Goal: Task Accomplishment & Management: Use online tool/utility

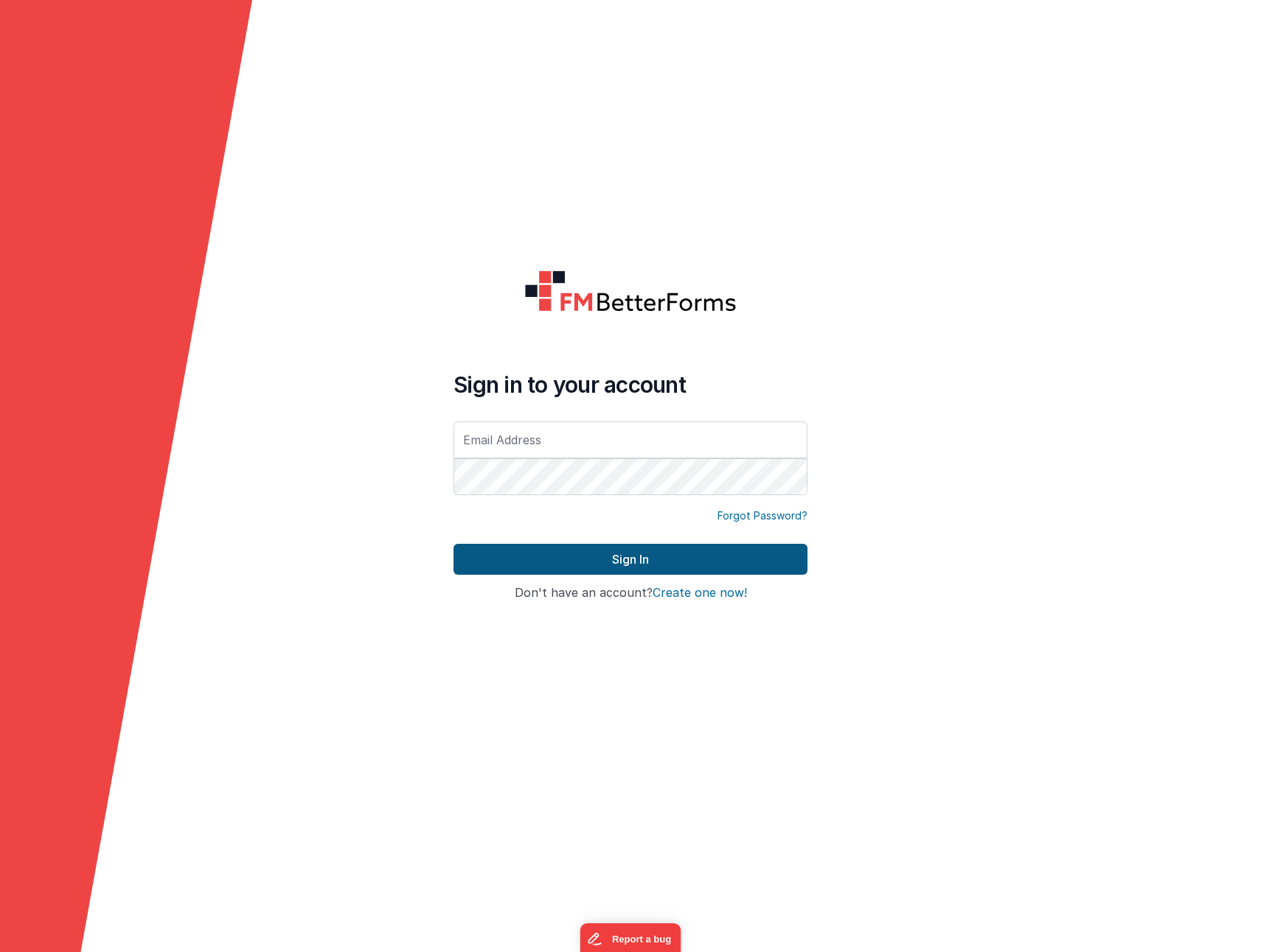
type input "[EMAIL_ADDRESS][DOMAIN_NAME]"
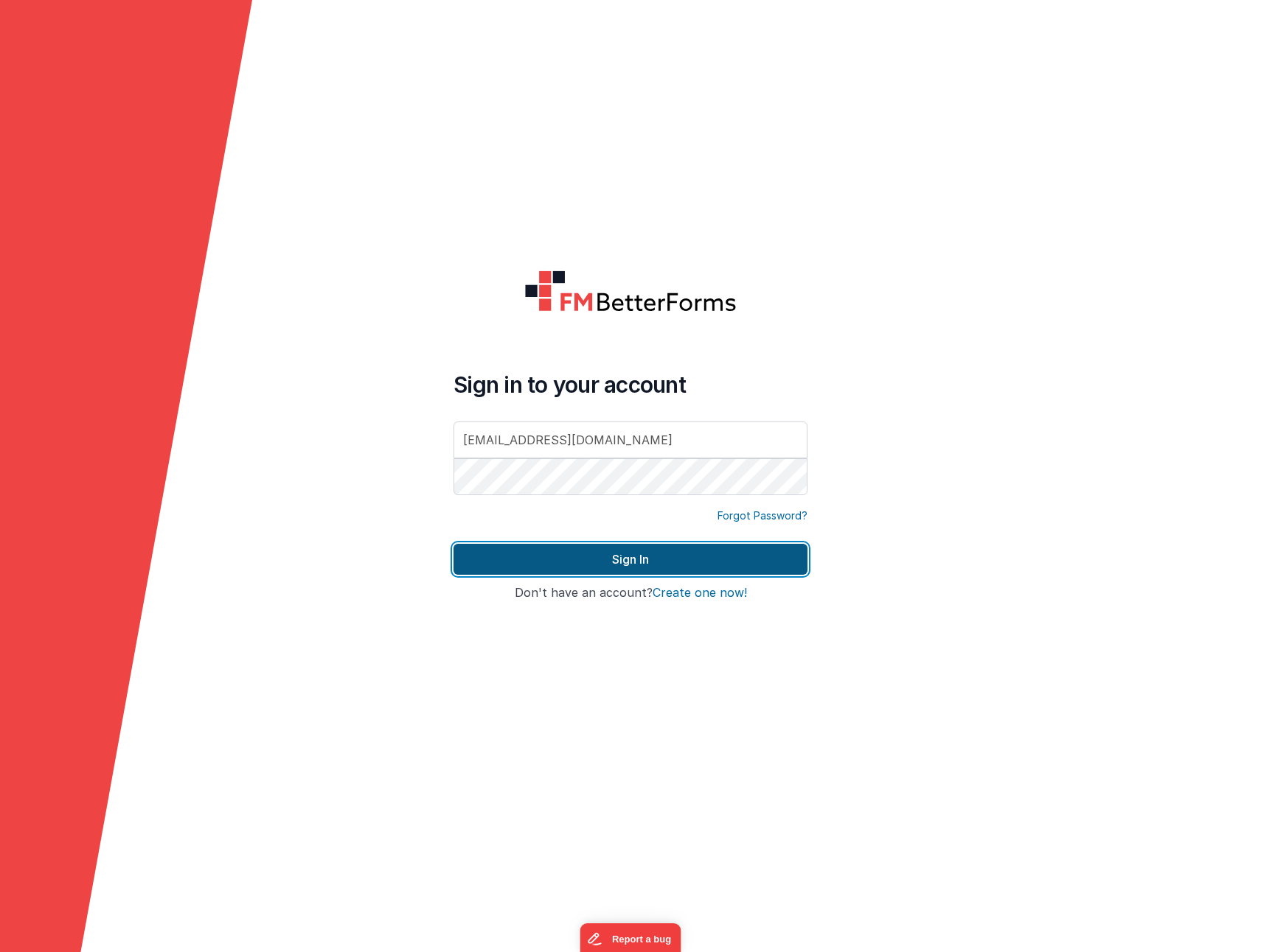
click at [508, 560] on button "Sign In" at bounding box center [630, 559] width 354 height 31
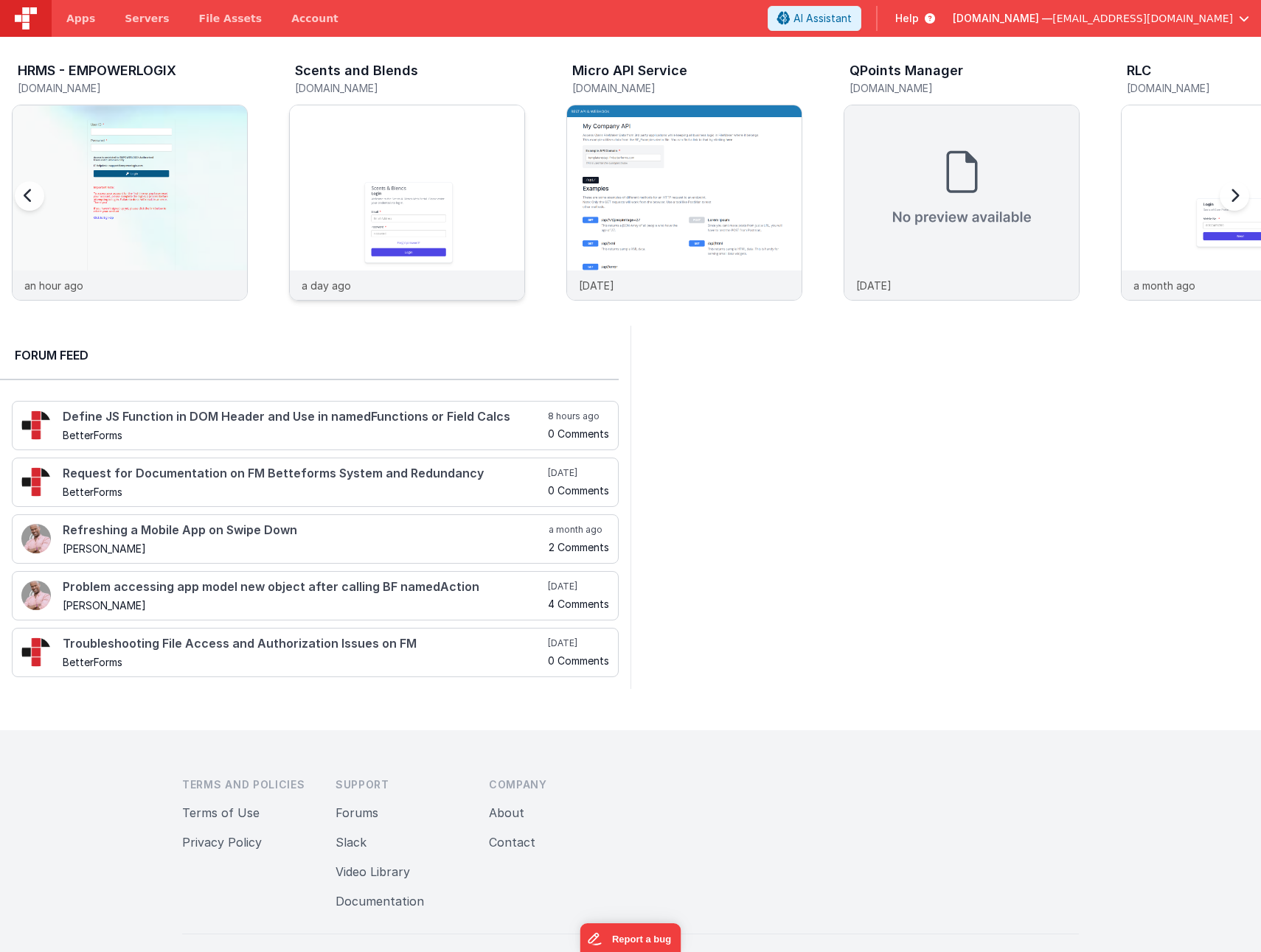
click at [344, 181] on img at bounding box center [407, 222] width 235 height 235
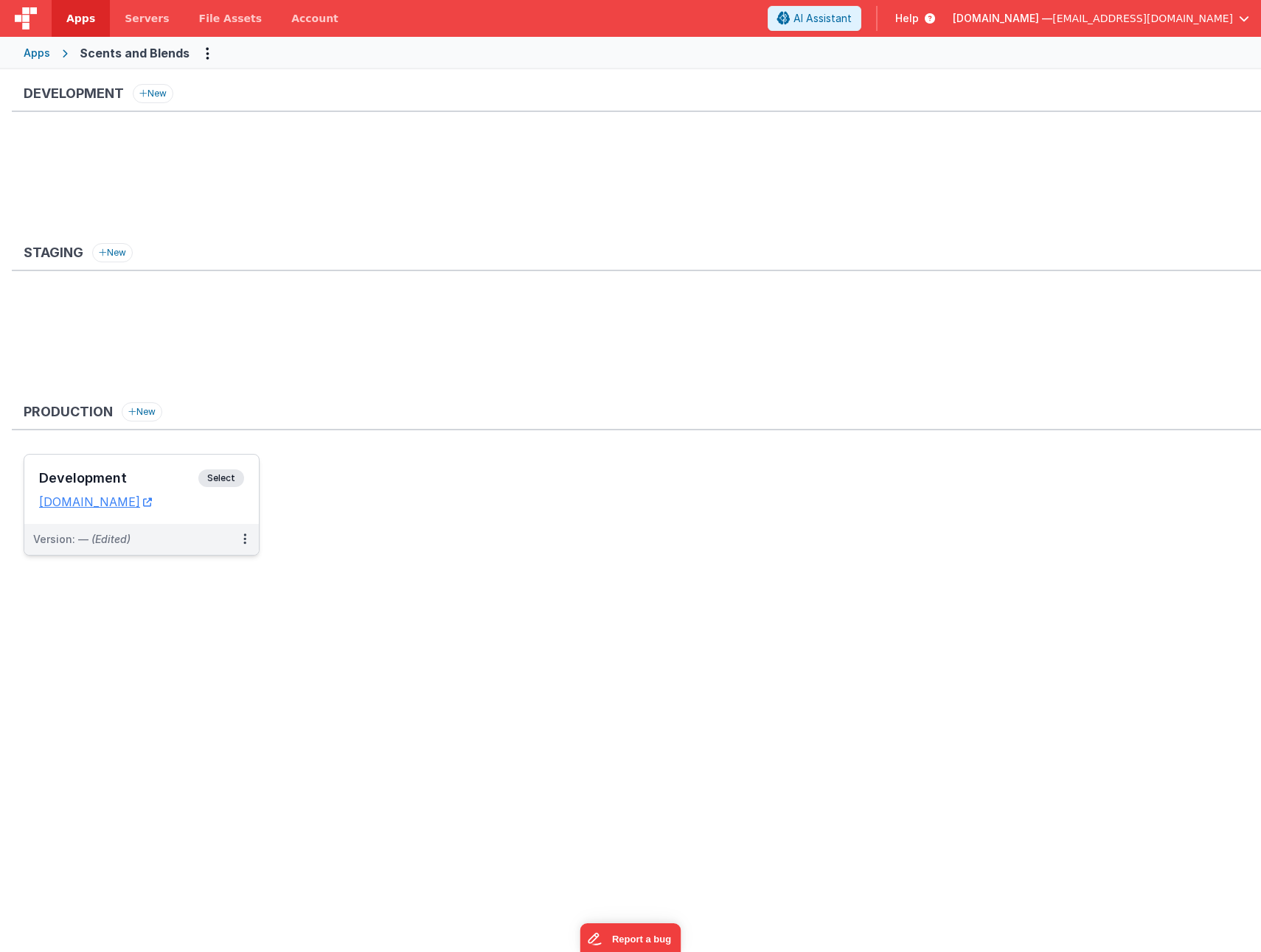
click at [86, 466] on div "Development Select URLs scentsandblends.clientportal.cloud" at bounding box center [141, 489] width 235 height 69
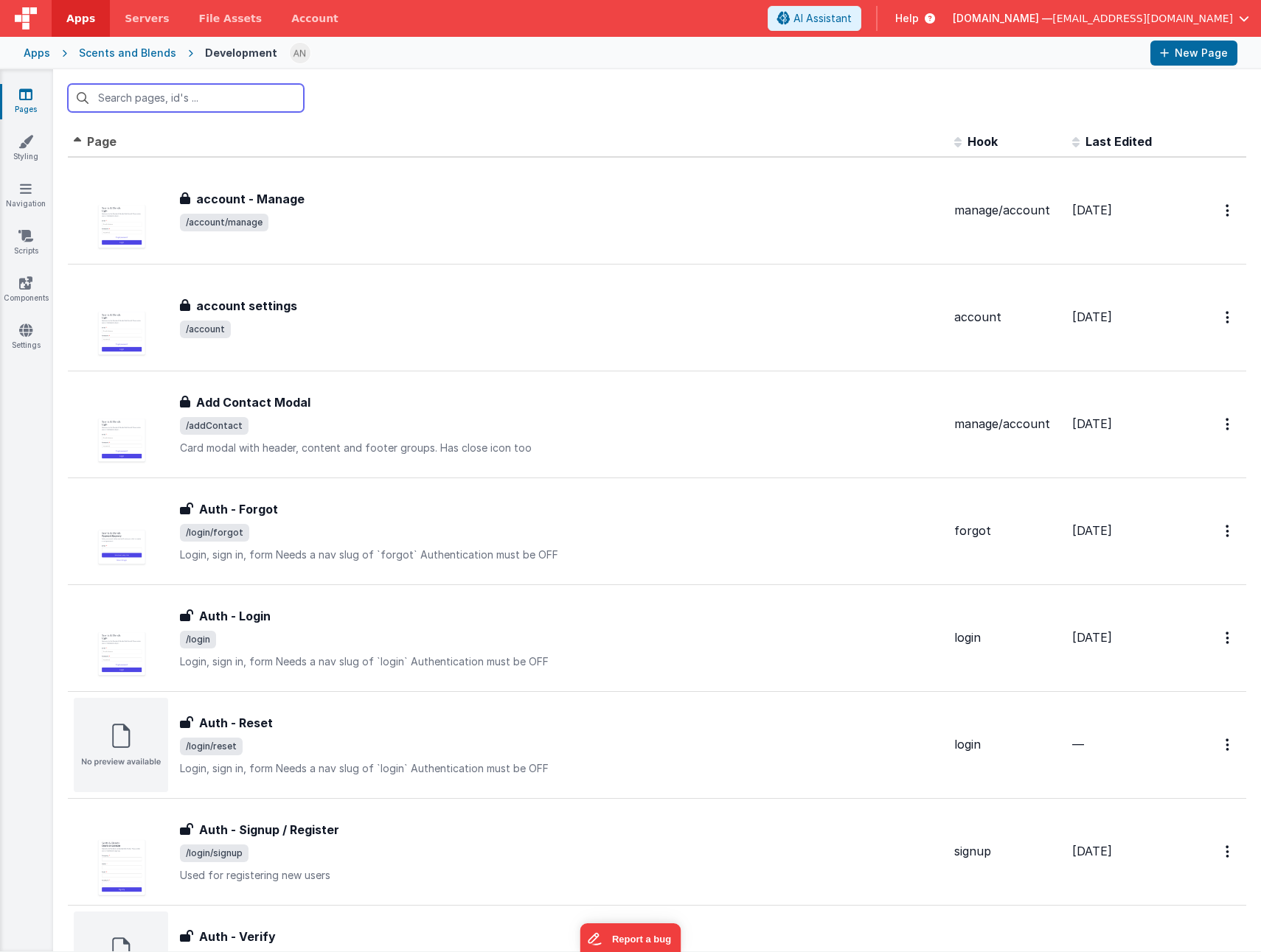
click at [170, 99] on input "text" at bounding box center [185, 98] width 236 height 28
type input "invoice"
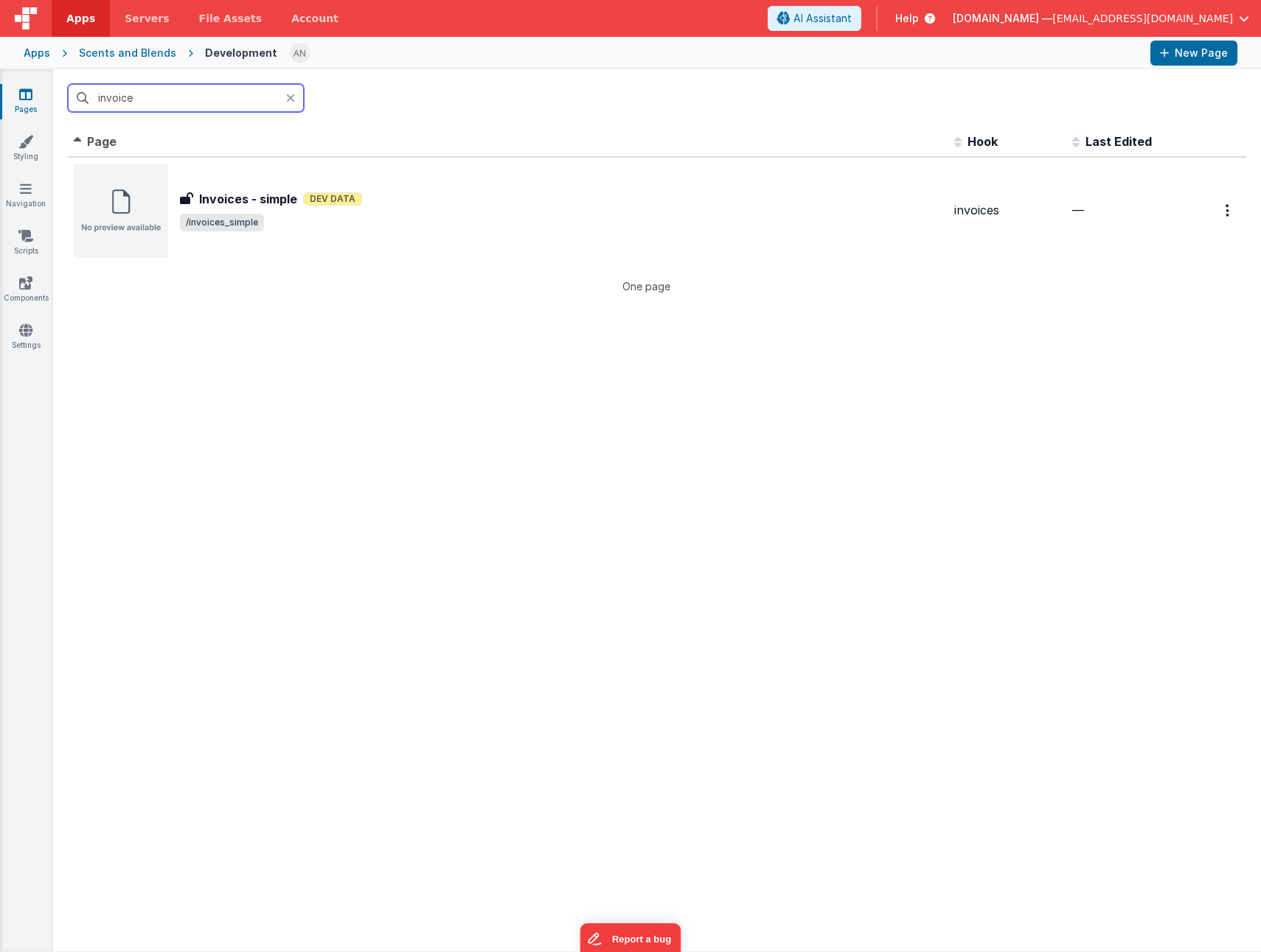
drag, startPoint x: 170, startPoint y: 99, endPoint x: 61, endPoint y: 100, distance: 109.0
click at [61, 100] on div "invoice" at bounding box center [657, 97] width 1208 height 57
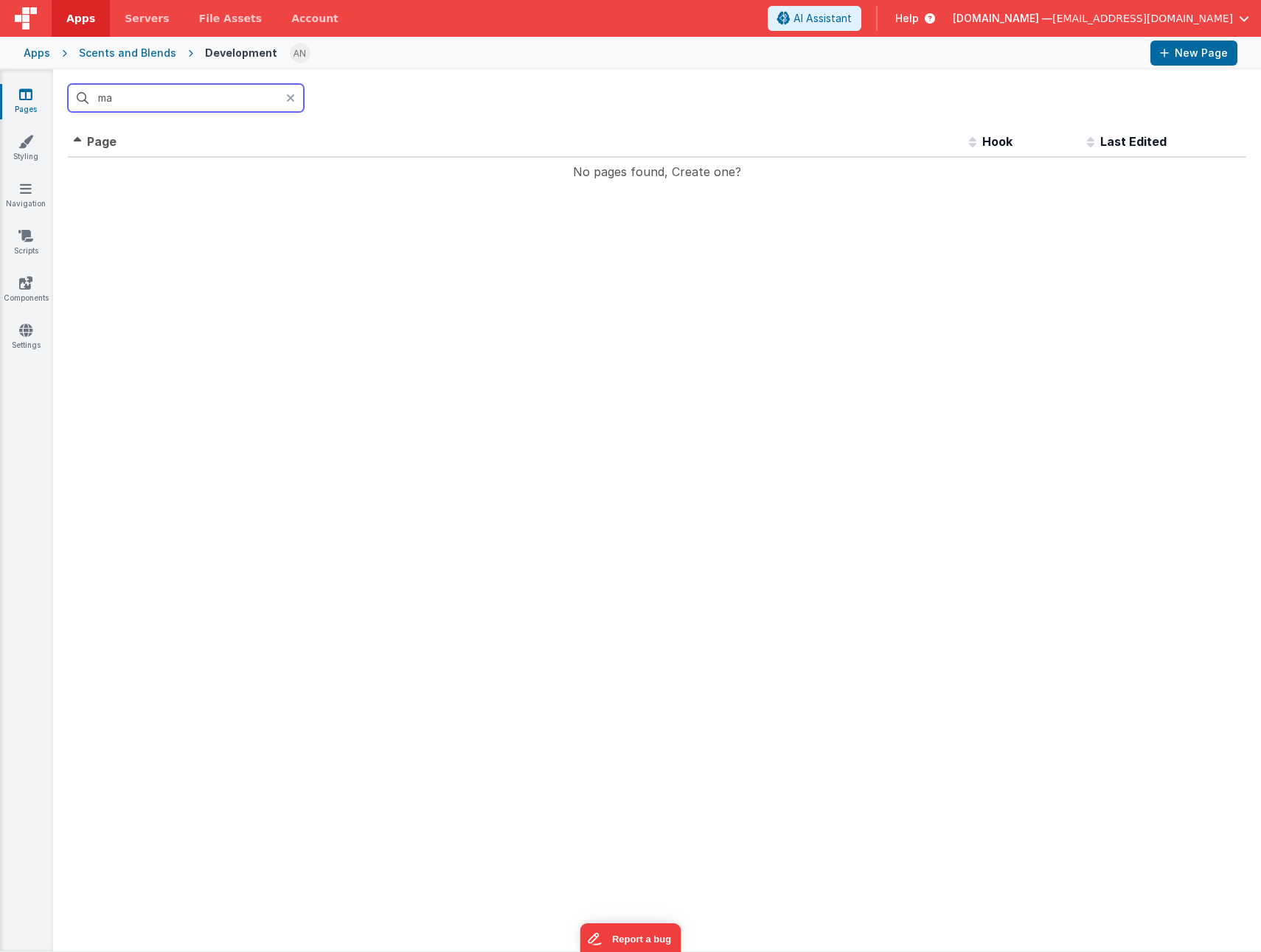
type input "m"
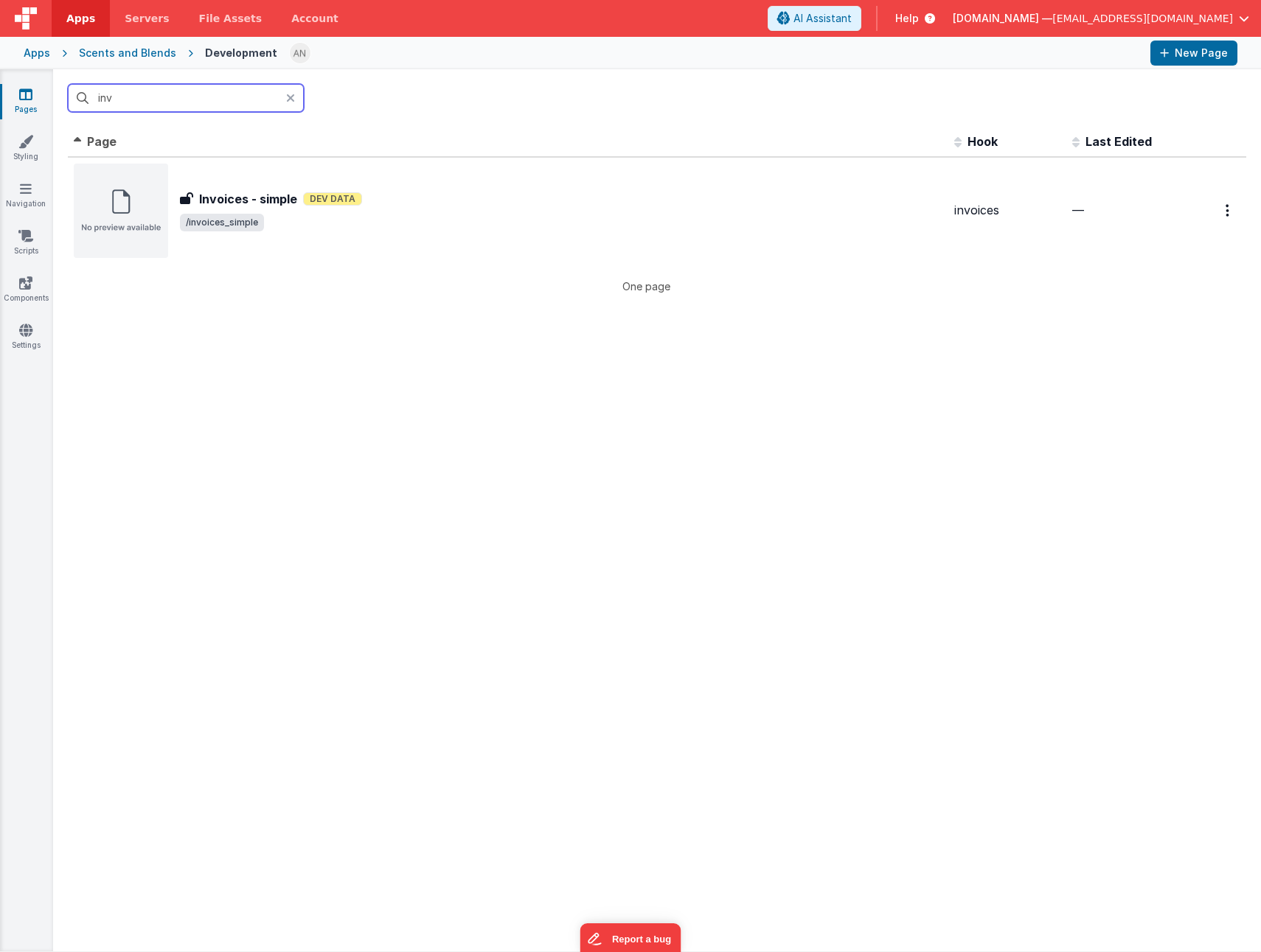
type input "inv"
click at [45, 51] on div "Apps" at bounding box center [37, 53] width 27 height 15
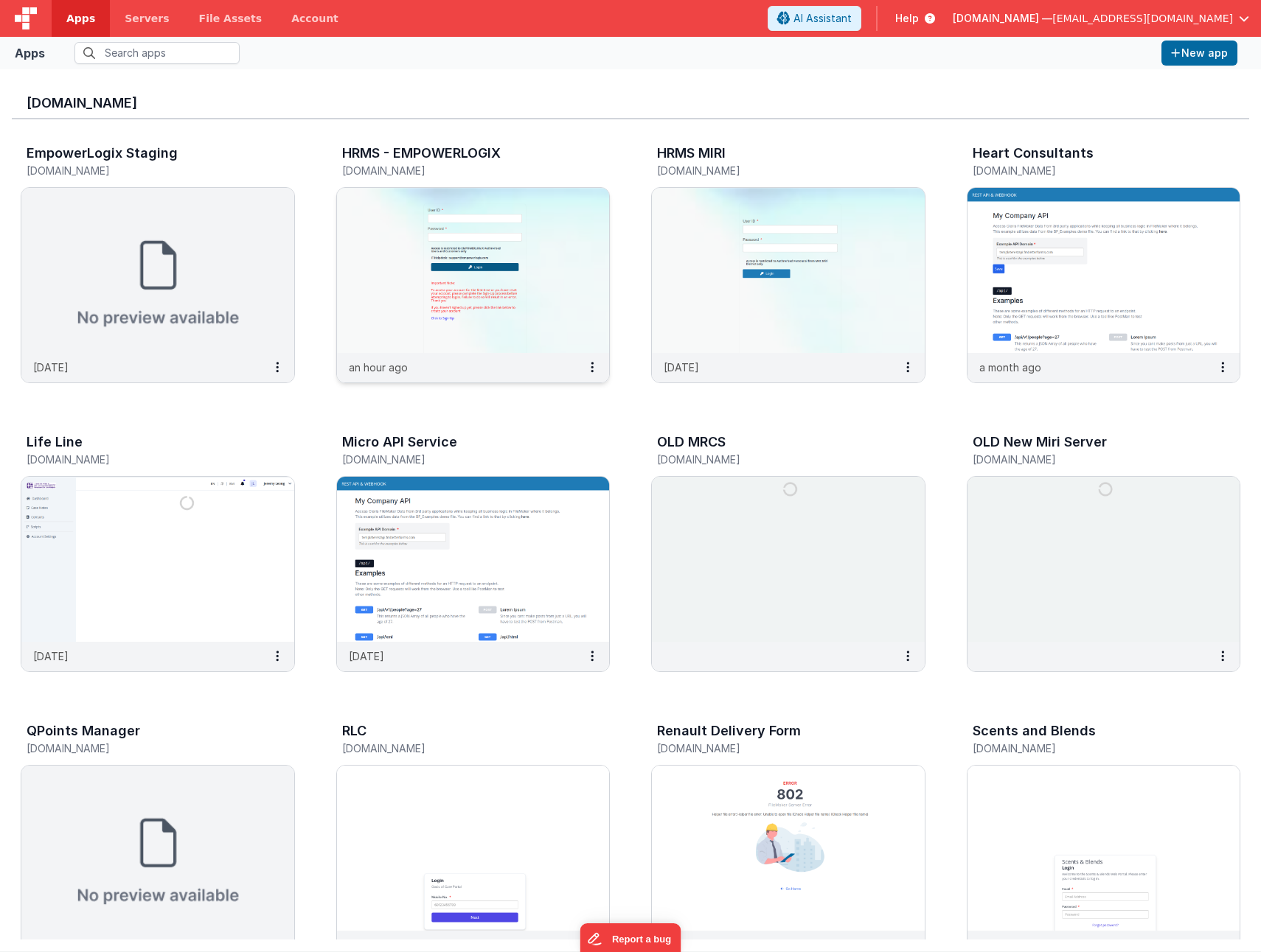
click at [463, 280] on img at bounding box center [473, 270] width 272 height 165
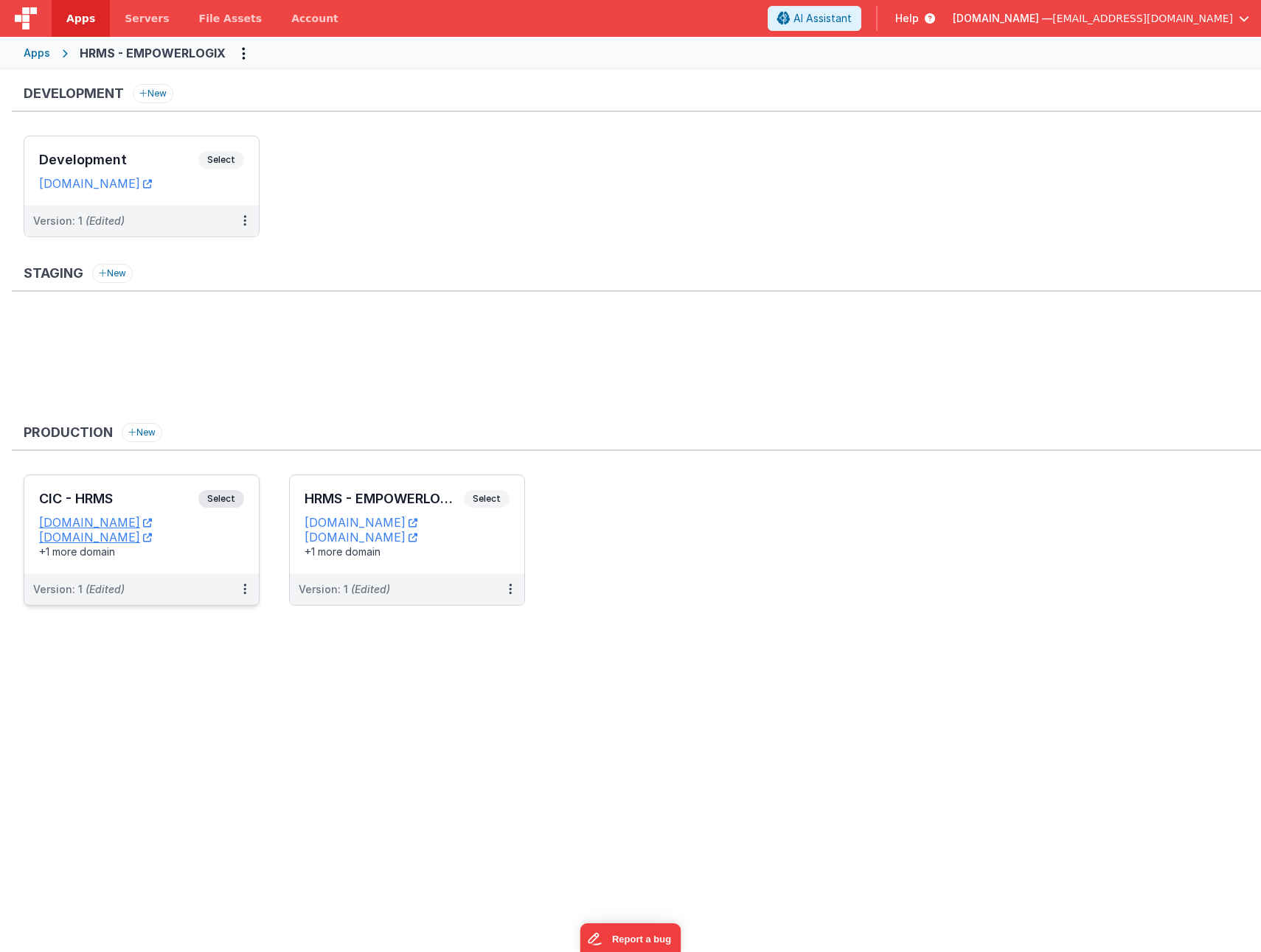
click at [104, 490] on div "CIC - HRMS Select" at bounding box center [141, 502] width 205 height 25
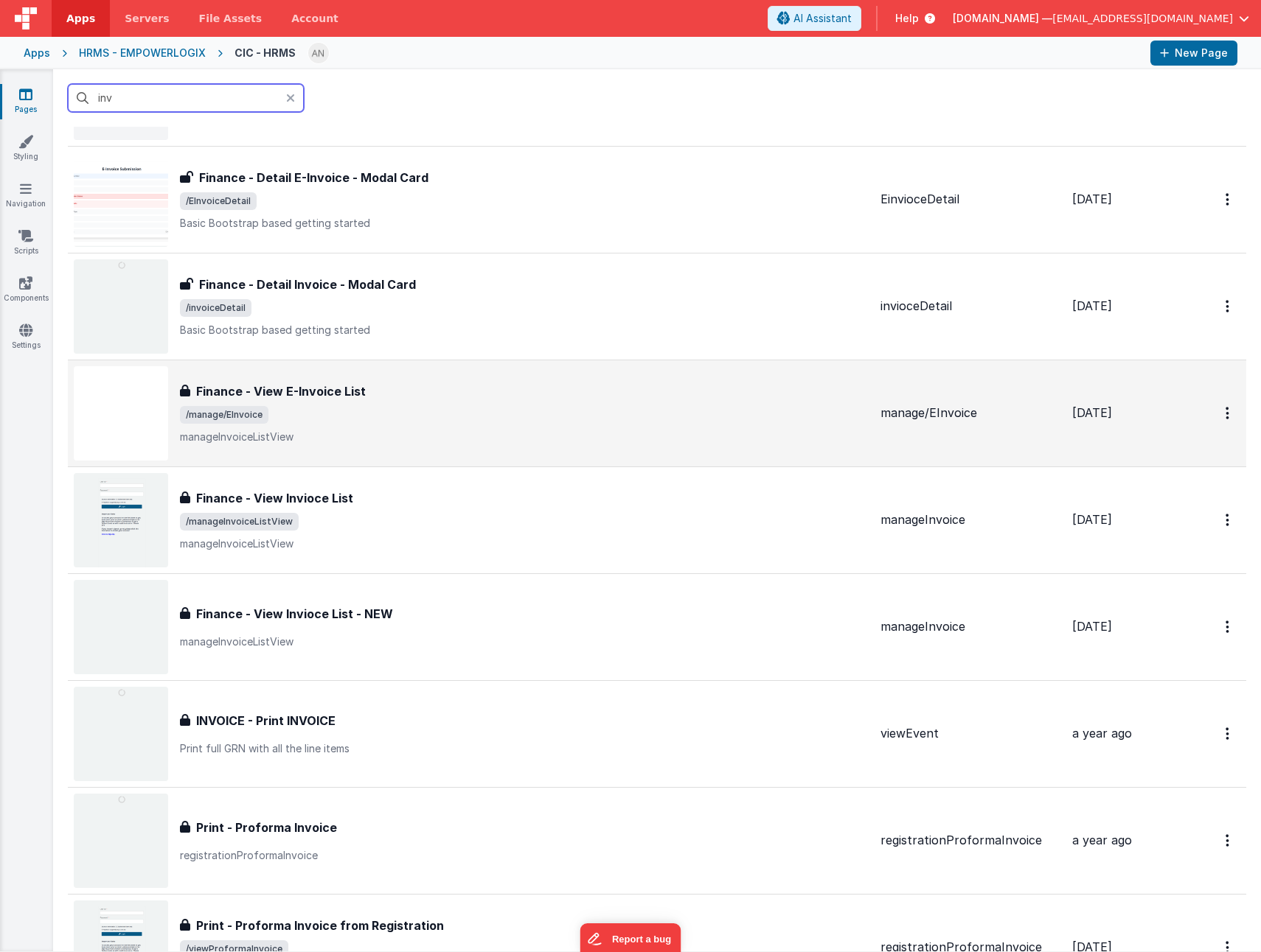
scroll to position [221, 0]
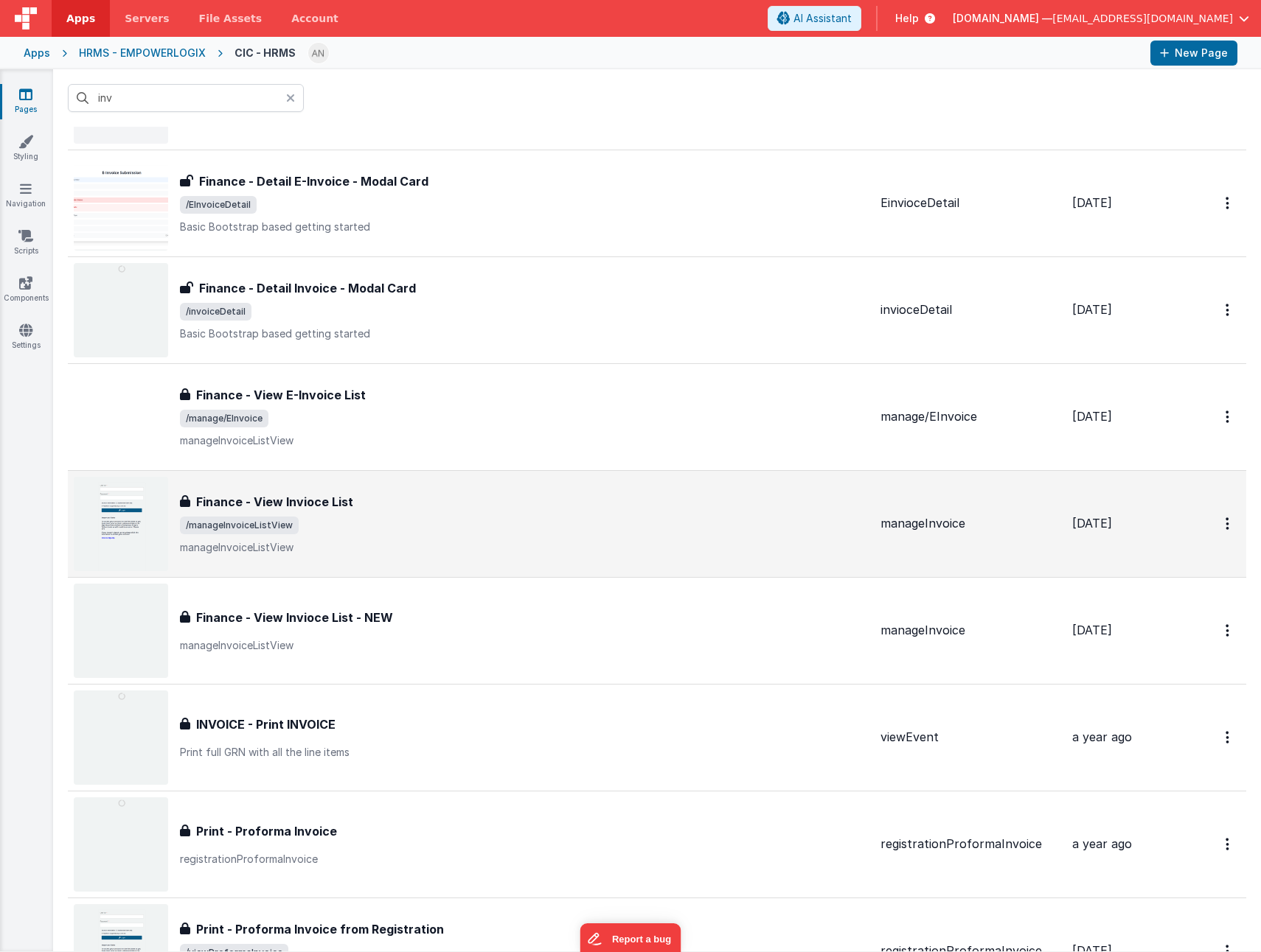
click at [424, 526] on span "/manageInvoiceListView" at bounding box center [524, 525] width 689 height 18
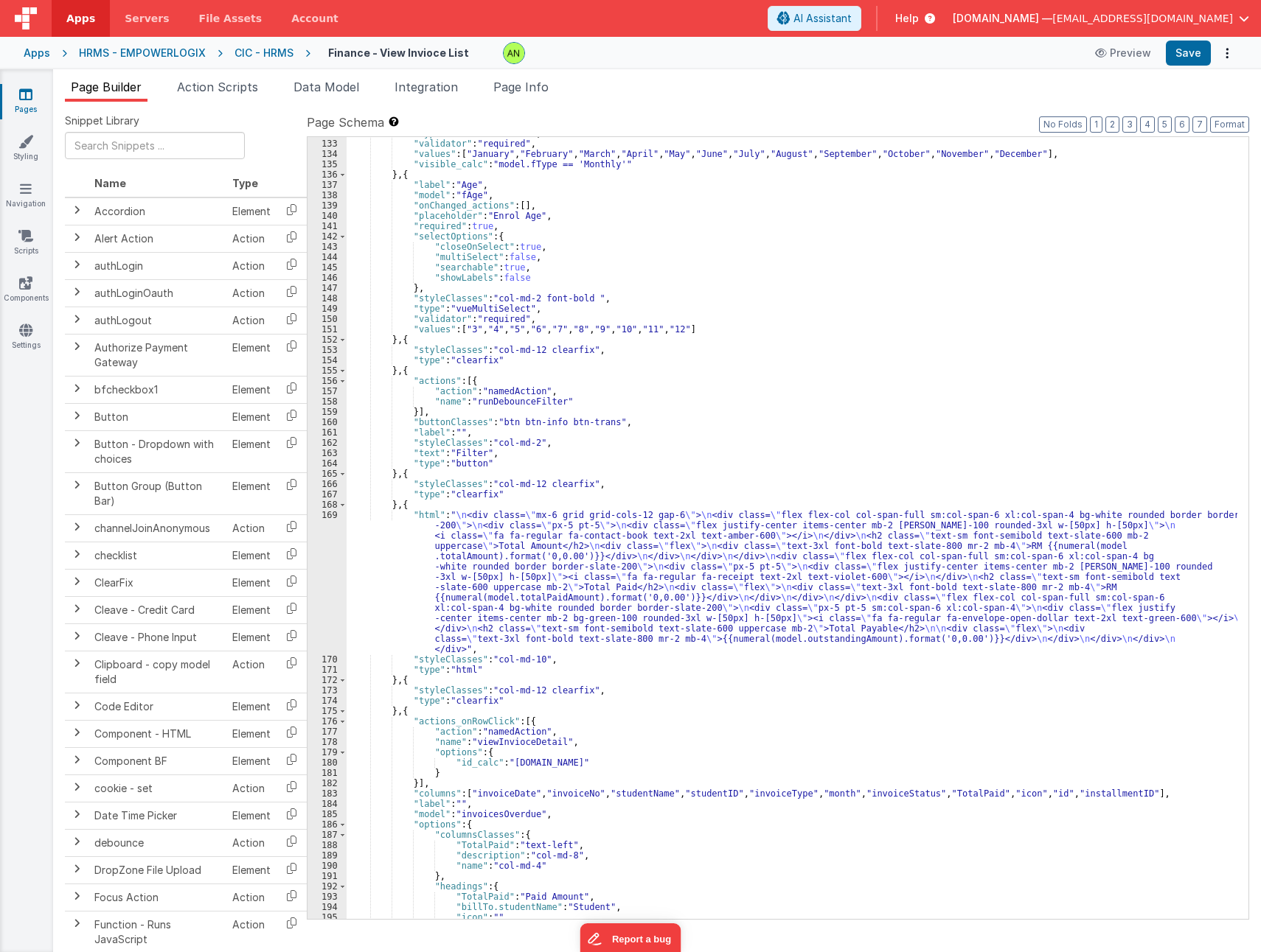
scroll to position [1503, 0]
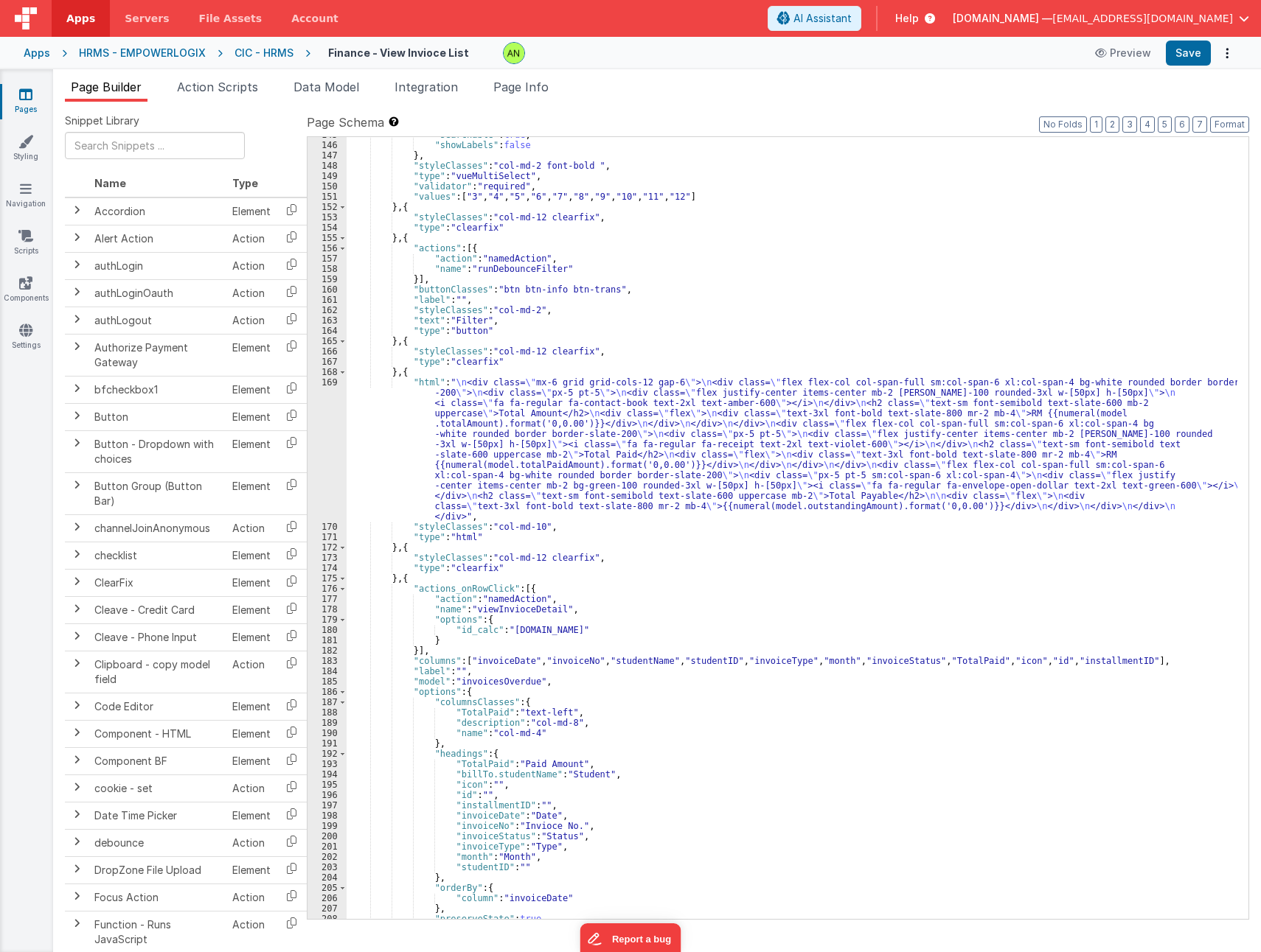
click at [736, 479] on div ""searchable" : true , "showLabels" : false } , "styleClasses" : "col-md-2 font-…" at bounding box center [791, 531] width 890 height 802
click at [330, 454] on div "169" at bounding box center [327, 450] width 39 height 144
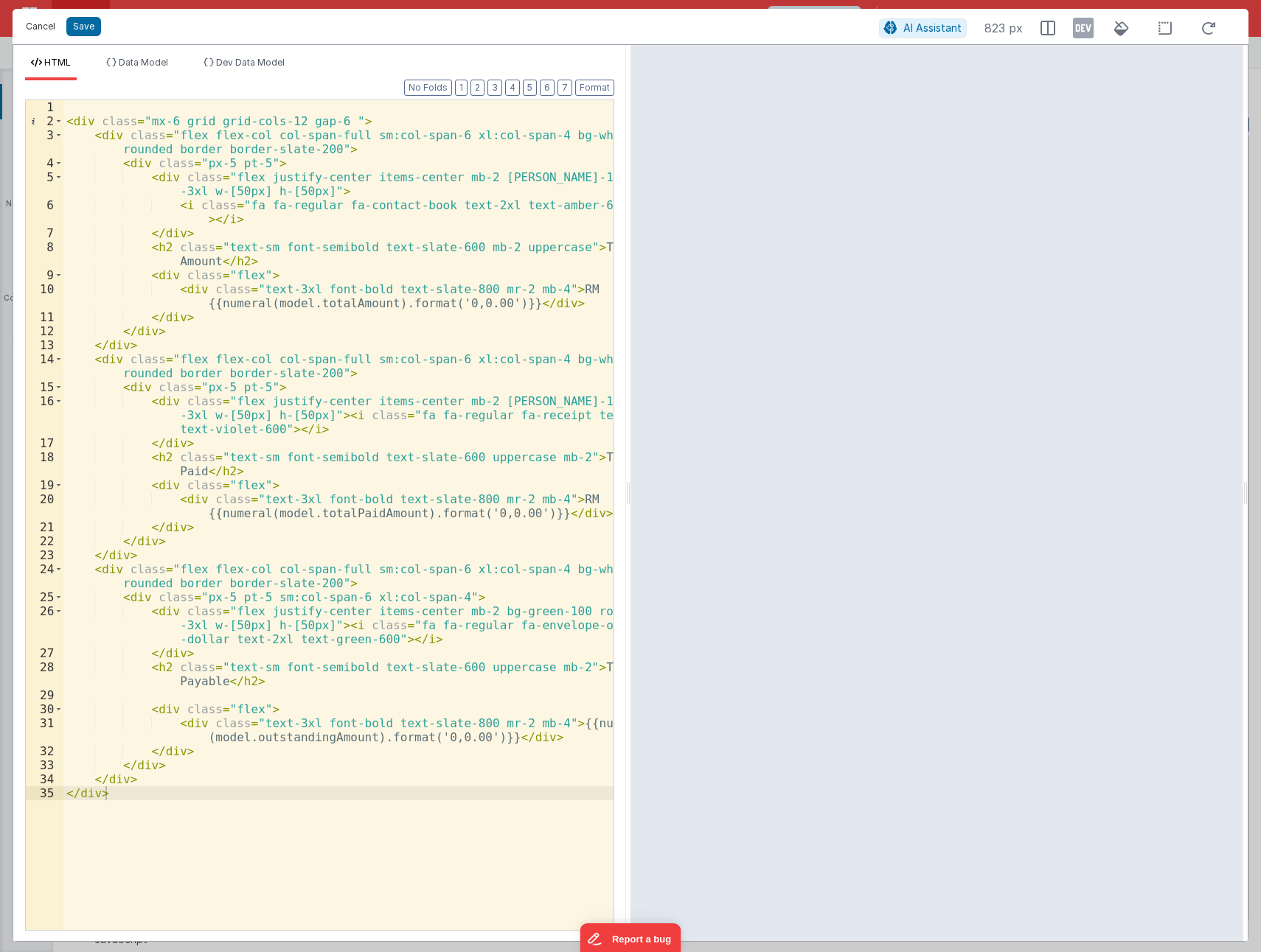
click at [40, 35] on button "Cancel" at bounding box center [40, 27] width 44 height 20
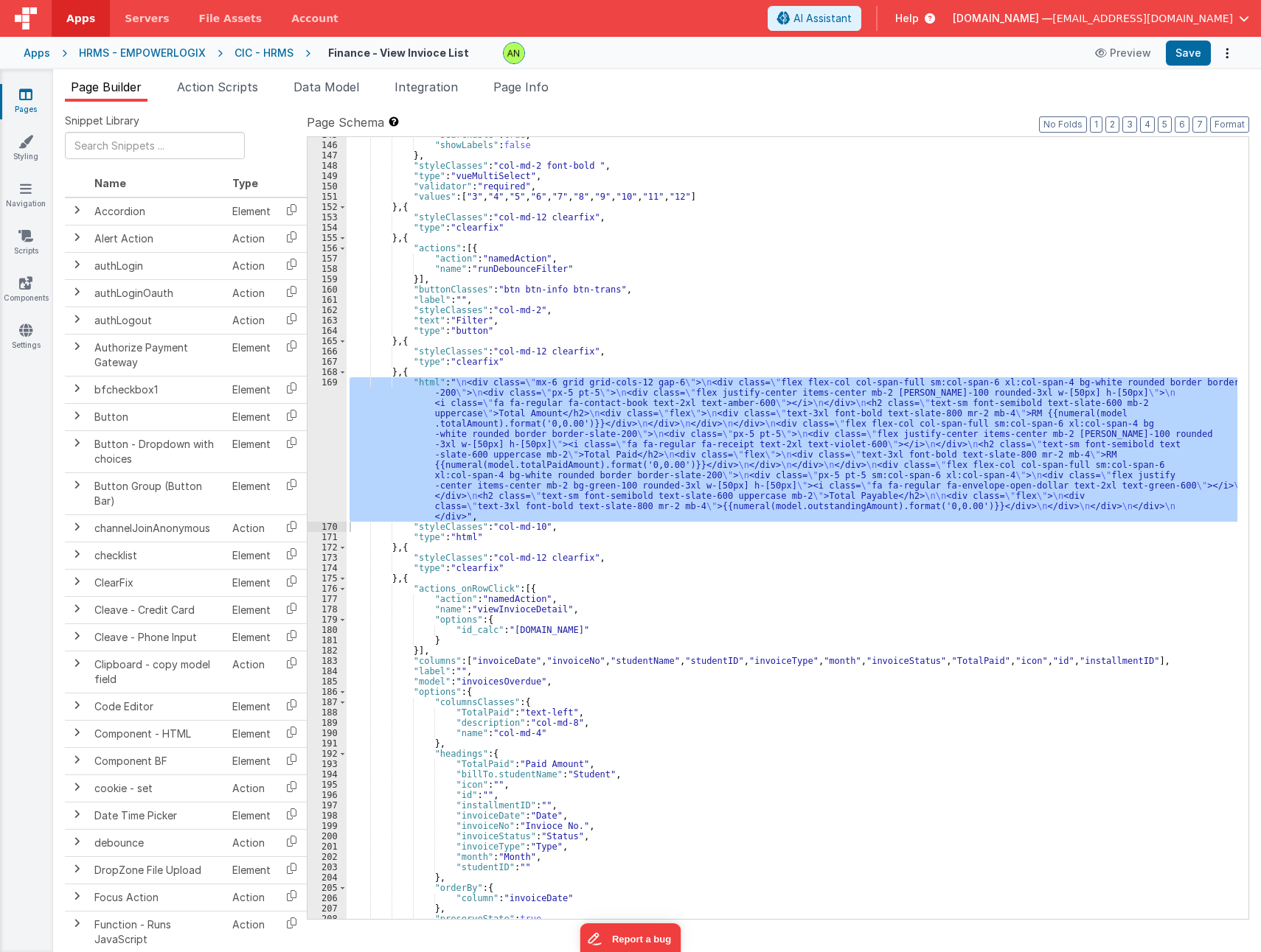
drag, startPoint x: 43, startPoint y: 55, endPoint x: 24, endPoint y: 96, distance: 45.2
click at [35, 53] on div "Apps" at bounding box center [37, 53] width 27 height 15
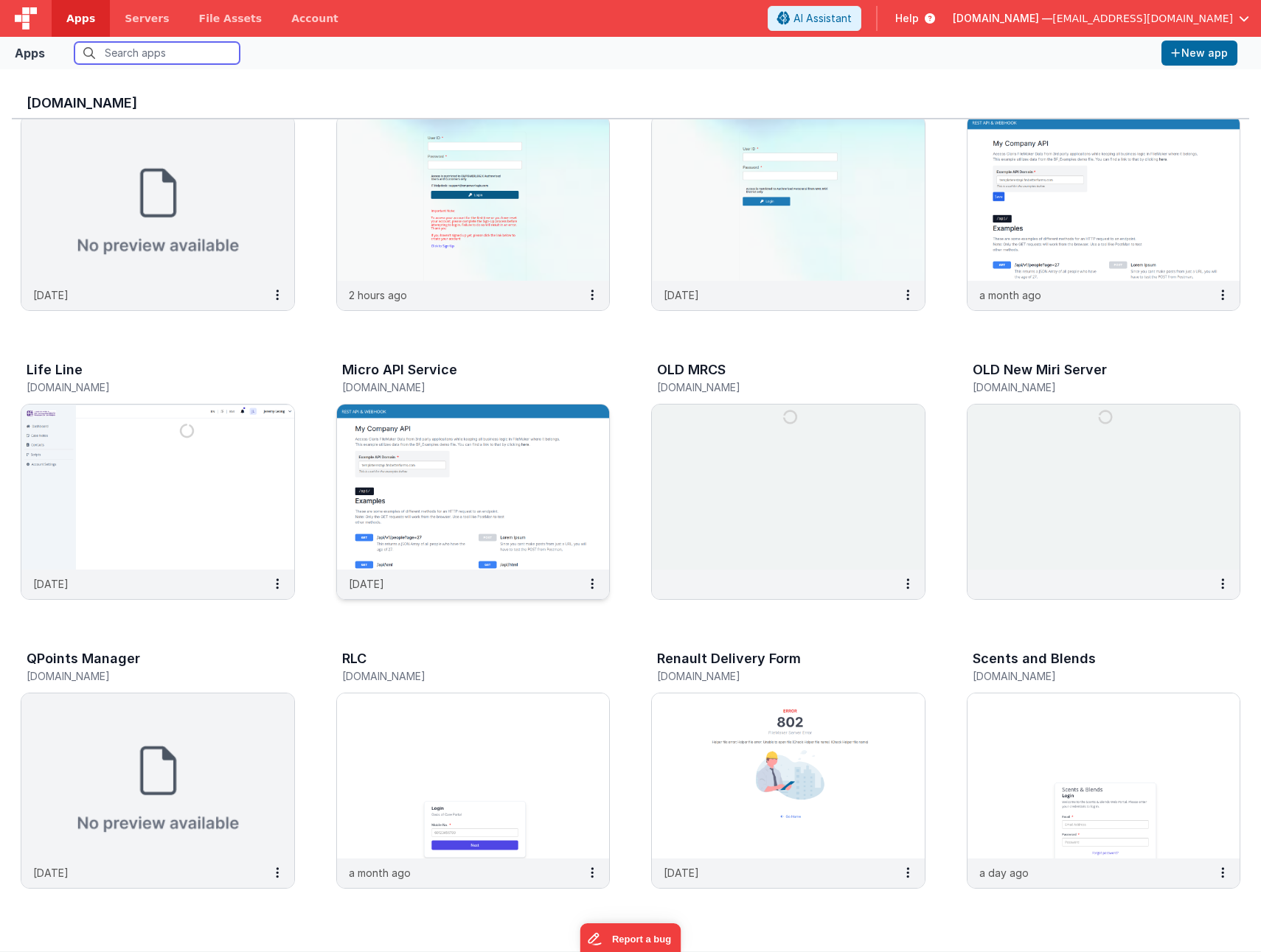
scroll to position [74, 0]
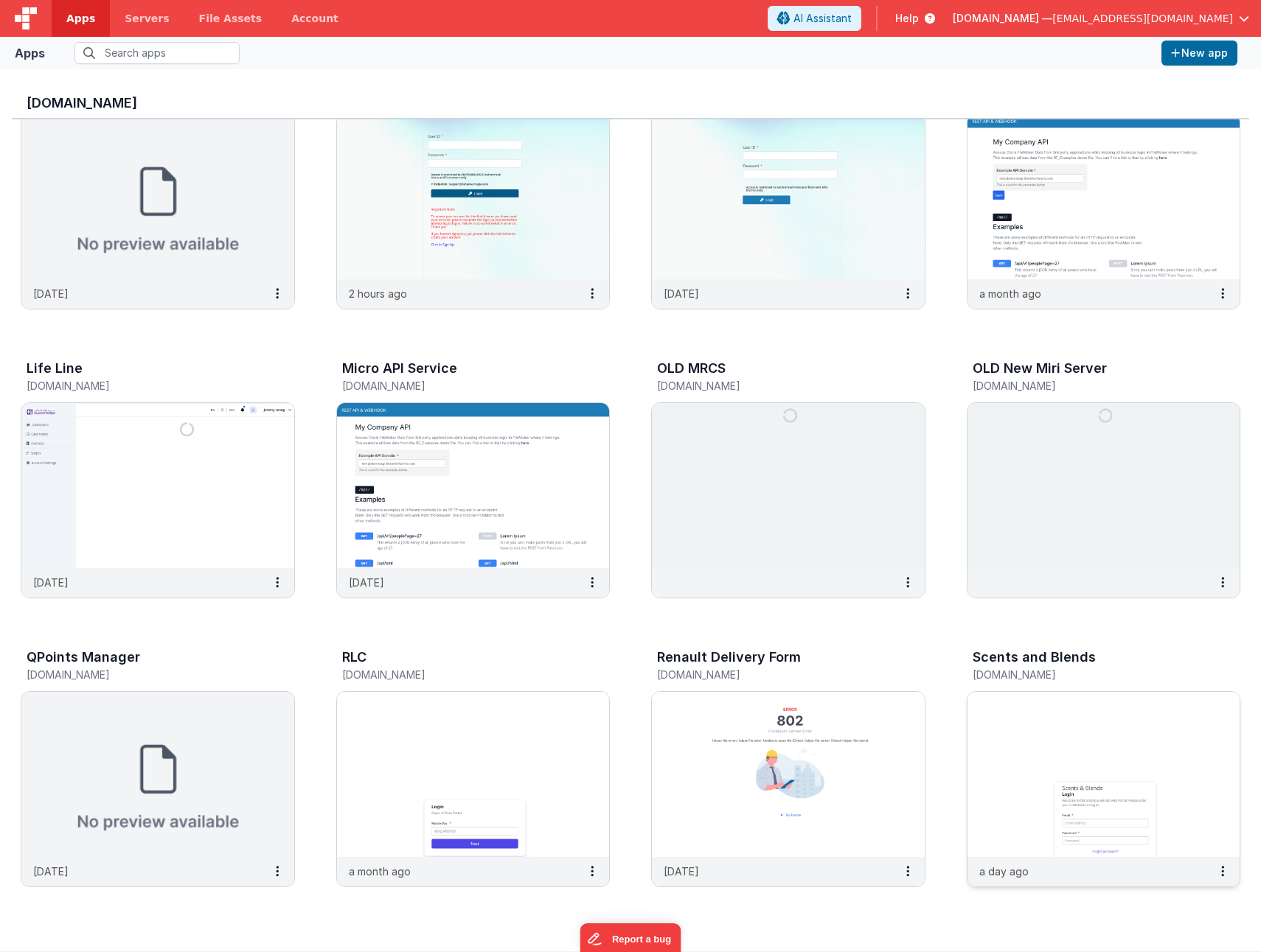
click at [1036, 748] on img at bounding box center [1103, 775] width 272 height 165
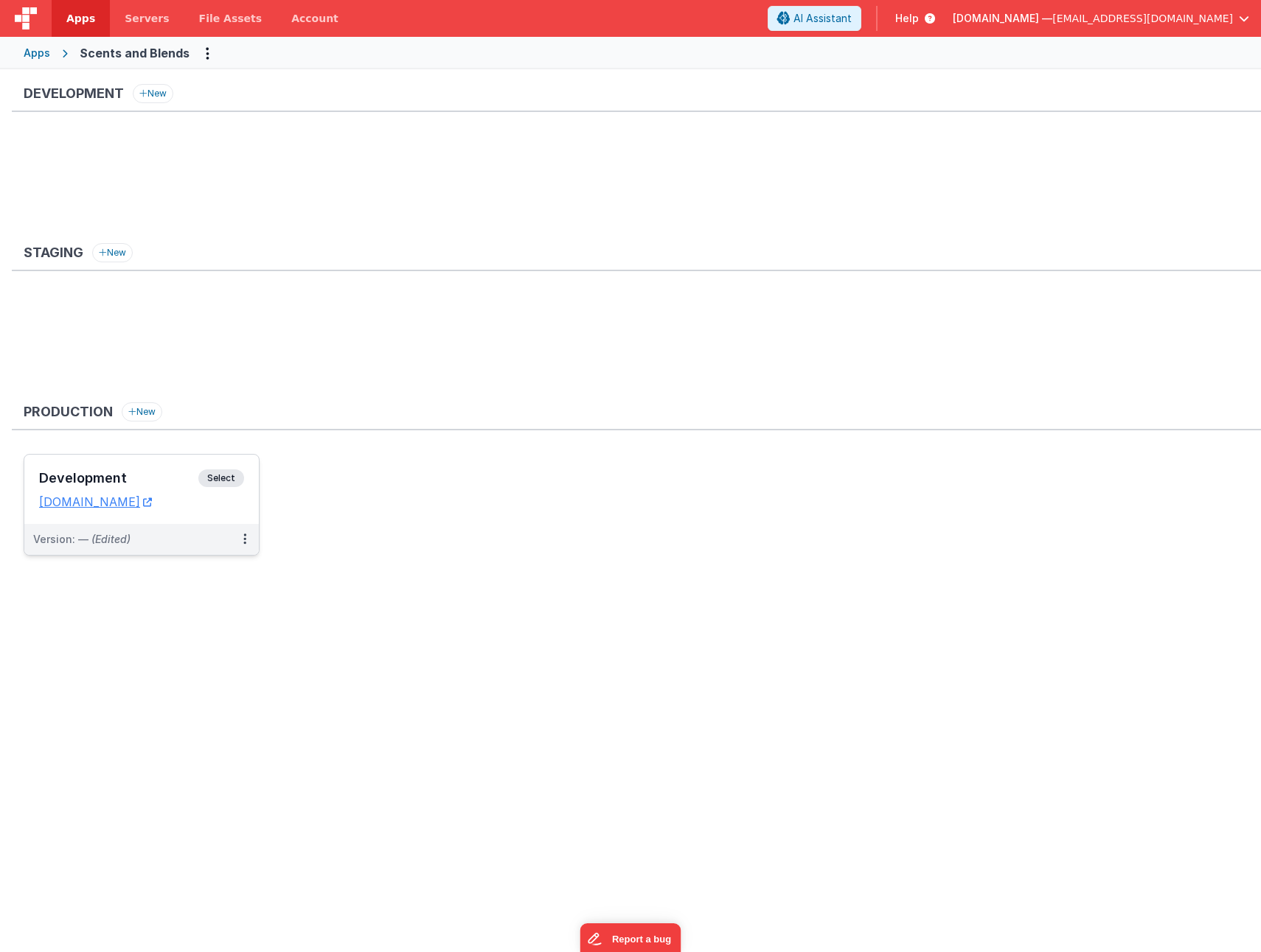
click at [101, 469] on div "Development Select URLs scentsandblends.clientportal.cloud" at bounding box center [141, 489] width 235 height 69
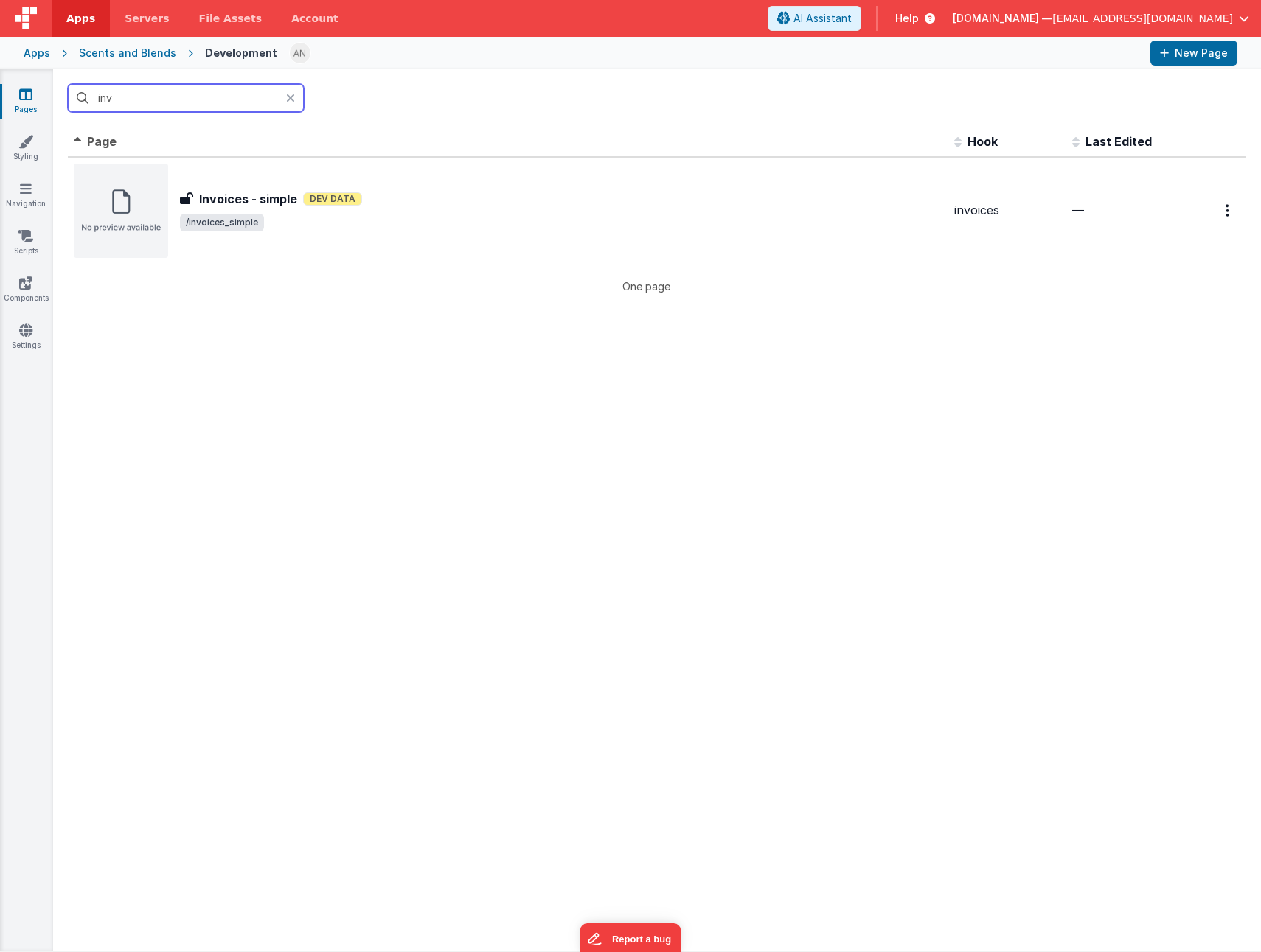
click at [152, 102] on input "inv" at bounding box center [185, 98] width 236 height 28
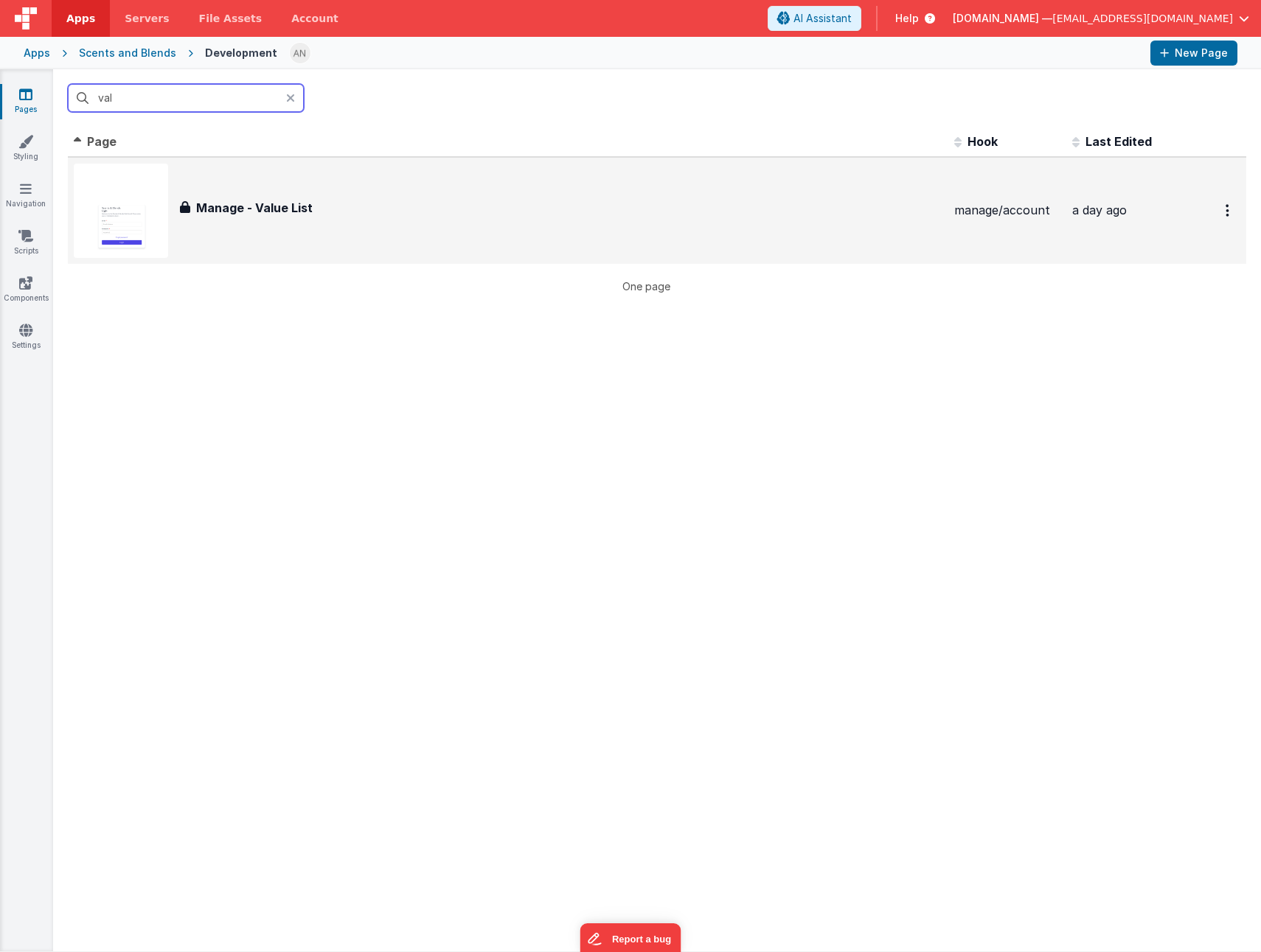
type input "val"
click at [310, 211] on div "Manage - Value List" at bounding box center [561, 208] width 762 height 18
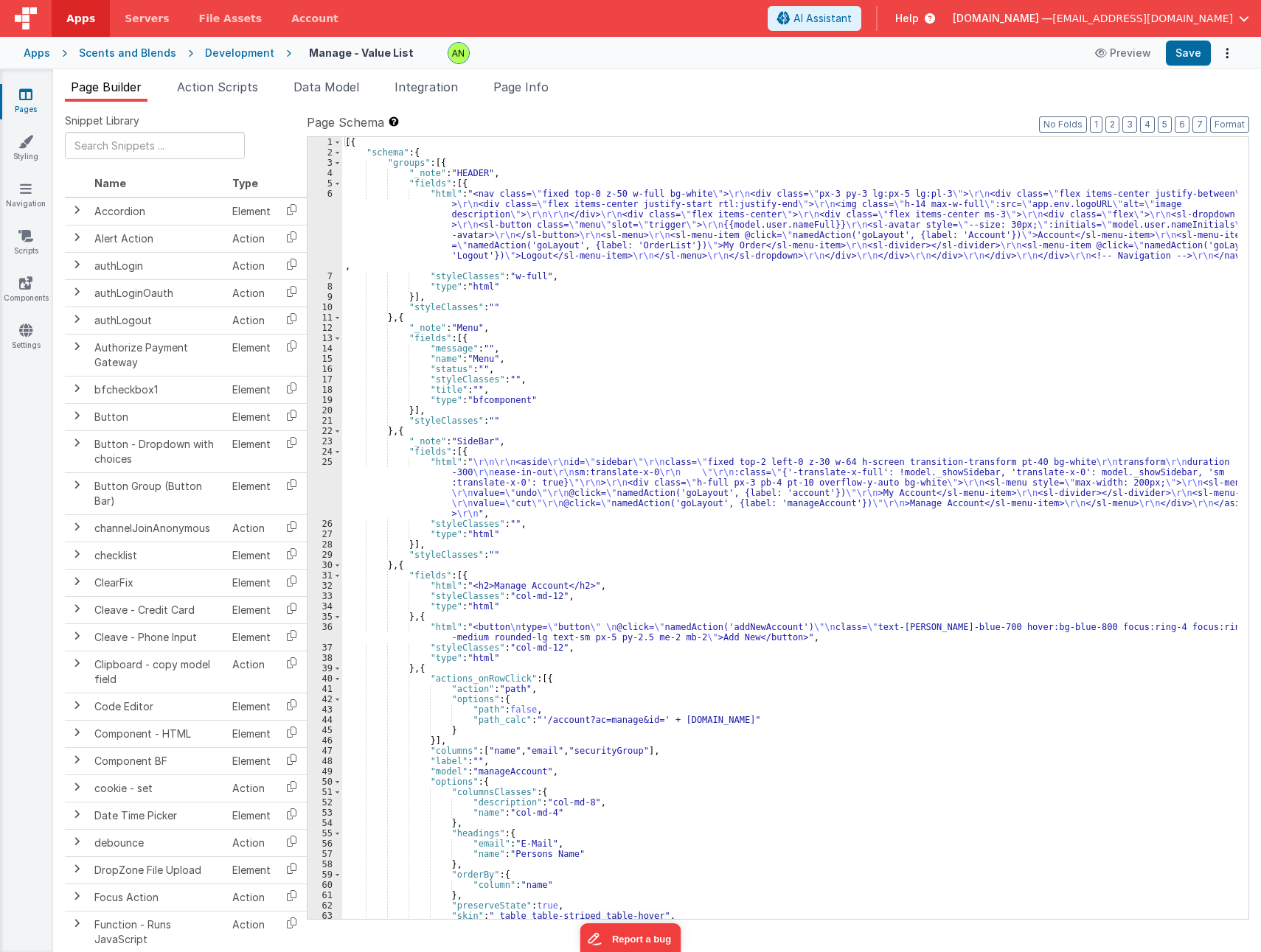
scroll to position [89, 0]
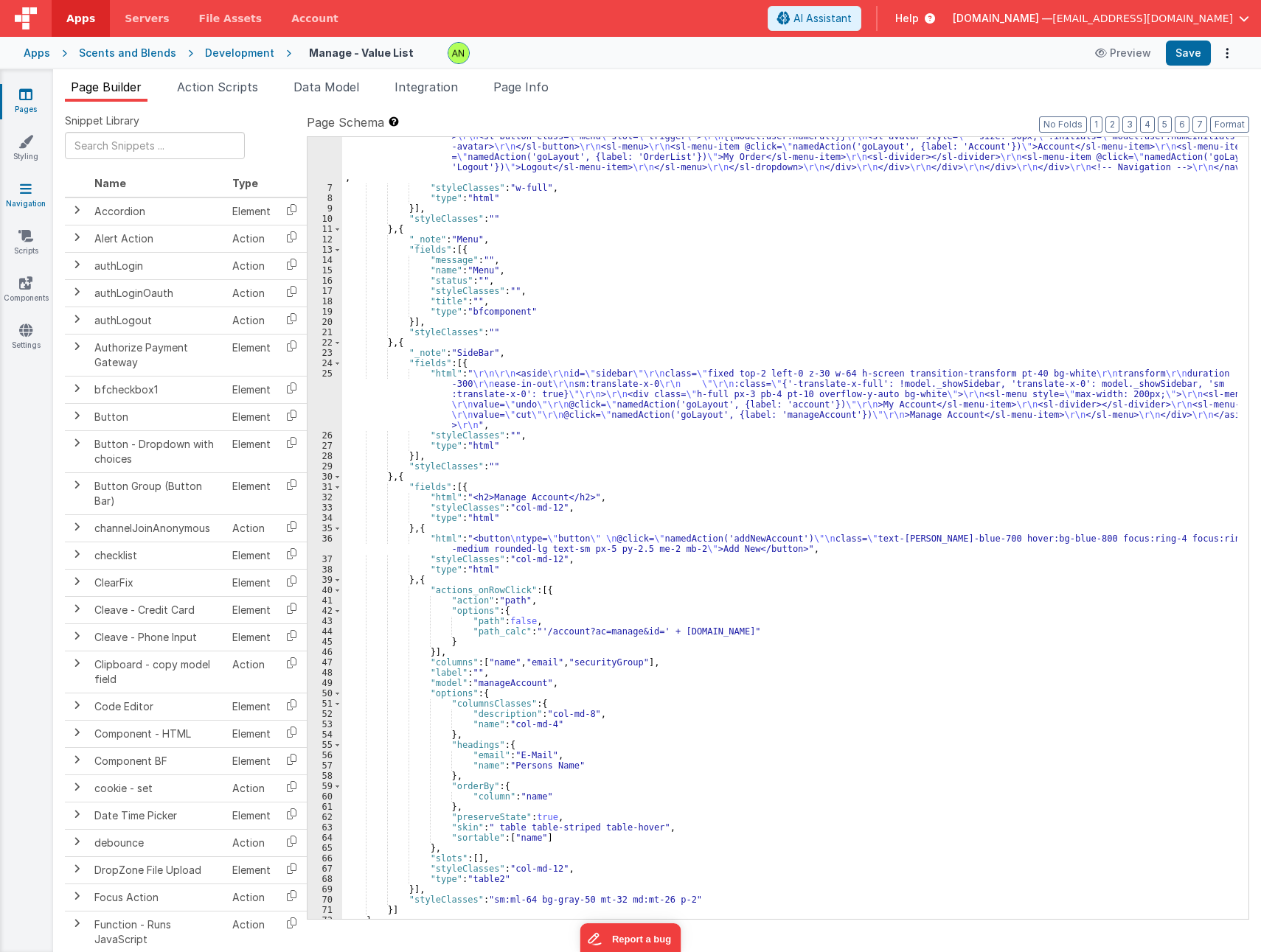
click at [31, 199] on link "Navigation" at bounding box center [26, 196] width 53 height 30
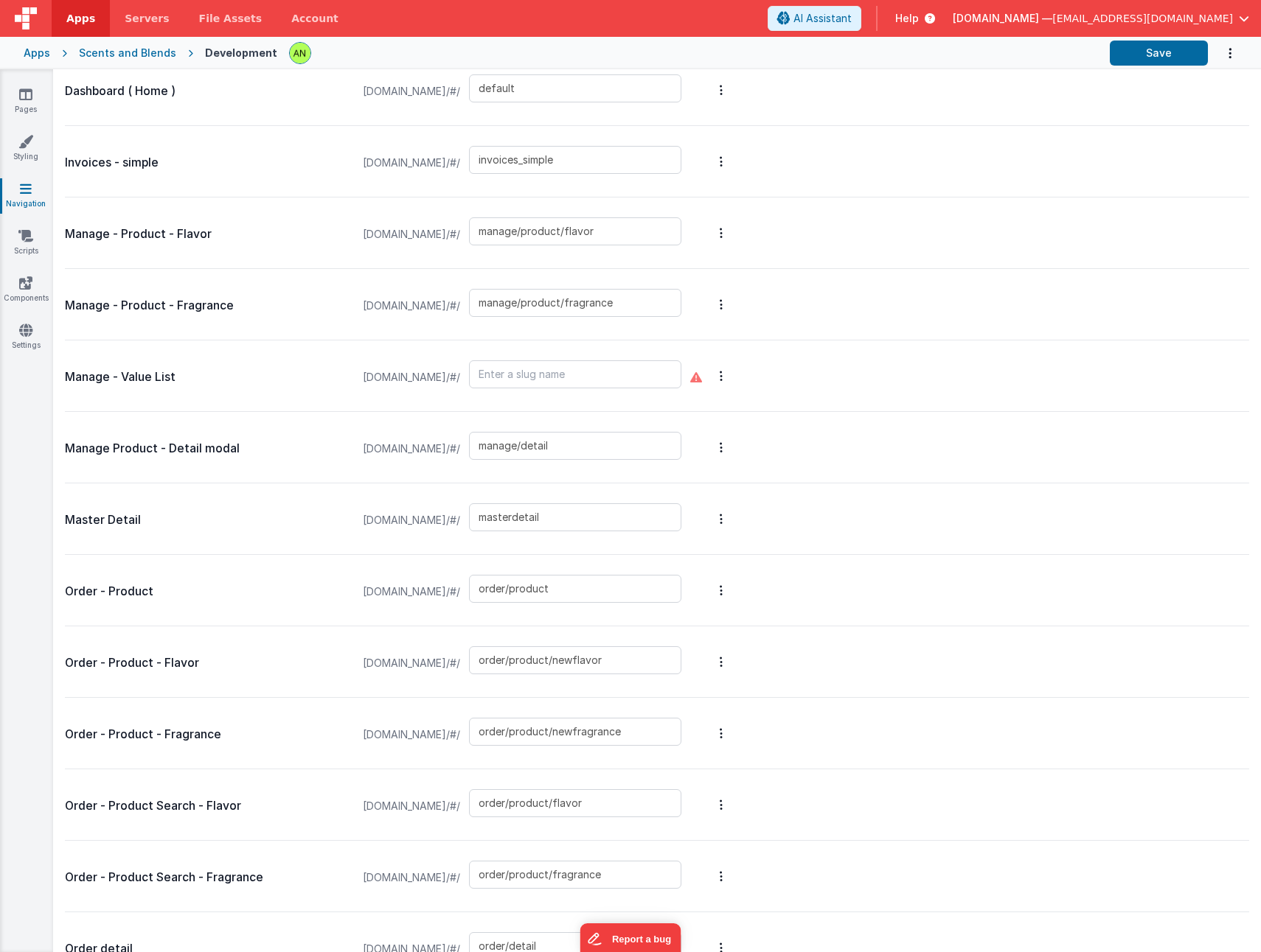
scroll to position [1031, 0]
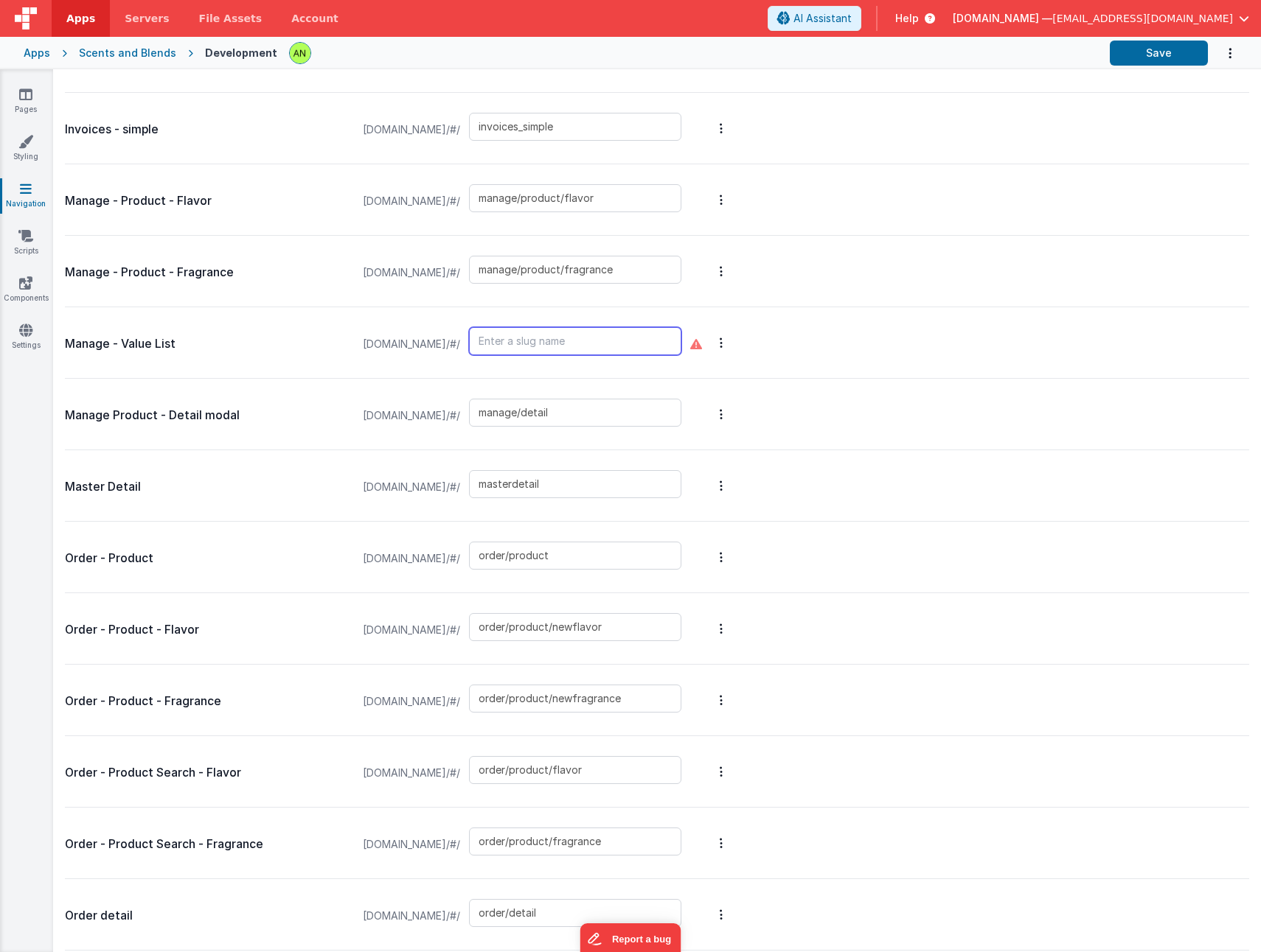
click at [590, 344] on input "text" at bounding box center [575, 341] width 212 height 28
type input "manage/valuelist"
click at [1058, 323] on div "Manage - Value List scentsandblends.clientportal.cloud/#/ manage/valuelist" at bounding box center [657, 343] width 1184 height 71
click at [1152, 58] on button "Save" at bounding box center [1158, 53] width 98 height 25
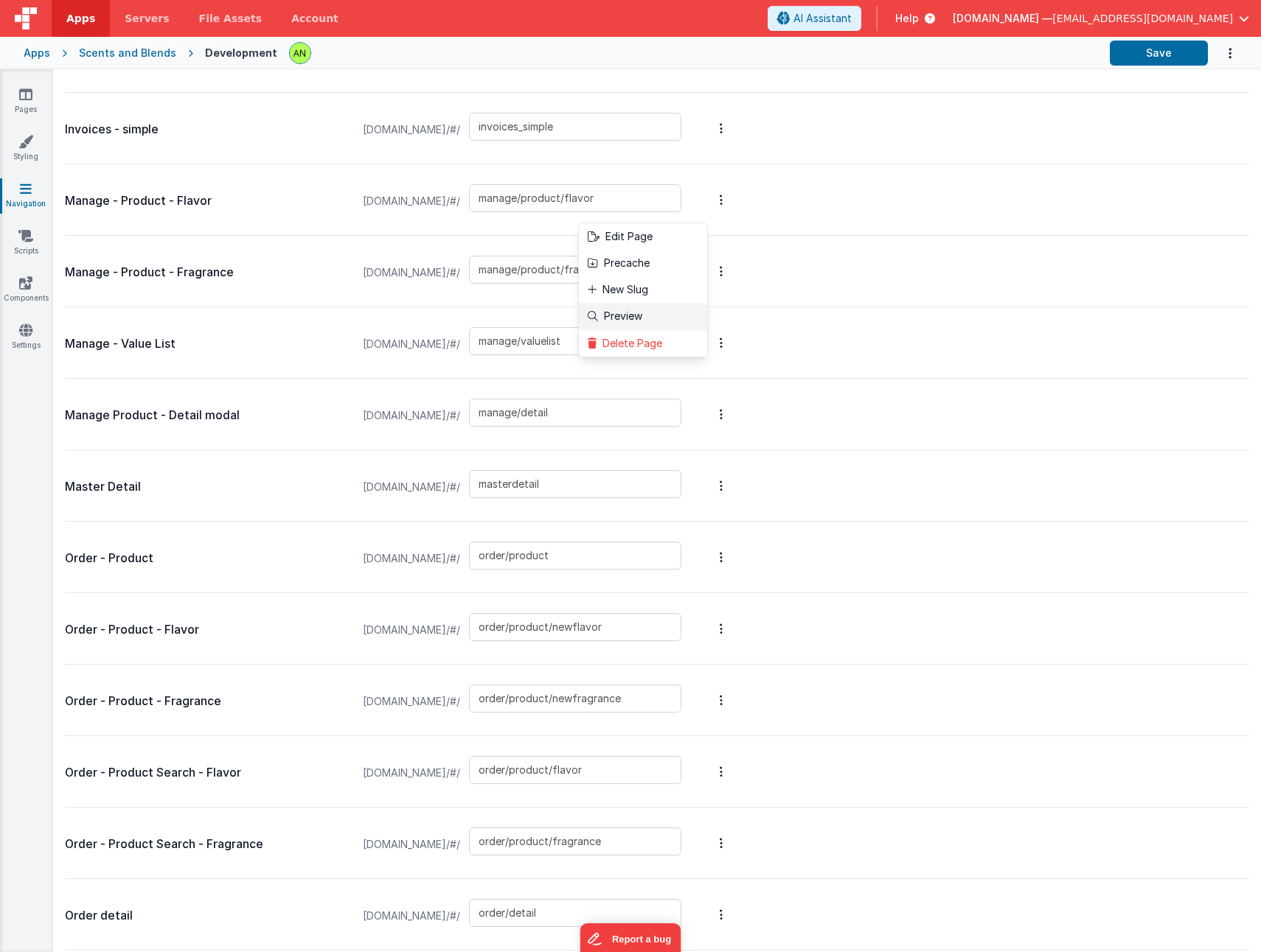
click at [707, 314] on link "Preview" at bounding box center [642, 316] width 128 height 27
click at [893, 379] on button at bounding box center [630, 476] width 1261 height 952
click at [707, 319] on link "Preview" at bounding box center [642, 316] width 128 height 27
click at [22, 104] on button at bounding box center [630, 476] width 1261 height 952
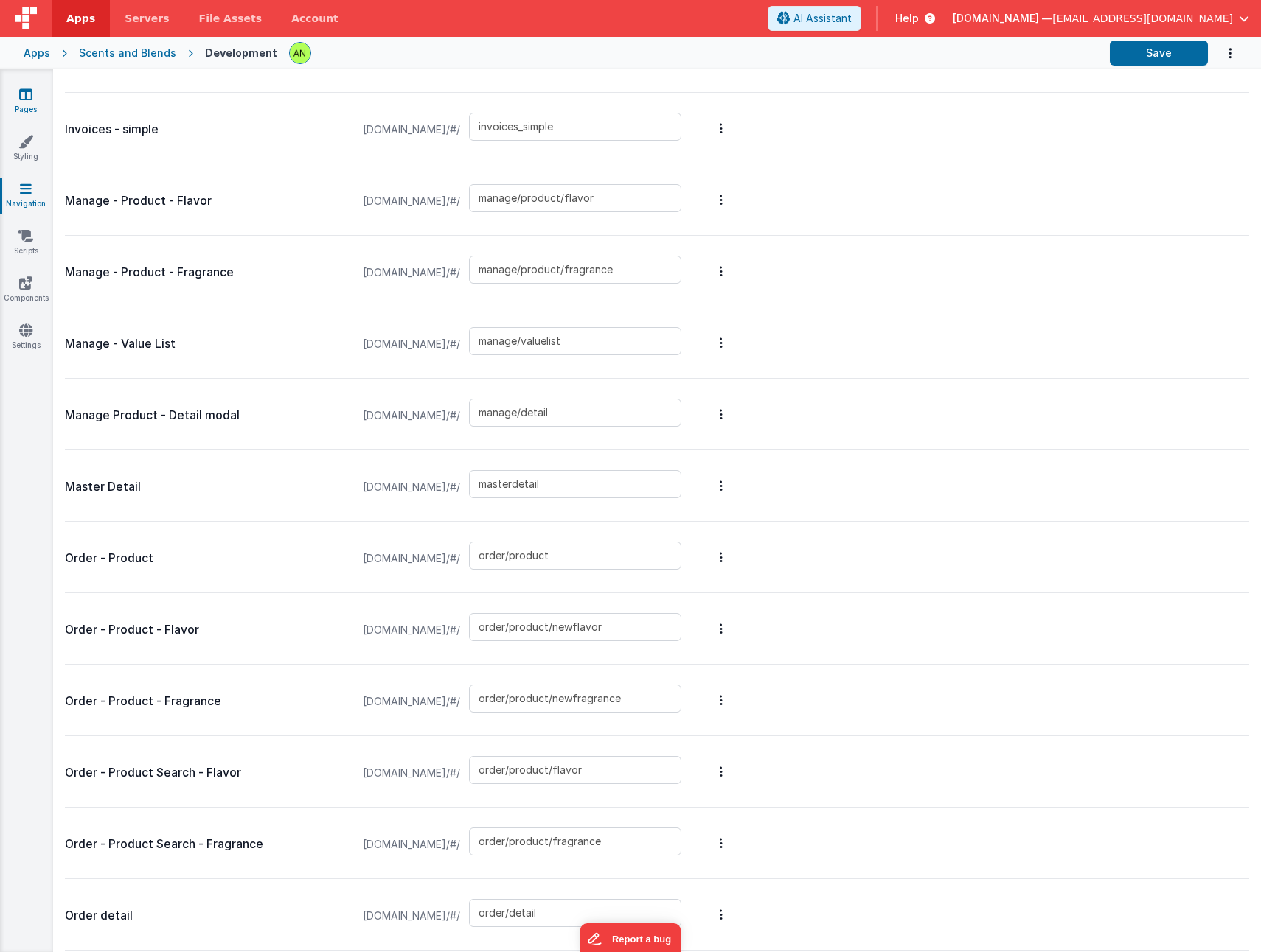
click at [25, 105] on link "Pages" at bounding box center [26, 102] width 53 height 30
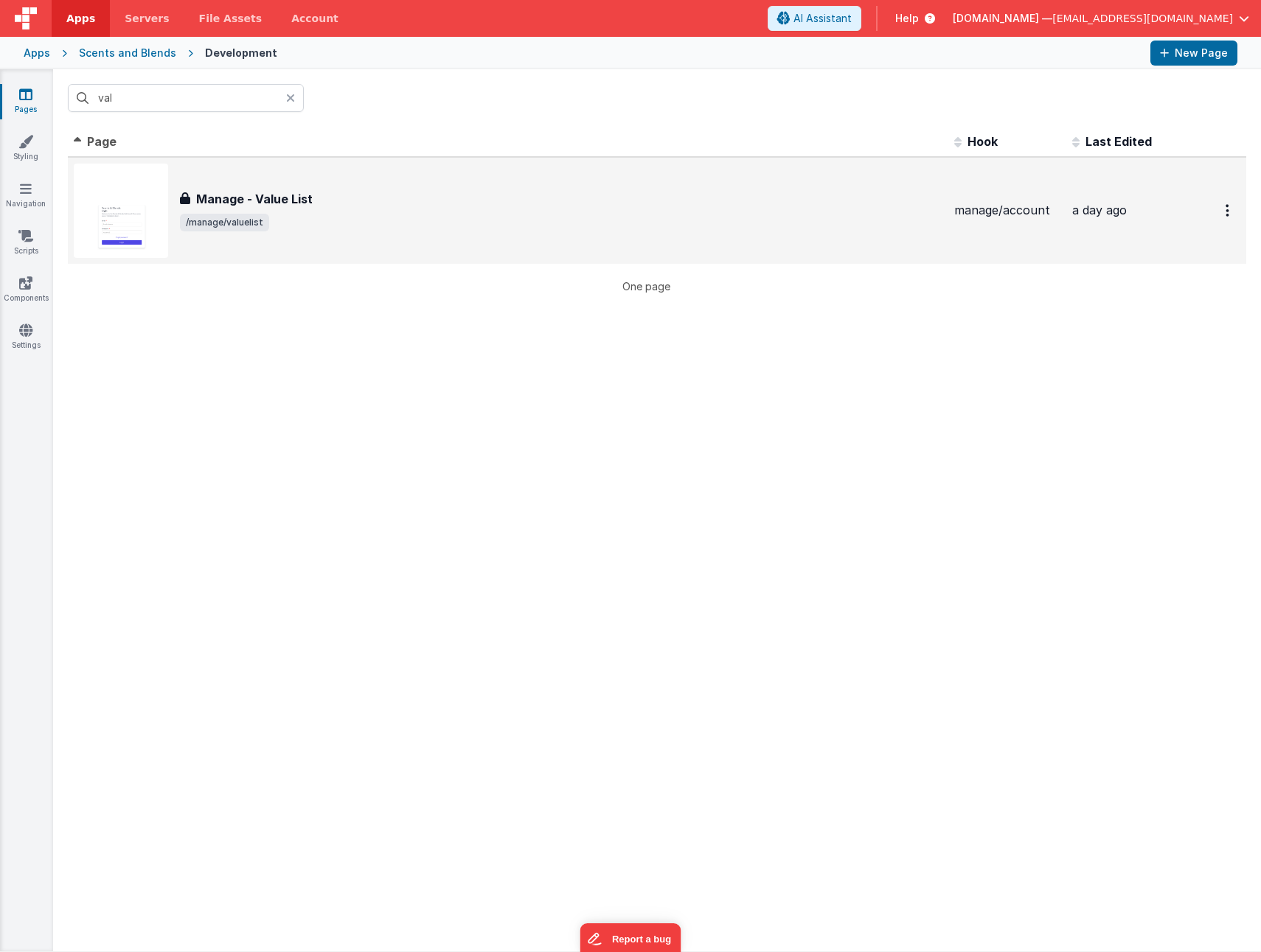
click at [292, 235] on div "Manage - Value List Manage - Value List /manage/valuelist" at bounding box center [508, 210] width 868 height 94
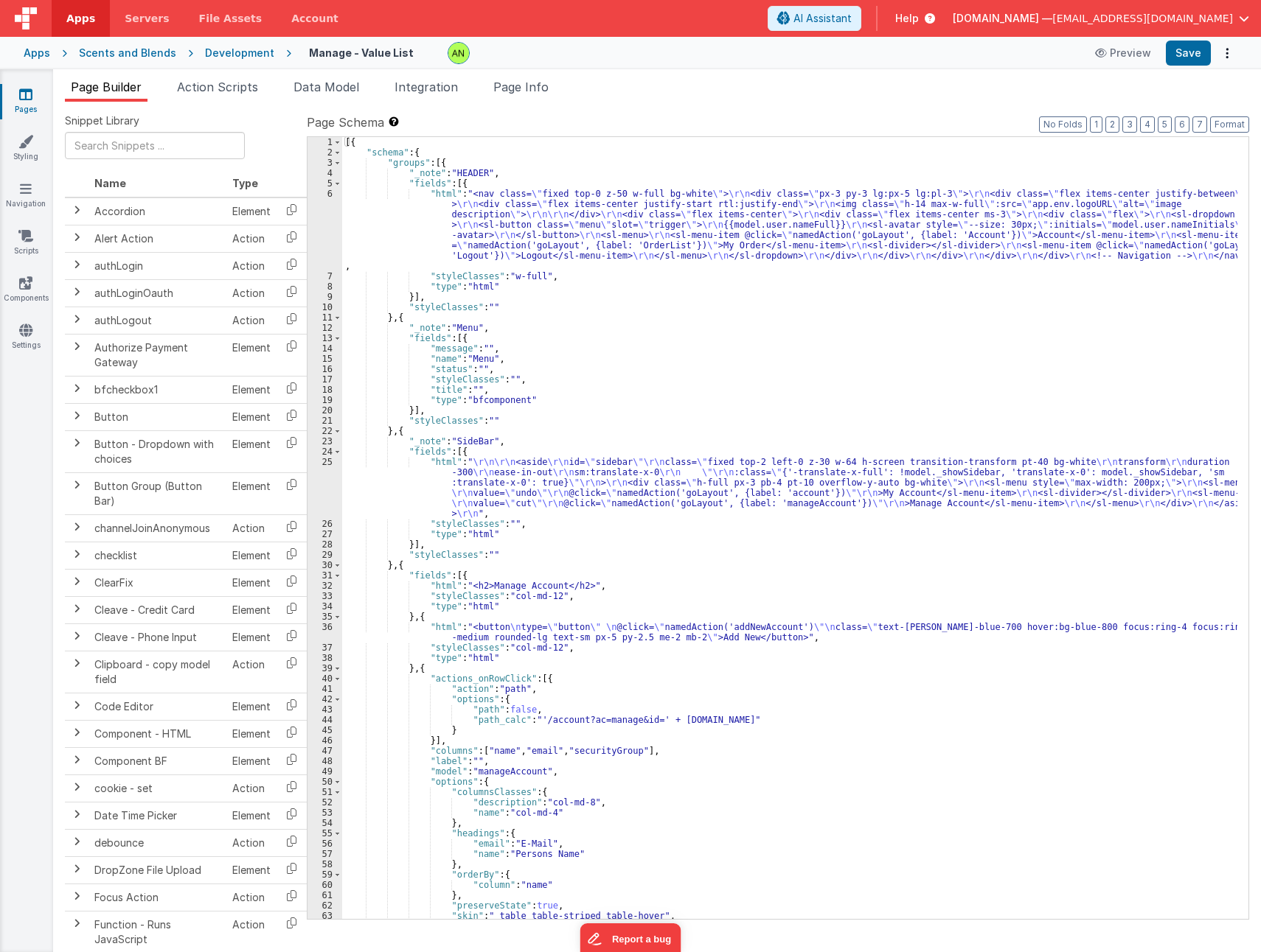
click at [598, 487] on div "[{ "schema" : { "groups" : [{ "_note" : "HEADER" , "fields" : [{ "html" : "<nav…" at bounding box center [790, 538] width 895 height 802
click at [320, 488] on div "25" at bounding box center [325, 487] width 35 height 62
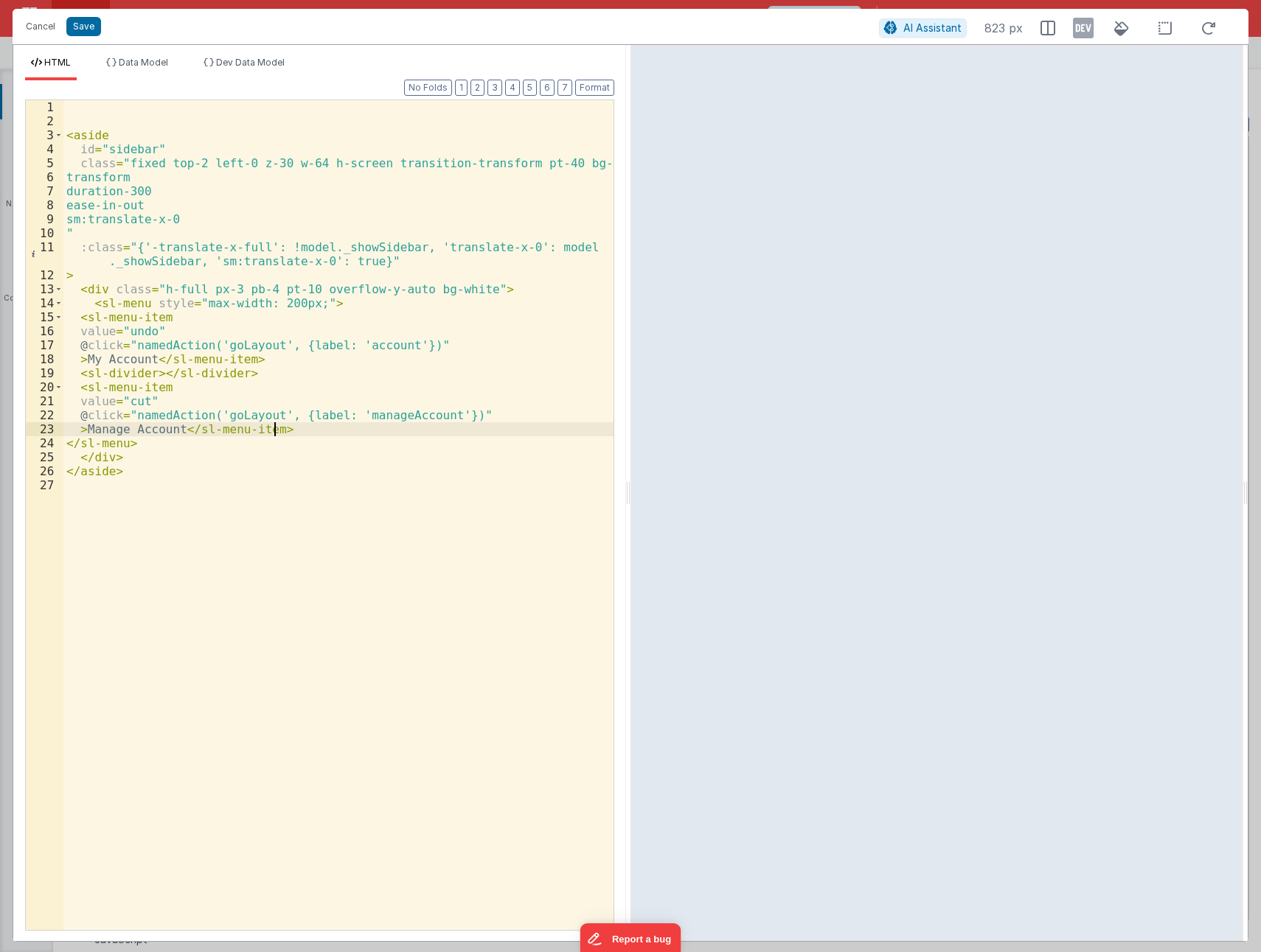
click at [375, 346] on div "< aside id = "sidebar" class = "fixed top-2 left-0 z-30 w-64 h-screen transitio…" at bounding box center [338, 529] width 550 height 858
click at [88, 388] on div "< aside id = "sidebar" class = "fixed top-2 left-0 z-30 w-64 h-screen transitio…" at bounding box center [338, 529] width 550 height 858
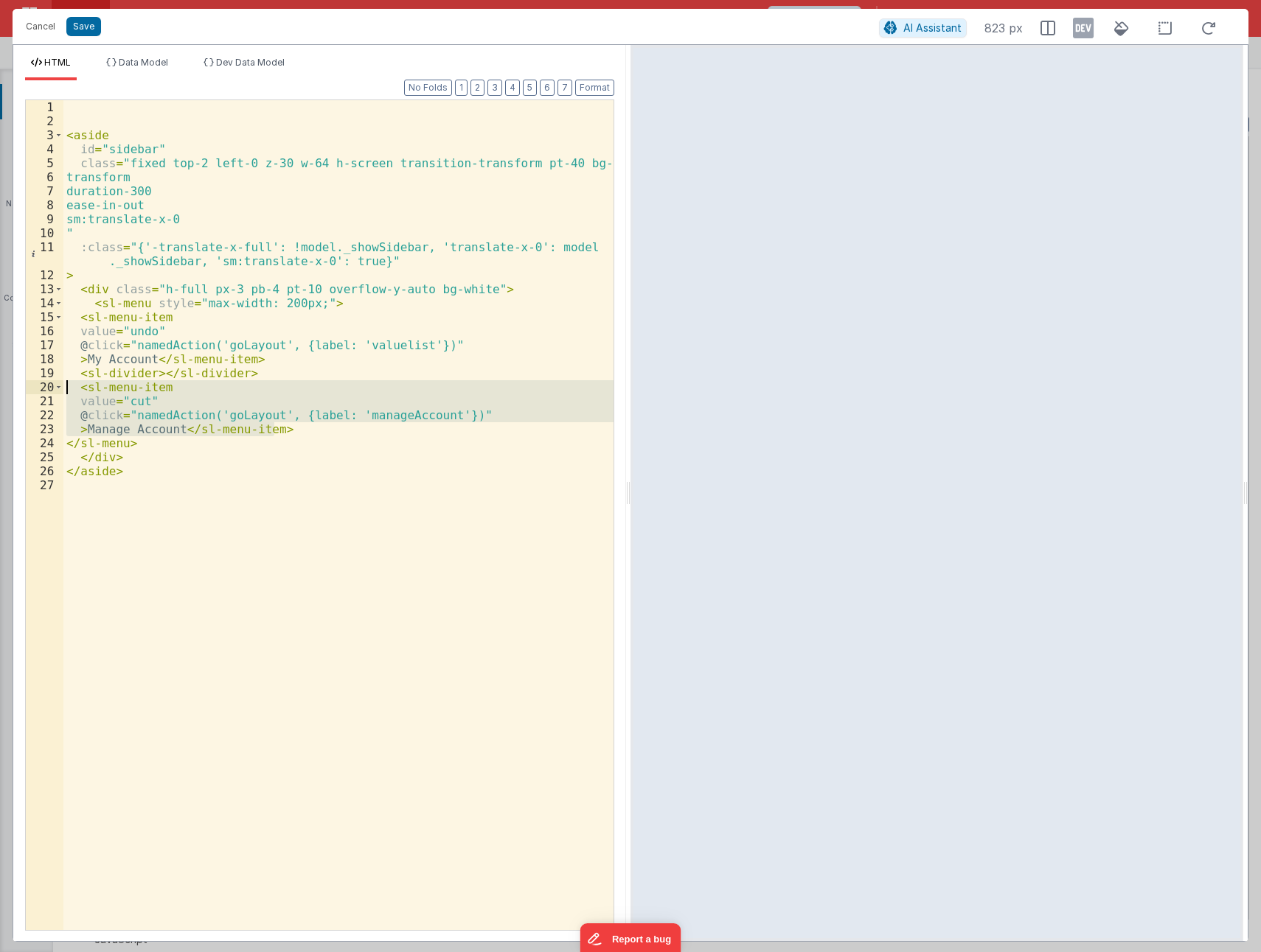
drag, startPoint x: 276, startPoint y: 430, endPoint x: -3, endPoint y: 387, distance: 282.3
click at [0, 387] on html "Cancel Save AI Assistant 823 px HTML Data Model Dev Data Model Format 7 6 5 4 3…" at bounding box center [630, 476] width 1261 height 952
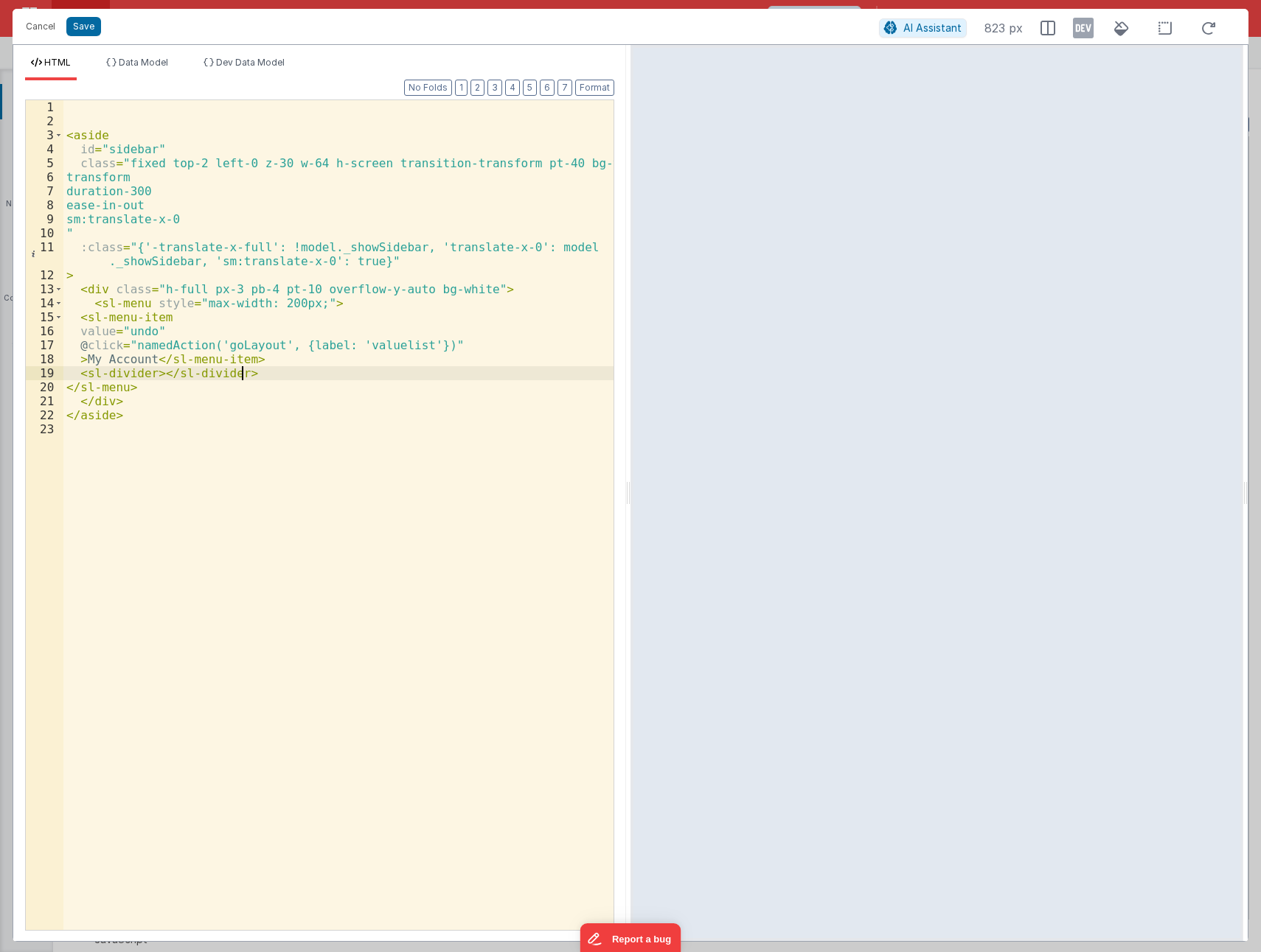
click at [131, 359] on div "< aside id = "sidebar" class = "fixed top-2 left-0 z-30 w-64 h-screen transitio…" at bounding box center [338, 529] width 550 height 858
click at [130, 359] on div "< aside id = "sidebar" class = "fixed top-2 left-0 z-30 w-64 h-screen transitio…" at bounding box center [338, 529] width 550 height 858
click at [383, 461] on div "< aside id = "sidebar" class = "fixed top-2 left-0 z-30 w-64 h-screen transitio…" at bounding box center [338, 529] width 550 height 858
click at [85, 25] on button "Save" at bounding box center [84, 27] width 35 height 19
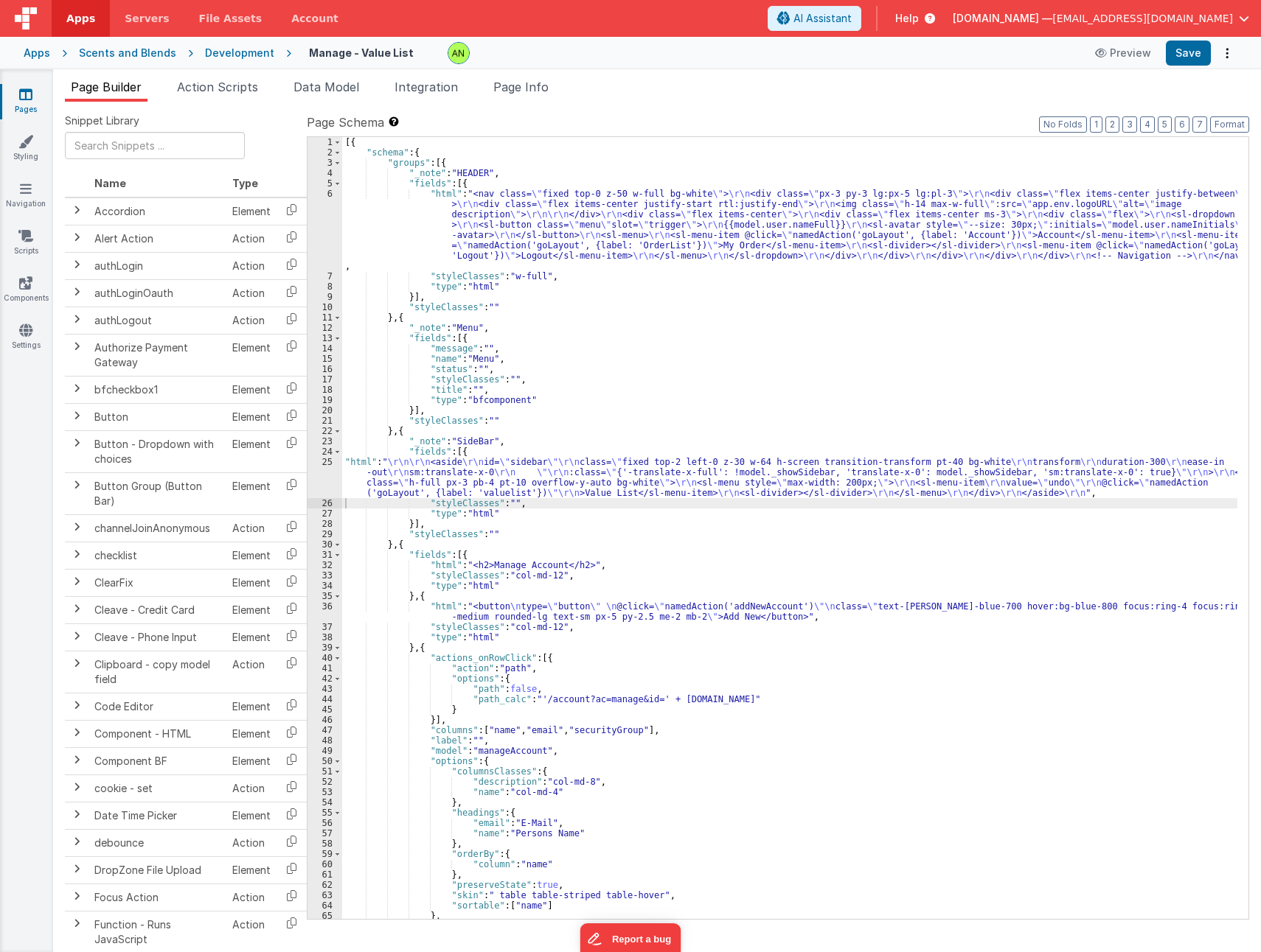
scroll to position [85, 0]
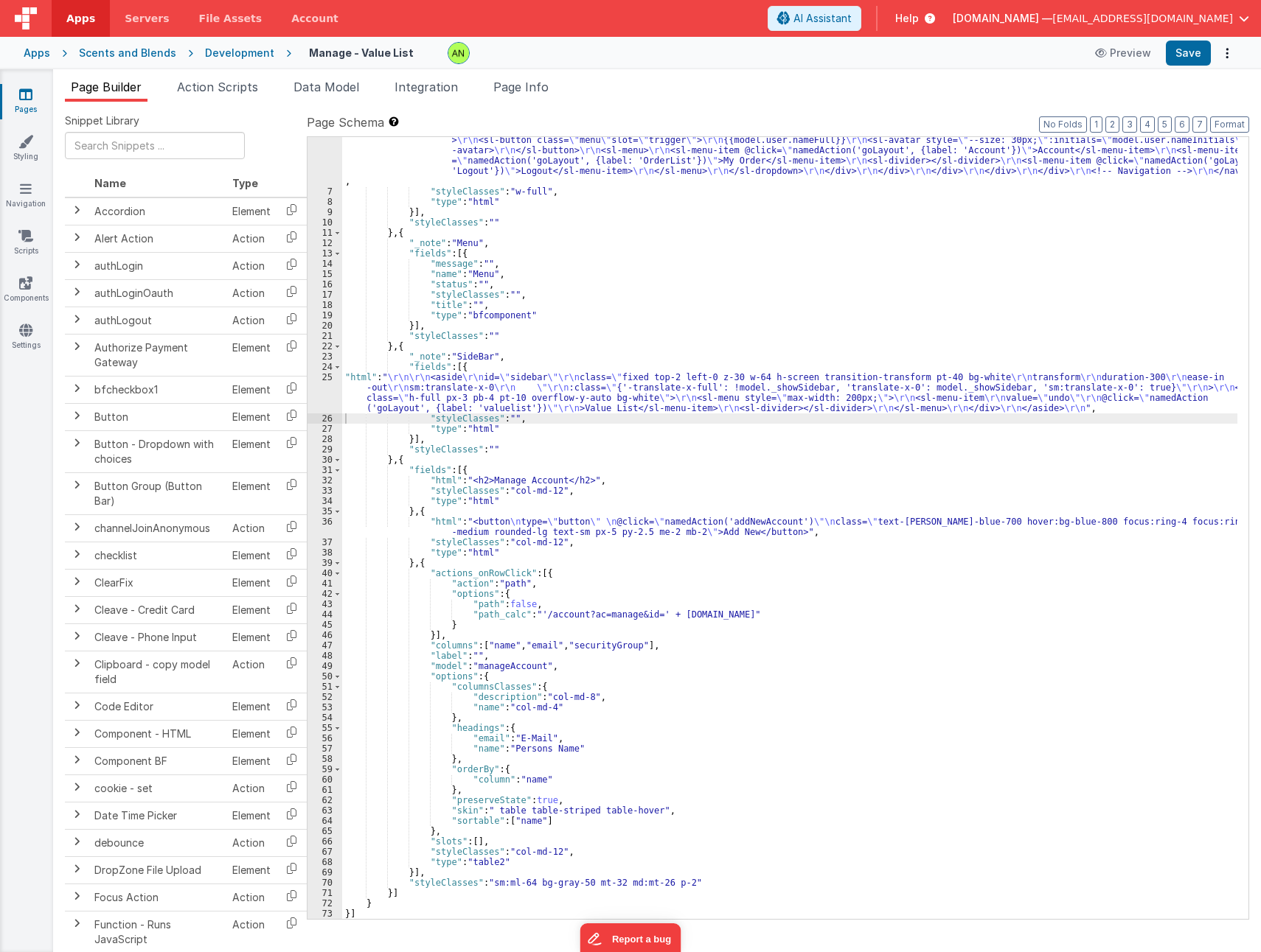
click at [630, 524] on div ""html" : "<nav class= \" fixed top-0 z-50 w-full bg-white \" > \r\n <div class=…" at bounding box center [790, 541] width 895 height 874
click at [530, 476] on div ""html" : "<nav class= \" fixed top-0 z-50 w-full bg-white \" > \r\n <div class=…" at bounding box center [790, 541] width 895 height 874
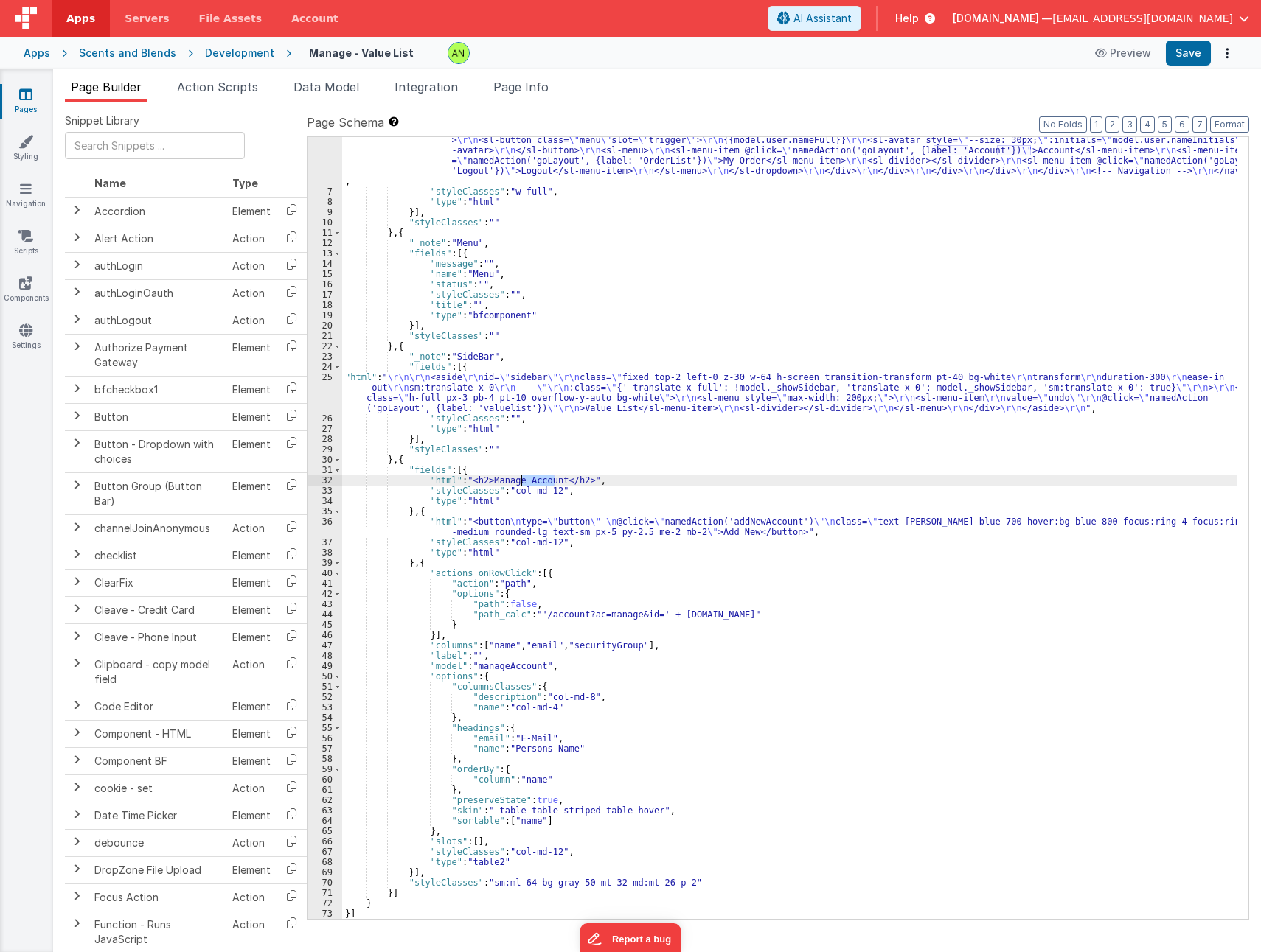
click at [530, 476] on div ""html" : "<nav class= \" fixed top-0 z-50 w-full bg-white \" > \r\n <div class=…" at bounding box center [790, 541] width 895 height 874
click at [744, 501] on div ""html" : "<nav class= \" fixed top-0 z-50 w-full bg-white \" > \r\n <div class=…" at bounding box center [790, 541] width 895 height 874
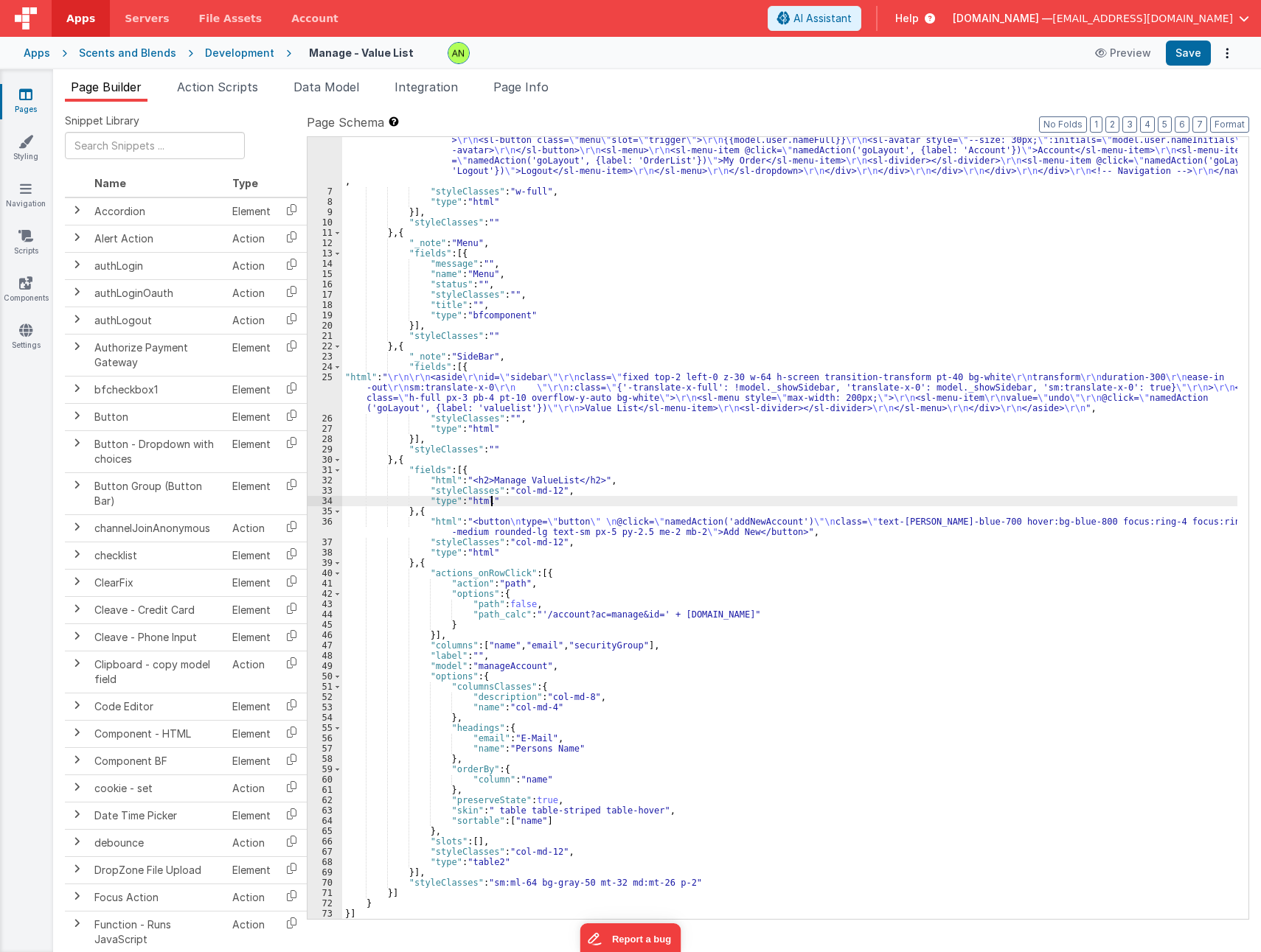
click at [433, 516] on div ""html" : "<nav class= \" fixed top-0 z-50 w-full bg-white \" > \r\n <div class=…" at bounding box center [790, 541] width 895 height 874
click at [437, 508] on div ""html" : "<nav class= \" fixed top-0 z-50 w-full bg-white \" > \r\n <div class=…" at bounding box center [790, 541] width 895 height 874
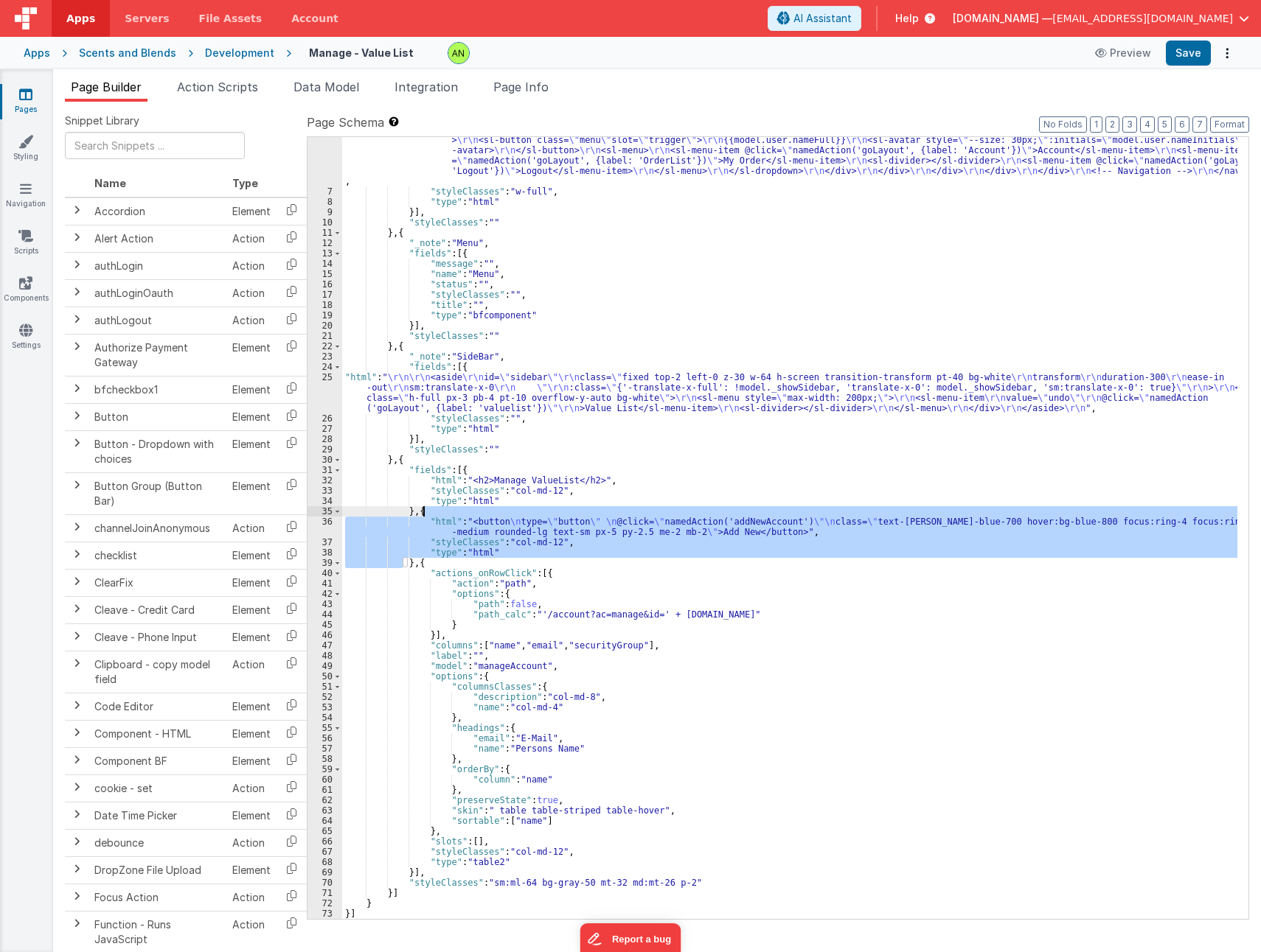
click at [919, 15] on span "Help" at bounding box center [907, 18] width 24 height 15
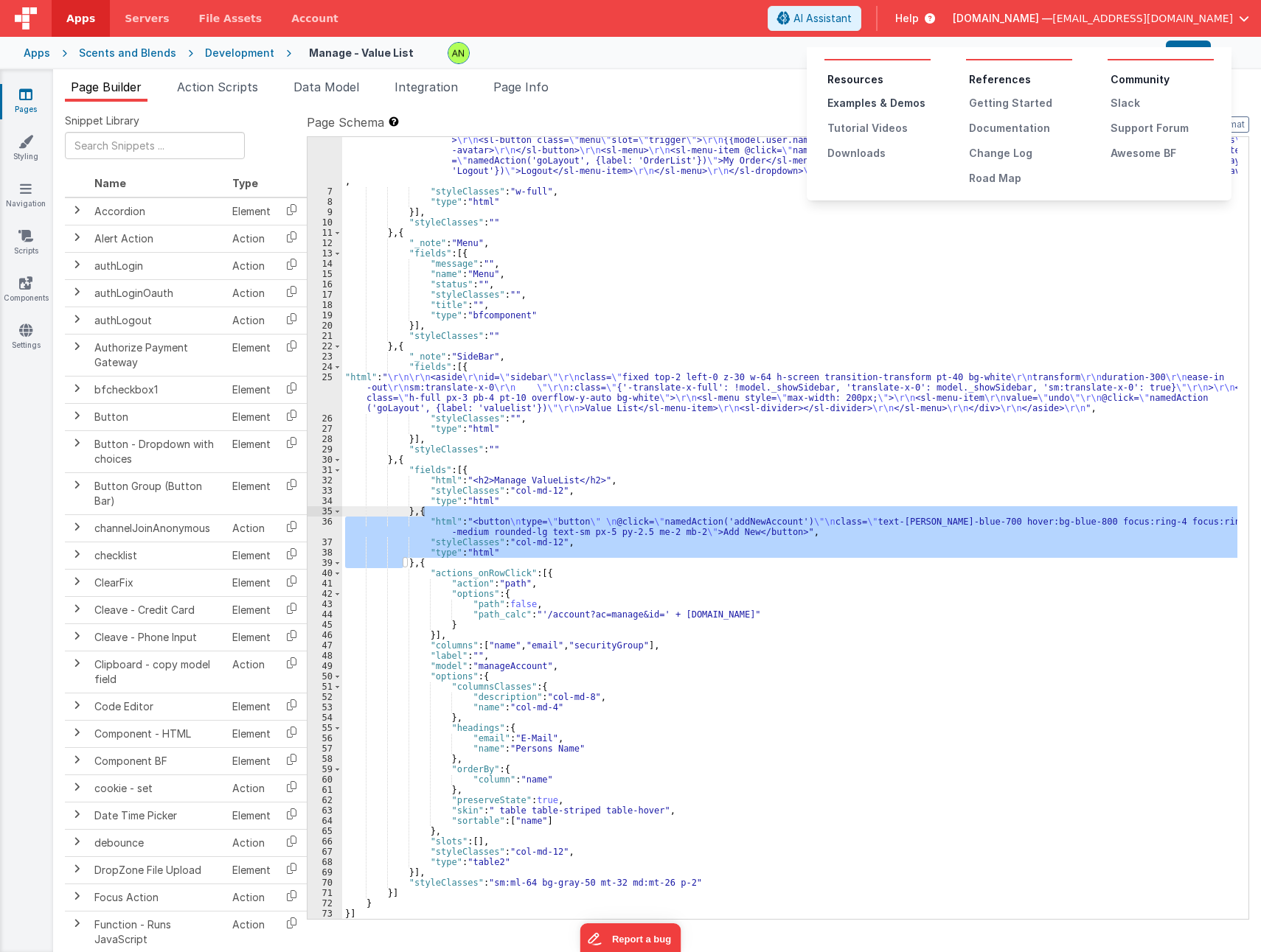
click at [890, 104] on div "Examples & Demos" at bounding box center [878, 103] width 103 height 15
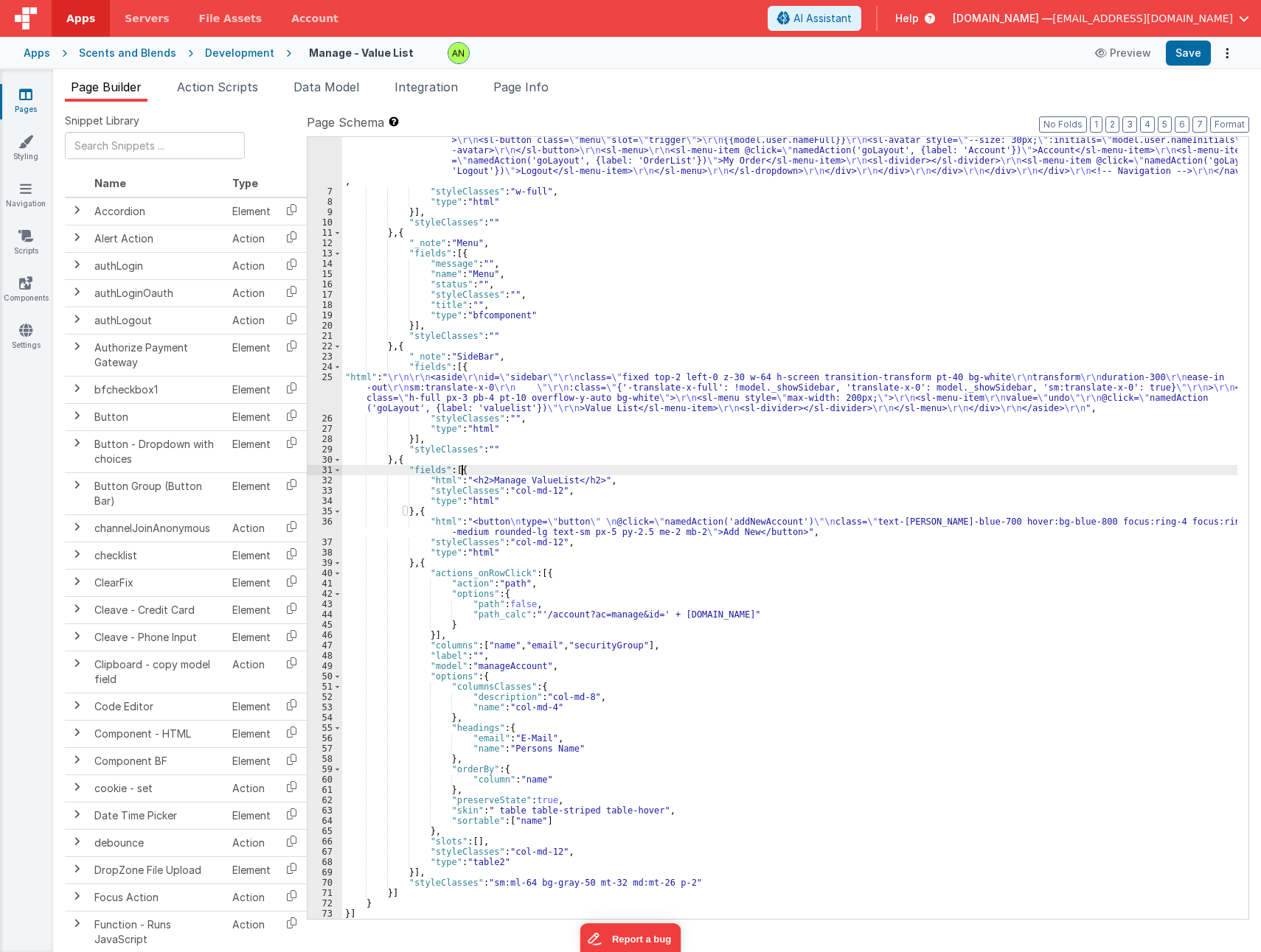
click at [480, 470] on div ""html" : "<nav class= \" fixed top-0 z-50 w-full bg-white \" > \r\n <div class=…" at bounding box center [790, 541] width 895 height 874
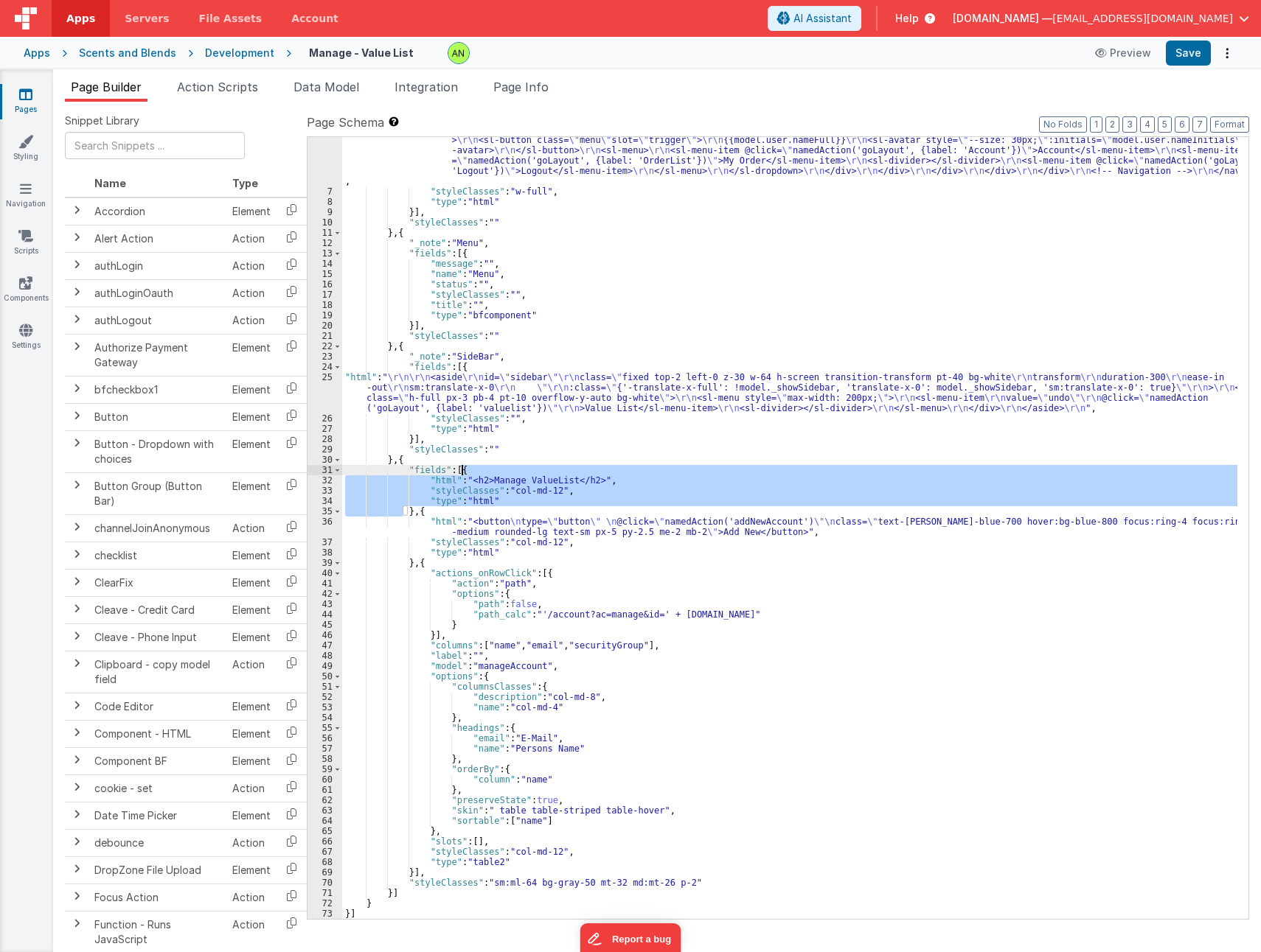
click at [480, 470] on div ""html" : "<nav class= \" fixed top-0 z-50 w-full bg-white \" > \r\n <div class=…" at bounding box center [790, 541] width 895 height 874
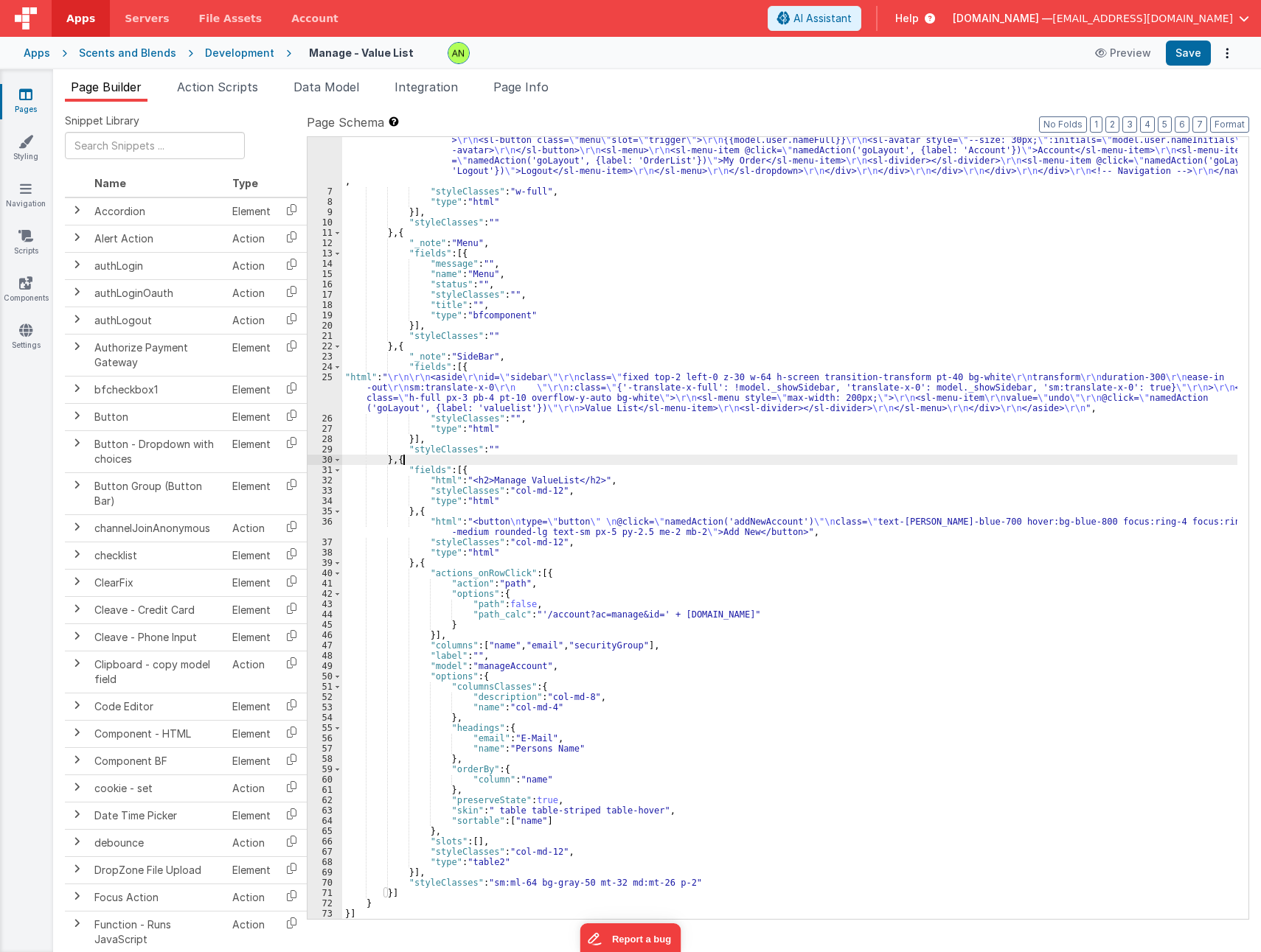
click at [410, 463] on div ""html" : "<nav class= \" fixed top-0 z-50 w-full bg-white \" > \r\n <div class=…" at bounding box center [790, 541] width 895 height 874
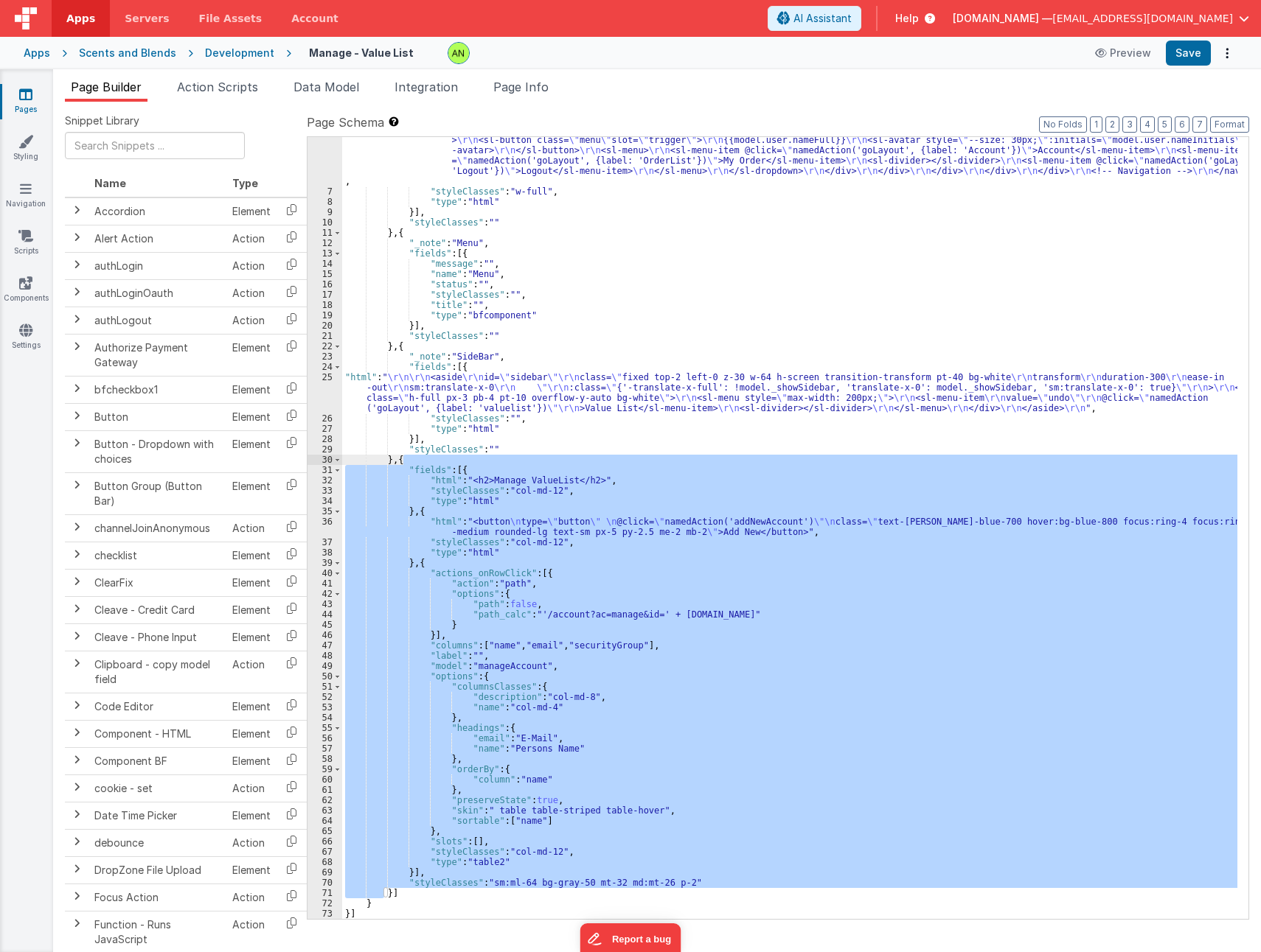
click at [495, 469] on div ""html" : "<nav class= \" fixed top-0 z-50 w-full bg-white \" > \r\n <div class=…" at bounding box center [790, 528] width 895 height 782
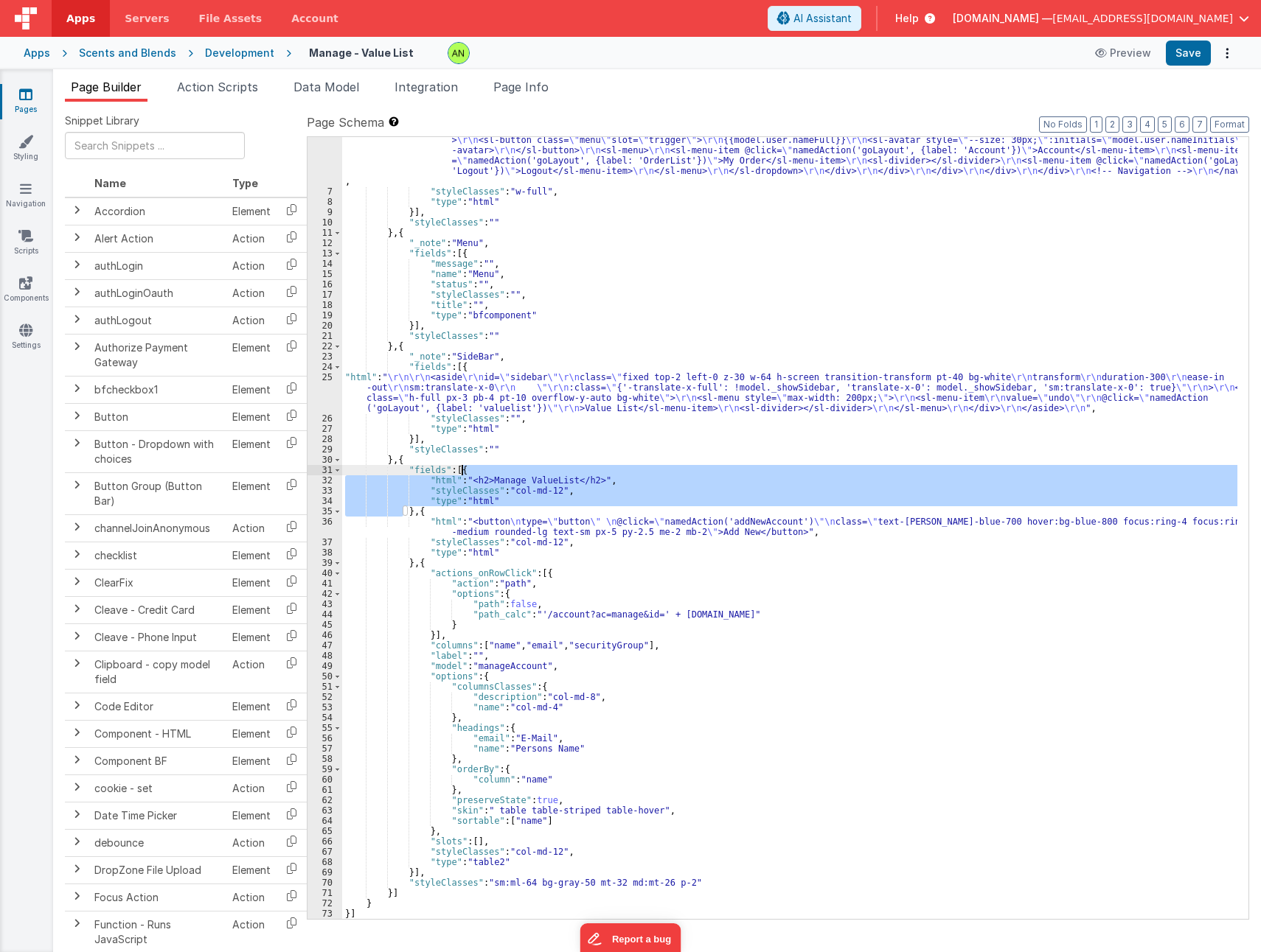
click at [495, 469] on div ""html" : "<nav class= \" fixed top-0 z-50 w-full bg-white \" > \r\n <div class=…" at bounding box center [790, 541] width 895 height 874
click at [439, 512] on div ""html" : "<nav class= \" fixed top-0 z-50 w-full bg-white \" > \r\n <div class=…" at bounding box center [790, 541] width 895 height 874
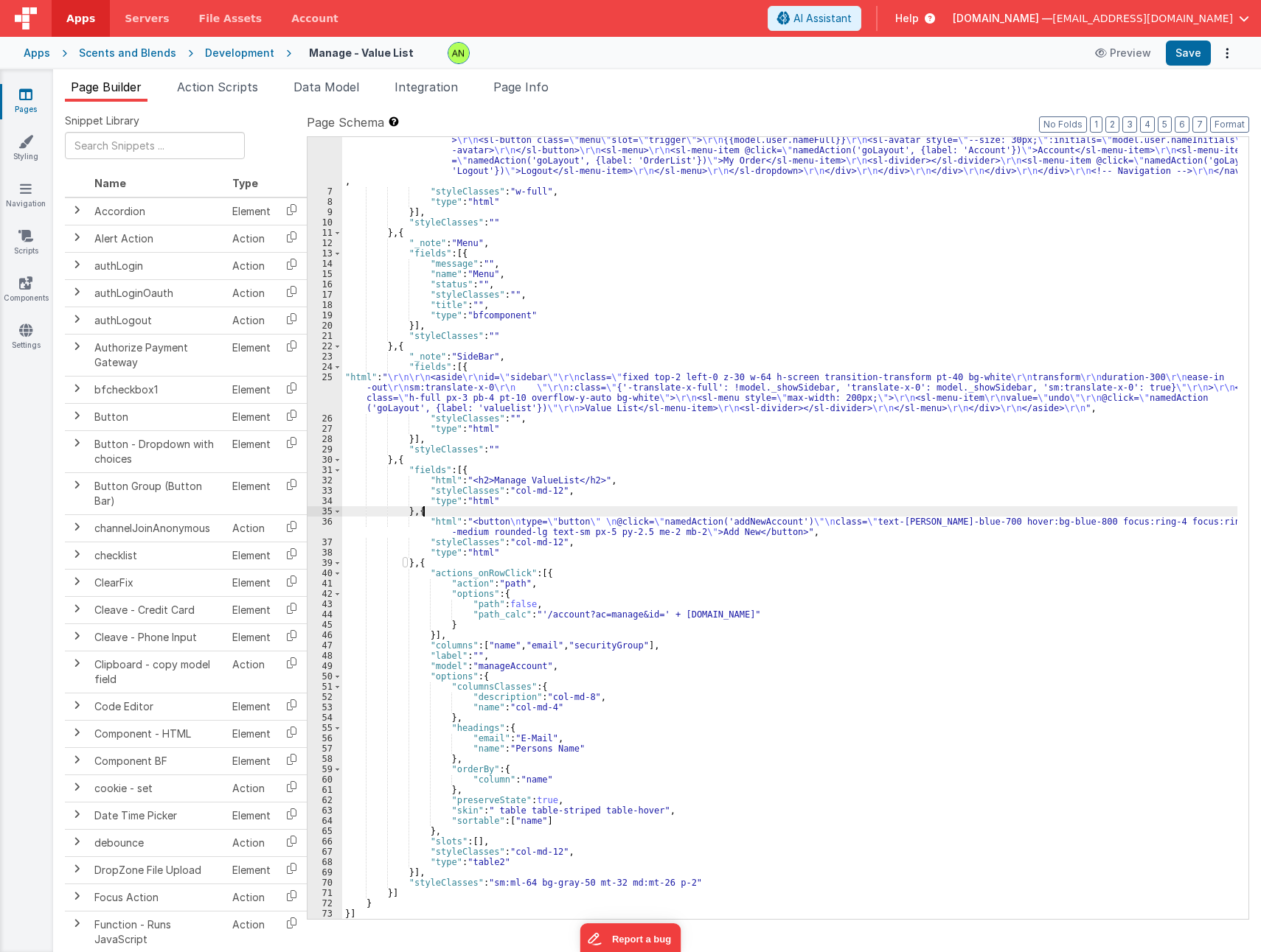
click at [439, 512] on div ""html" : "<nav class= \" fixed top-0 z-50 w-full bg-white \" > \r\n <div class=…" at bounding box center [790, 541] width 895 height 874
click at [441, 516] on div ""html" : "<nav class= \" fixed top-0 z-50 w-full bg-white \" > \r\n <div class=…" at bounding box center [790, 541] width 895 height 874
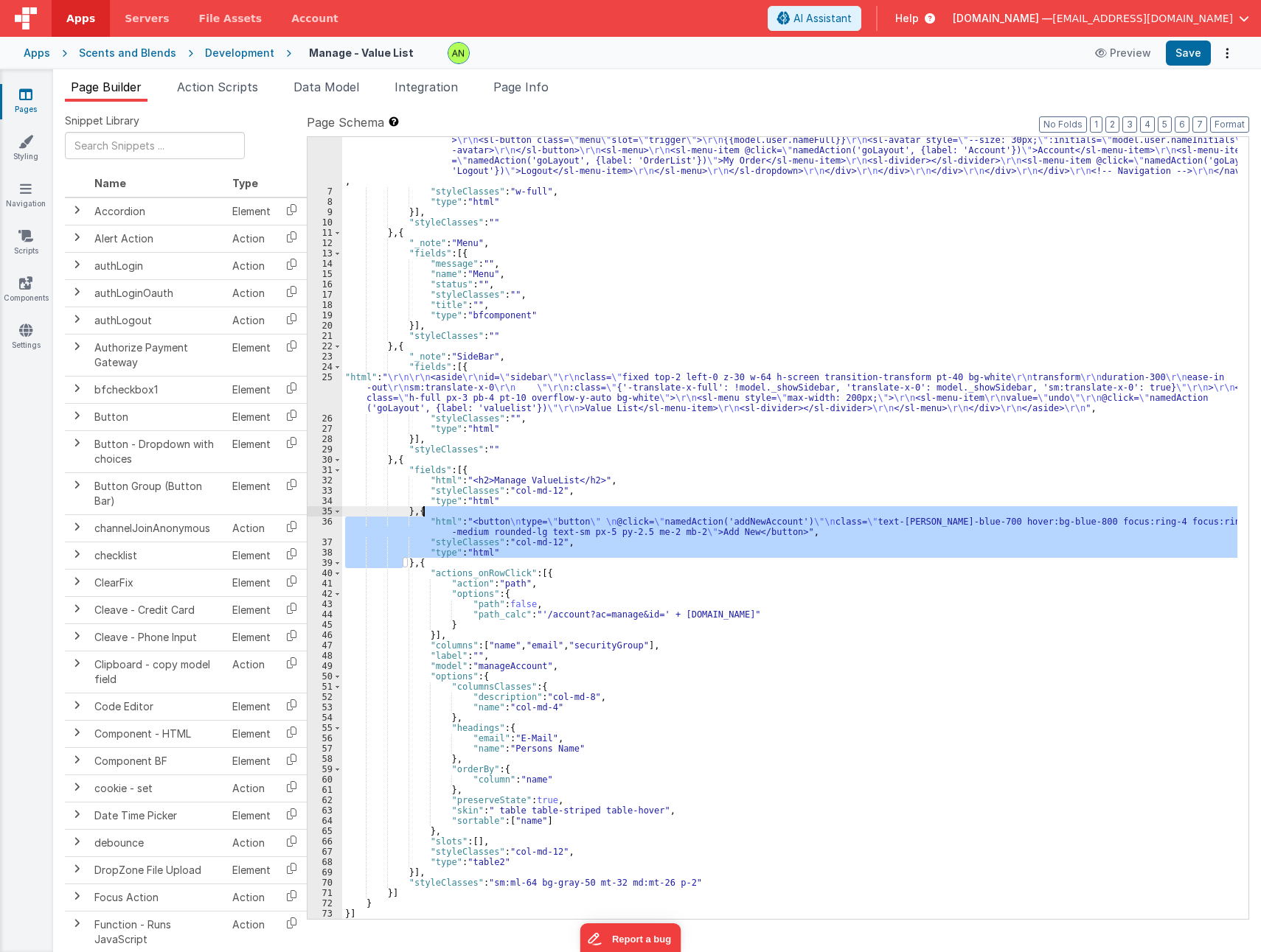
click at [442, 556] on div ""html" : "<nav class= \" fixed top-0 z-50 w-full bg-white \" > \r\n <div class=…" at bounding box center [790, 528] width 895 height 782
click at [442, 556] on div ""html" : "<nav class= \" fixed top-0 z-50 w-full bg-white \" > \r\n <div class=…" at bounding box center [790, 541] width 895 height 874
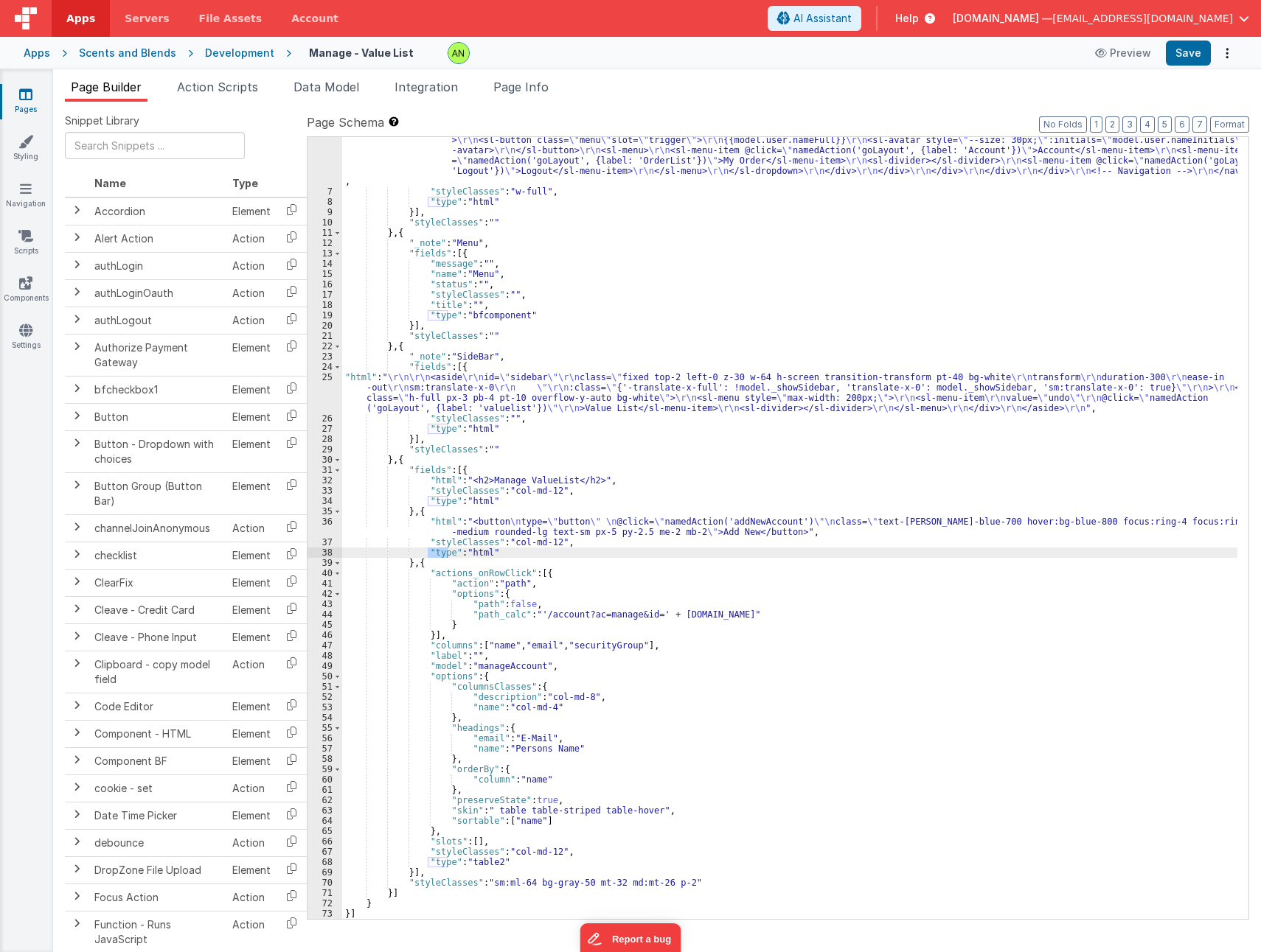
click at [444, 562] on div ""html" : "<nav class= \" fixed top-0 z-50 w-full bg-white \" > \r\n <div class=…" at bounding box center [790, 541] width 895 height 874
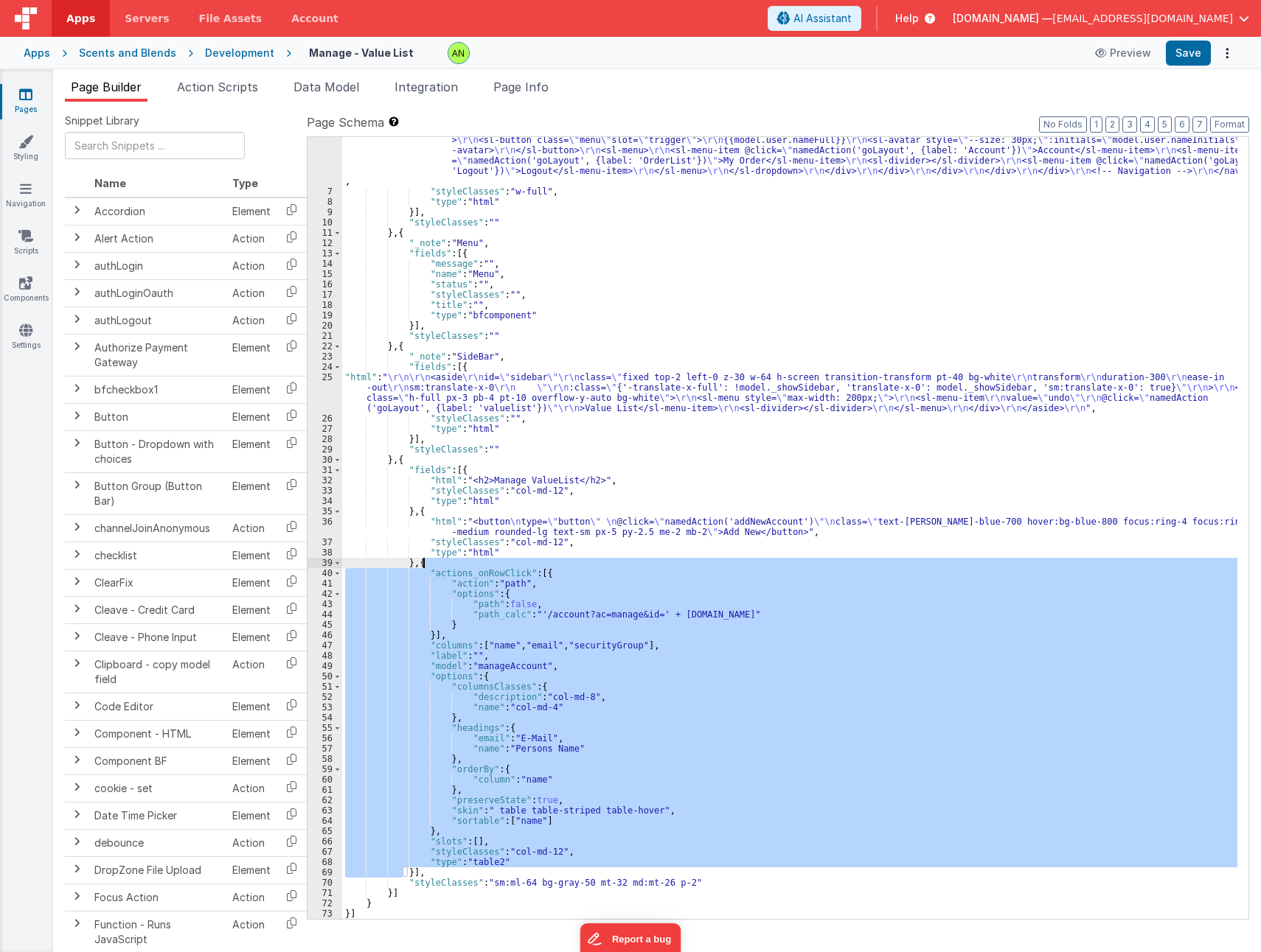
click at [444, 562] on div ""html" : "<nav class= \" fixed top-0 z-50 w-full bg-white \" > \r\n <div class=…" at bounding box center [790, 541] width 895 height 874
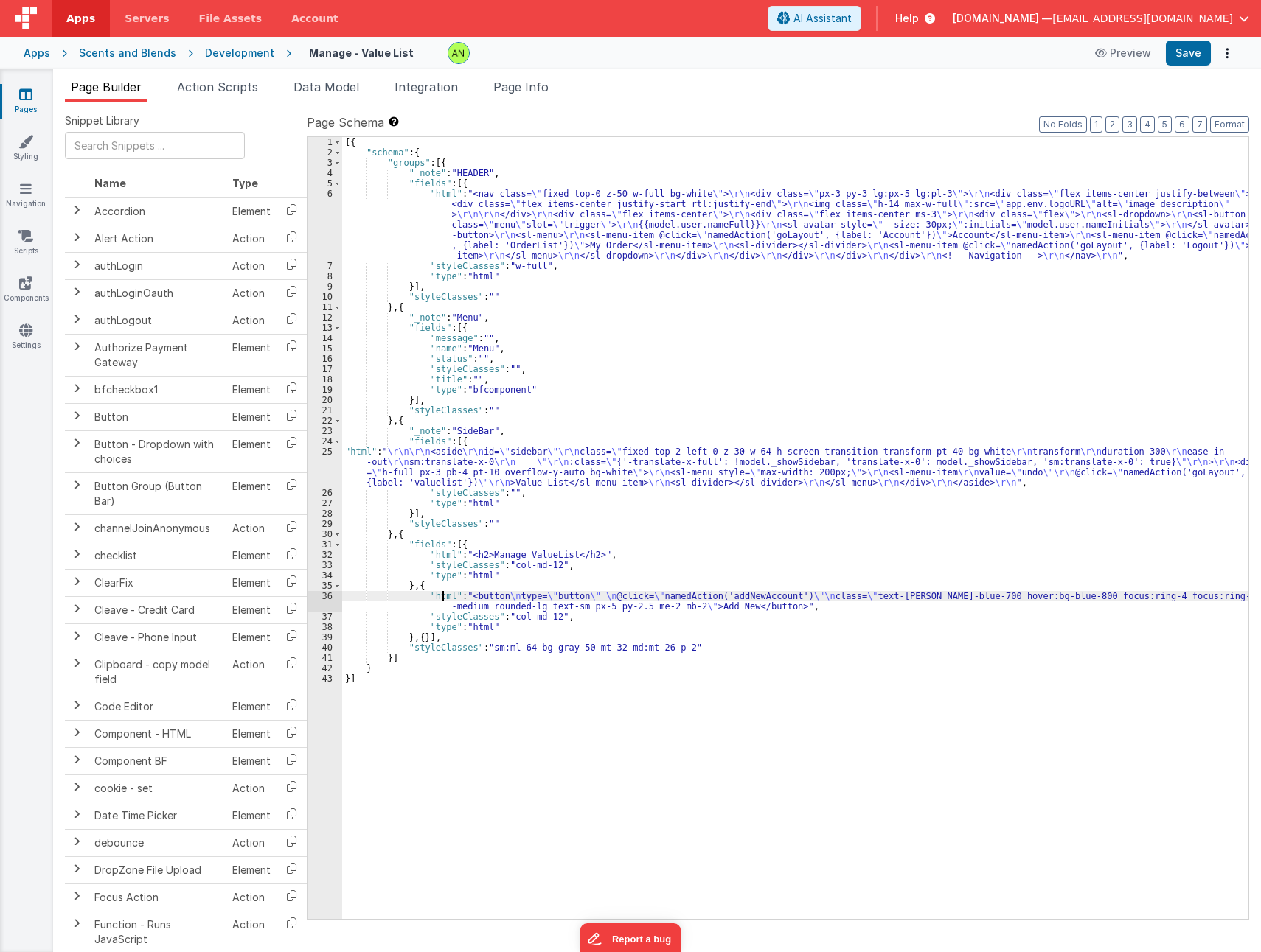
click at [444, 591] on div "[{ "schema" : { "groups" : [{ "_note" : "HEADER" , "fields" : [{ "html" : "<nav…" at bounding box center [795, 538] width 906 height 802
click at [428, 635] on div "[{ "schema" : { "groups" : [{ "_note" : "HEADER" , "fields" : [{ "html" : "<nav…" at bounding box center [795, 538] width 906 height 802
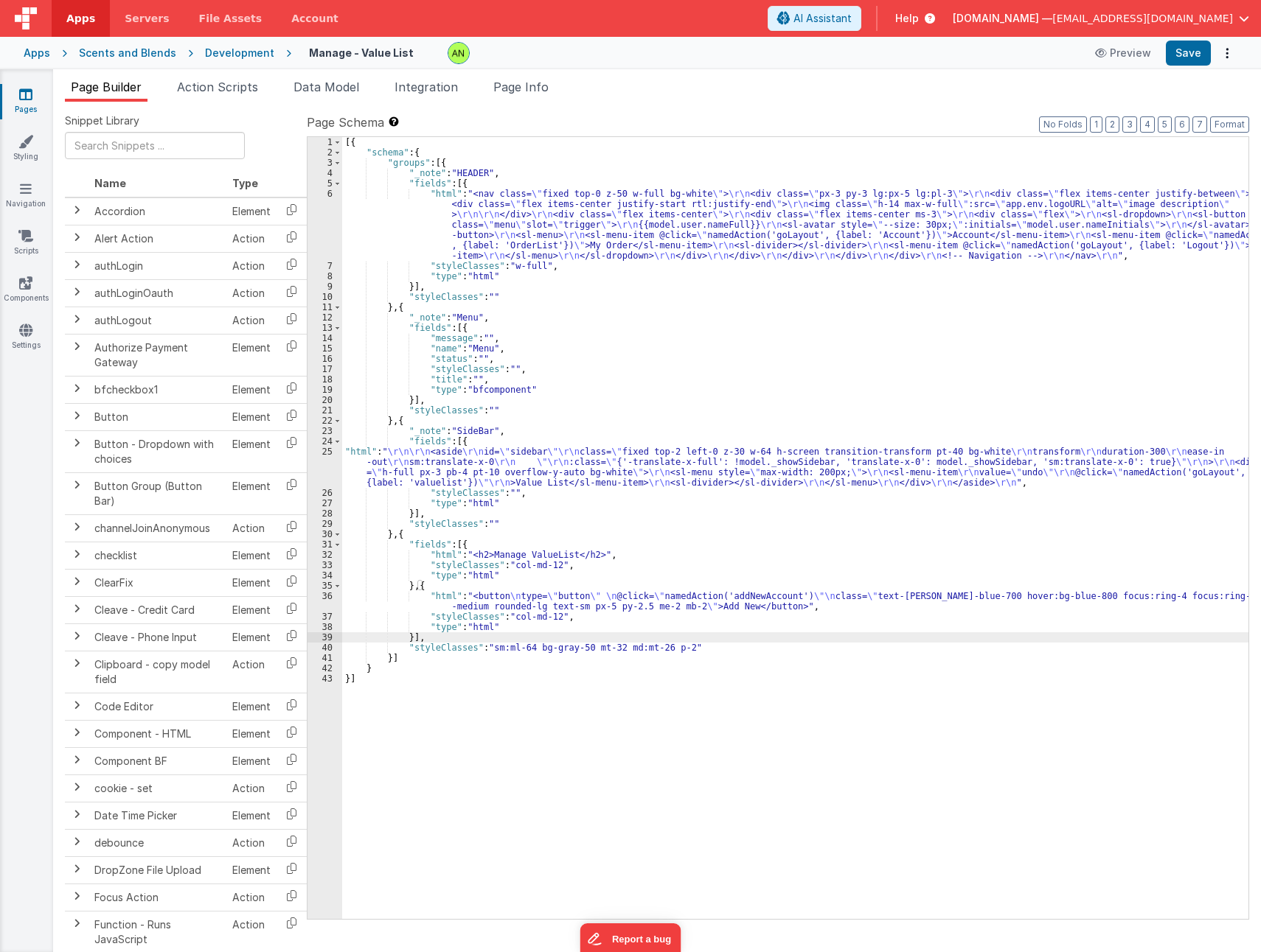
click at [434, 589] on div "[{ "schema" : { "groups" : [{ "_note" : "HEADER" , "fields" : [{ "html" : "<nav…" at bounding box center [795, 538] width 906 height 802
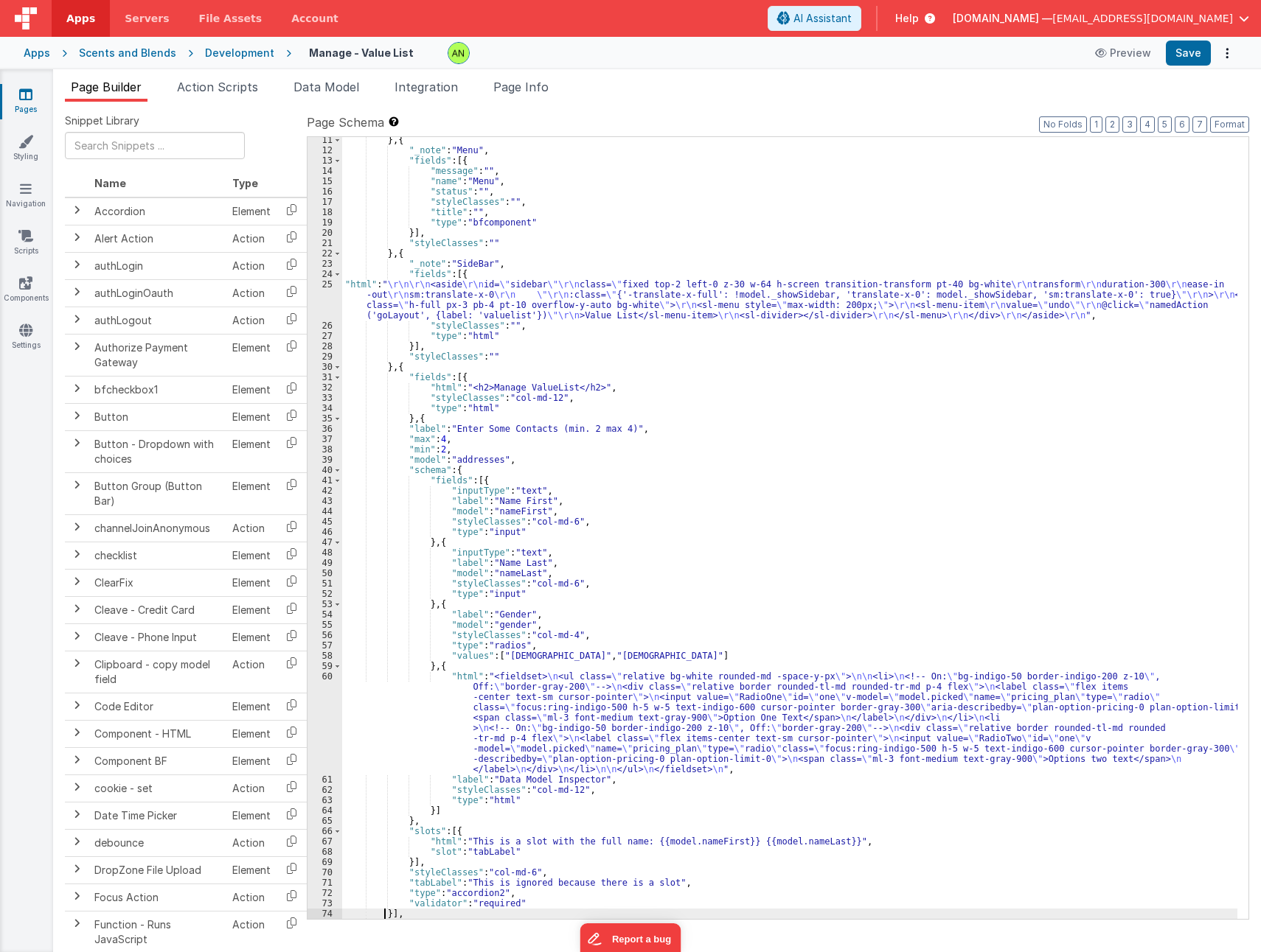
scroll to position [177, 0]
click at [1176, 54] on button "Save" at bounding box center [1187, 53] width 45 height 25
click at [539, 476] on div "} , { "_note" : "Menu" , "fields" : [{ "message" : "" , "name" : "Menu" , "stat…" at bounding box center [790, 536] width 895 height 802
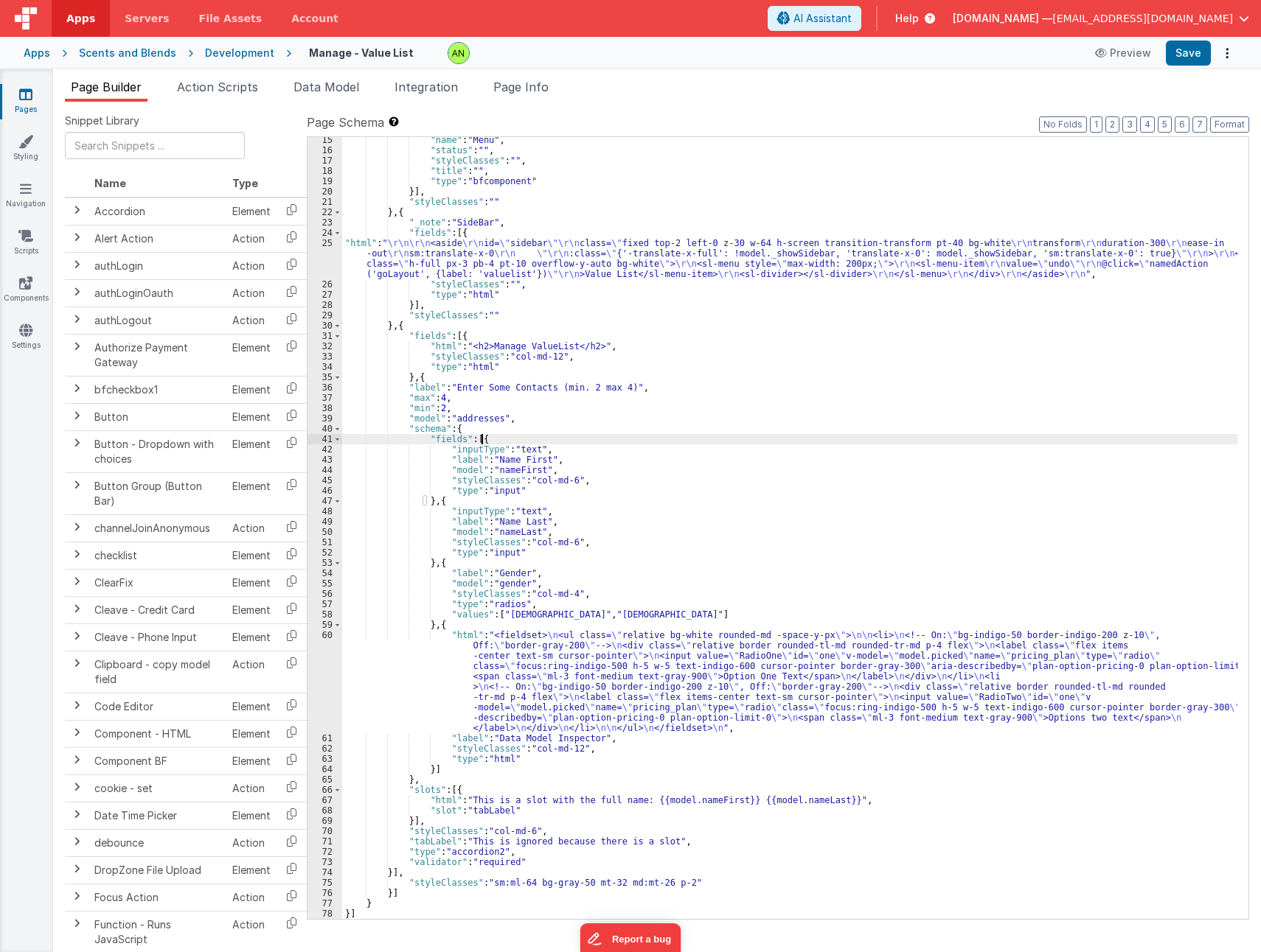
scroll to position [219, 0]
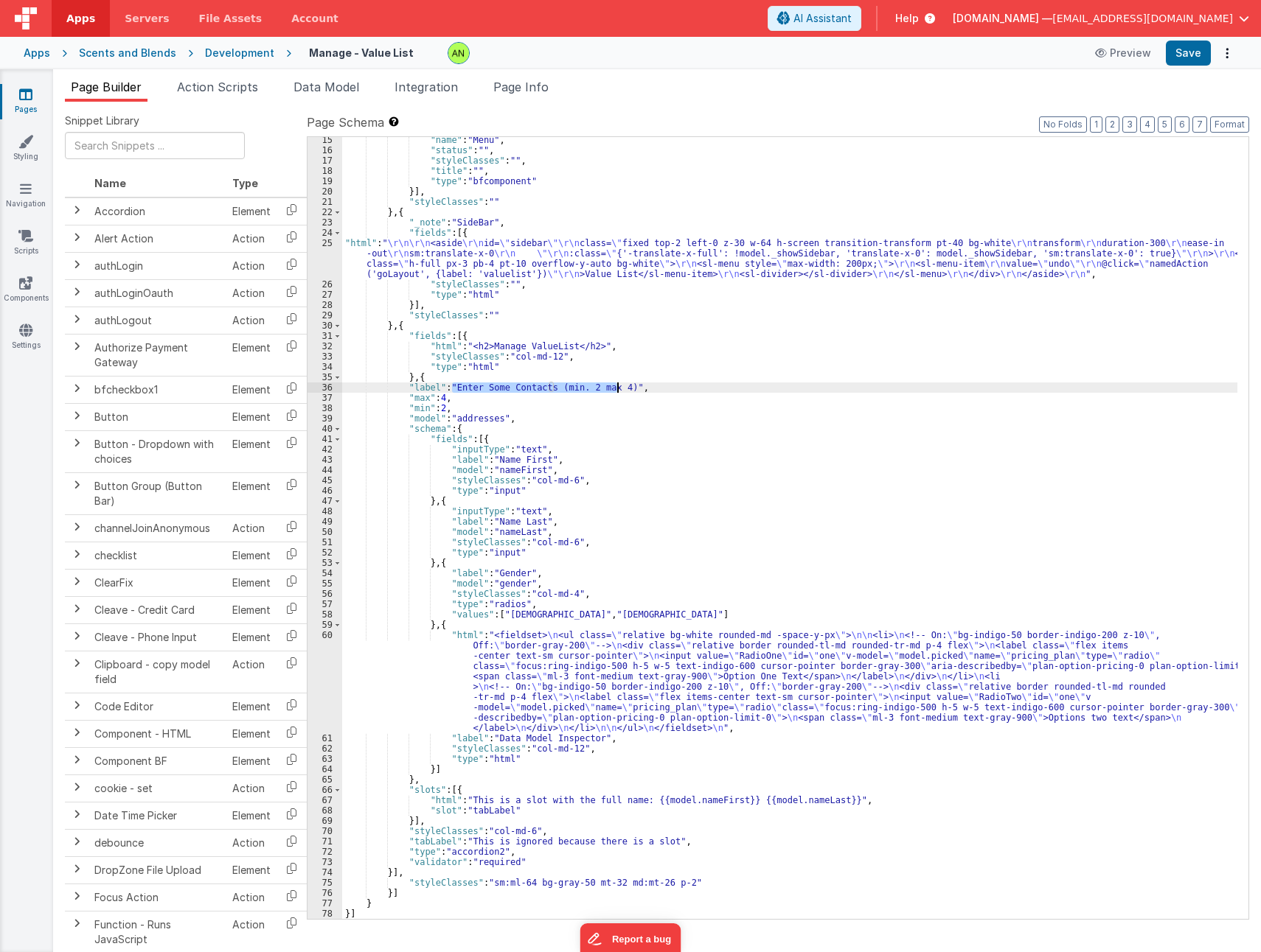
drag, startPoint x: 452, startPoint y: 388, endPoint x: 617, endPoint y: 385, distance: 165.0
click at [617, 385] on div ""name" : "Menu" , "status" : "" , "styleClasses" : "" , "title" : "" , "type" :…" at bounding box center [790, 536] width 895 height 802
click at [449, 373] on div ""name" : "Menu" , "status" : "" , "styleClasses" : "" , "title" : "" , "type" :…" at bounding box center [790, 536] width 895 height 802
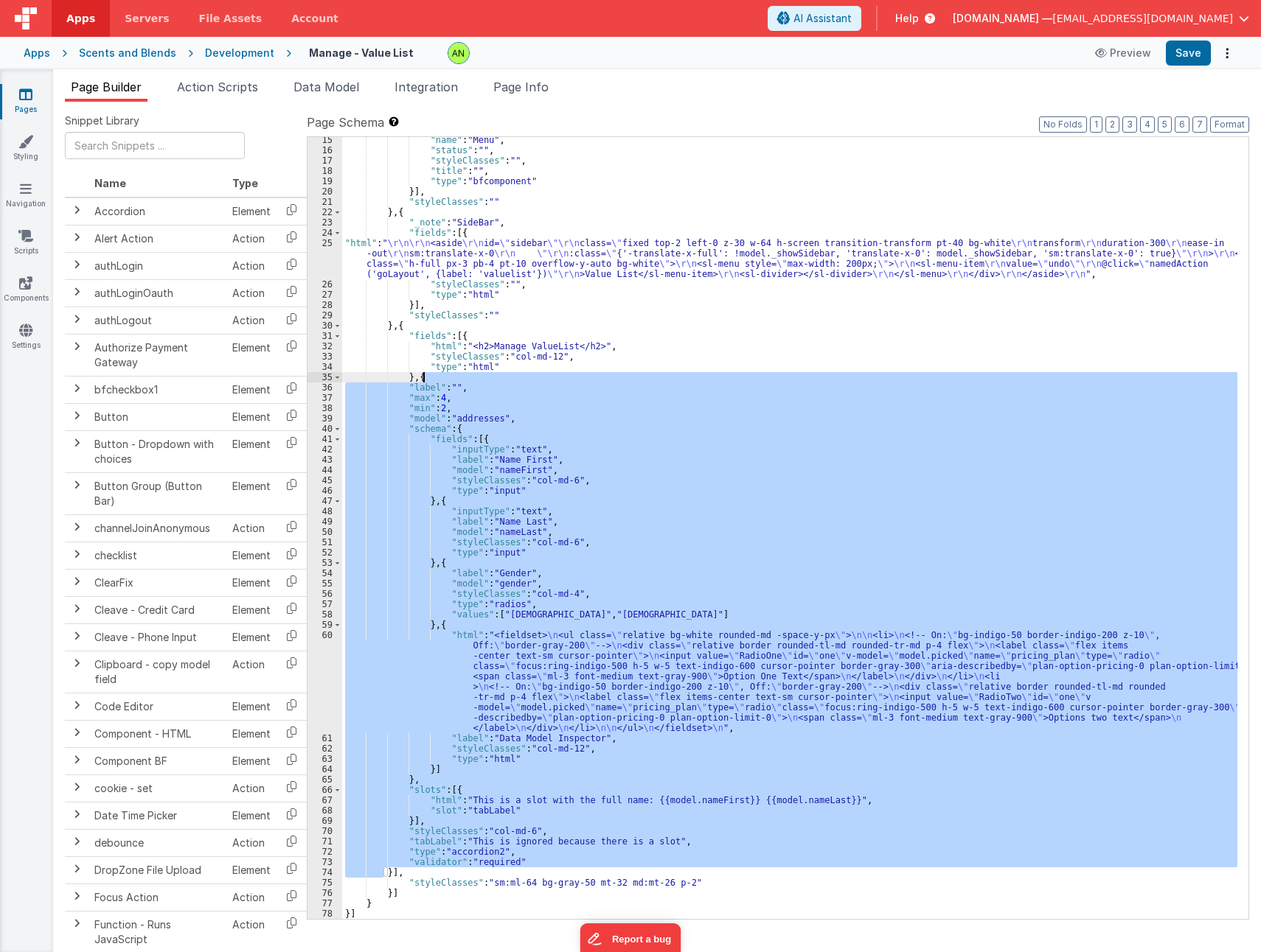
click at [449, 373] on div ""name" : "Menu" , "status" : "" , "styleClasses" : "" , "title" : "" , "type" :…" at bounding box center [790, 536] width 895 height 802
click at [651, 593] on div ""name" : "Menu" , "status" : "" , "styleClasses" : "" , "title" : "" , "type" :…" at bounding box center [790, 528] width 895 height 782
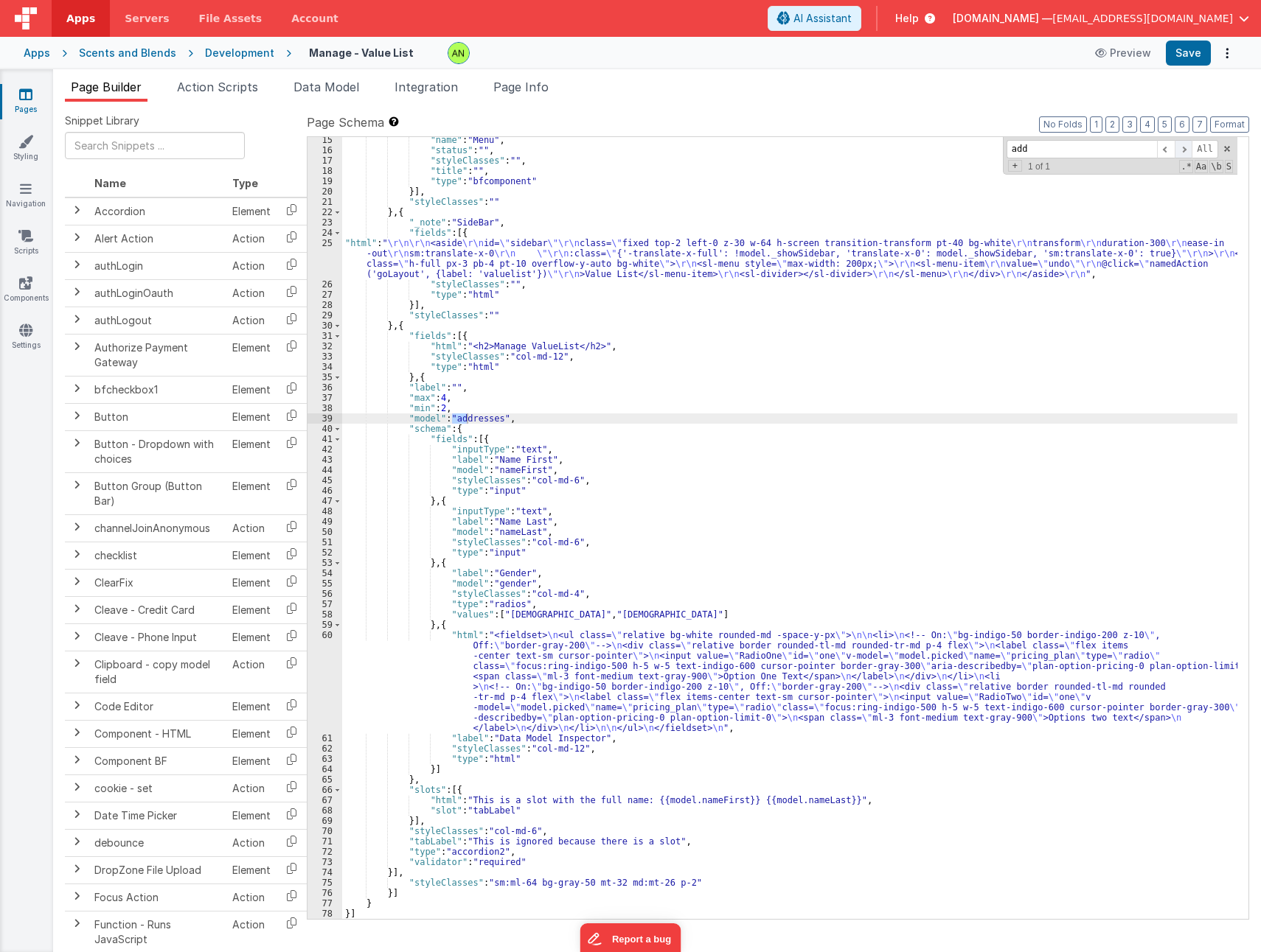
type input "add"
click at [1190, 146] on span at bounding box center [1183, 148] width 18 height 18
click at [433, 380] on div ""name" : "Menu" , "status" : "" , "styleClasses" : "" , "title" : "" , "type" :…" at bounding box center [790, 536] width 895 height 802
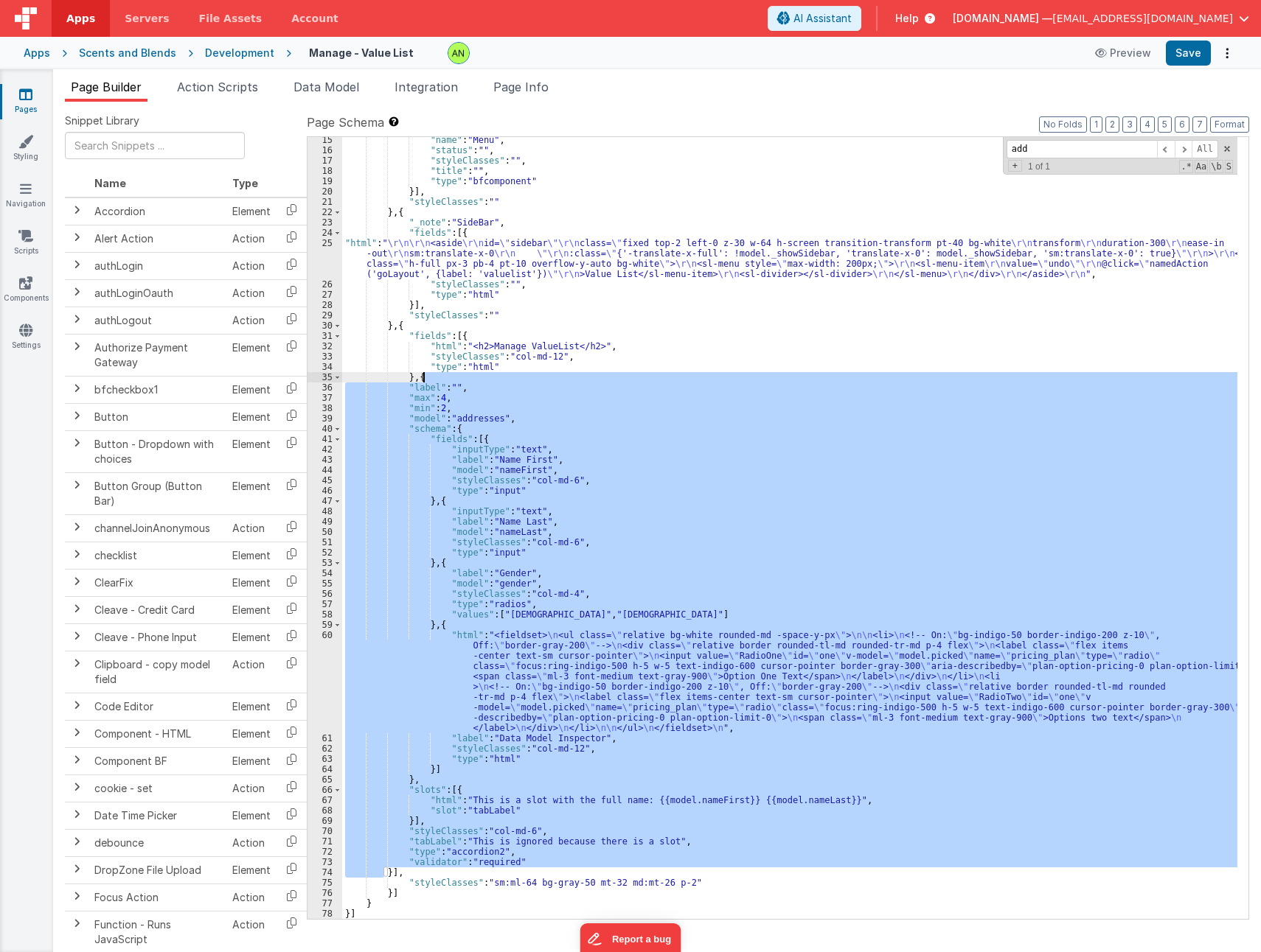
click at [433, 380] on div ""name" : "Menu" , "status" : "" , "styleClasses" : "" , "title" : "" , "type" :…" at bounding box center [790, 536] width 895 height 802
click at [441, 396] on div ""name" : "Menu" , "status" : "" , "styleClasses" : "" , "title" : "" , "type" :…" at bounding box center [790, 528] width 895 height 782
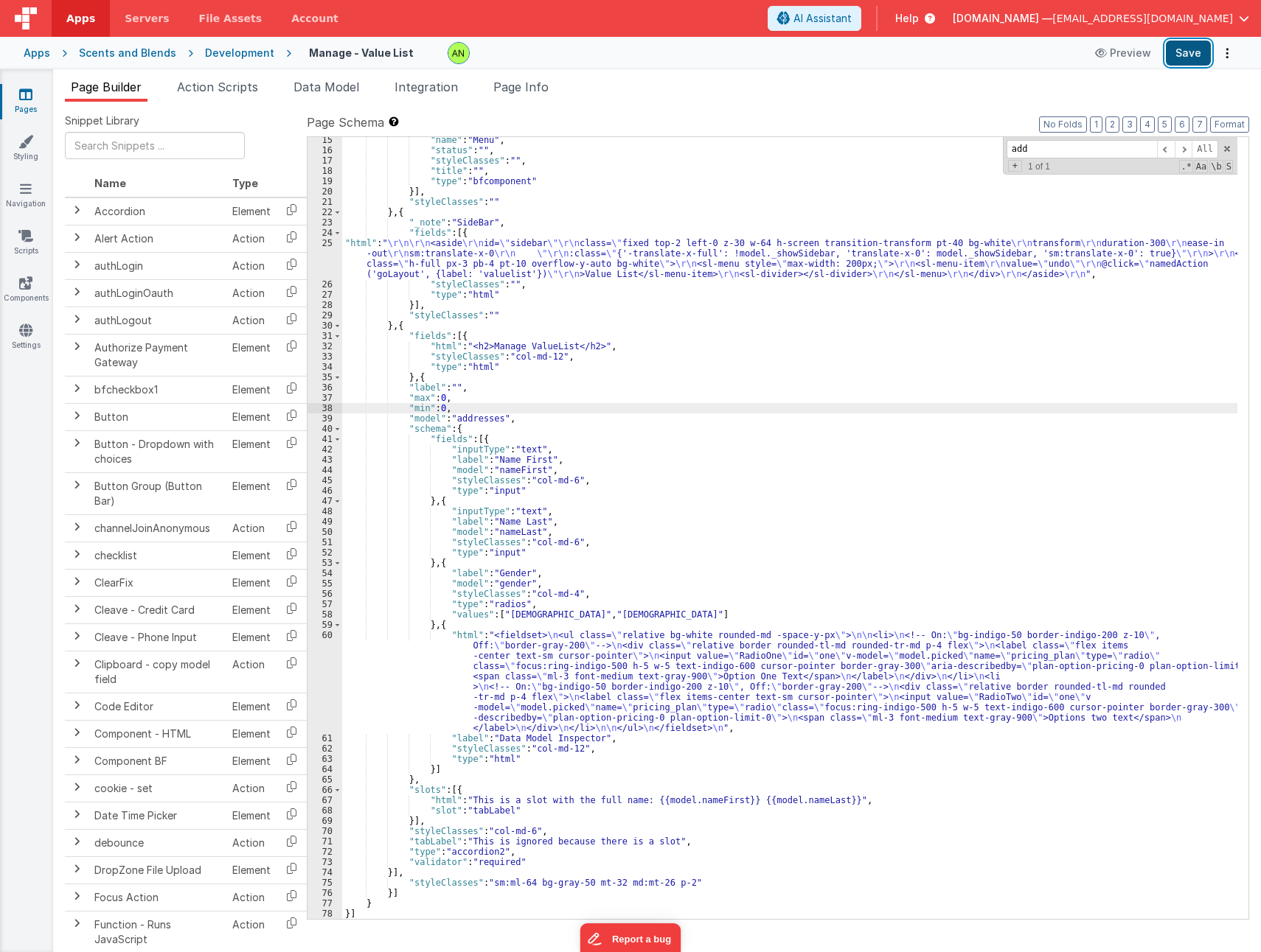
click at [1185, 49] on button "Save" at bounding box center [1187, 53] width 45 height 25
click at [466, 432] on div ""name" : "Menu" , "status" : "" , "styleClasses" : "" , "title" : "" , "type" :…" at bounding box center [790, 536] width 895 height 802
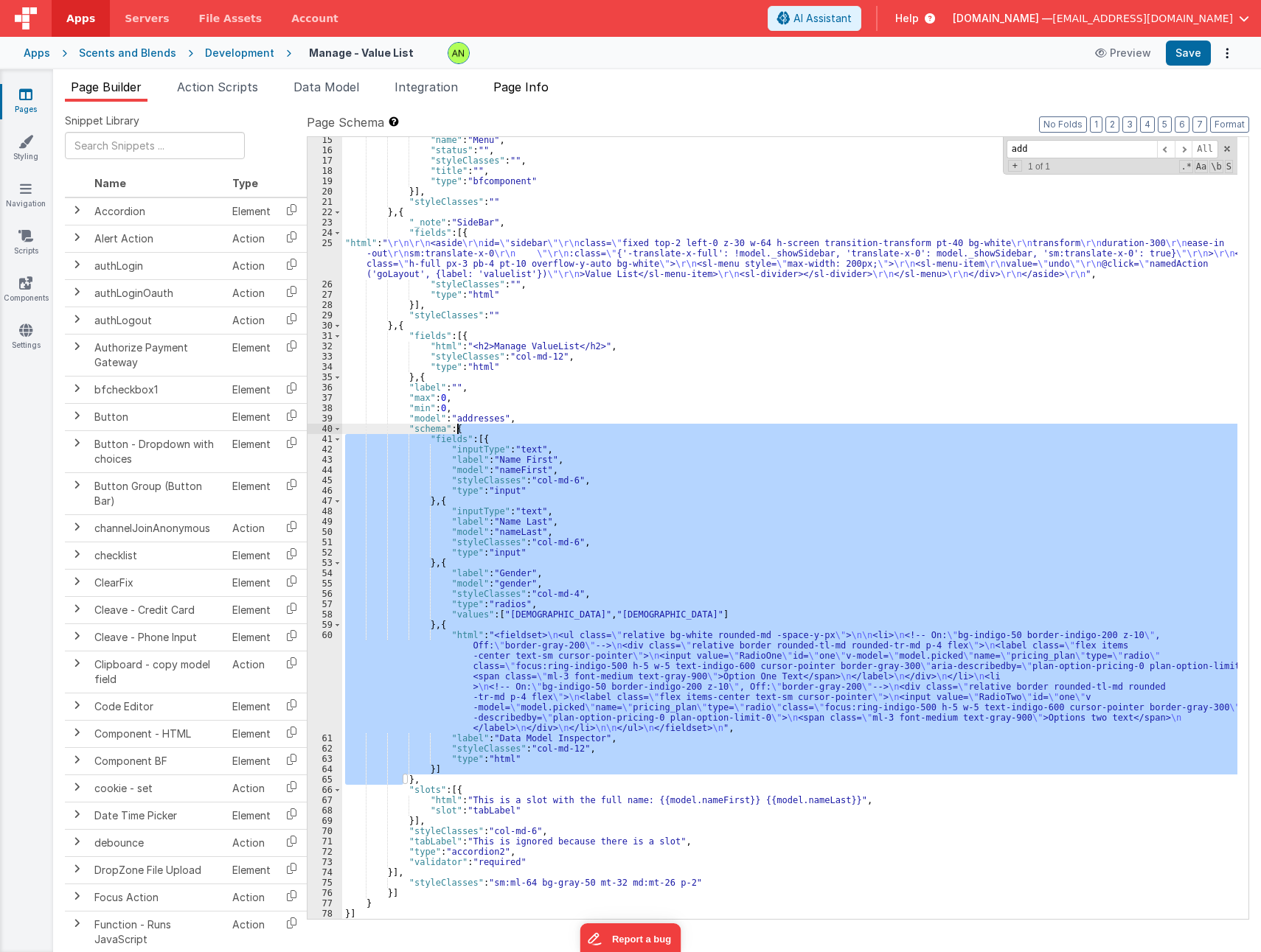
click at [537, 93] on span "Page Info" at bounding box center [521, 86] width 55 height 15
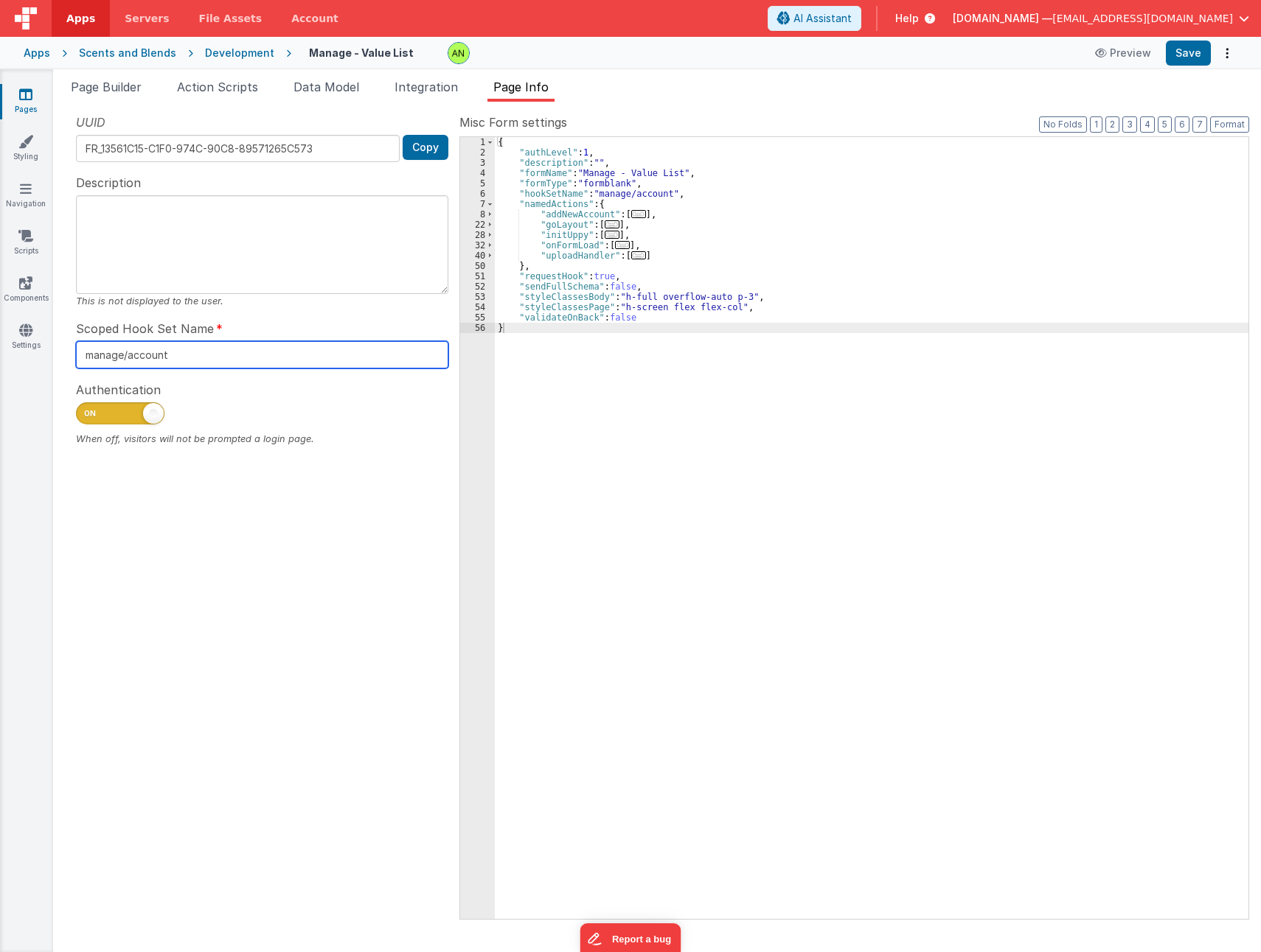
click at [184, 351] on input "manage/account" at bounding box center [262, 355] width 372 height 27
click at [161, 356] on input "manage/account" at bounding box center [262, 355] width 372 height 27
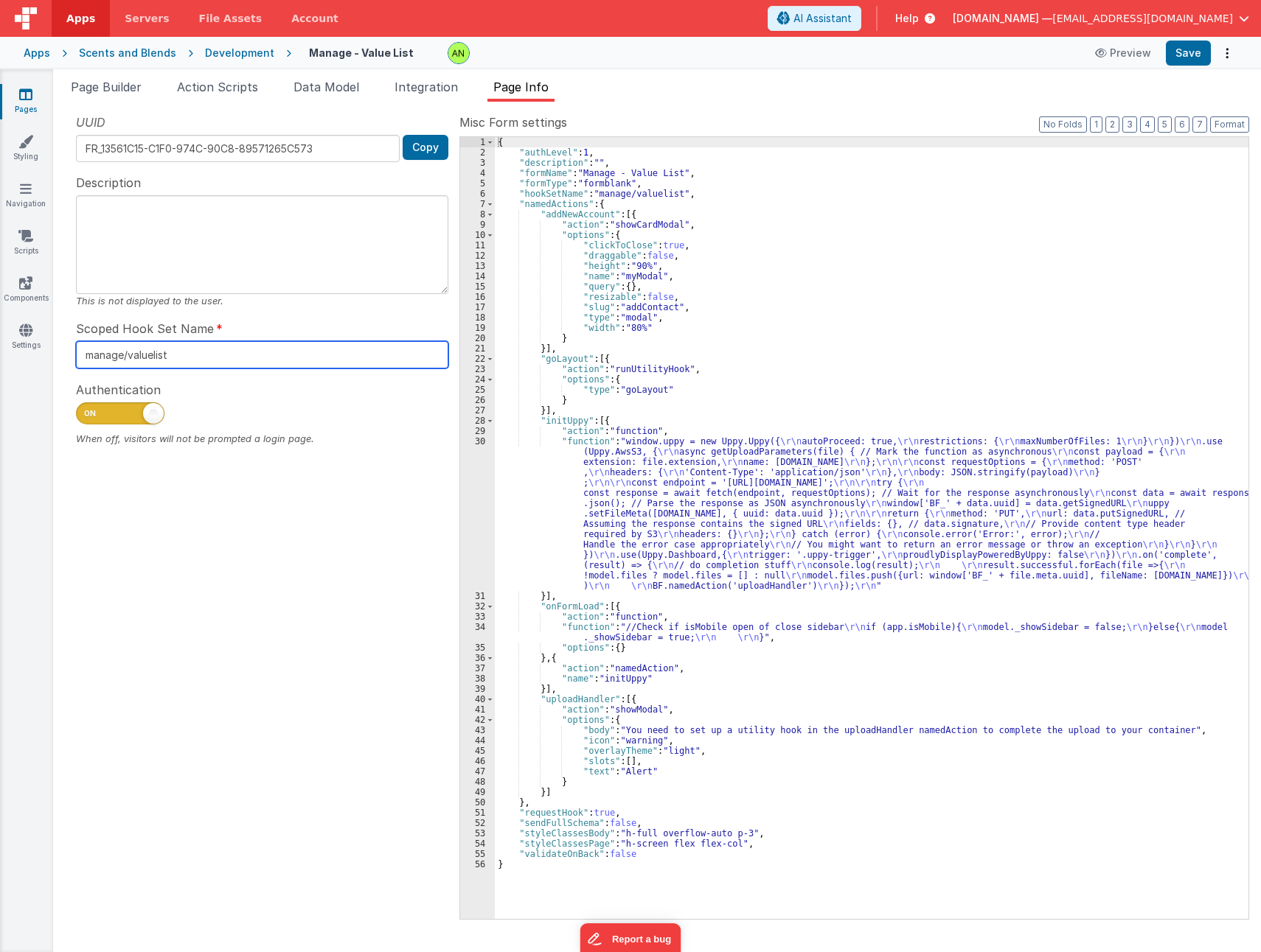
drag, startPoint x: 193, startPoint y: 357, endPoint x: 159, endPoint y: 352, distance: 34.4
click at [18, 349] on section "Pages Styling Navigation Scripts Components Settings Page Builder Action Script…" at bounding box center [630, 510] width 1261 height 883
type input "manage/valuelist"
click at [488, 214] on span at bounding box center [490, 214] width 8 height 10
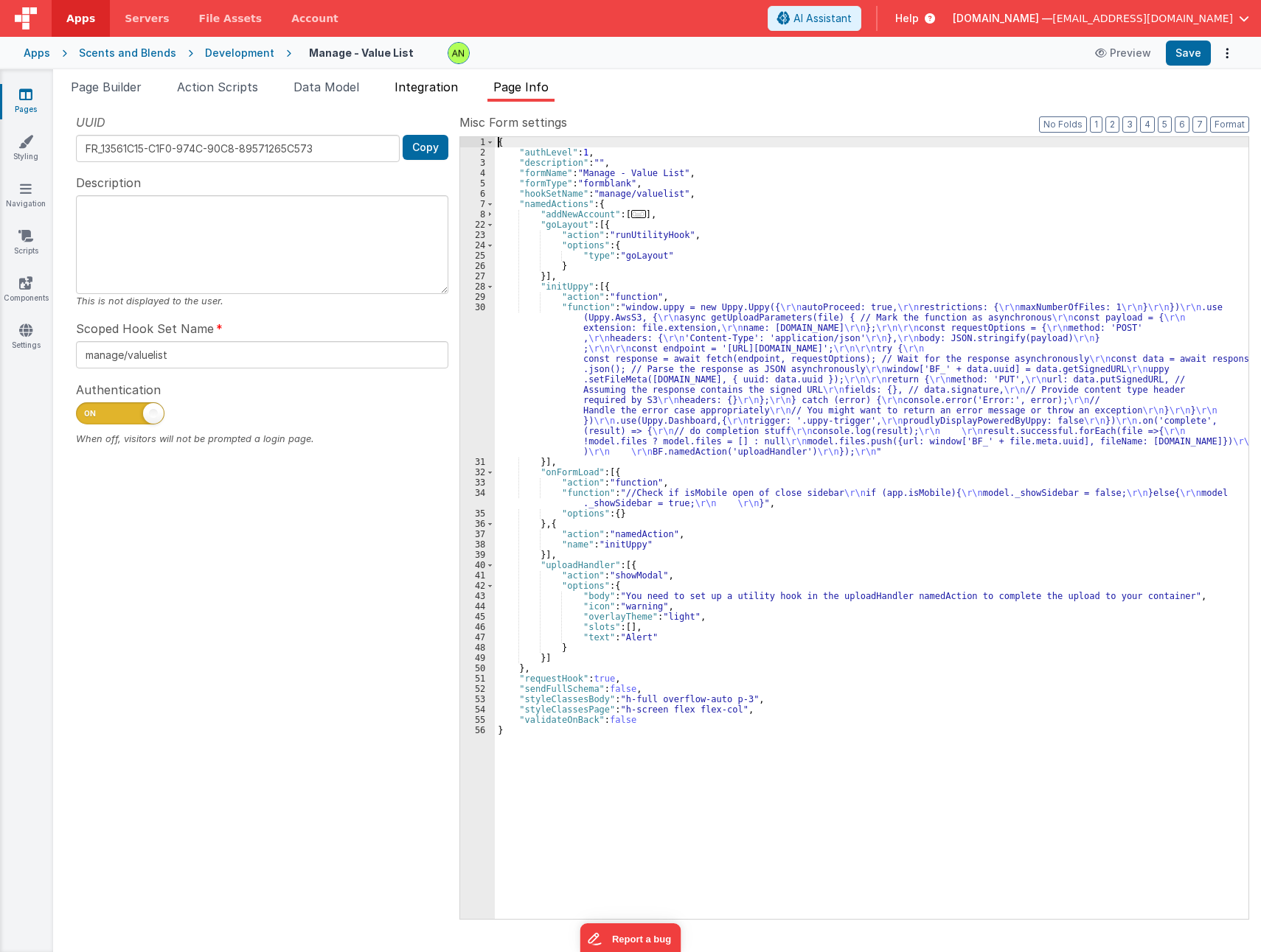
click at [421, 82] on span "Integration" at bounding box center [426, 86] width 64 height 15
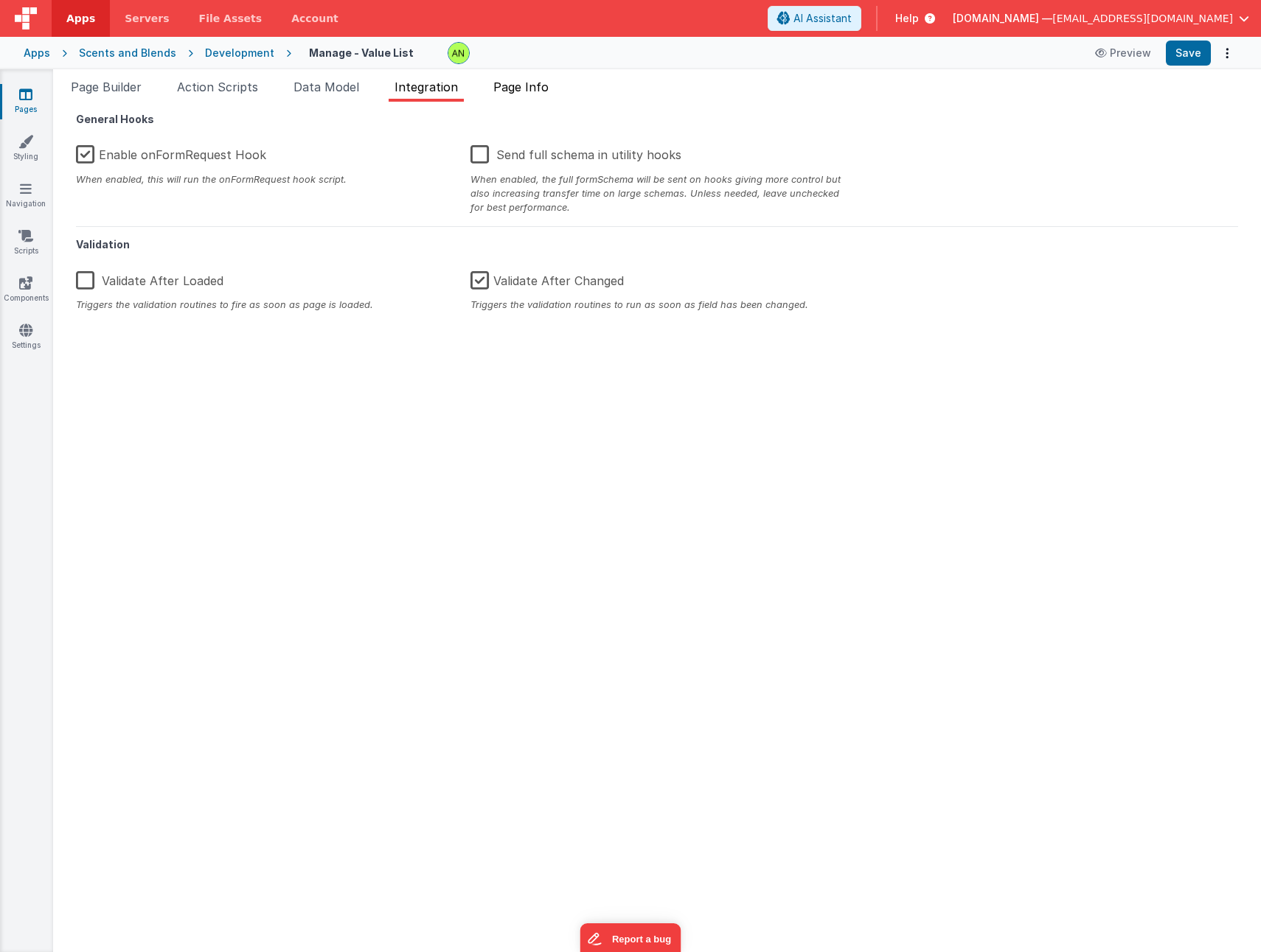
click at [519, 90] on span "Page Info" at bounding box center [521, 86] width 55 height 15
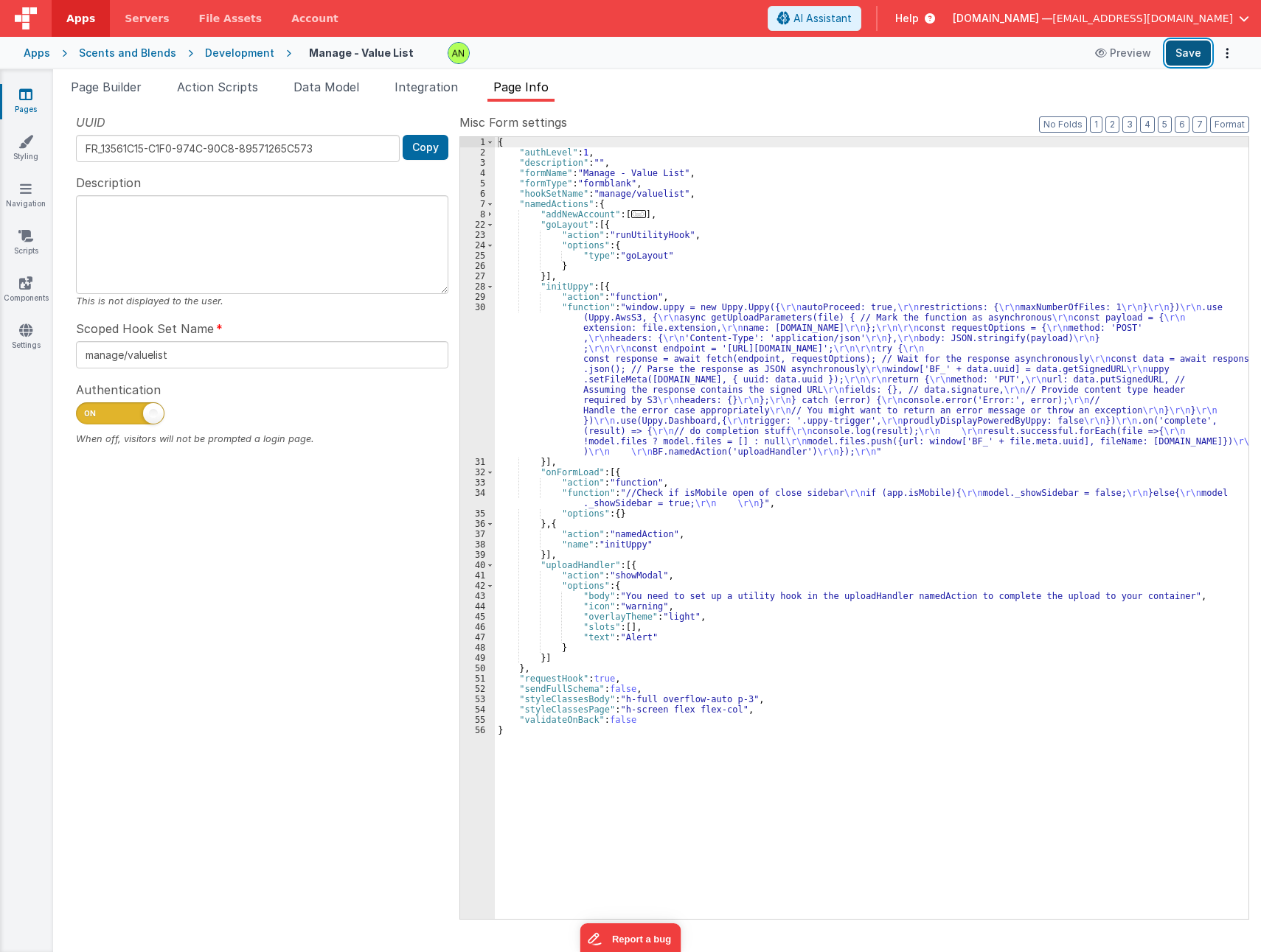
click at [1190, 53] on button "Save" at bounding box center [1187, 53] width 45 height 25
drag, startPoint x: 67, startPoint y: 75, endPoint x: 93, endPoint y: 80, distance: 26.5
click at [77, 78] on div "Page Builder Action Scripts Data Model Integration Page Info Snippet Library Na…" at bounding box center [657, 510] width 1208 height 883
click at [93, 80] on span "Page Builder" at bounding box center [106, 86] width 71 height 15
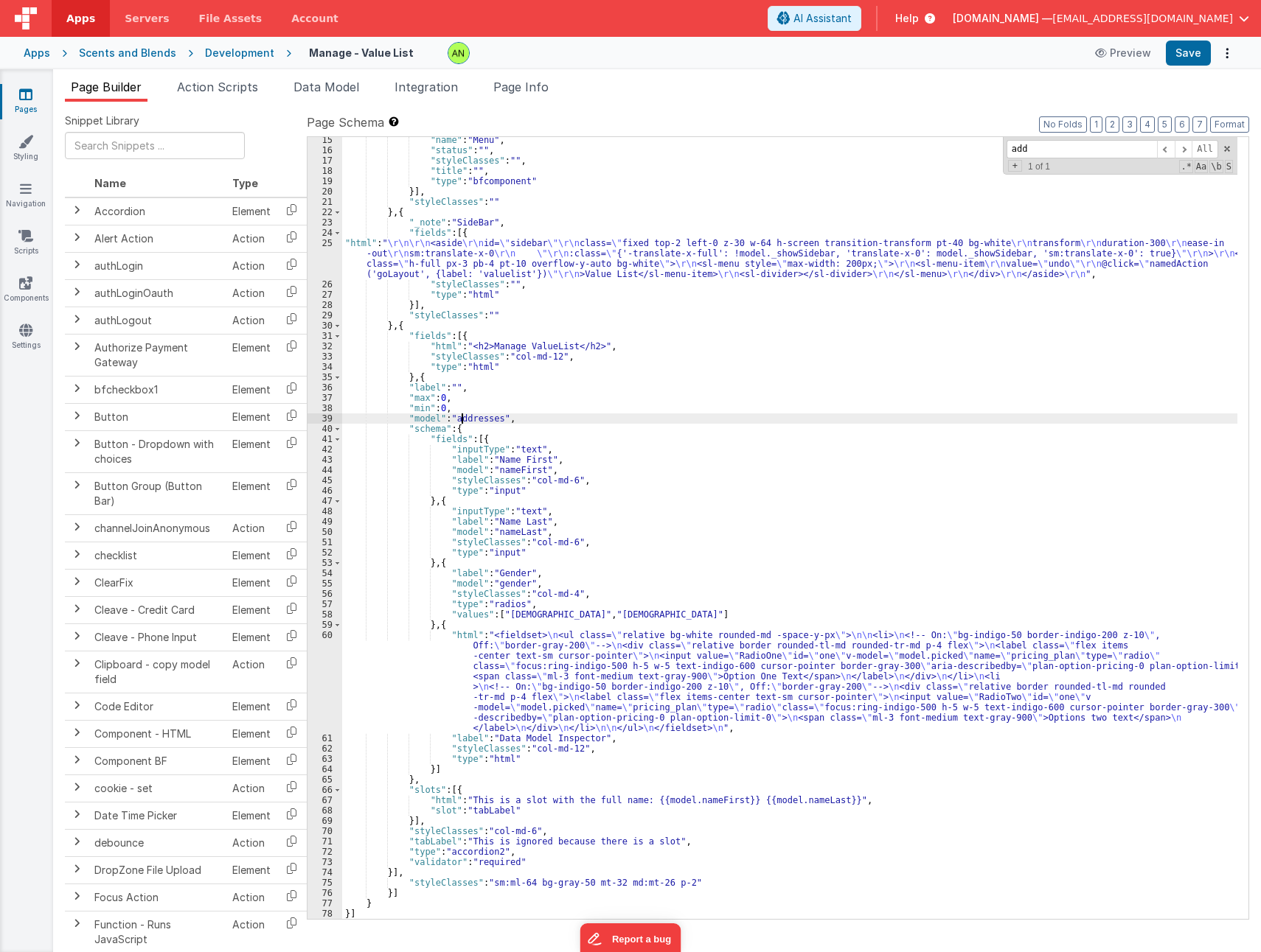
click at [464, 416] on div ""name" : "Menu" , "status" : "" , "styleClasses" : "" , "title" : "" , "type" :…" at bounding box center [790, 536] width 895 height 802
click at [475, 429] on div ""name" : "Menu" , "status" : "" , "styleClasses" : "" , "title" : "" , "type" :…" at bounding box center [790, 536] width 895 height 802
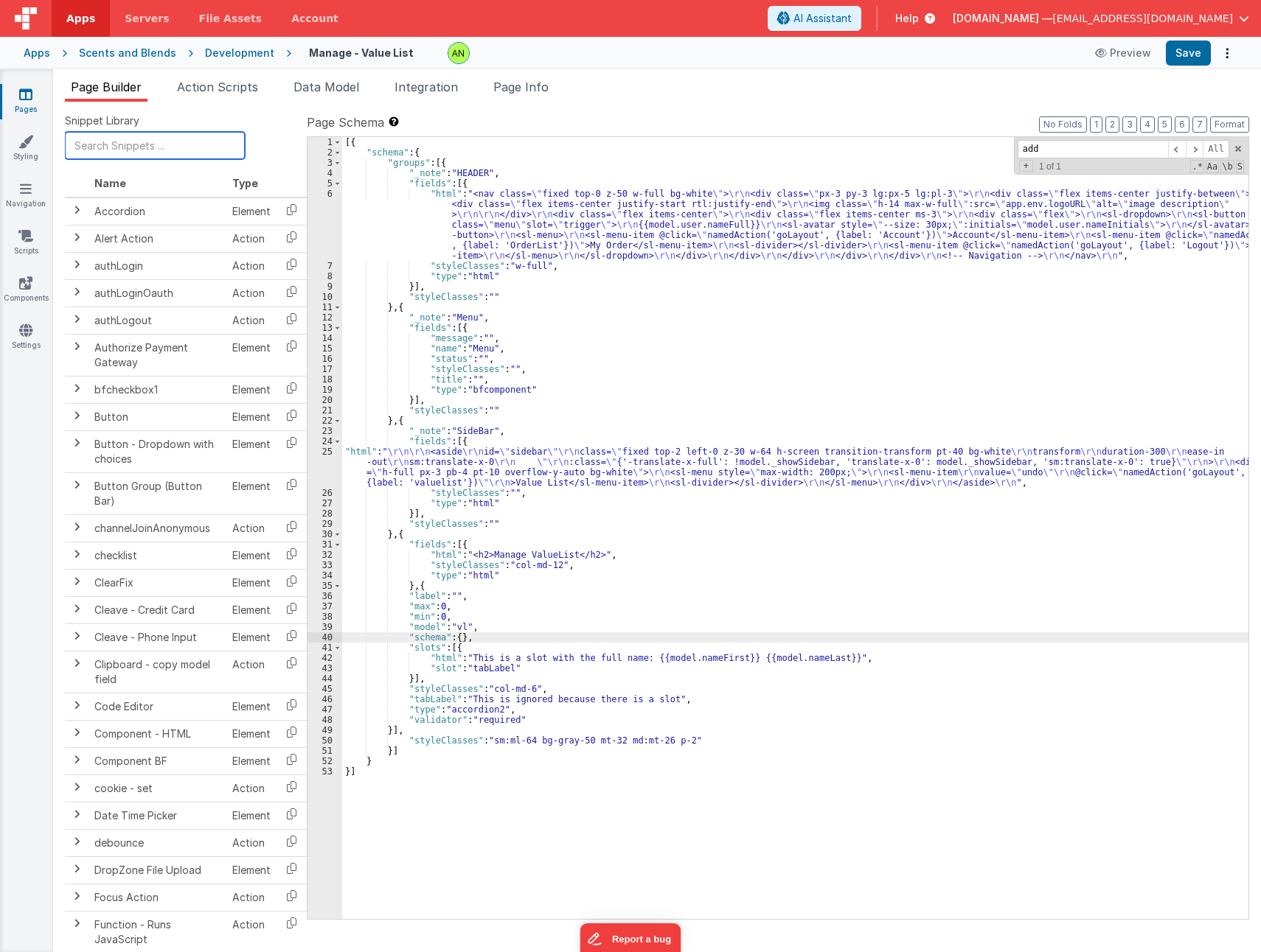
click at [115, 157] on input "text" at bounding box center [155, 145] width 180 height 27
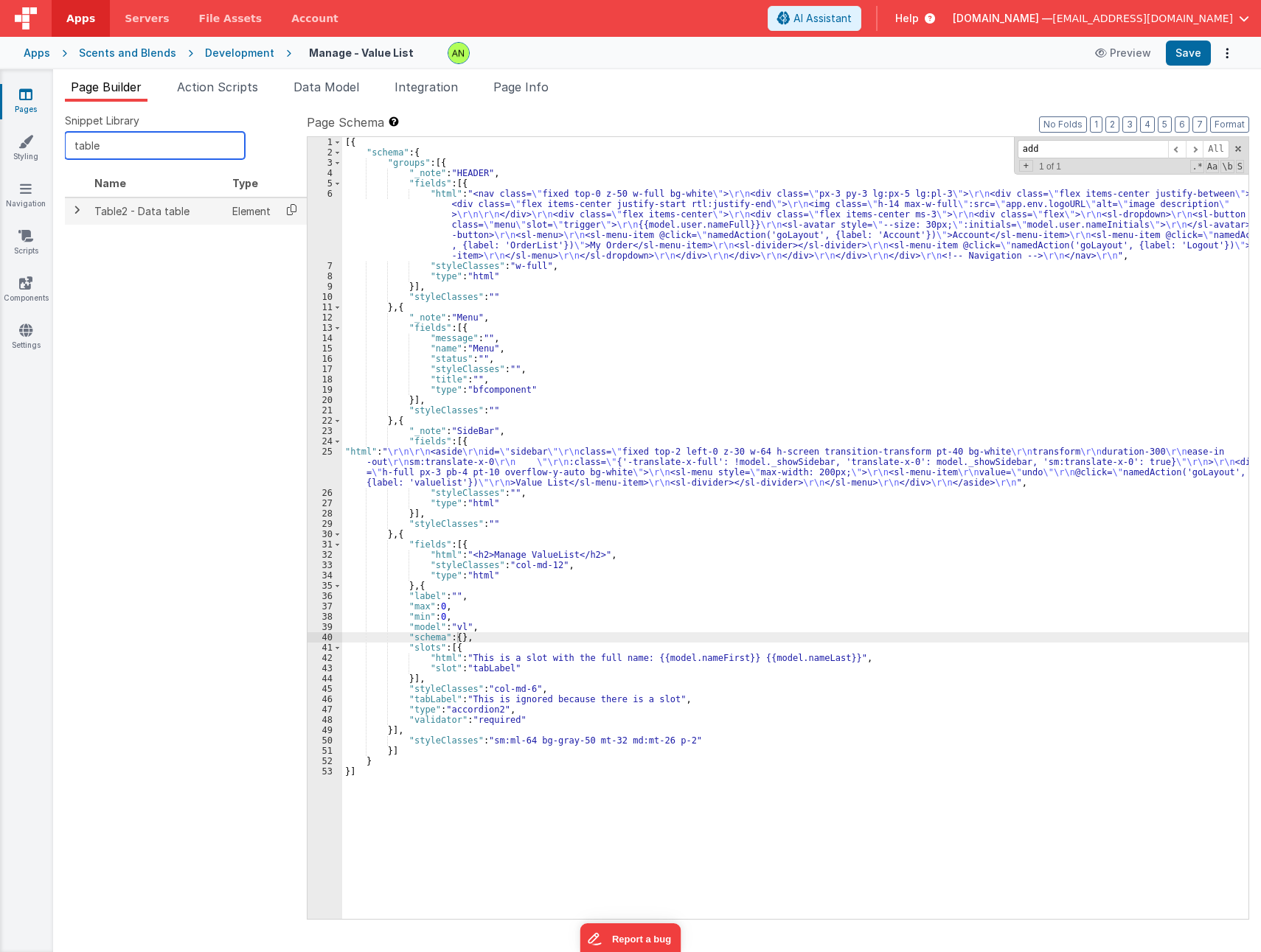
type input "table"
click at [294, 208] on icon at bounding box center [291, 210] width 30 height 23
click at [455, 638] on div "[{ "schema" : { "groups" : [{ "_note" : "HEADER" , "fields" : [{ "html" : "<nav…" at bounding box center [795, 538] width 906 height 802
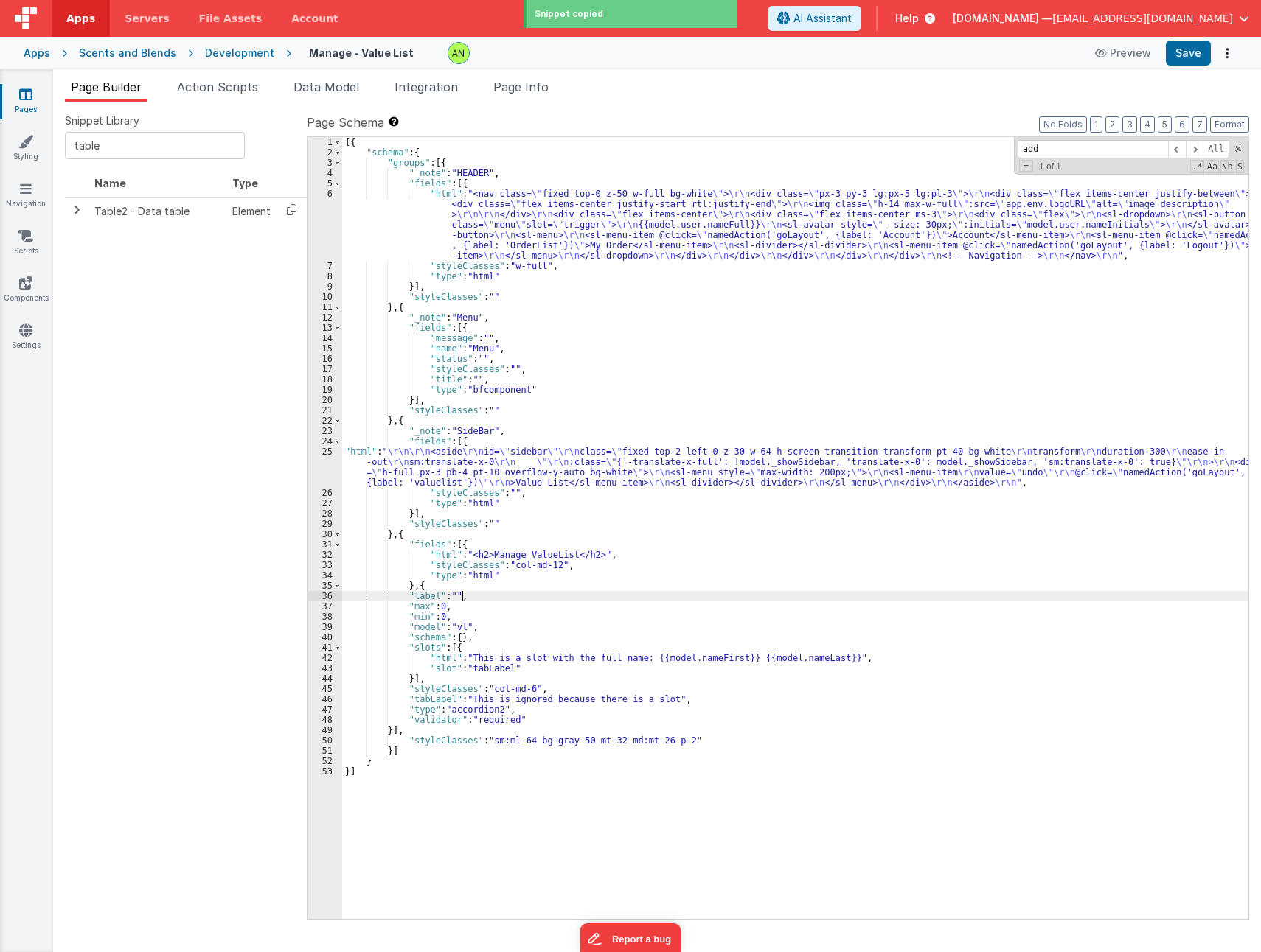
drag, startPoint x: 455, startPoint y: 638, endPoint x: 802, endPoint y: 597, distance: 349.4
click at [802, 597] on div "[{ "schema" : { "groups" : [{ "_note" : "HEADER" , "fields" : [{ "html" : "<nav…" at bounding box center [795, 538] width 906 height 802
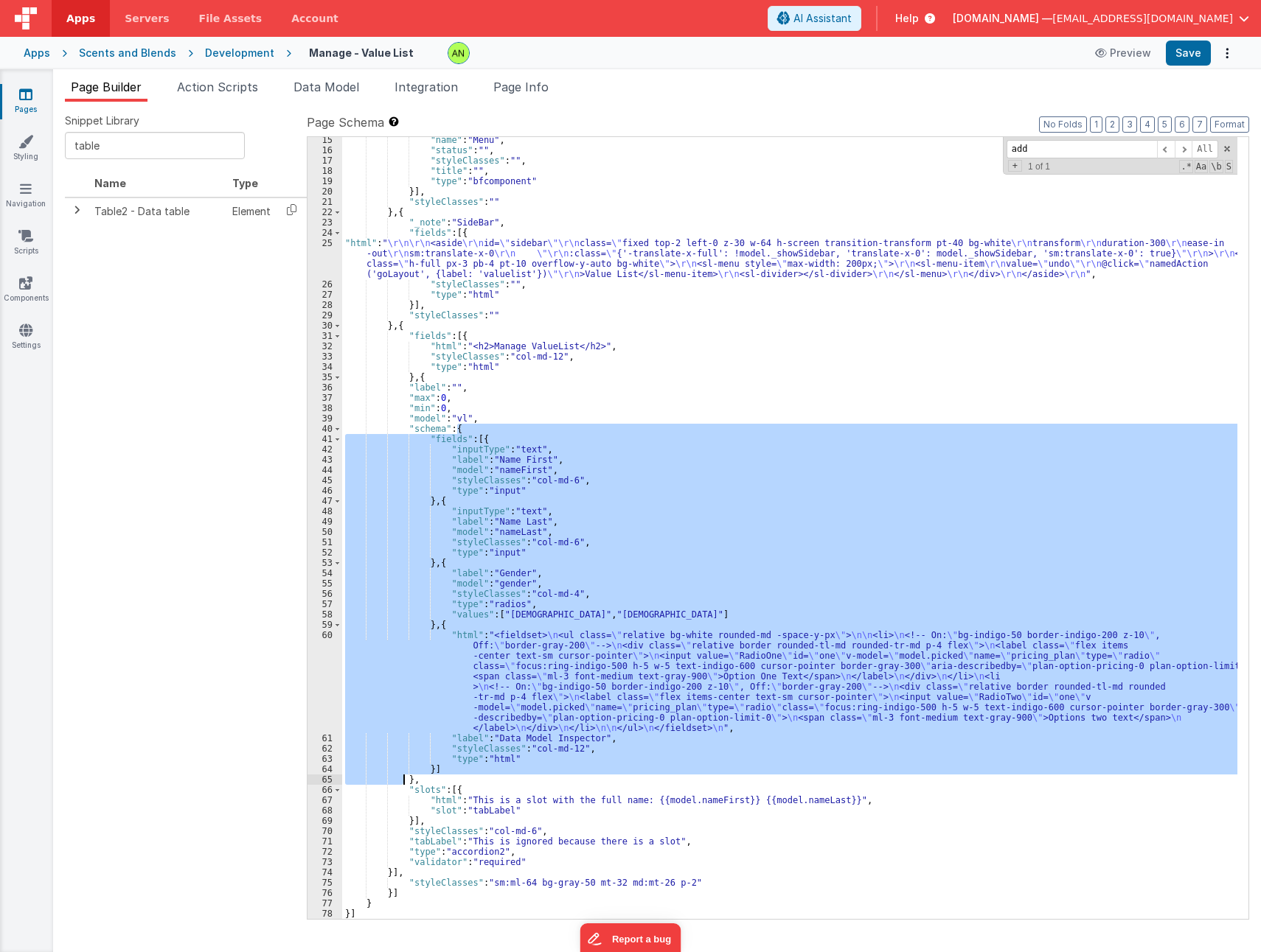
click at [487, 437] on div ""name" : "Menu" , "status" : "" , "styleClasses" : "" , "title" : "" , "type" :…" at bounding box center [790, 528] width 895 height 782
click at [487, 437] on div ""name" : "Menu" , "status" : "" , "styleClasses" : "" , "title" : "" , "type" :…" at bounding box center [790, 536] width 895 height 802
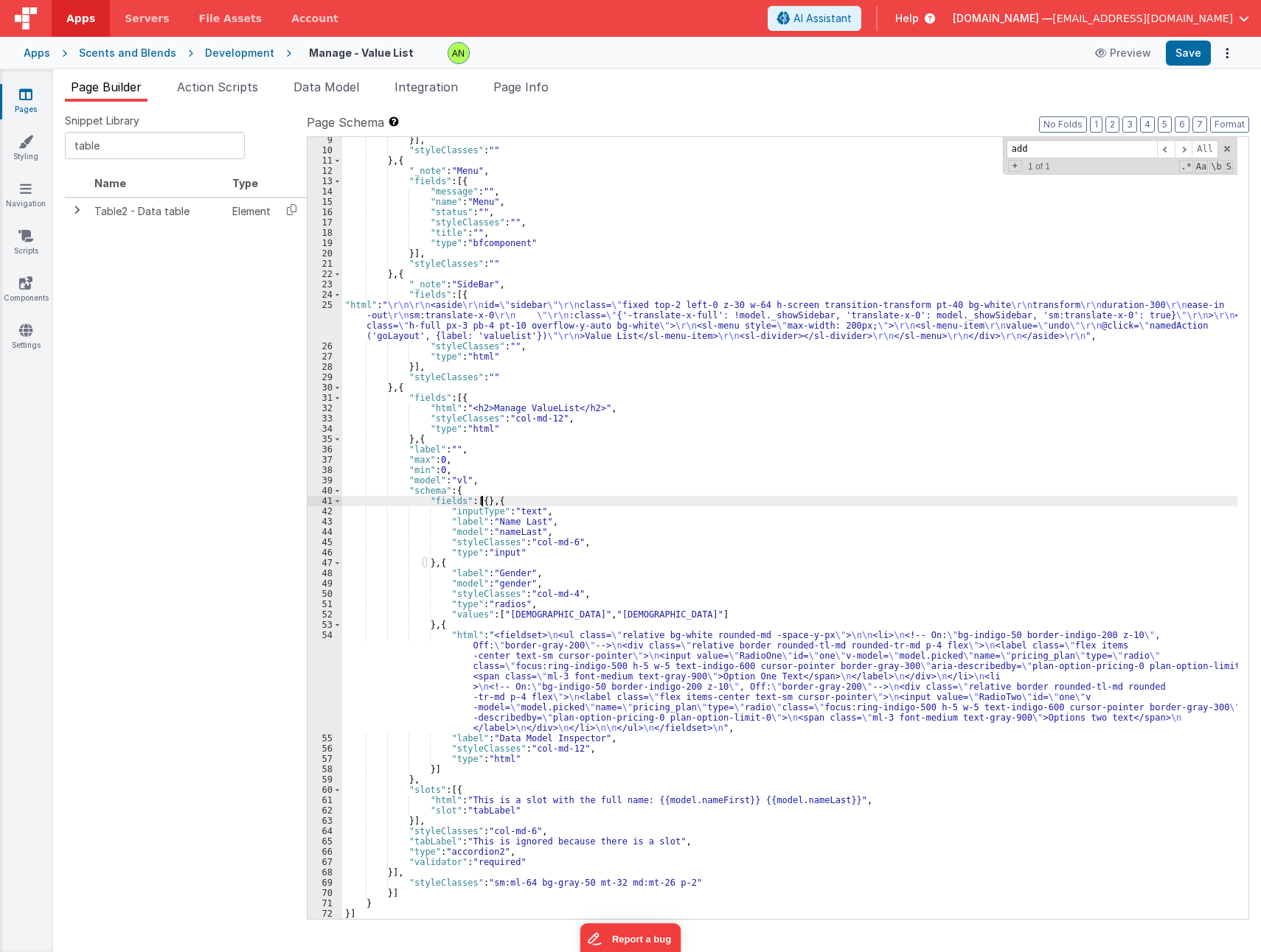
scroll to position [157, 0]
click at [511, 503] on div "}] , "styleClasses" : "" } , { "_note" : "Menu" , "fields" : [{ "message" : "" …" at bounding box center [790, 536] width 895 height 802
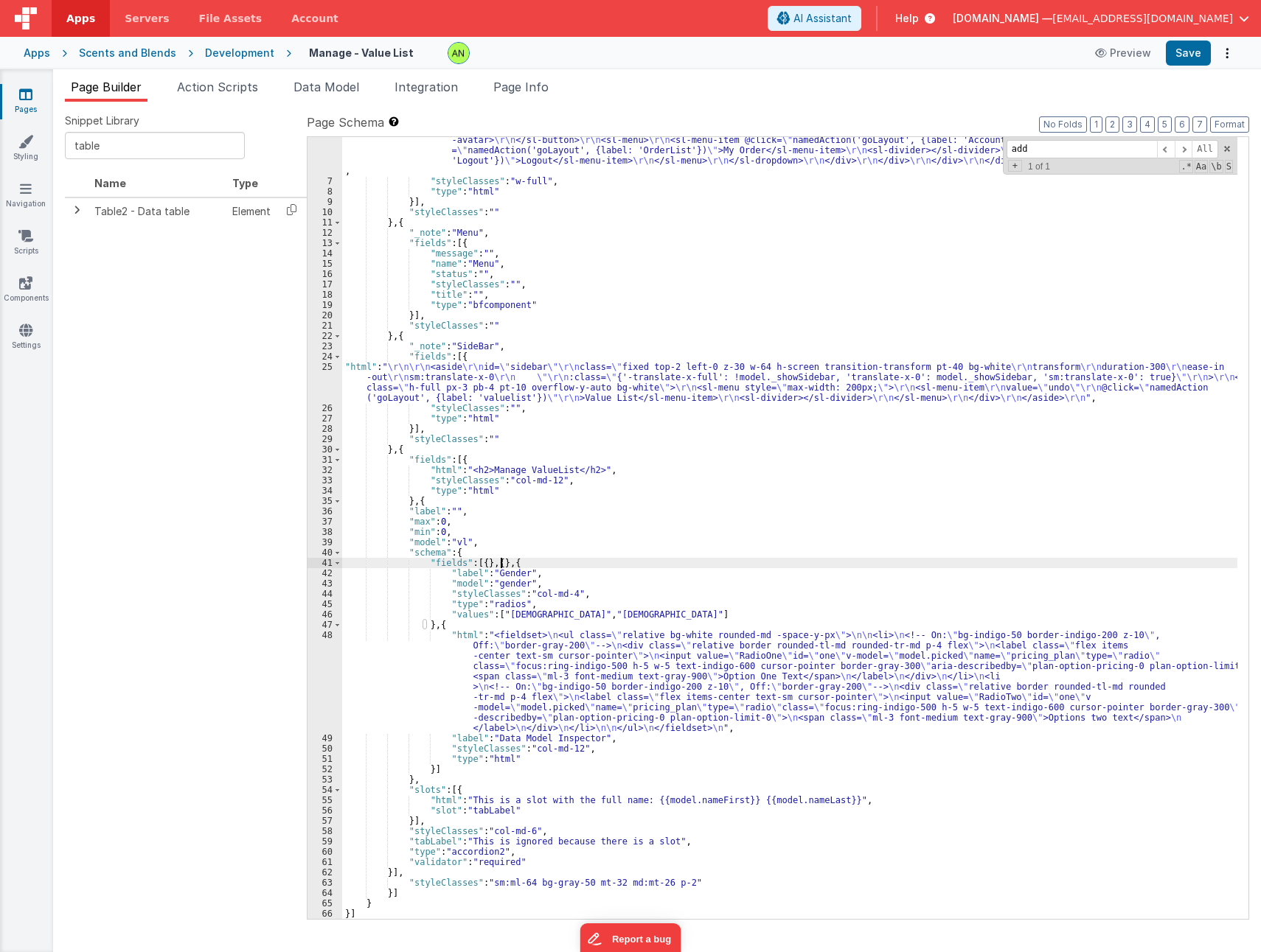
scroll to position [95, 0]
click at [534, 563] on div ""html" : "<nav class= \" fixed top-0 z-50 w-full bg-white \" > \r\n <div class=…" at bounding box center [790, 531] width 895 height 874
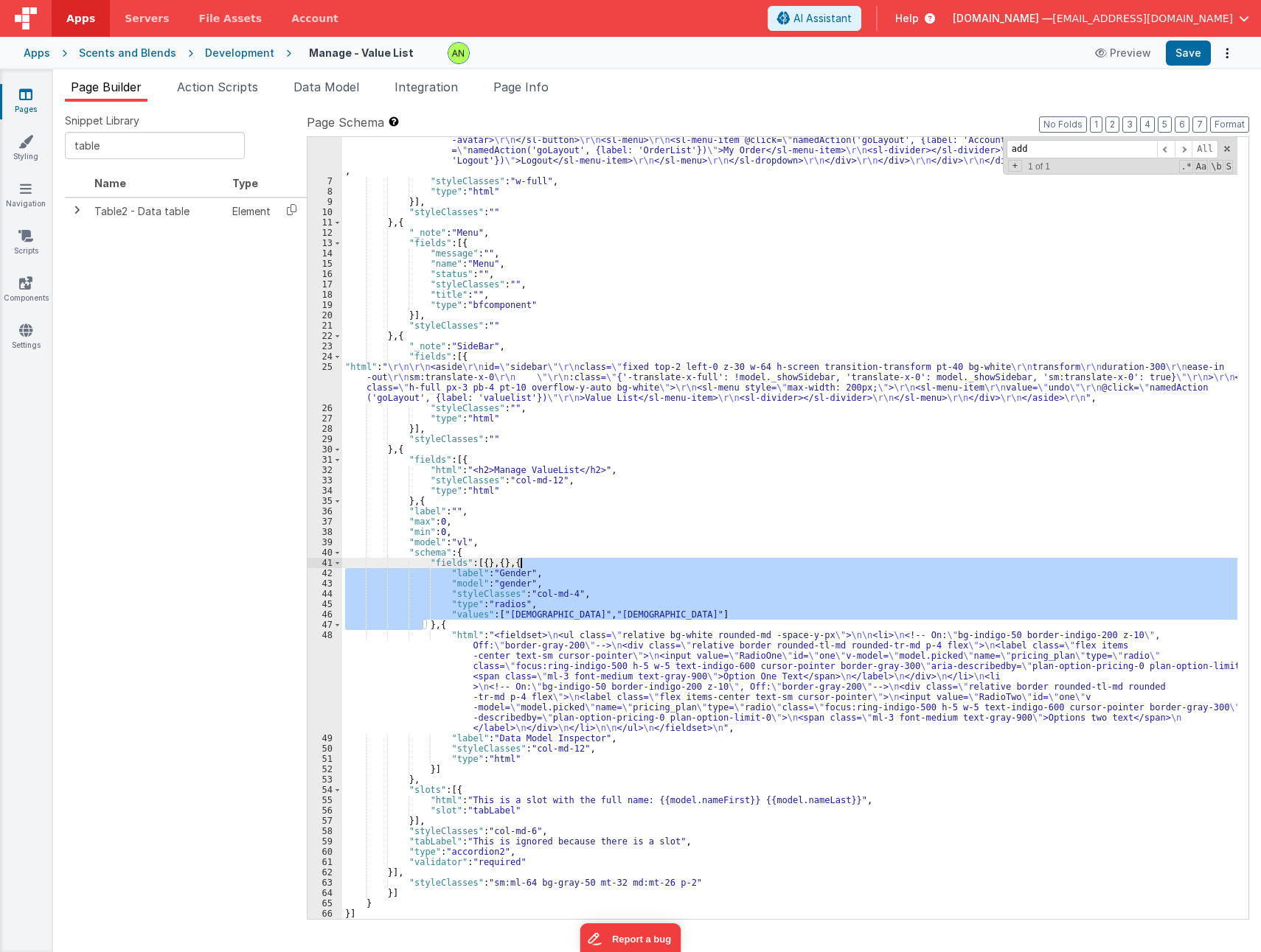
scroll to position [33, 0]
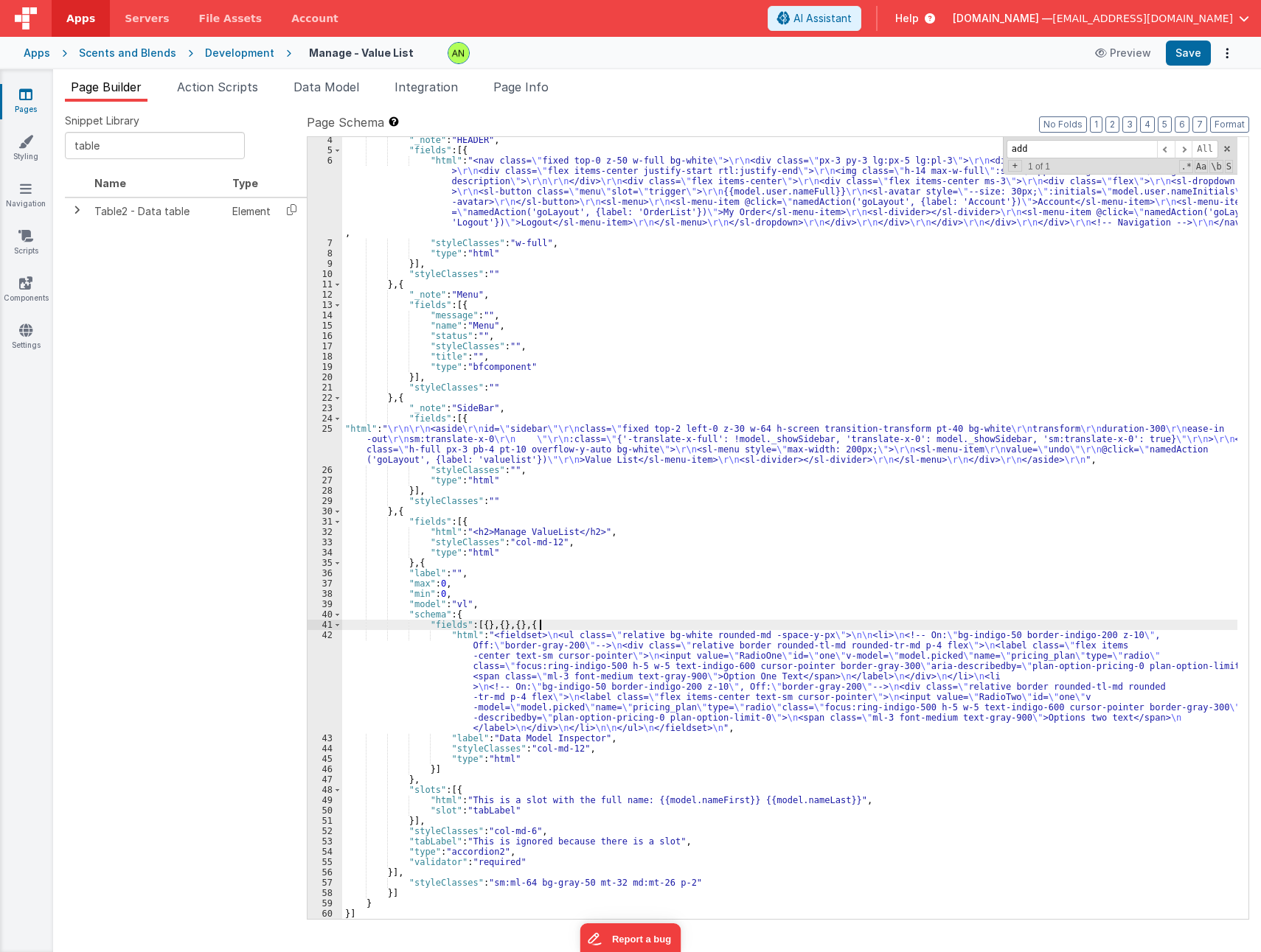
click at [554, 622] on div ""_note" : "HEADER" , "fields" : [{ "html" : "<nav class= \" fixed top-0 z-50 w-…" at bounding box center [790, 536] width 895 height 802
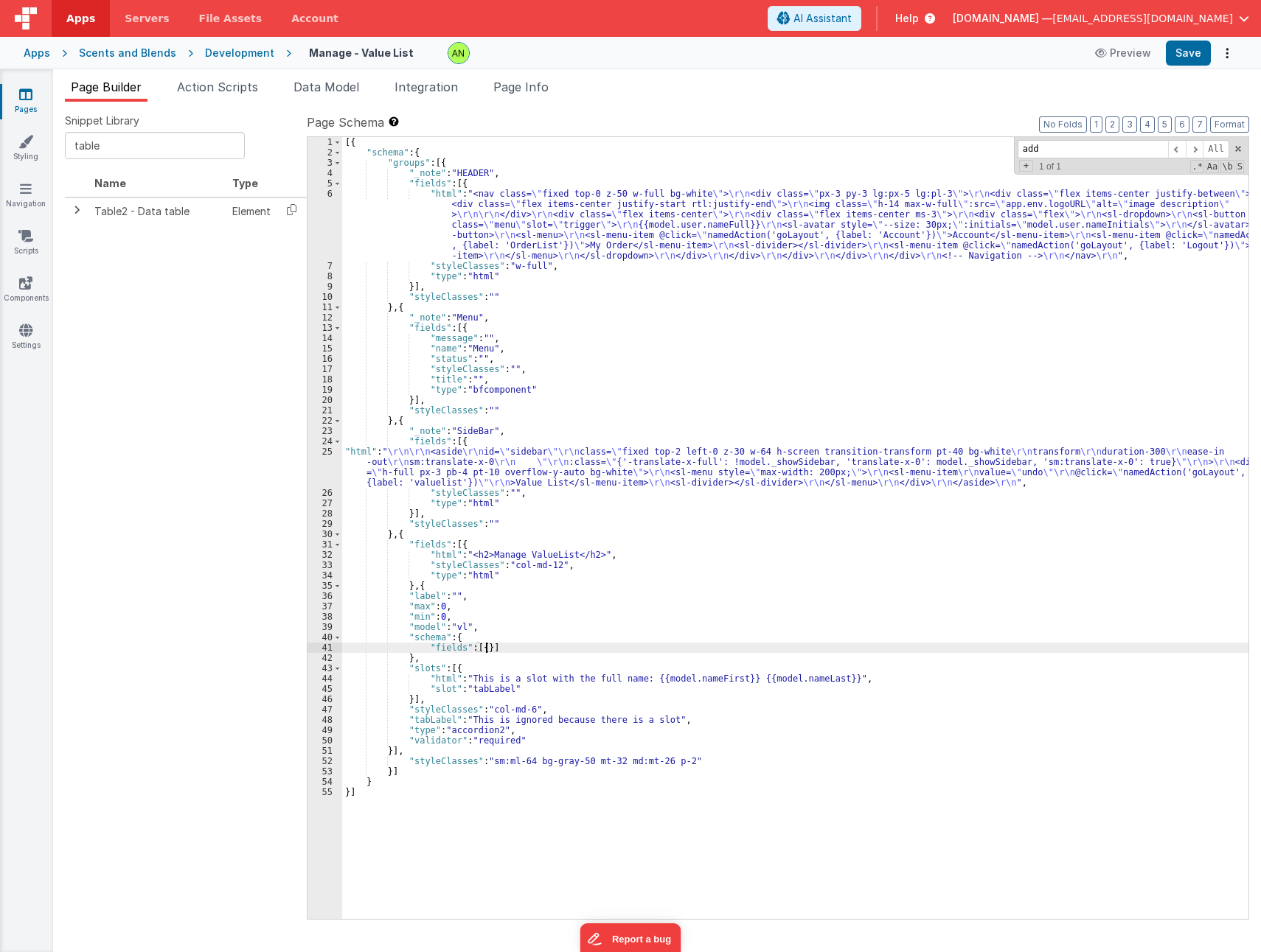
click at [477, 647] on div "[{ "schema" : { "groups" : [{ "_note" : "HEADER" , "fields" : [{ "html" : "<nav…" at bounding box center [795, 538] width 906 height 802
click at [481, 648] on div "[{ "schema" : { "groups" : [{ "_note" : "HEADER" , "fields" : [{ "html" : "<nav…" at bounding box center [795, 538] width 906 height 802
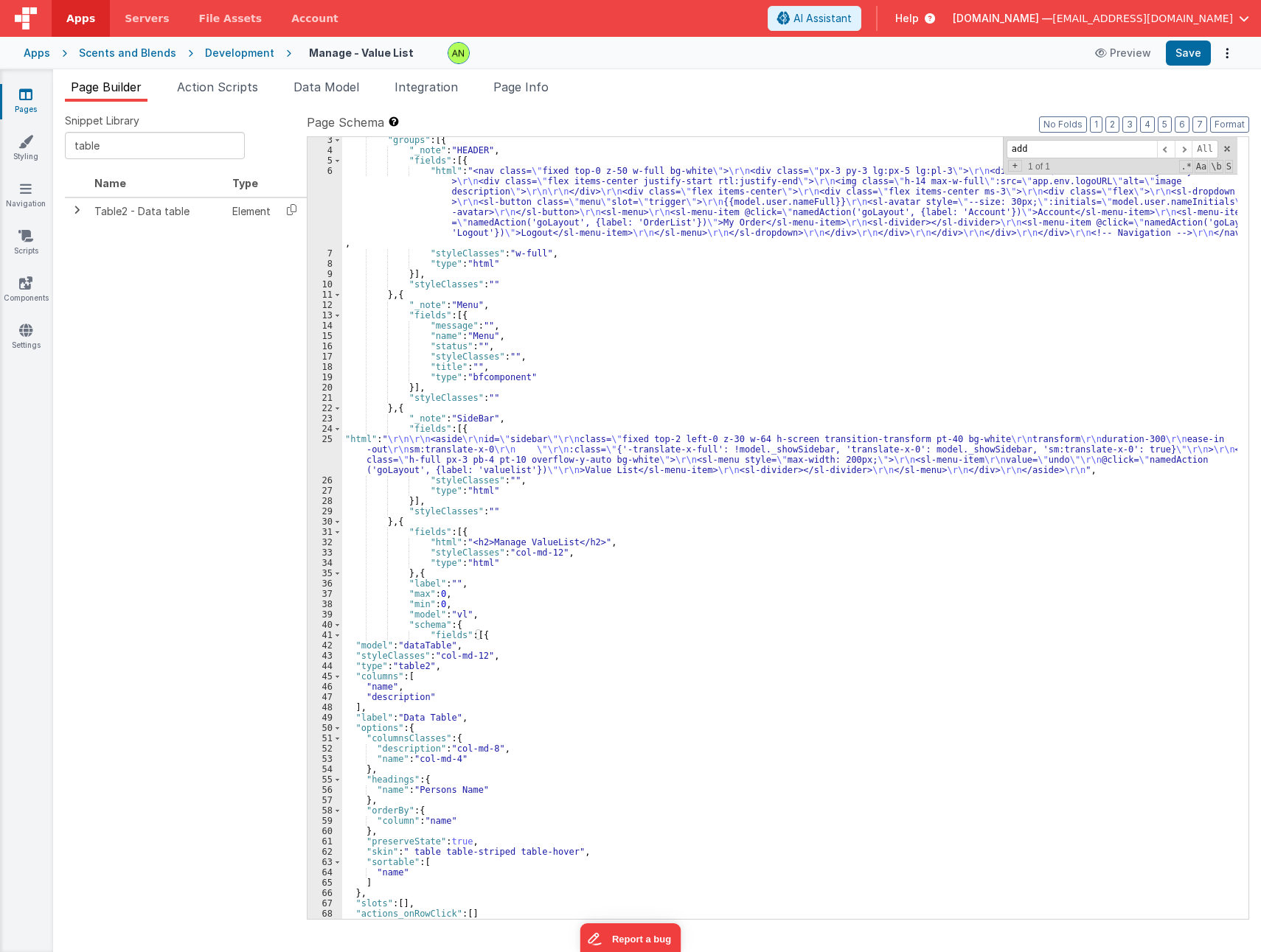
scroll to position [177, 0]
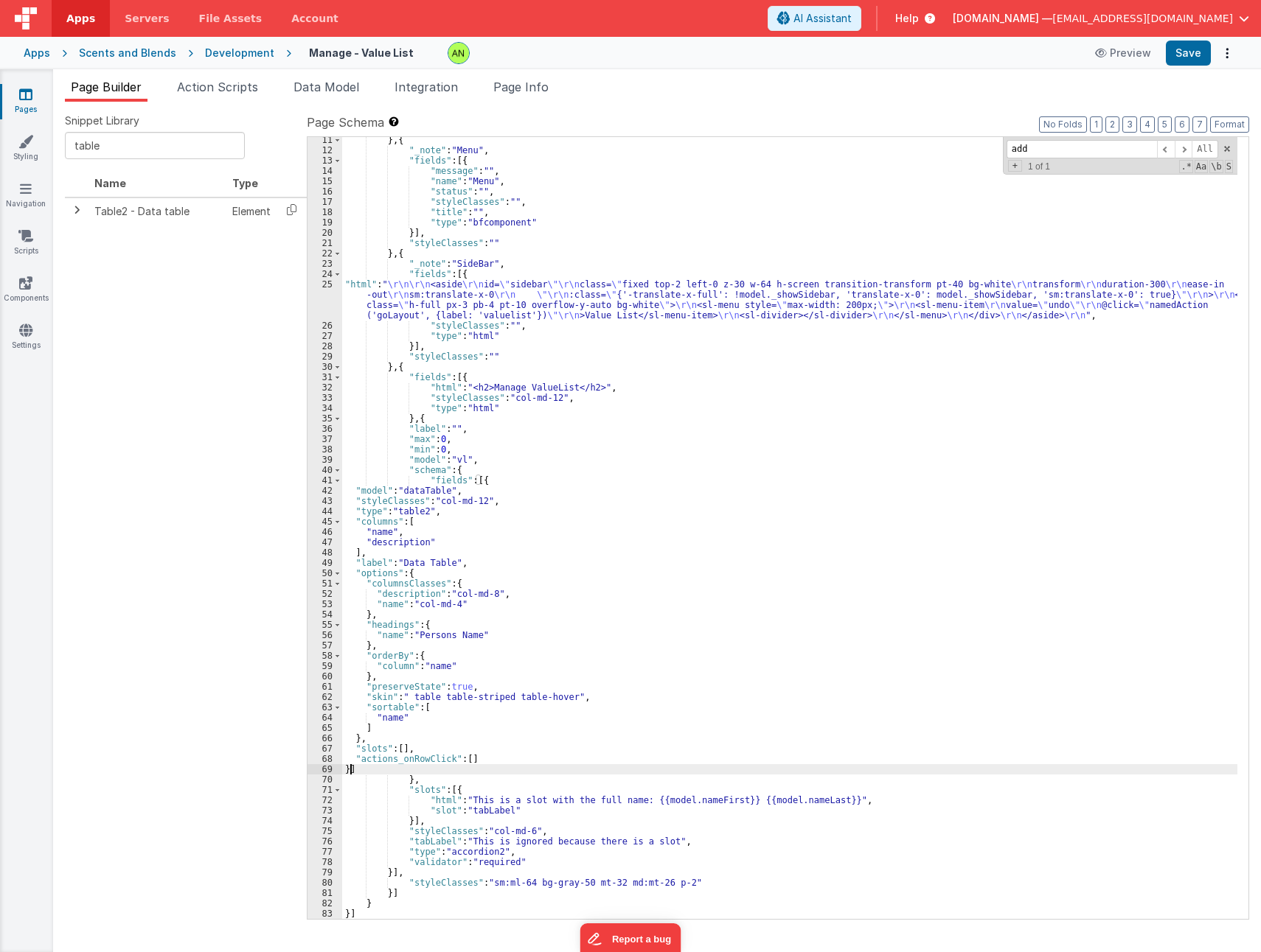
click at [429, 492] on div "} , { "_note" : "Menu" , "fields" : [{ "message" : "" , "name" : "Menu" , "stat…" at bounding box center [790, 536] width 895 height 802
click at [378, 534] on div "} , { "_note" : "Menu" , "fields" : [{ "message" : "" , "name" : "Menu" , "stat…" at bounding box center [790, 536] width 895 height 802
click at [380, 532] on div "} , { "_note" : "Menu" , "fields" : [{ "message" : "" , "name" : "Menu" , "stat…" at bounding box center [790, 528] width 895 height 782
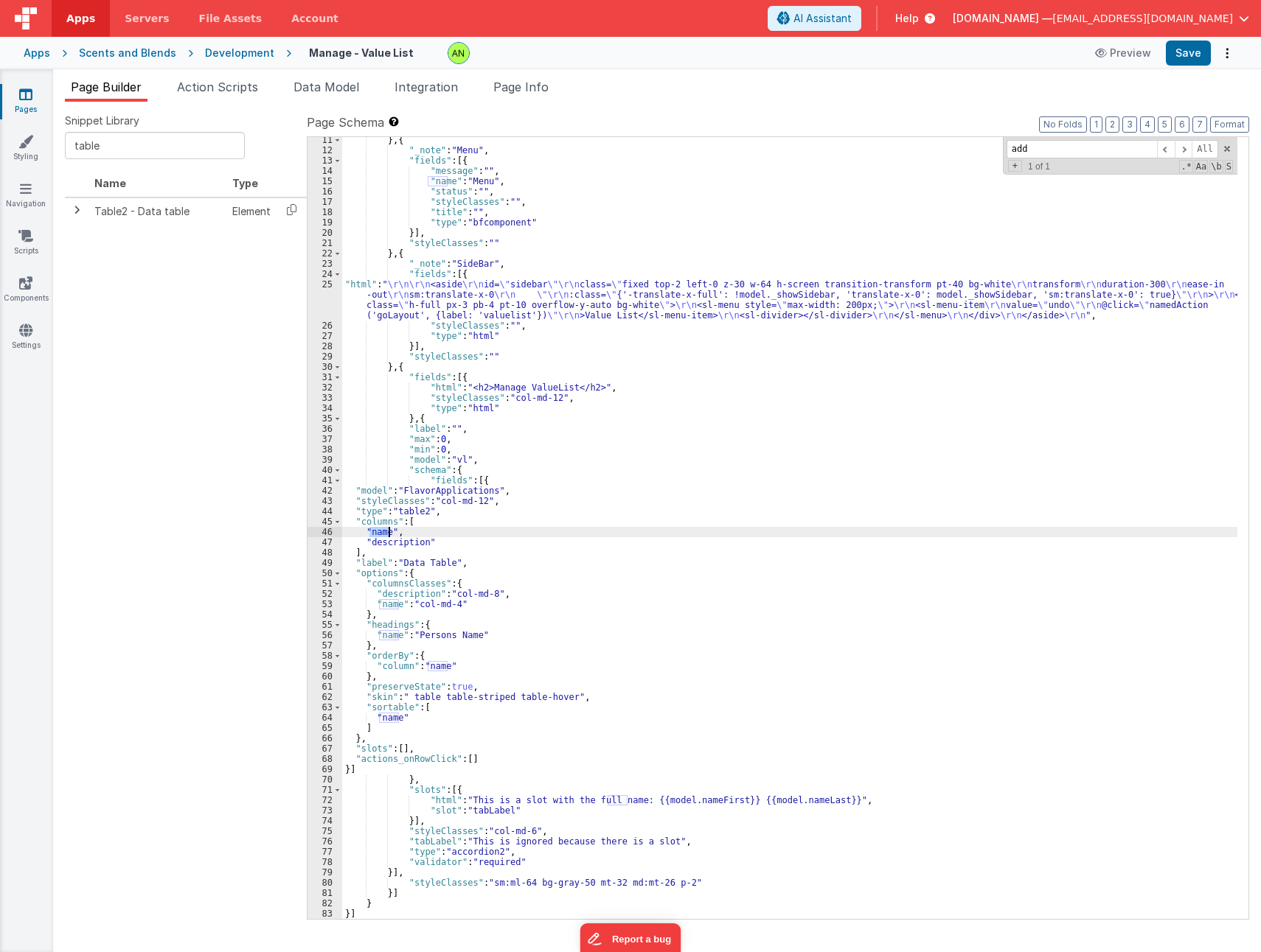
click at [380, 532] on div "} , { "_note" : "Menu" , "fields" : [{ "message" : "" , "name" : "Menu" , "stat…" at bounding box center [790, 536] width 895 height 802
click at [399, 542] on div "} , { "_note" : "Menu" , "fields" : [{ "message" : "" , "name" : "Menu" , "stat…" at bounding box center [790, 536] width 895 height 802
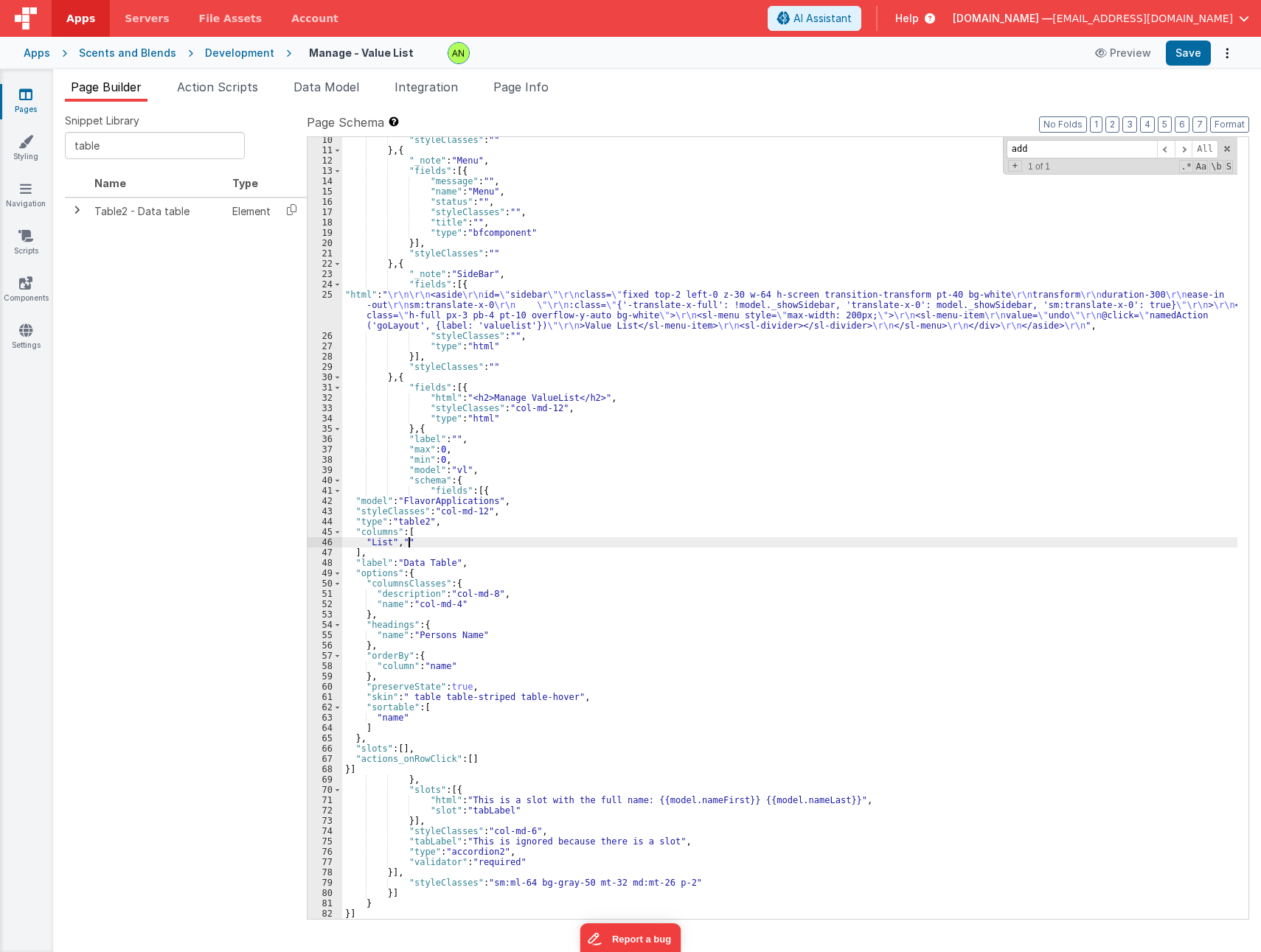
click at [401, 538] on div ""styleClasses" : "" } , { "_note" : "Menu" , "fields" : [{ "message" : "" , "na…" at bounding box center [790, 536] width 895 height 802
click at [387, 633] on div ""styleClasses" : "" } , { "_note" : "Menu" , "fields" : [{ "message" : "" , "na…" at bounding box center [790, 536] width 895 height 802
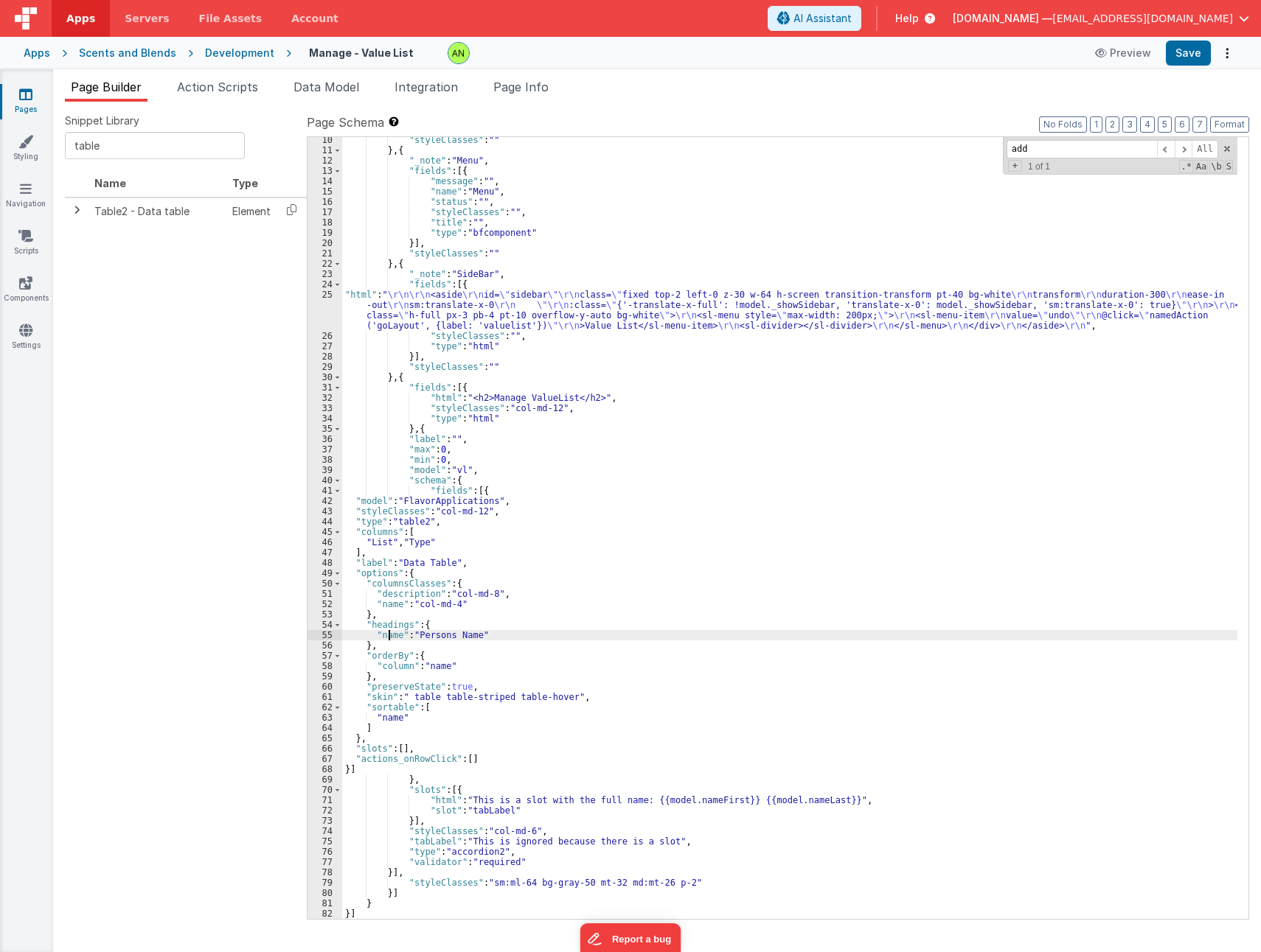
click at [387, 633] on div ""styleClasses" : "" } , { "_note" : "Menu" , "fields" : [{ "message" : "" , "na…" at bounding box center [790, 536] width 895 height 802
click at [429, 633] on div ""styleClasses" : "" } , { "_note" : "Menu" , "fields" : [{ "message" : "" , "na…" at bounding box center [790, 536] width 895 height 802
click at [437, 668] on div ""styleClasses" : "" } , { "_note" : "Menu" , "fields" : [{ "message" : "" , "na…" at bounding box center [790, 536] width 895 height 802
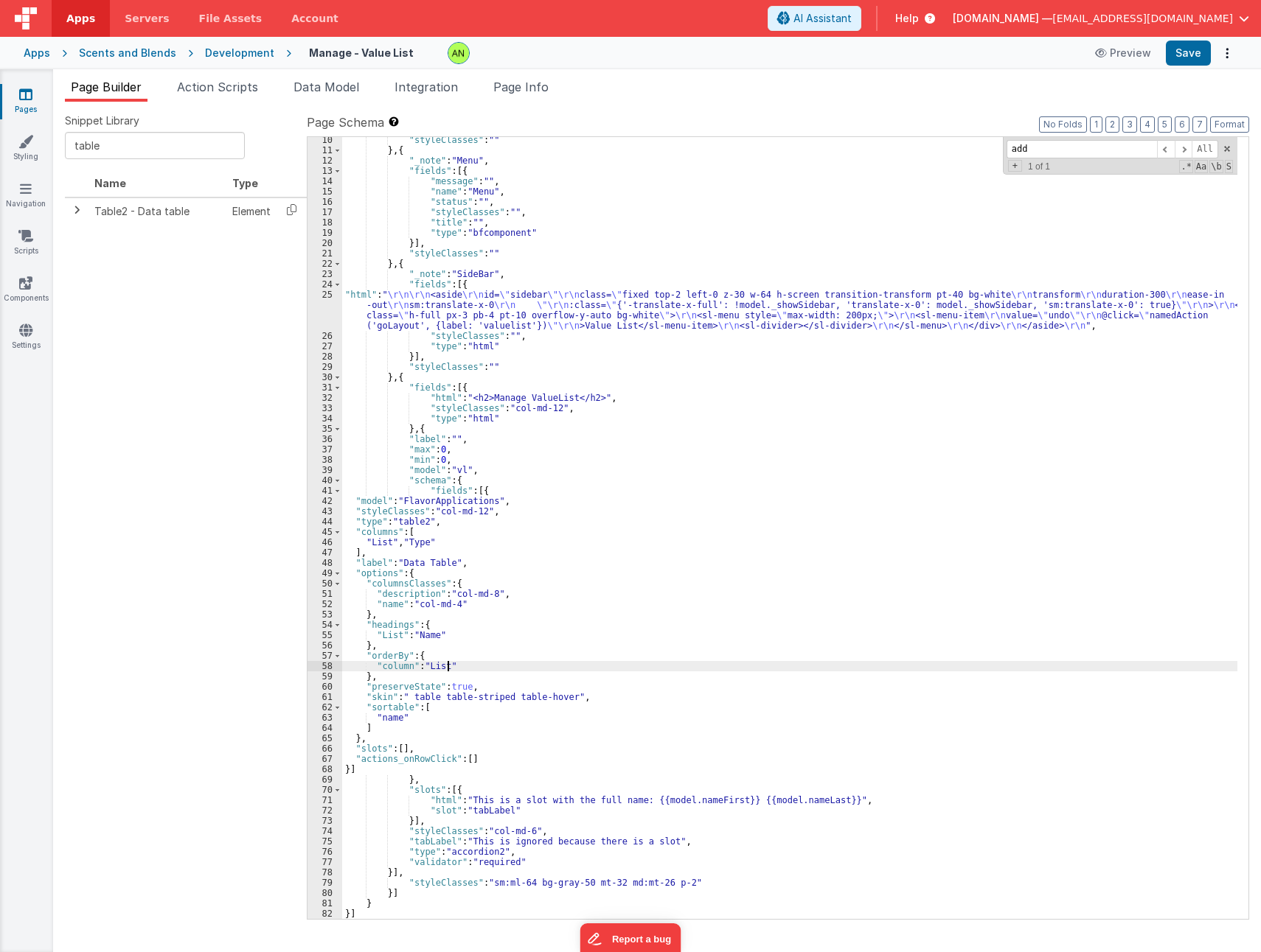
click at [649, 653] on div ""styleClasses" : "" } , { "_note" : "Menu" , "fields" : [{ "message" : "" , "na…" at bounding box center [790, 536] width 895 height 802
click at [386, 720] on div ""styleClasses" : "" } , { "_note" : "Menu" , "fields" : [{ "message" : "" , "na…" at bounding box center [790, 536] width 895 height 802
click at [715, 709] on div ""styleClasses" : "" } , { "_note" : "Menu" , "fields" : [{ "message" : "" , "na…" at bounding box center [790, 536] width 895 height 802
click at [1189, 58] on button "Save" at bounding box center [1187, 53] width 45 height 25
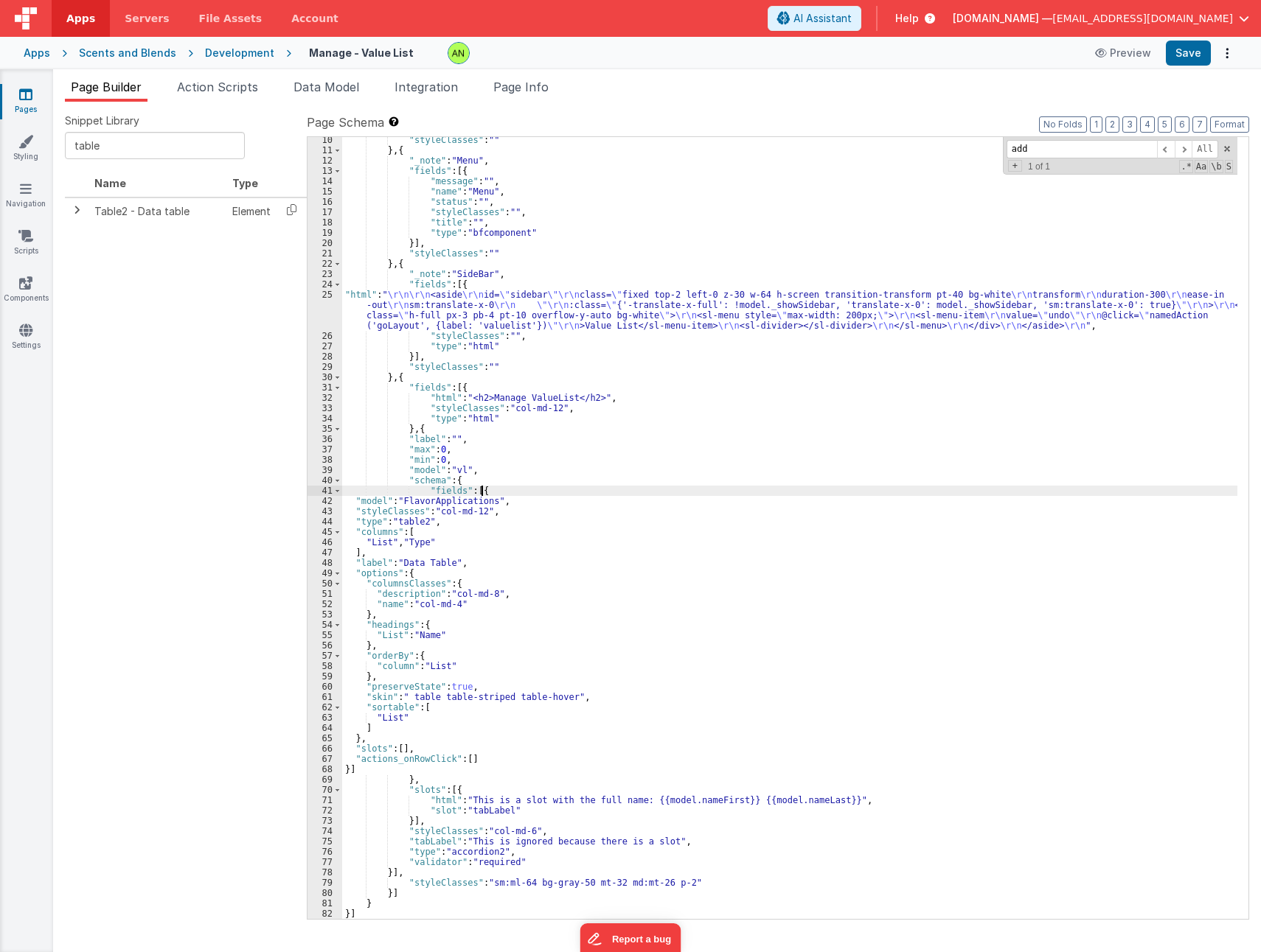
click at [499, 486] on div ""styleClasses" : "" } , { "_note" : "Menu" , "fields" : [{ "message" : "" , "na…" at bounding box center [790, 536] width 895 height 802
click at [458, 499] on div ""styleClasses" : "" } , { "_note" : "Menu" , "fields" : [{ "message" : "" , "na…" at bounding box center [790, 536] width 895 height 802
click at [408, 520] on div ""styleClasses" : "" } , { "_note" : "Menu" , "fields" : [{ "message" : "" , "na…" at bounding box center [790, 536] width 895 height 802
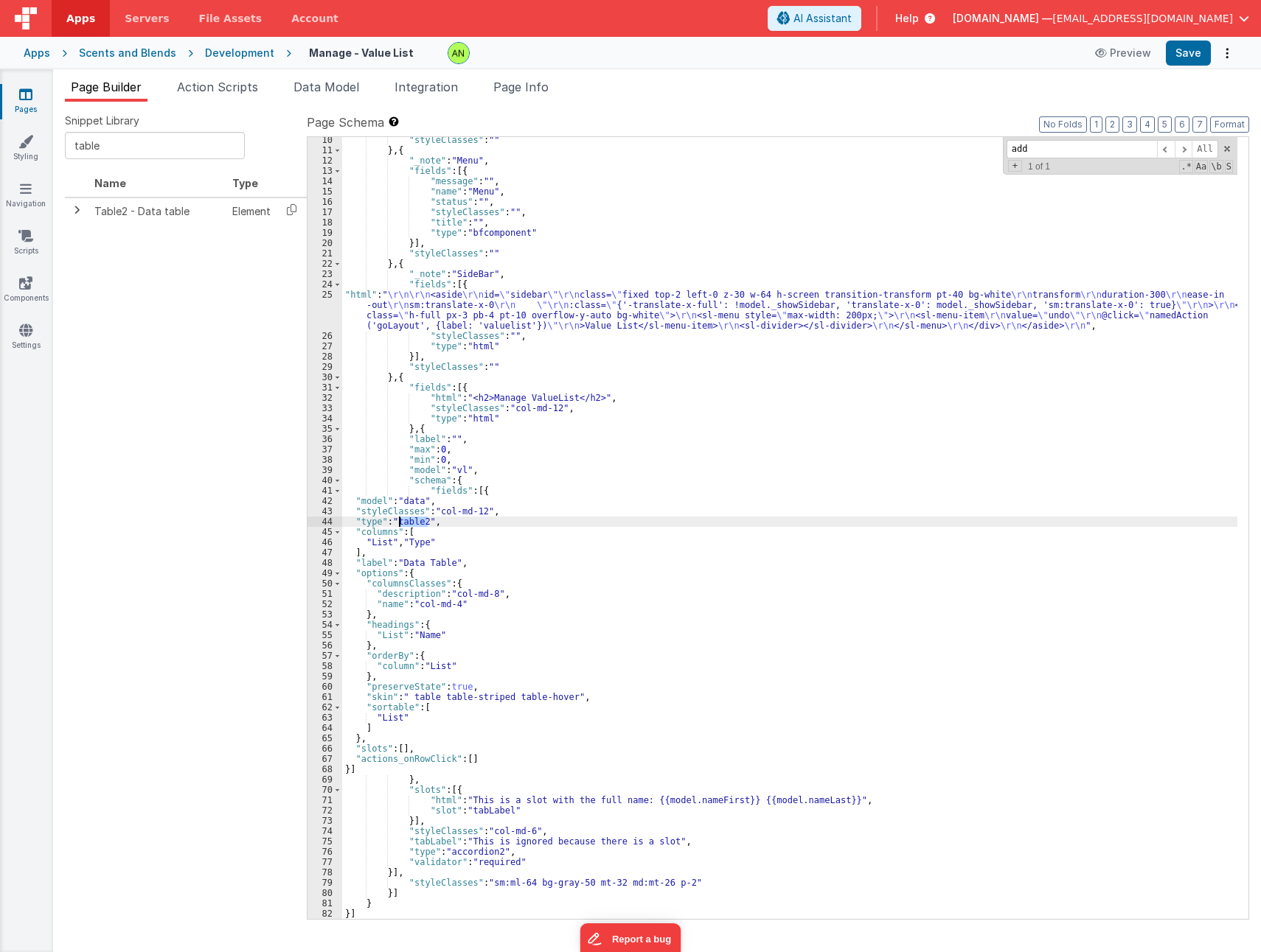
click at [440, 562] on div ""styleClasses" : "" } , { "_note" : "Menu" , "fields" : [{ "message" : "" , "na…" at bounding box center [790, 536] width 895 height 802
click at [565, 561] on div ""styleClasses" : "" } , { "_note" : "Menu" , "fields" : [{ "message" : "" , "na…" at bounding box center [790, 536] width 895 height 802
click at [698, 798] on div ""styleClasses" : "" } , { "_note" : "Menu" , "fields" : [{ "message" : "" , "na…" at bounding box center [790, 536] width 895 height 802
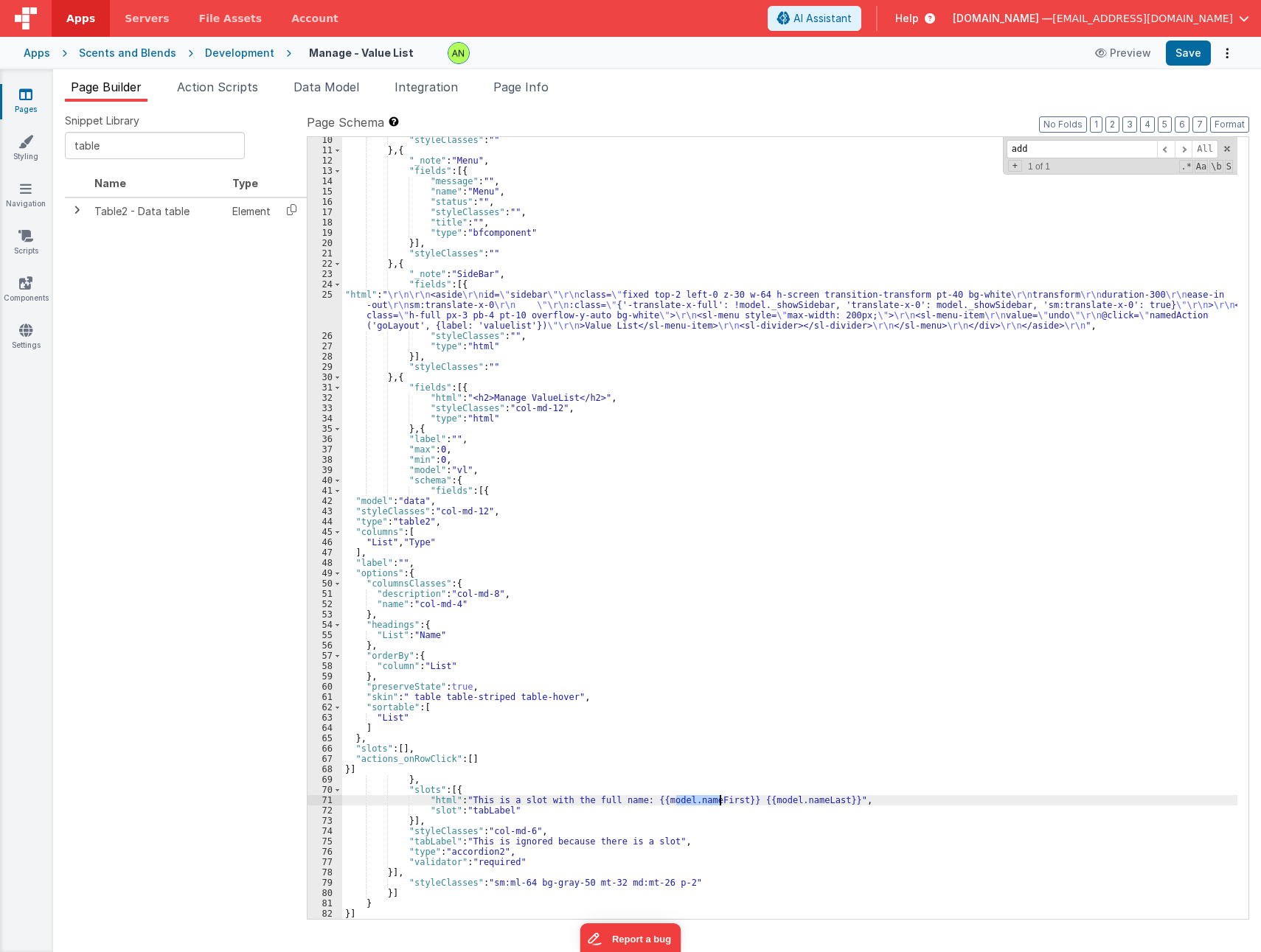
click at [694, 800] on div ""styleClasses" : "" } , { "_note" : "Menu" , "fields" : [{ "message" : "" , "na…" at bounding box center [790, 528] width 895 height 782
click at [694, 800] on div ""styleClasses" : "" } , { "_note" : "Menu" , "fields" : [{ "message" : "" , "na…" at bounding box center [790, 536] width 895 height 802
drag, startPoint x: 703, startPoint y: 802, endPoint x: 798, endPoint y: 801, distance: 95.0
click at [798, 801] on div ""styleClasses" : "" } , { "_note" : "Menu" , "fields" : [{ "message" : "" , "na…" at bounding box center [790, 536] width 895 height 802
drag, startPoint x: 466, startPoint y: 798, endPoint x: 639, endPoint y: 797, distance: 173.0
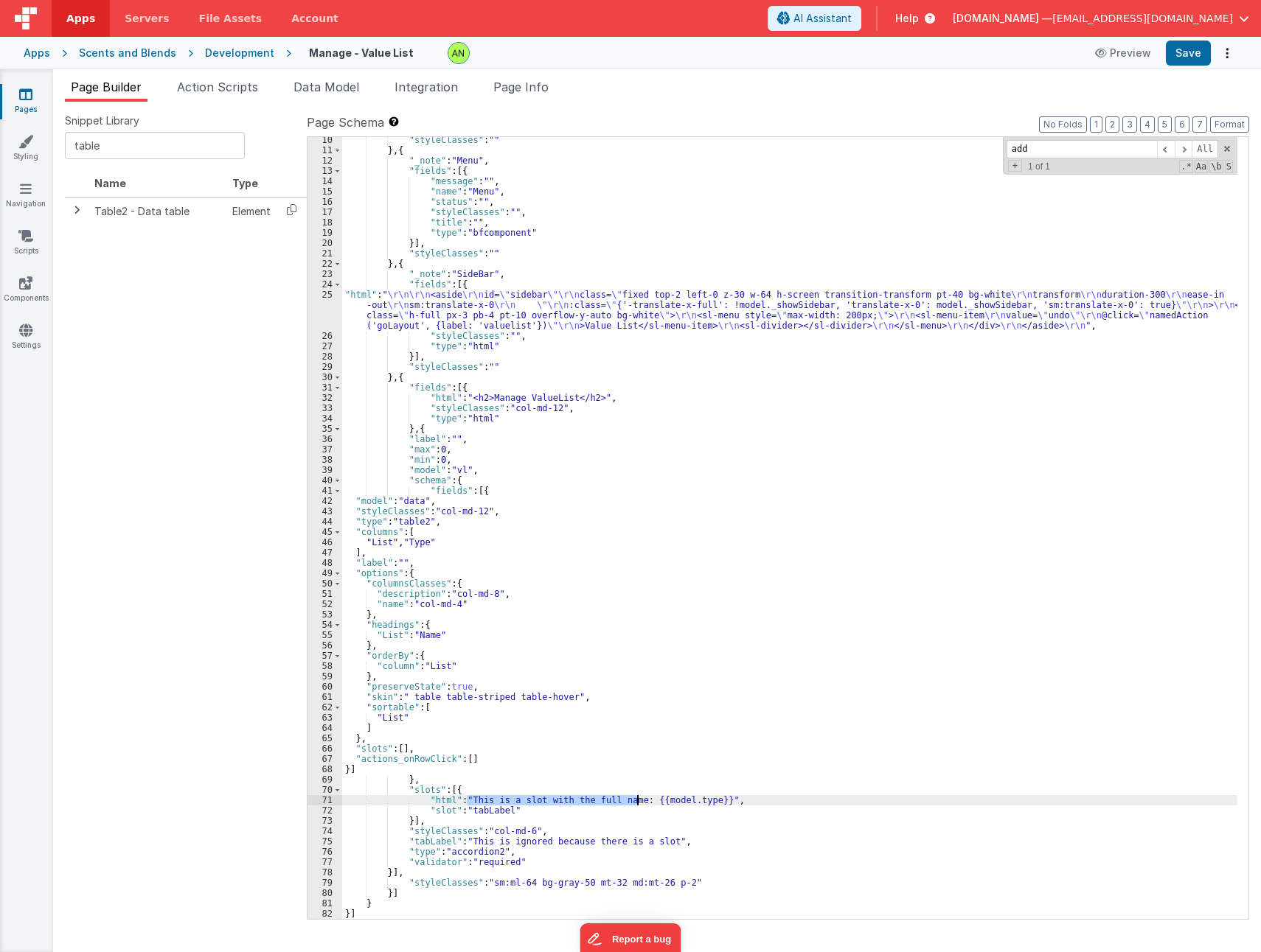
click at [639, 797] on div ""styleClasses" : "" } , { "_note" : "Menu" , "fields" : [{ "message" : "" , "na…" at bounding box center [790, 536] width 895 height 802
click at [1183, 51] on button "Save" at bounding box center [1187, 53] width 45 height 25
click at [919, 16] on span "Help" at bounding box center [907, 18] width 24 height 15
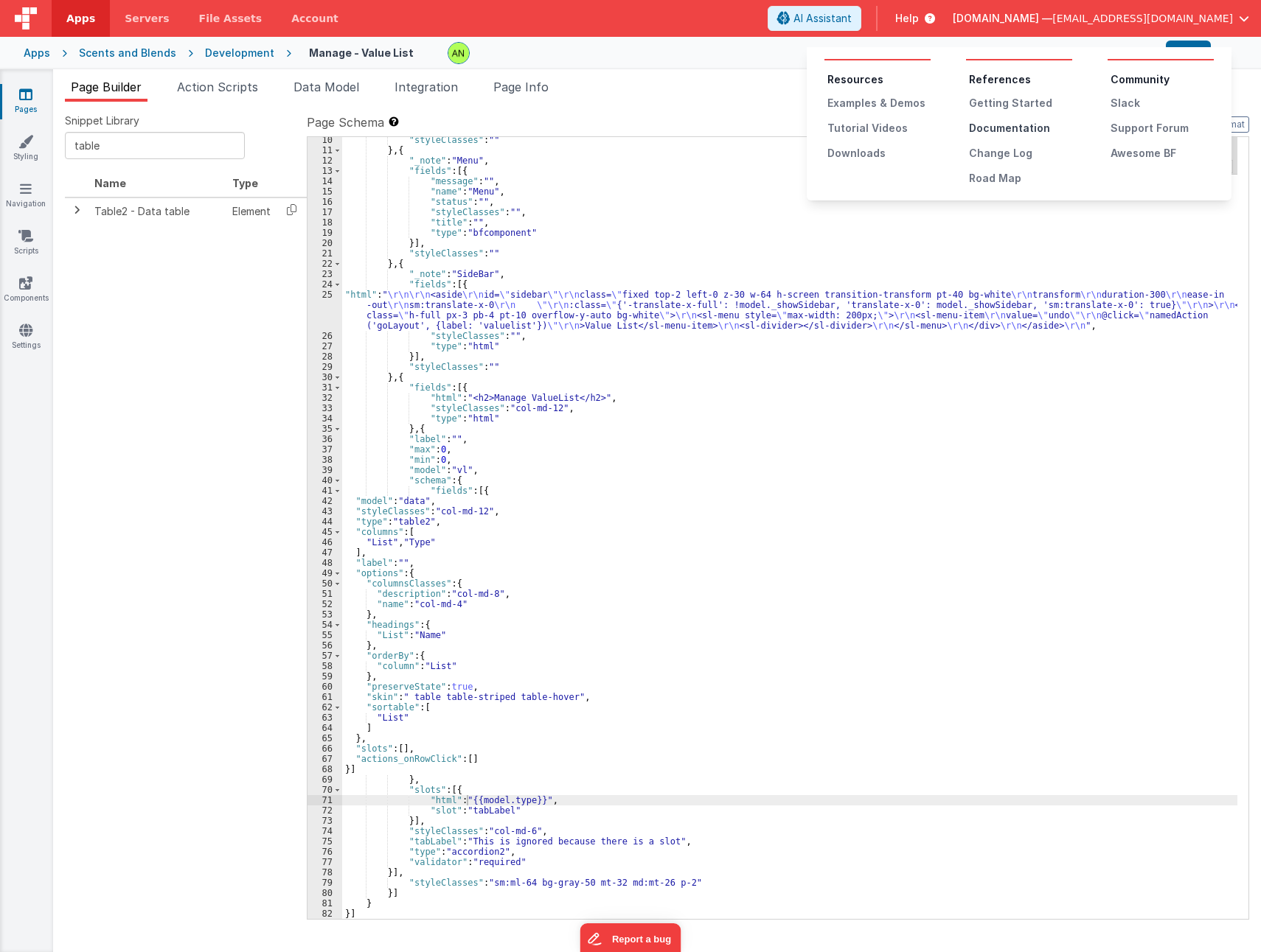
click at [1007, 129] on div "Documentation" at bounding box center [1020, 128] width 103 height 15
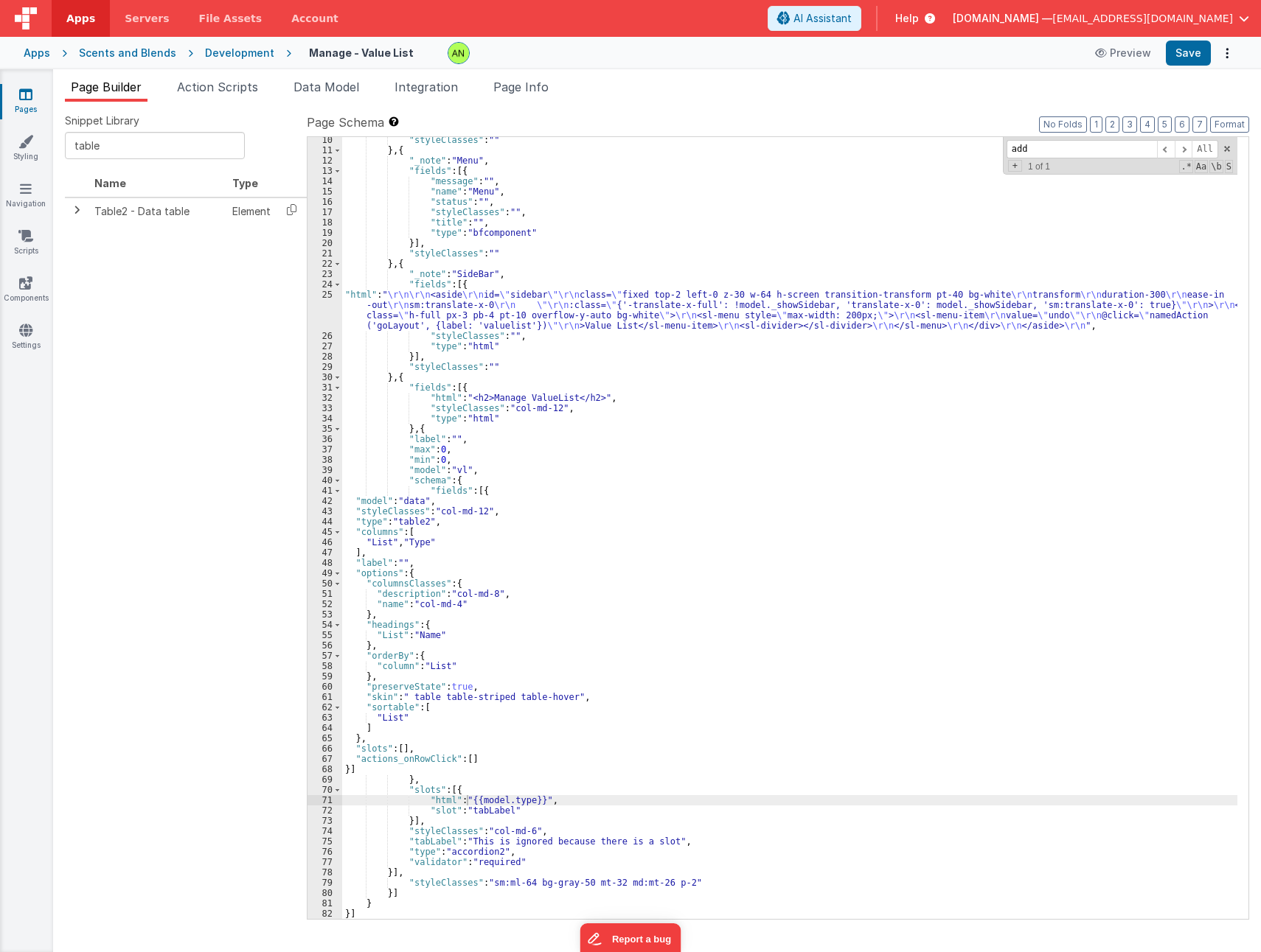
click at [430, 574] on div ""styleClasses" : "" } , { "_note" : "Menu" , "fields" : [{ "message" : "" , "na…" at bounding box center [790, 536] width 895 height 802
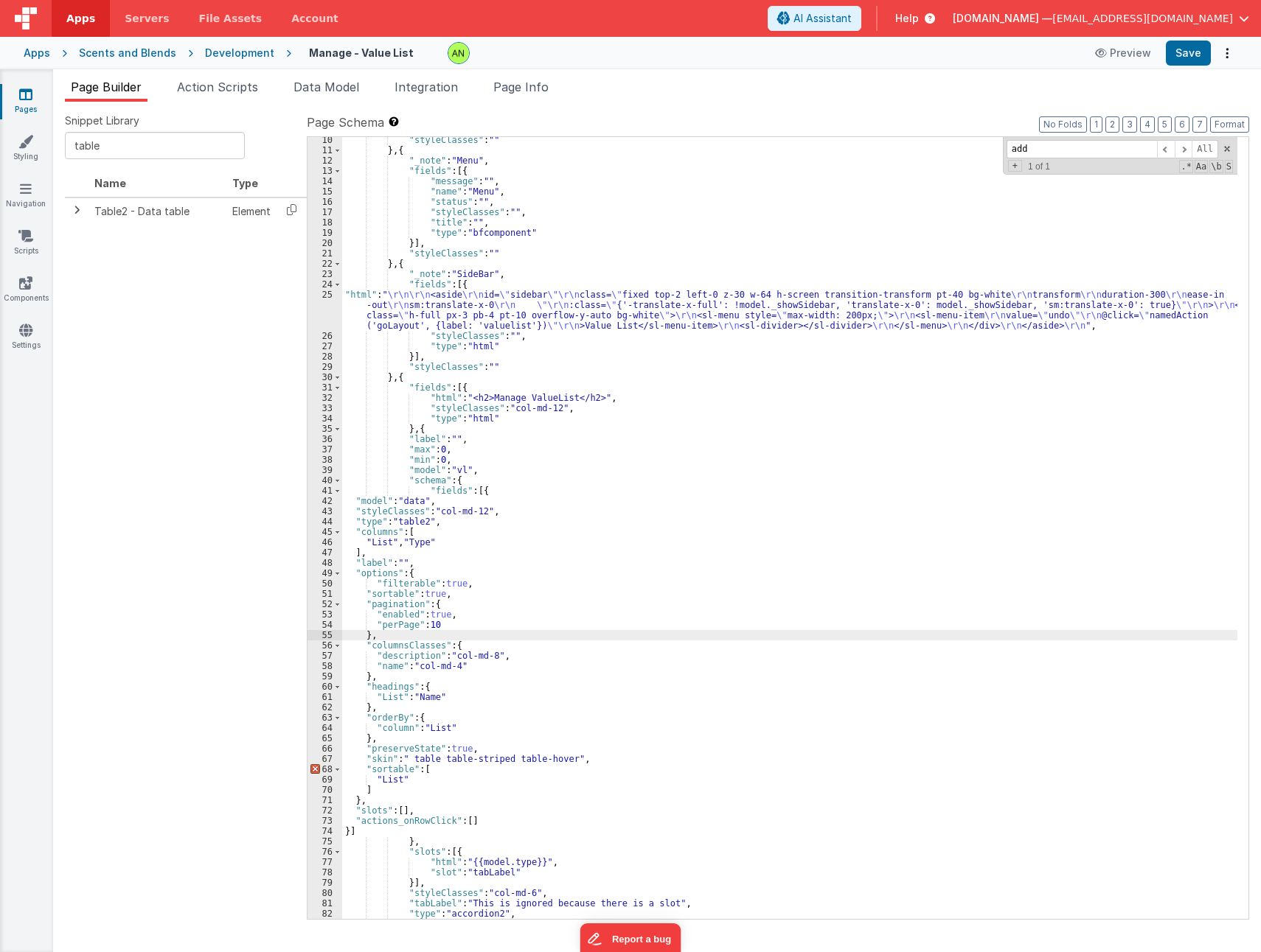
click at [448, 583] on div ""styleClasses" : "" } , { "_note" : "Menu" , "fields" : [{ "message" : "" , "na…" at bounding box center [790, 536] width 895 height 802
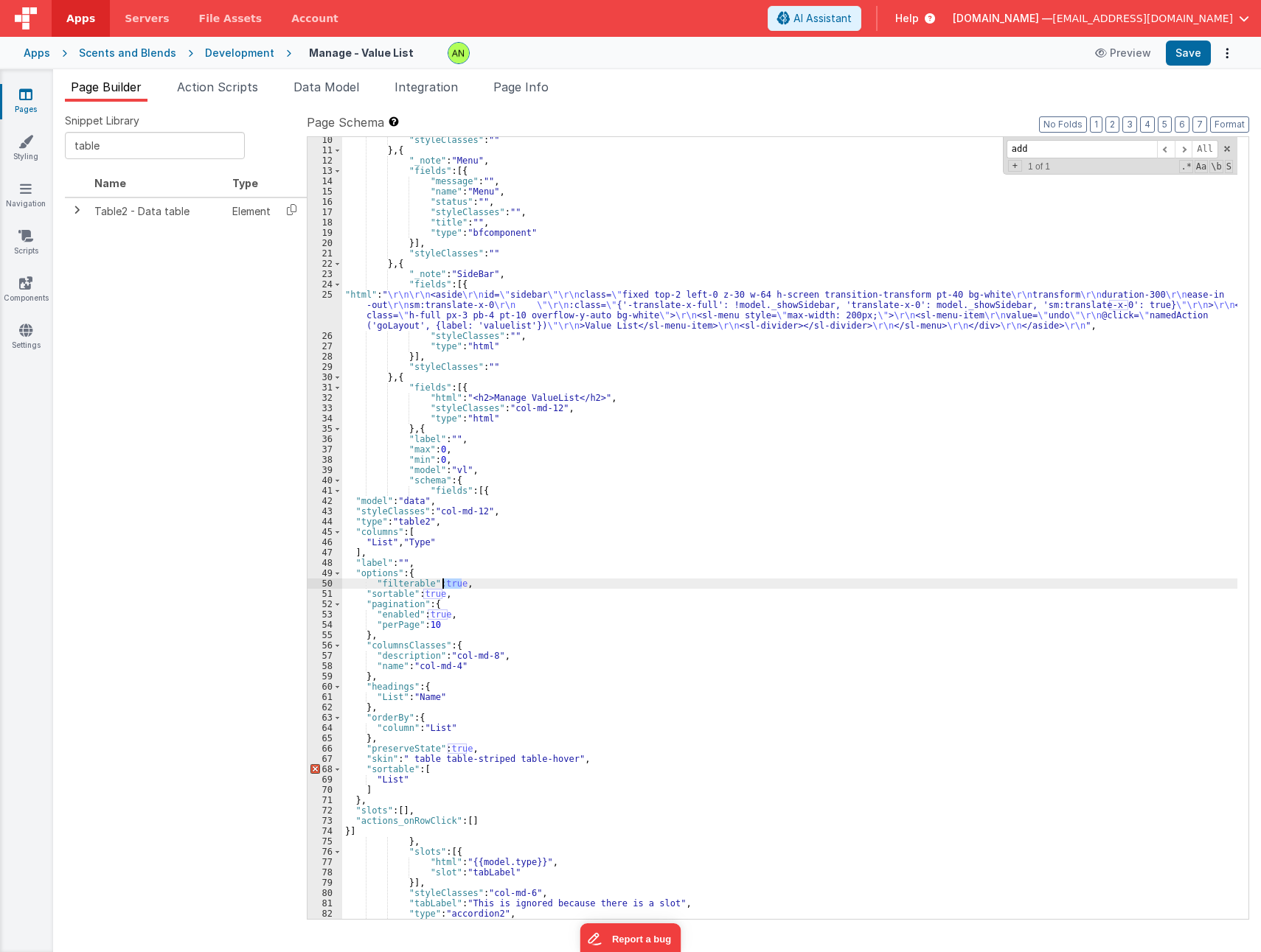
click at [447, 583] on div ""styleClasses" : "" } , { "_note" : "Menu" , "fields" : [{ "message" : "" , "na…" at bounding box center [790, 536] width 895 height 802
click at [433, 592] on div ""styleClasses" : "" } , { "_note" : "Menu" , "fields" : [{ "message" : "" , "na…" at bounding box center [790, 536] width 895 height 802
drag, startPoint x: 462, startPoint y: 594, endPoint x: 316, endPoint y: 591, distance: 146.0
click at [316, 591] on div "10 11 12 13 14 15 16 17 18 19 20 21 22 23 24 25 26 27 28 29 30 31 32 33 34 35 3…" at bounding box center [778, 528] width 942 height 783
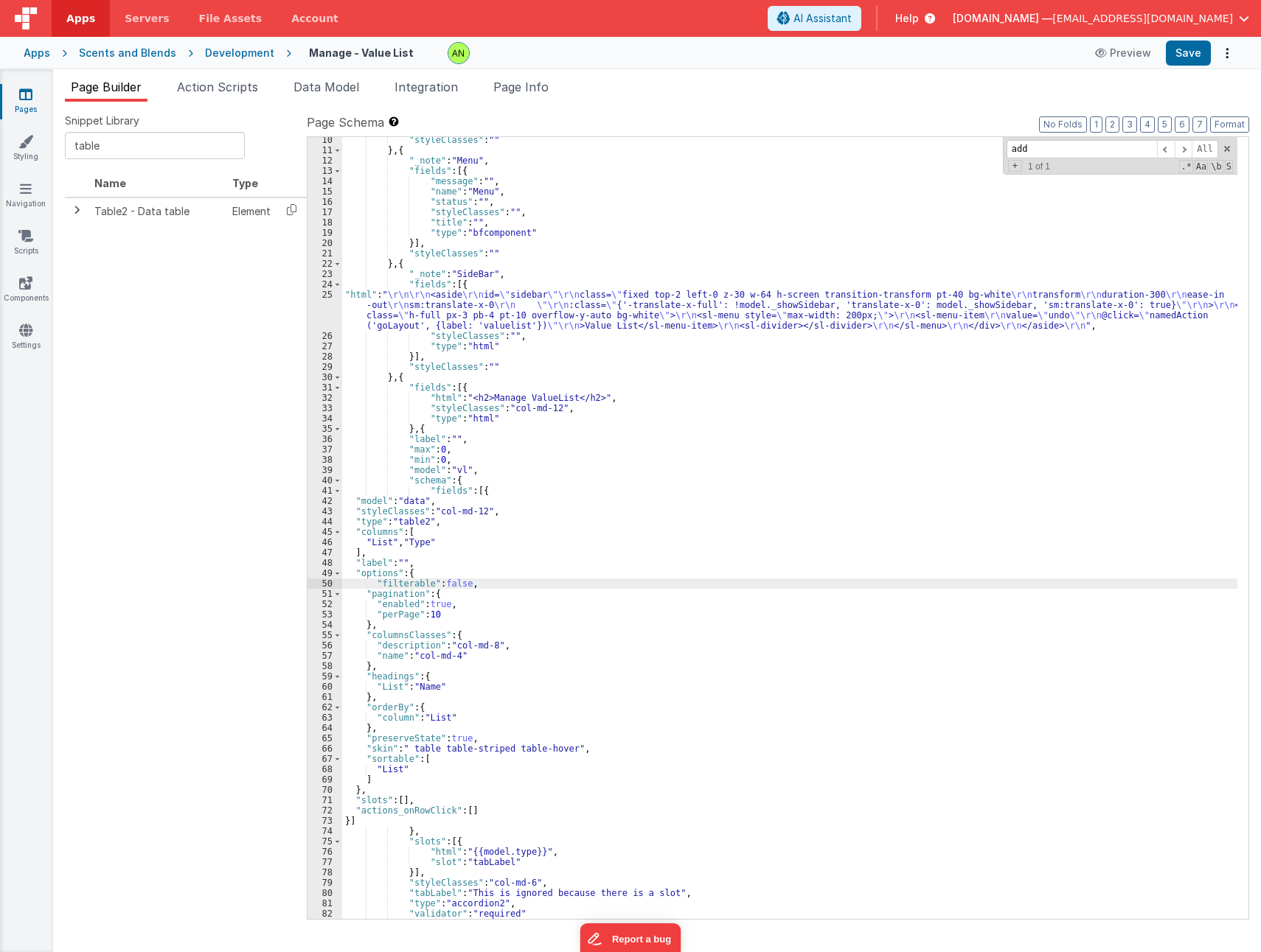
click at [434, 600] on div ""styleClasses" : "" } , { "_note" : "Menu" , "fields" : [{ "message" : "" , "na…" at bounding box center [790, 536] width 895 height 802
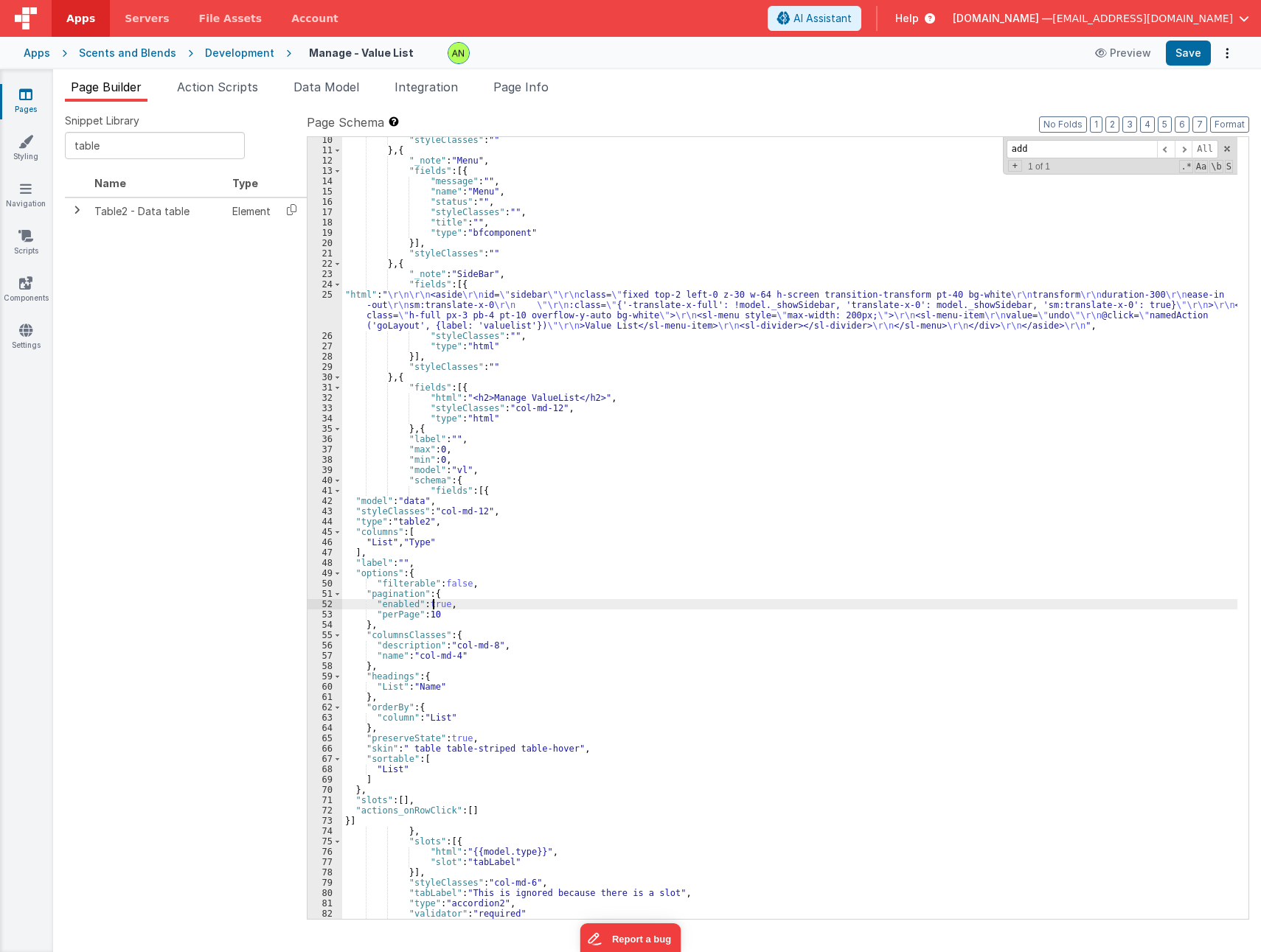
click at [434, 600] on div ""styleClasses" : "" } , { "_note" : "Menu" , "fields" : [{ "message" : "" , "na…" at bounding box center [790, 536] width 895 height 802
click at [744, 504] on div ""styleClasses" : "" } , { "_note" : "Menu" , "fields" : [{ "message" : "" , "na…" at bounding box center [790, 536] width 895 height 802
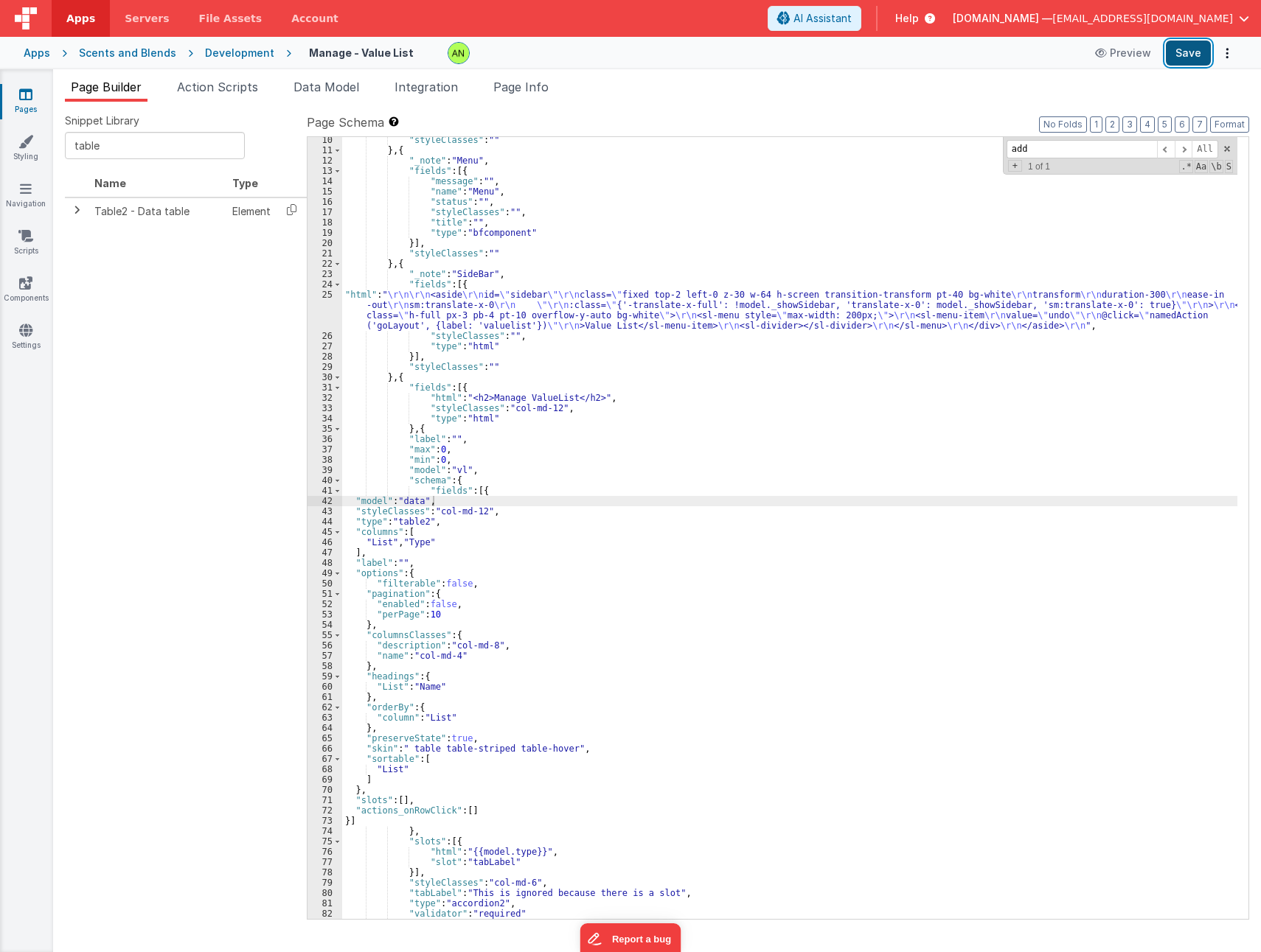
click at [1181, 48] on button "Save" at bounding box center [1187, 53] width 45 height 25
click at [538, 314] on div ""styleClasses" : "" } , { "_note" : "Menu" , "fields" : [{ "message" : "" , "na…" at bounding box center [790, 536] width 895 height 802
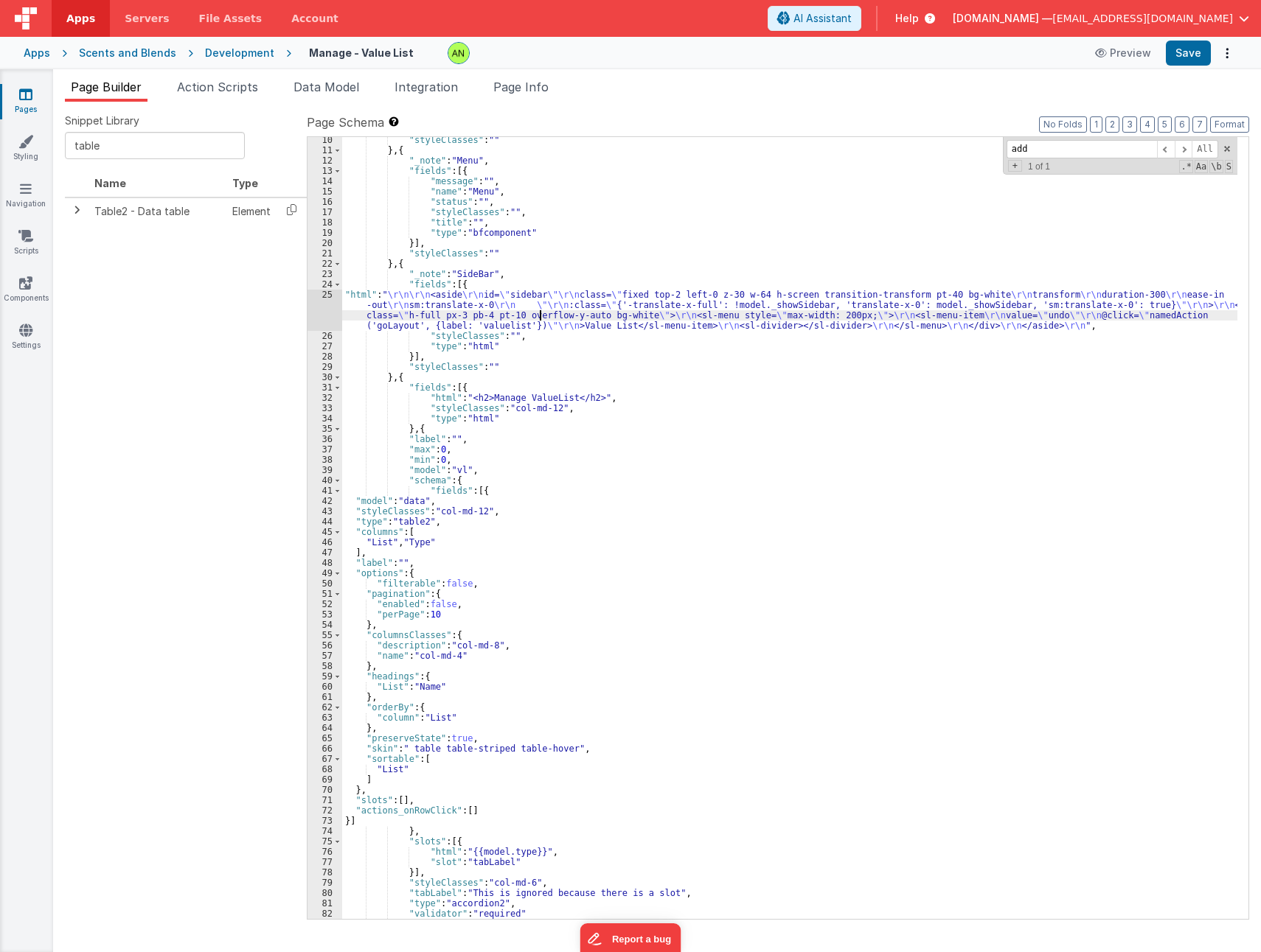
click at [317, 319] on div "25" at bounding box center [325, 310] width 35 height 42
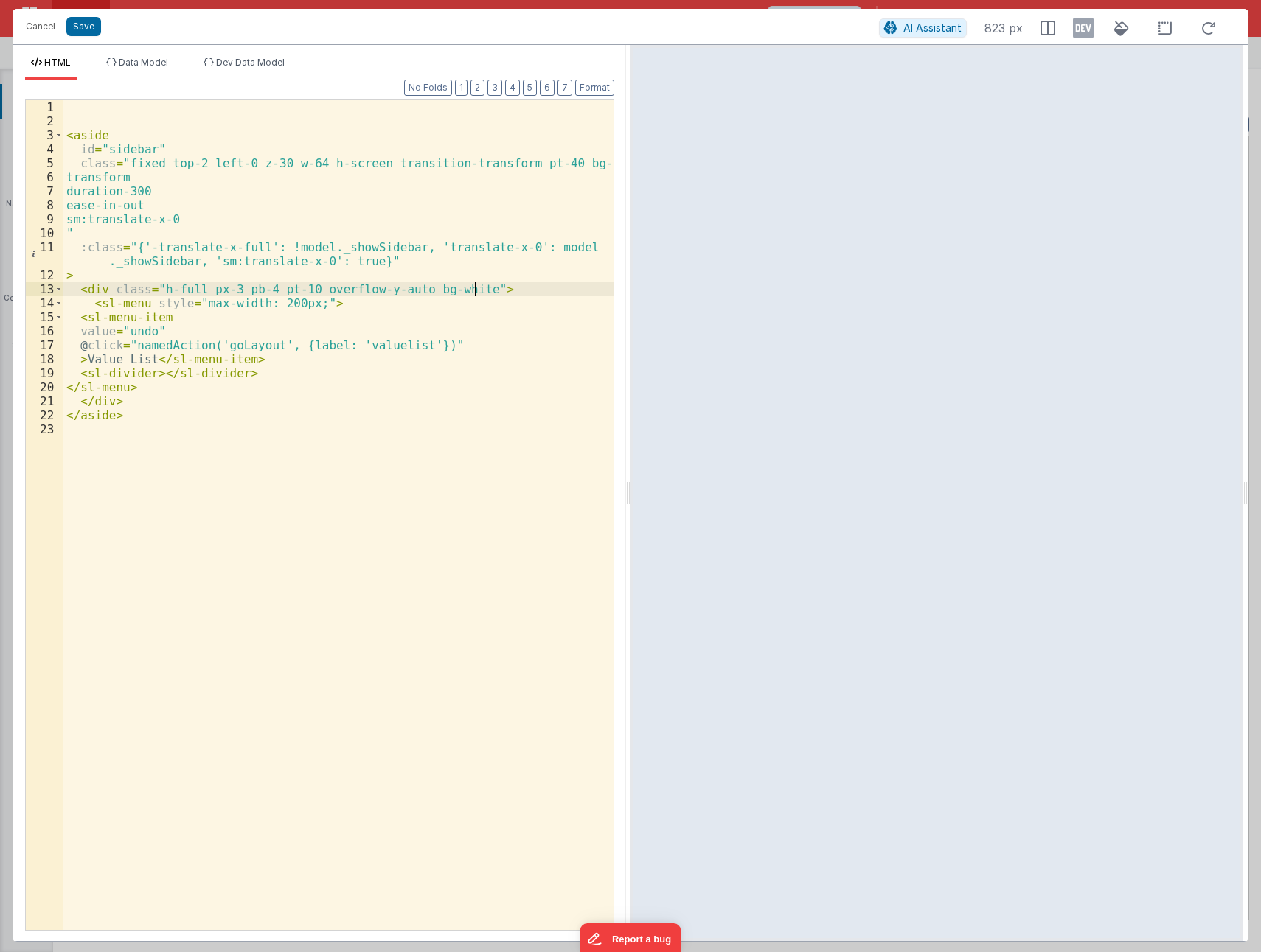
click at [346, 342] on div "< aside id = "sidebar" class = "fixed top-2 left-0 z-30 w-64 h-screen transitio…" at bounding box center [338, 529] width 550 height 858
click at [211, 506] on div "< aside id = "sidebar" class = "fixed top-2 left-0 z-30 w-64 h-screen transitio…" at bounding box center [338, 529] width 550 height 858
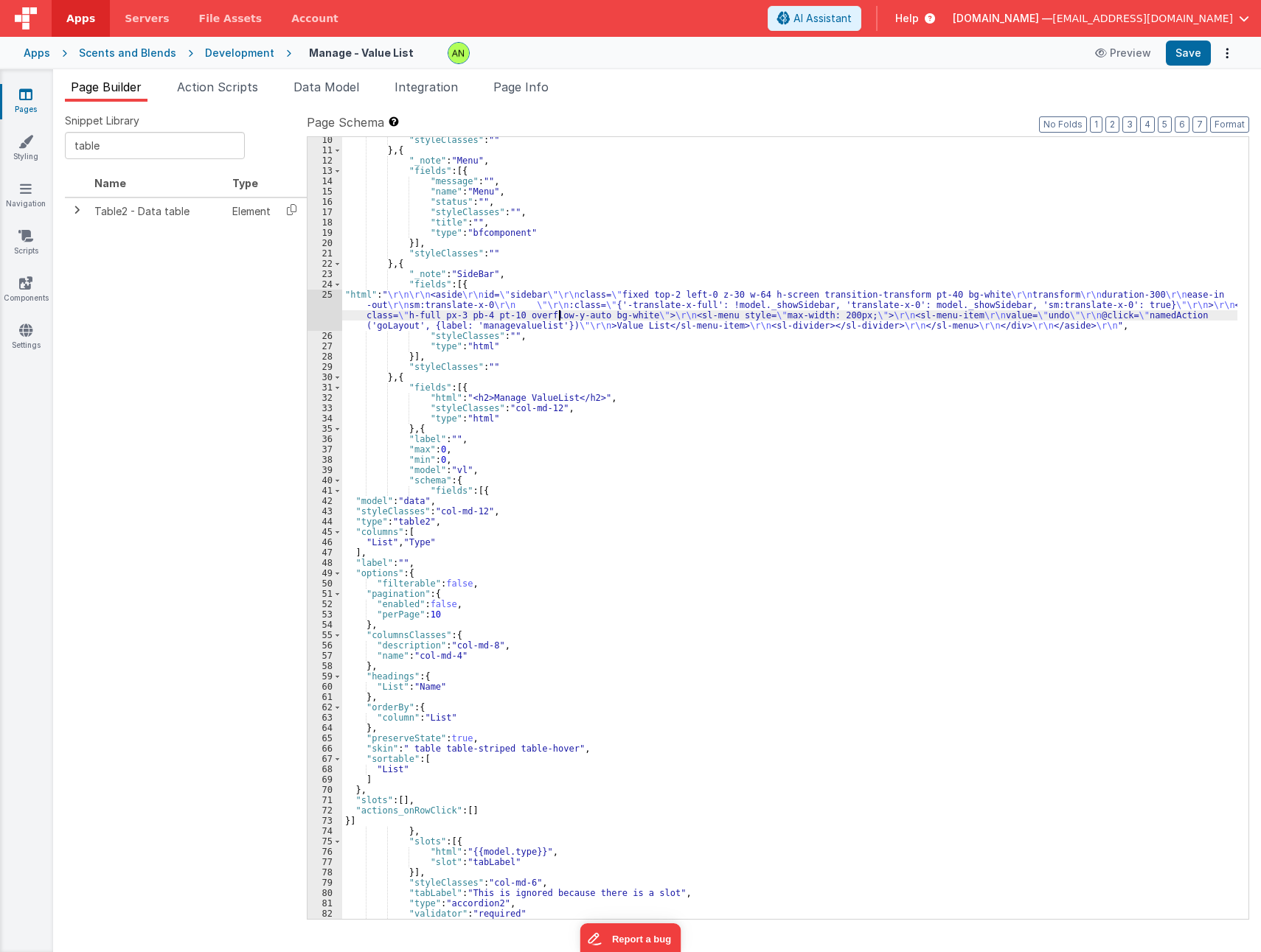
click at [557, 310] on div ""styleClasses" : "" } , { "_note" : "Menu" , "fields" : [{ "message" : "" , "na…" at bounding box center [790, 536] width 895 height 802
click at [329, 315] on div "25" at bounding box center [325, 310] width 35 height 42
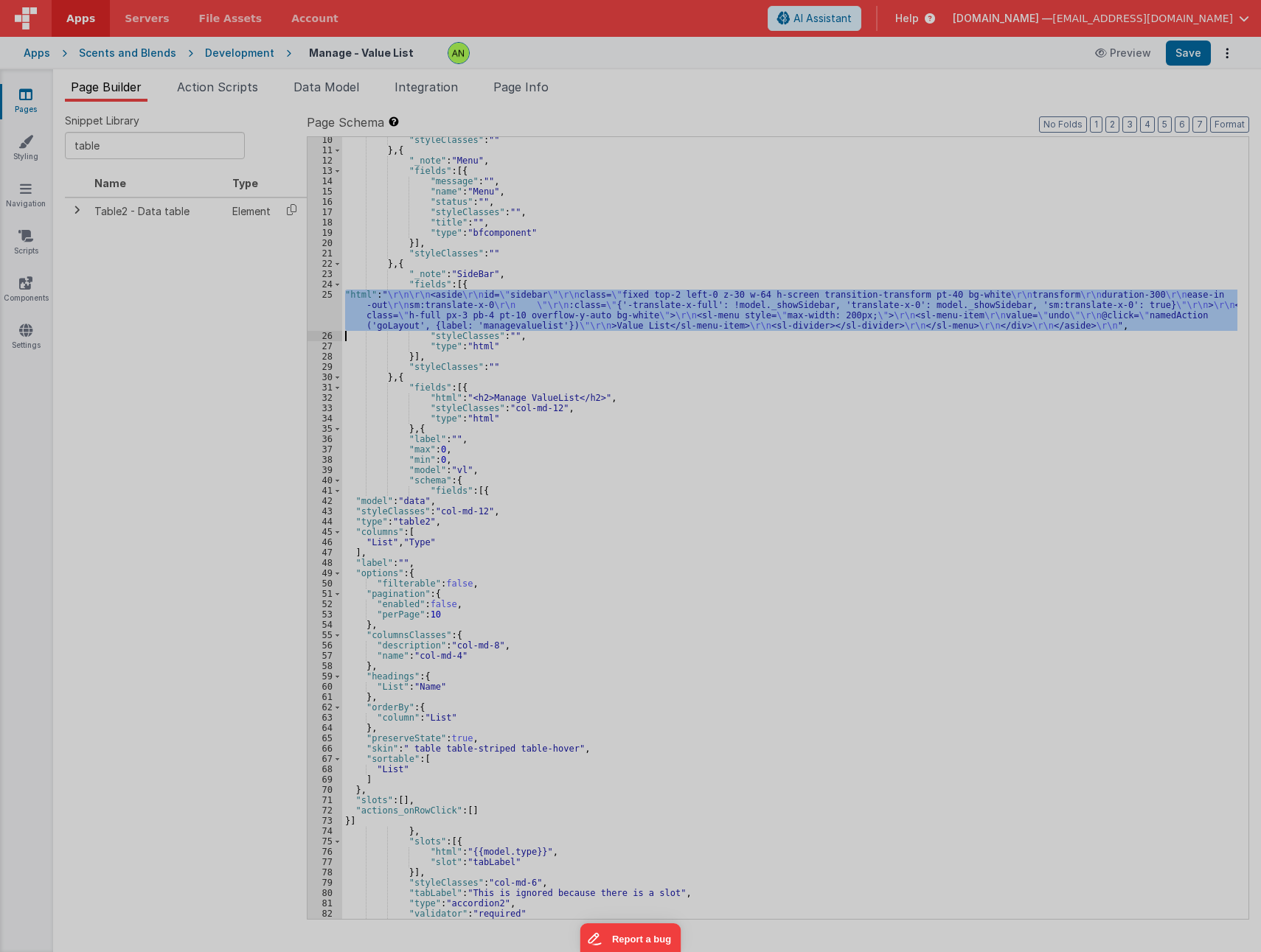
click at [329, 315] on div "< aside id = "sidebar" class = "fixed top-2 left-0 z-30 w-64 h-screen transitio…" at bounding box center [338, 514] width 550 height 858
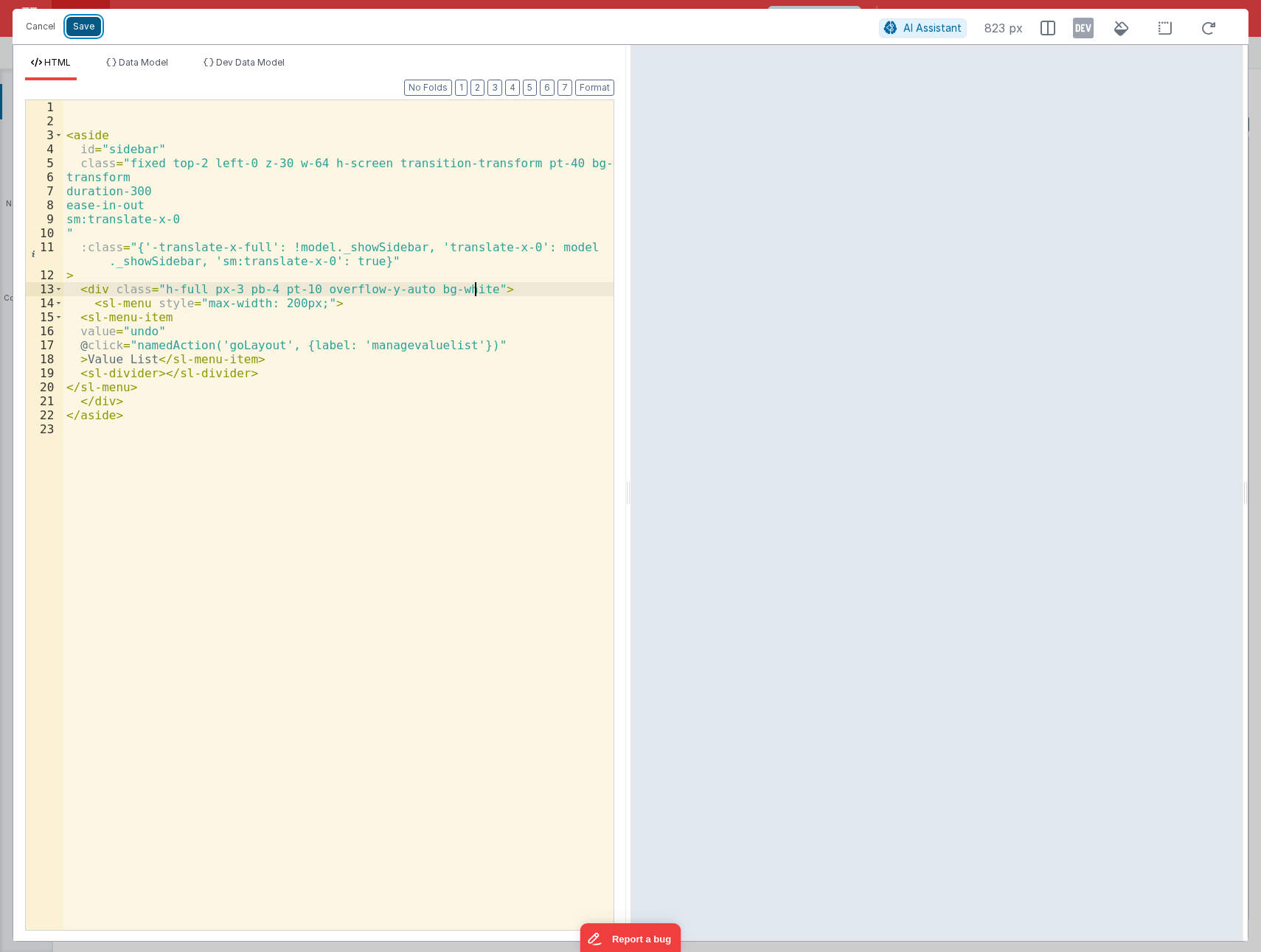
click at [79, 28] on button "Save" at bounding box center [84, 27] width 35 height 19
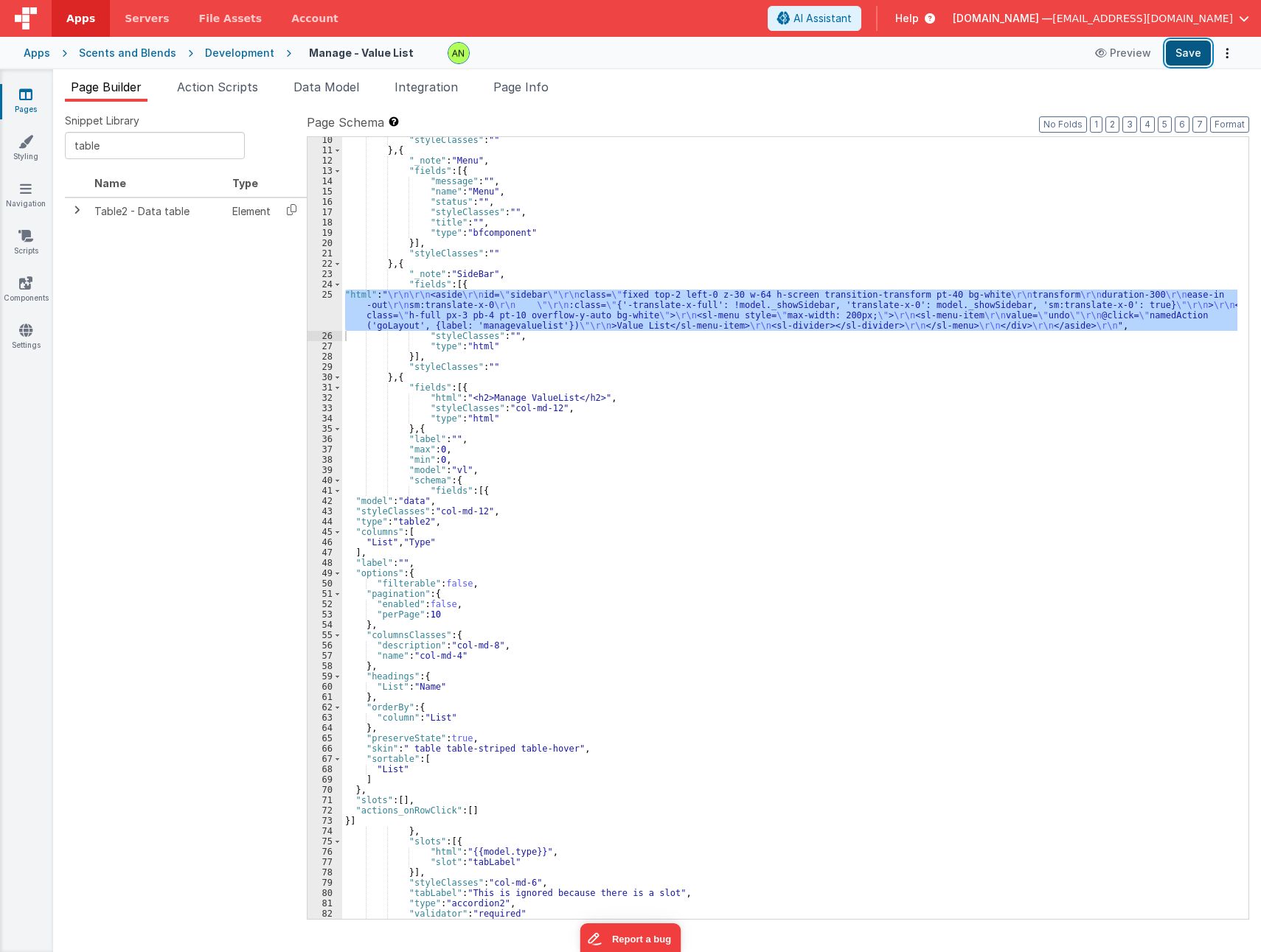
click at [1201, 51] on button "Save" at bounding box center [1187, 53] width 45 height 25
click at [234, 46] on div "Development" at bounding box center [239, 53] width 69 height 15
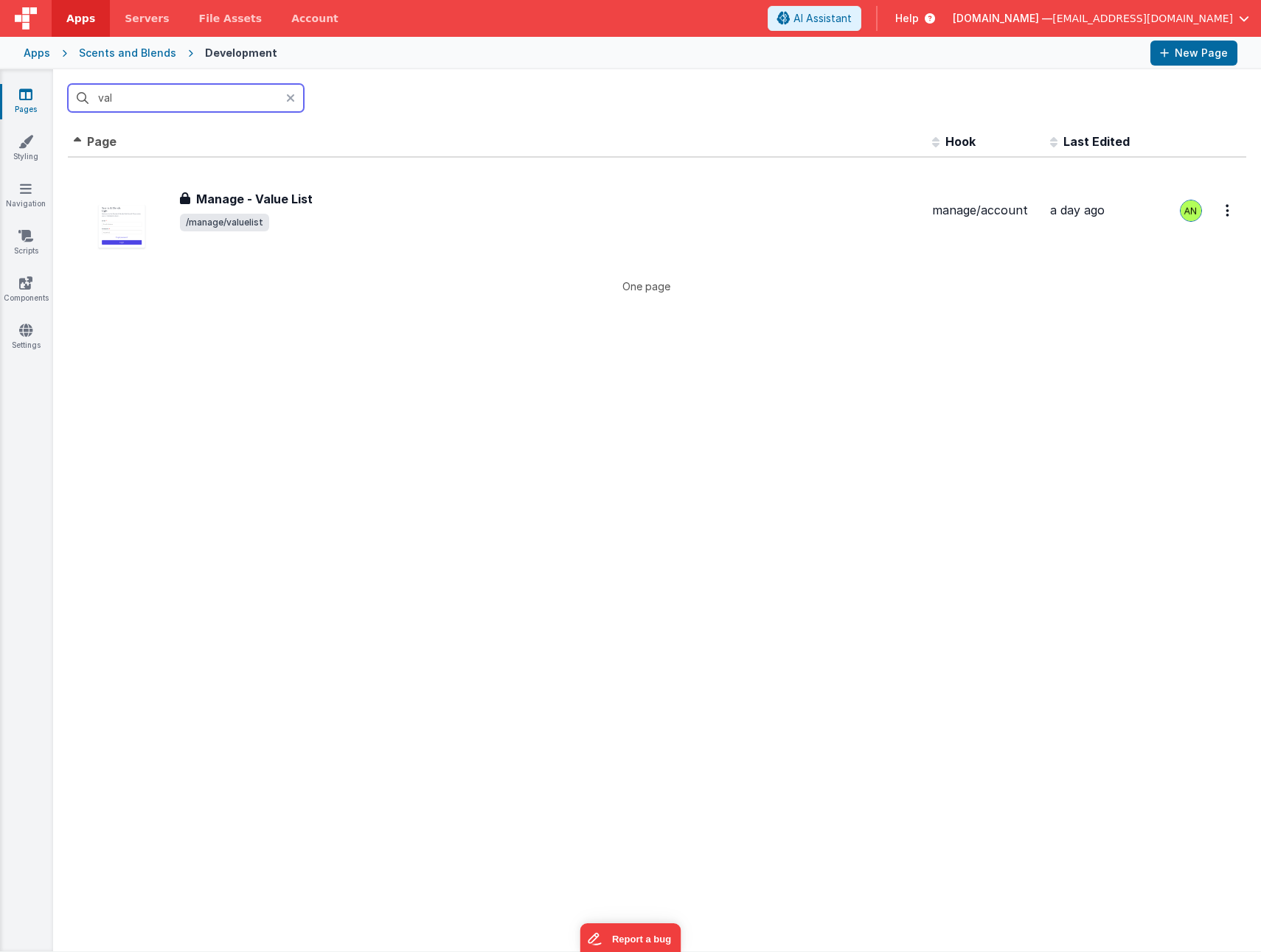
click at [177, 95] on input "val" at bounding box center [185, 98] width 236 height 28
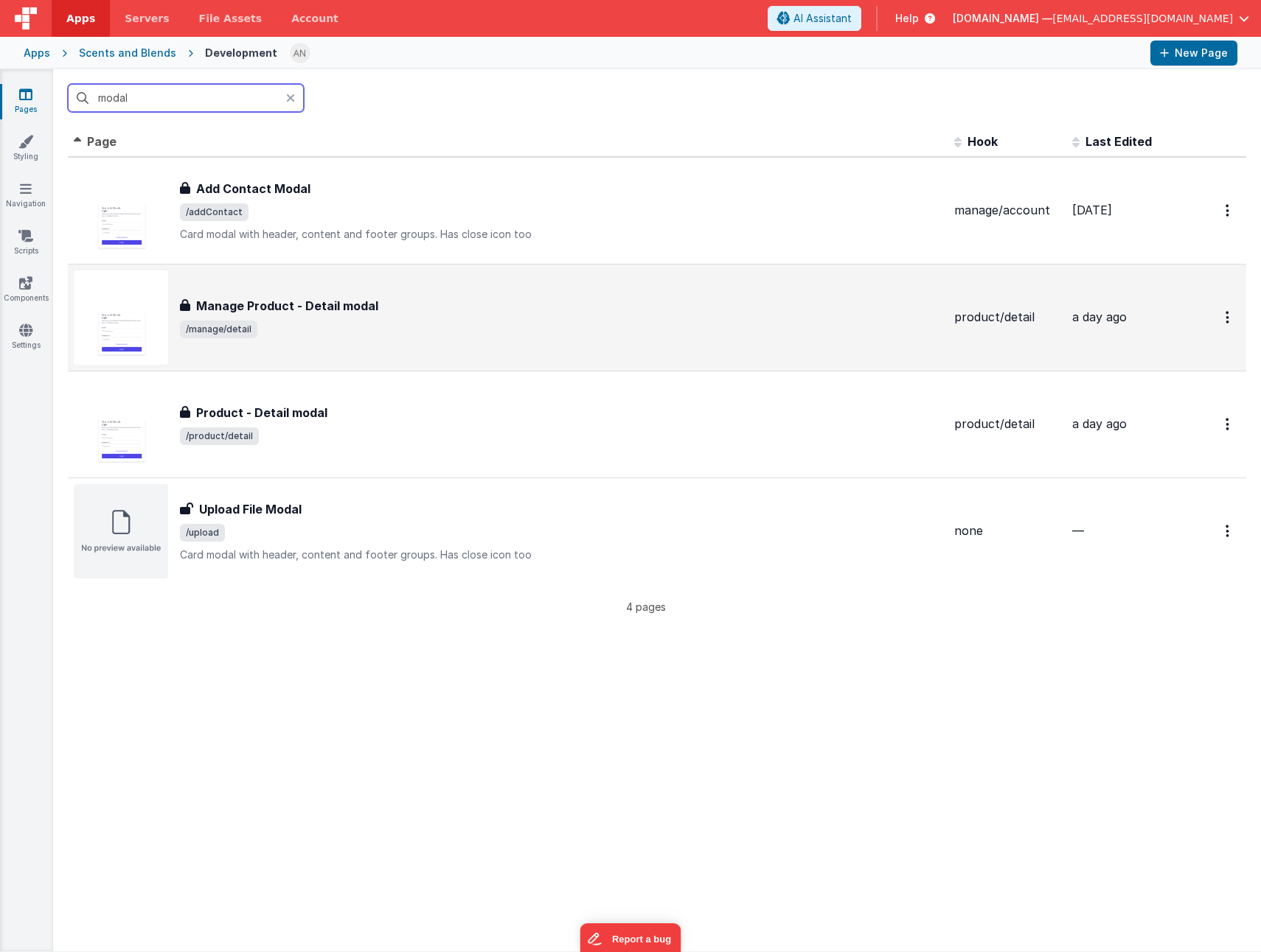
type input "modal"
click at [414, 308] on div "Manage Product - Detail modal" at bounding box center [561, 305] width 762 height 18
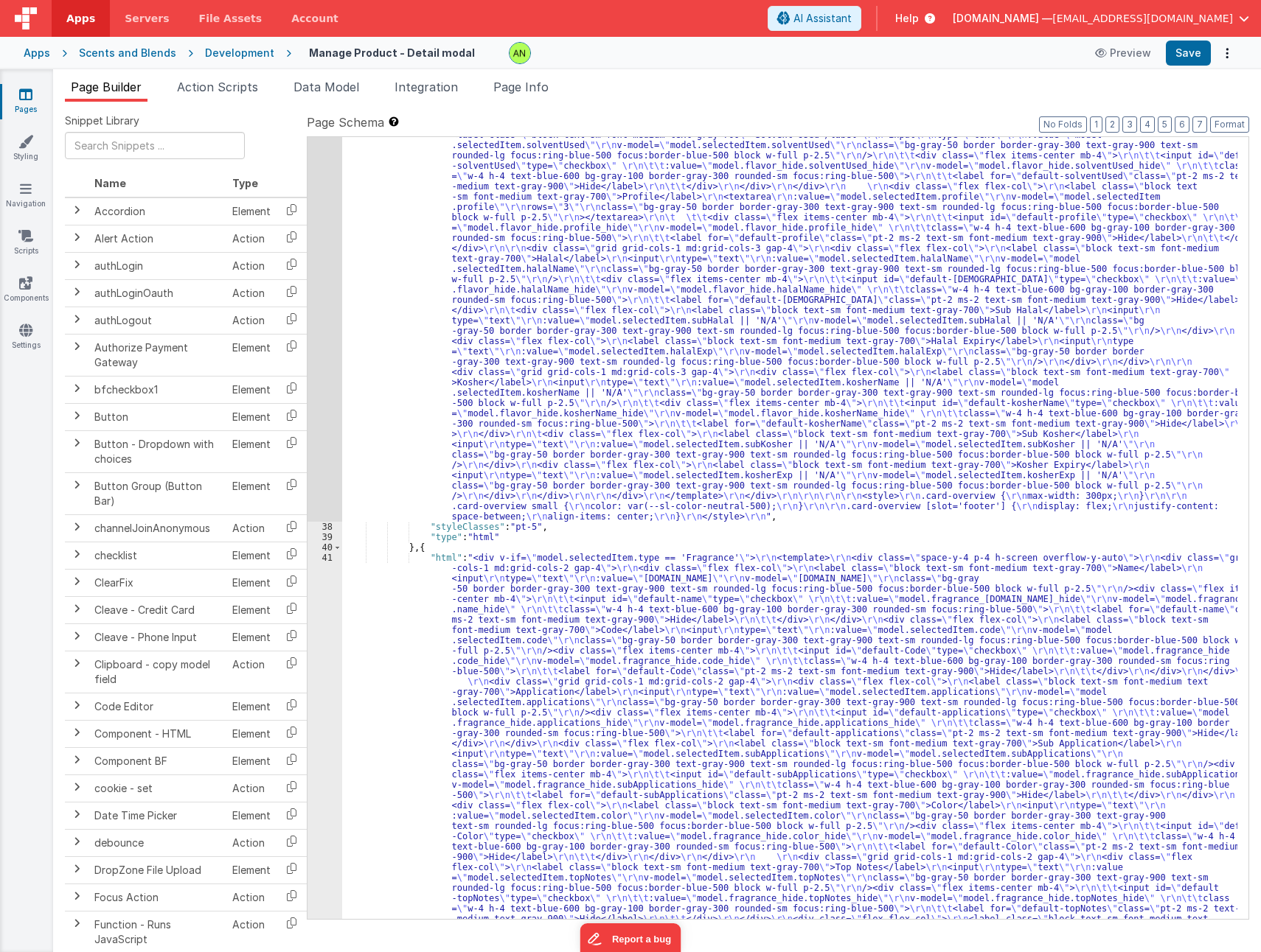
scroll to position [885, 0]
click at [608, 709] on div ""html" : "<div v-if= \" model.selectedItem.type == 'Flavor' \" > \r\n <template…" at bounding box center [790, 773] width 895 height 2298
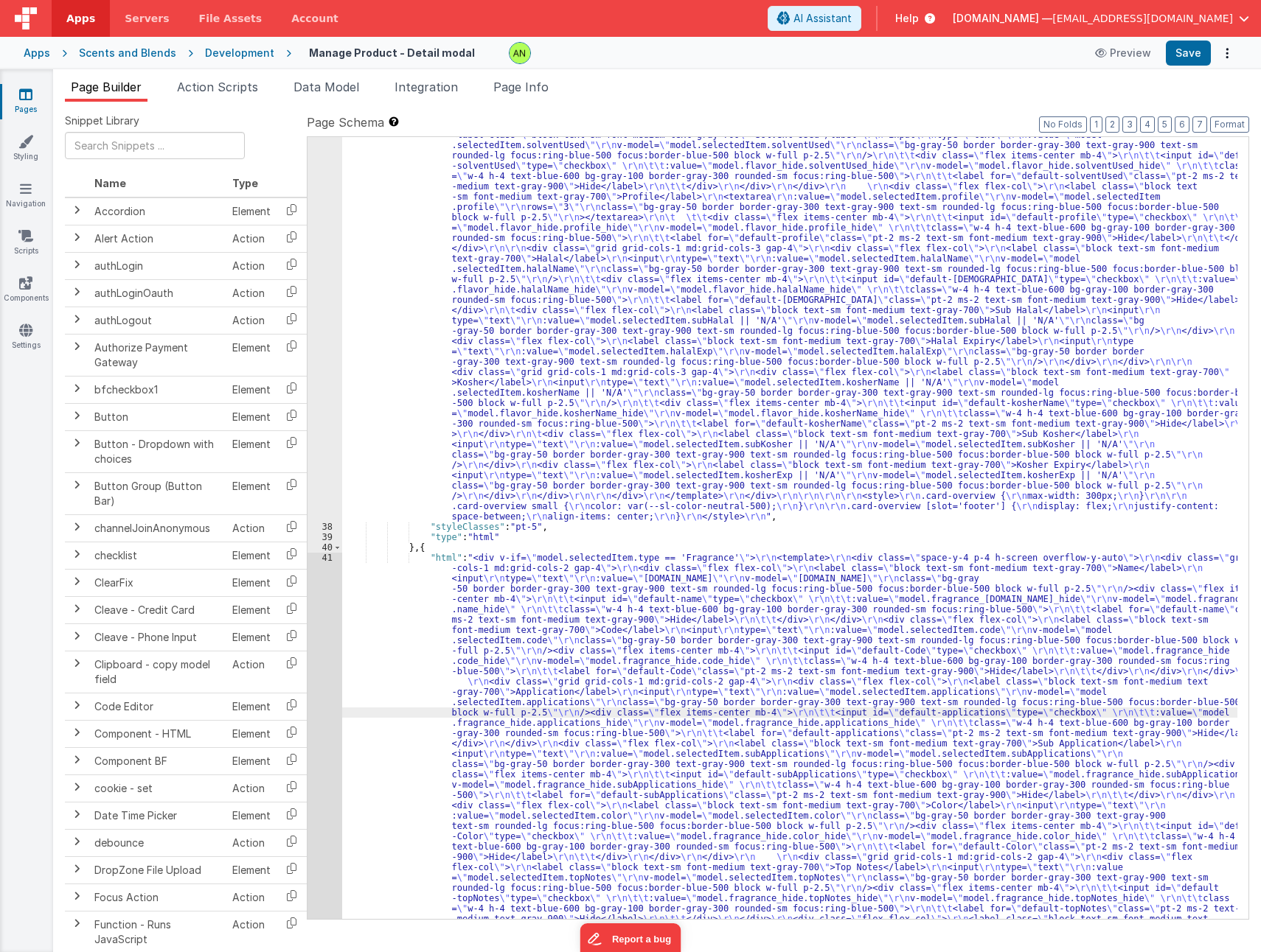
scroll to position [1147, 0]
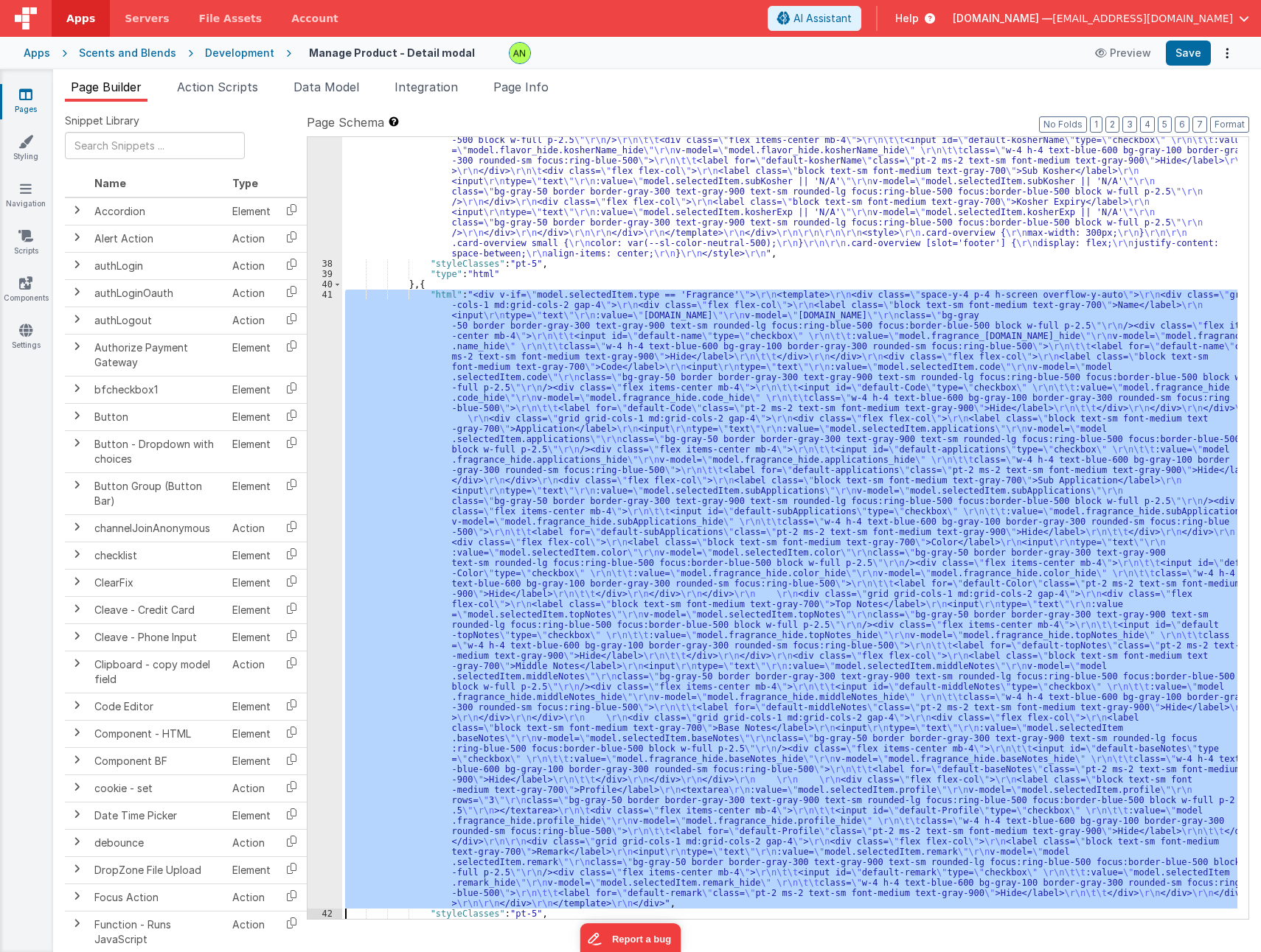
click at [329, 697] on div "41" at bounding box center [325, 599] width 35 height 619
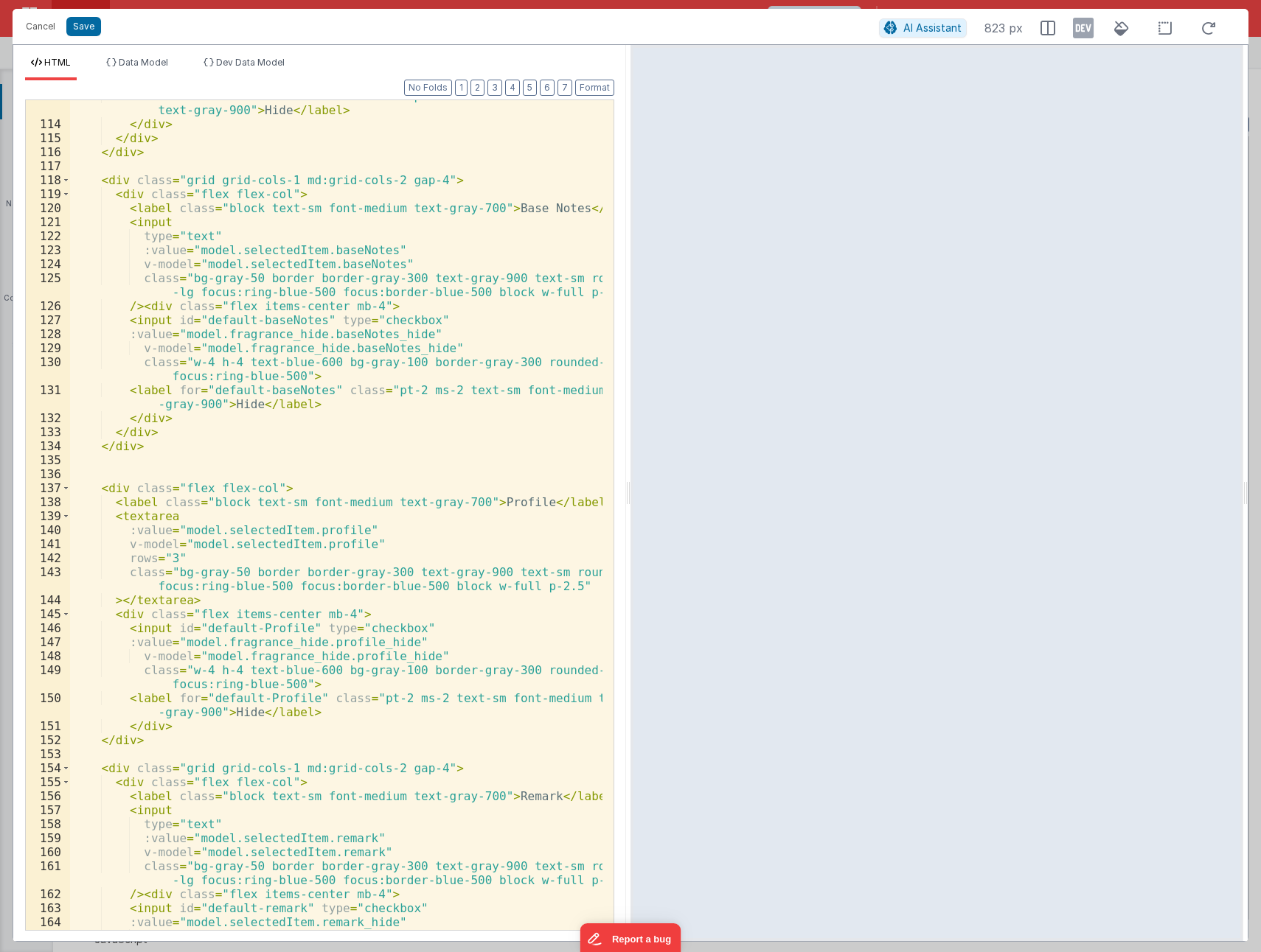
scroll to position [2069, 0]
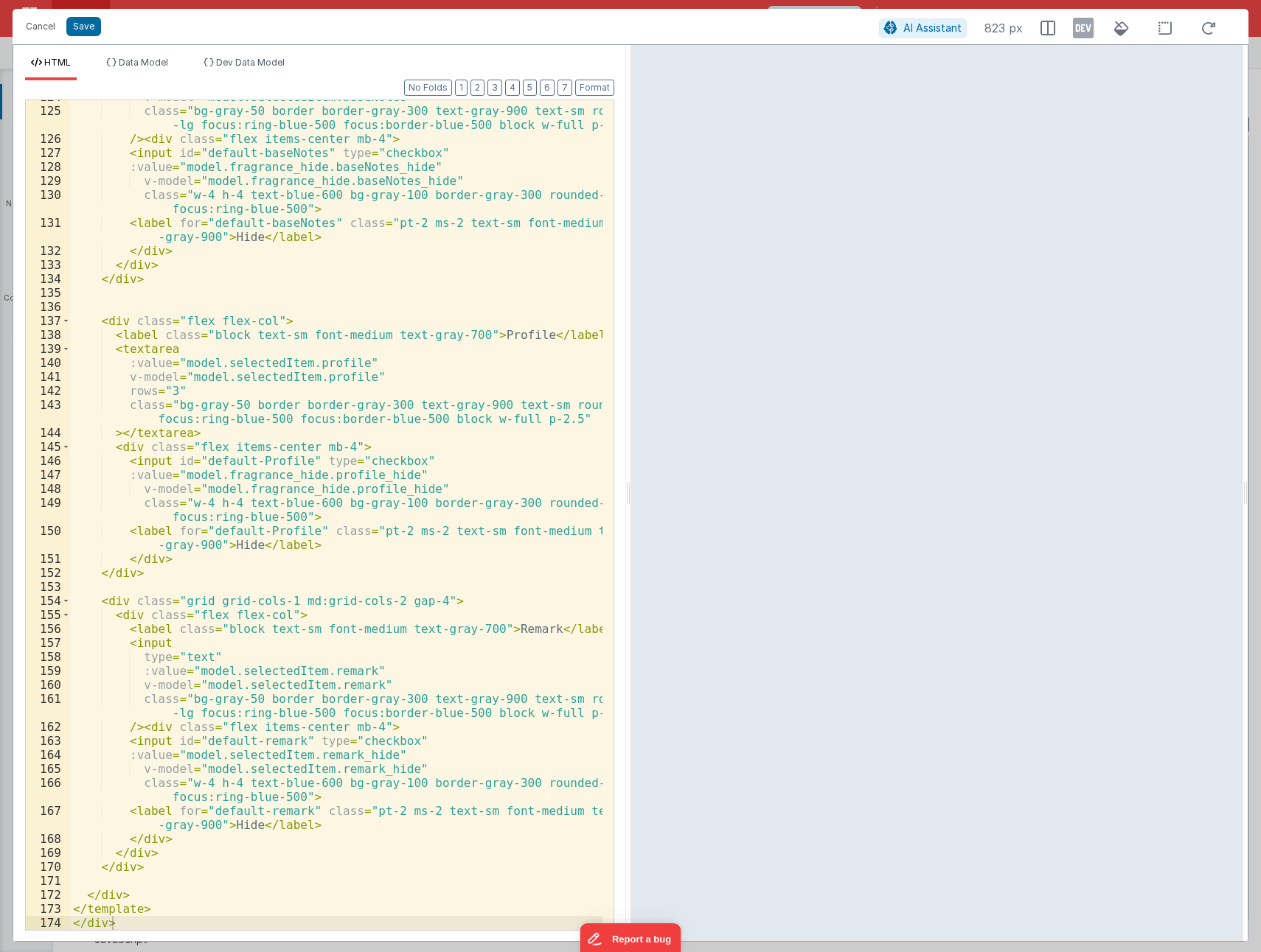
click at [111, 600] on div "v-model = "model.selectedItem.baseNotes" class = "bg-gray-50 border border-gray…" at bounding box center [336, 519] width 532 height 858
click at [155, 869] on div "v-model = "model.selectedItem.baseNotes" class = "bg-gray-50 border border-gray…" at bounding box center [336, 519] width 532 height 858
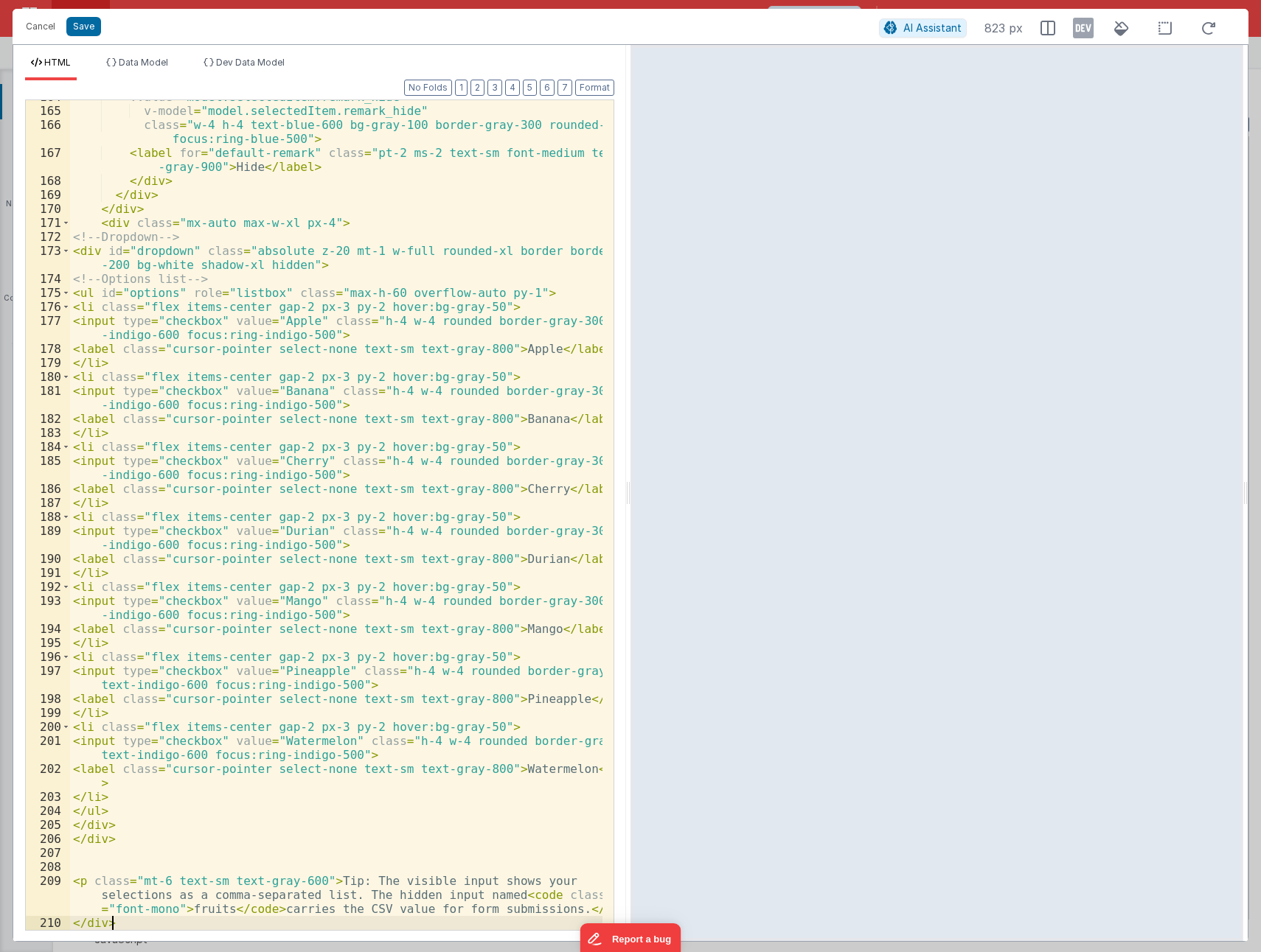
scroll to position [2782, 0]
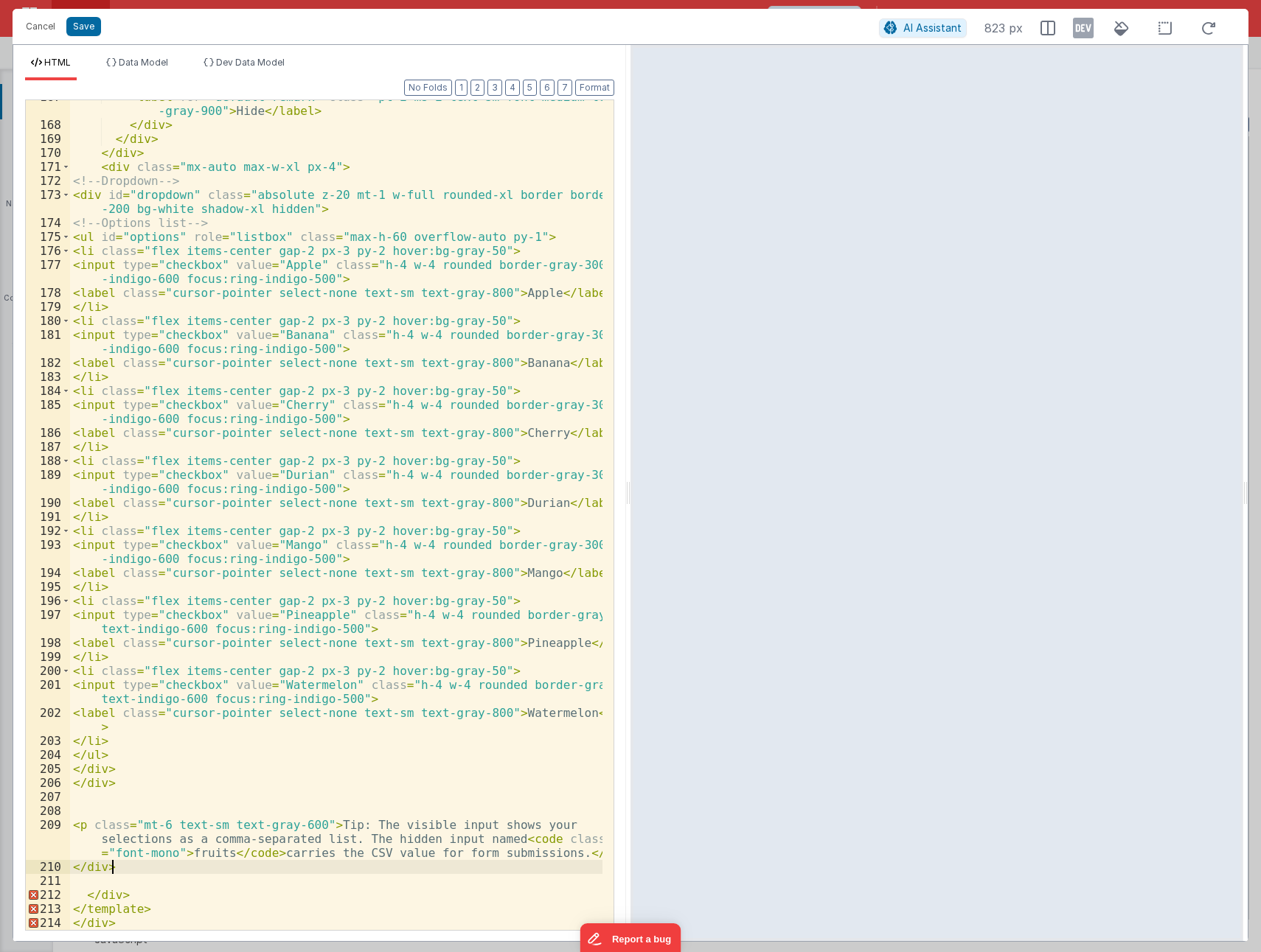
click at [105, 896] on div "< label for = "default-remark" class = "pt-2 ms-2 text-sm font-medium text -gra…" at bounding box center [336, 526] width 532 height 872
click at [101, 912] on div "< label for = "default-remark" class = "pt-2 ms-2 text-sm font-medium text -gra…" at bounding box center [336, 526] width 532 height 872
click at [98, 925] on div "< label for = "default-remark" class = "pt-2 ms-2 text-sm font-medium text -gra…" at bounding box center [336, 526] width 532 height 872
click at [104, 897] on div "< label for = "default-remark" class = "pt-2 ms-2 text-sm font-medium text -gra…" at bounding box center [336, 526] width 532 height 872
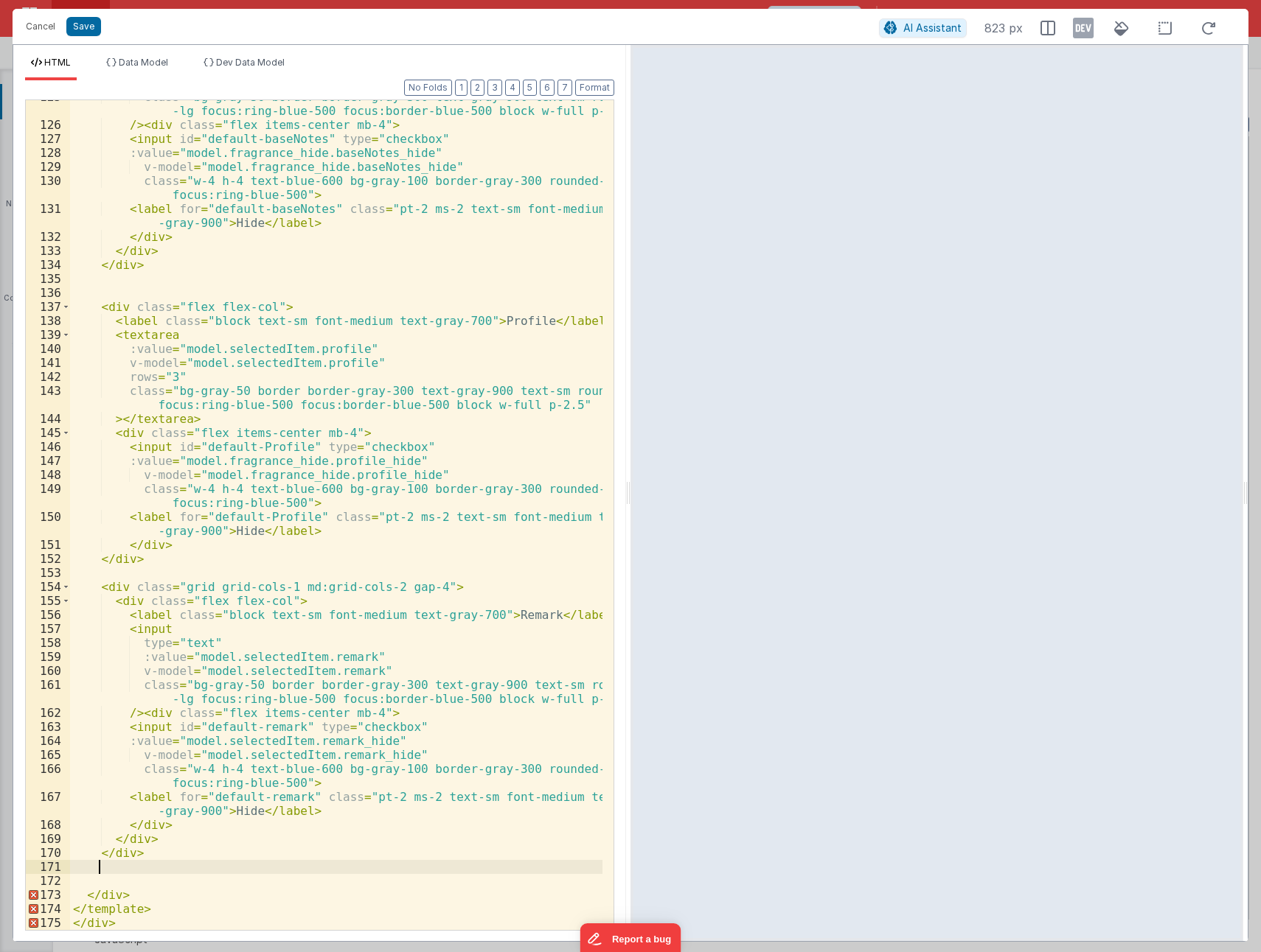
scroll to position [2082, 0]
click at [115, 874] on div "class = "bg-gray-50 border border-gray-300 text-gray-900 text-sm rounded -lg fo…" at bounding box center [336, 526] width 532 height 872
click at [114, 870] on div "class = "bg-gray-50 border border-gray-300 text-gray-900 text-sm rounded -lg fo…" at bounding box center [336, 526] width 532 height 872
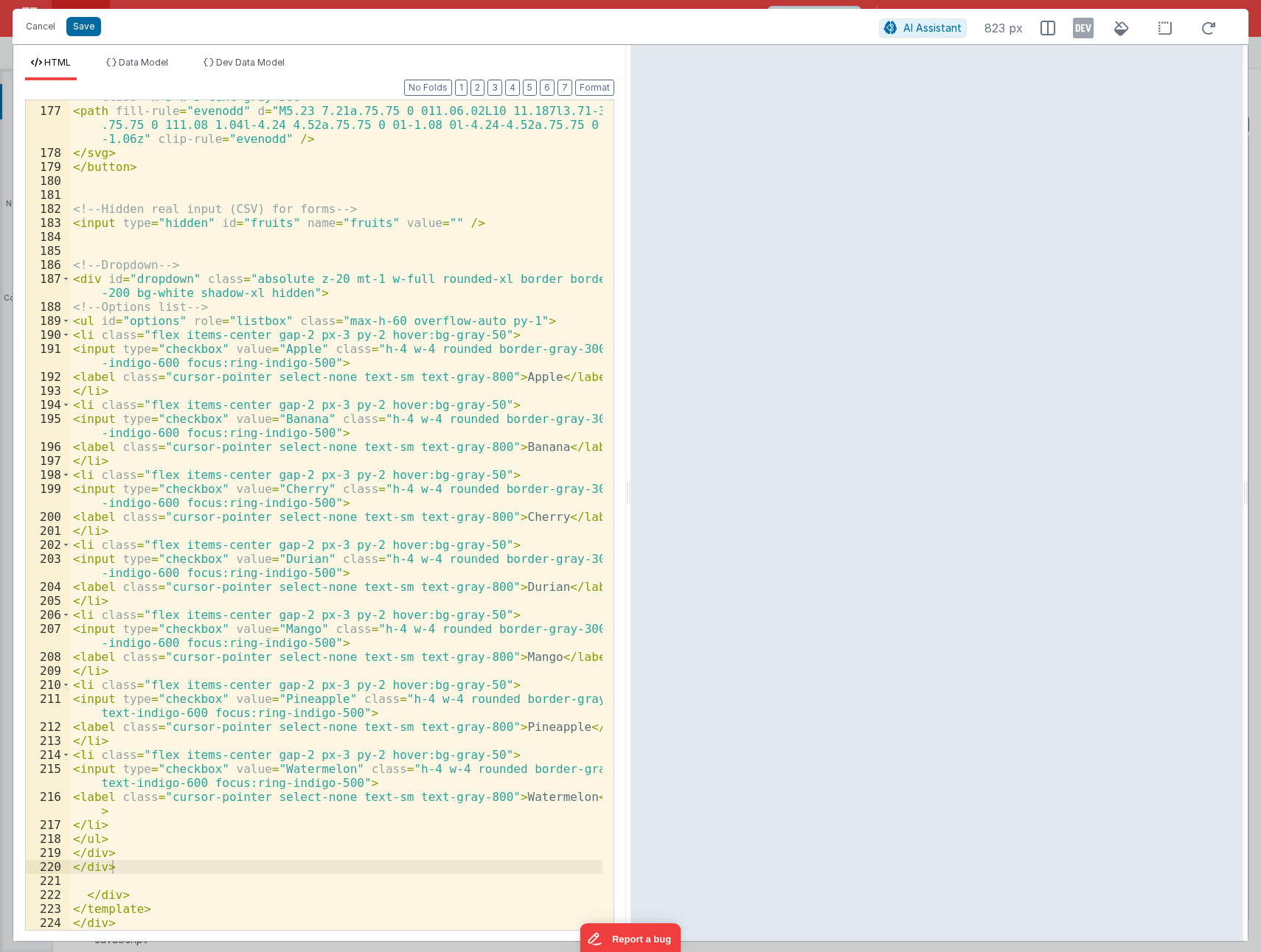
scroll to position [3007, 0]
click at [146, 917] on div "< svg xmlns = "http://www.w3.org/2000/svg" viewBox = "0 0 20 20" fill = "curren…" at bounding box center [336, 512] width 532 height 872
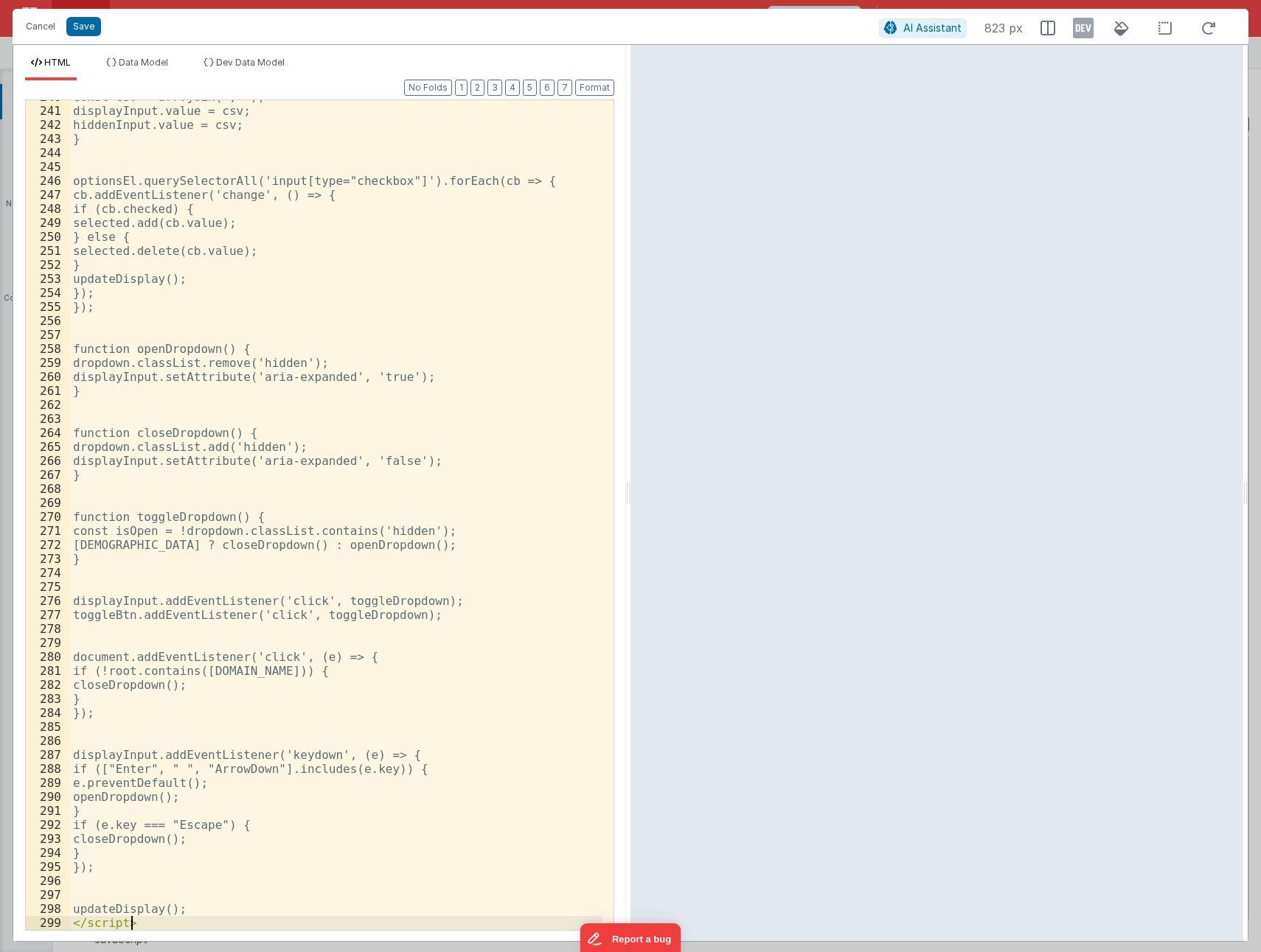
scroll to position [4057, 0]
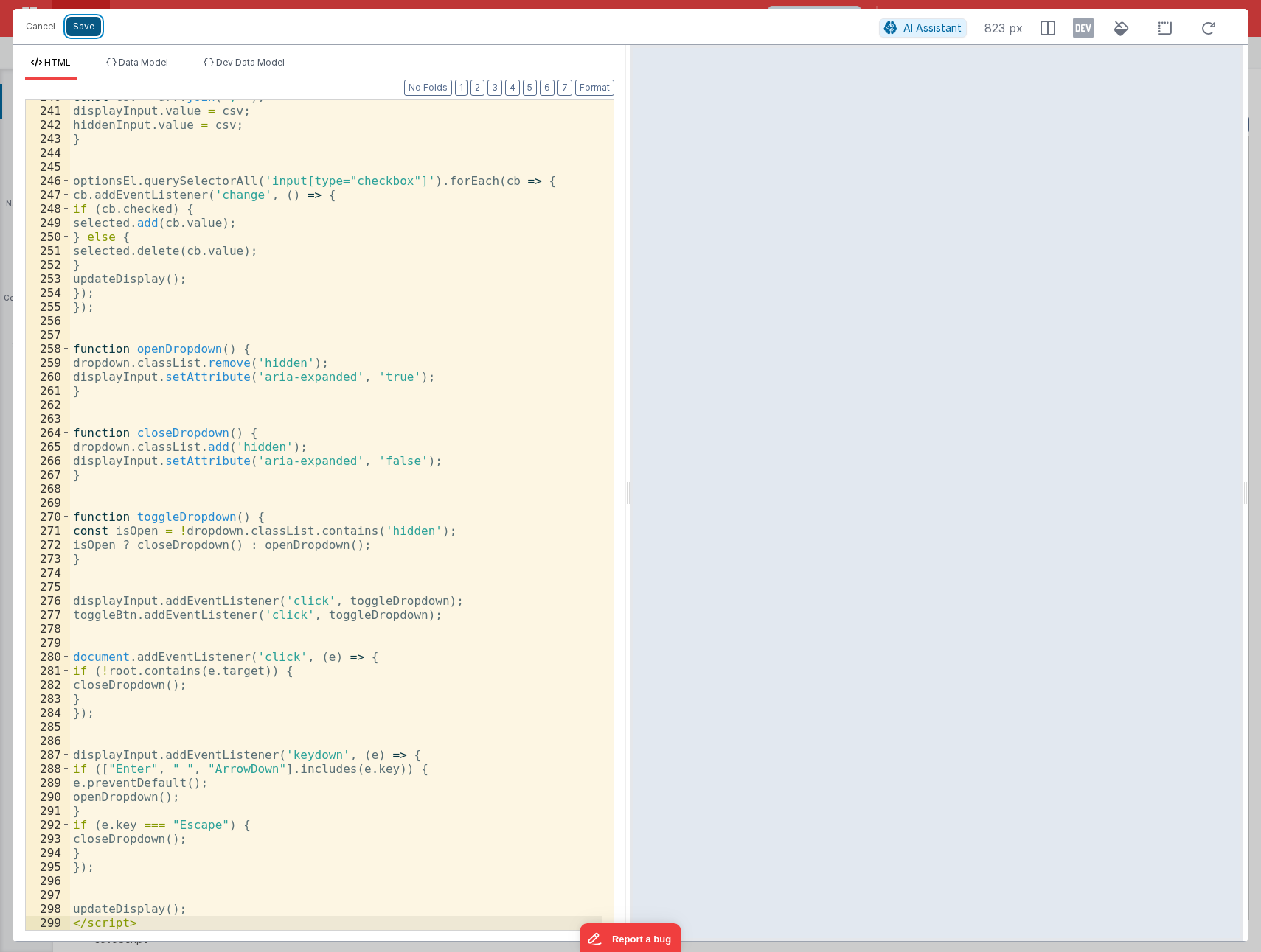
click at [79, 29] on button "Save" at bounding box center [84, 27] width 35 height 19
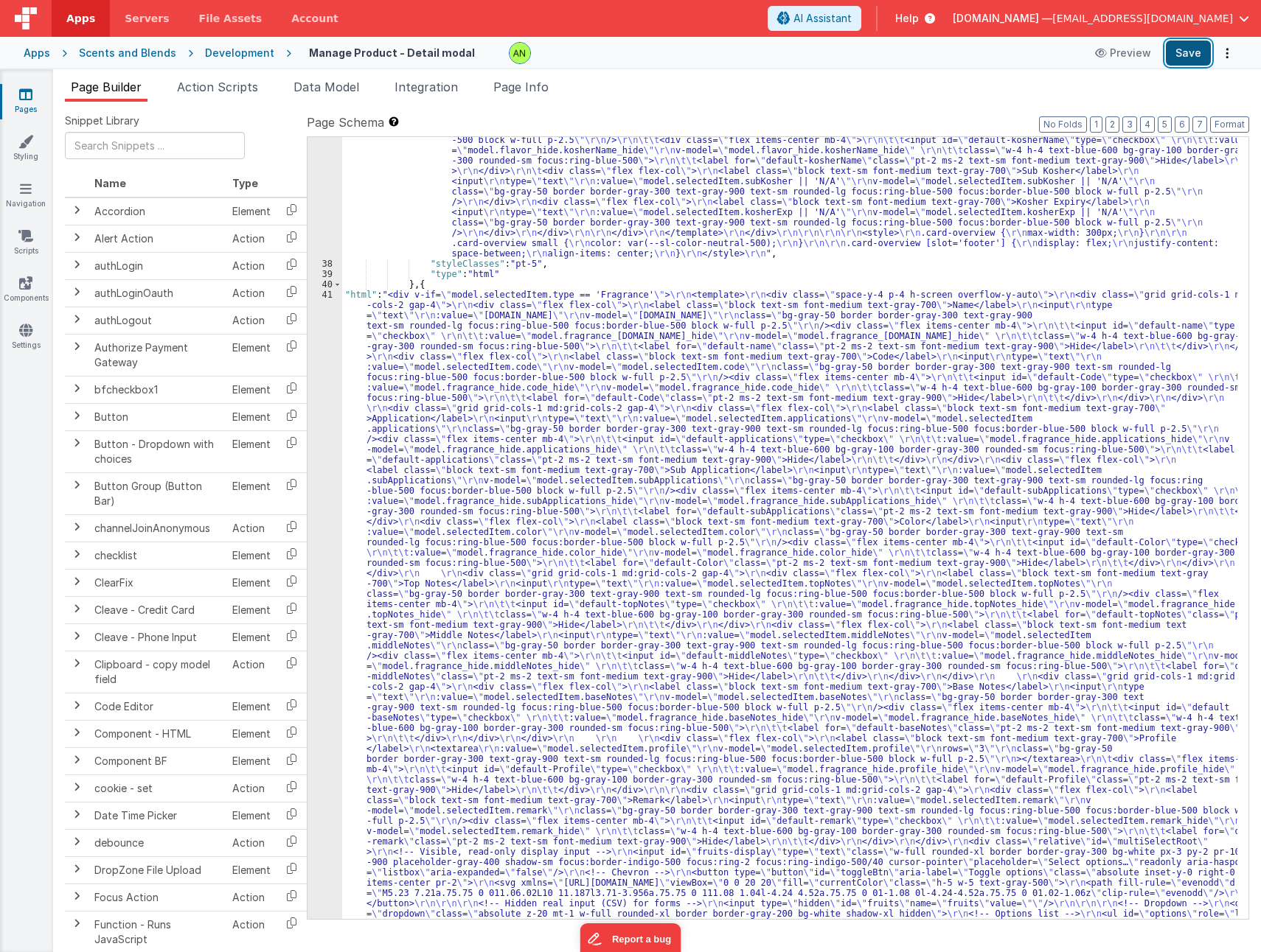
click at [1183, 58] on button "Save" at bounding box center [1187, 53] width 45 height 25
click at [550, 549] on div ""html" : "<div v-if= \" model.selectedItem.type == 'Flavor' \" > \r\n <template…" at bounding box center [790, 634] width 895 height 2546
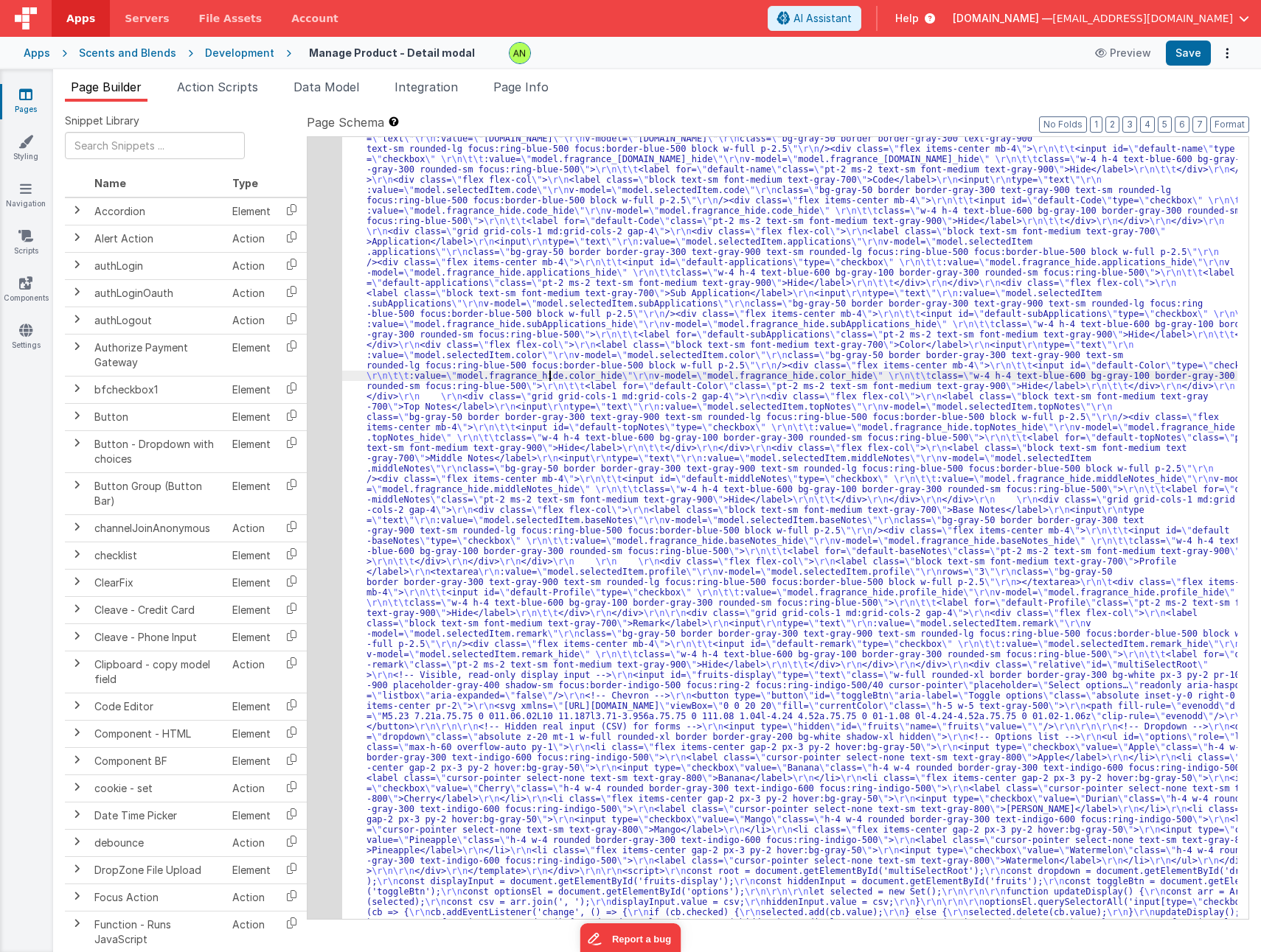
scroll to position [1457, 0]
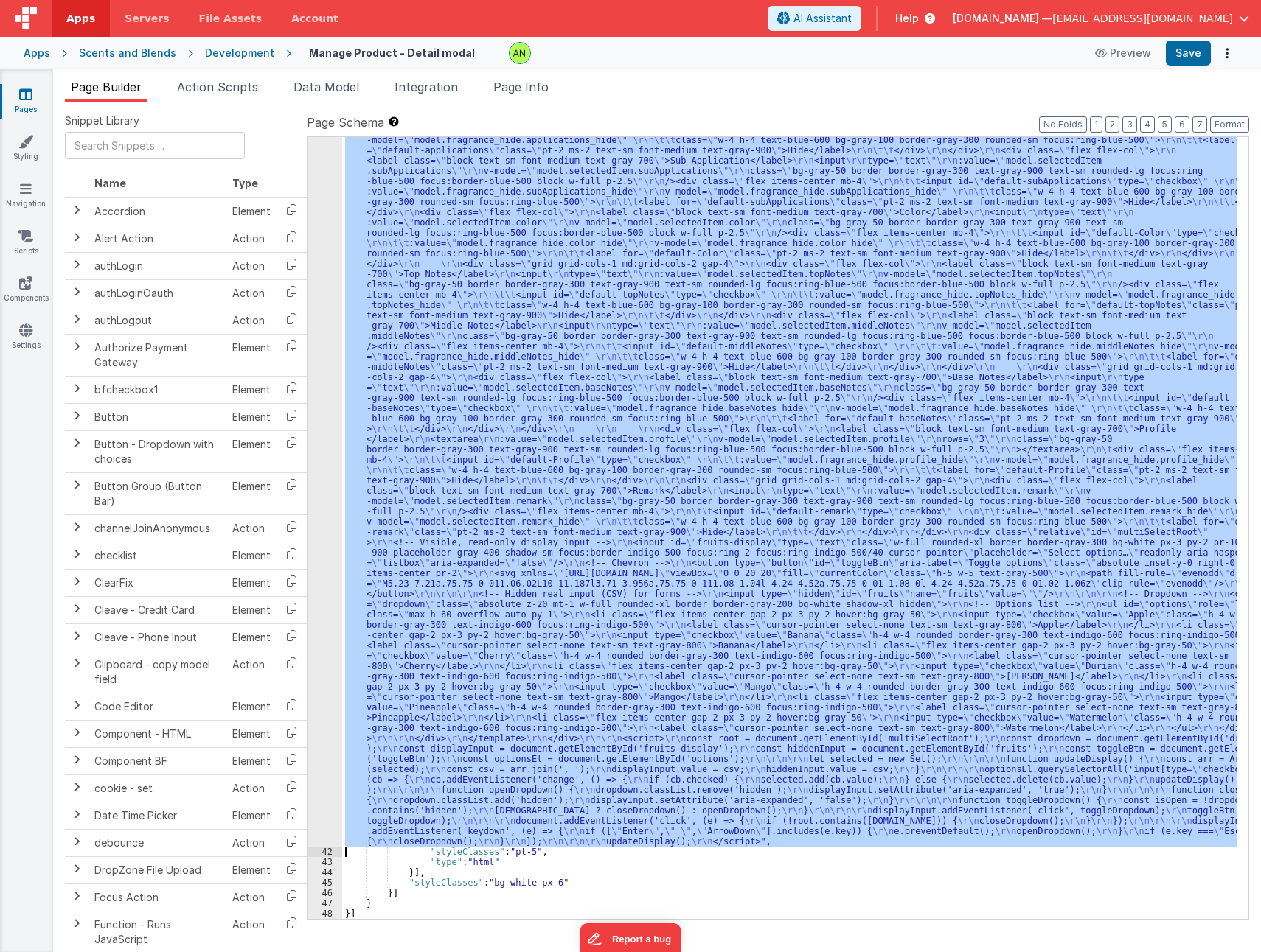
click at [329, 469] on div "41" at bounding box center [325, 414] width 35 height 866
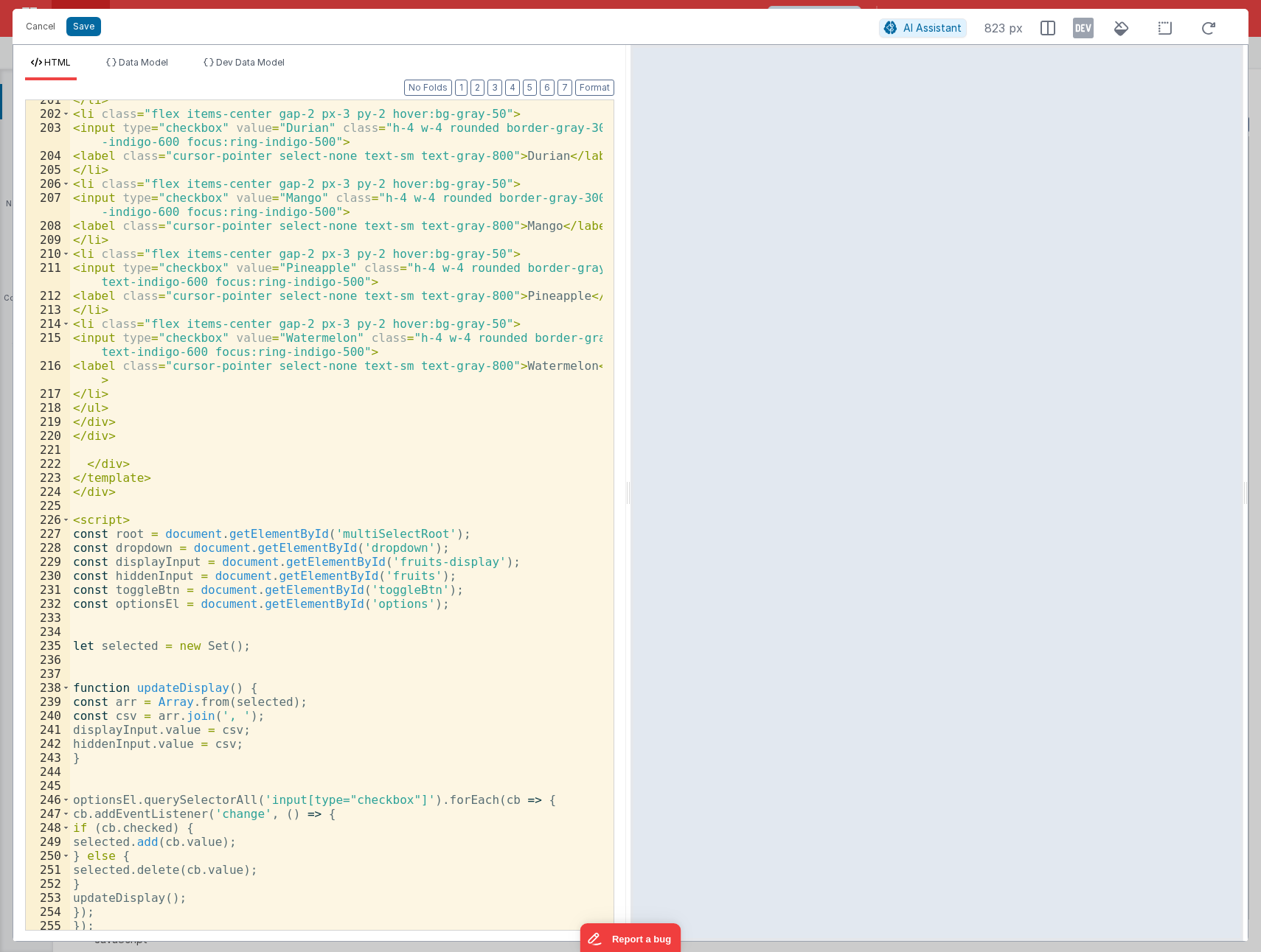
scroll to position [3438, 0]
click at [97, 437] on div "</ li > < li class = "flex items-center gap-2 px-3 py-2 hover:bg-gray-50" > < i…" at bounding box center [336, 521] width 532 height 858
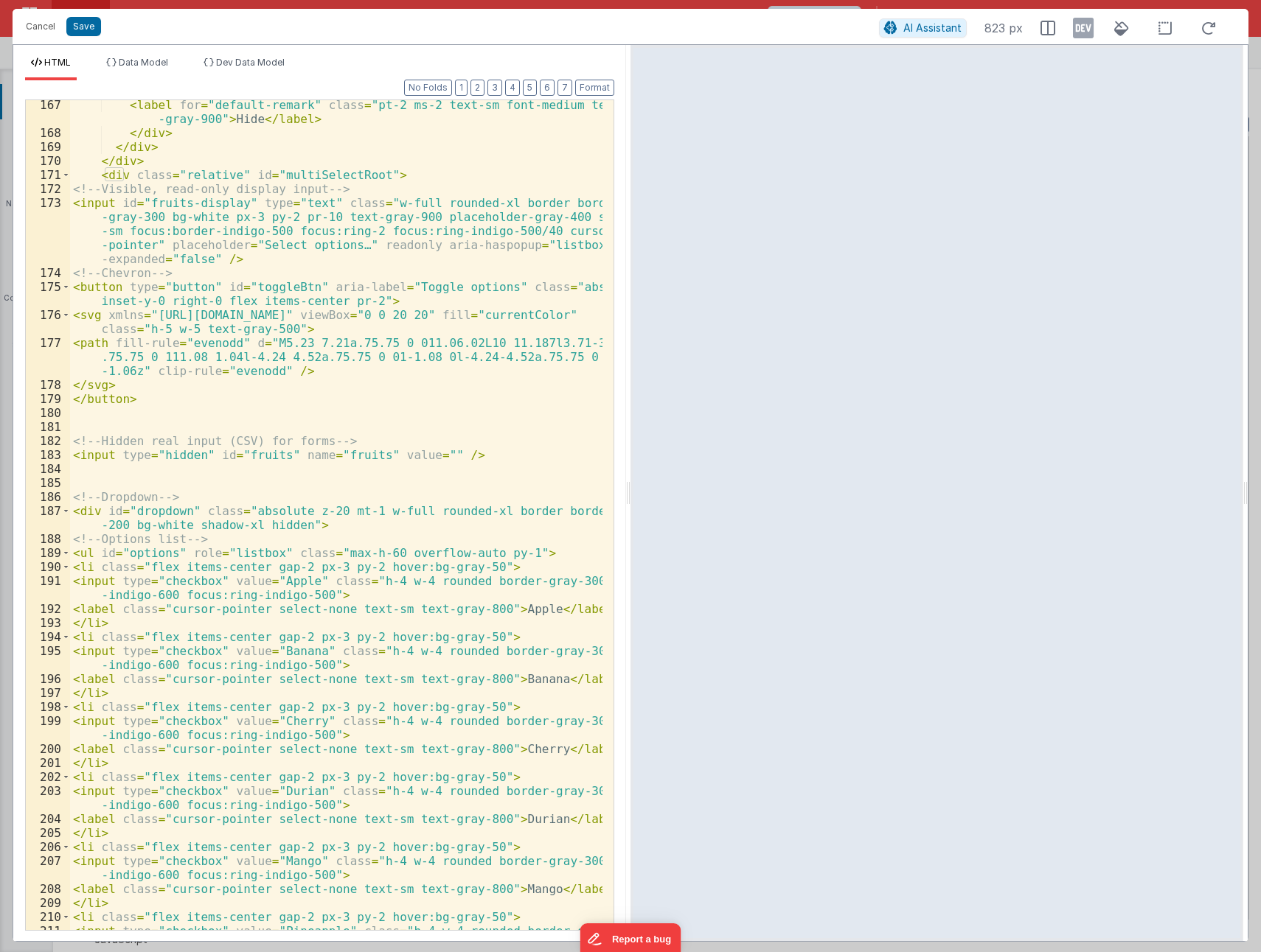
scroll to position [2730, 0]
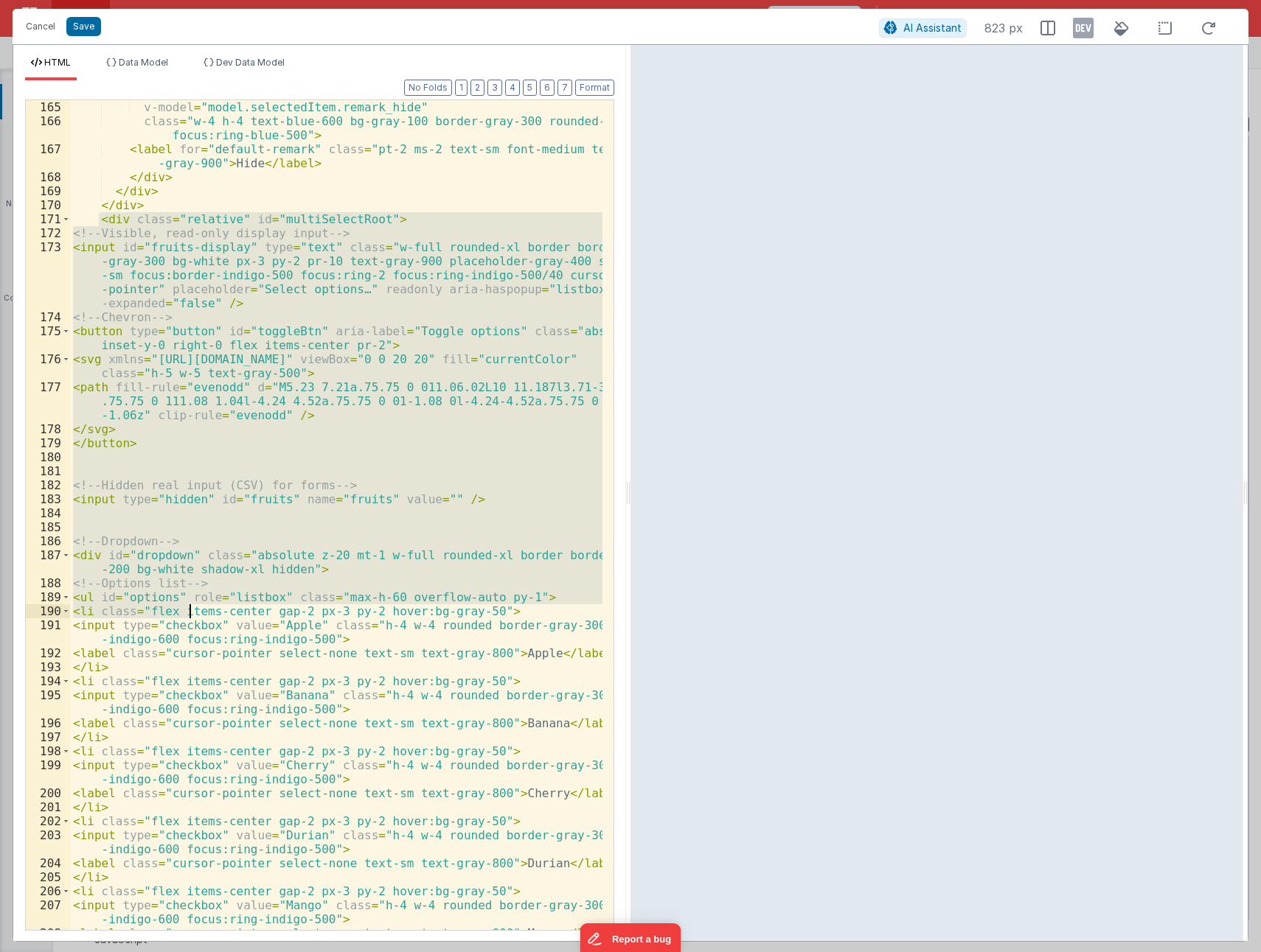
drag, startPoint x: 99, startPoint y: 214, endPoint x: 188, endPoint y: 615, distance: 410.8
click at [188, 615] on div "v-model = "model.selectedItem.remark_hide" class = "w-4 h-4 text-blue-600 bg-gr…" at bounding box center [336, 529] width 532 height 858
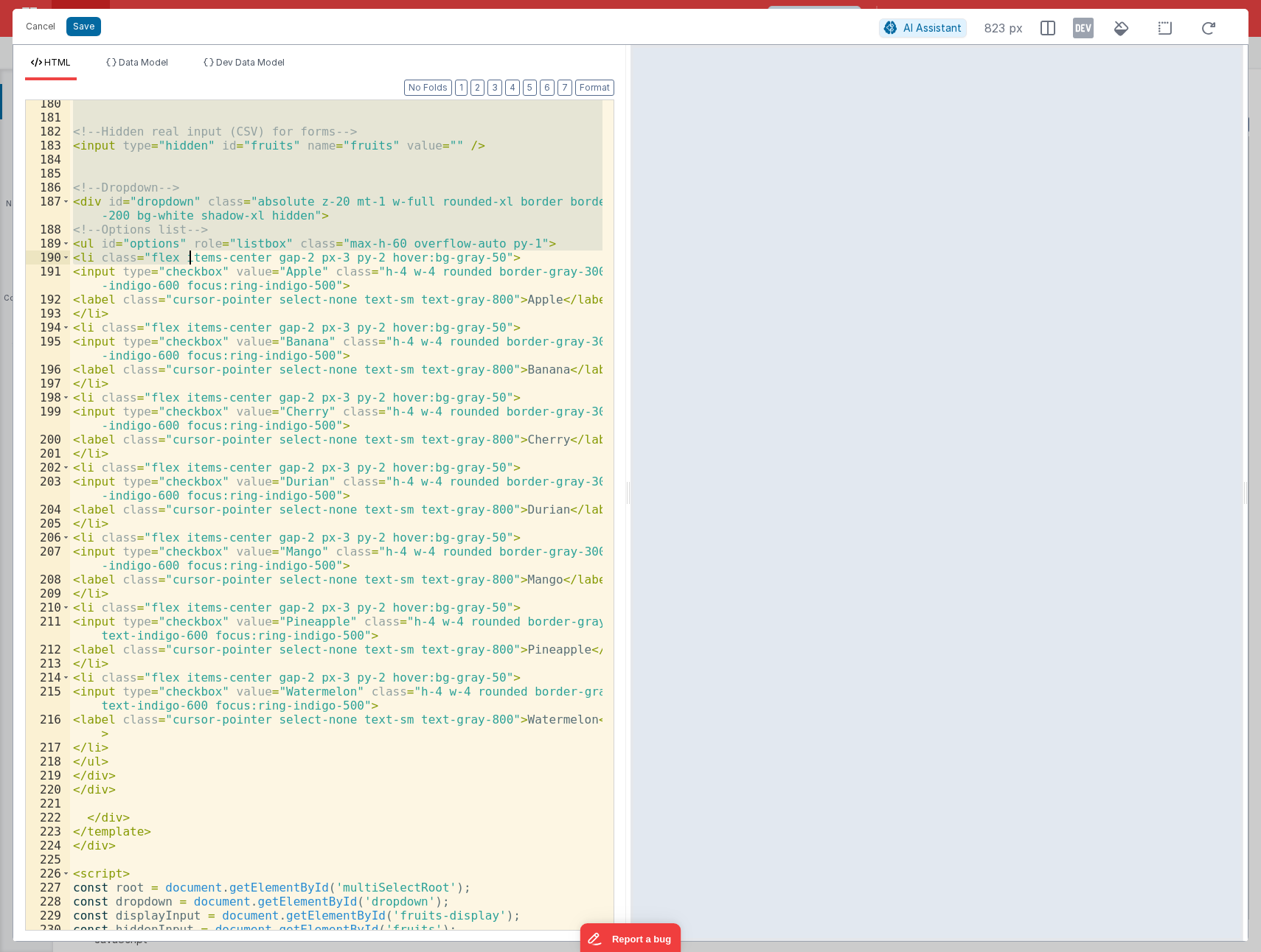
scroll to position [3172, 0]
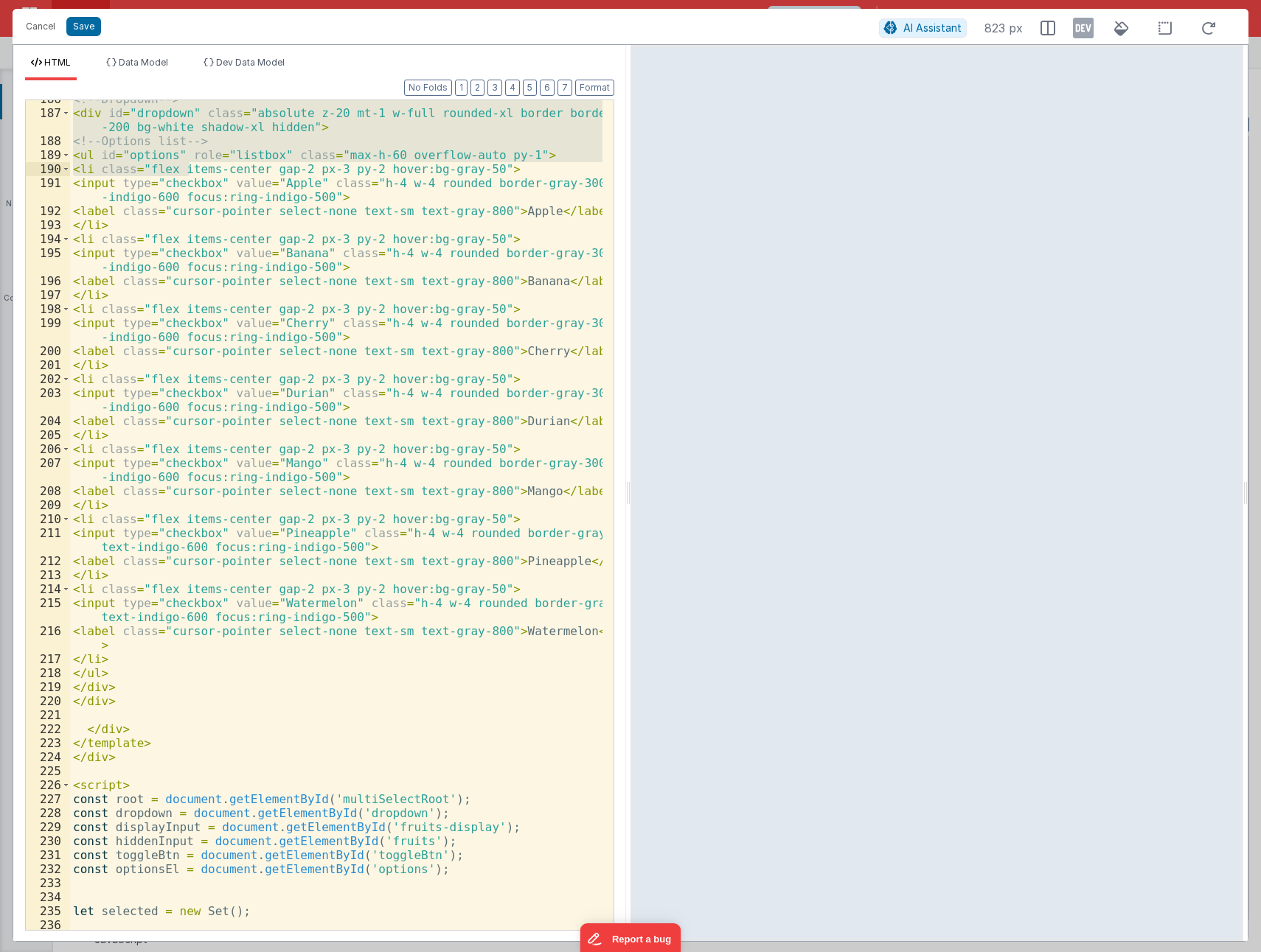
click at [119, 698] on div "<!-- Dropdown --> < div id = "dropdown" class = "absolute z-20 mt-1 w-full roun…" at bounding box center [336, 520] width 532 height 858
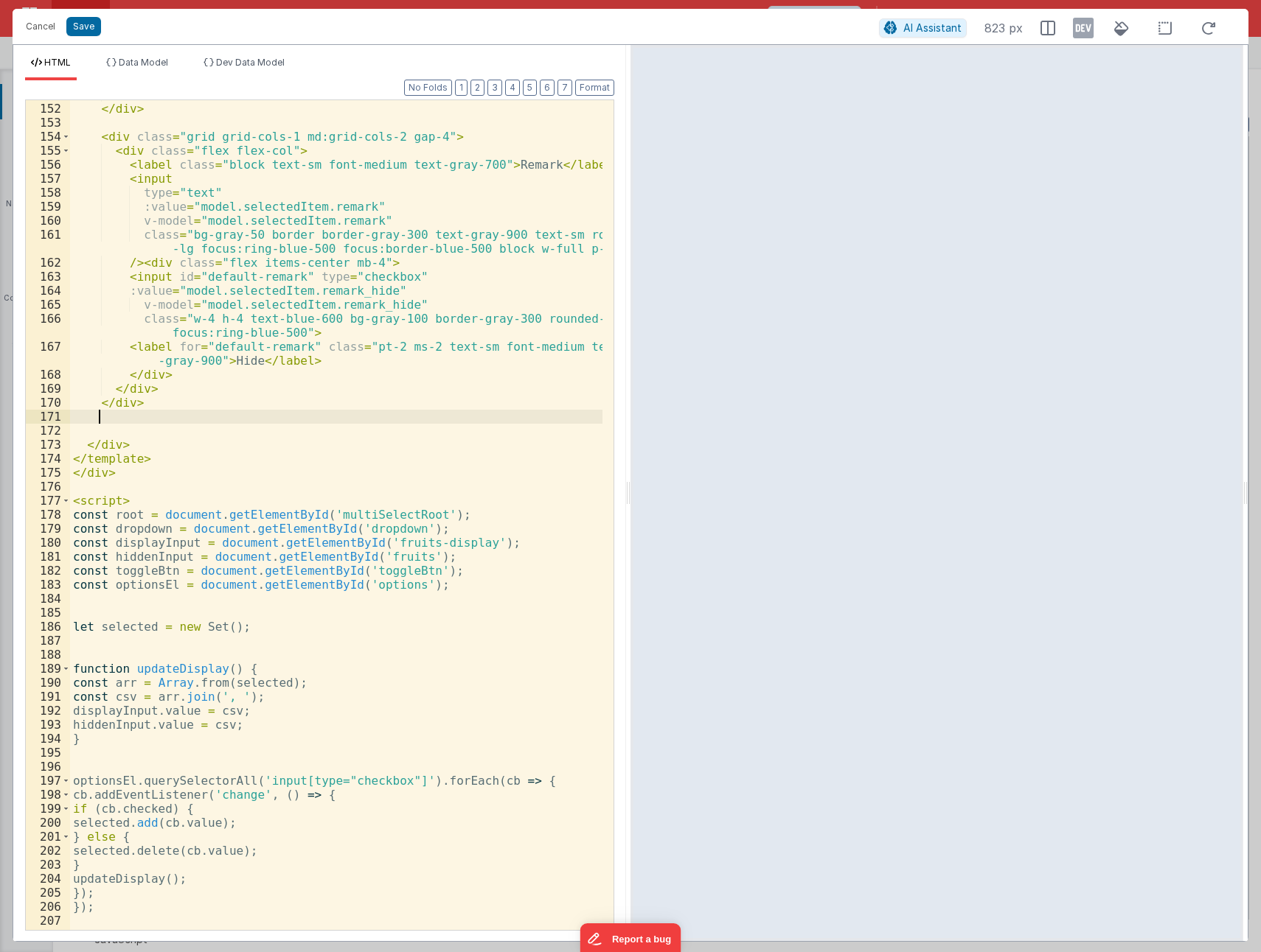
scroll to position [2489, 0]
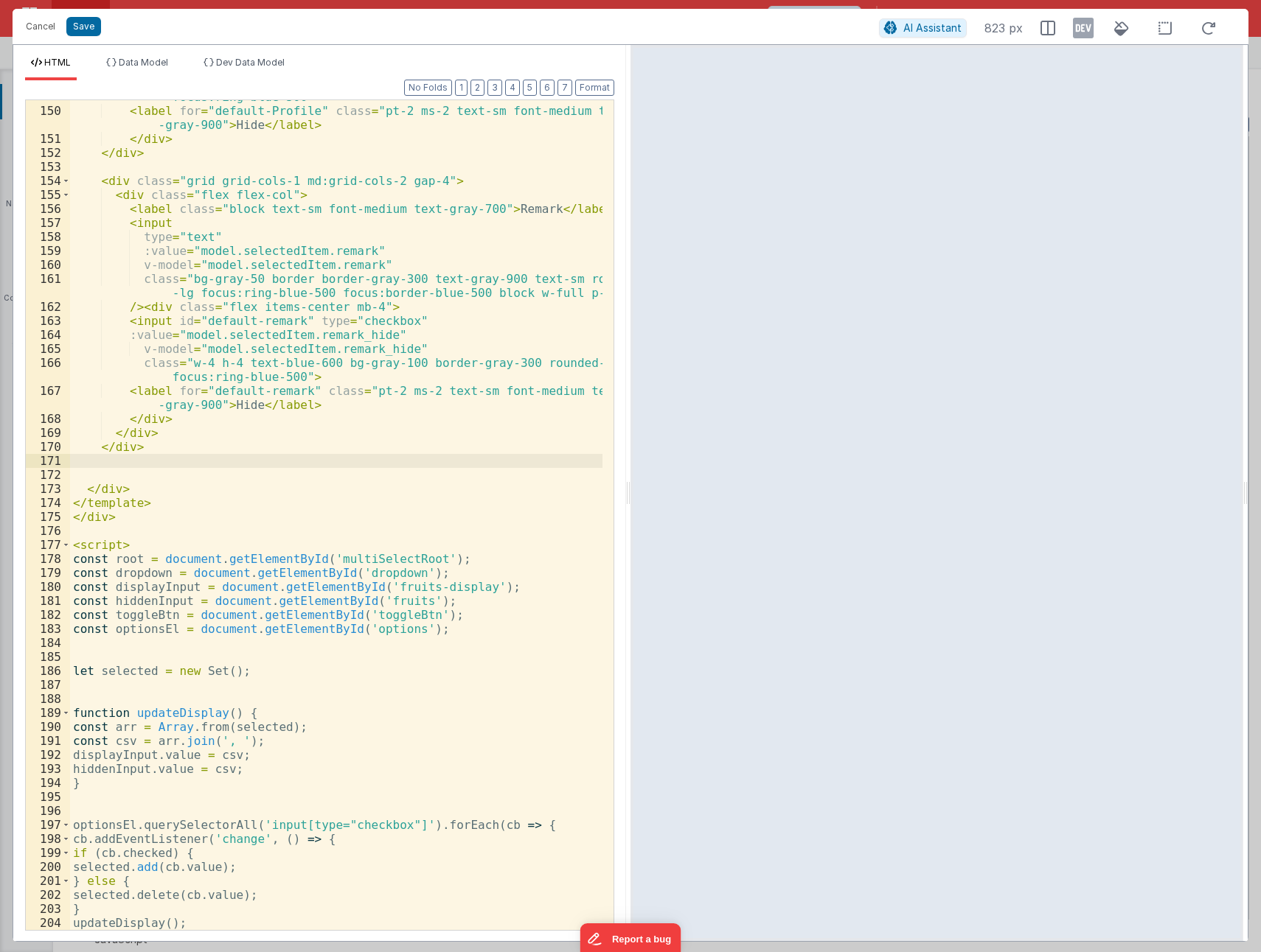
click at [111, 463] on div "class = "w-4 h-4 text-blue-600 bg-gray-100 border-gray-300 rounded-sm focus:rin…" at bounding box center [336, 512] width 532 height 872
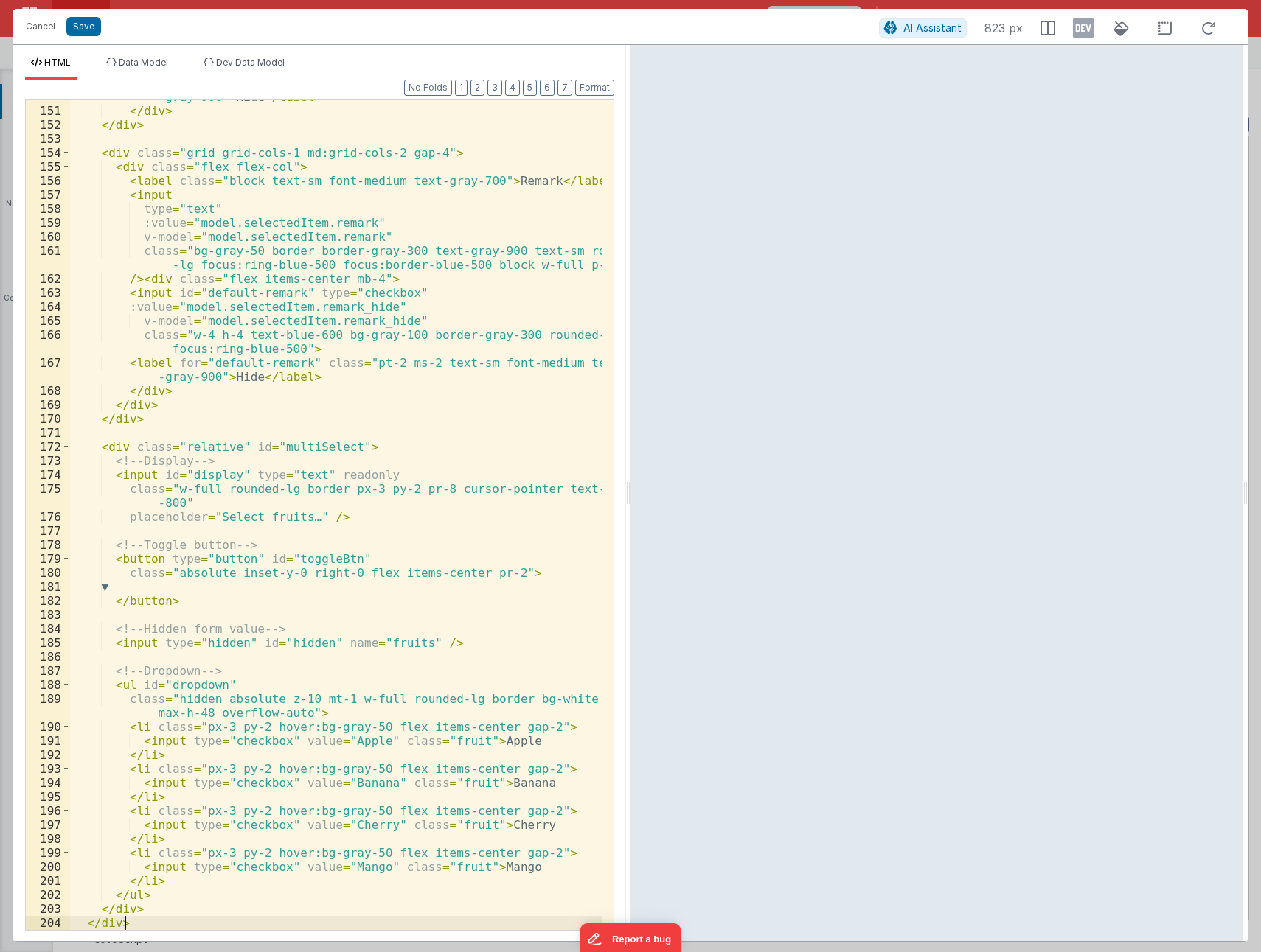
scroll to position [2516, 0]
click at [111, 434] on div "< label for = "default-Profile" class = "pt-2 ms-2 text-sm font-medium text -gr…" at bounding box center [336, 512] width 532 height 872
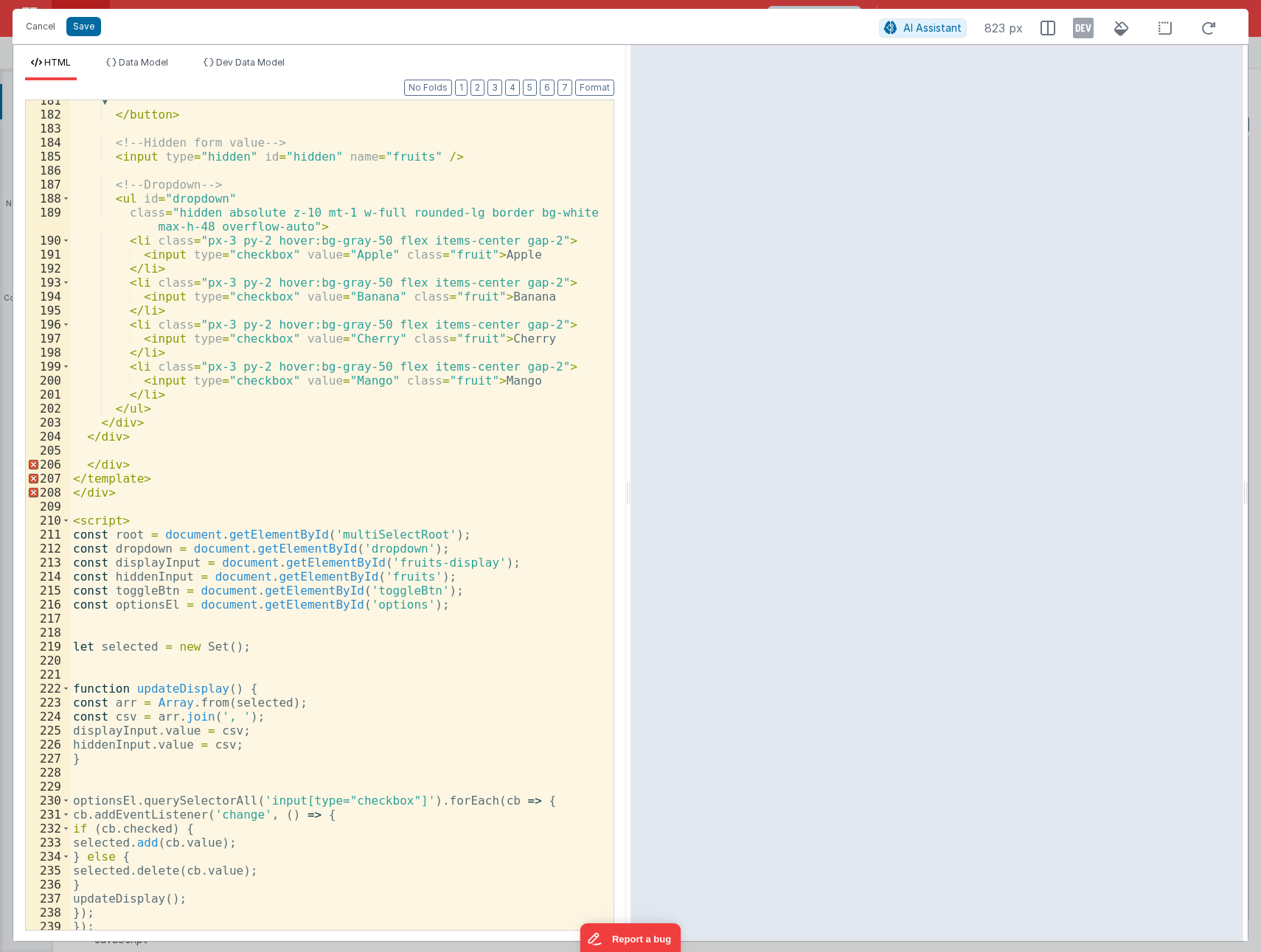
scroll to position [3003, 0]
click at [127, 446] on div "▼ </ button > <!-- Hidden form value --> < input type = "hidden" id = "hidden" …" at bounding box center [336, 522] width 532 height 858
click at [214, 459] on div "▼ </ button > <!-- Hidden form value --> < input type = "hidden" id = "hidden" …" at bounding box center [336, 522] width 532 height 858
click at [111, 469] on div "▼ </ button > <!-- Hidden form value --> < input type = "hidden" id = "hidden" …" at bounding box center [336, 522] width 532 height 858
click at [107, 483] on div "▼ </ button > <!-- Hidden form value --> < input type = "hidden" id = "hidden" …" at bounding box center [336, 522] width 532 height 858
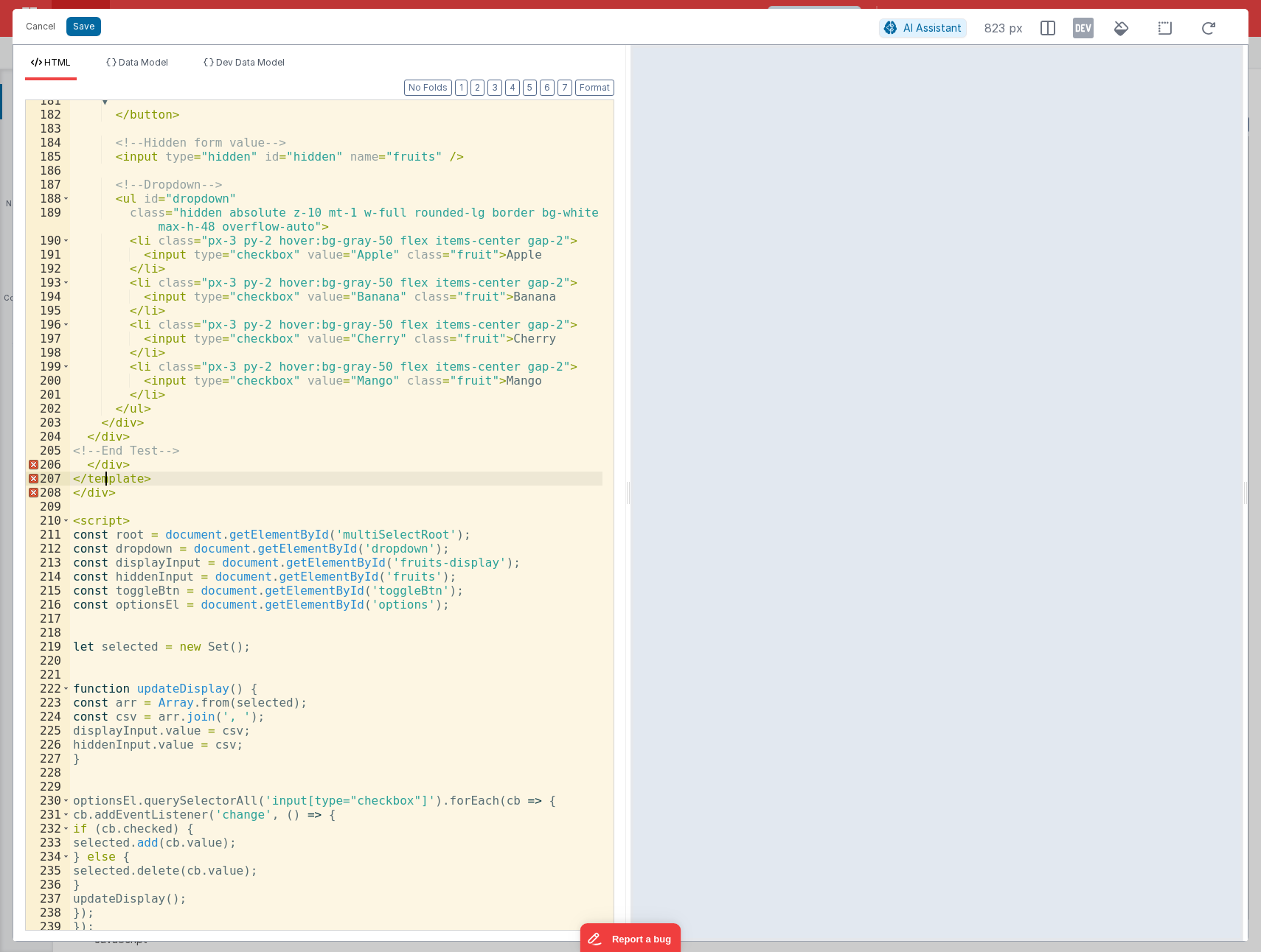
click at [94, 498] on div "▼ </ button > <!-- Hidden form value --> < input type = "hidden" id = "hidden" …" at bounding box center [336, 522] width 532 height 858
click at [104, 432] on div "▼ </ button > <!-- Hidden form value --> < input type = "hidden" id = "hidden" …" at bounding box center [336, 522] width 532 height 858
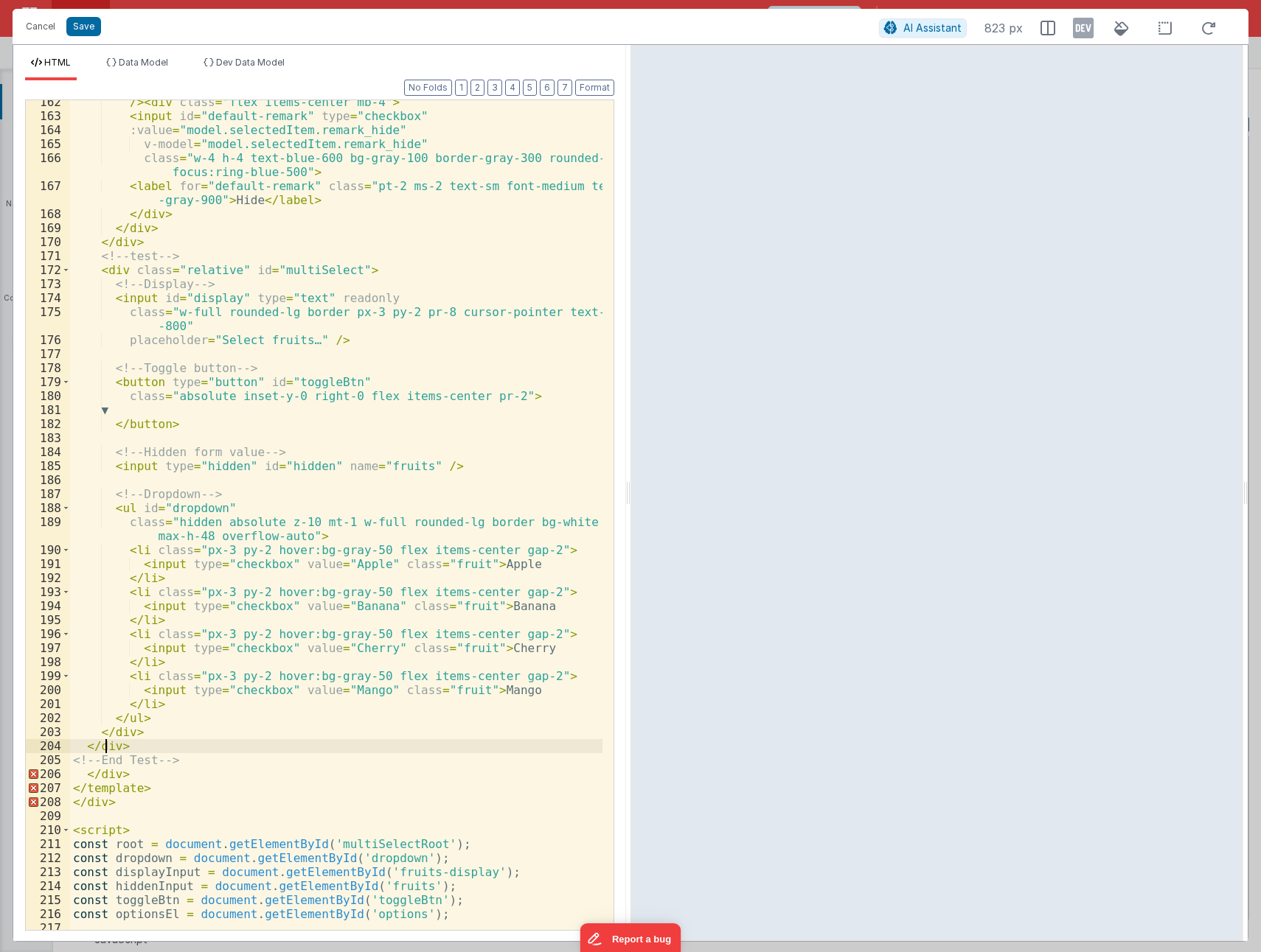
scroll to position [2781, 0]
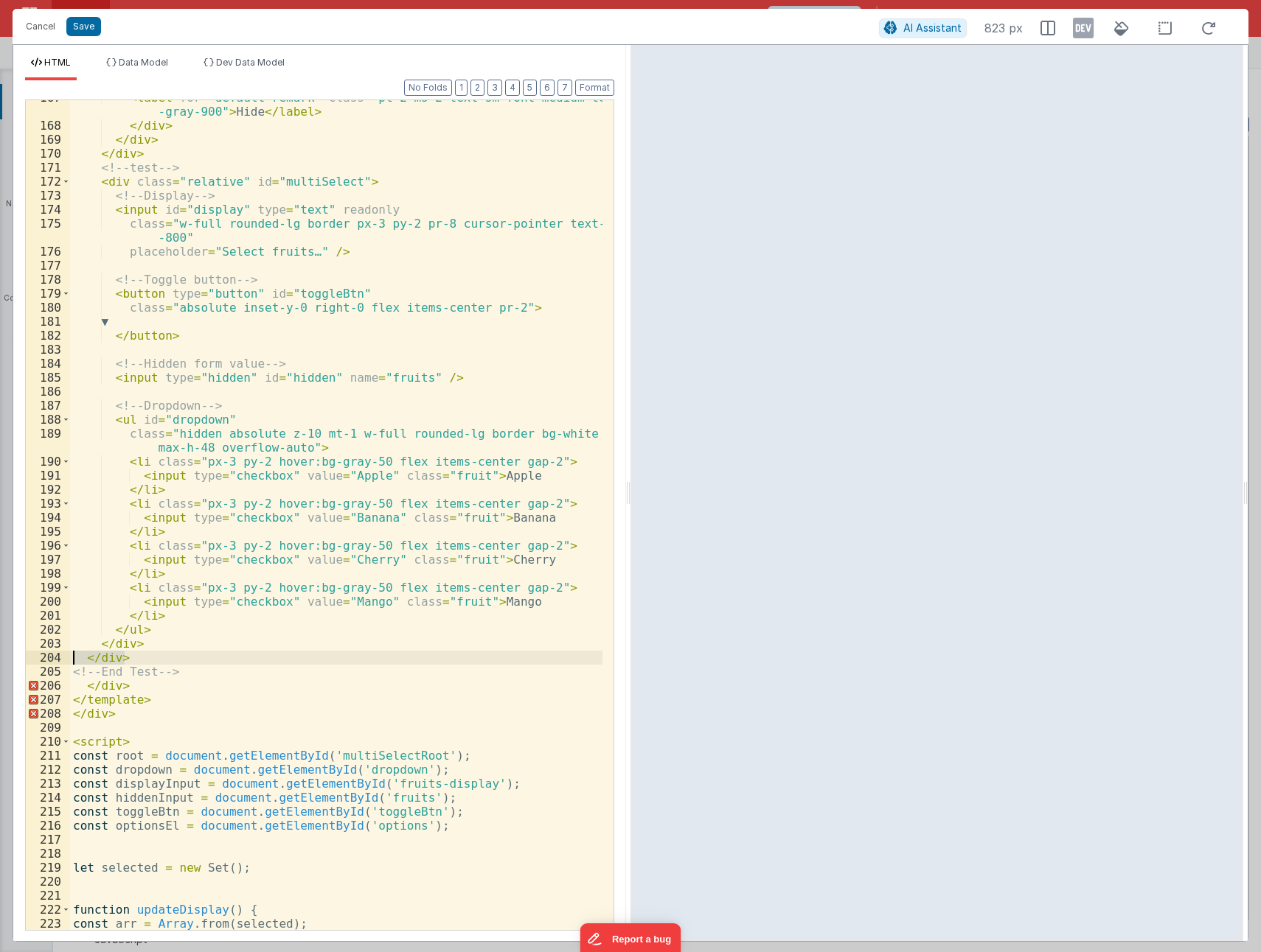
drag, startPoint x: 119, startPoint y: 655, endPoint x: 67, endPoint y: 654, distance: 52.0
click at [67, 654] on div "167 168 169 170 171 172 173 174 175 176 177 178 179 180 181 182 183 184 185 186…" at bounding box center [320, 515] width 589 height 831
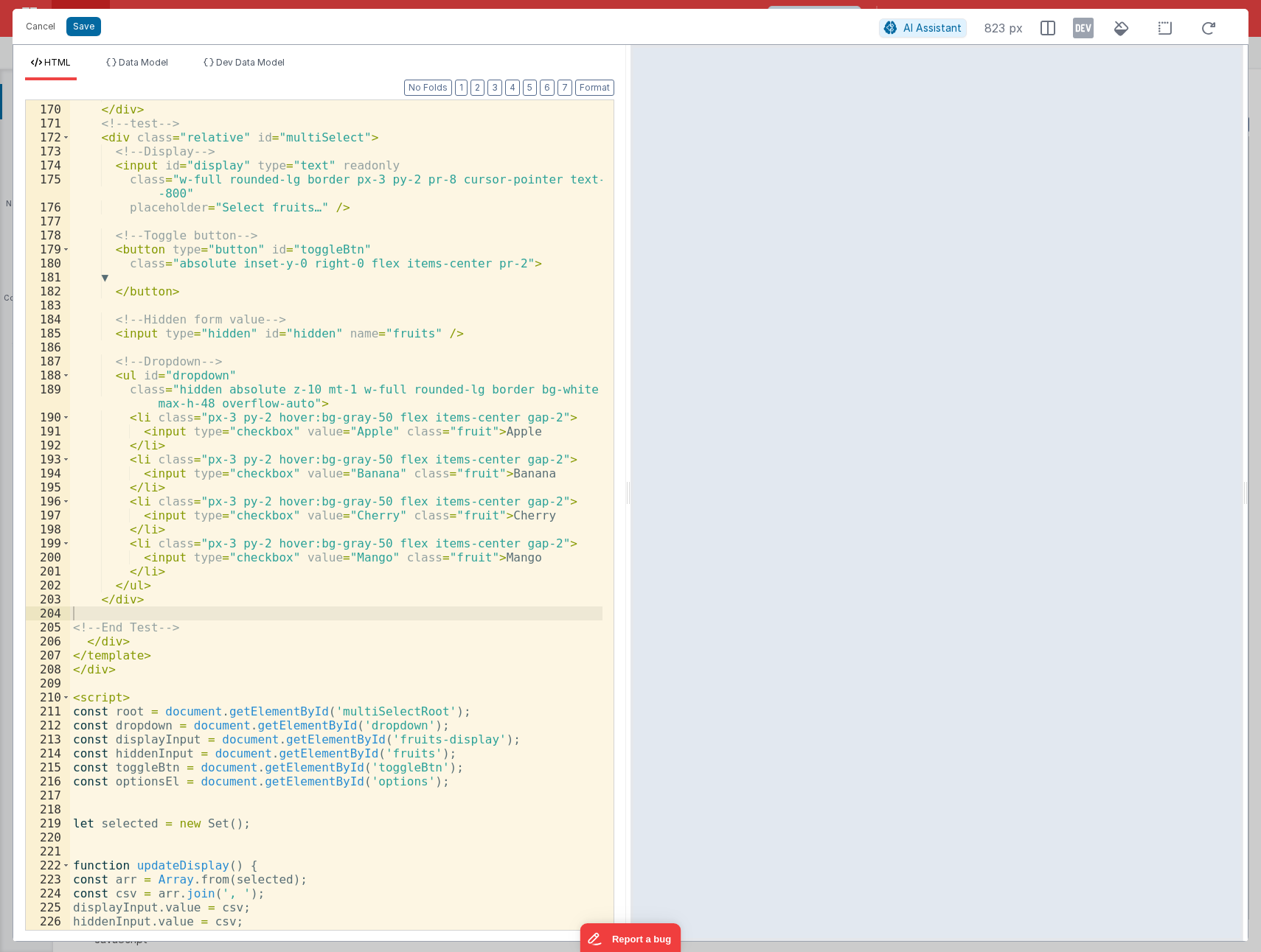
click at [91, 701] on div "</ div > </ div > <!-- test --> < div class = "relative" id = "multiSelect" > <…" at bounding box center [336, 517] width 532 height 858
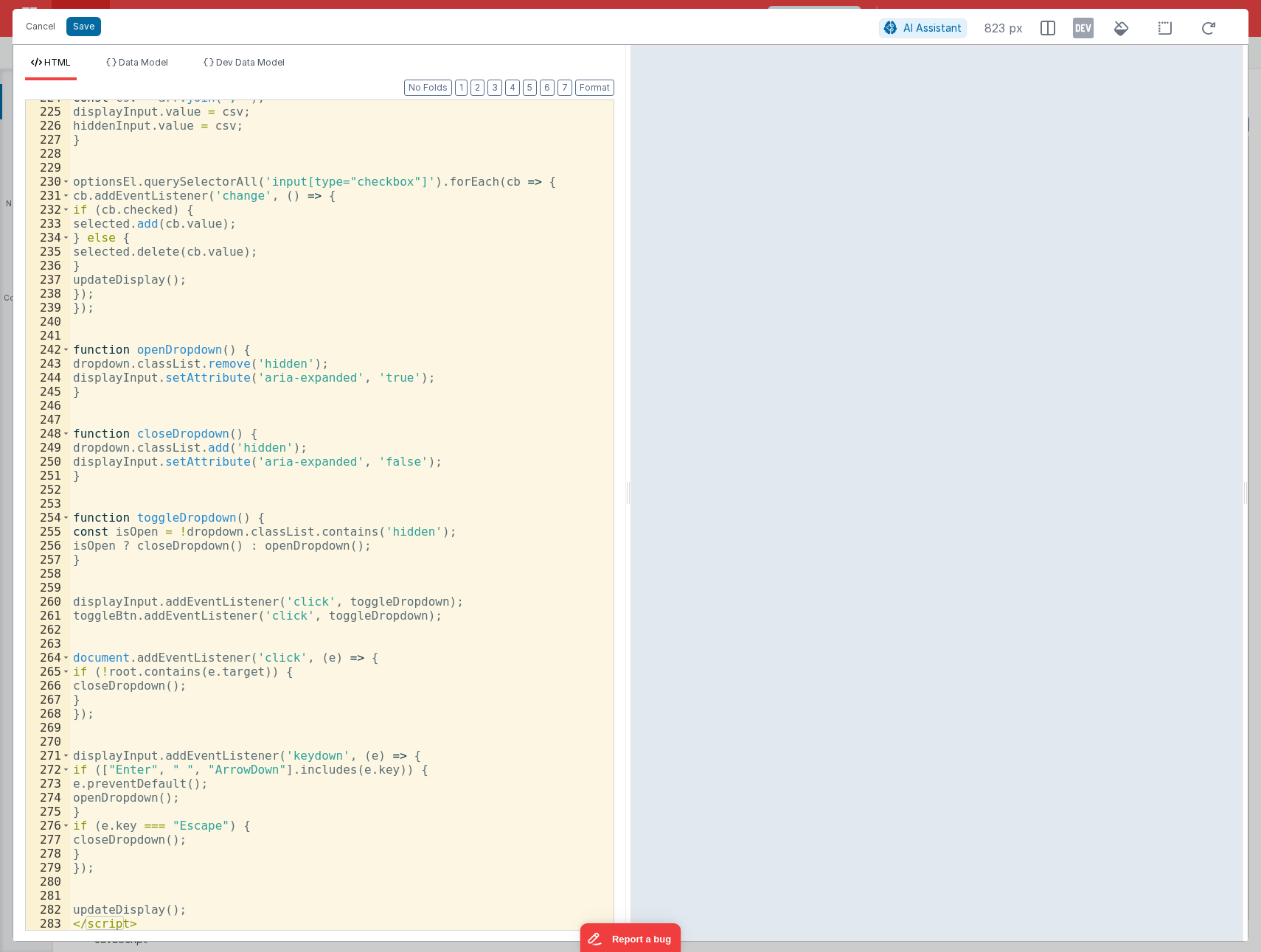
scroll to position [3623, 0]
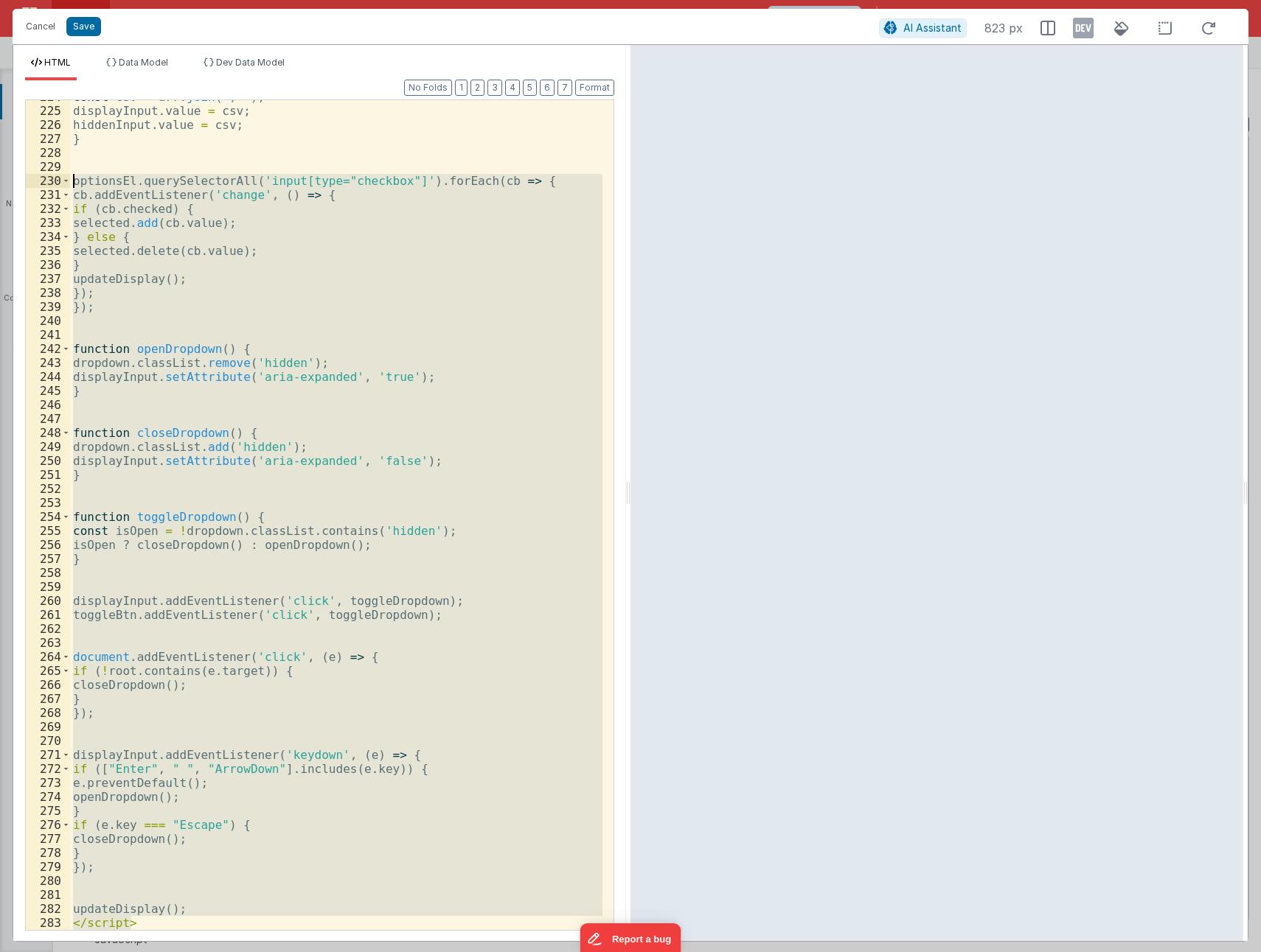
drag, startPoint x: 133, startPoint y: 923, endPoint x: 61, endPoint y: 169, distance: 757.4
click at [61, 169] on div "224 225 226 227 228 229 230 231 232 233 234 235 236 237 238 239 240 241 242 243…" at bounding box center [320, 515] width 589 height 831
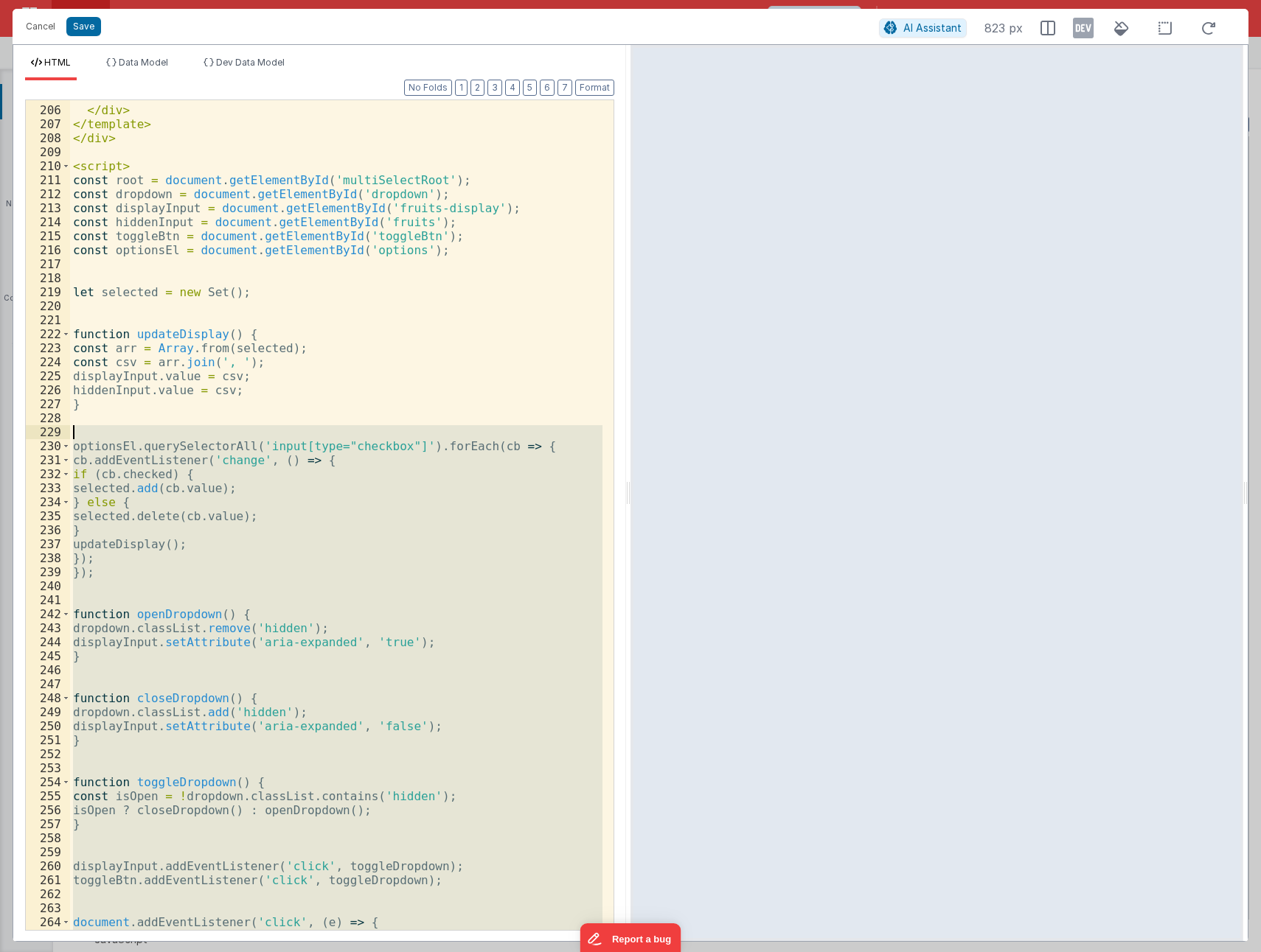
scroll to position [3358, 0]
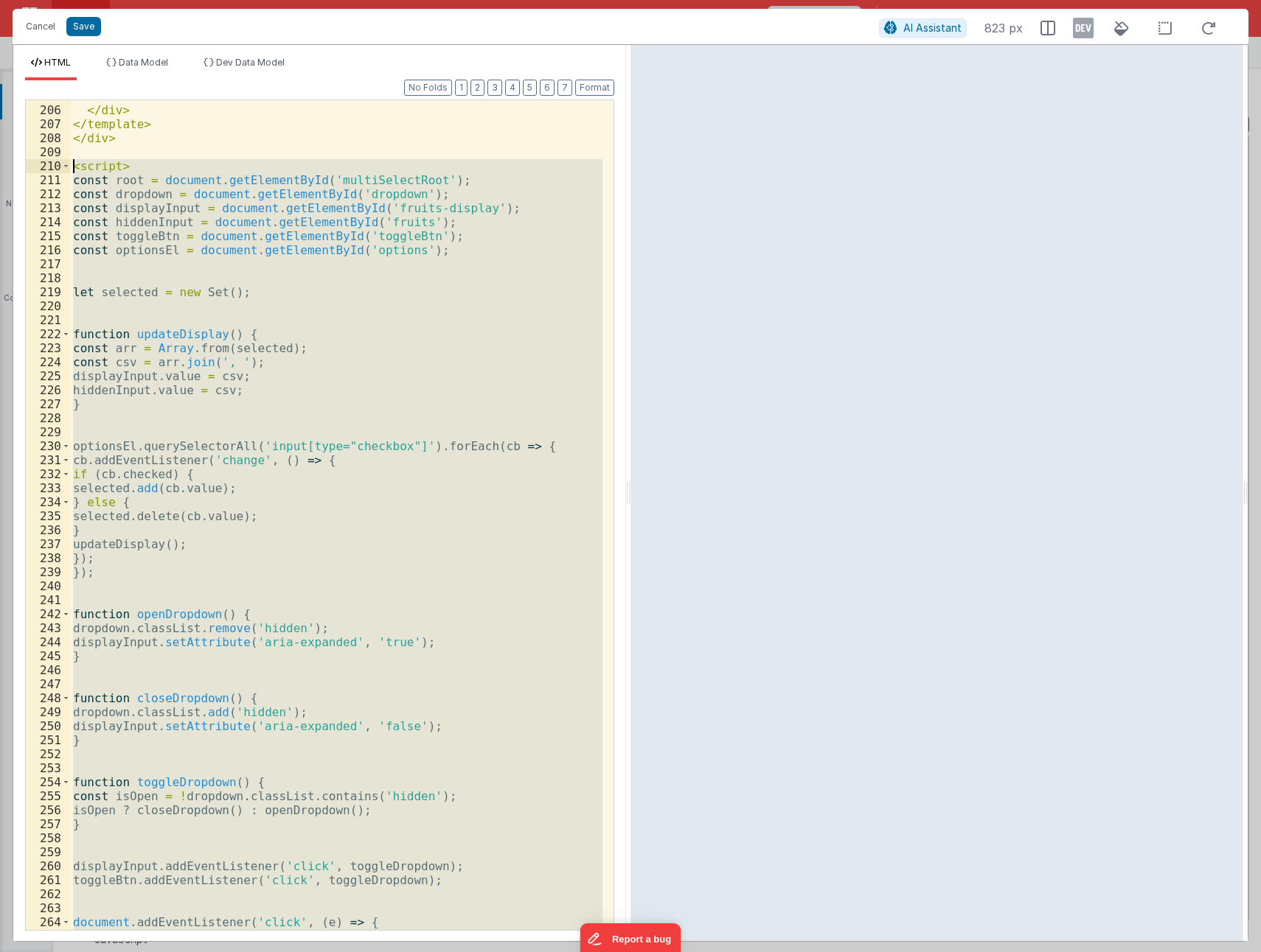
drag, startPoint x: 76, startPoint y: 166, endPoint x: 108, endPoint y: 164, distance: 32.1
click at [76, 166] on div "<!-- End Test --> </ div > </ template > </ div > < script > const root = docum…" at bounding box center [336, 518] width 532 height 858
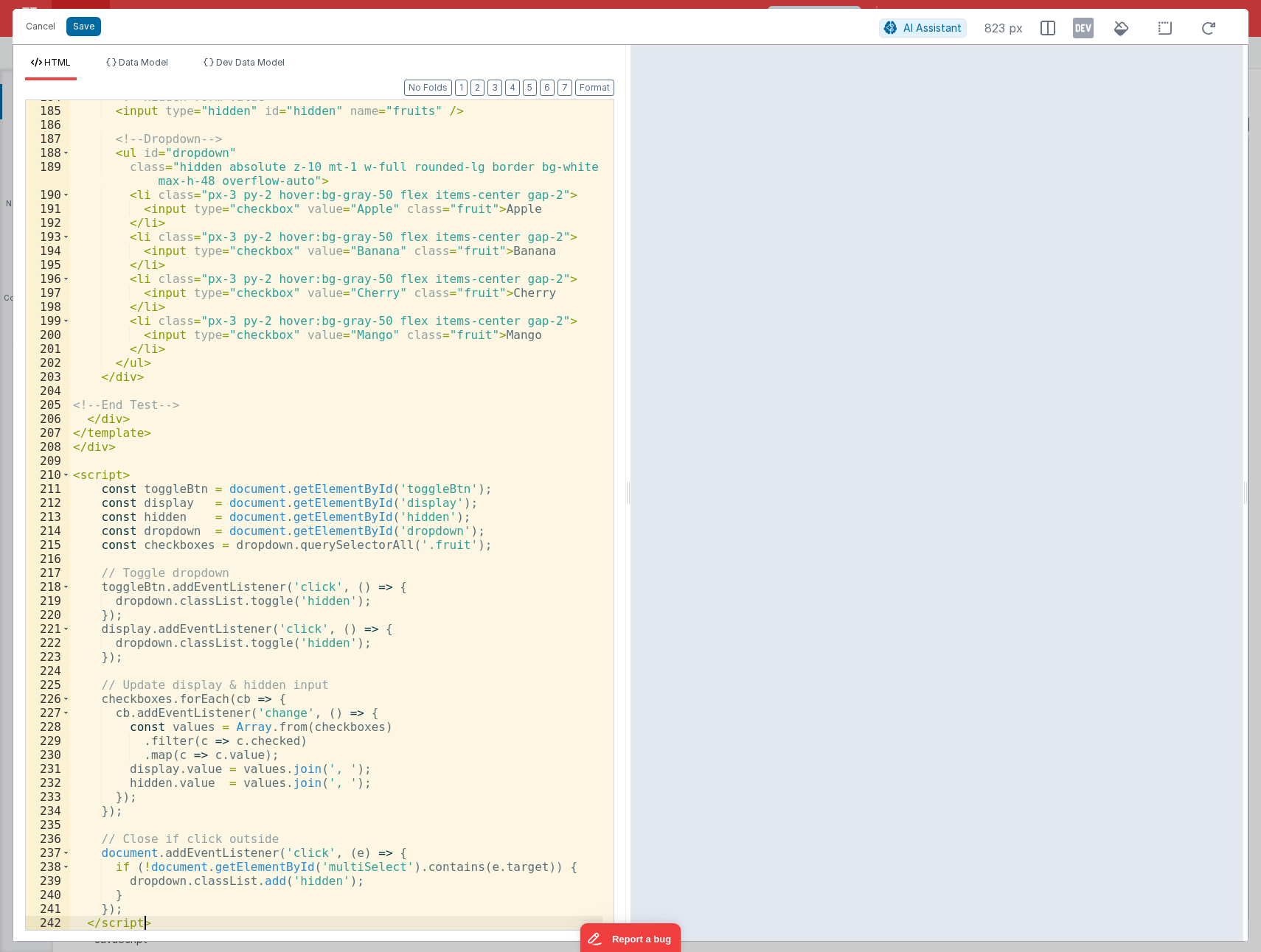
scroll to position [3048, 0]
click at [77, 30] on button "Save" at bounding box center [84, 27] width 35 height 19
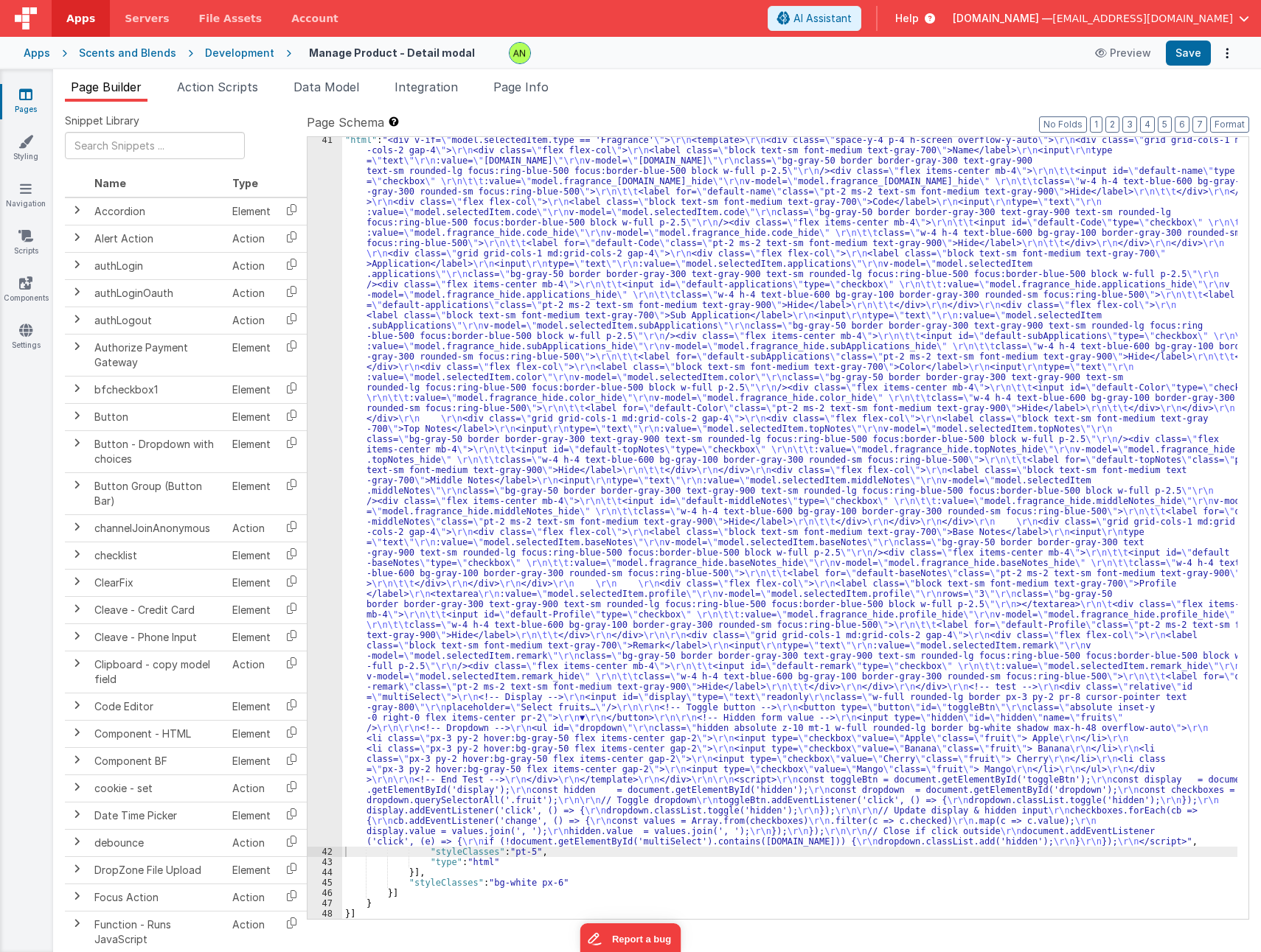
scroll to position [1302, 0]
click at [1189, 53] on button "Save" at bounding box center [1187, 53] width 45 height 25
click at [645, 531] on div ""html" : "<div v-if= \" model.selectedItem.type == 'Fragrance' \" > \r\n <templ…" at bounding box center [790, 887] width 895 height 1504
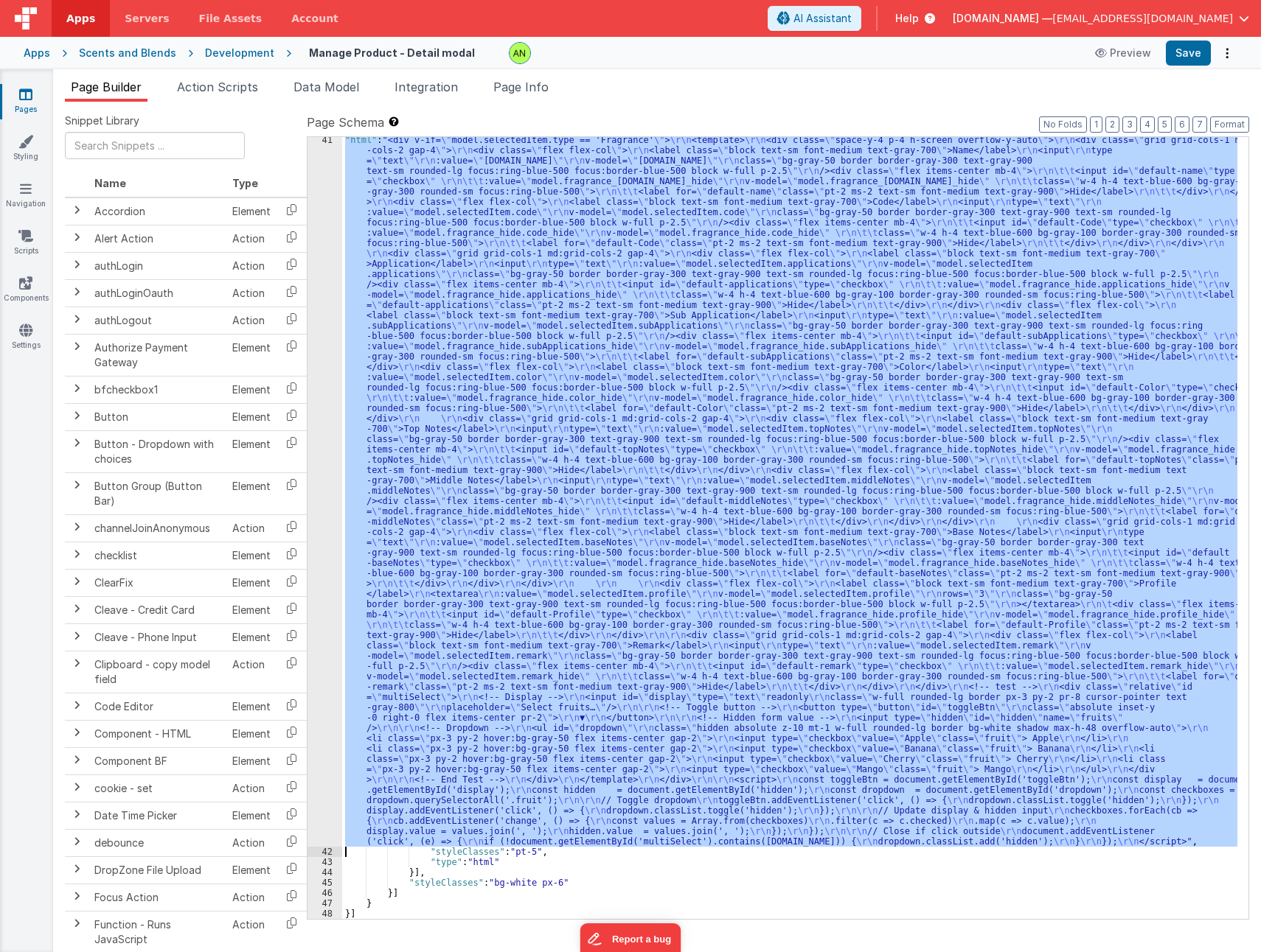
click at [322, 510] on div "41" at bounding box center [325, 491] width 35 height 712
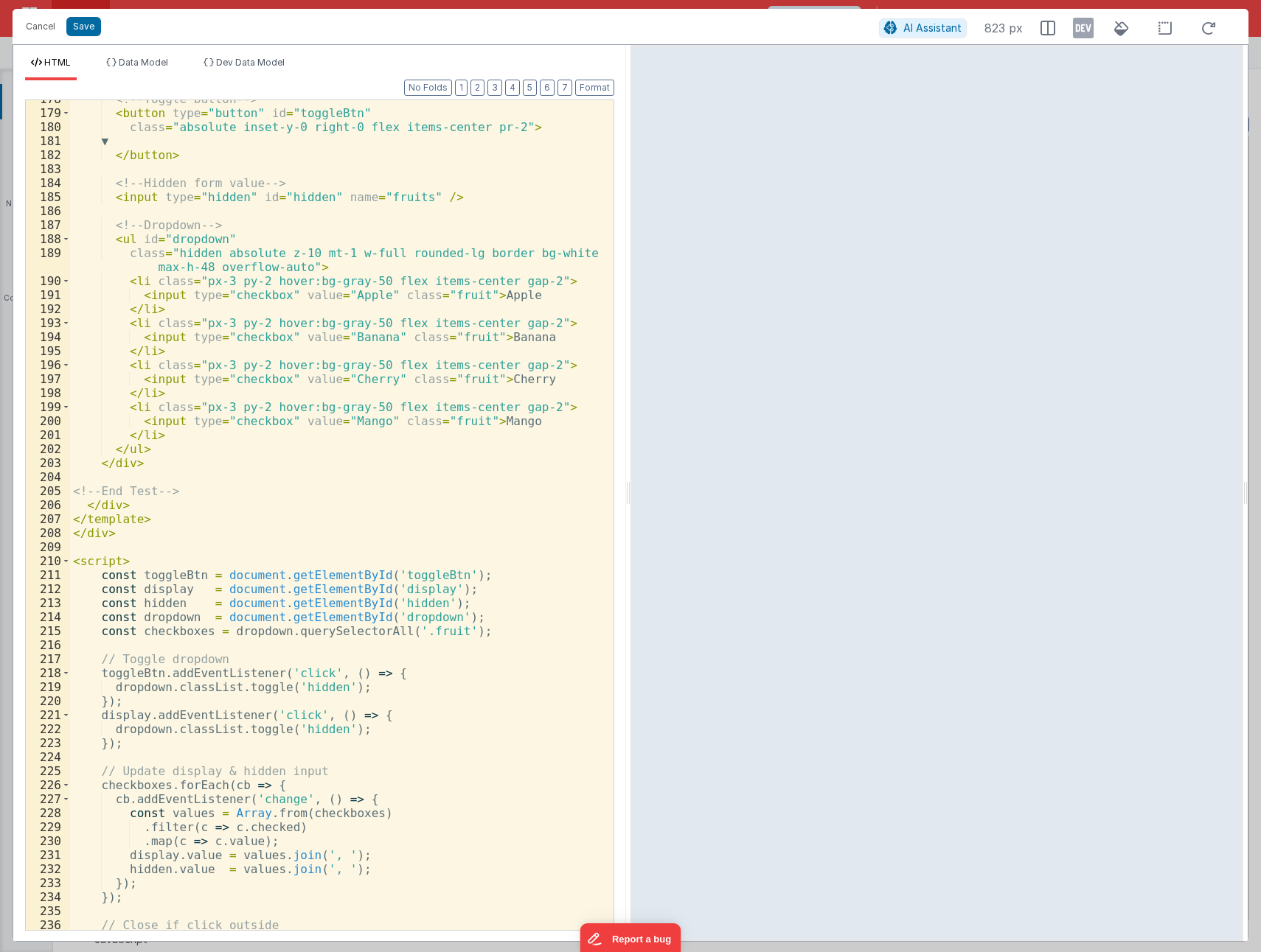
scroll to position [3048, 0]
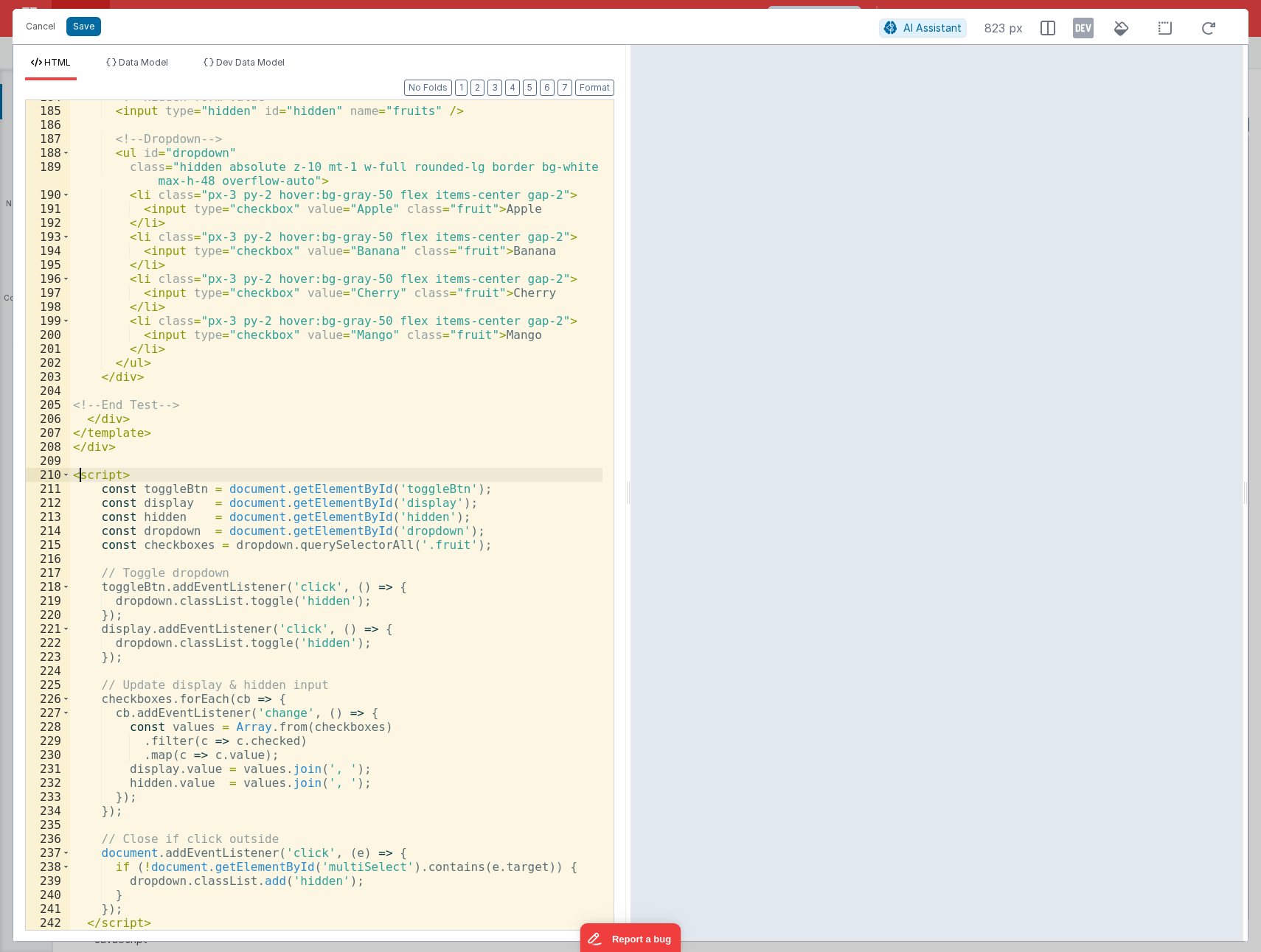
click at [79, 476] on div "<!-- Hidden form value --> < input type = "hidden" id = "hidden" name = "fruits…" at bounding box center [336, 519] width 532 height 858
click at [79, 25] on button "Save" at bounding box center [84, 27] width 35 height 19
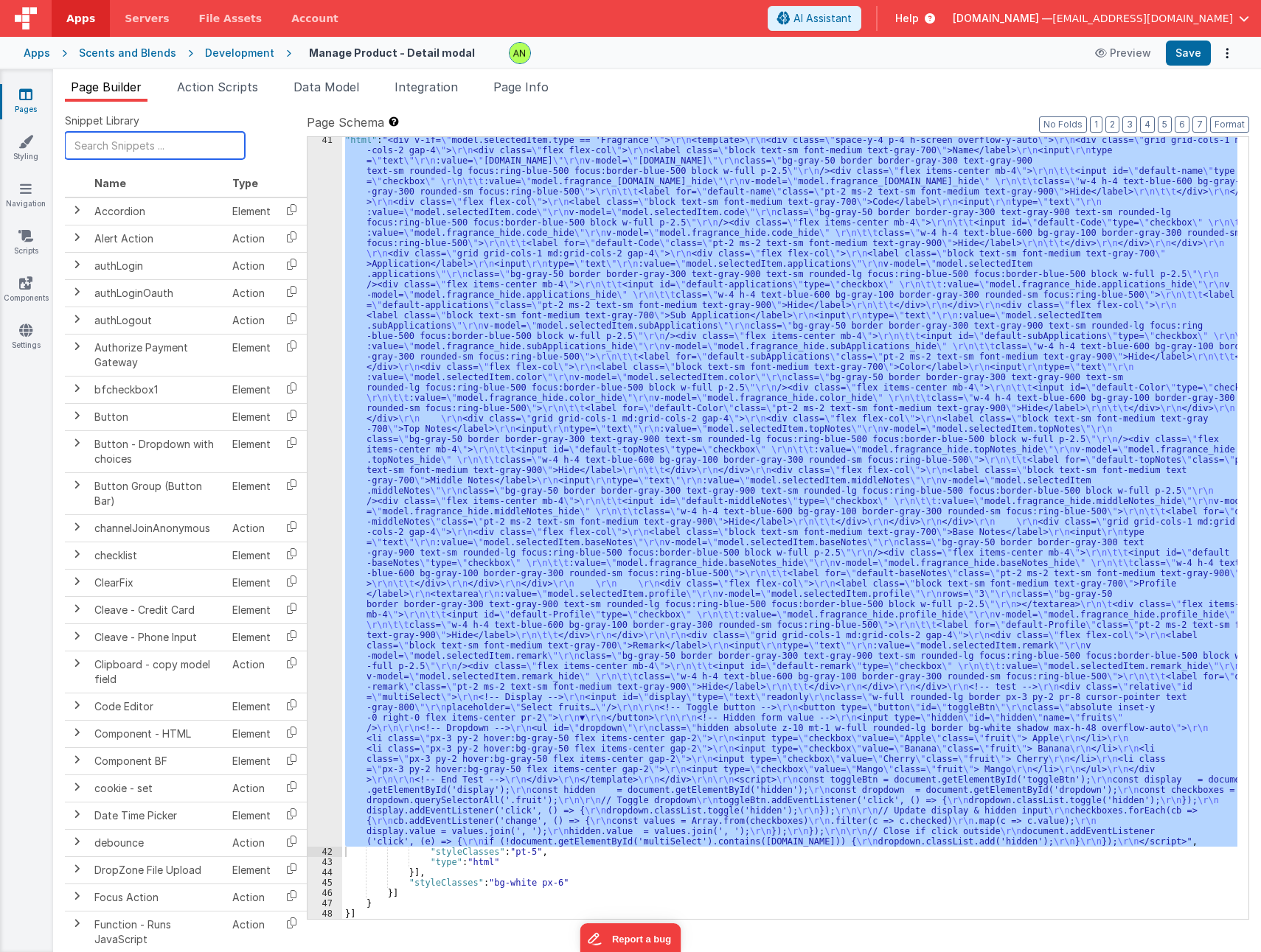
click at [130, 155] on input "text" at bounding box center [155, 145] width 180 height 27
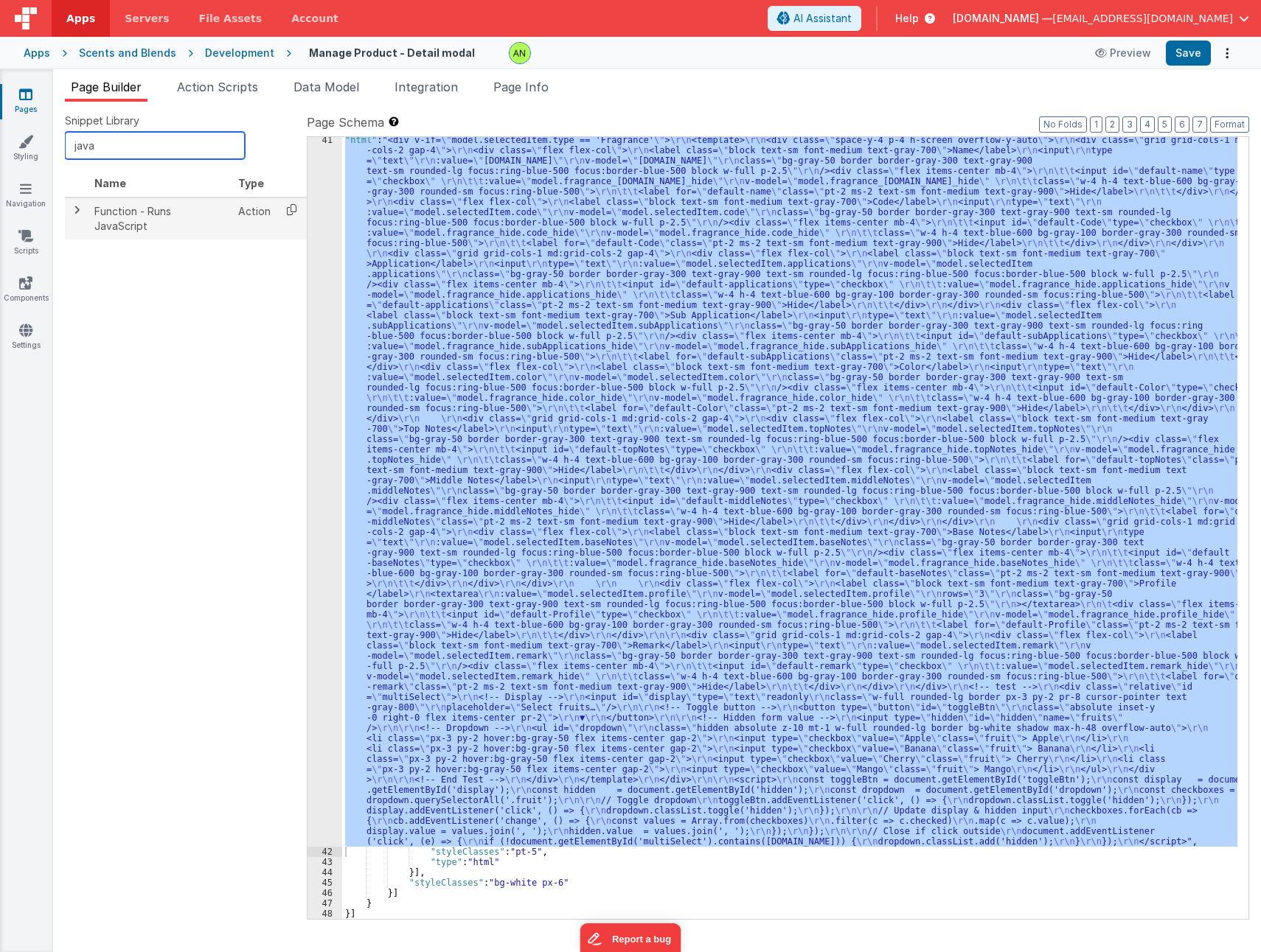
type input "java"
click at [287, 207] on icon at bounding box center [291, 210] width 30 height 23
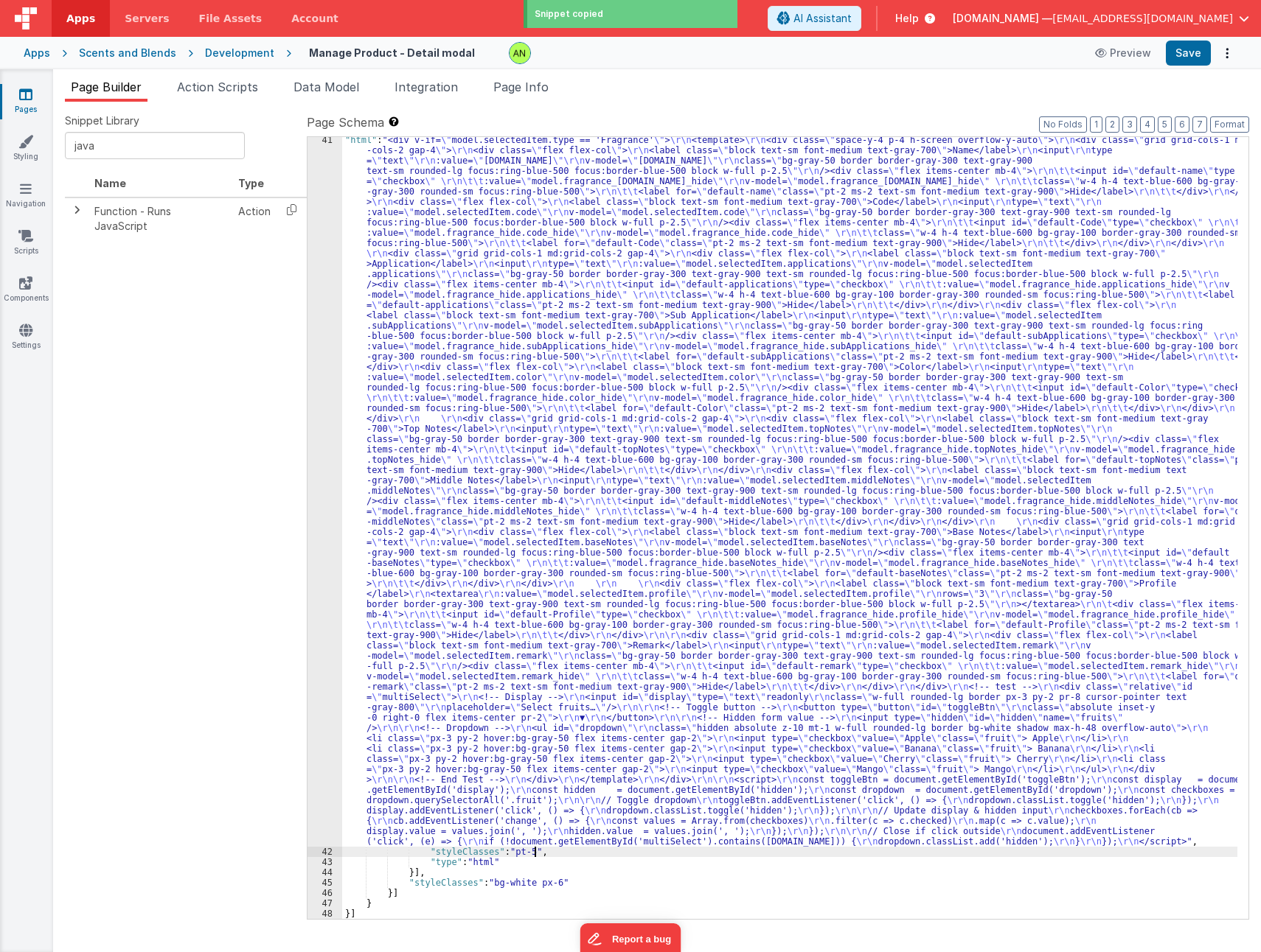
click at [544, 852] on div ""html" : "<div v-if= \" model.selectedItem.type == 'Fragrance' \" > \r\n <templ…" at bounding box center [790, 887] width 895 height 1504
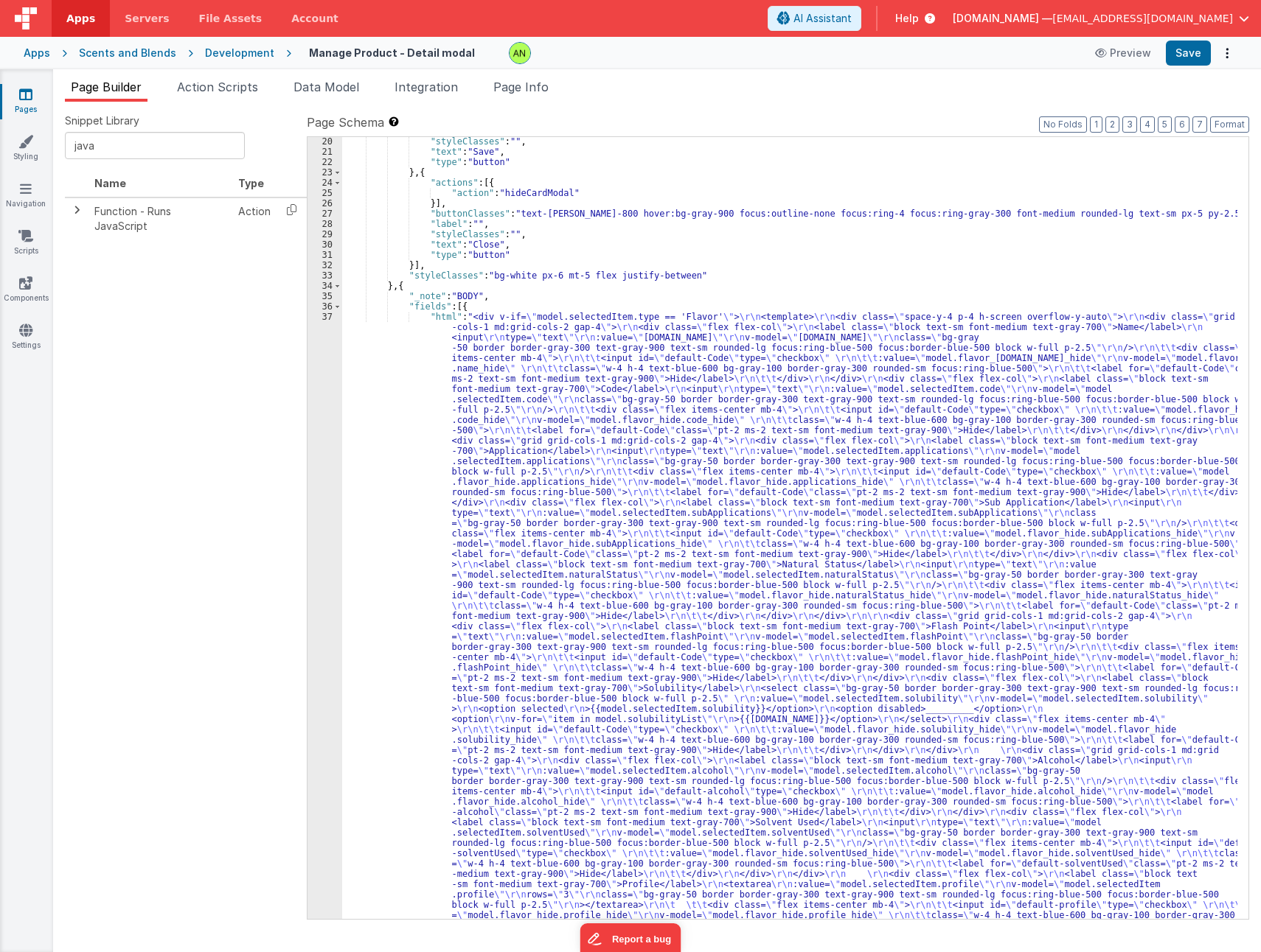
scroll to position [0, 0]
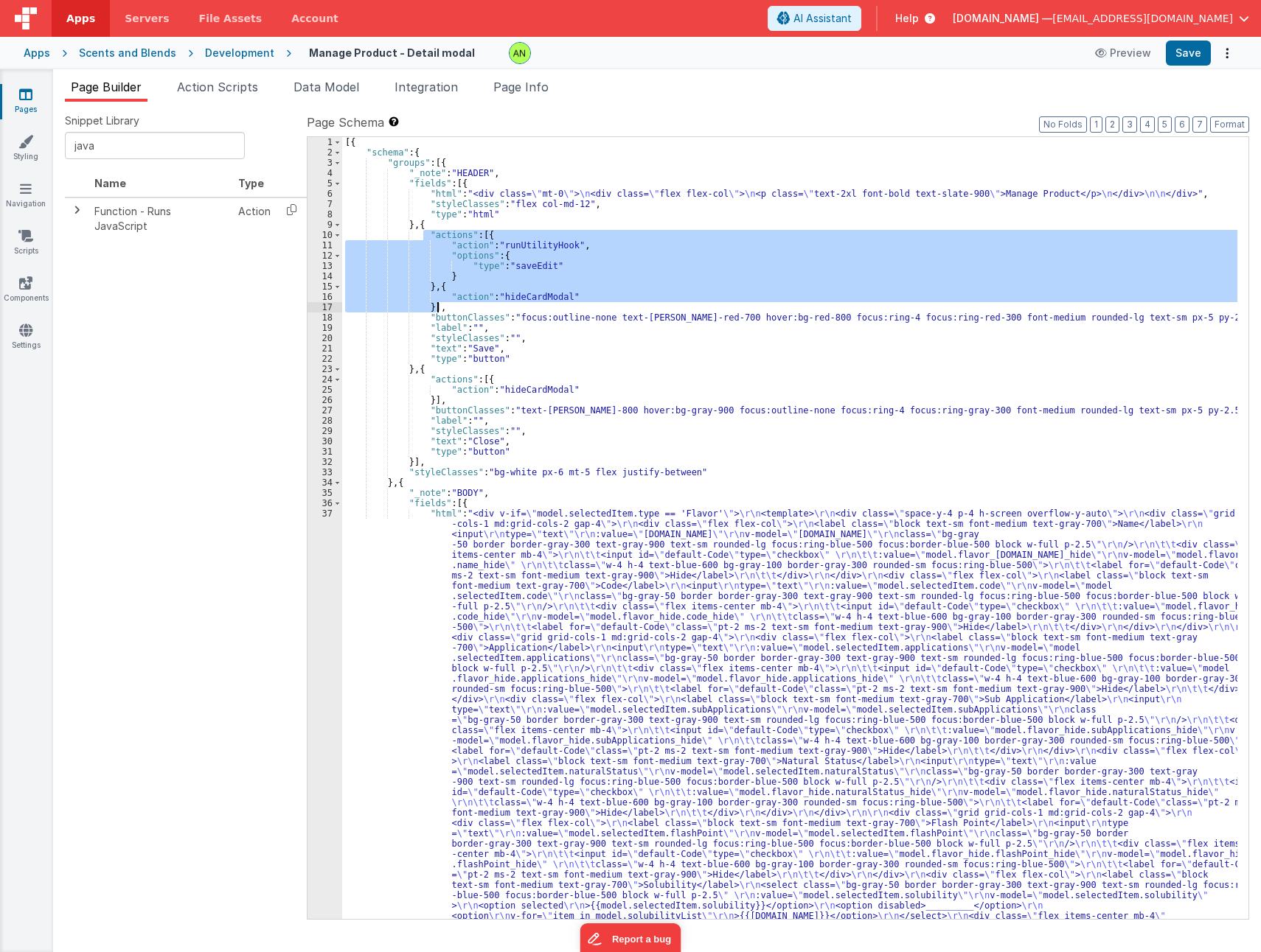
drag, startPoint x: 422, startPoint y: 233, endPoint x: 448, endPoint y: 304, distance: 75.6
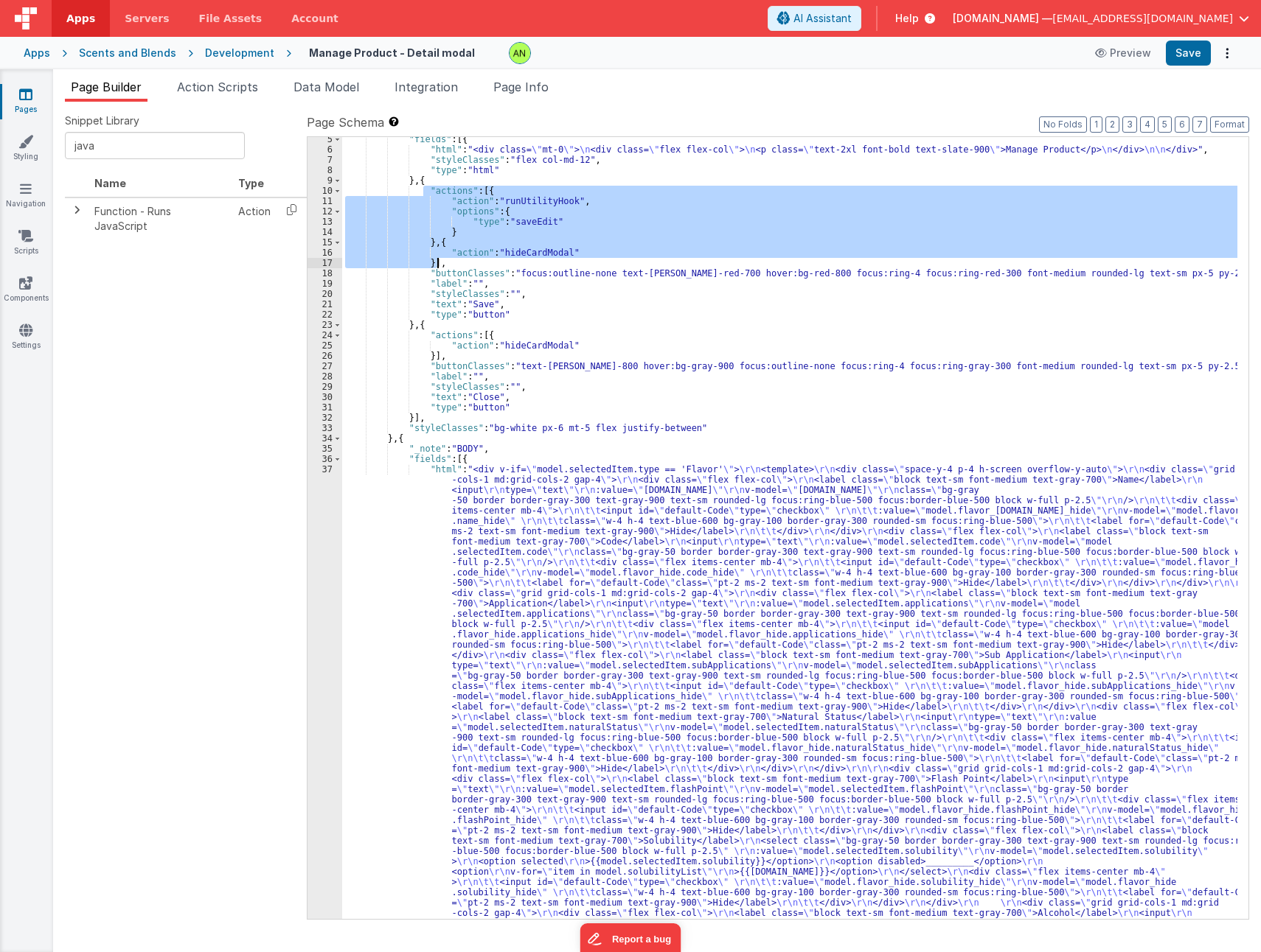
scroll to position [44, 0]
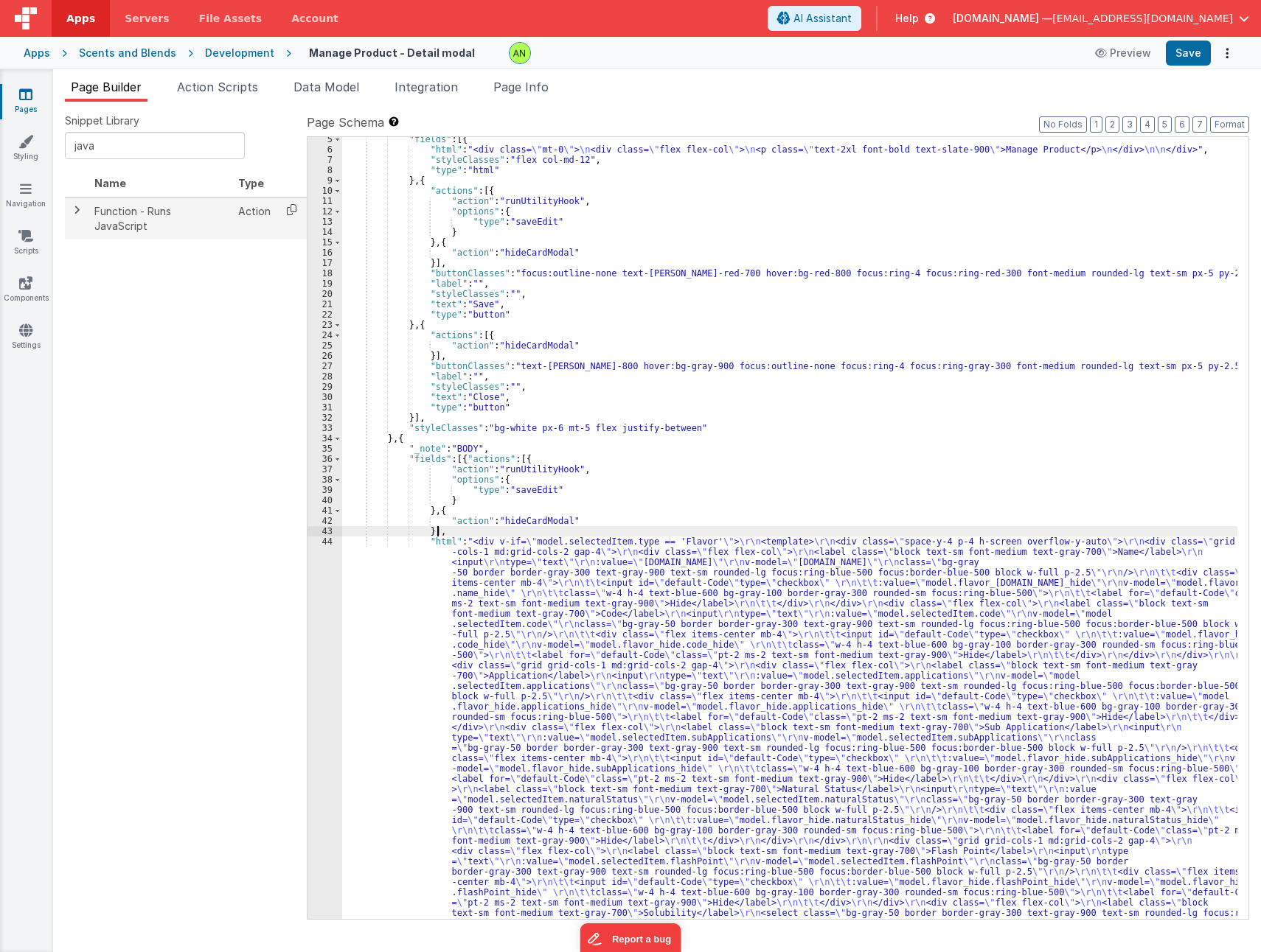
click at [289, 212] on icon at bounding box center [291, 210] width 30 height 23
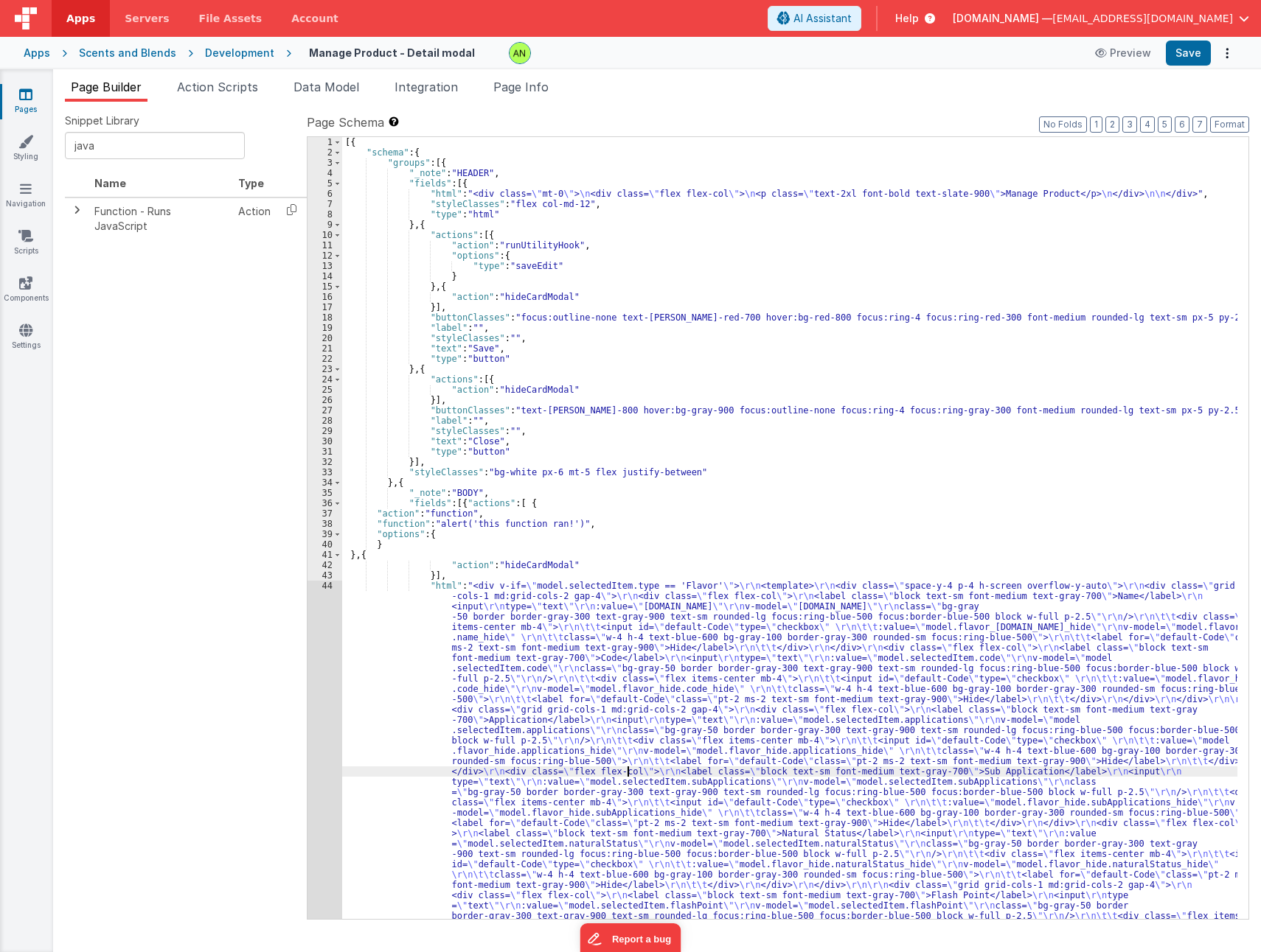
scroll to position [0, 0]
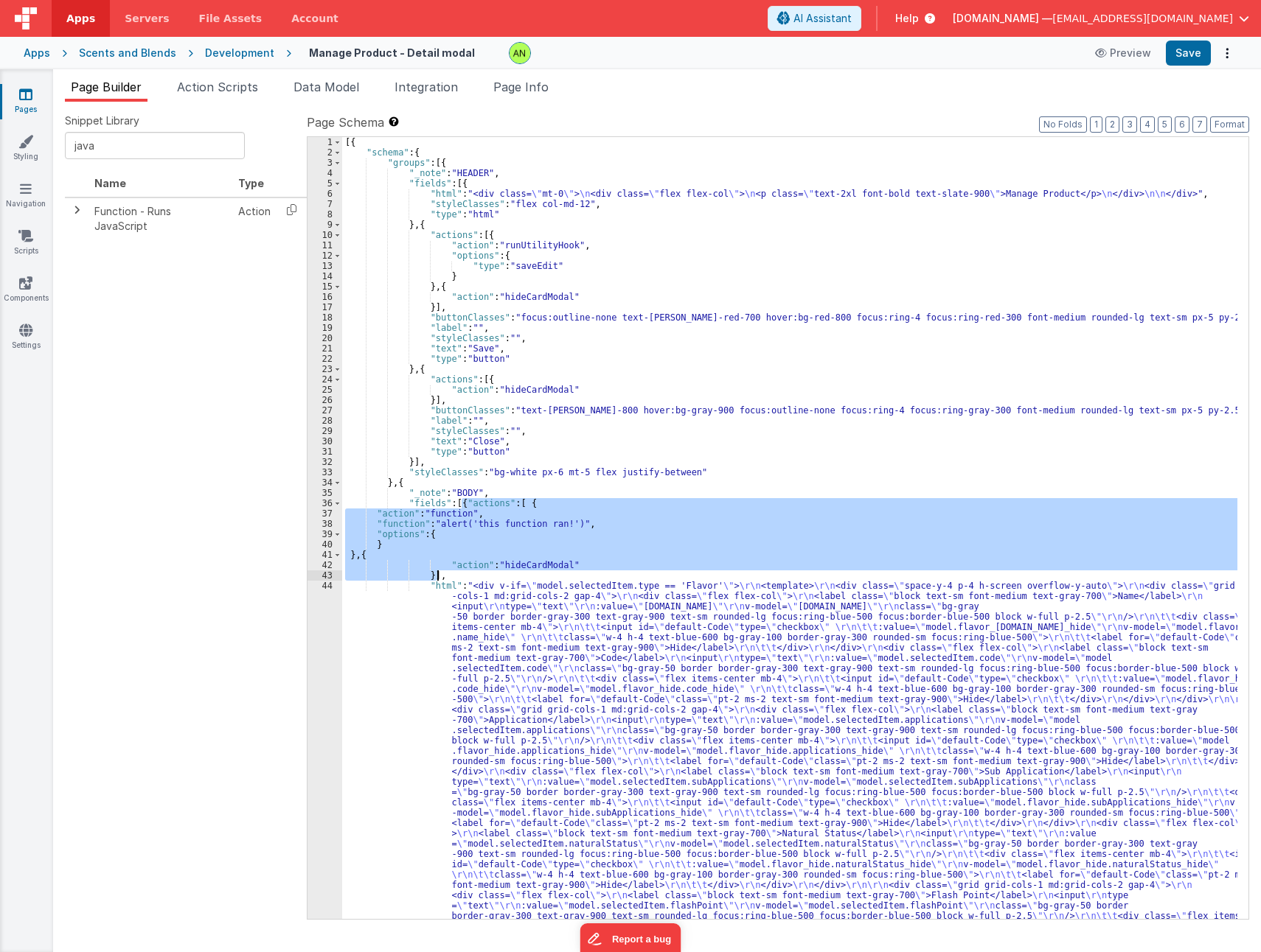
drag, startPoint x: 461, startPoint y: 501, endPoint x: 437, endPoint y: 574, distance: 76.8
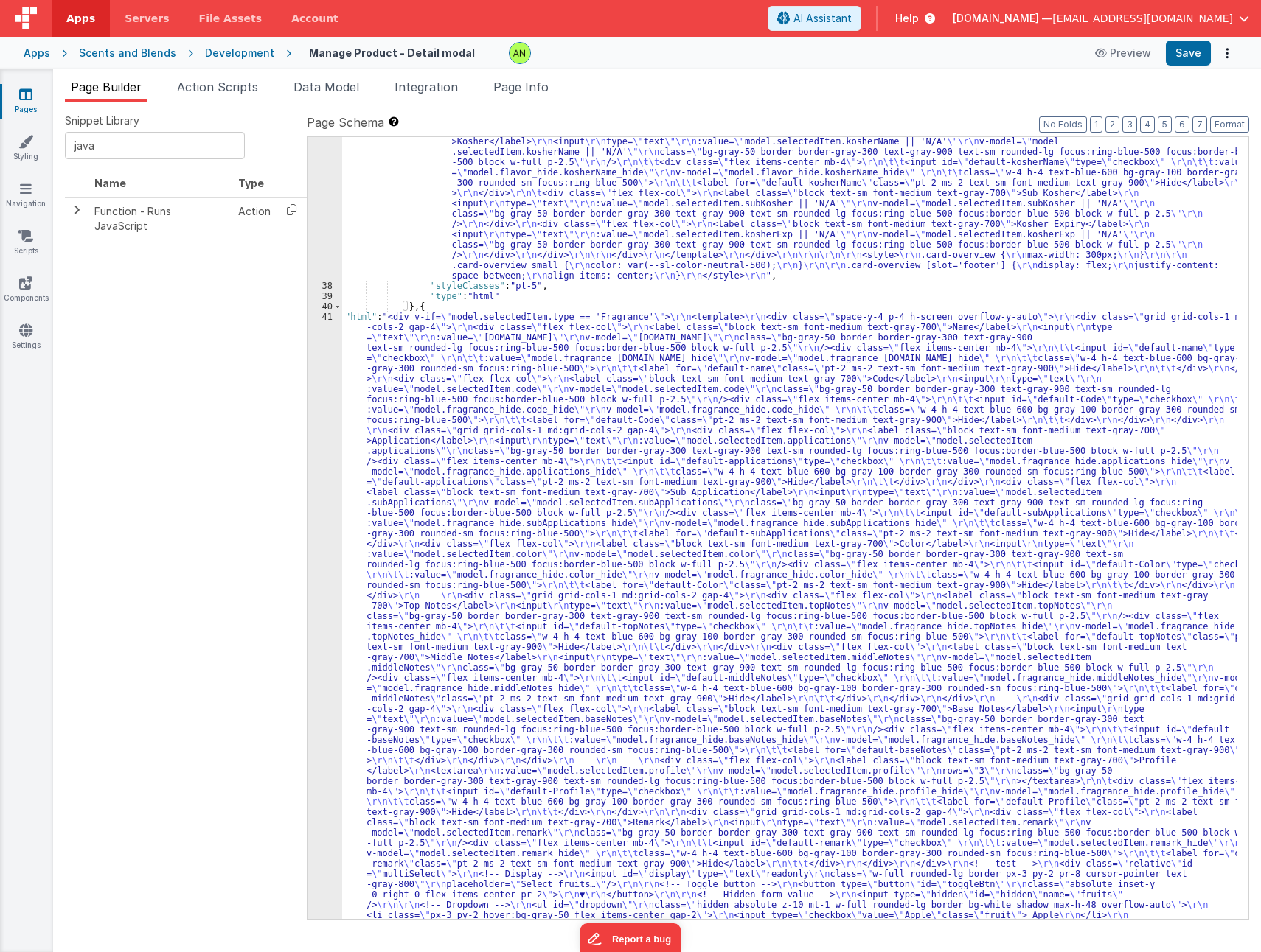
scroll to position [1125, 0]
click at [441, 311] on div ""html" : "<div v-if= \" model.selectedItem.type == 'Flavor' \" > \r\n <template…" at bounding box center [790, 578] width 895 height 2391
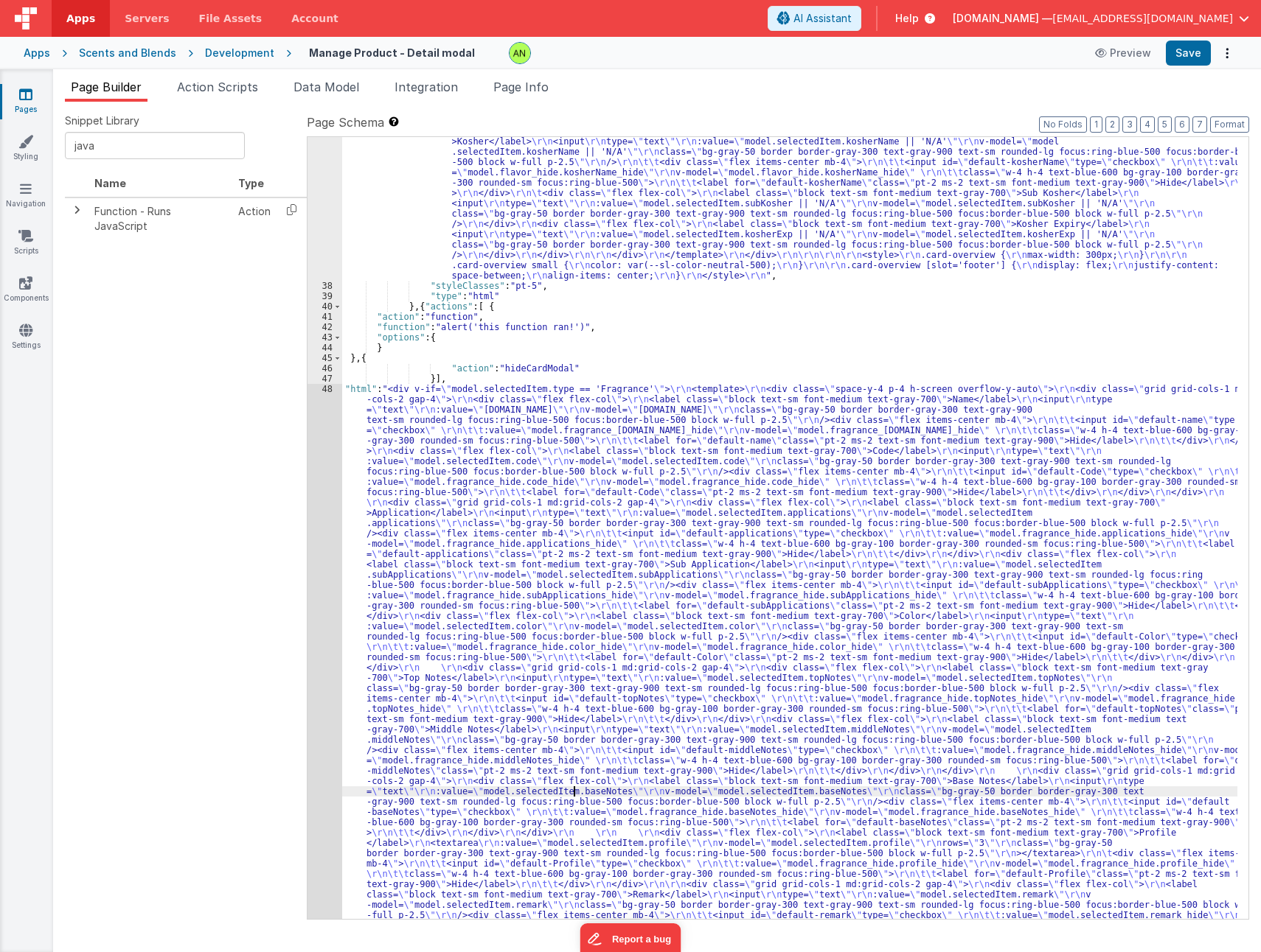
click at [575, 791] on div ""html" : "<div v-if= \" model.selectedItem.type == 'Flavor' \" > \r\n <template…" at bounding box center [790, 578] width 895 height 2391
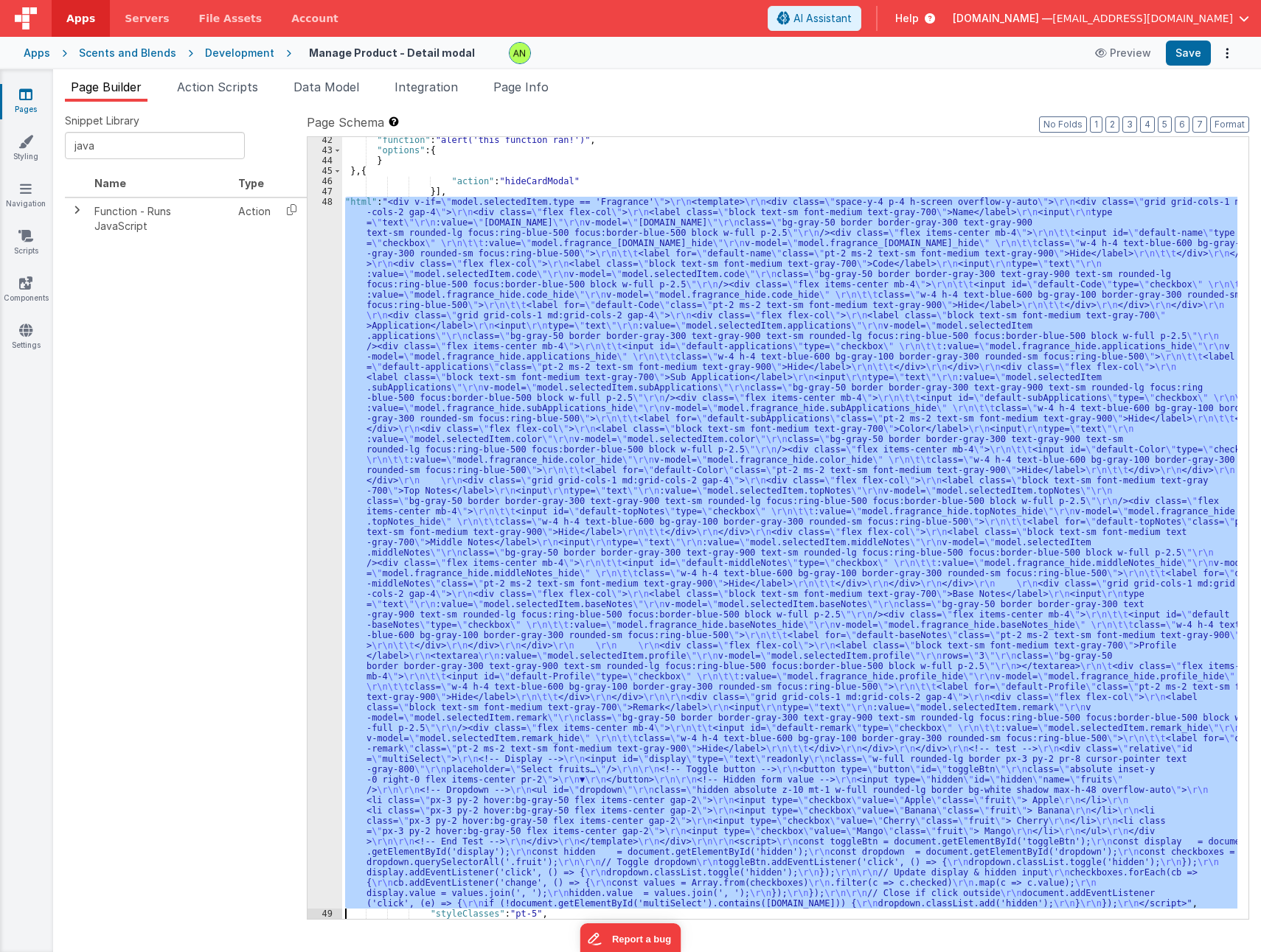
scroll to position [1312, 0]
click at [311, 683] on div "48" at bounding box center [325, 553] width 35 height 712
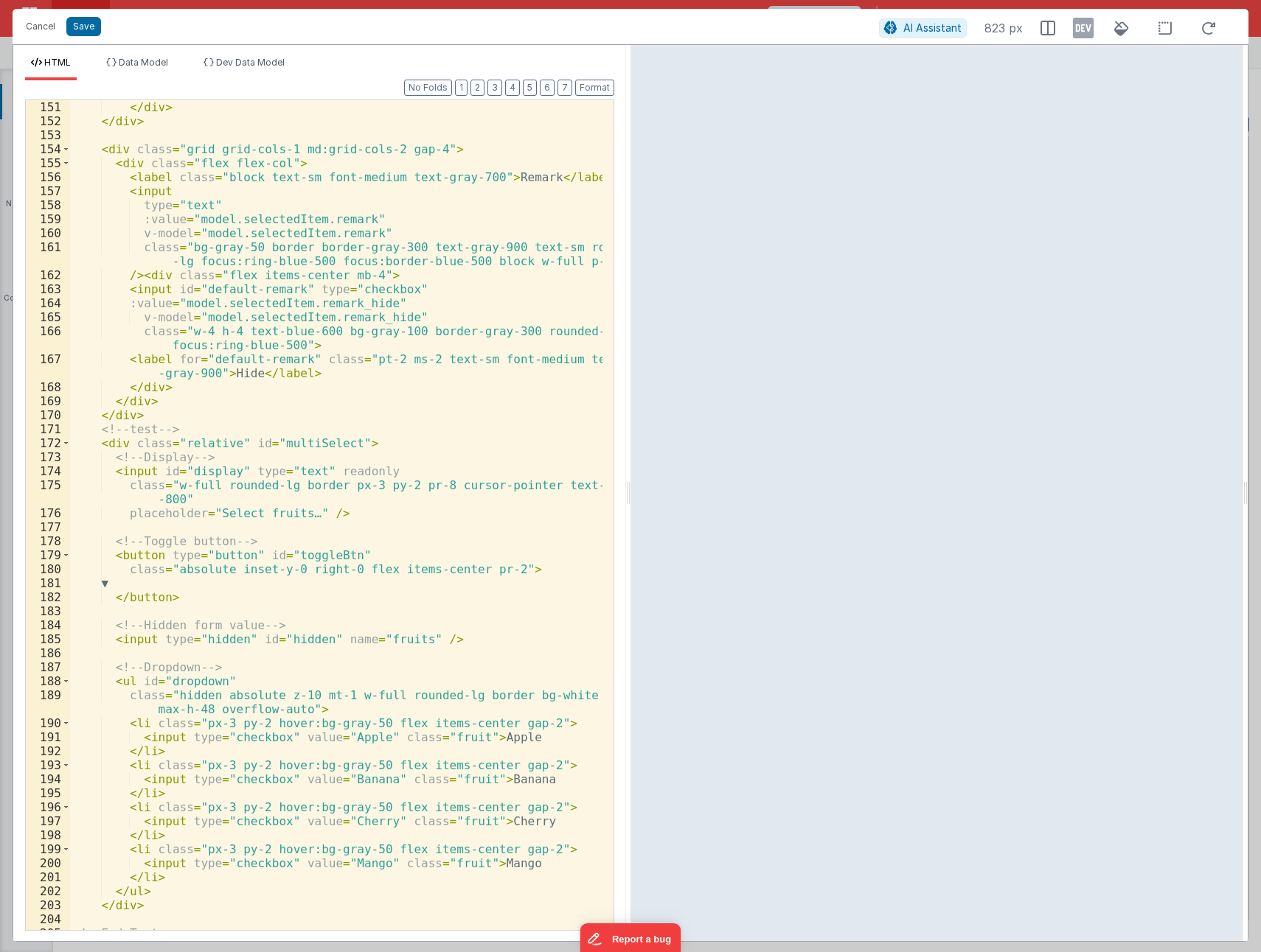
scroll to position [3048, 0]
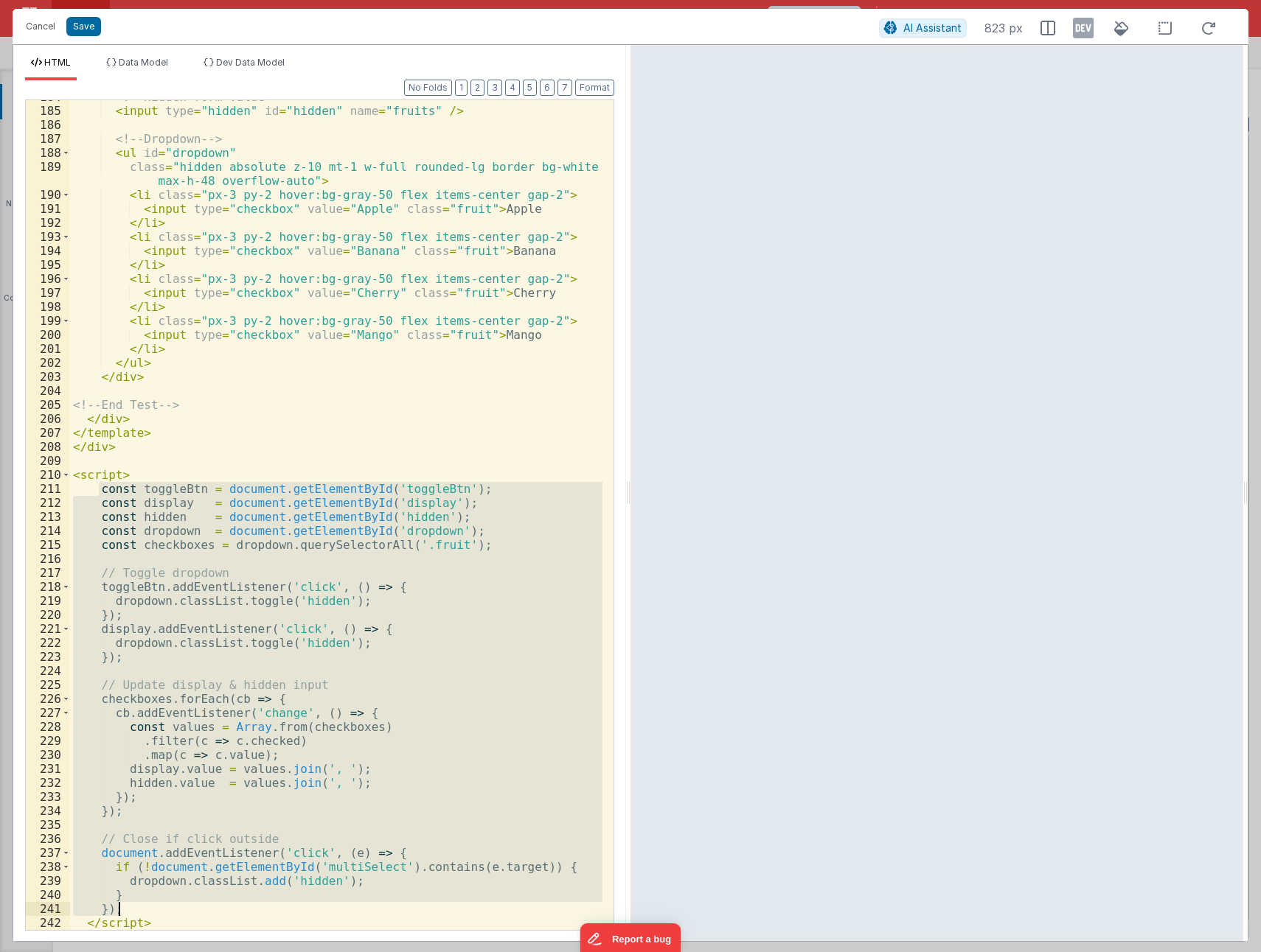
drag, startPoint x: 97, startPoint y: 489, endPoint x: 139, endPoint y: 910, distance: 423.1
click at [139, 910] on div "<!-- Hidden form value --> < input type = "hidden" id = "hidden" name = "fruits…" at bounding box center [336, 519] width 532 height 858
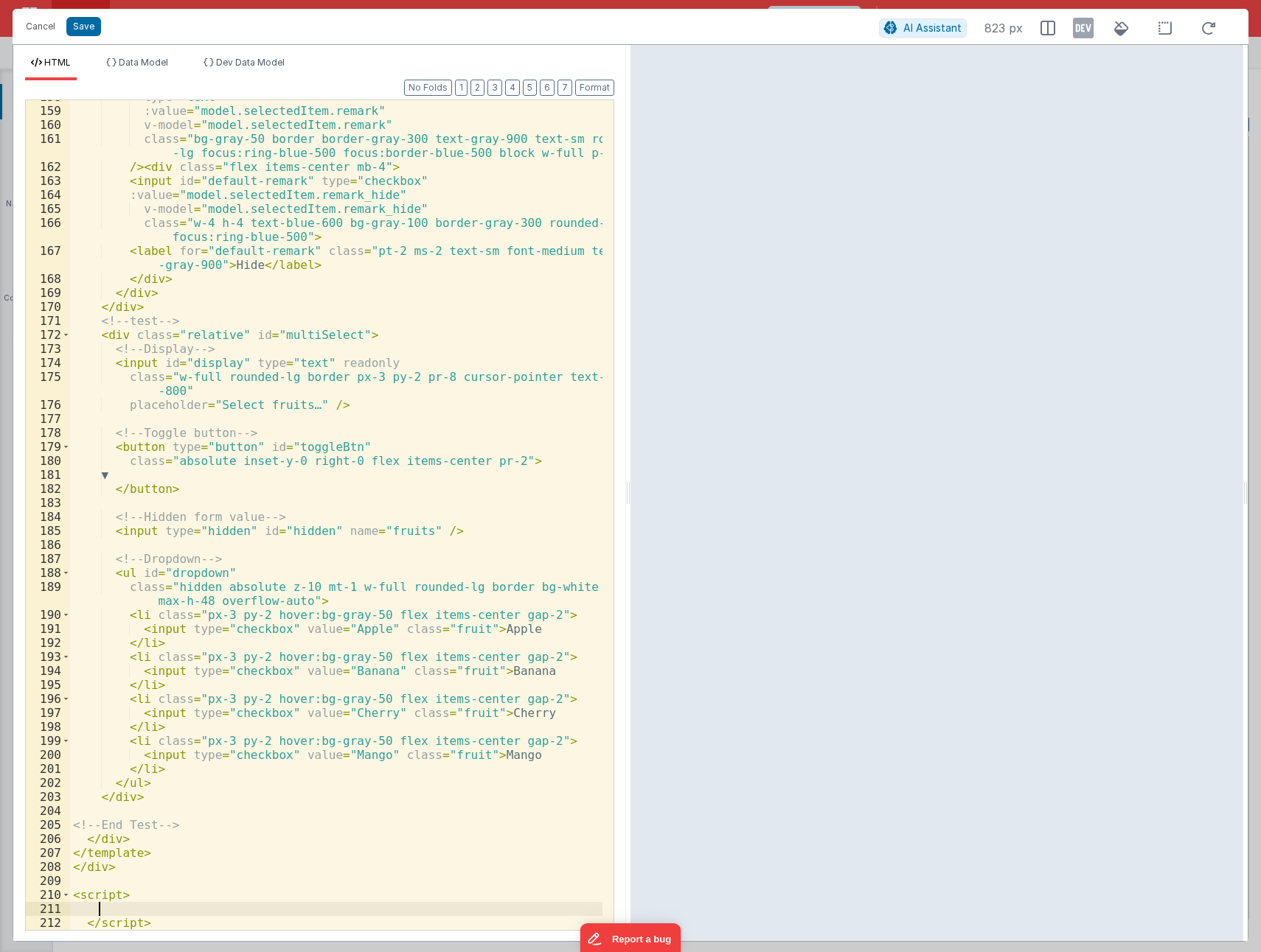
scroll to position [2628, 0]
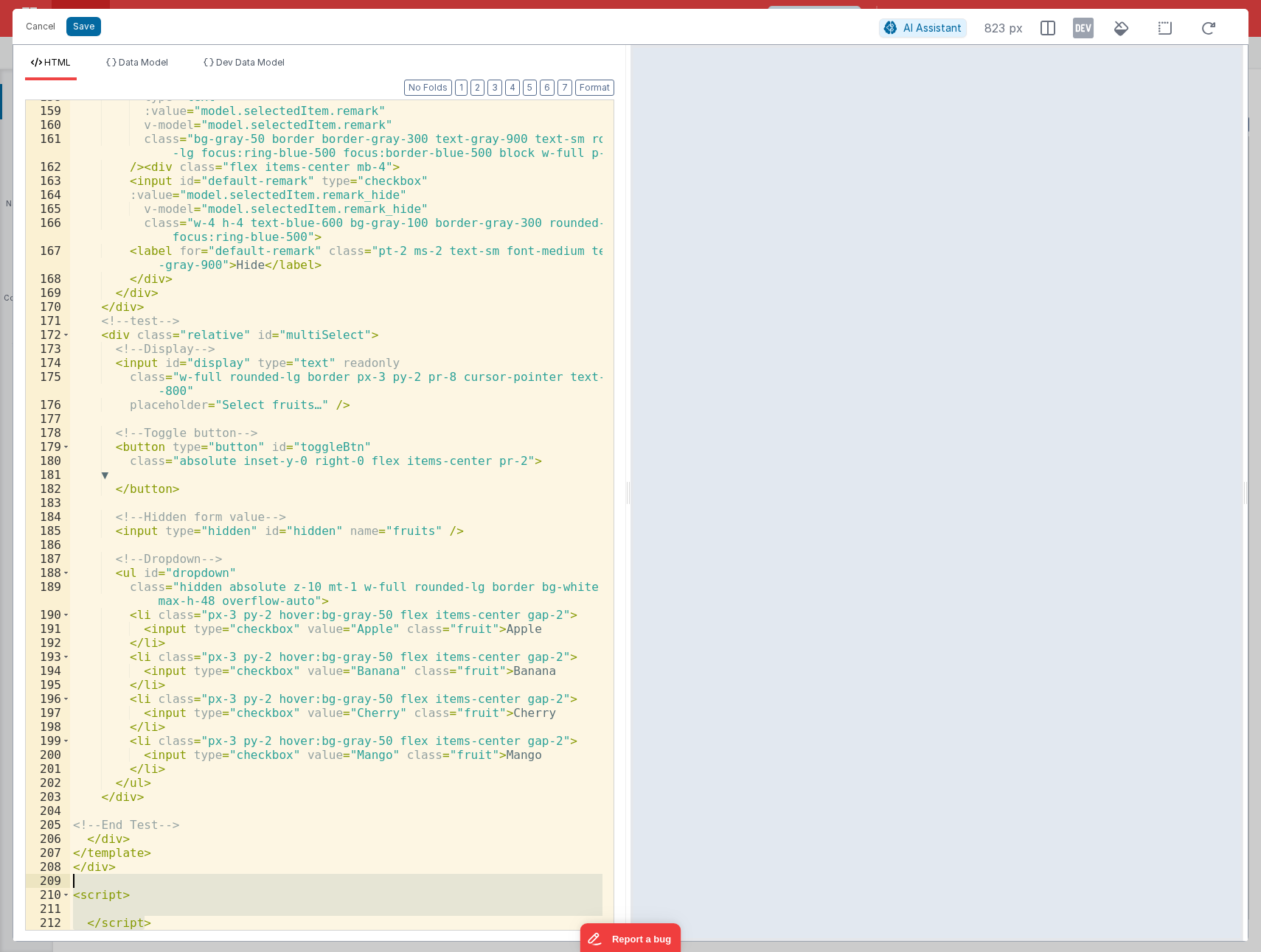
drag, startPoint x: 139, startPoint y: 914, endPoint x: 71, endPoint y: 885, distance: 73.9
click at [71, 885] on div "type = "text" :value = "model.selectedItem.remark" v-model = "model.selectedIte…" at bounding box center [336, 519] width 532 height 858
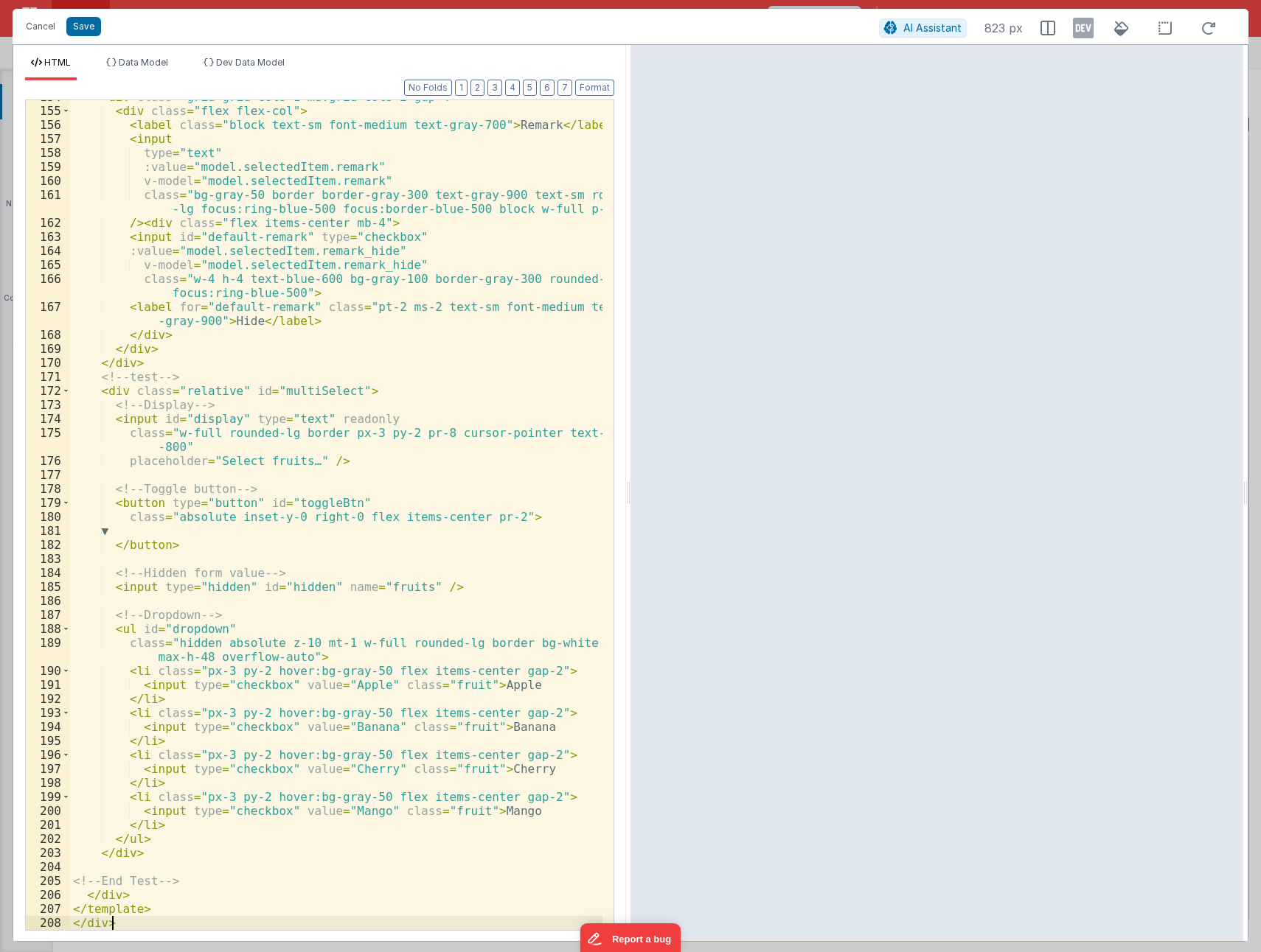
scroll to position [2573, 0]
click at [77, 32] on button "Save" at bounding box center [84, 27] width 35 height 19
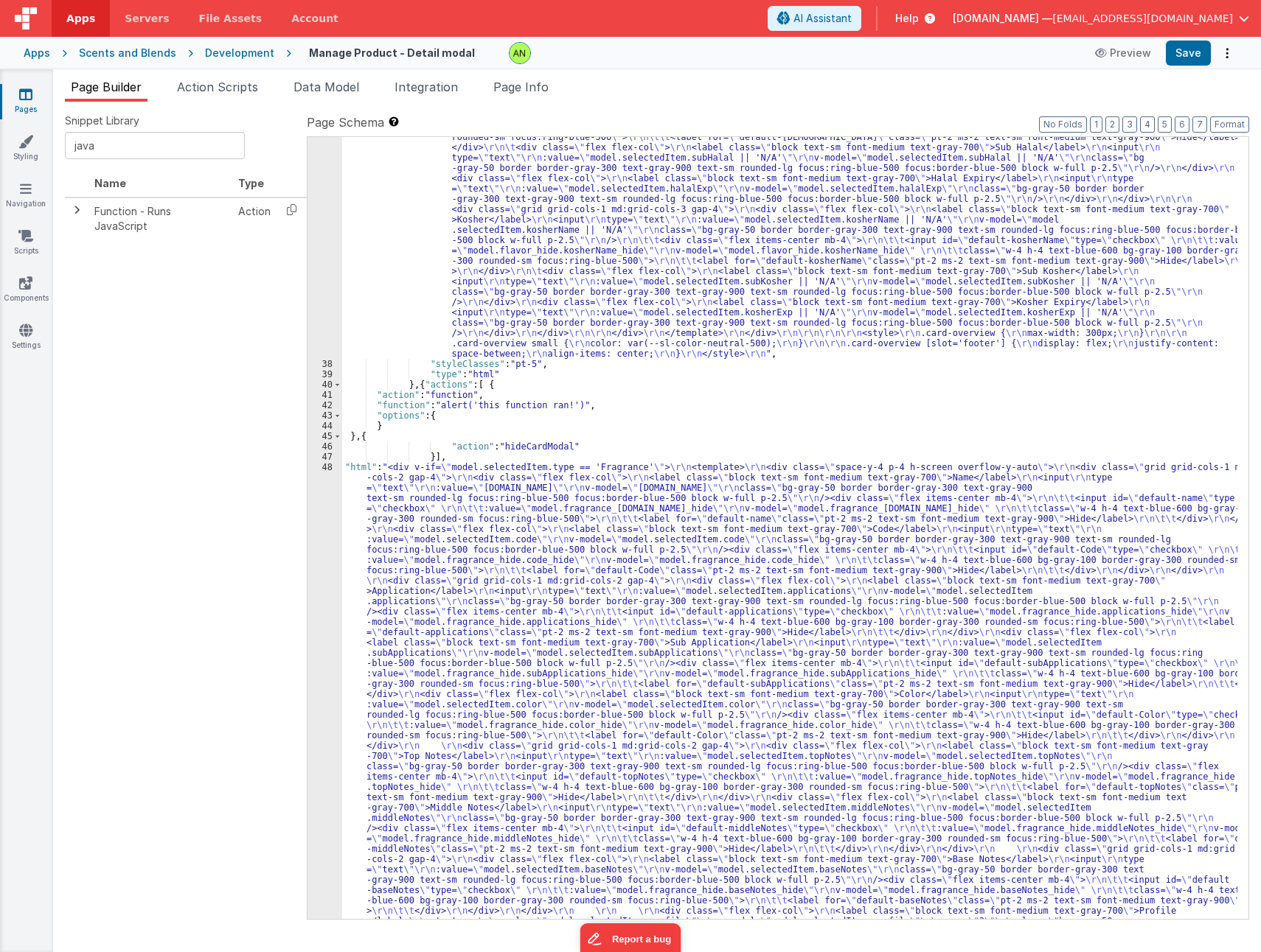
scroll to position [959, 0]
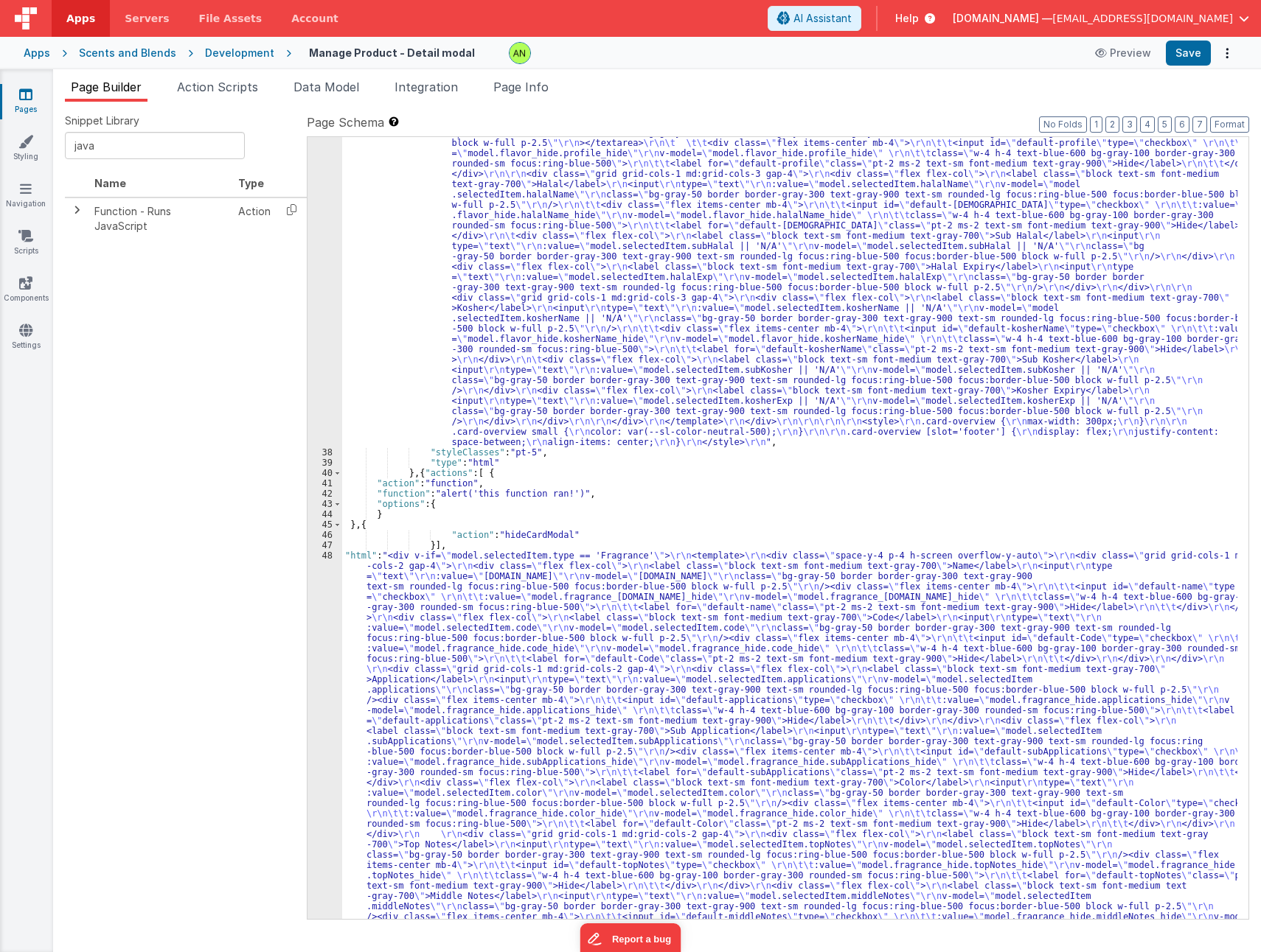
click at [515, 496] on div ""html" : "<div v-if= \" model.selectedItem.type == 'Flavor' \" > \r\n <template…" at bounding box center [790, 714] width 895 height 2329
click at [331, 493] on div "42" at bounding box center [325, 493] width 35 height 10
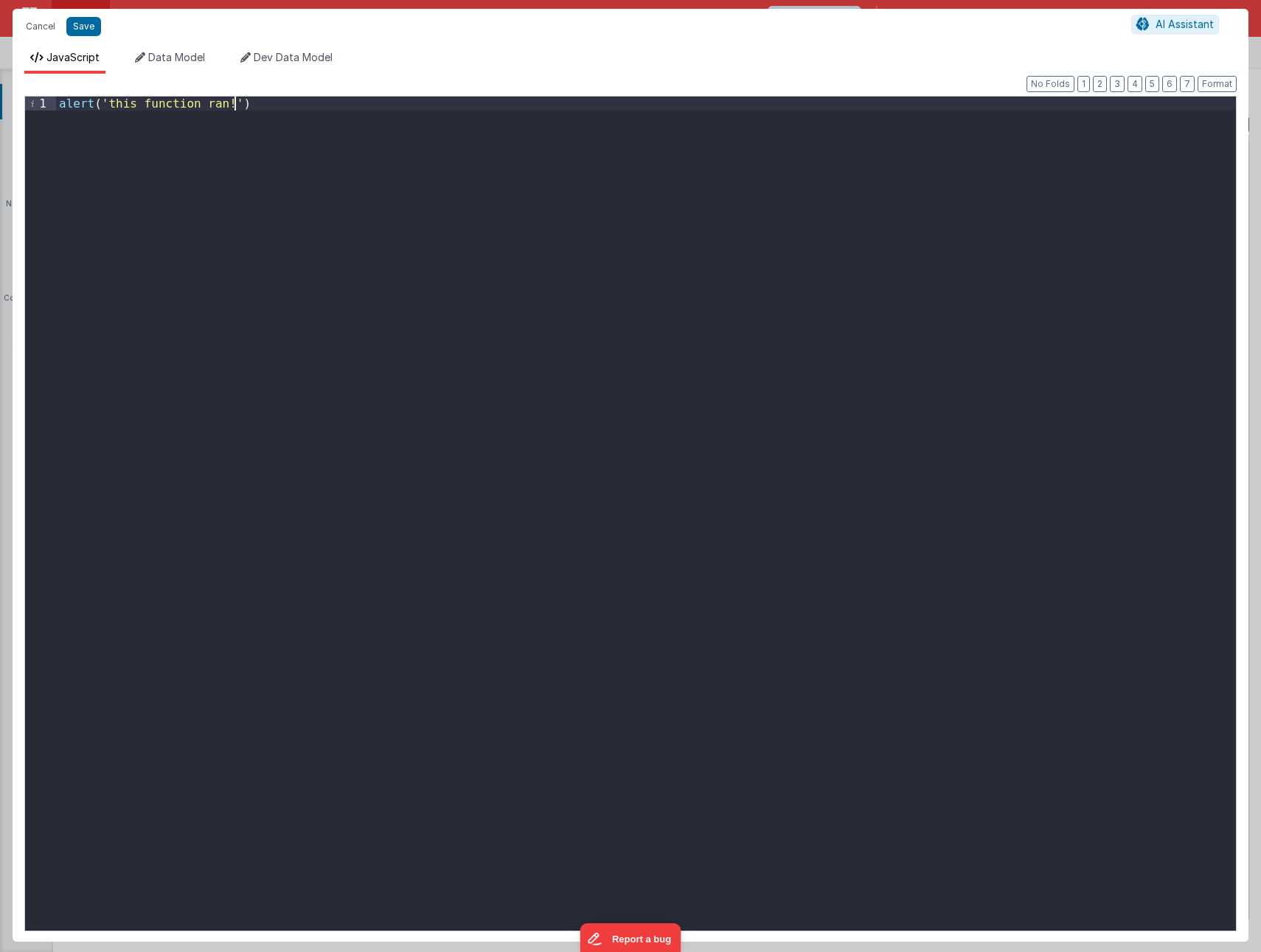
drag, startPoint x: 389, startPoint y: 228, endPoint x: -9, endPoint y: 134, distance: 408.9
click at [0, 134] on html "Cancel Save AI Assistant JavaScript Data Model Dev Data Model Format 7 6 5 4 3 …" at bounding box center [630, 476] width 1261 height 952
drag, startPoint x: 250, startPoint y: 117, endPoint x: 68, endPoint y: 91, distance: 183.8
click at [68, 91] on div "Format 7 6 5 4 3 2 1 No Folds 1 alert ( 'this function ran!' ) XXXXXXXXXXXXXXXX…" at bounding box center [630, 508] width 1212 height 844
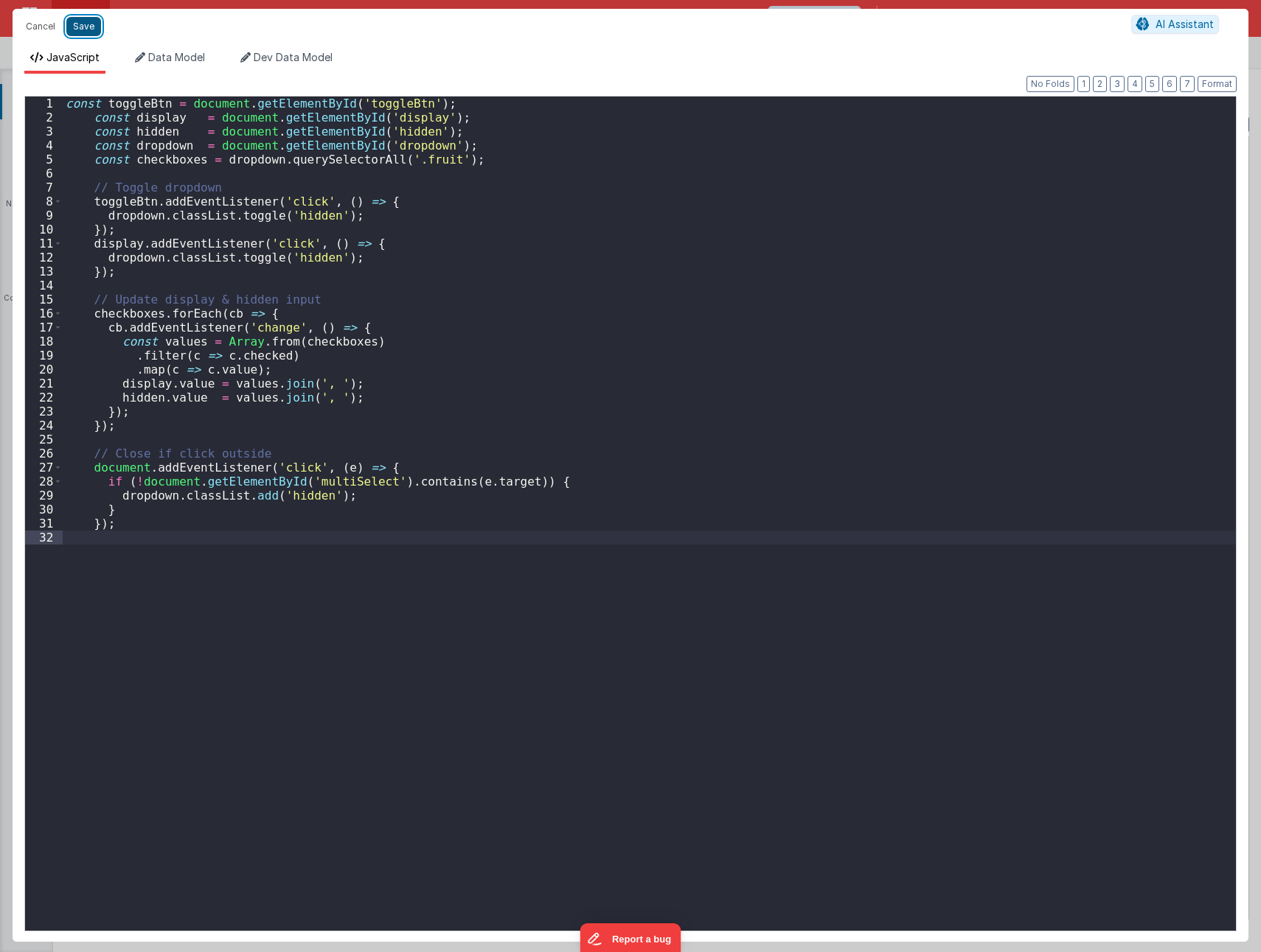
click at [93, 30] on button "Save" at bounding box center [84, 27] width 35 height 19
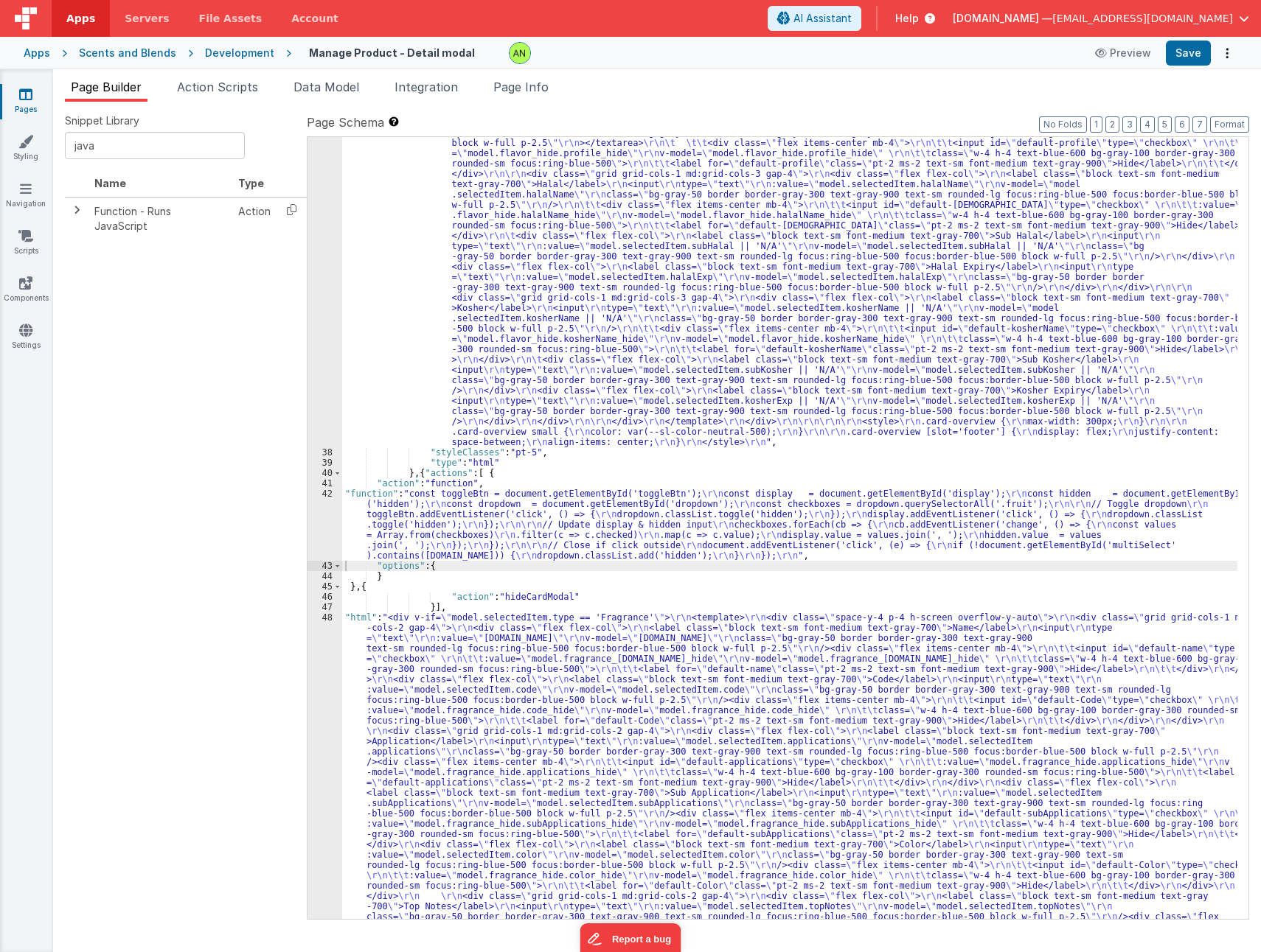
click at [404, 587] on div ""html" : "<div v-if= \" model.selectedItem.type == 'Flavor' \" > \r\n <template…" at bounding box center [790, 714] width 895 height 2329
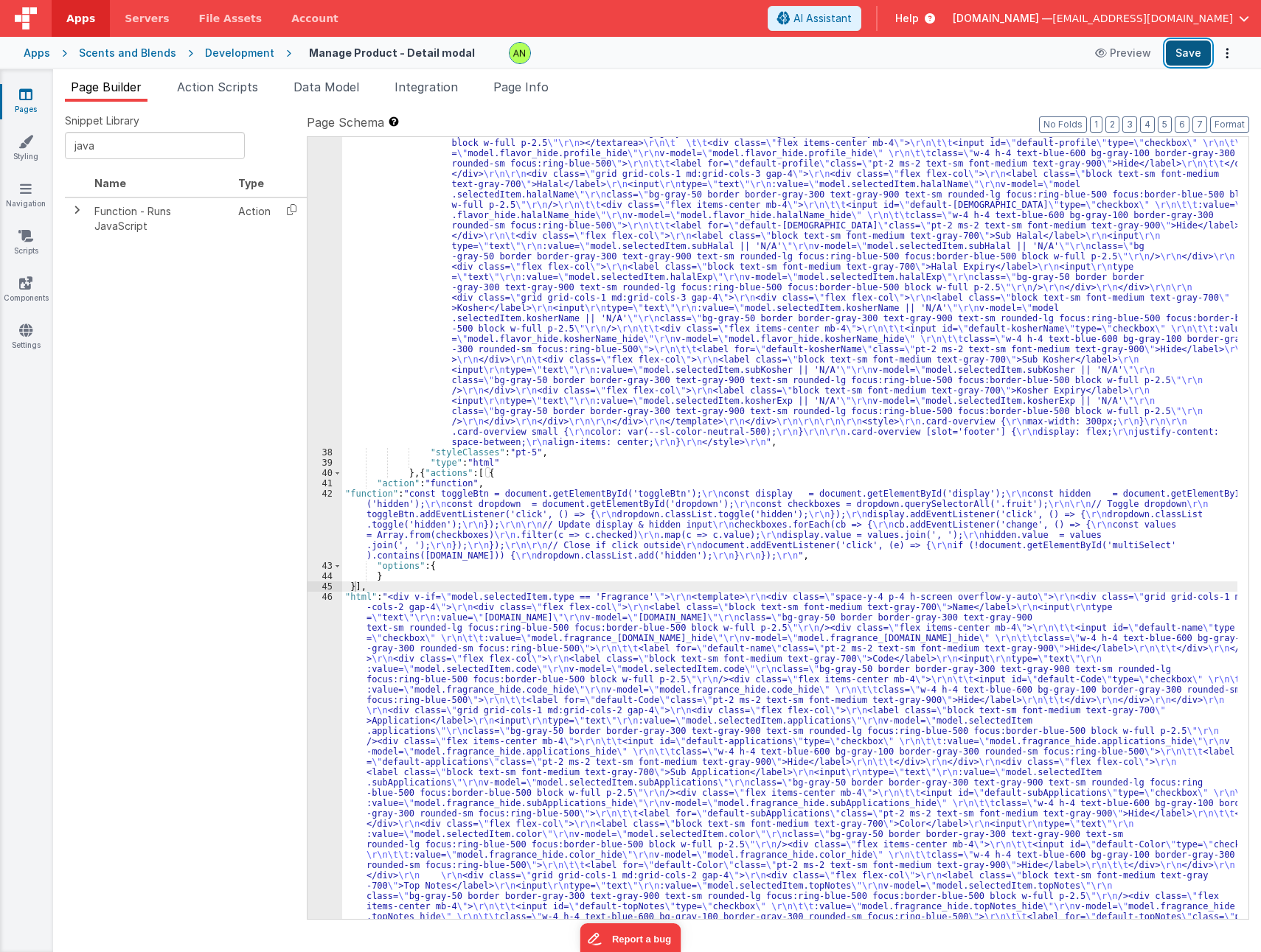
click at [1192, 49] on button "Save" at bounding box center [1187, 53] width 45 height 25
click at [481, 532] on div ""html" : "<div v-if= \" model.selectedItem.type == 'Flavor' \" > \r\n <template…" at bounding box center [790, 714] width 895 height 2329
click at [330, 523] on div "42" at bounding box center [325, 524] width 35 height 72
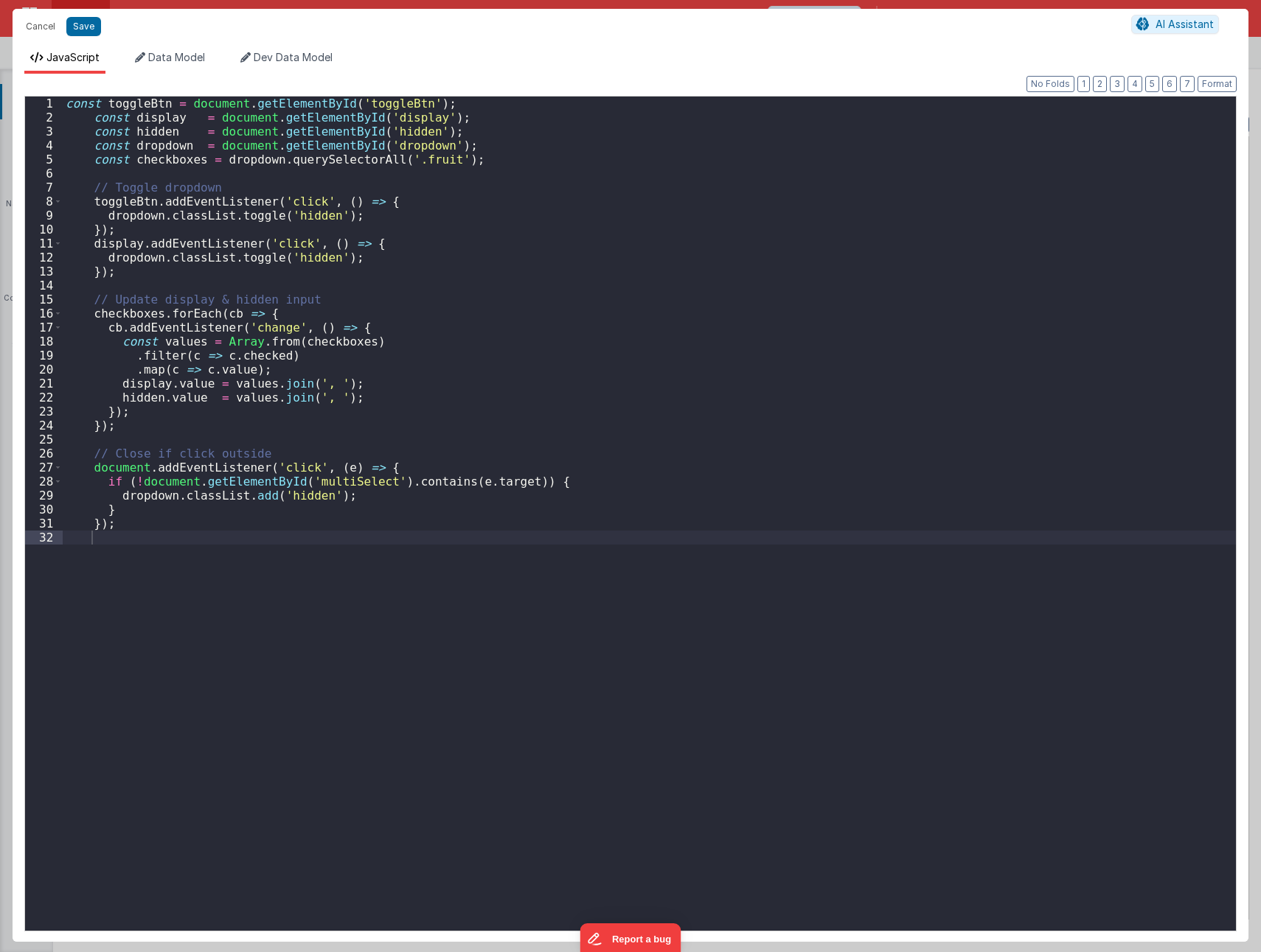
click at [293, 597] on div "const toggleBtn = document . getElementById ( 'toggleBtn' ) ; const display = d…" at bounding box center [649, 527] width 1173 height 863
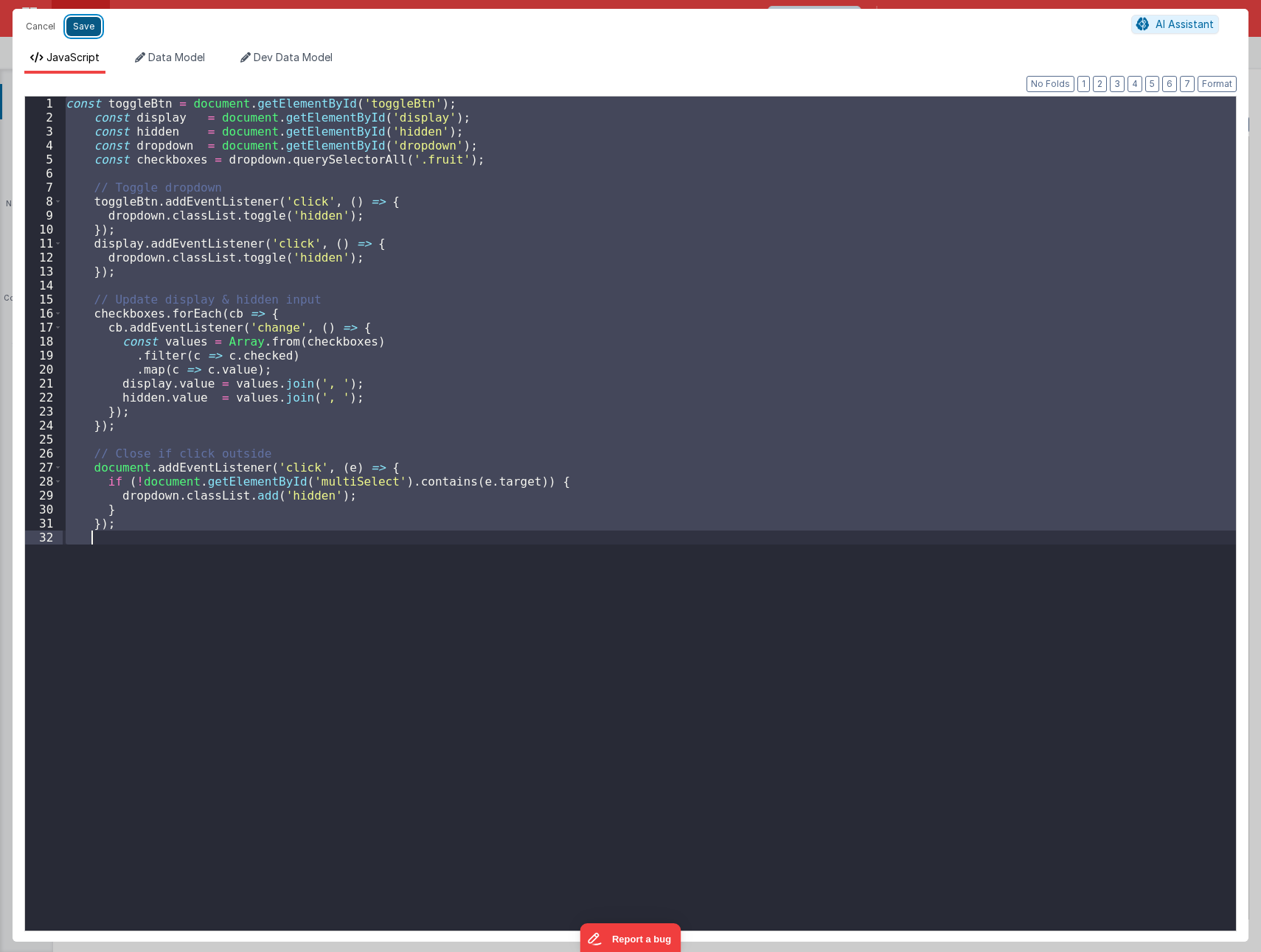
click at [83, 30] on button "Save" at bounding box center [84, 27] width 35 height 19
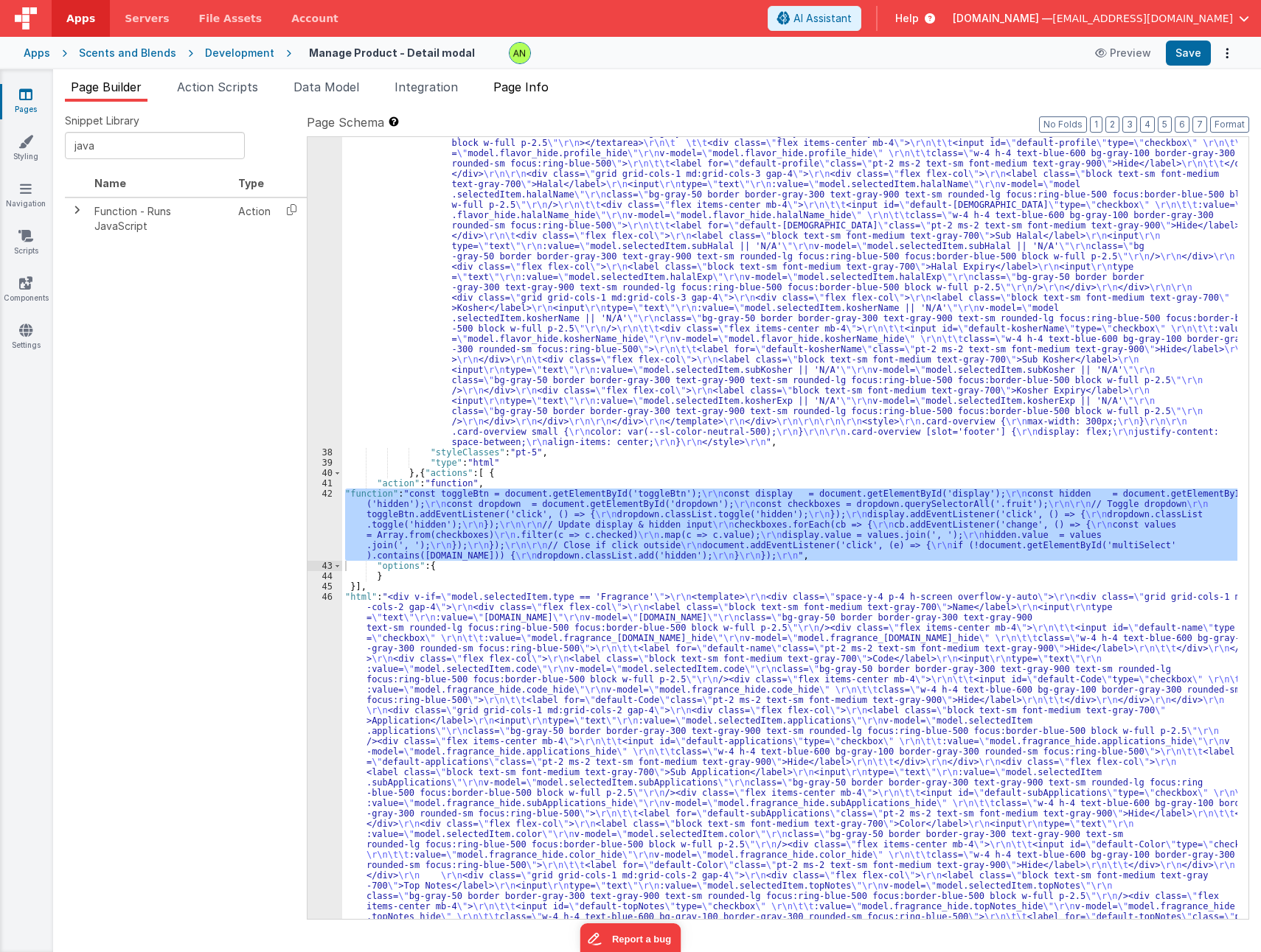
click at [532, 86] on span "Page Info" at bounding box center [521, 86] width 55 height 15
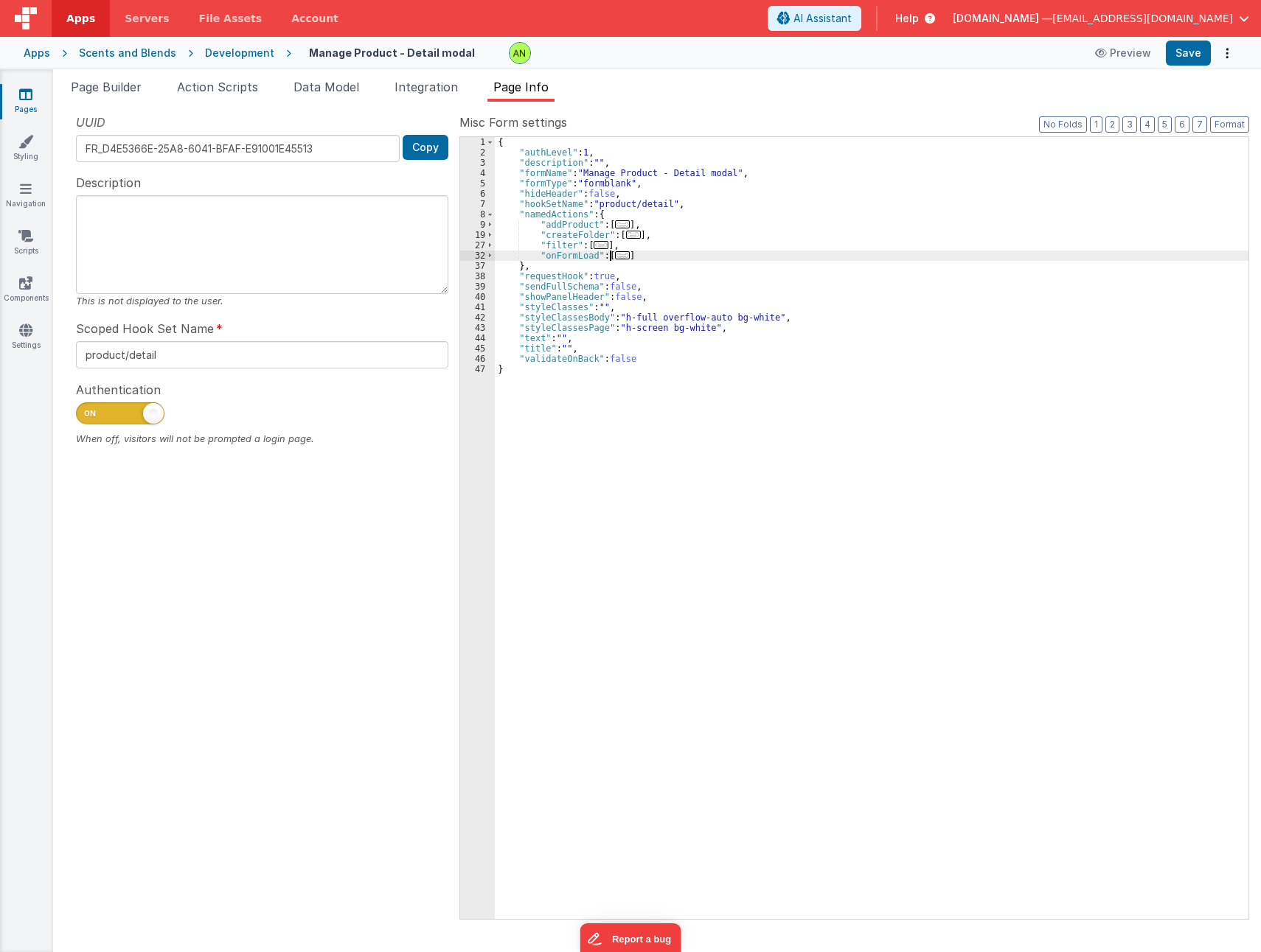
click at [616, 256] on span "..." at bounding box center [622, 255] width 15 height 8
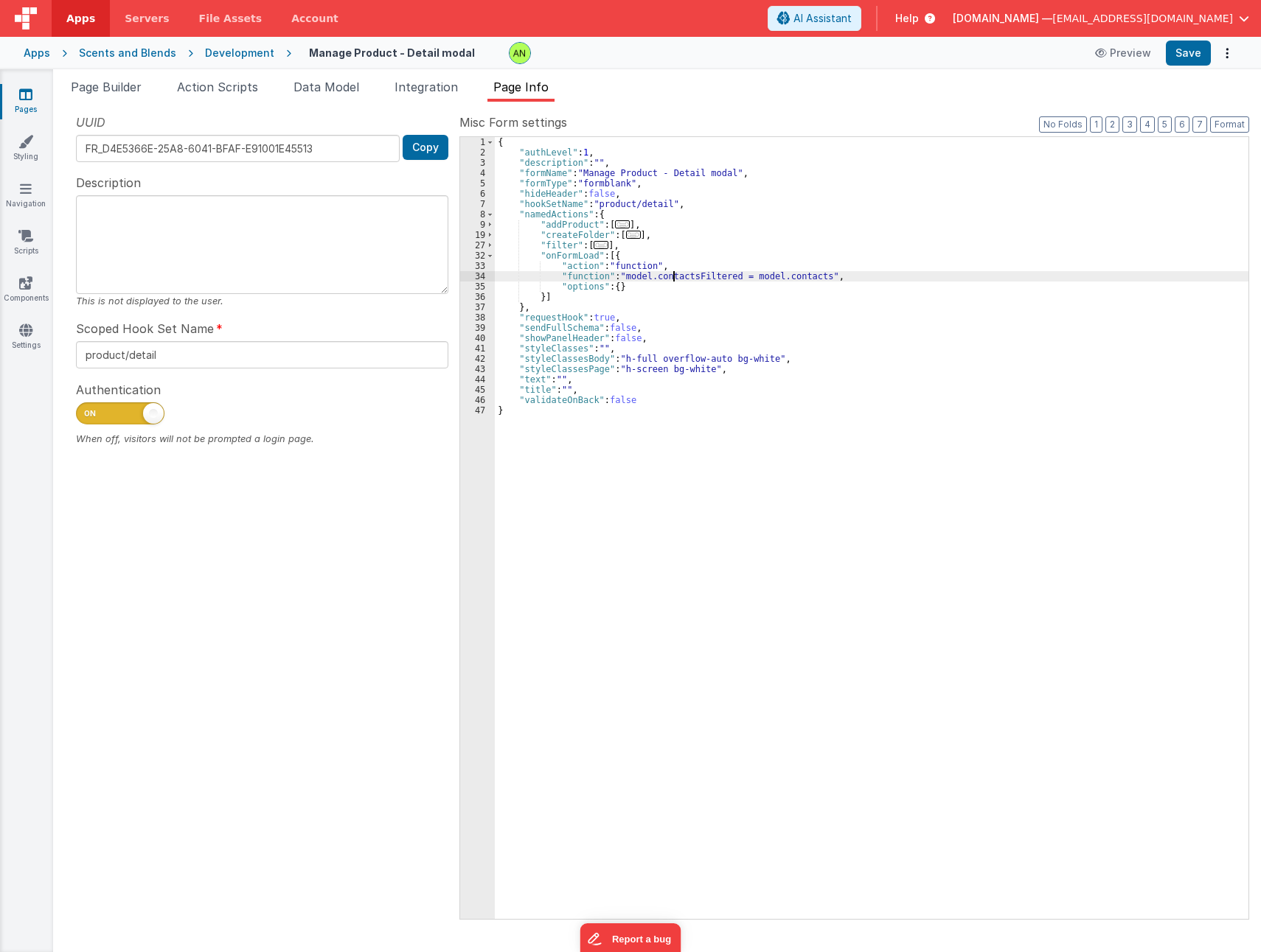
click at [673, 278] on div "{ "authLevel" : 1 , "description" : "" , "formName" : "Manage Product - Detail …" at bounding box center [872, 538] width 754 height 802
click at [473, 275] on div "34" at bounding box center [477, 276] width 35 height 10
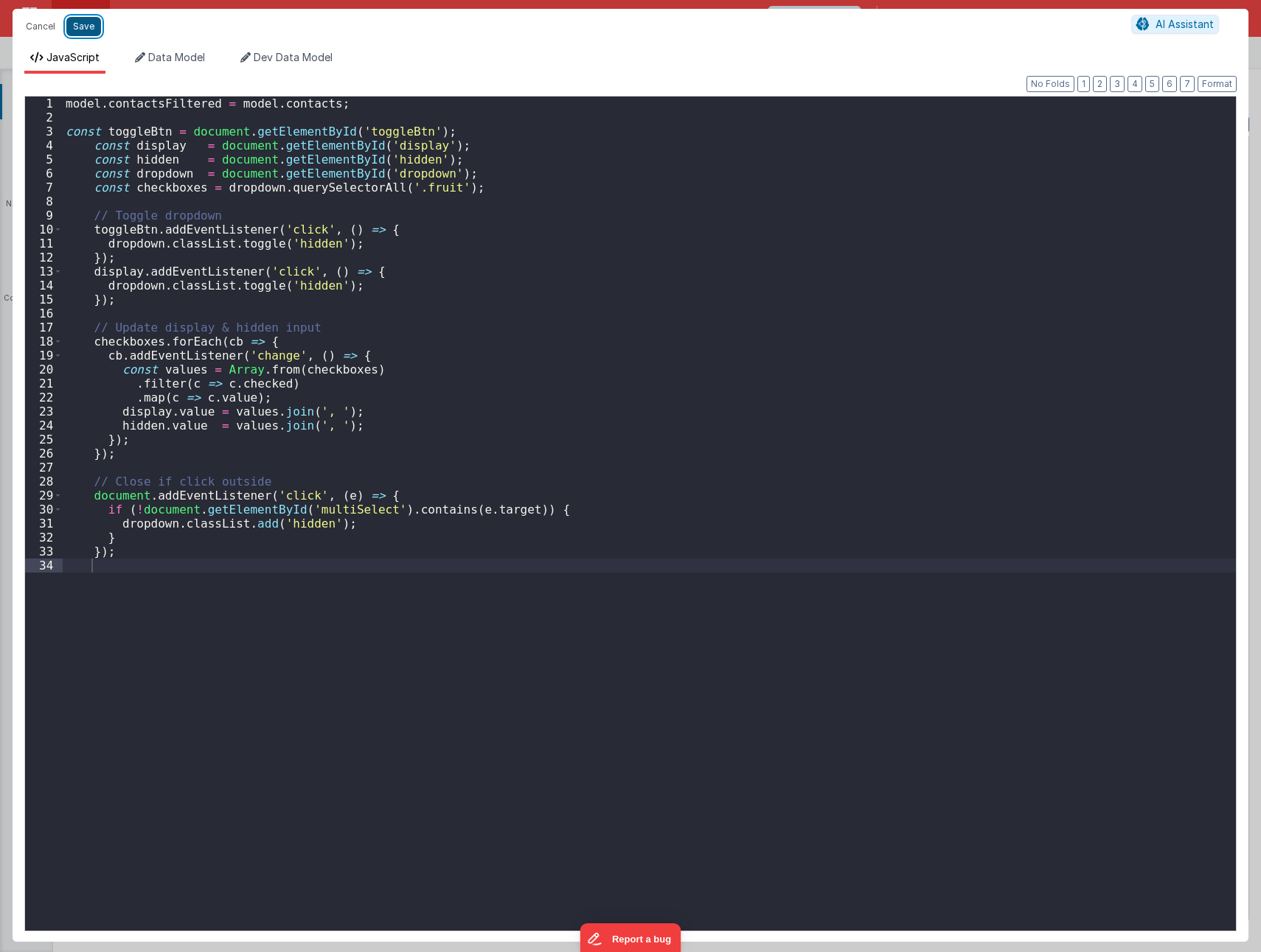
click at [86, 26] on button "Save" at bounding box center [84, 27] width 35 height 19
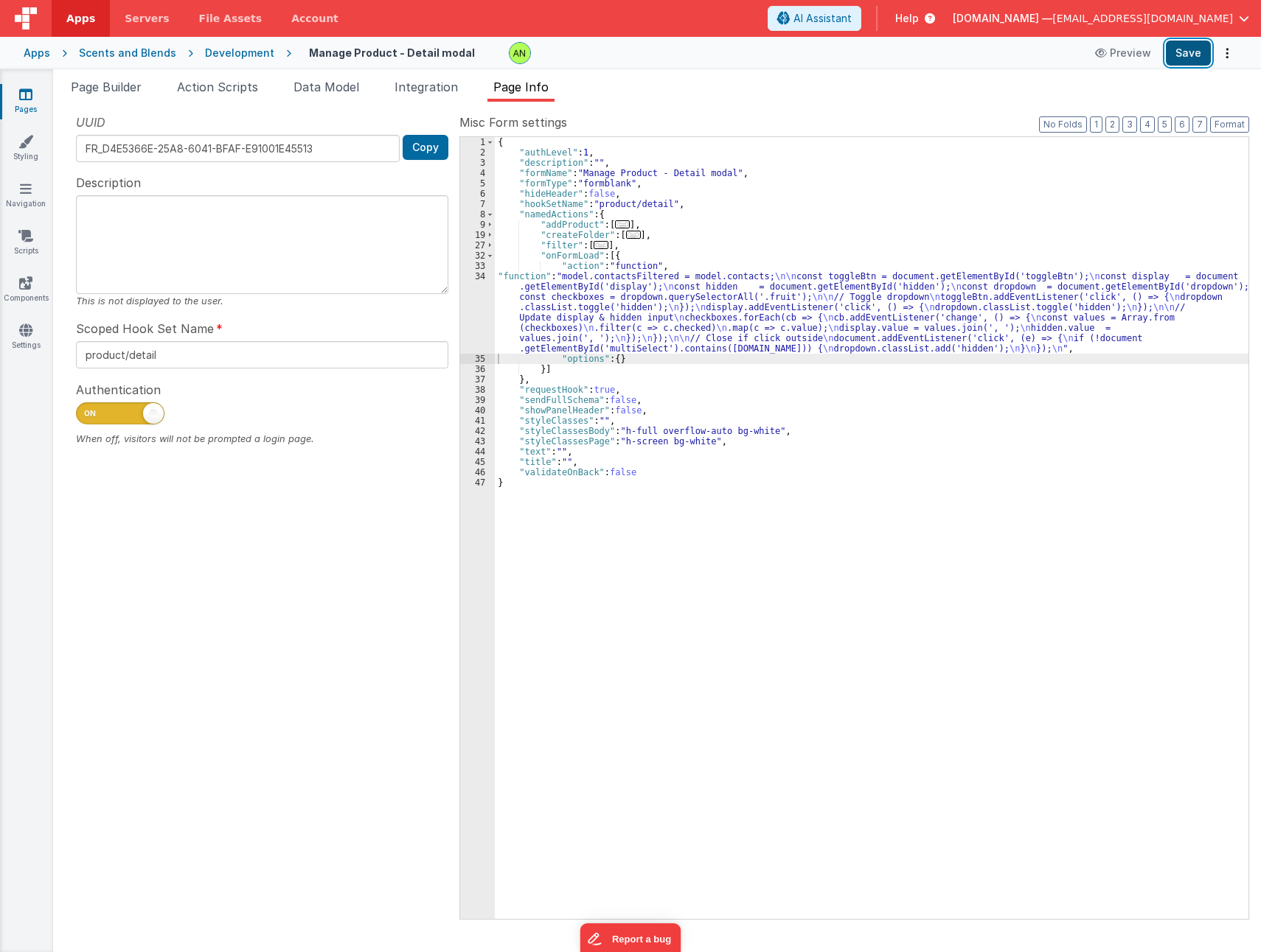
click at [1188, 53] on button "Save" at bounding box center [1187, 53] width 45 height 25
click at [746, 317] on div "{ "authLevel" : 1 , "description" : "" , "formName" : "Manage Product - Detail …" at bounding box center [872, 538] width 754 height 802
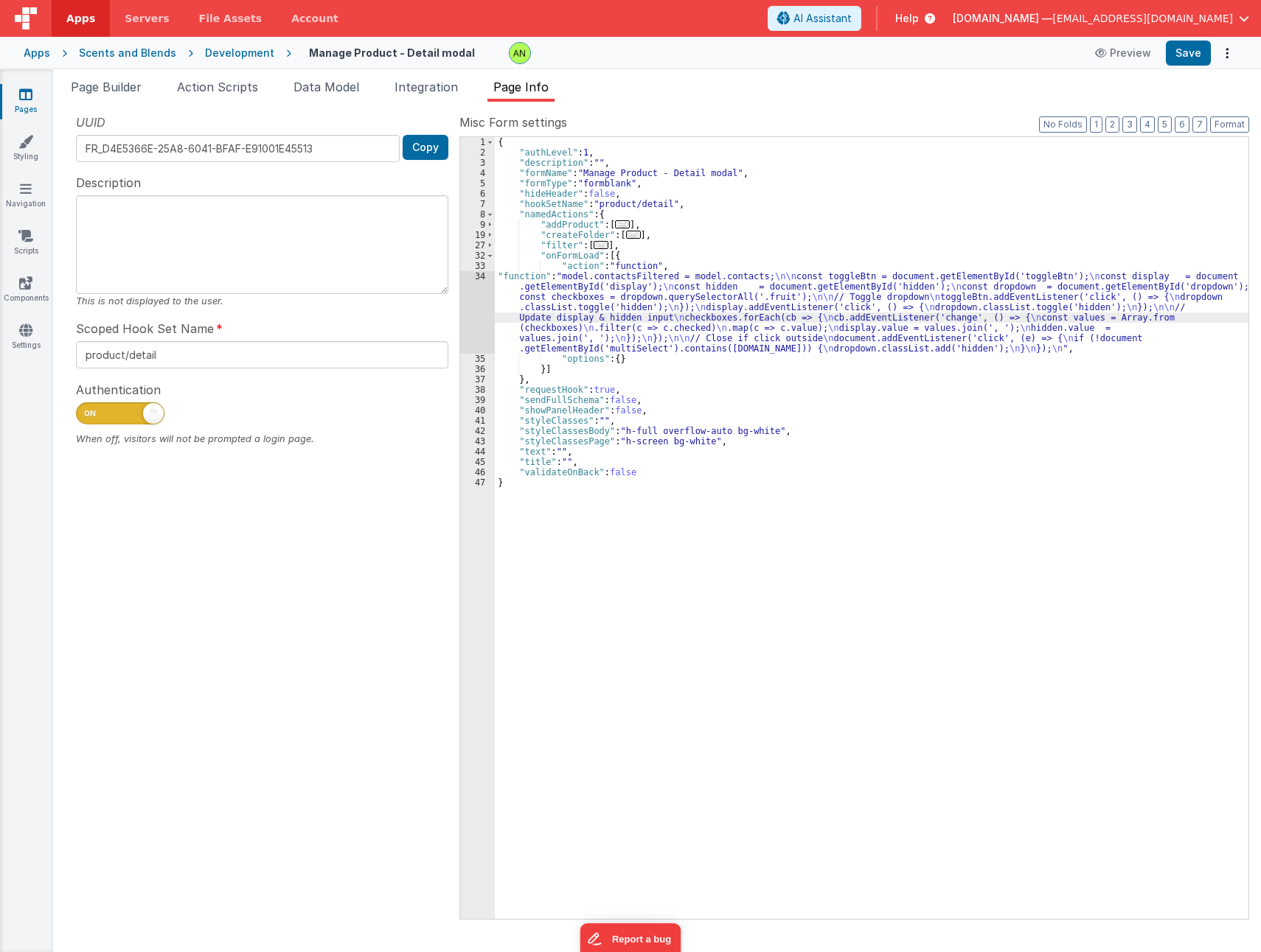
click at [481, 296] on div "34" at bounding box center [477, 312] width 35 height 82
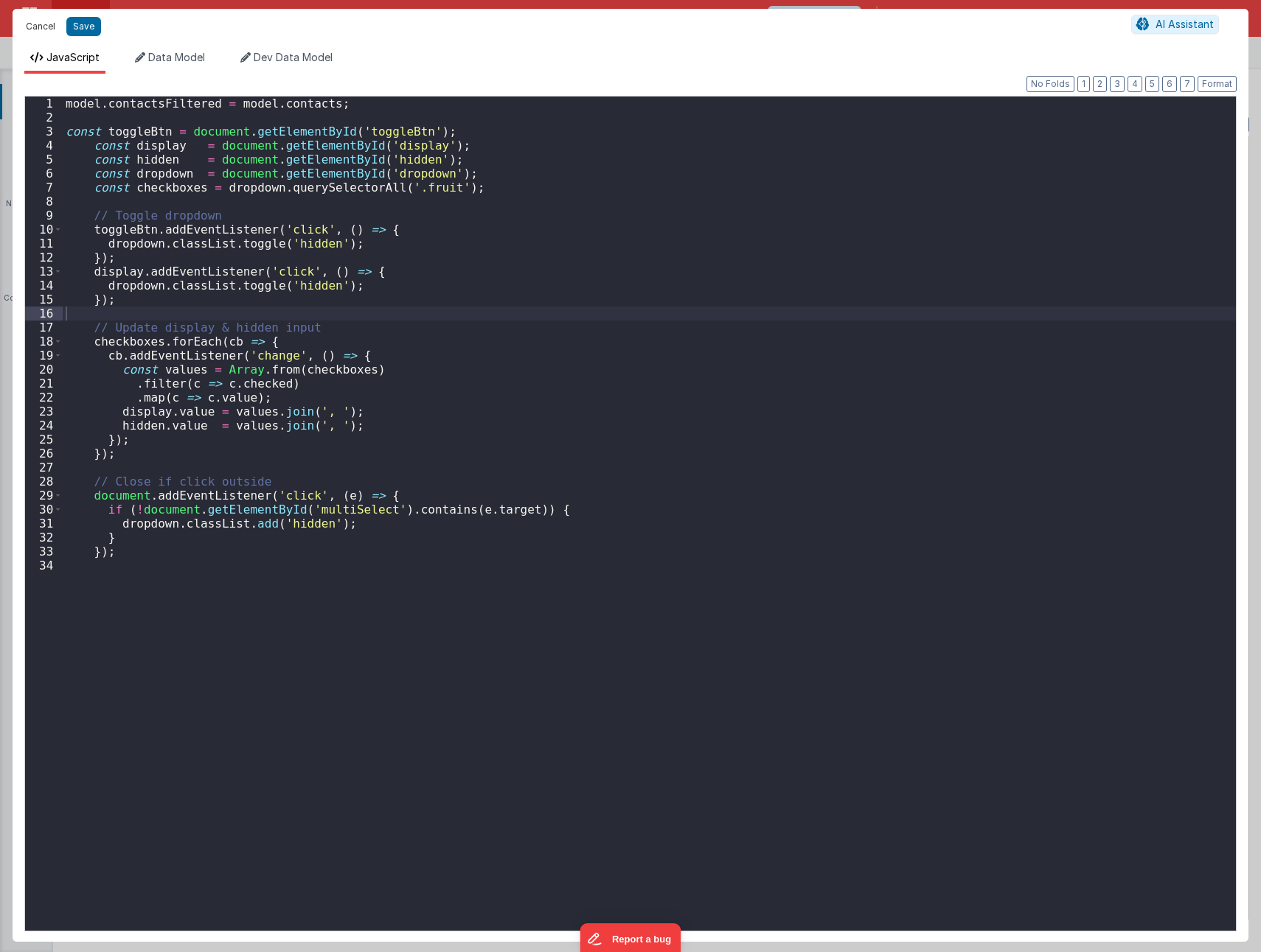
click at [36, 24] on button "Cancel" at bounding box center [40, 27] width 44 height 20
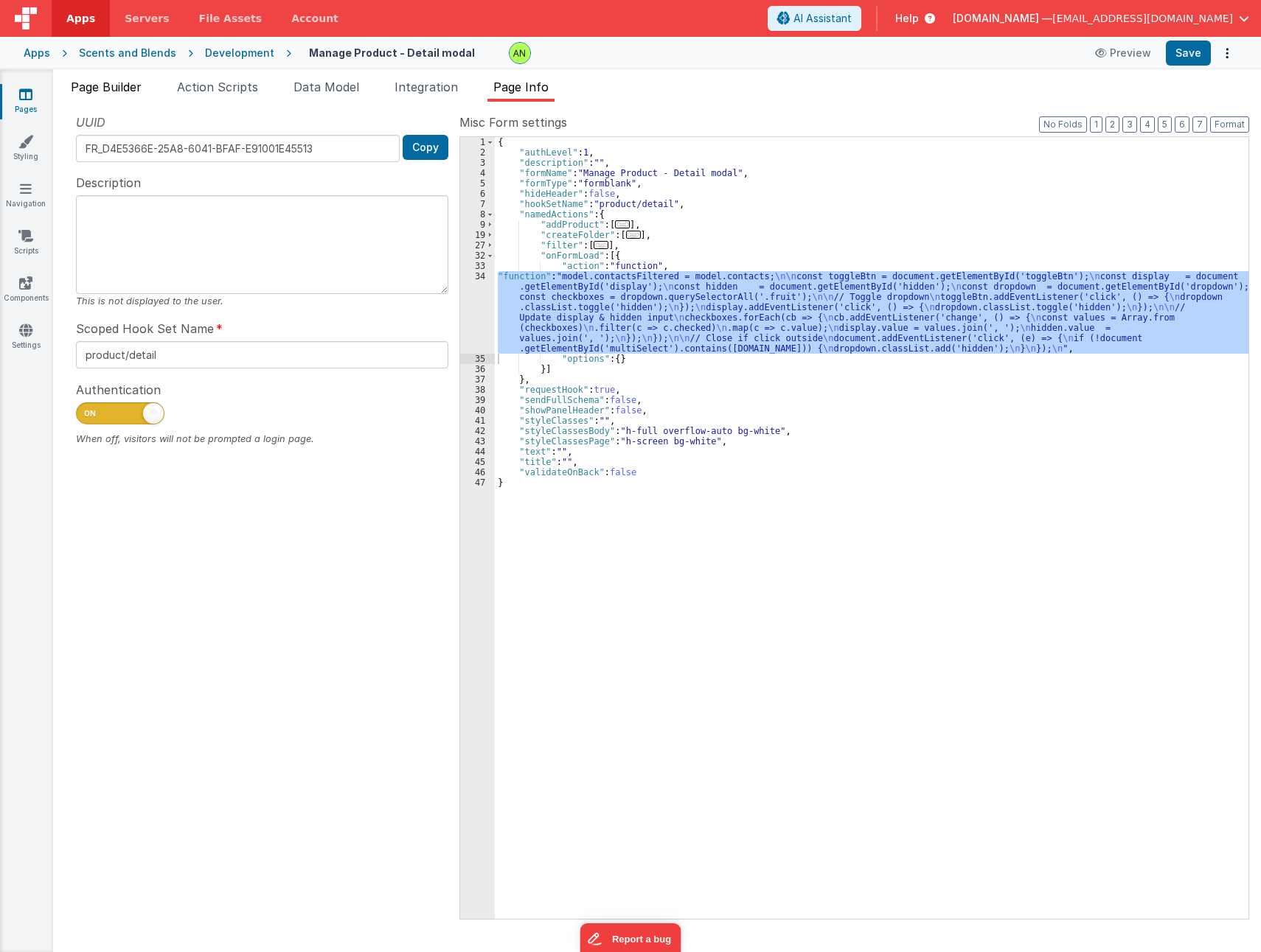
click at [95, 93] on span "Page Builder" at bounding box center [106, 86] width 71 height 15
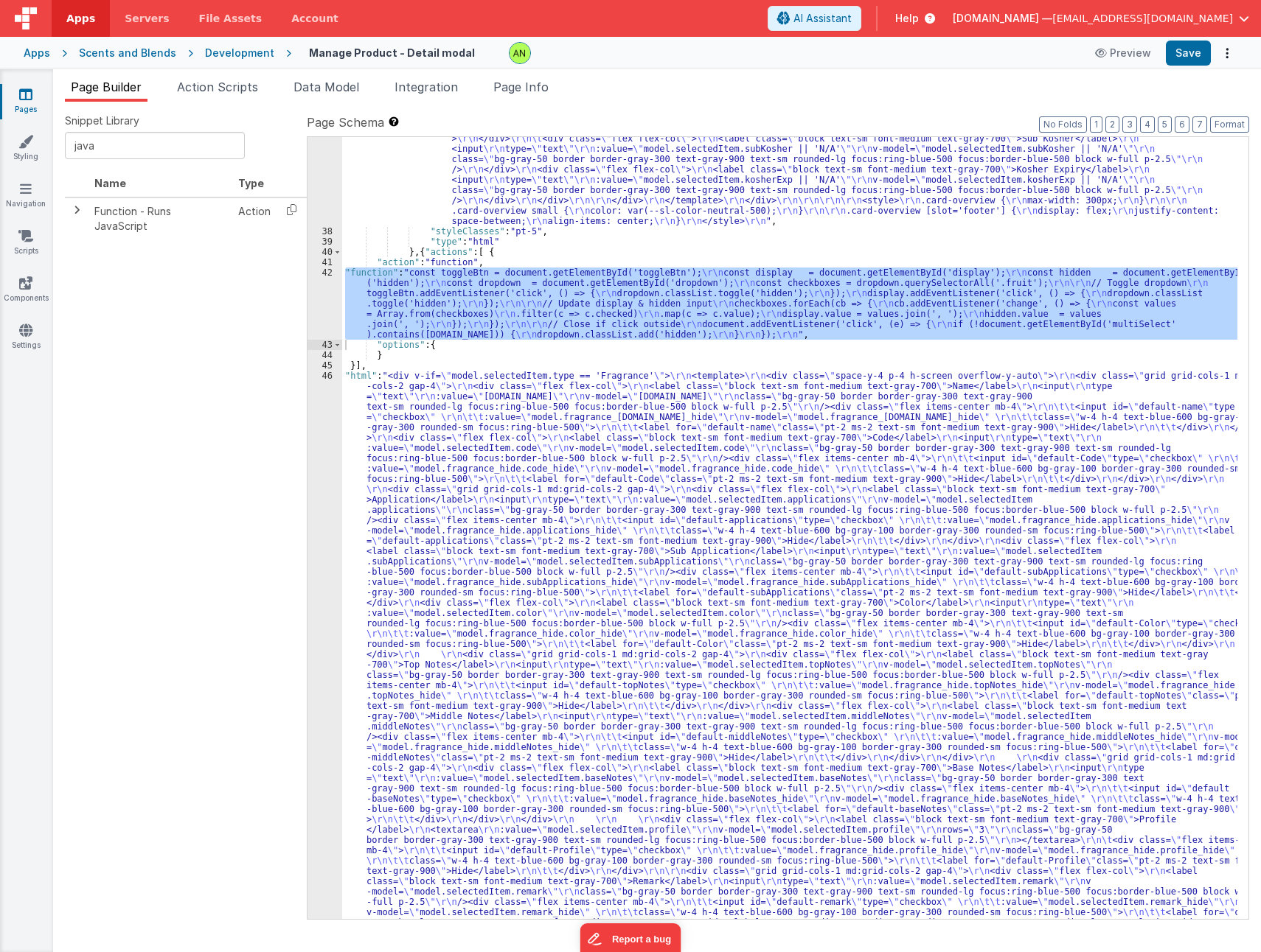
scroll to position [1180, 0]
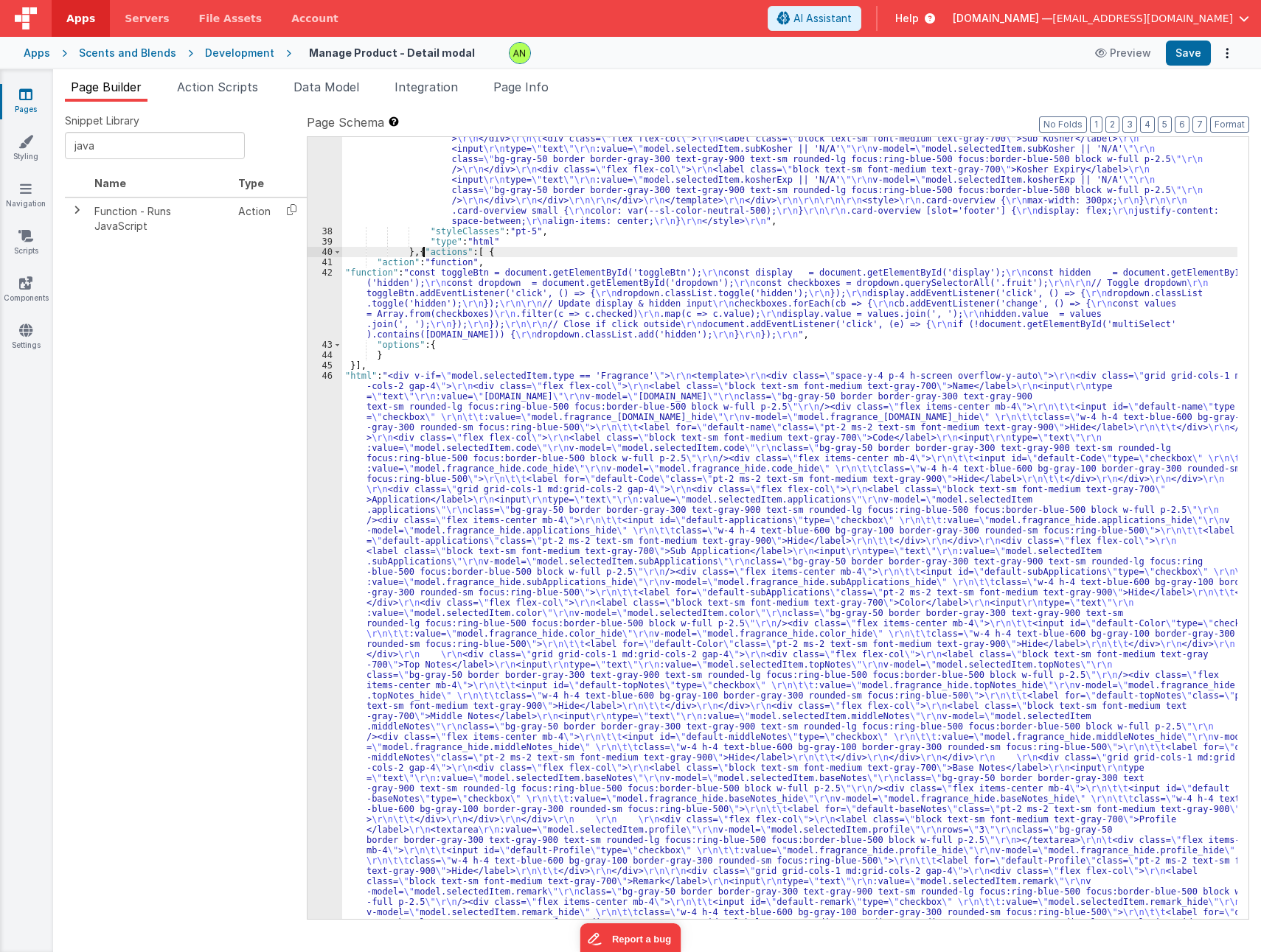
click at [422, 251] on div ""html" : "<div v-if= \" model.selectedItem.type == 'Flavor' \" > \r\n <template…" at bounding box center [790, 494] width 895 height 2329
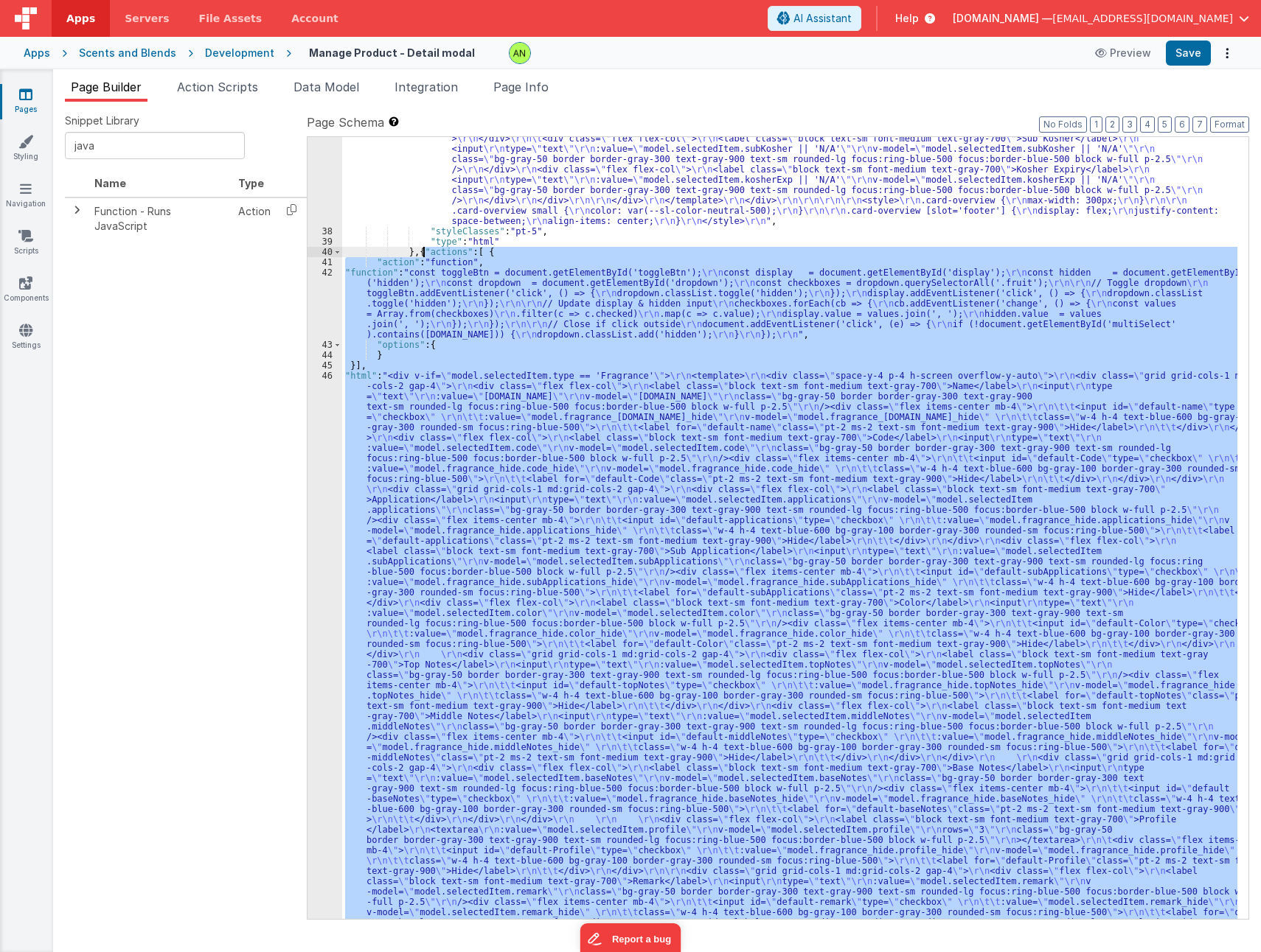
click at [422, 251] on div ""html" : "<div v-if= \" model.selectedItem.type == 'Flavor' \" > \r\n <template…" at bounding box center [790, 494] width 895 height 2329
click at [614, 292] on div ""html" : "<div v-if= \" model.selectedItem.type == 'Flavor' \" > \r\n <template…" at bounding box center [790, 528] width 895 height 782
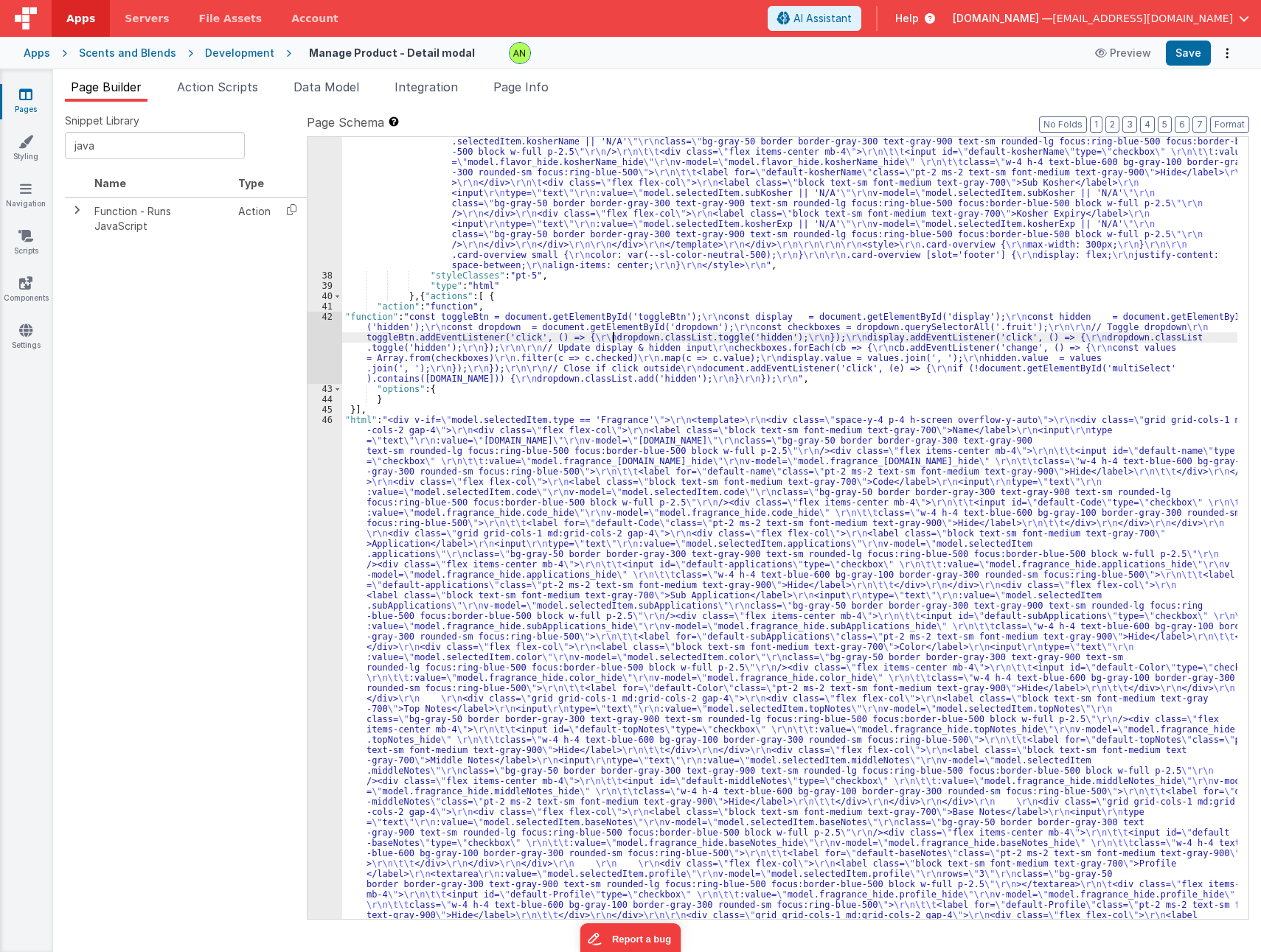
scroll to position [1136, 0]
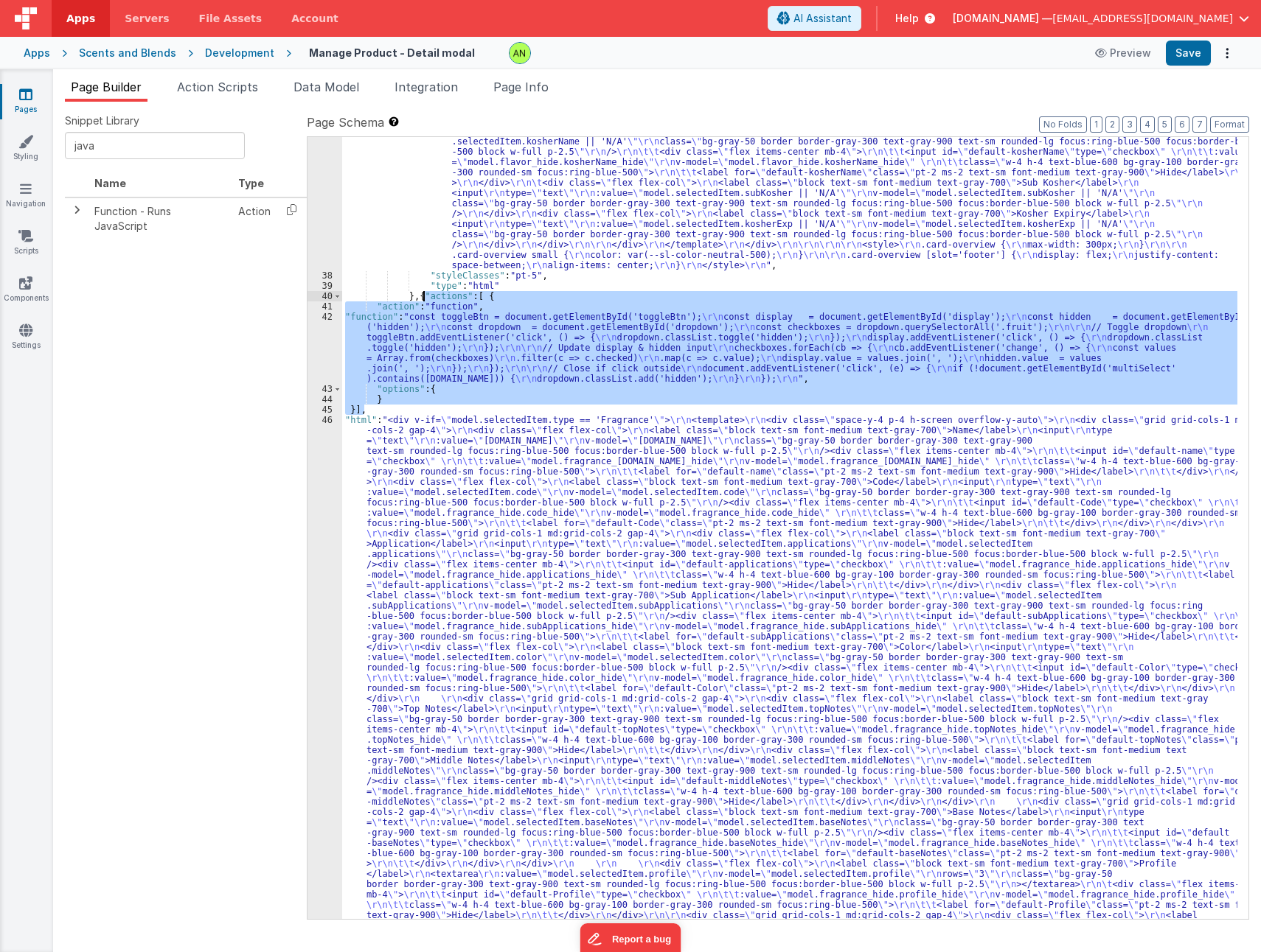
drag, startPoint x: 373, startPoint y: 410, endPoint x: 422, endPoint y: 294, distance: 125.9
click at [422, 294] on div ""html" : "<div v-if= \" model.selectedItem.type == 'Flavor' \" > \r\n <template…" at bounding box center [790, 538] width 895 height 2329
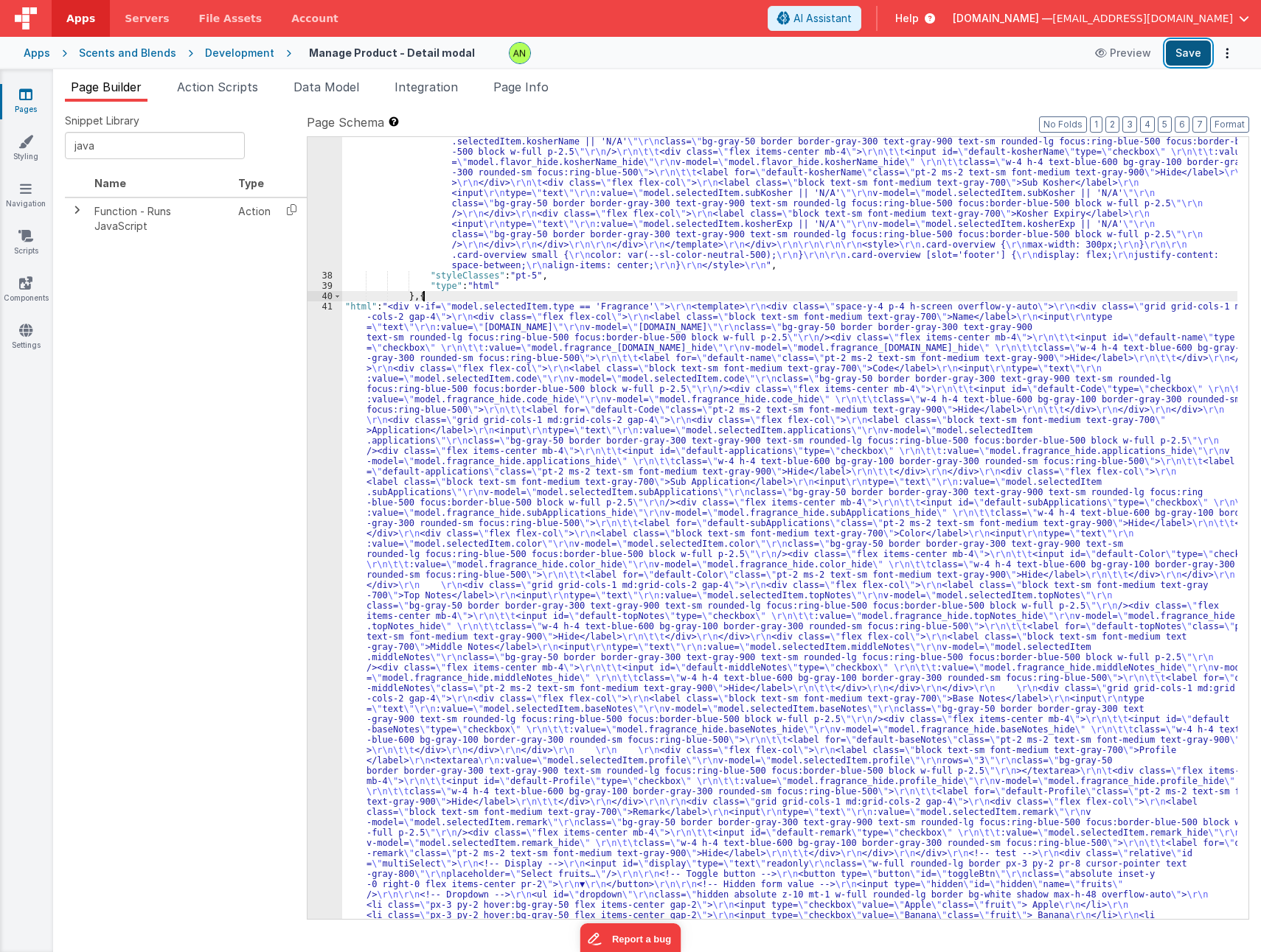
click at [1188, 54] on button "Save" at bounding box center [1187, 53] width 45 height 25
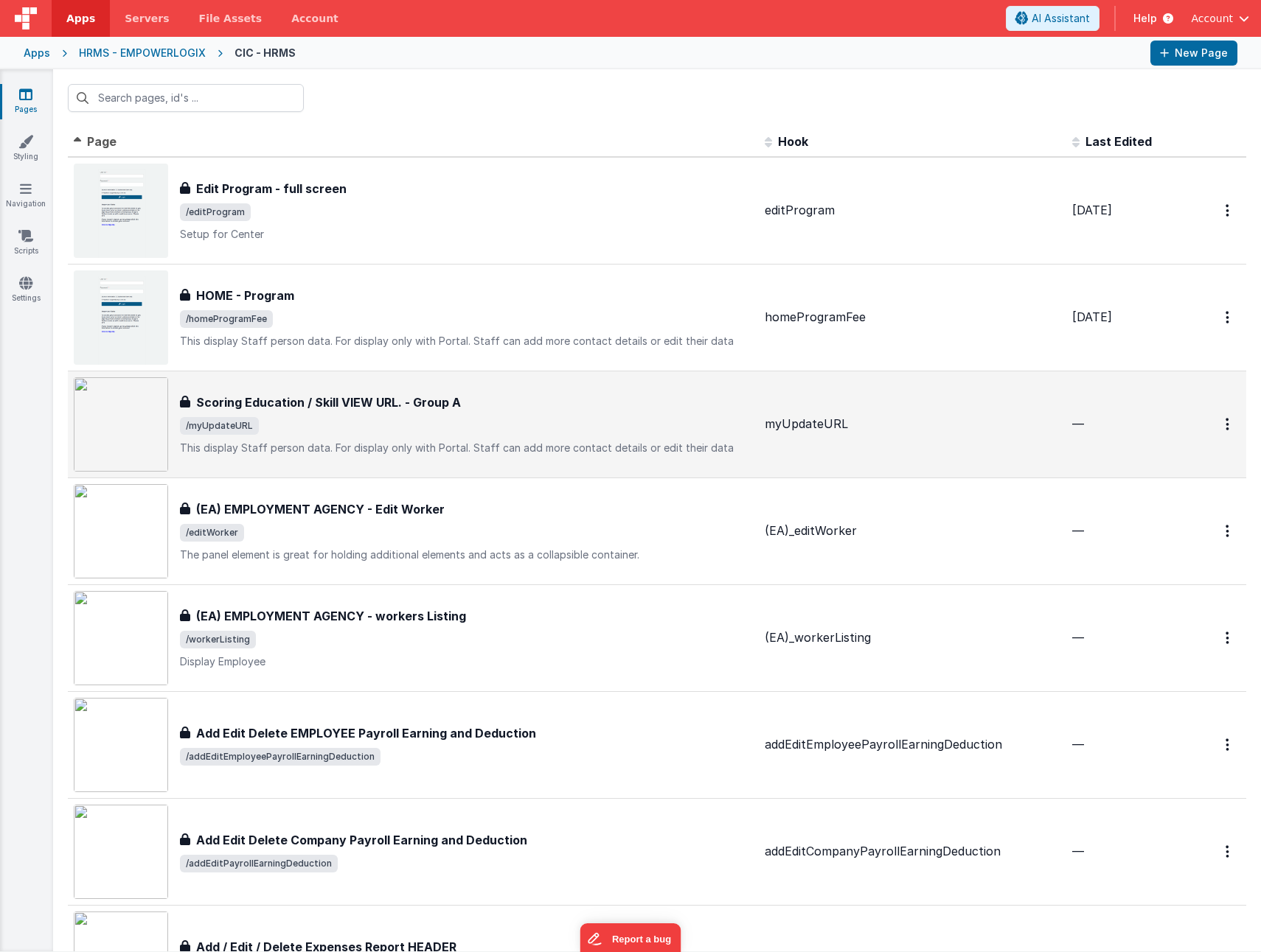
click at [31, 52] on div "Apps" at bounding box center [37, 53] width 27 height 15
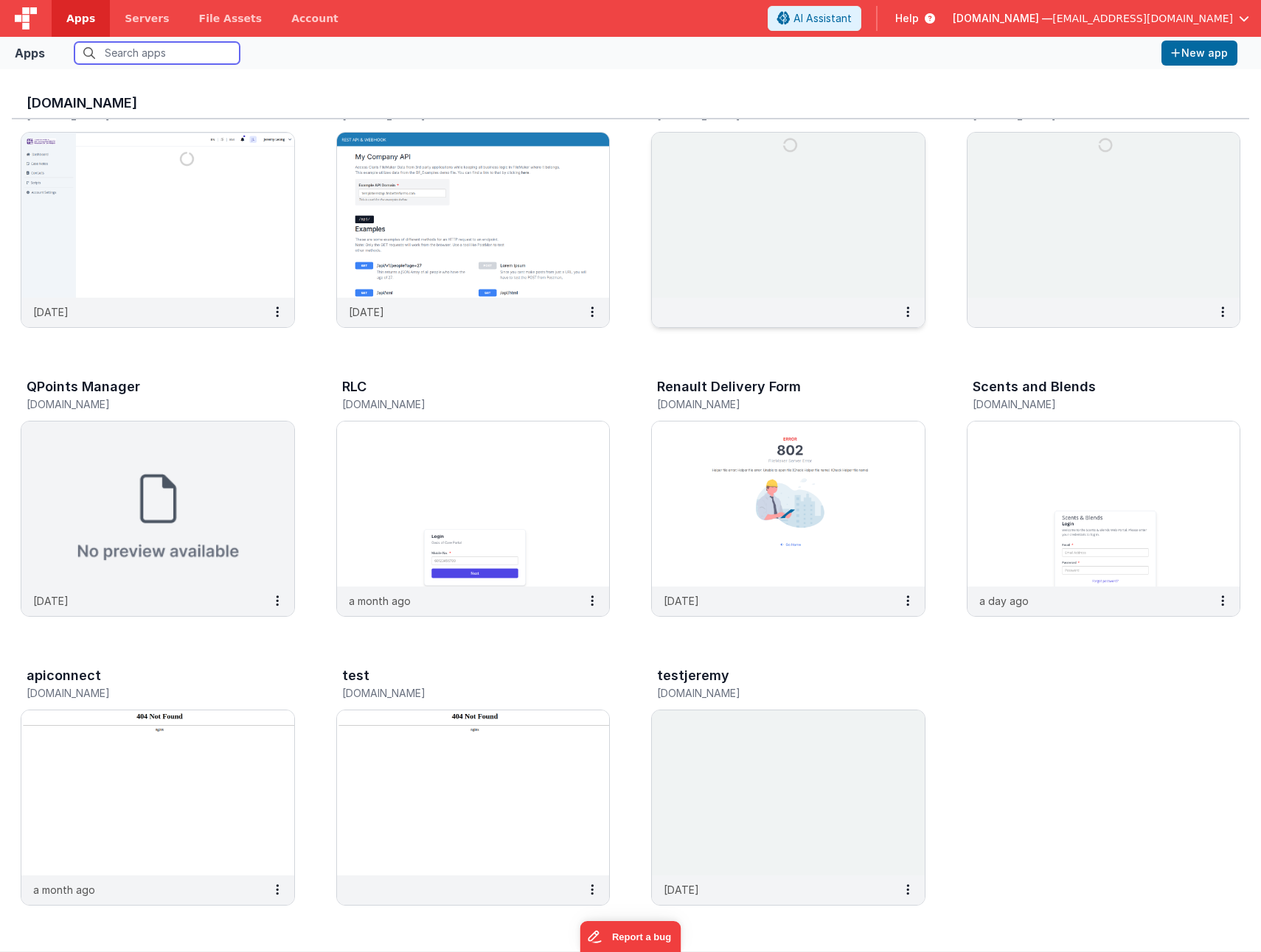
scroll to position [12, 0]
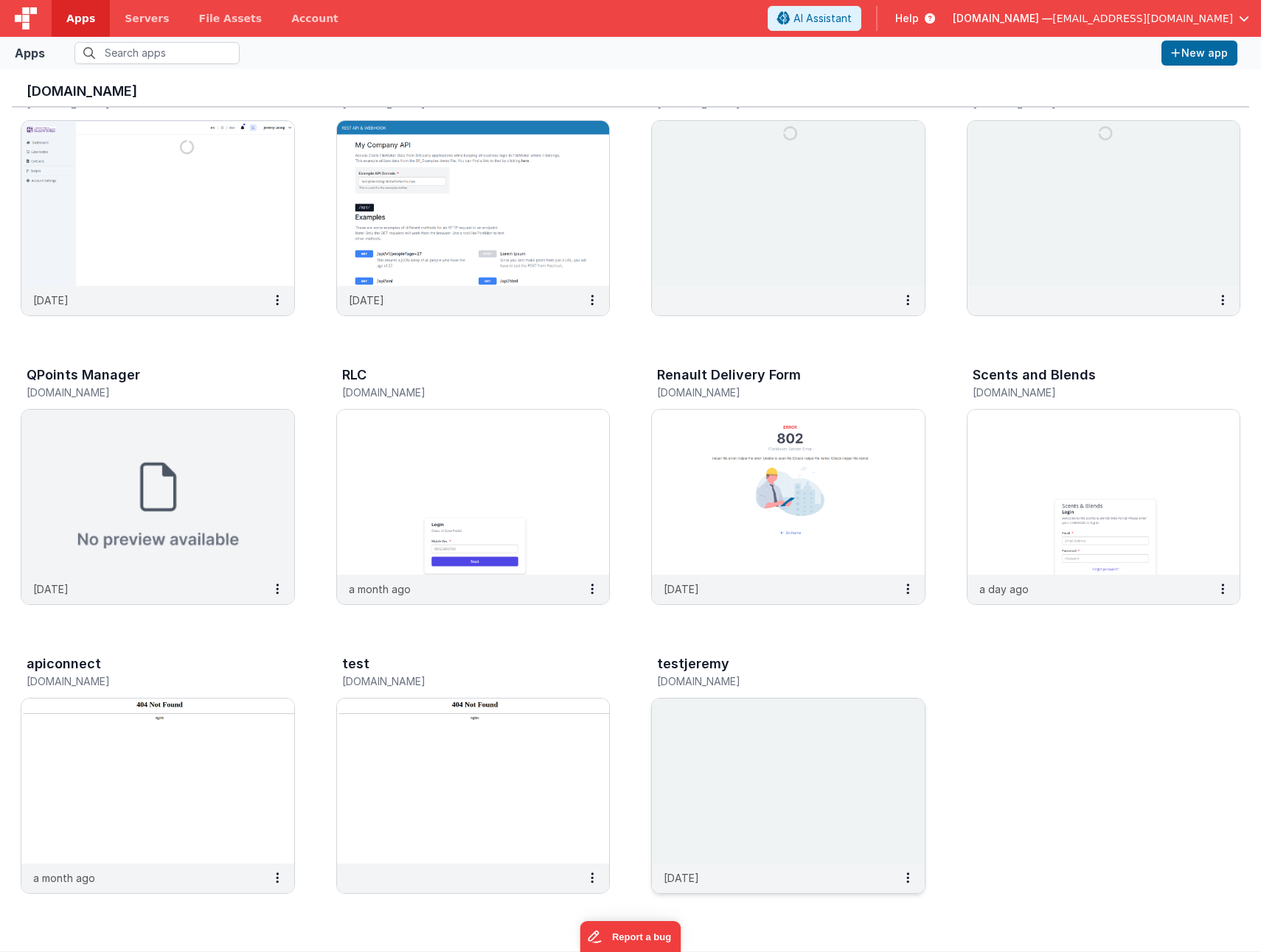
click at [767, 753] on img at bounding box center [788, 781] width 272 height 165
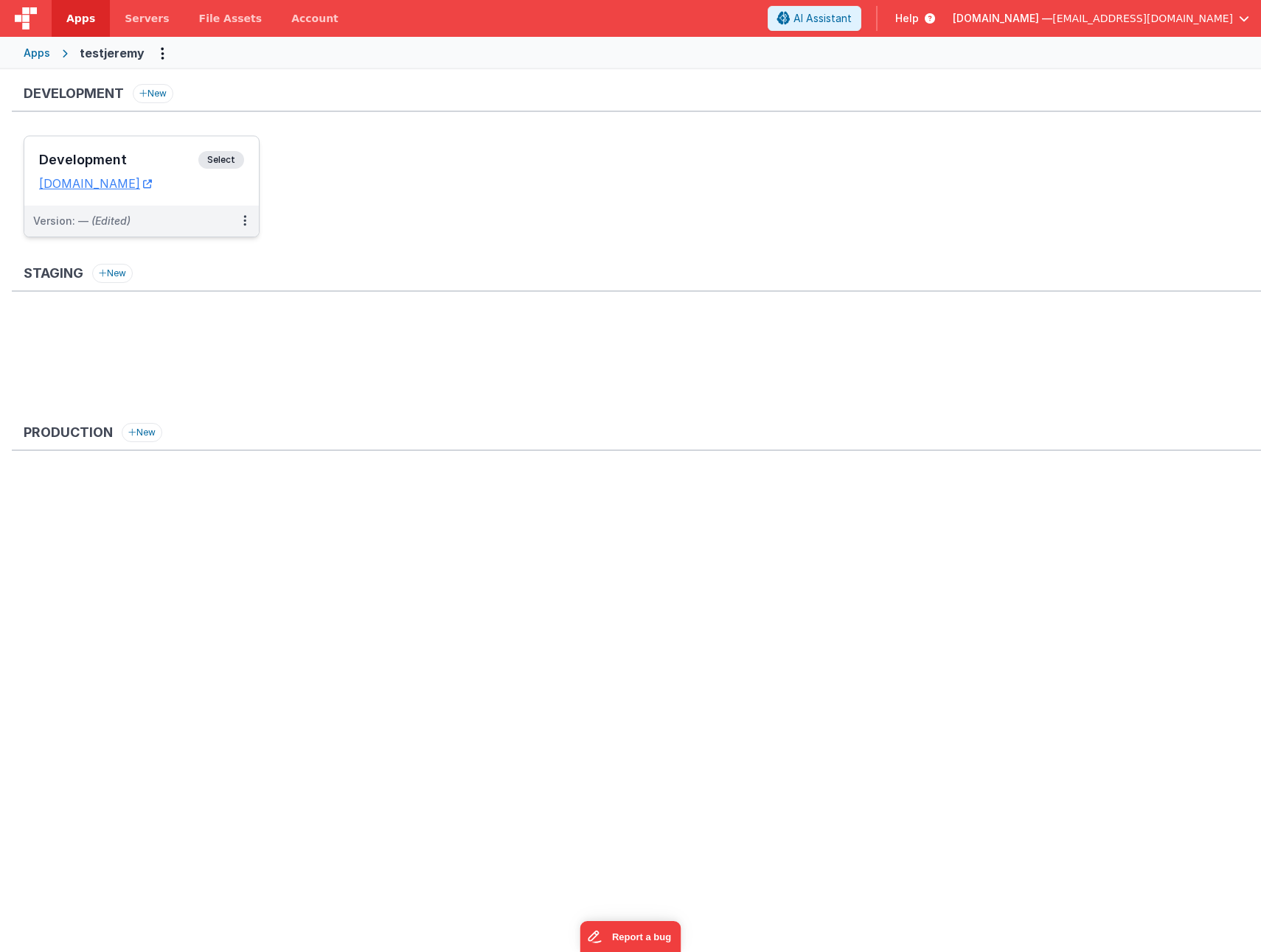
click at [113, 156] on h3 "Development" at bounding box center [119, 159] width 159 height 15
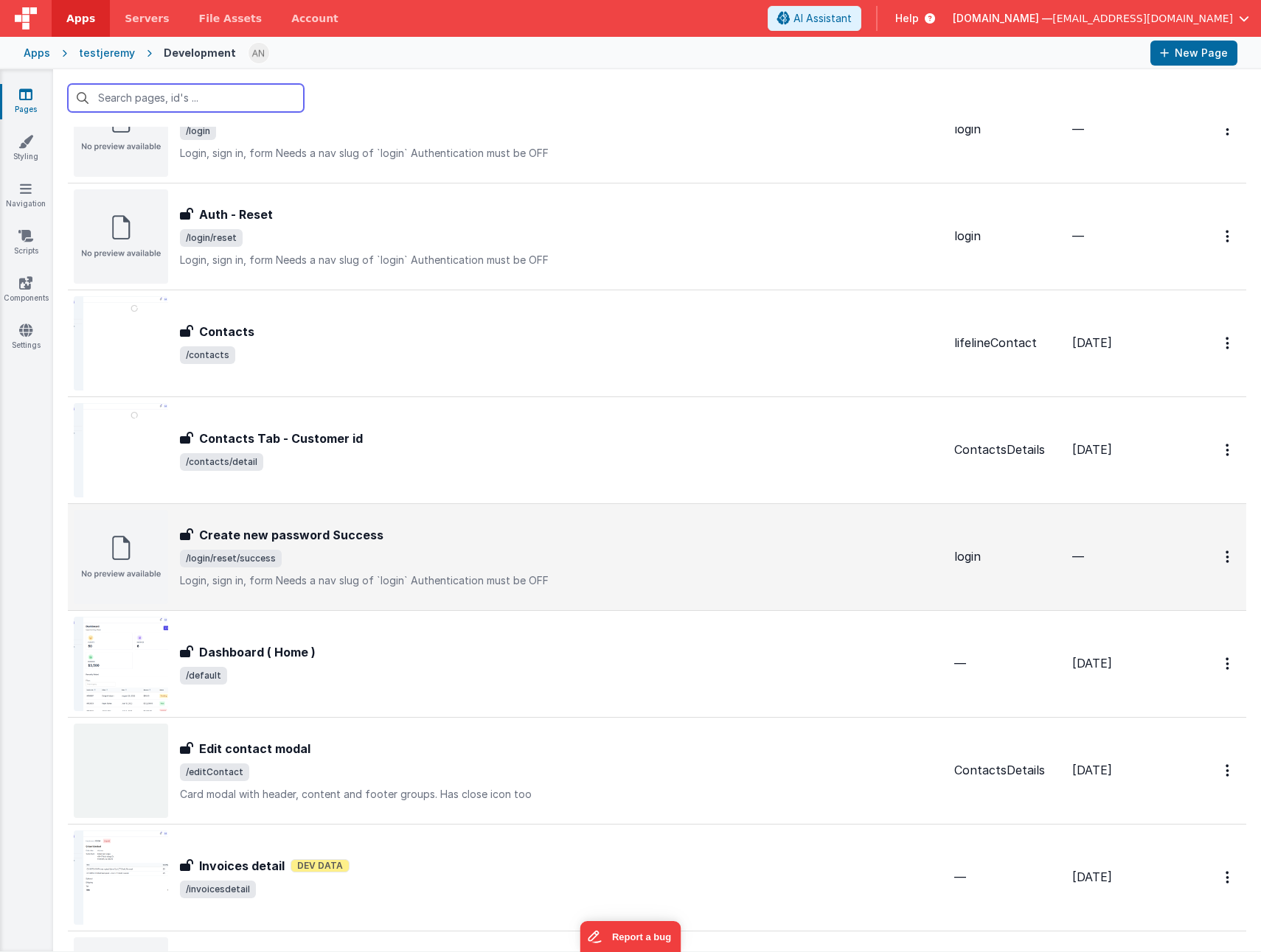
scroll to position [516, 0]
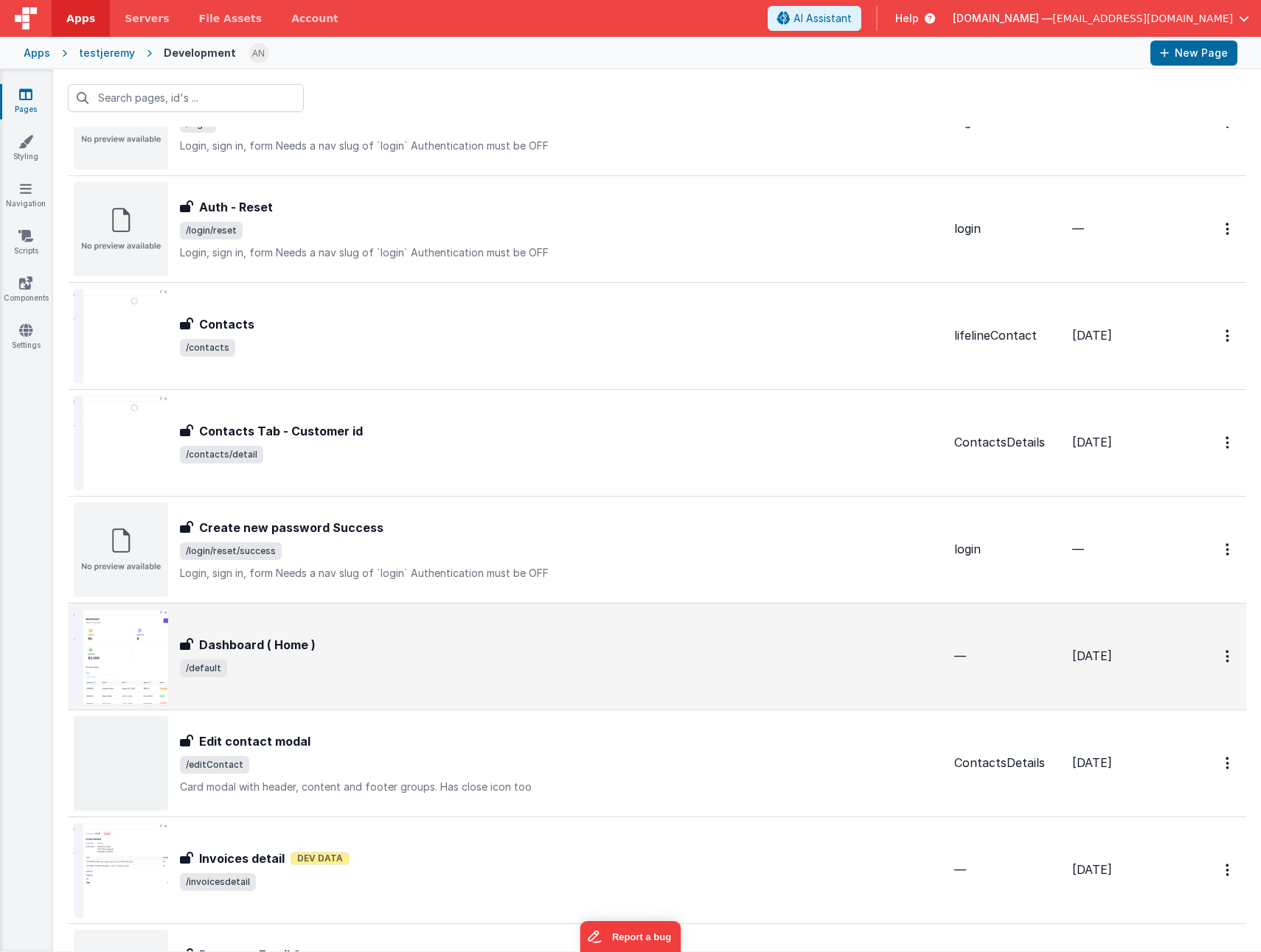
click at [335, 658] on div "Dashboard ( Home ) Dashboard ( Home ) /default" at bounding box center [561, 656] width 762 height 42
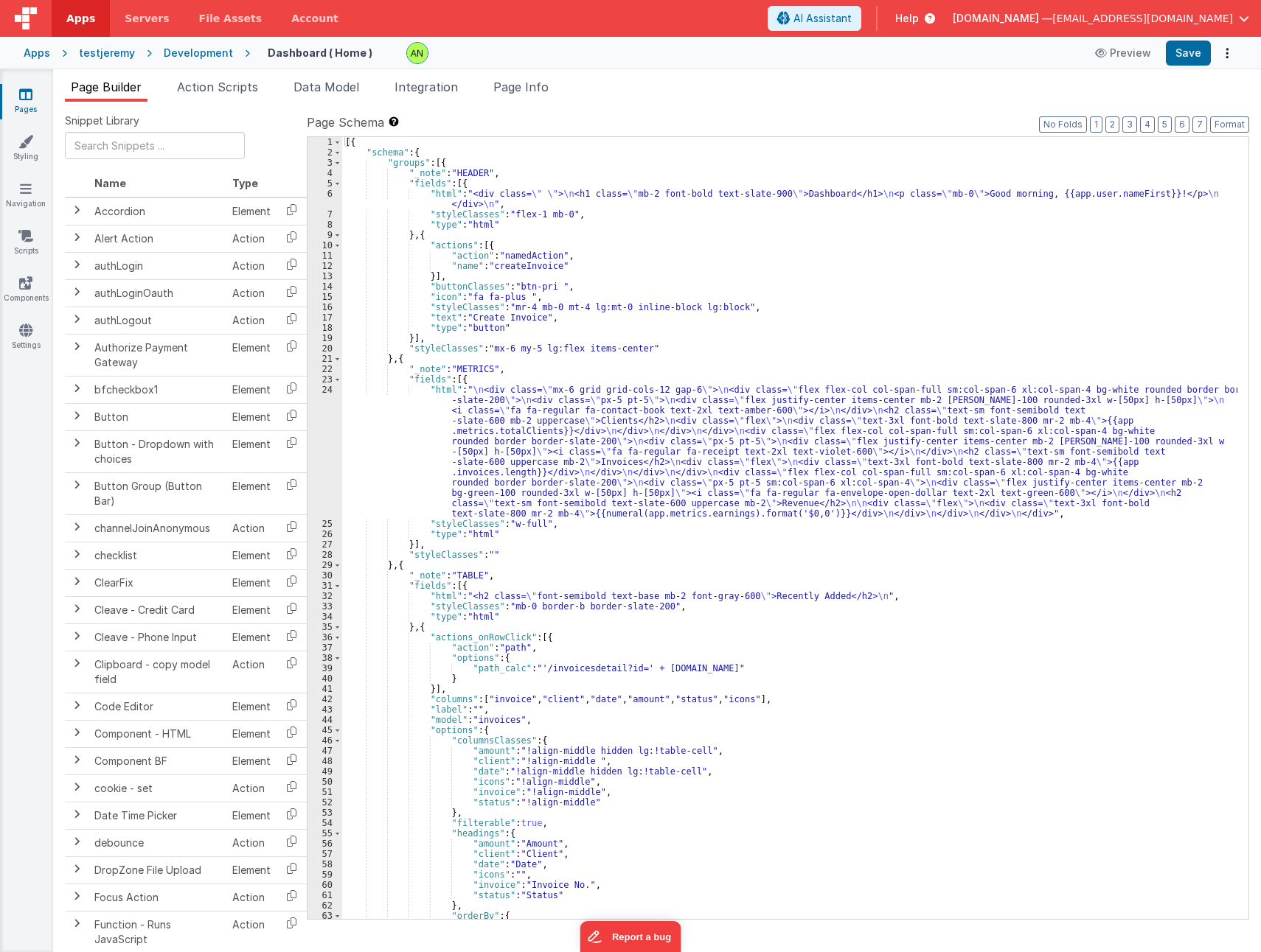
click at [615, 441] on div "[{ "schema" : { "groups" : [{ "_note" : "HEADER" , "fields" : [{ "html" : "<div…" at bounding box center [790, 538] width 895 height 802
click at [313, 431] on div "24" at bounding box center [325, 451] width 35 height 134
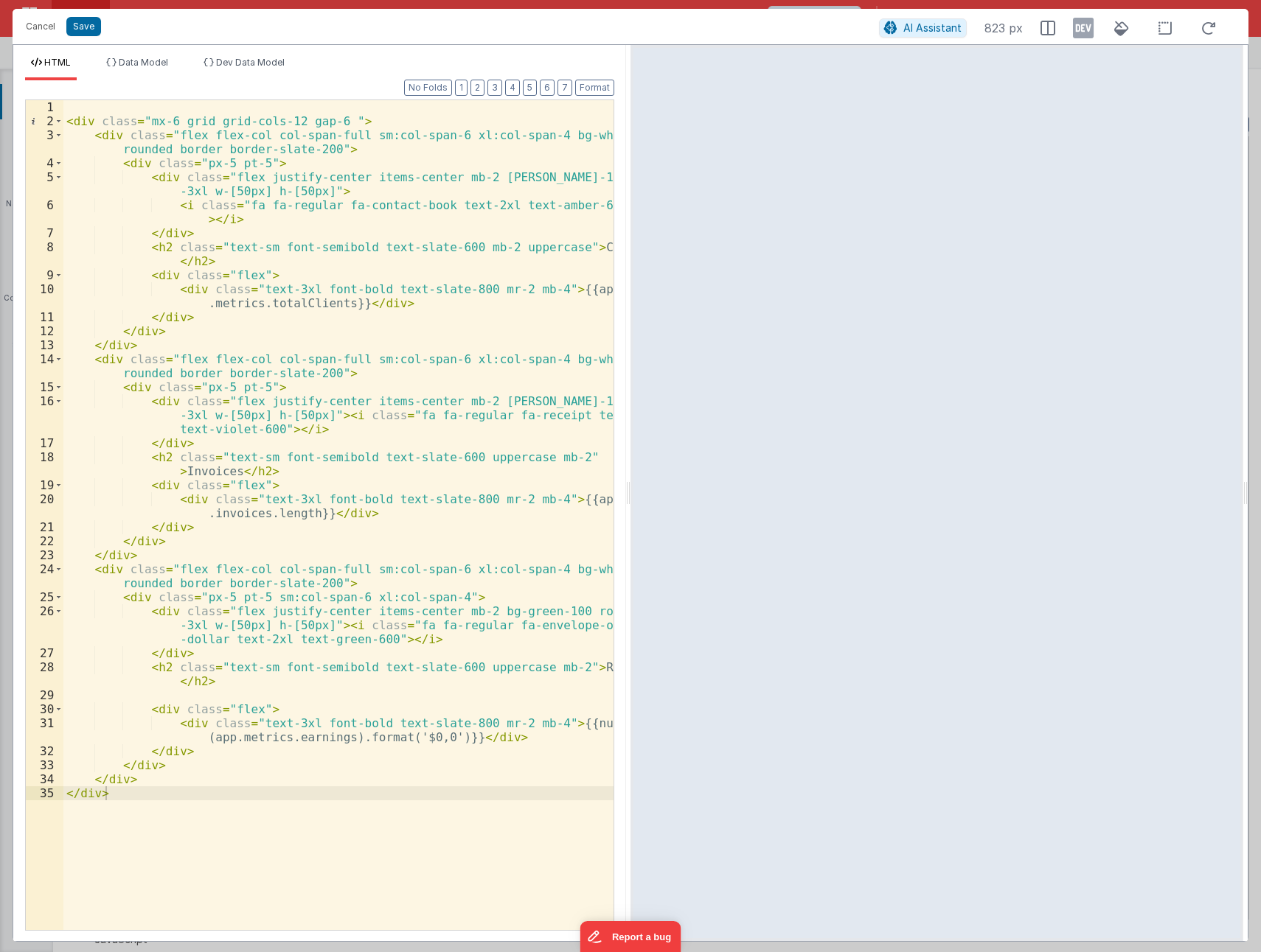
click at [148, 64] on span "Data Model" at bounding box center [143, 62] width 49 height 11
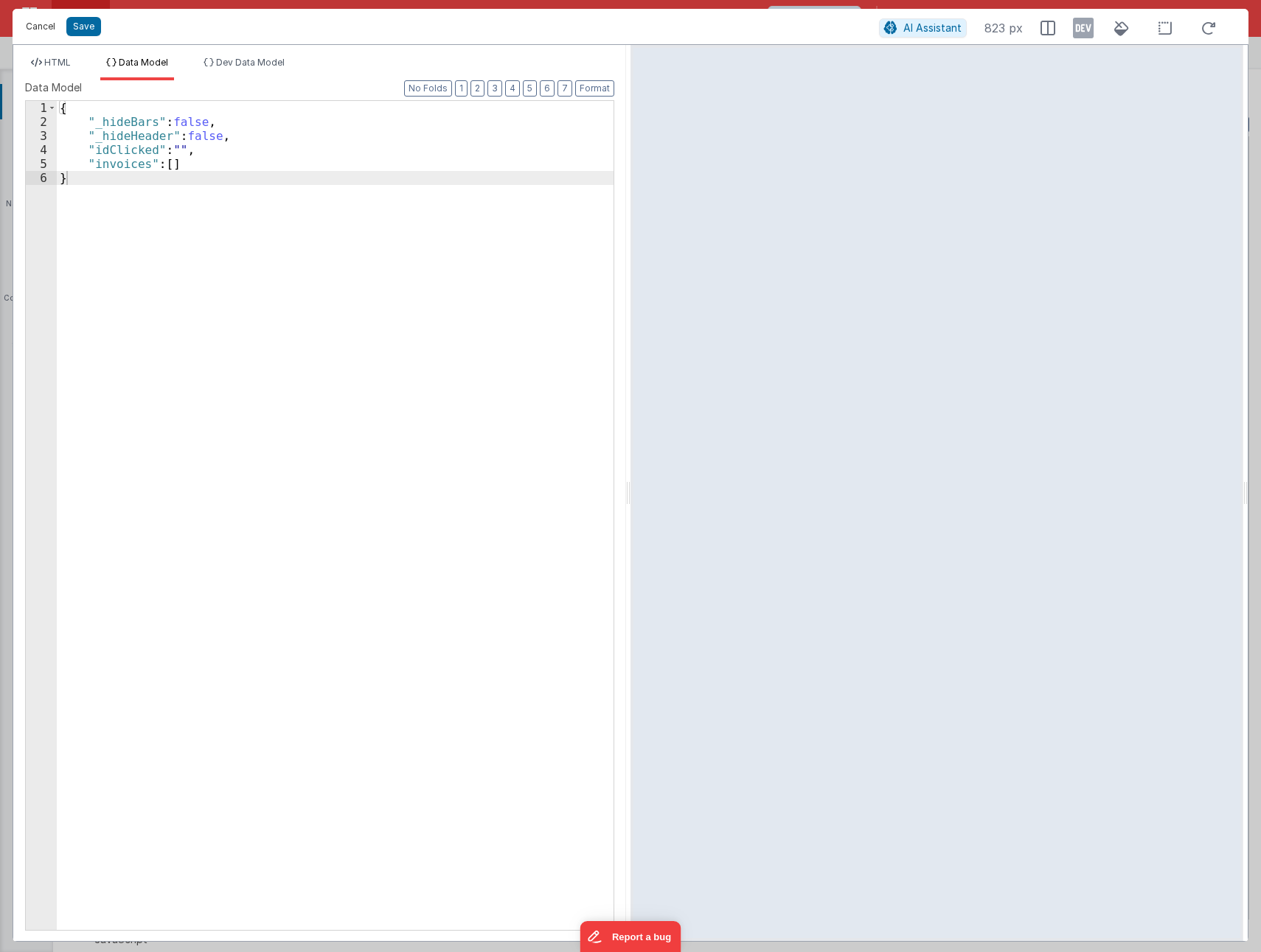
click at [38, 28] on button "Cancel" at bounding box center [40, 27] width 44 height 20
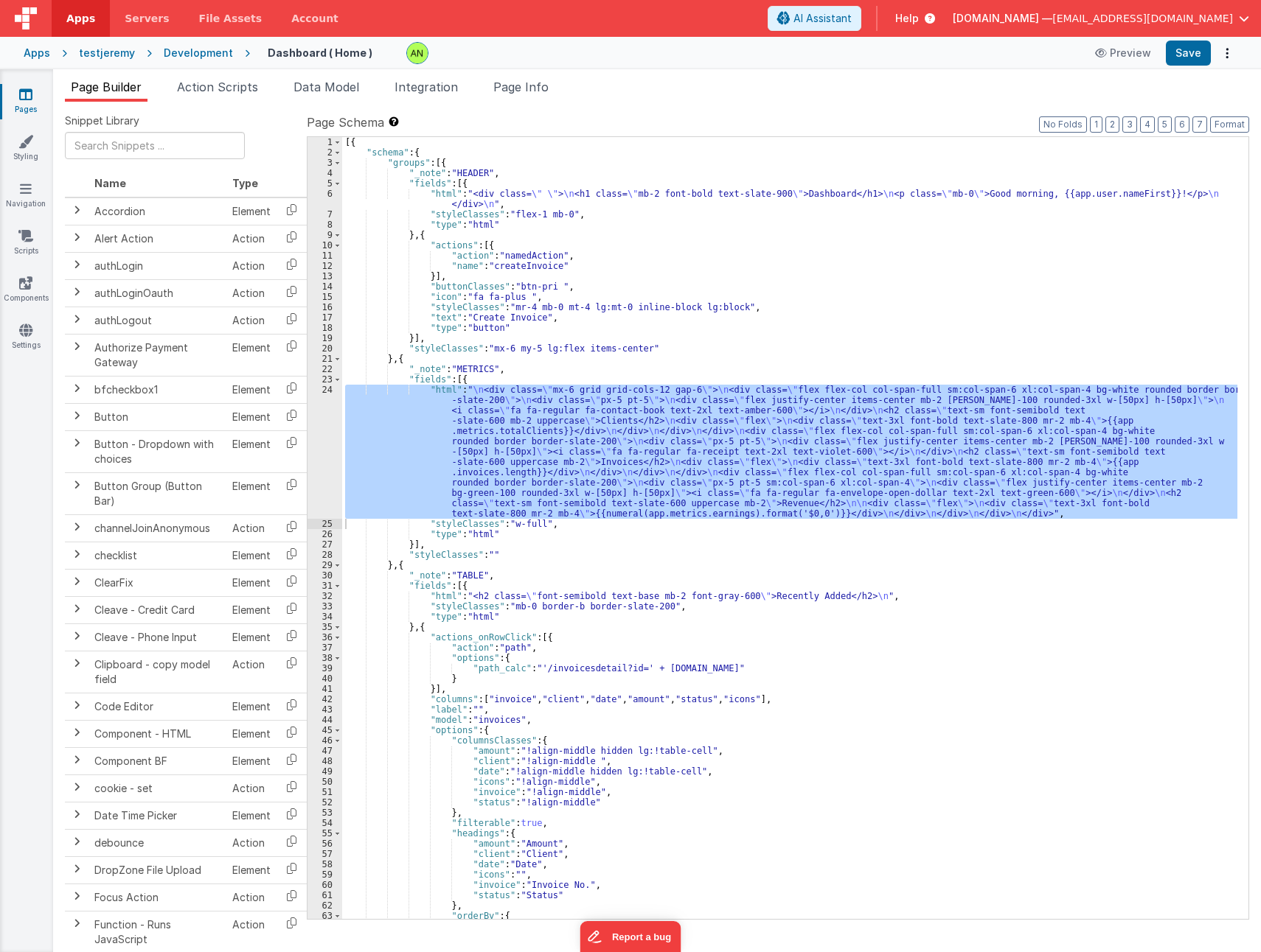
click at [32, 311] on div "Pages Styling Navigation Scripts Components Settings" at bounding box center [27, 510] width 53 height 883
click at [30, 330] on icon at bounding box center [25, 330] width 13 height 15
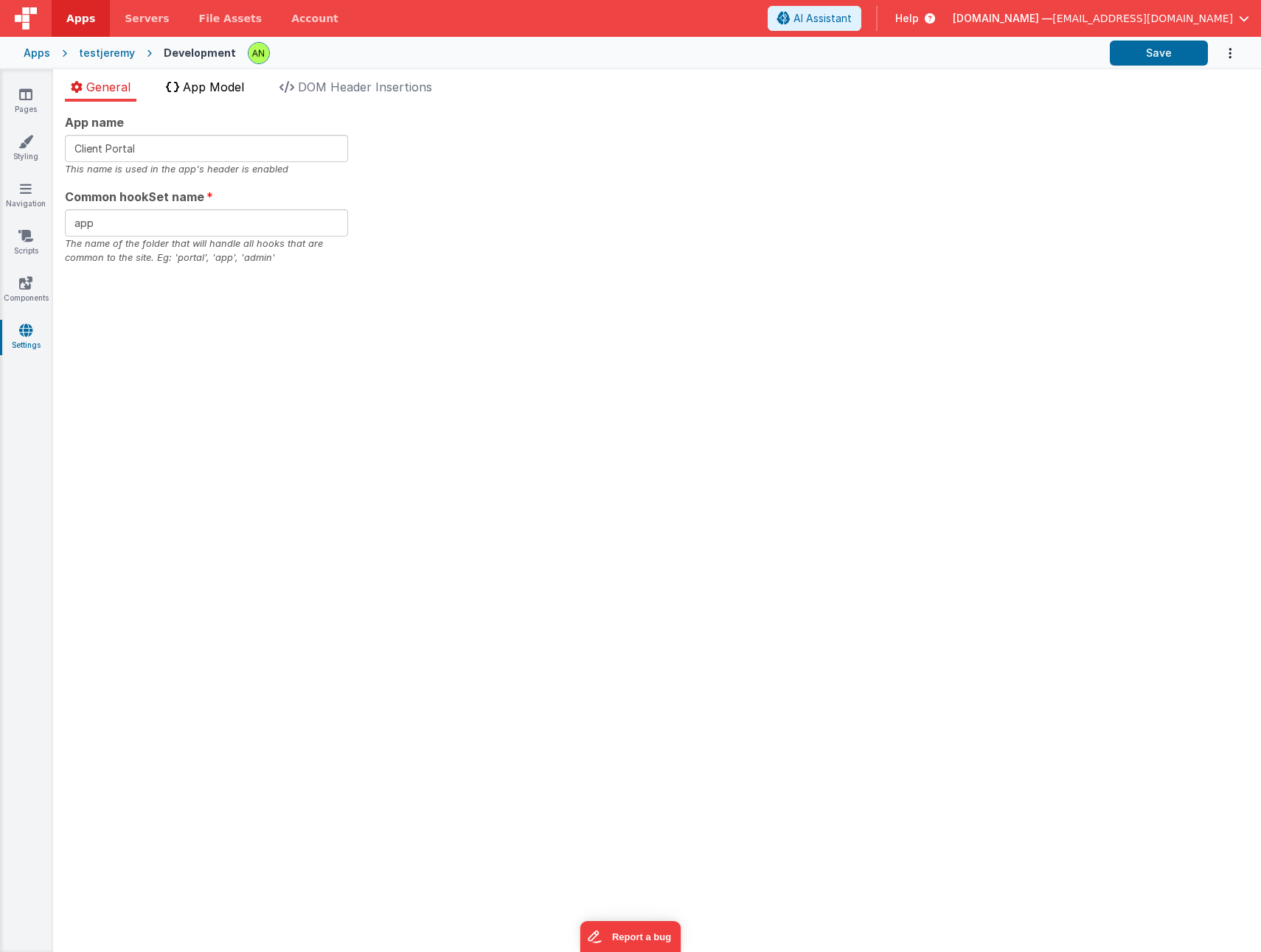
click at [214, 79] on span "App Model" at bounding box center [214, 86] width 61 height 15
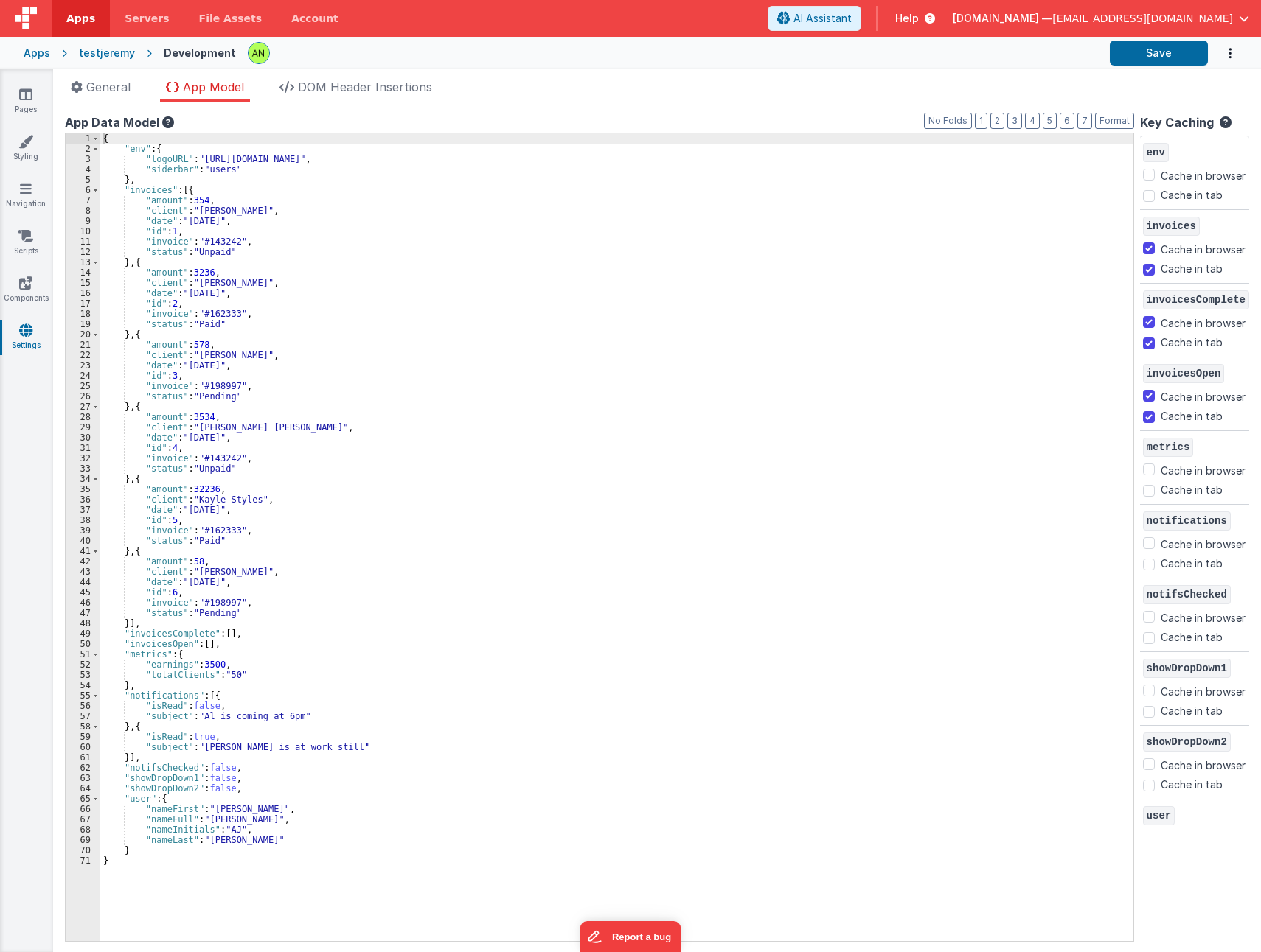
click at [158, 663] on div "{ "env" : { "logoURL" : "https://ucarecdn.com/b9e7ff3a-9338-449a-87e6-c029b26b9…" at bounding box center [616, 547] width 1033 height 828
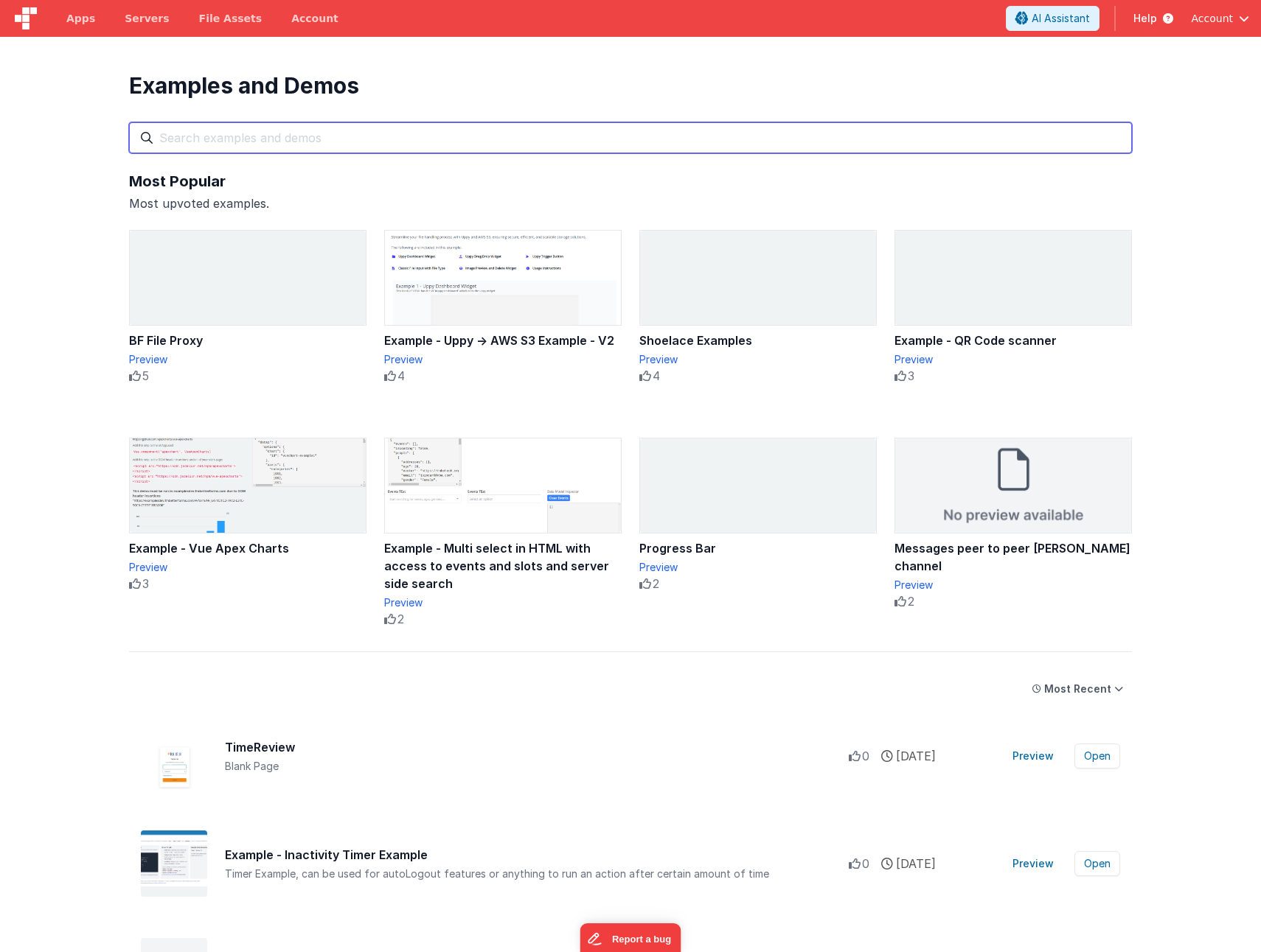
drag, startPoint x: 0, startPoint y: 0, endPoint x: 452, endPoint y: 133, distance: 471.2
click at [452, 133] on input "text" at bounding box center [630, 137] width 1003 height 31
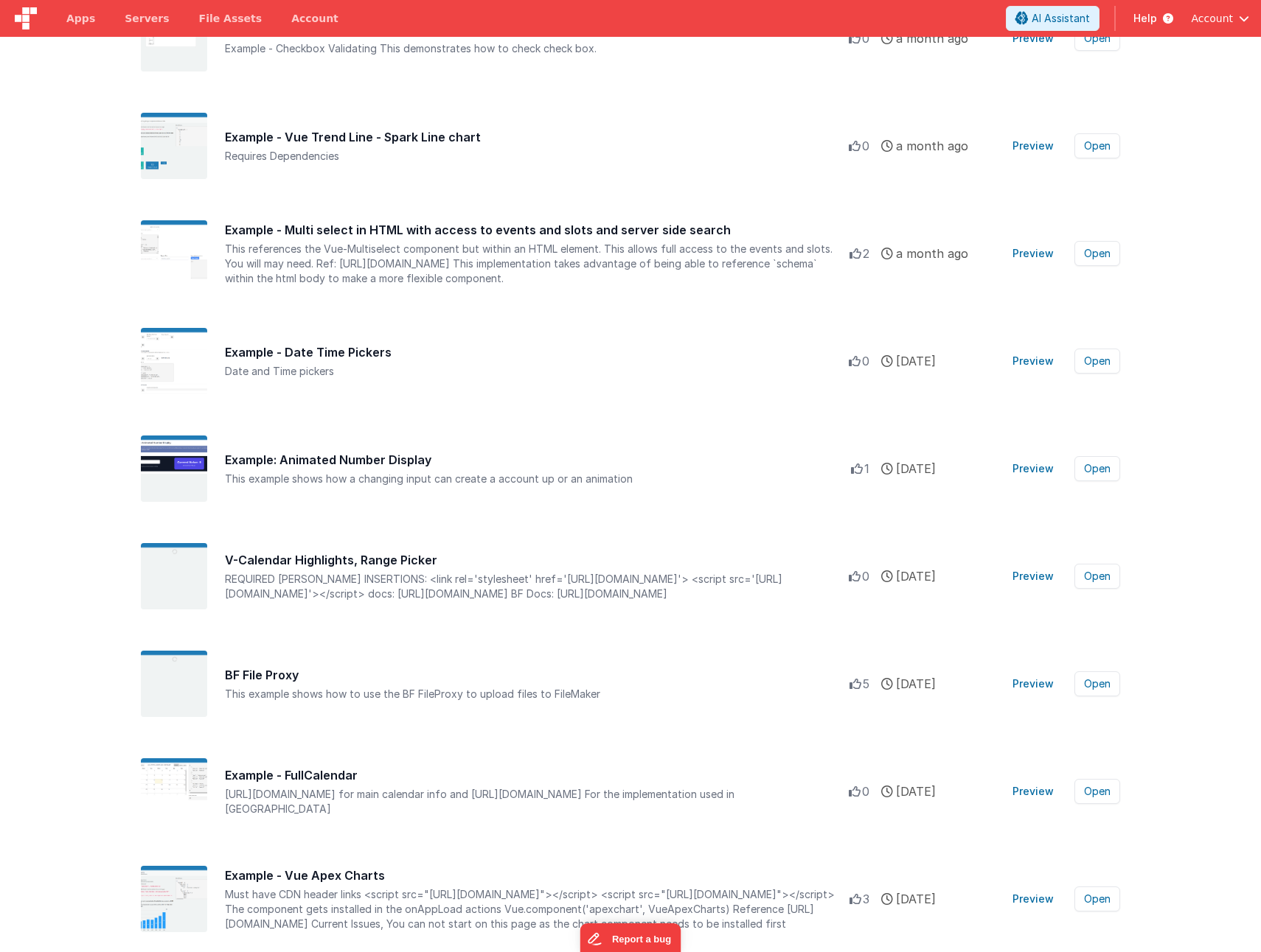
scroll to position [589, 0]
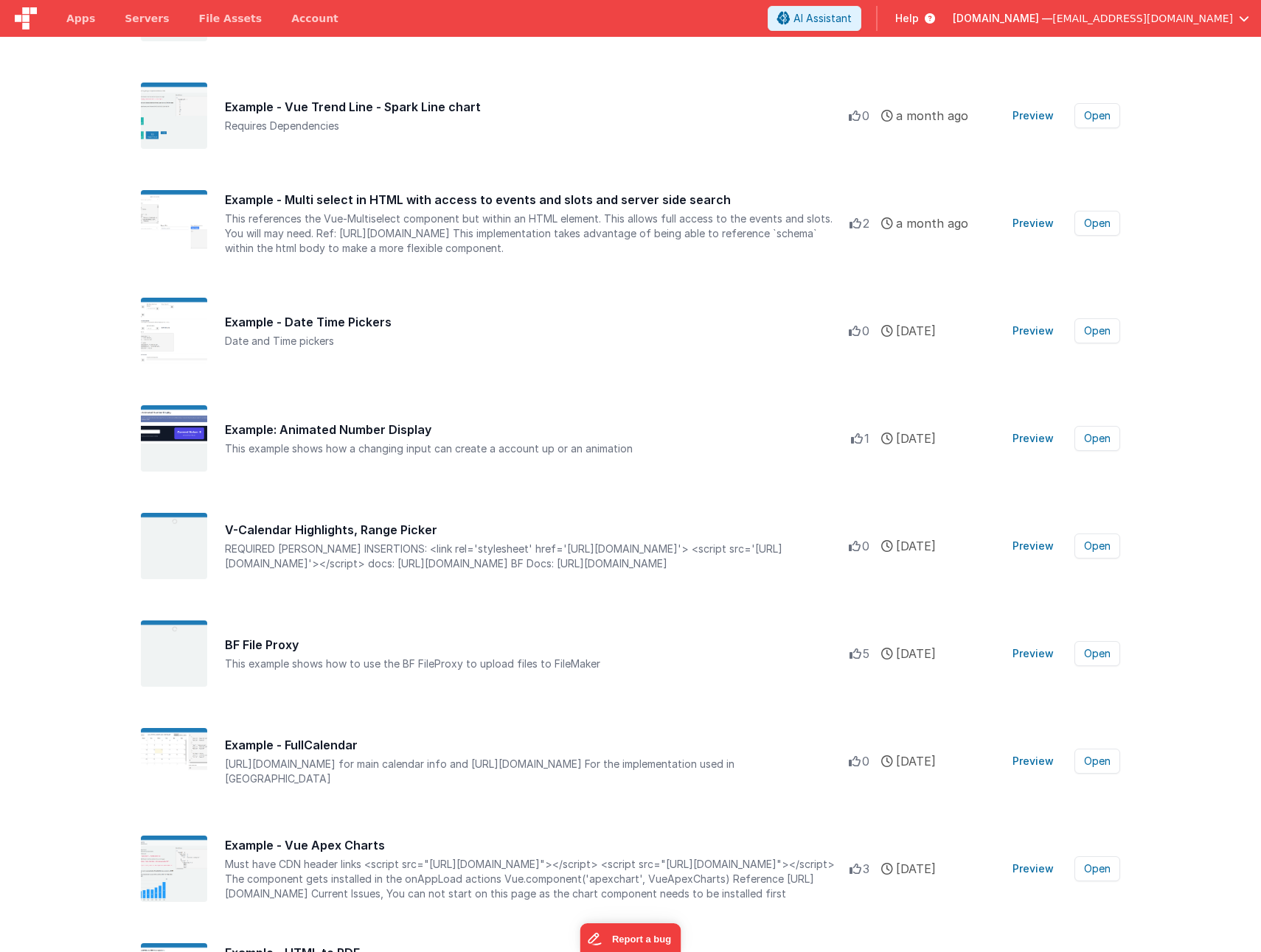
type input "accordion2"
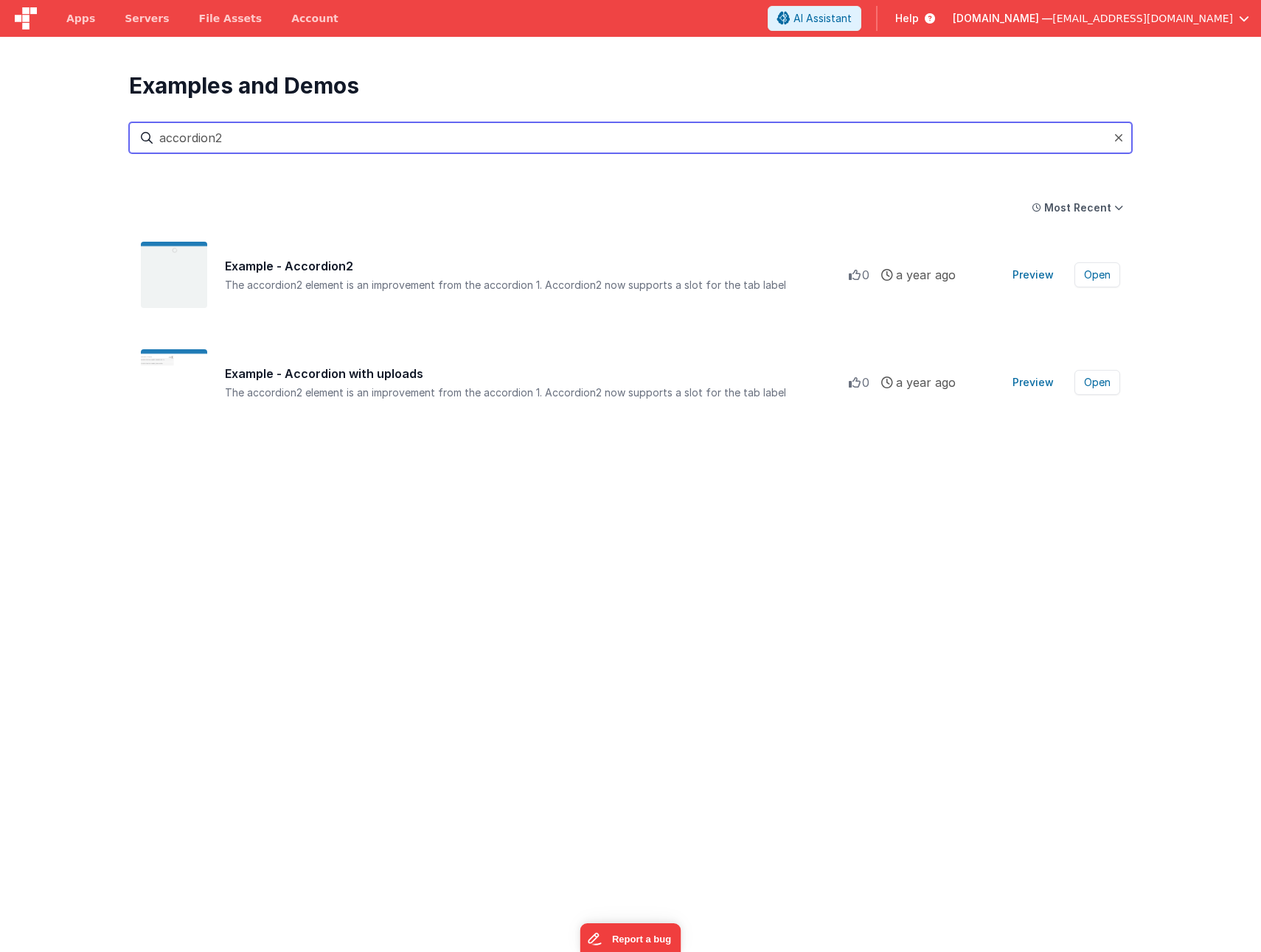
scroll to position [0, 0]
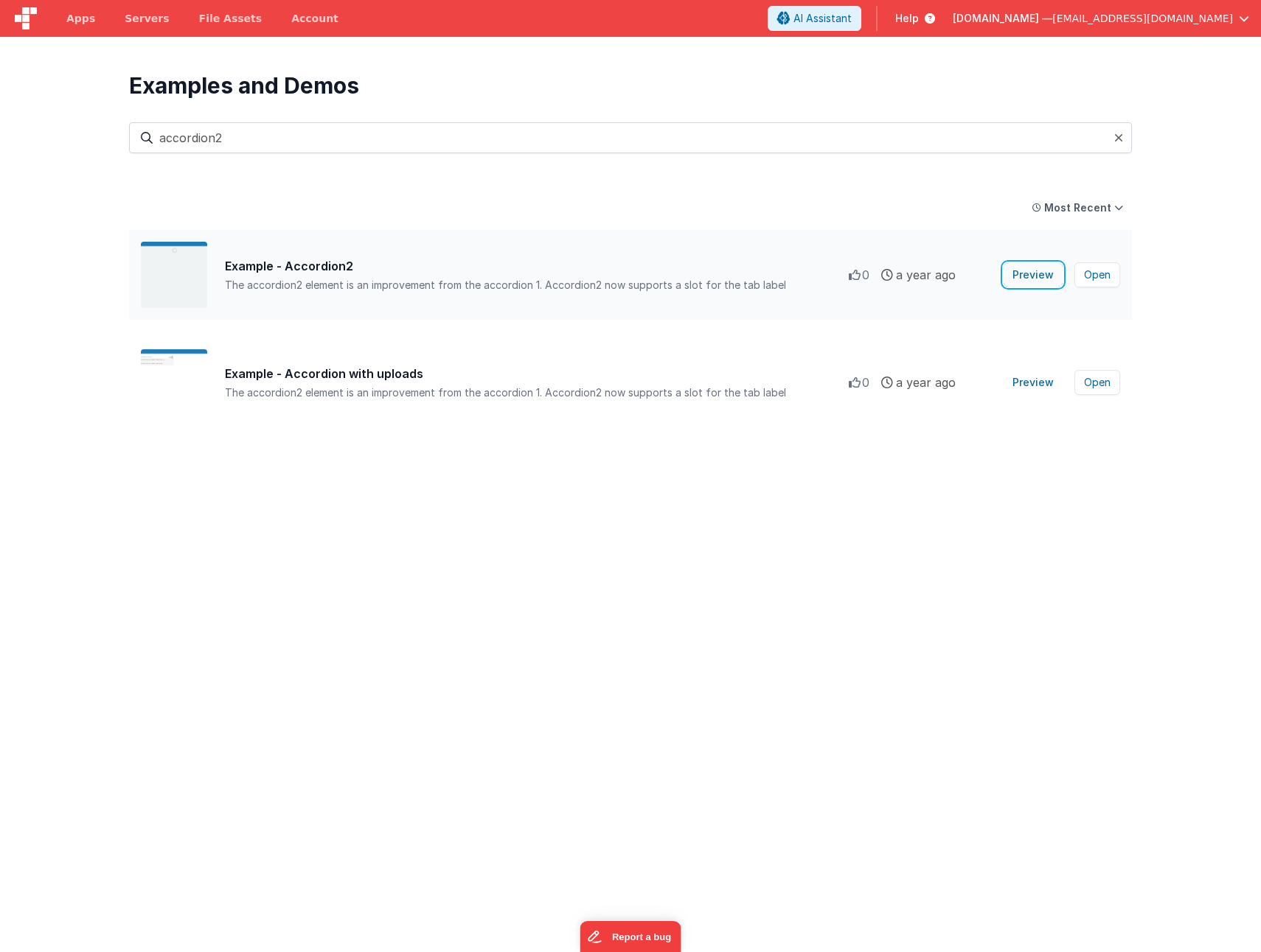
click at [1033, 273] on button "Preview" at bounding box center [1033, 275] width 59 height 24
click at [1104, 276] on button "Open" at bounding box center [1097, 275] width 46 height 25
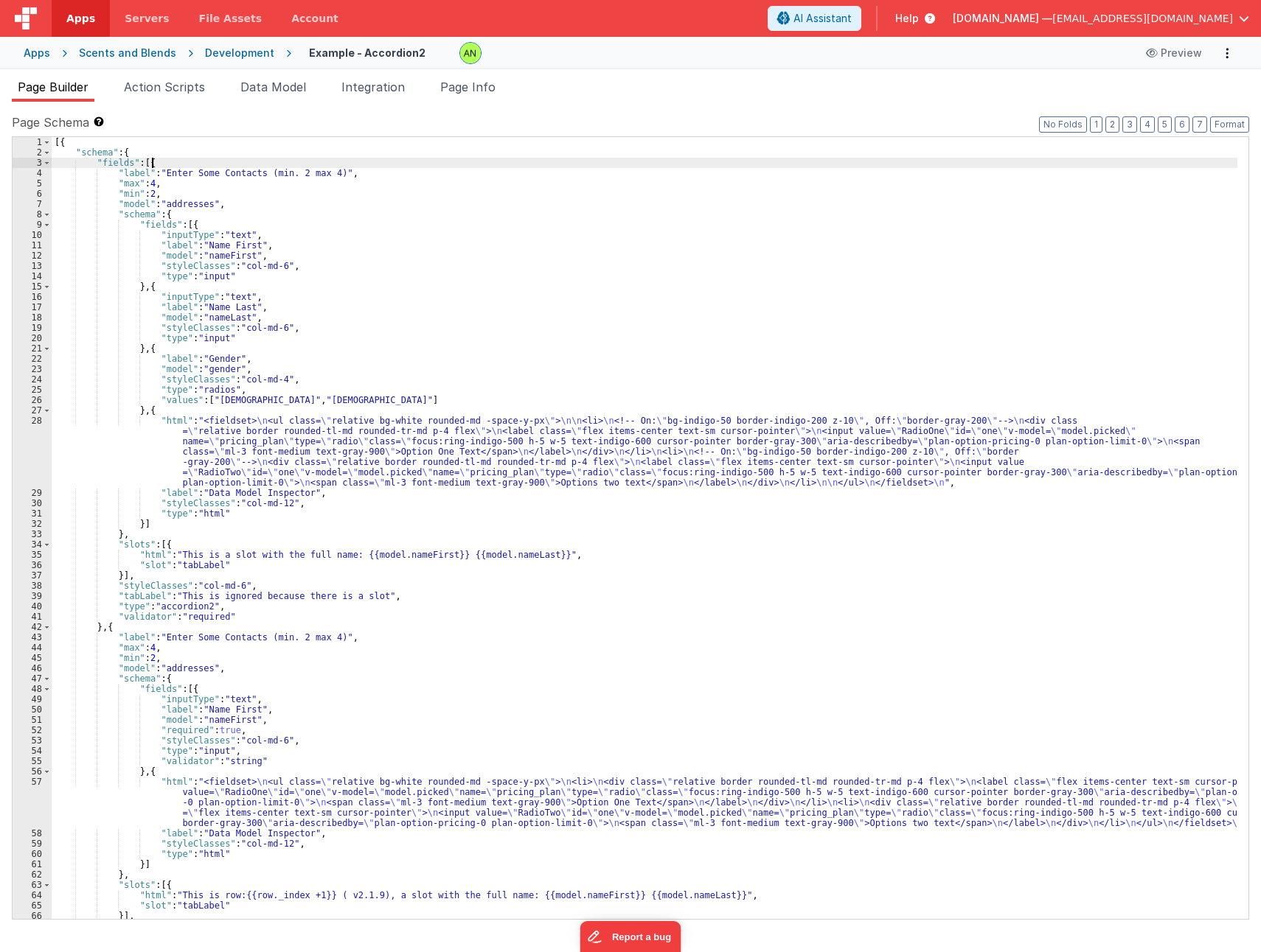
click at [162, 162] on div "[{ "schema" : { "fields" : [{ "label" : "Enter Some Contacts (min. 2 max 4)" , …" at bounding box center [645, 538] width 1186 height 802
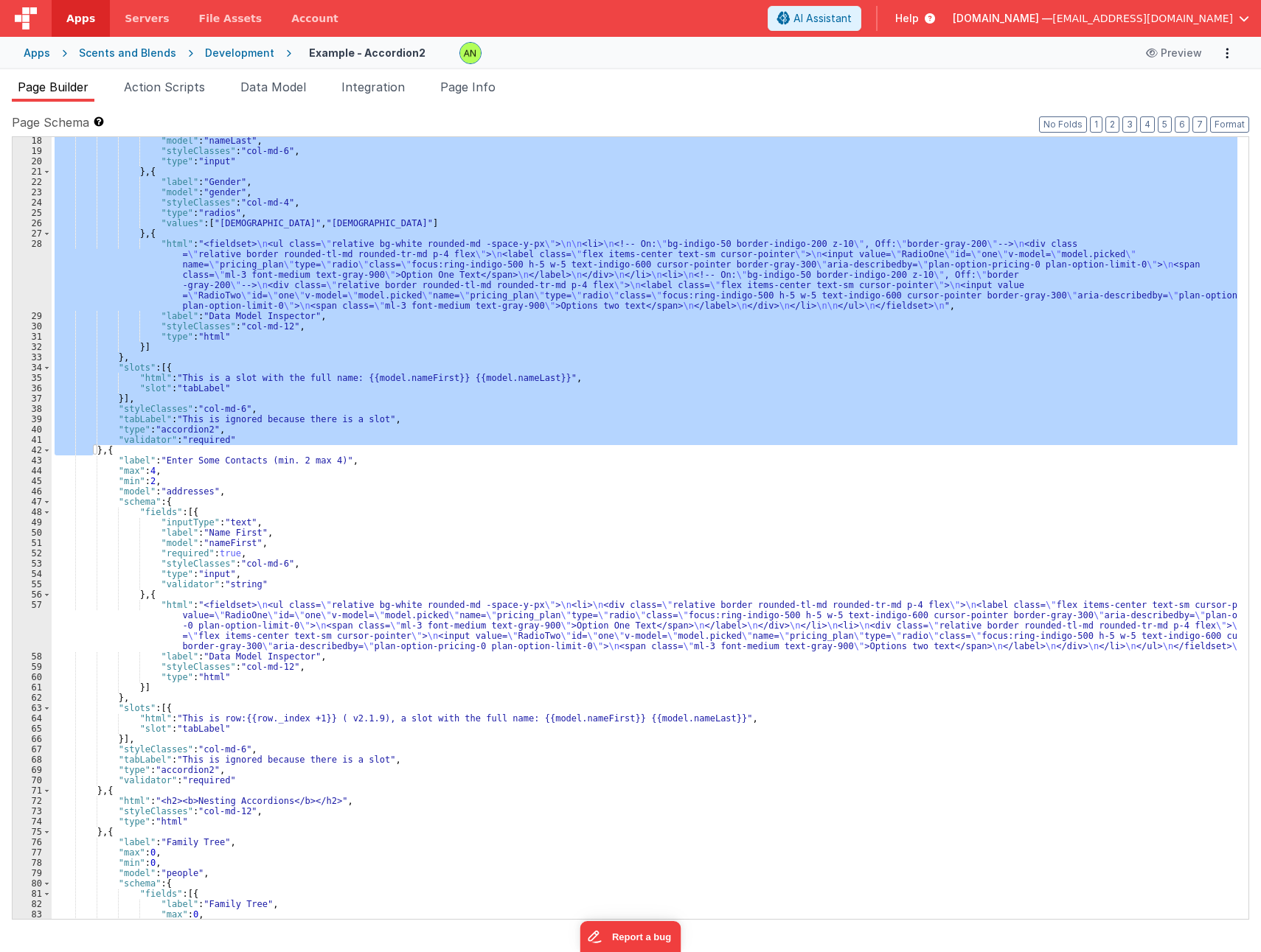
scroll to position [177, 0]
click at [127, 447] on div ""model" : "nameLast" , "styleClasses" : "col-md-6" , "type" : "input" } , { "la…" at bounding box center [645, 537] width 1186 height 802
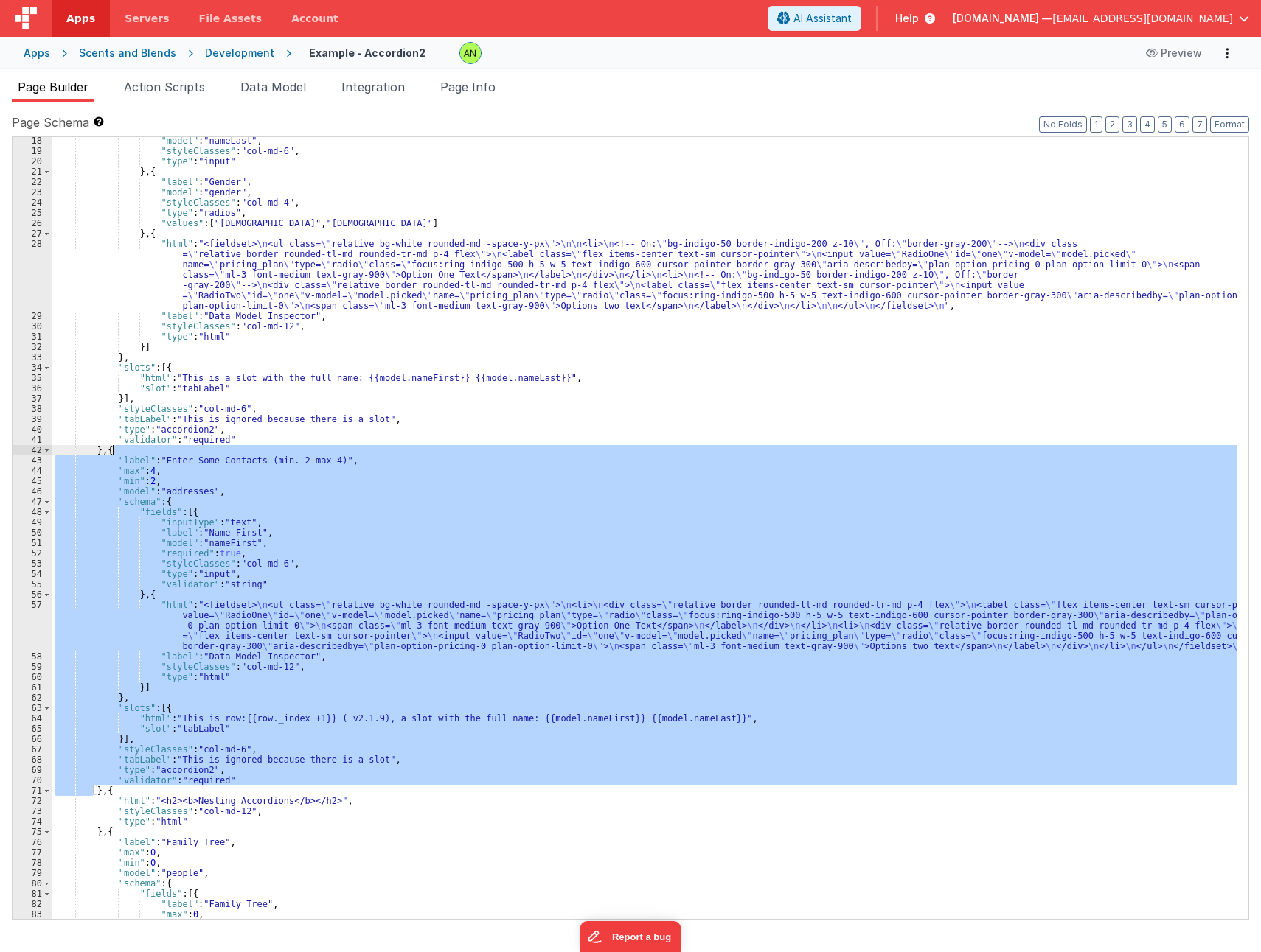
click at [127, 447] on div ""model" : "nameLast" , "styleClasses" : "col-md-6" , "type" : "input" } , { "la…" at bounding box center [645, 537] width 1186 height 802
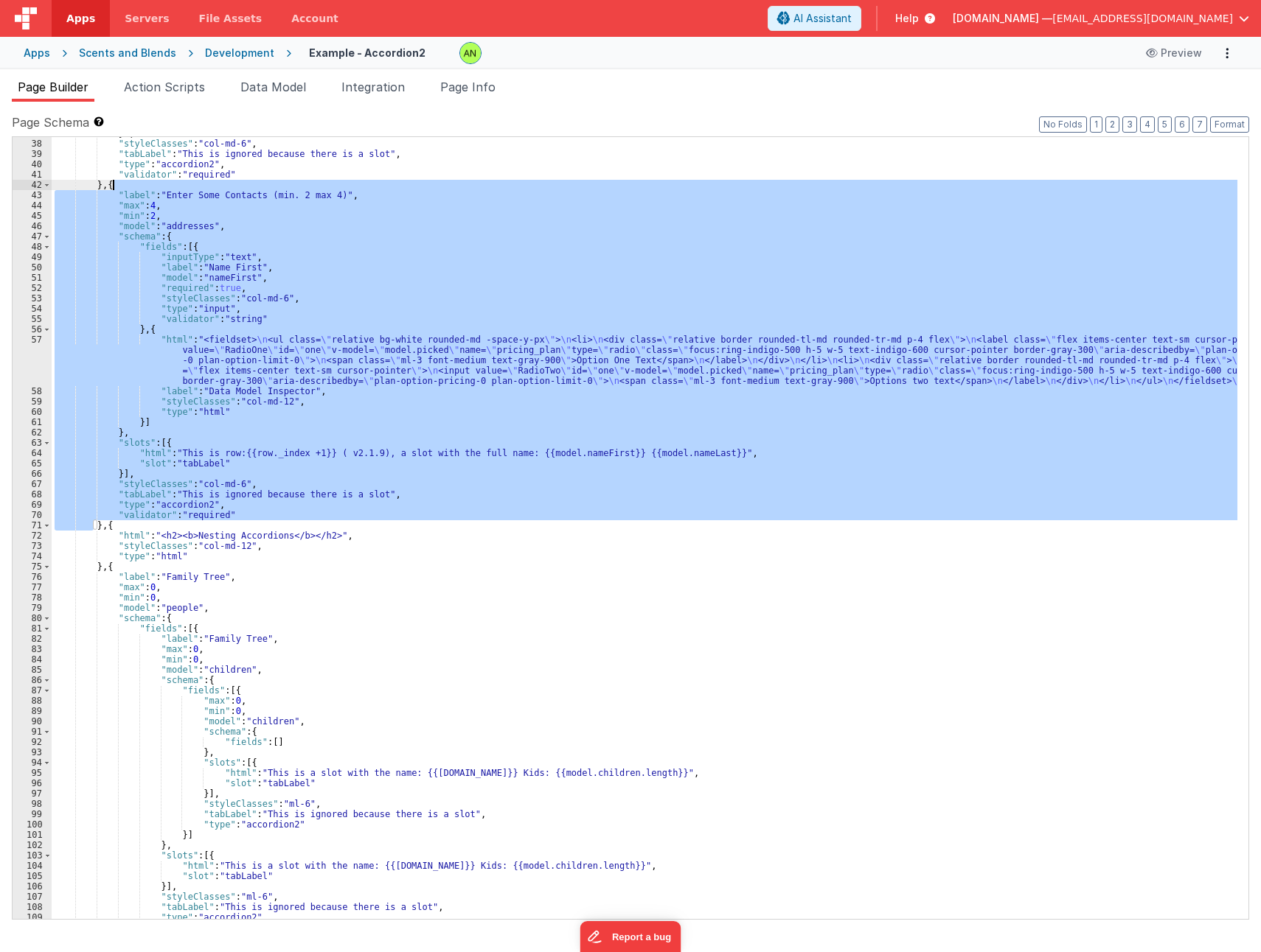
scroll to position [487, 0]
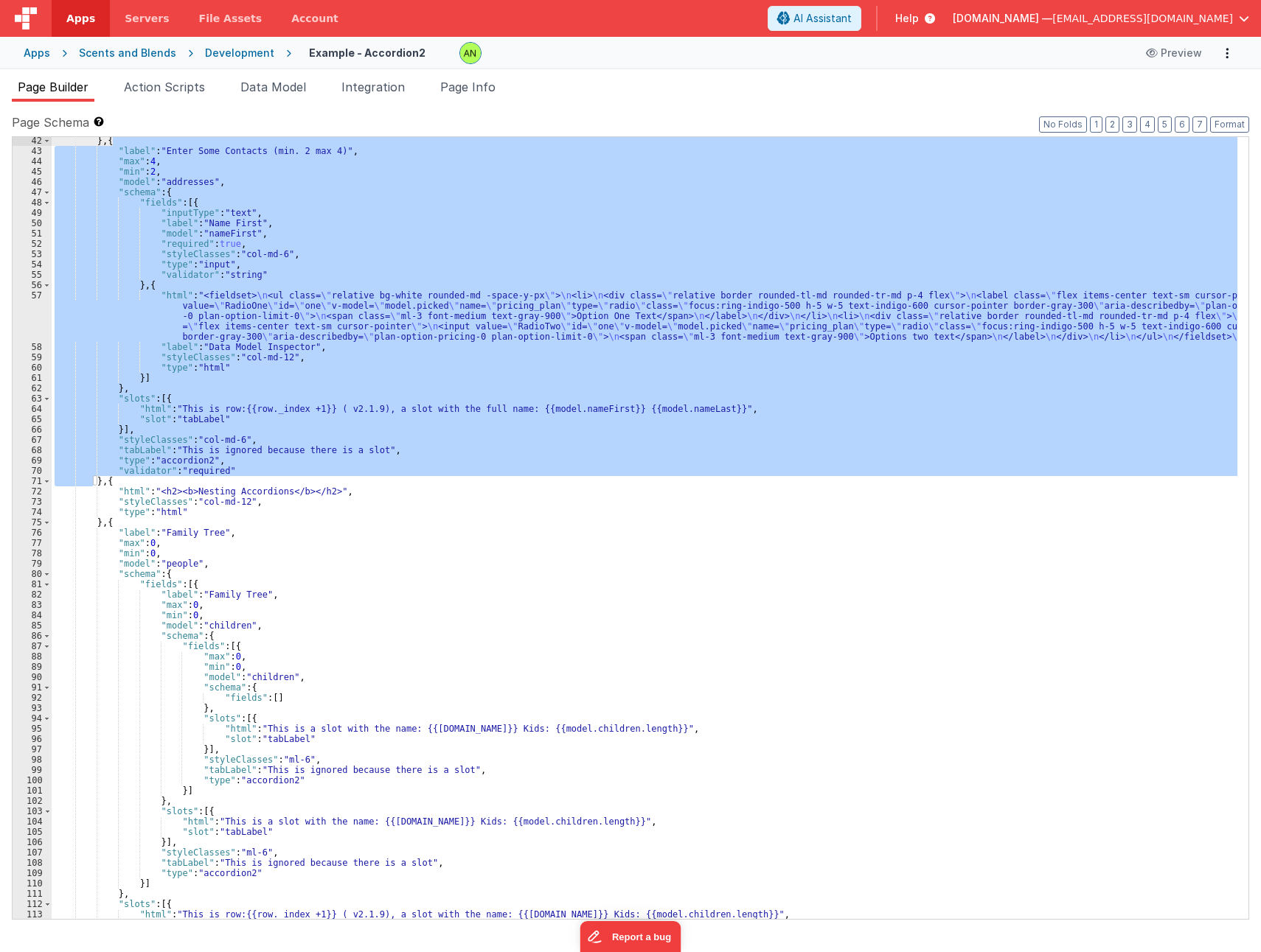
click at [117, 523] on div "} , { "label" : "Enter Some Contacts (min. 2 max 4)" , "max" : 4 , "min" : 2 , …" at bounding box center [645, 537] width 1186 height 802
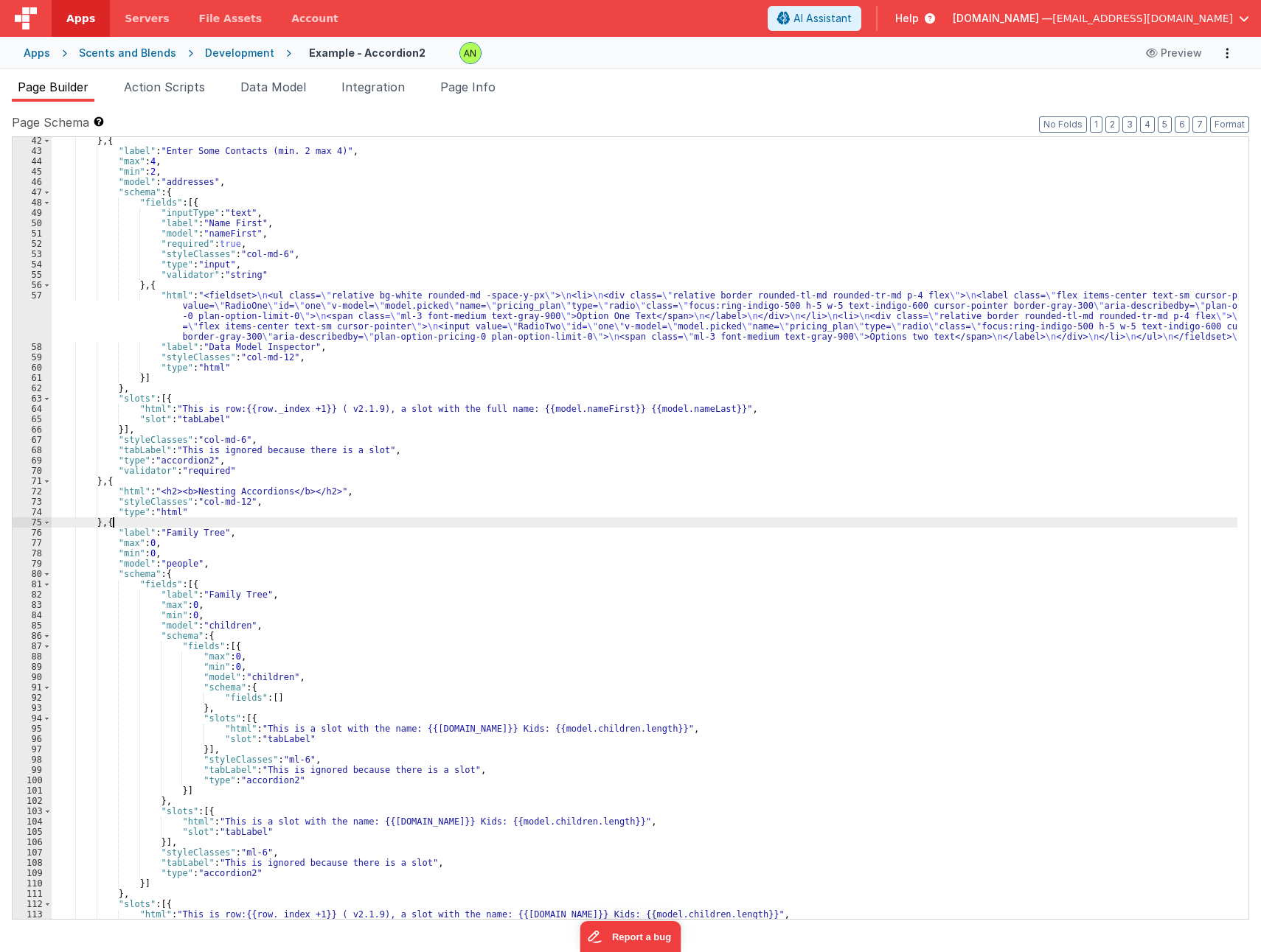
click at [117, 523] on div "} , { "label" : "Enter Some Contacts (min. 2 max 4)" , "max" : 4 , "min" : 2 , …" at bounding box center [645, 537] width 1186 height 802
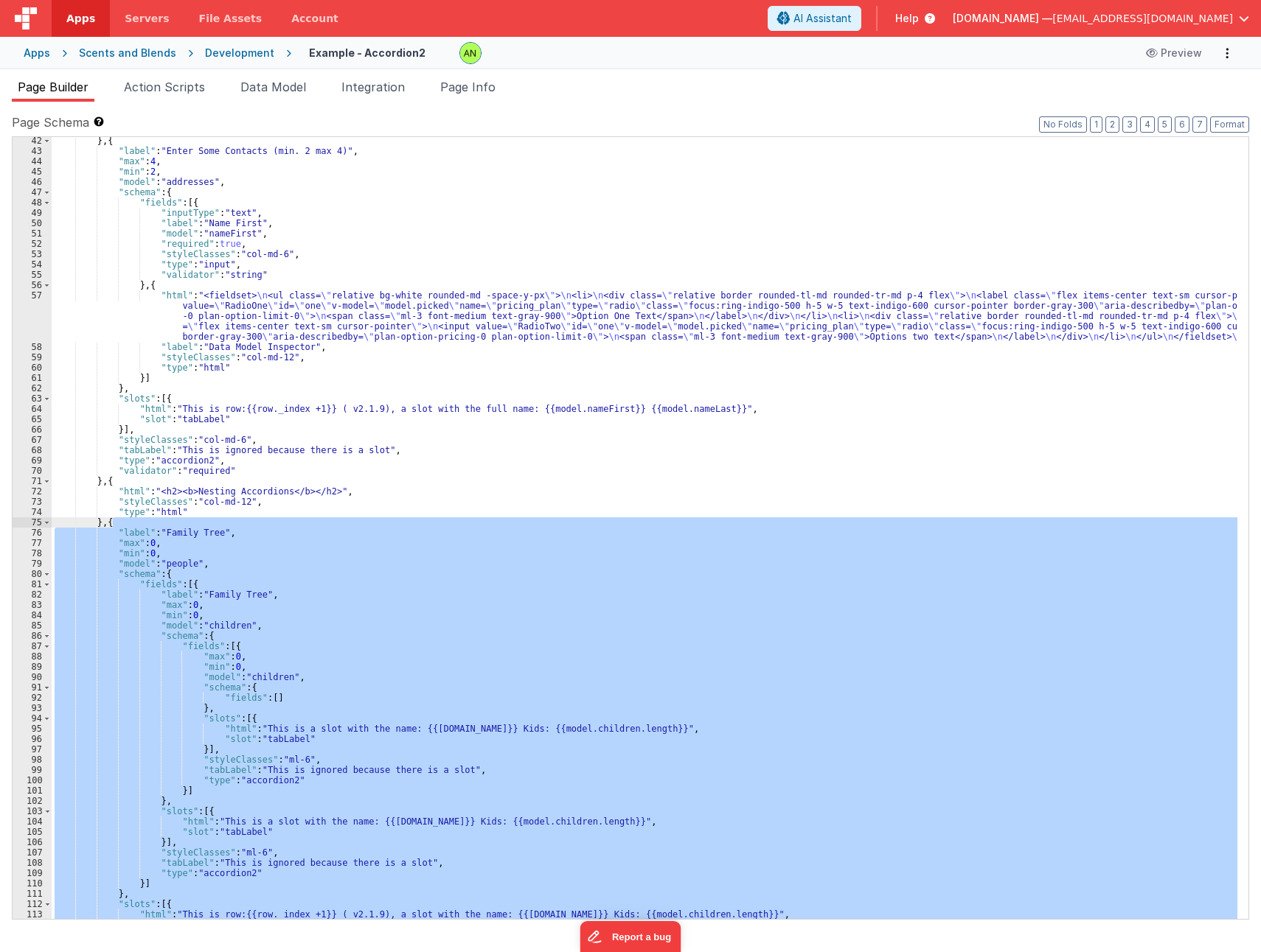
scroll to position [752, 0]
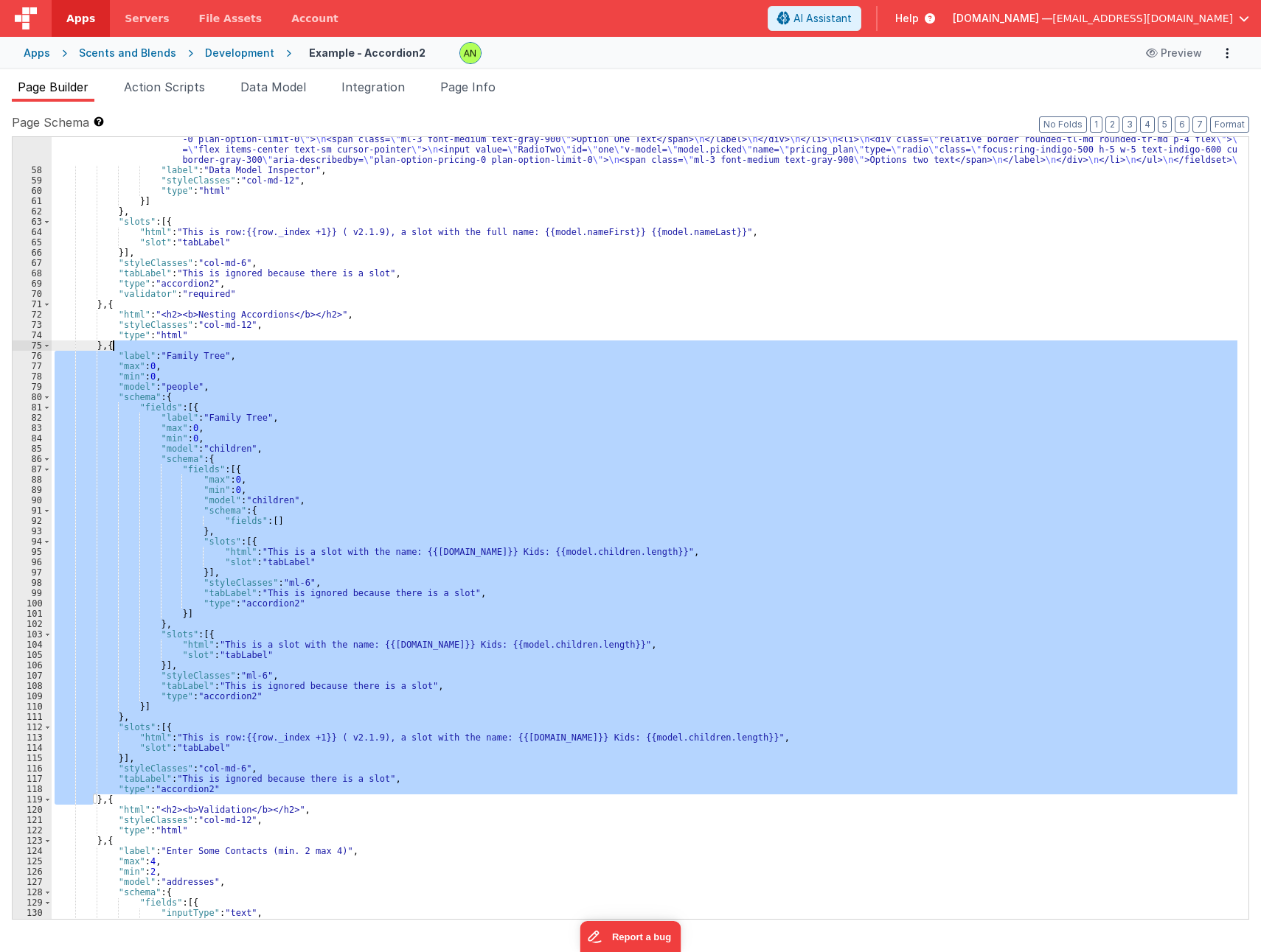
scroll to position [574, 0]
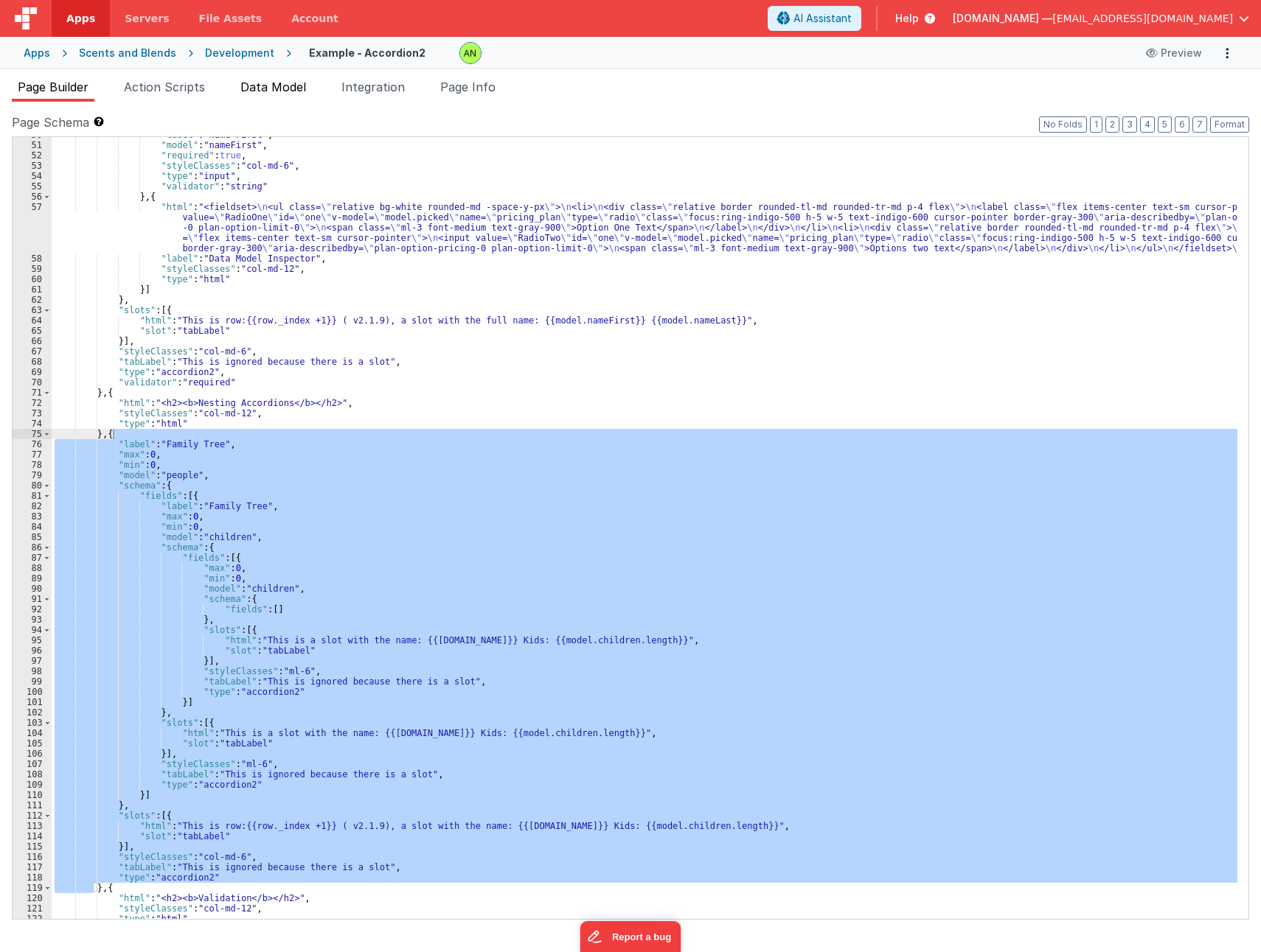
click at [260, 90] on span "Data Model" at bounding box center [273, 86] width 66 height 15
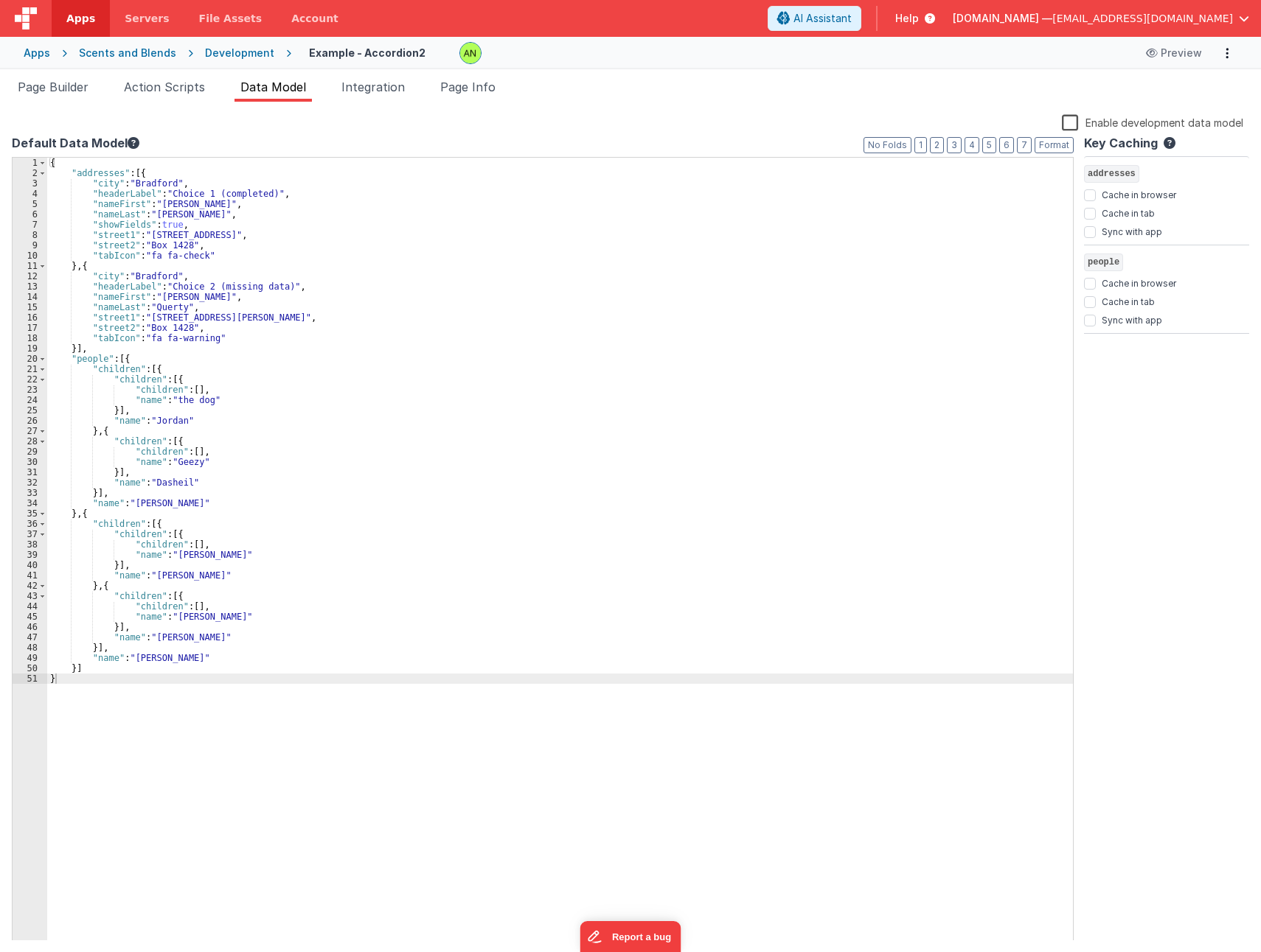
click at [96, 358] on div "{ "addresses" : [{ "city" : "Bradford" , "headerLabel" : "Choice 1 (completed)"…" at bounding box center [560, 560] width 1025 height 804
click at [113, 371] on div "{ "addresses" : [{ "city" : "Bradford" , "headerLabel" : "Choice 1 (completed)"…" at bounding box center [560, 560] width 1025 height 804
click at [139, 378] on div "{ "addresses" : [{ "city" : "Bradford" , "headerLabel" : "Choice 1 (completed)"…" at bounding box center [560, 560] width 1025 height 804
click at [149, 388] on div "{ "addresses" : [{ "city" : "Bradford" , "headerLabel" : "Choice 1 (completed)"…" at bounding box center [560, 560] width 1025 height 804
click at [214, 122] on div "Enable development data model" at bounding box center [627, 124] width 1231 height 20
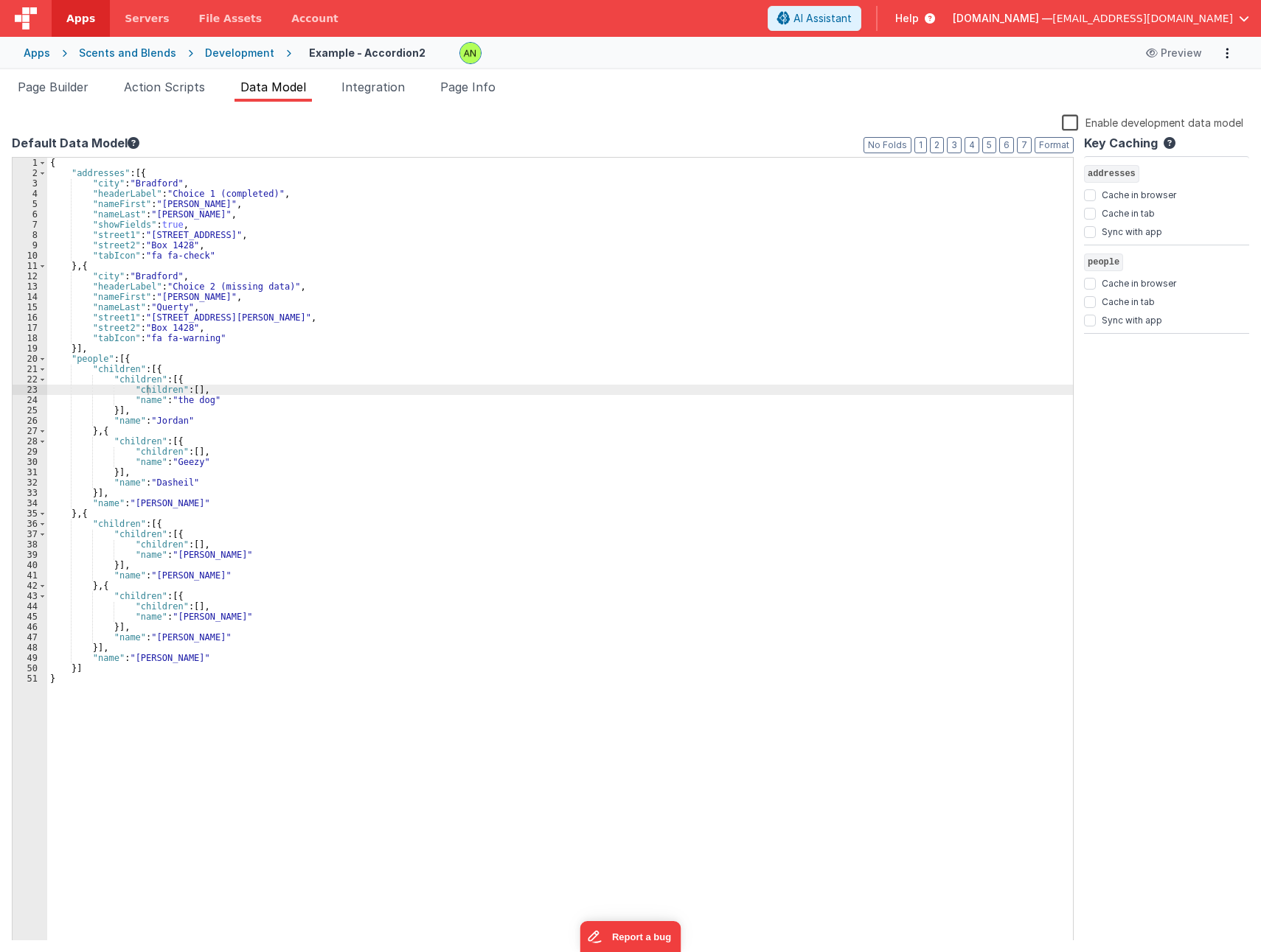
click at [919, 23] on span "Help" at bounding box center [907, 18] width 24 height 15
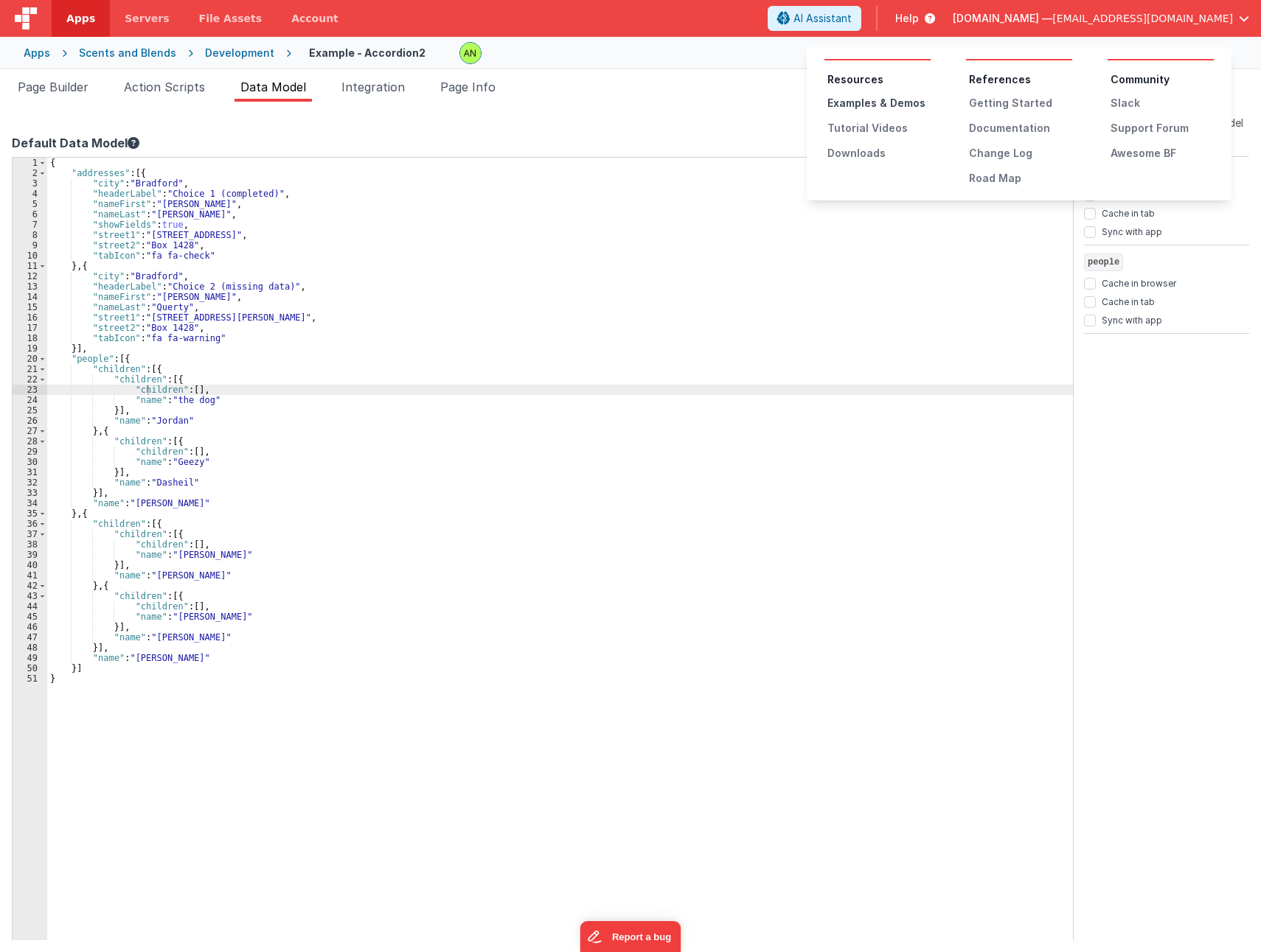
click at [874, 99] on div "Examples & Demos" at bounding box center [878, 103] width 103 height 15
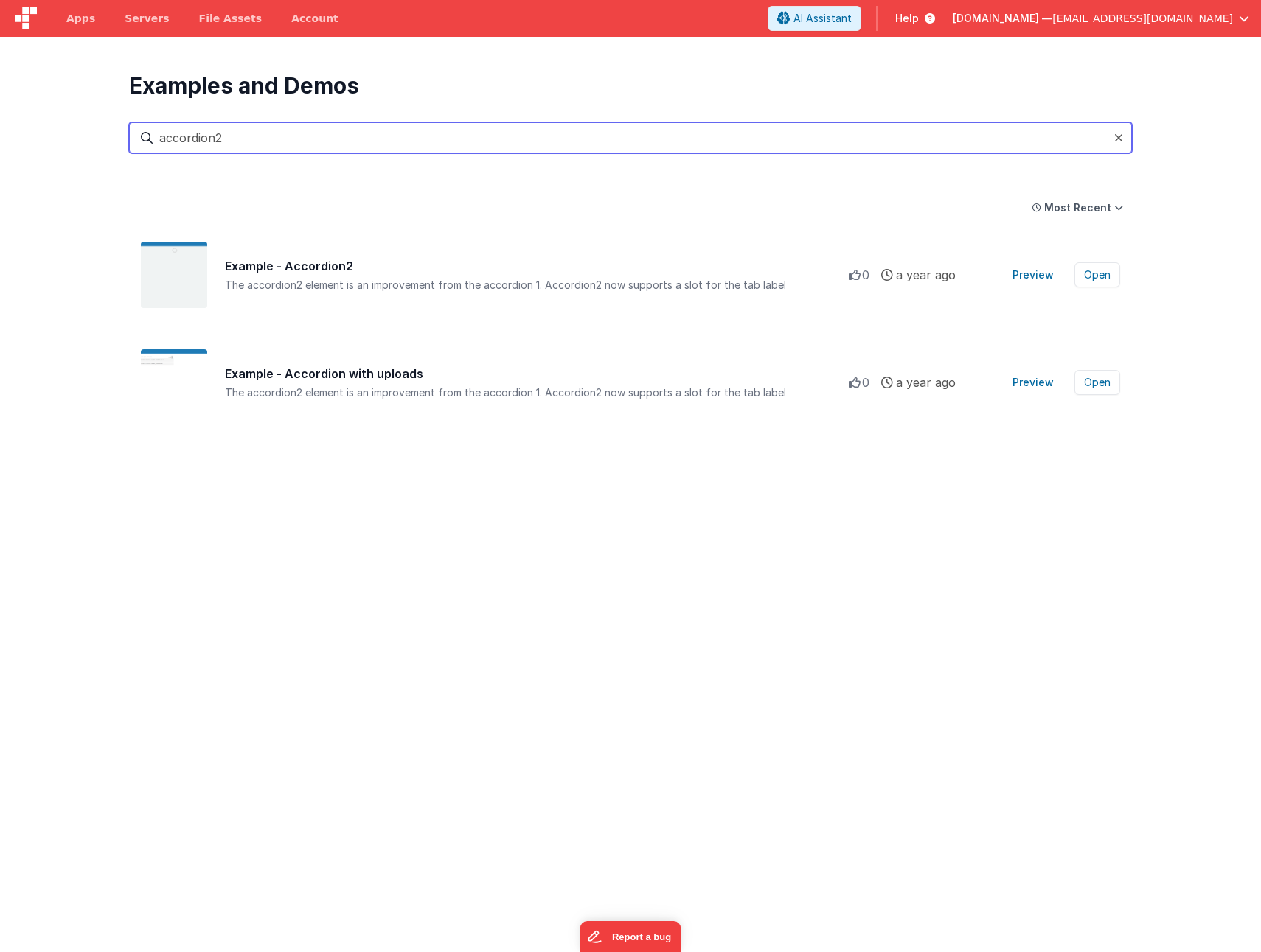
click at [356, 126] on input "accordion2" at bounding box center [630, 137] width 1003 height 31
click at [358, 129] on input "accordion2" at bounding box center [630, 137] width 1003 height 31
click at [364, 140] on input "accordion2" at bounding box center [630, 137] width 1003 height 31
drag, startPoint x: 276, startPoint y: 149, endPoint x: 54, endPoint y: 139, distance: 222.2
click at [54, 139] on section "Examples and Demos All Files Getting Started Examples Demos My Favourites accor…" at bounding box center [630, 512] width 1261 height 952
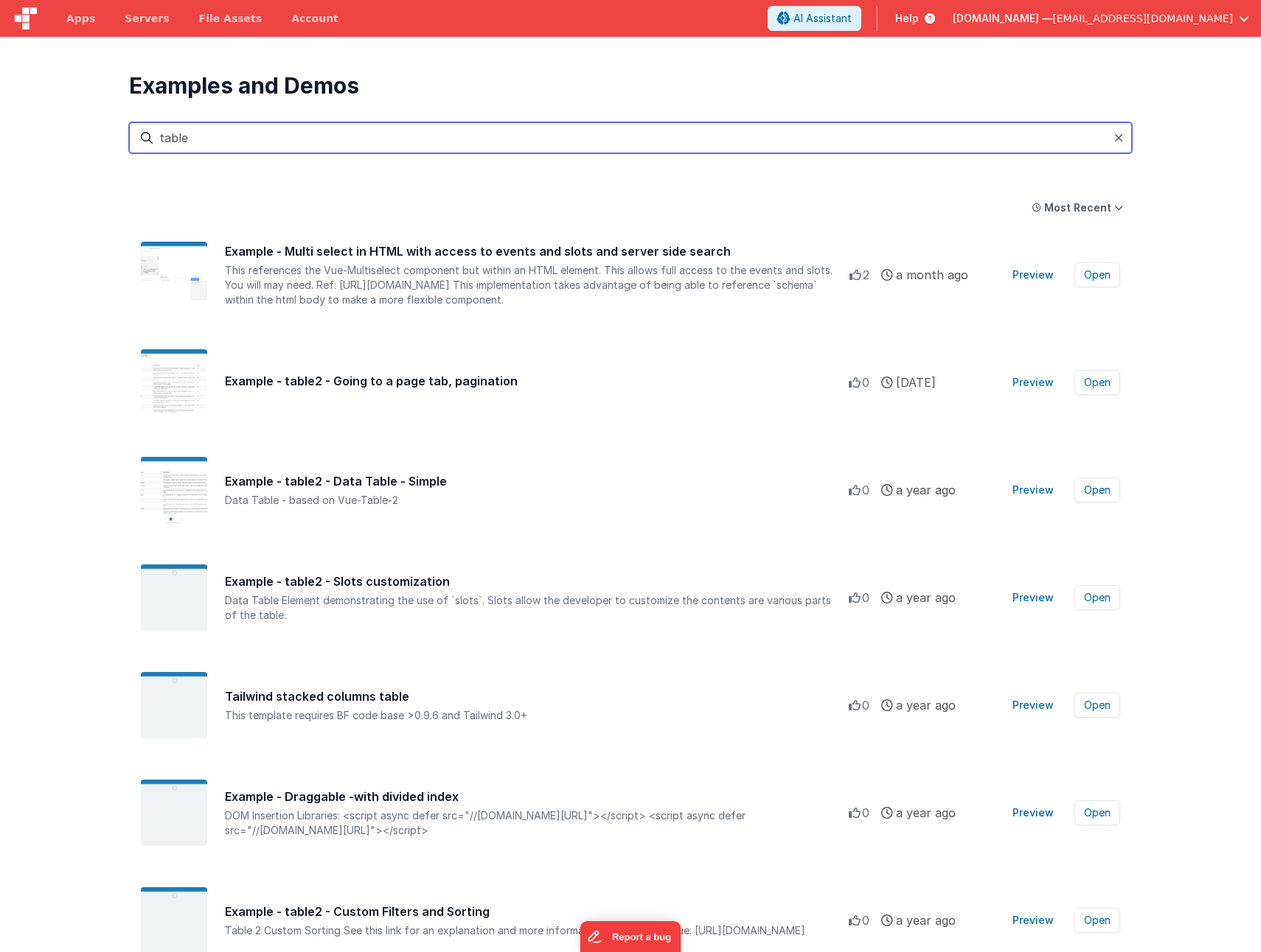
type input "table2"
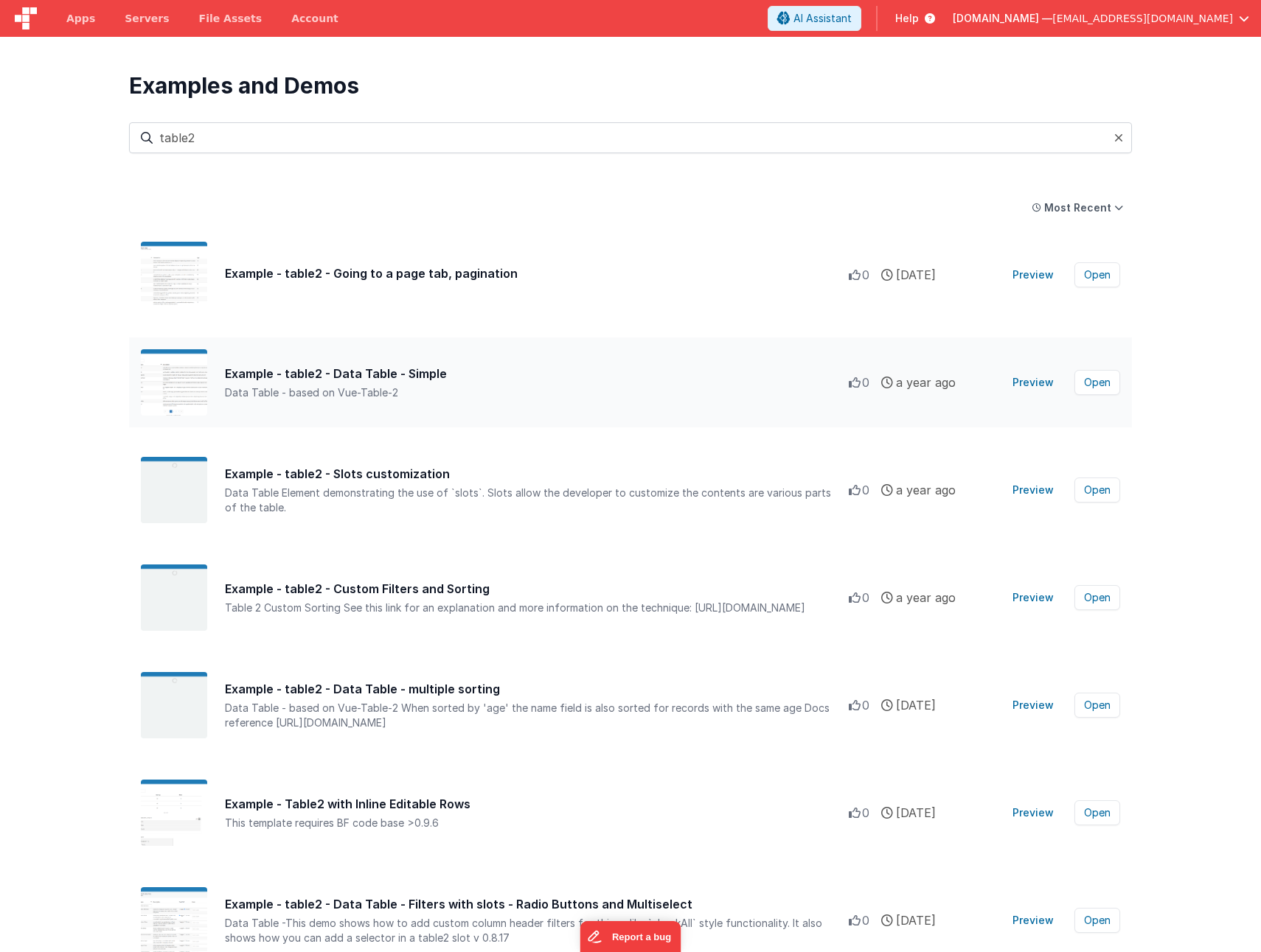
click at [471, 392] on div "Data Table - based on Vue-Table-2" at bounding box center [536, 392] width 623 height 15
click at [1033, 378] on button "Preview" at bounding box center [1033, 382] width 59 height 24
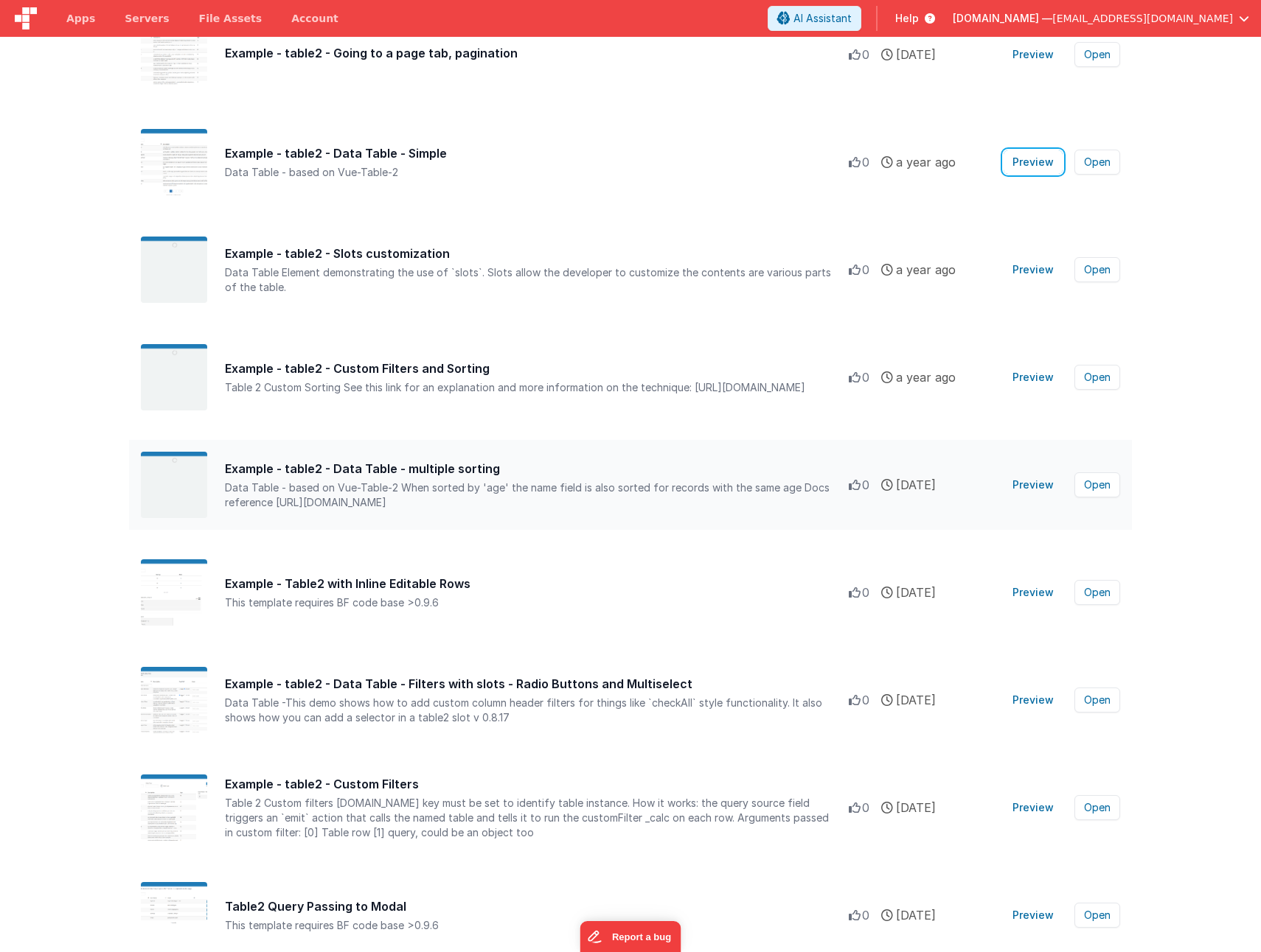
scroll to position [221, 0]
click at [588, 604] on div "This template requires BF code base >0.9.6" at bounding box center [536, 602] width 623 height 15
click at [1031, 594] on button "Preview" at bounding box center [1033, 592] width 59 height 24
click at [1112, 592] on button "Open" at bounding box center [1097, 592] width 46 height 25
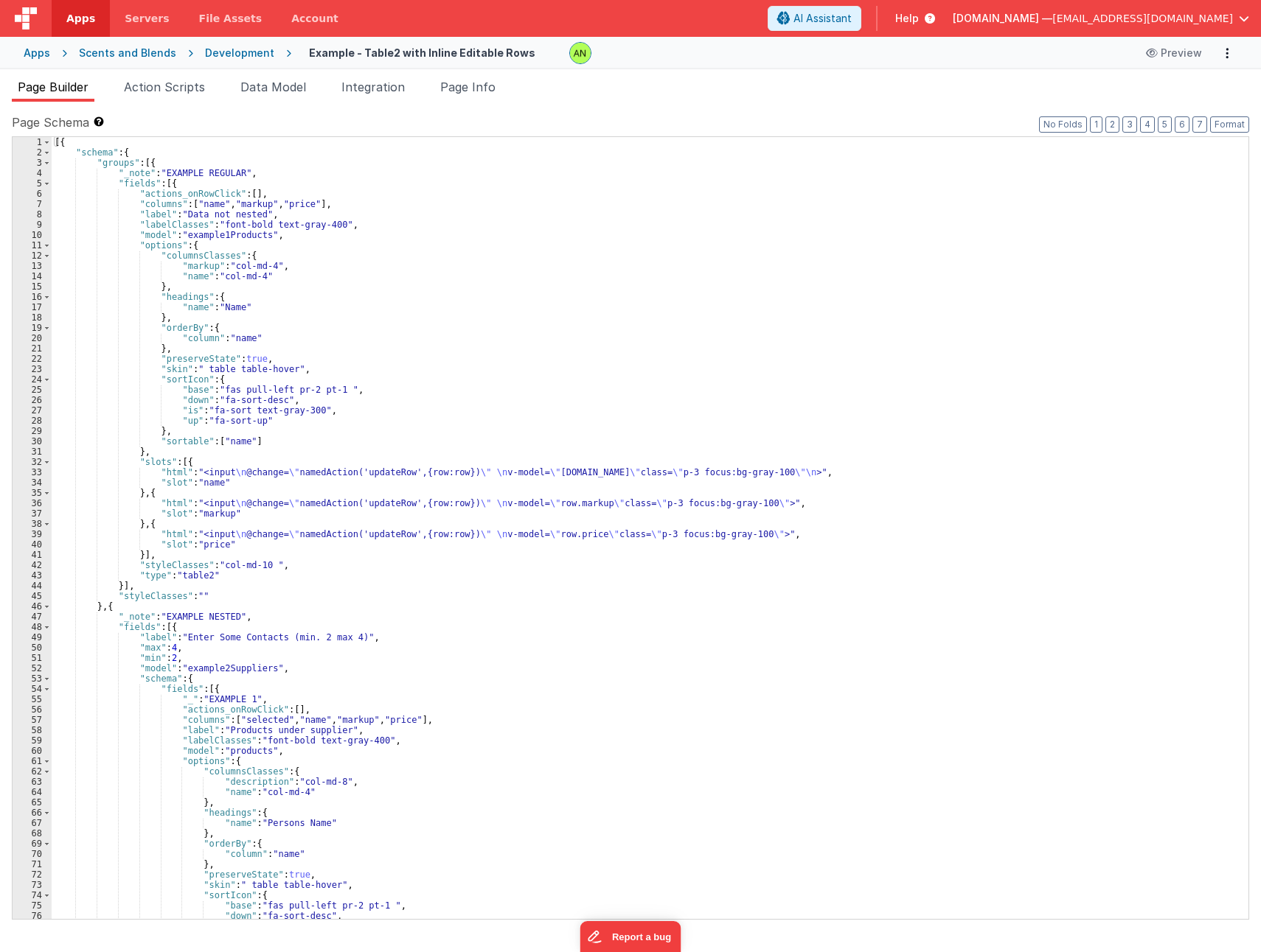
click at [182, 186] on div "[{ "schema" : { "groups" : [{ "_note" : "EXAMPLE REGULAR" , "fields" : [{ "acti…" at bounding box center [645, 538] width 1186 height 802
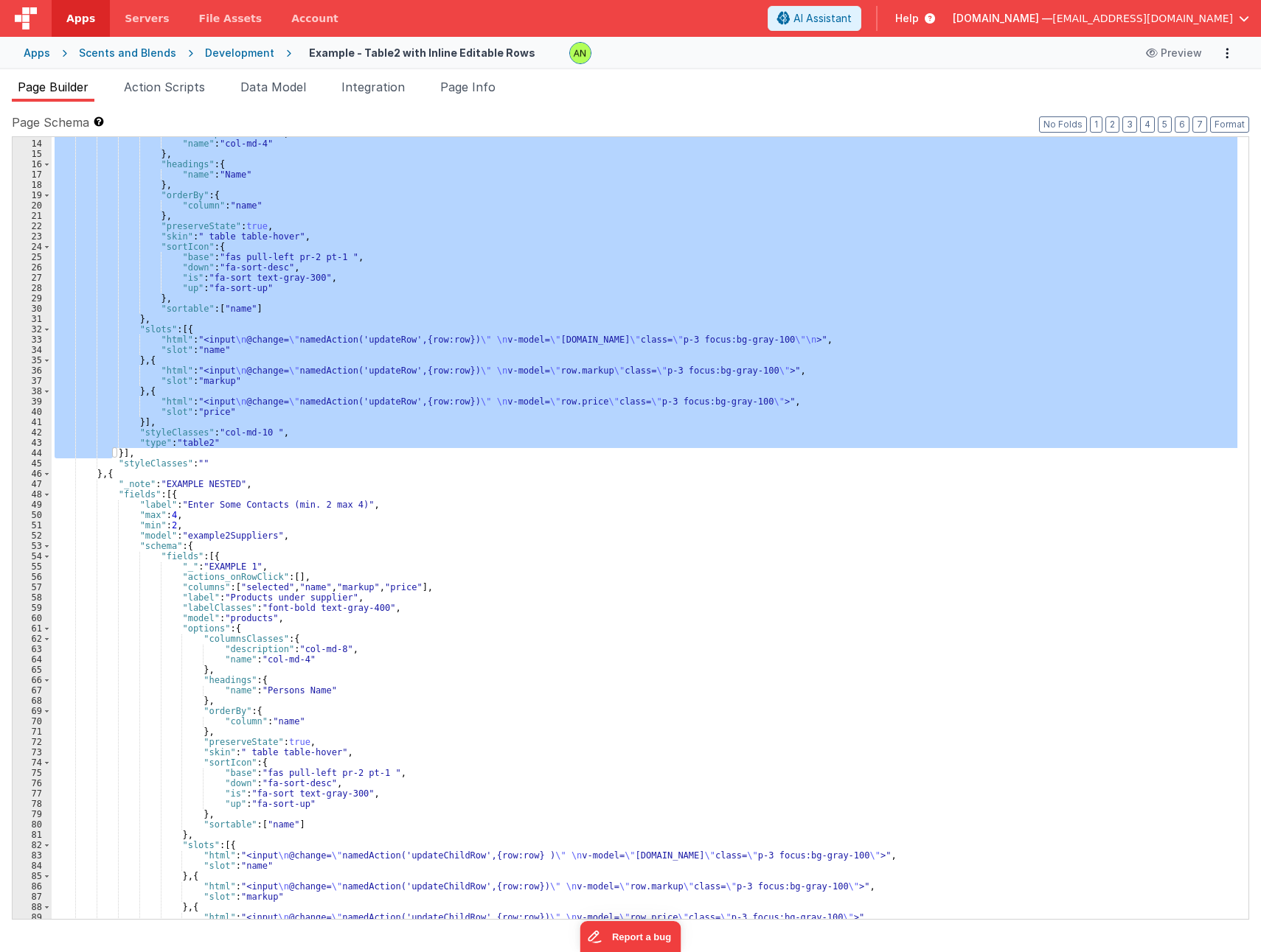
scroll to position [133, 0]
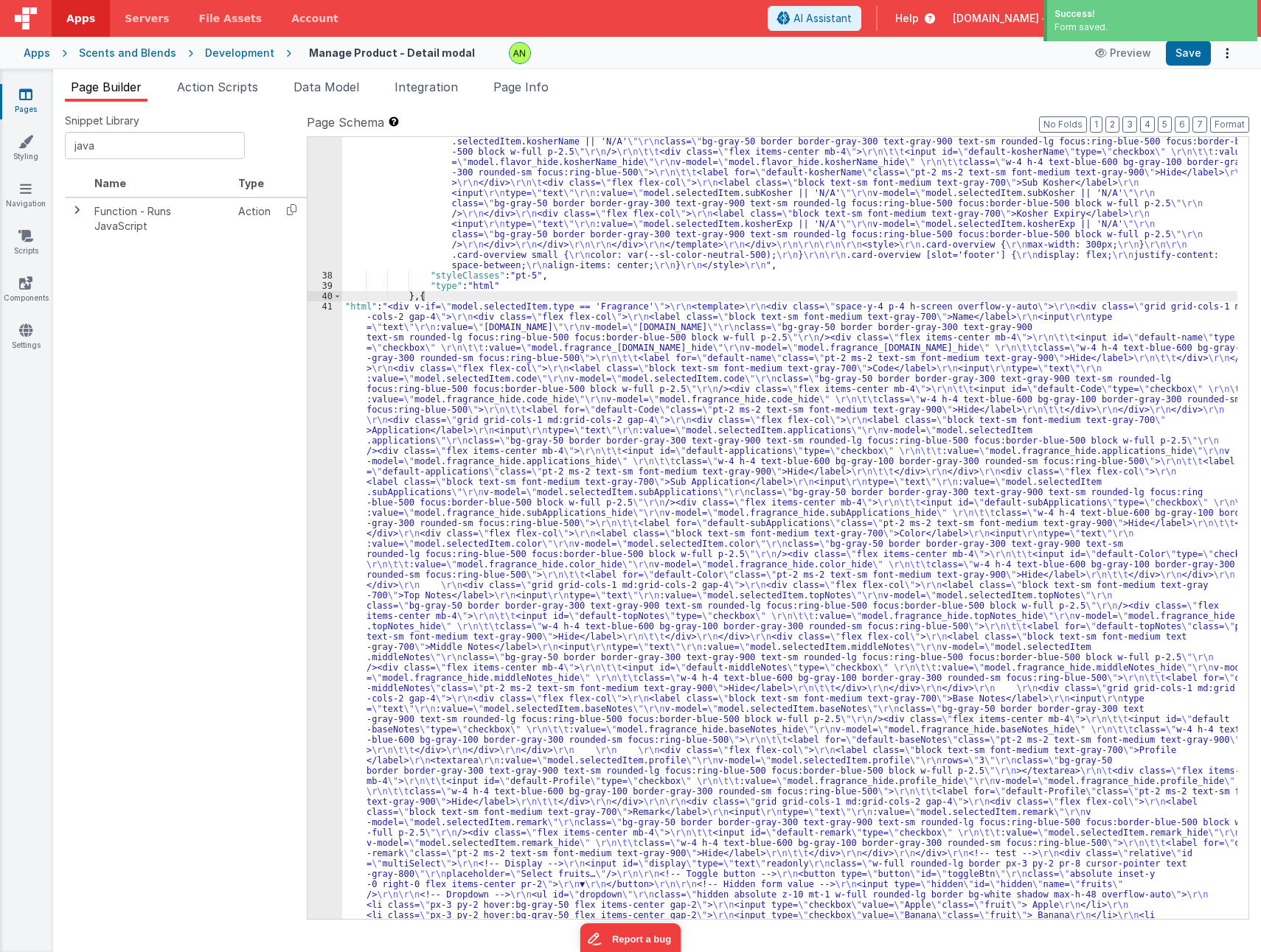
scroll to position [1136, 0]
click at [968, 431] on div ""html" : "<div v-if= \" model.selectedItem.type == 'Flavor' \" > \r\n <template…" at bounding box center [790, 538] width 895 height 2329
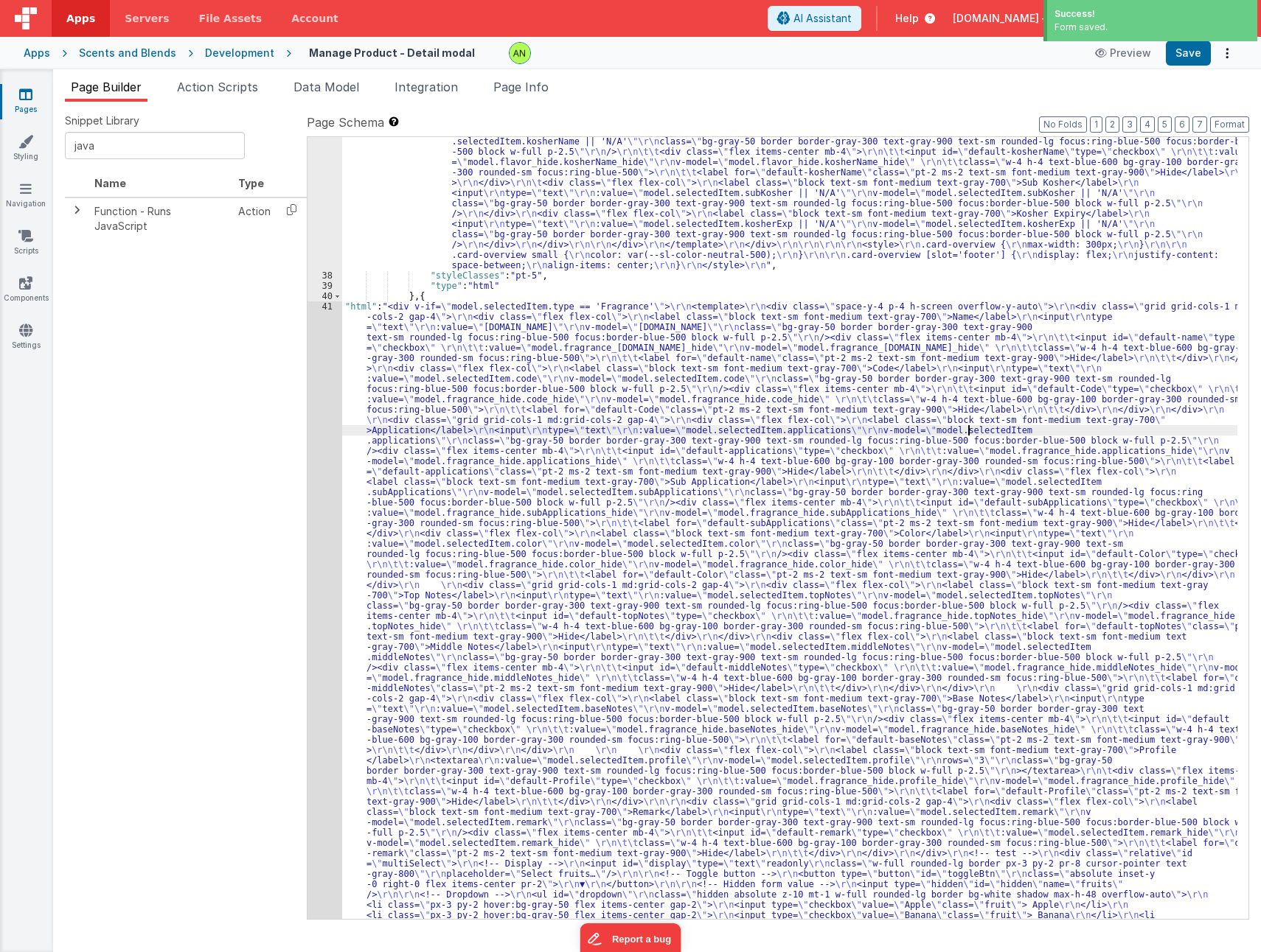
click at [319, 511] on div "41" at bounding box center [325, 626] width 35 height 650
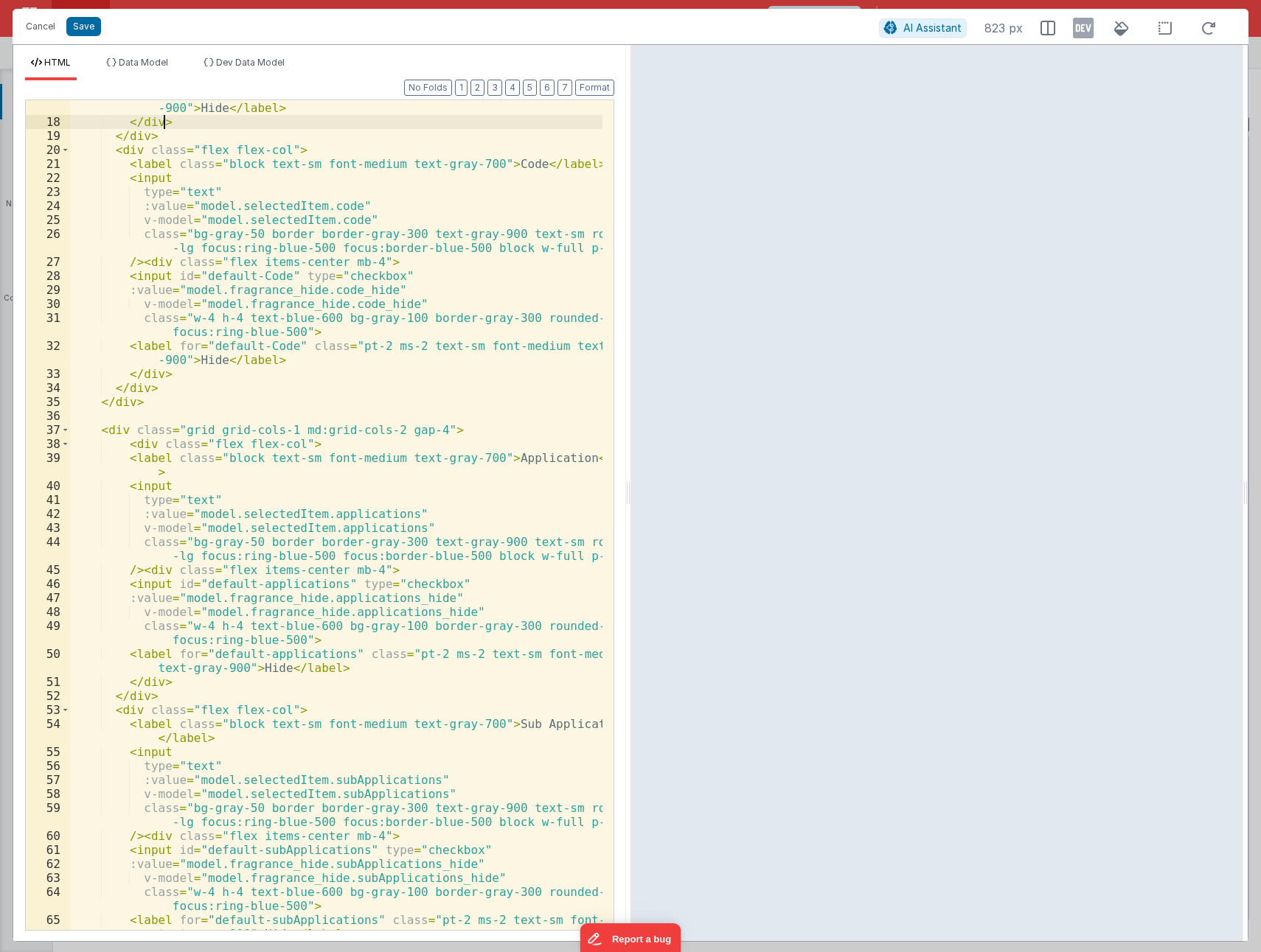
scroll to position [265, 0]
click at [134, 487] on div "< label for = "default-name" class = "pt-2 ms-2 text-sm font-medium text-gray -…" at bounding box center [336, 530] width 532 height 886
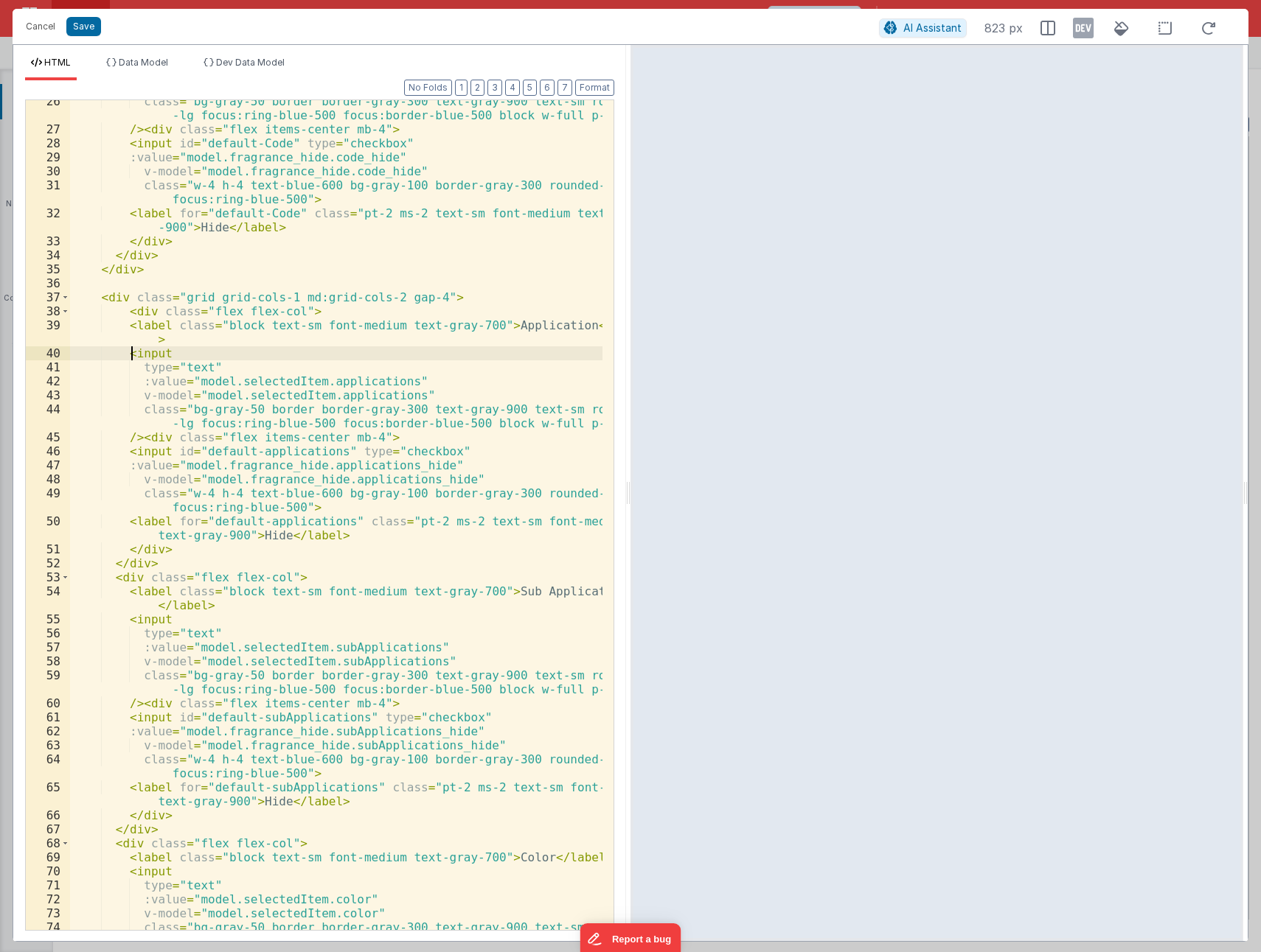
scroll to position [442, 0]
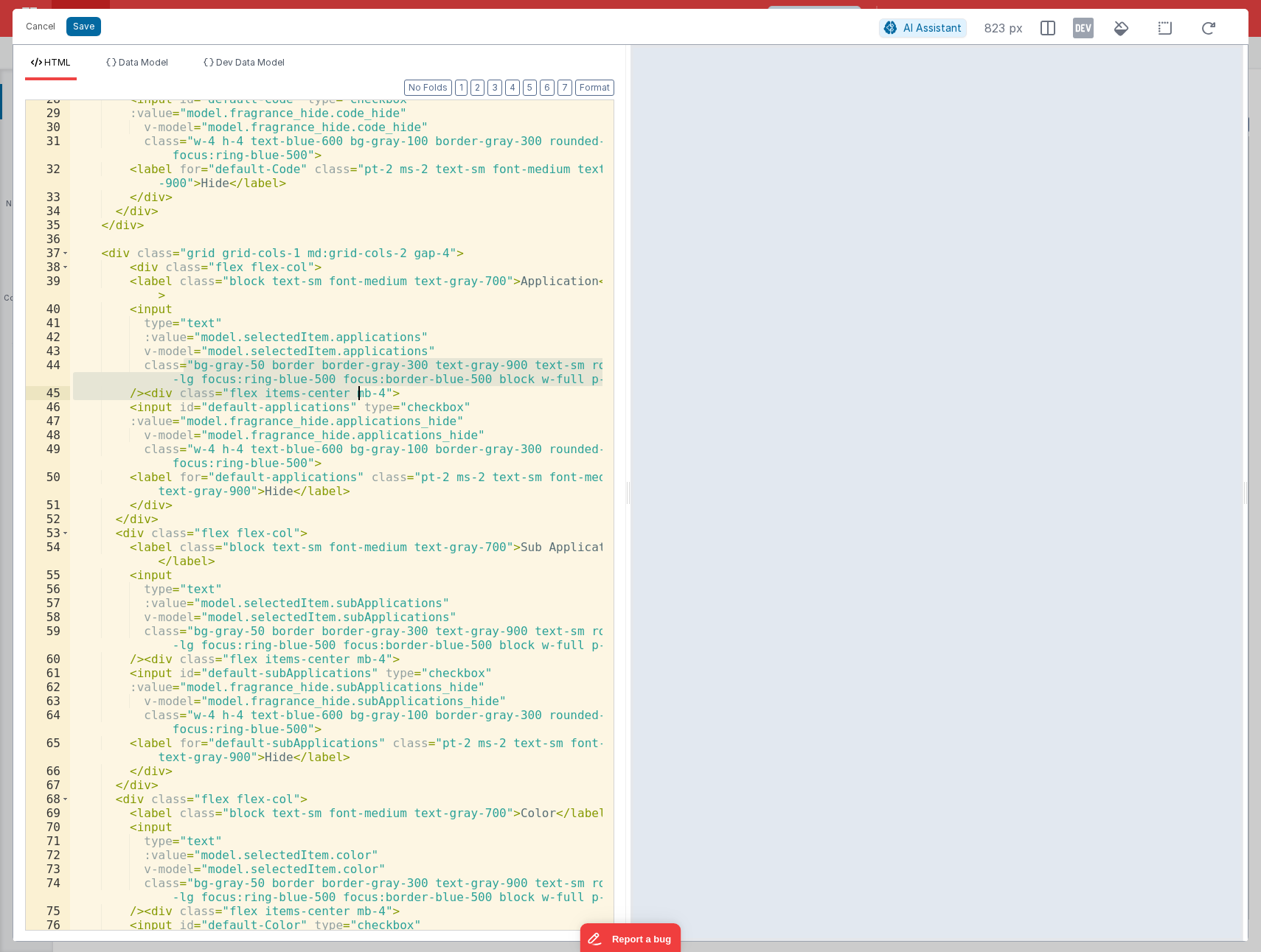
drag, startPoint x: 183, startPoint y: 365, endPoint x: 360, endPoint y: 392, distance: 179.0
click at [360, 392] on div "< input id = "default-Code" type = "checkbox" :value = "model.fragrance_hide.co…" at bounding box center [336, 520] width 532 height 858
click at [313, 375] on div "< input id = "default-Code" type = "checkbox" :value = "model.fragrance_hide.co…" at bounding box center [336, 515] width 532 height 830
drag, startPoint x: 183, startPoint y: 363, endPoint x: 577, endPoint y: 381, distance: 394.4
click at [577, 381] on div "< input id = "default-Code" type = "checkbox" :value = "model.fragrance_hide.co…" at bounding box center [336, 520] width 532 height 858
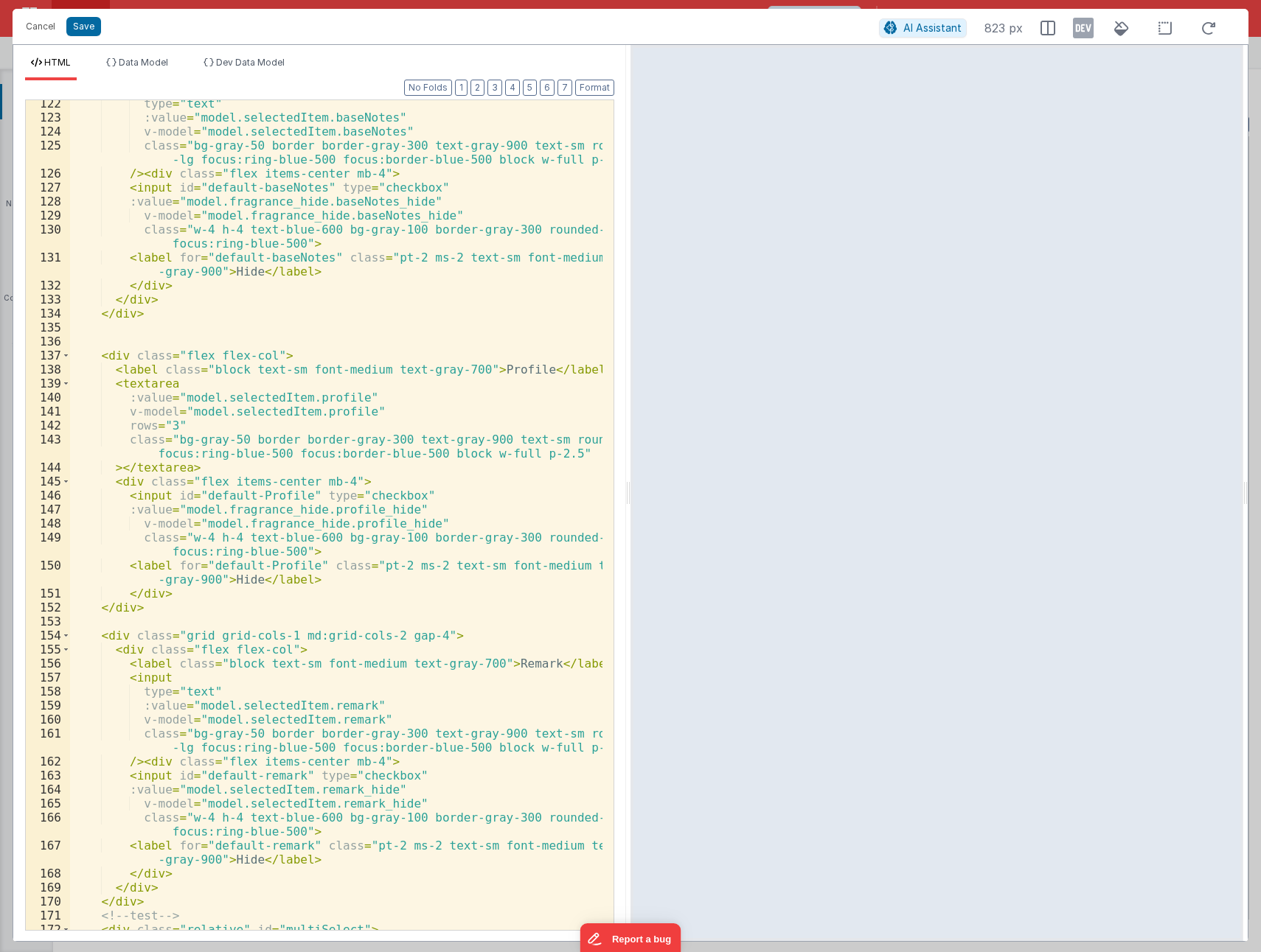
scroll to position [2573, 0]
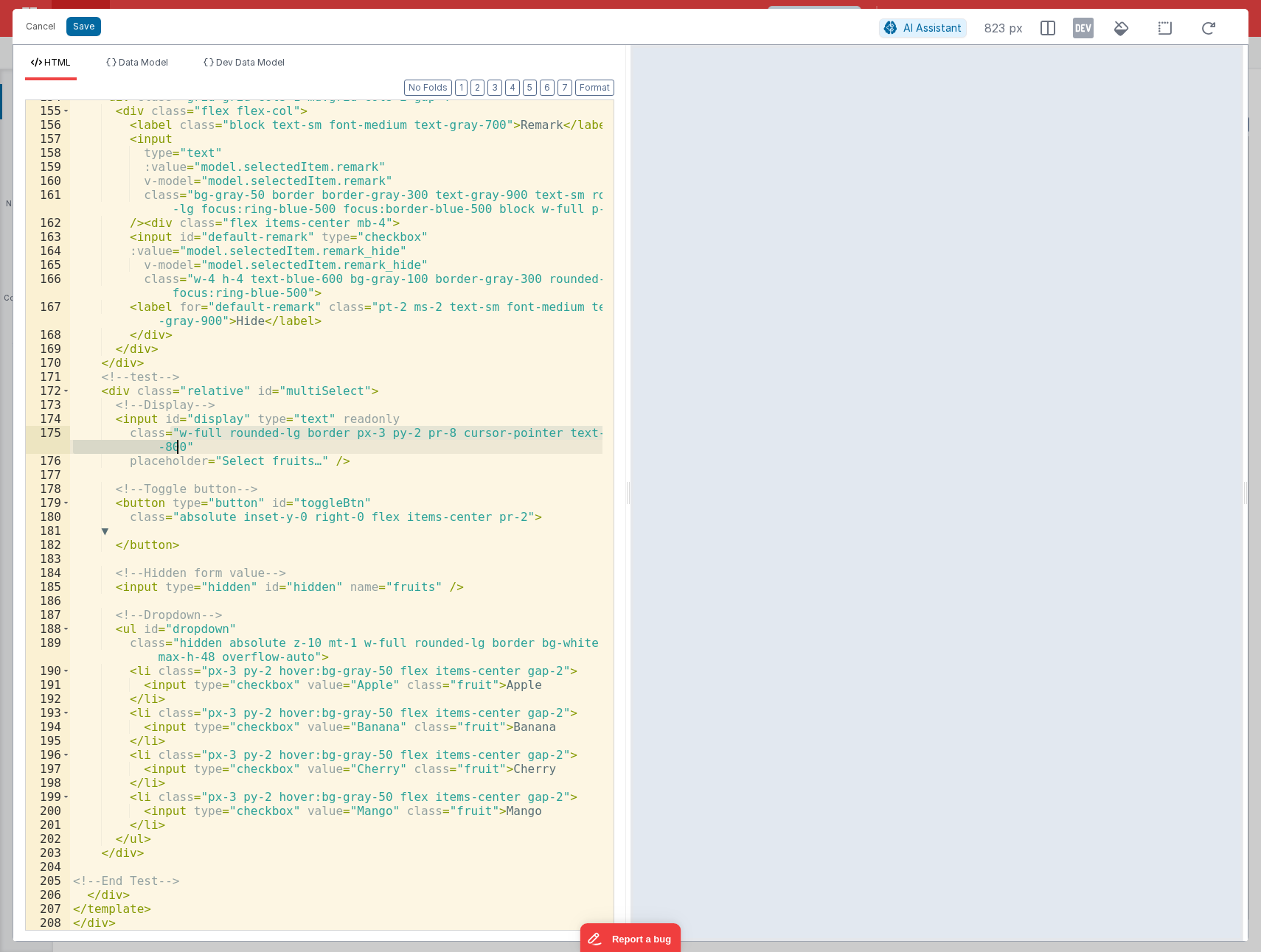
drag, startPoint x: 170, startPoint y: 432, endPoint x: 177, endPoint y: 447, distance: 16.6
click at [177, 447] on div "< div class = "grid grid-cols-1 md:grid-cols-2 gap-4" > < div class = "flex fle…" at bounding box center [336, 519] width 532 height 858
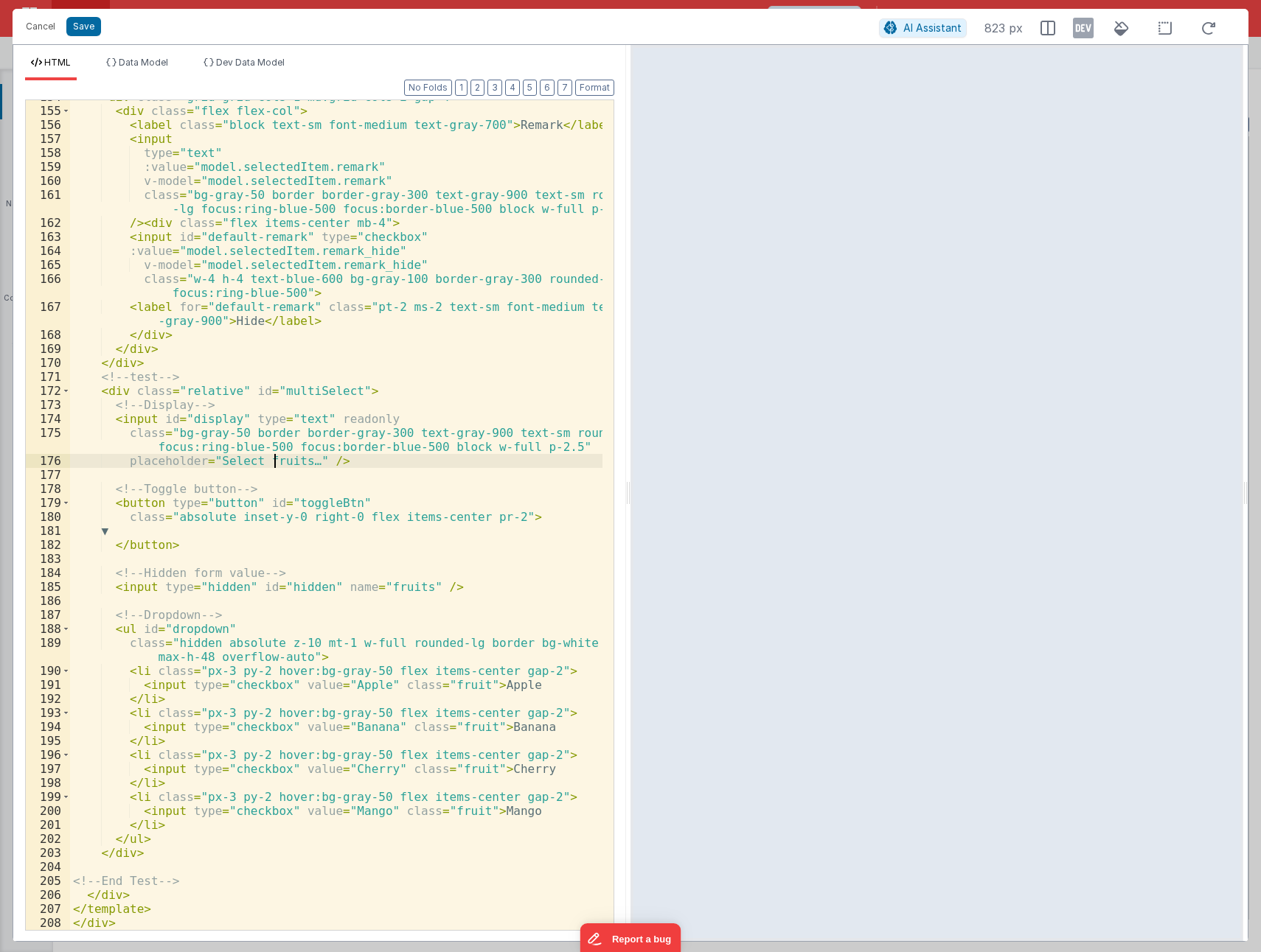
click at [277, 462] on div "< div class = "grid grid-cols-1 md:grid-cols-2 gap-4" > < div class = "flex fle…" at bounding box center [336, 519] width 532 height 858
click at [278, 462] on div "< div class = "grid grid-cols-1 md:grid-cols-2 gap-4" > < div class = "flex fle…" at bounding box center [336, 519] width 532 height 858
click at [357, 490] on div "< div class = "grid grid-cols-1 md:grid-cols-2 gap-4" > < div class = "flex fle…" at bounding box center [336, 519] width 532 height 858
click at [549, 441] on div "< div class = "grid grid-cols-1 md:grid-cols-2 gap-4" > < div class = "flex fle…" at bounding box center [336, 519] width 532 height 858
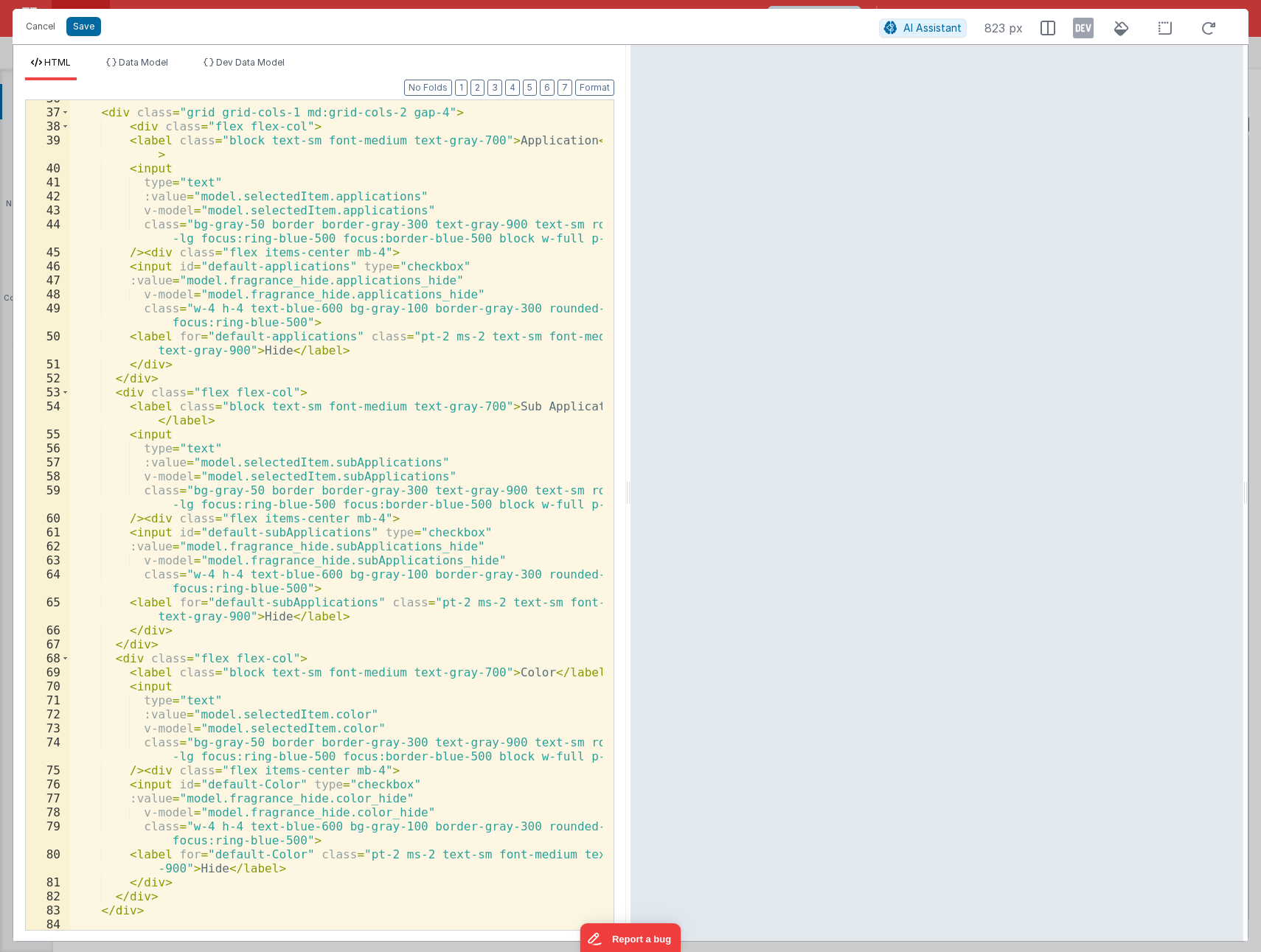
scroll to position [0, 0]
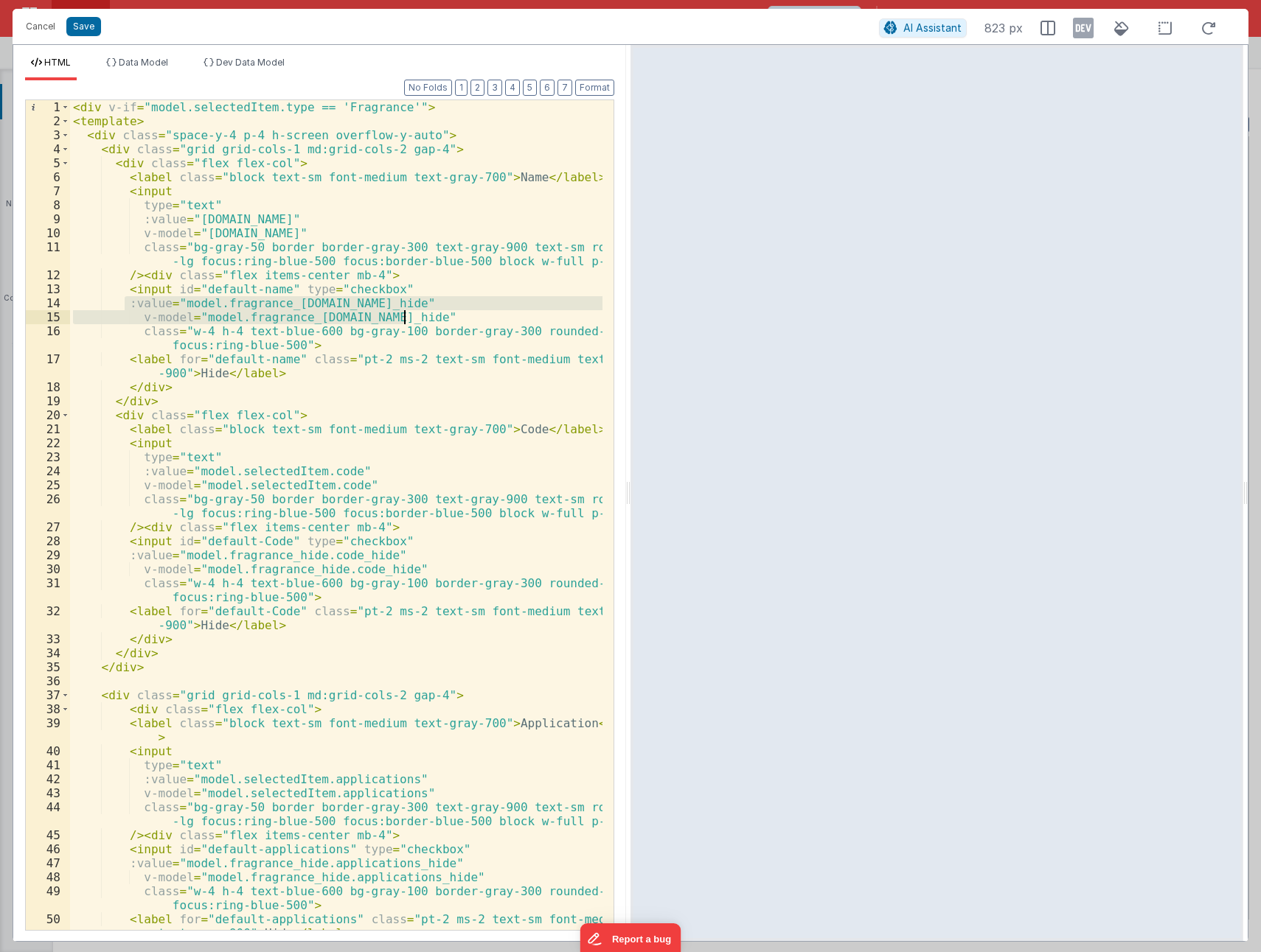
drag, startPoint x: 122, startPoint y: 303, endPoint x: 401, endPoint y: 316, distance: 279.3
click at [401, 316] on div "< div v-if = "model.selectedItem.type == 'Fragrance'" > < template > < div clas…" at bounding box center [336, 529] width 532 height 858
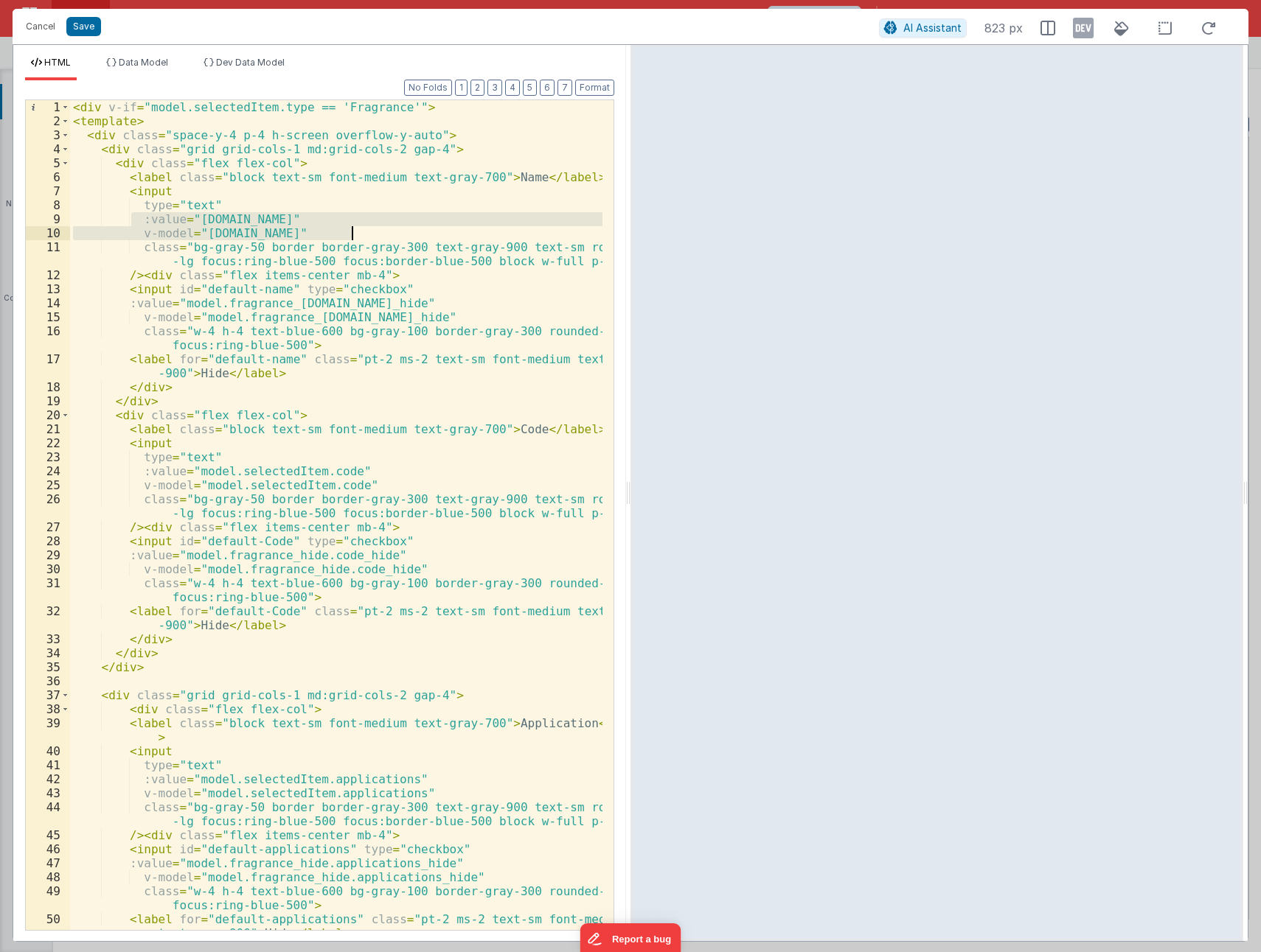
drag, startPoint x: 134, startPoint y: 220, endPoint x: 360, endPoint y: 226, distance: 226.1
click at [360, 226] on div "< div v-if = "model.selectedItem.type == 'Fragrance'" > < template > < div clas…" at bounding box center [336, 529] width 532 height 858
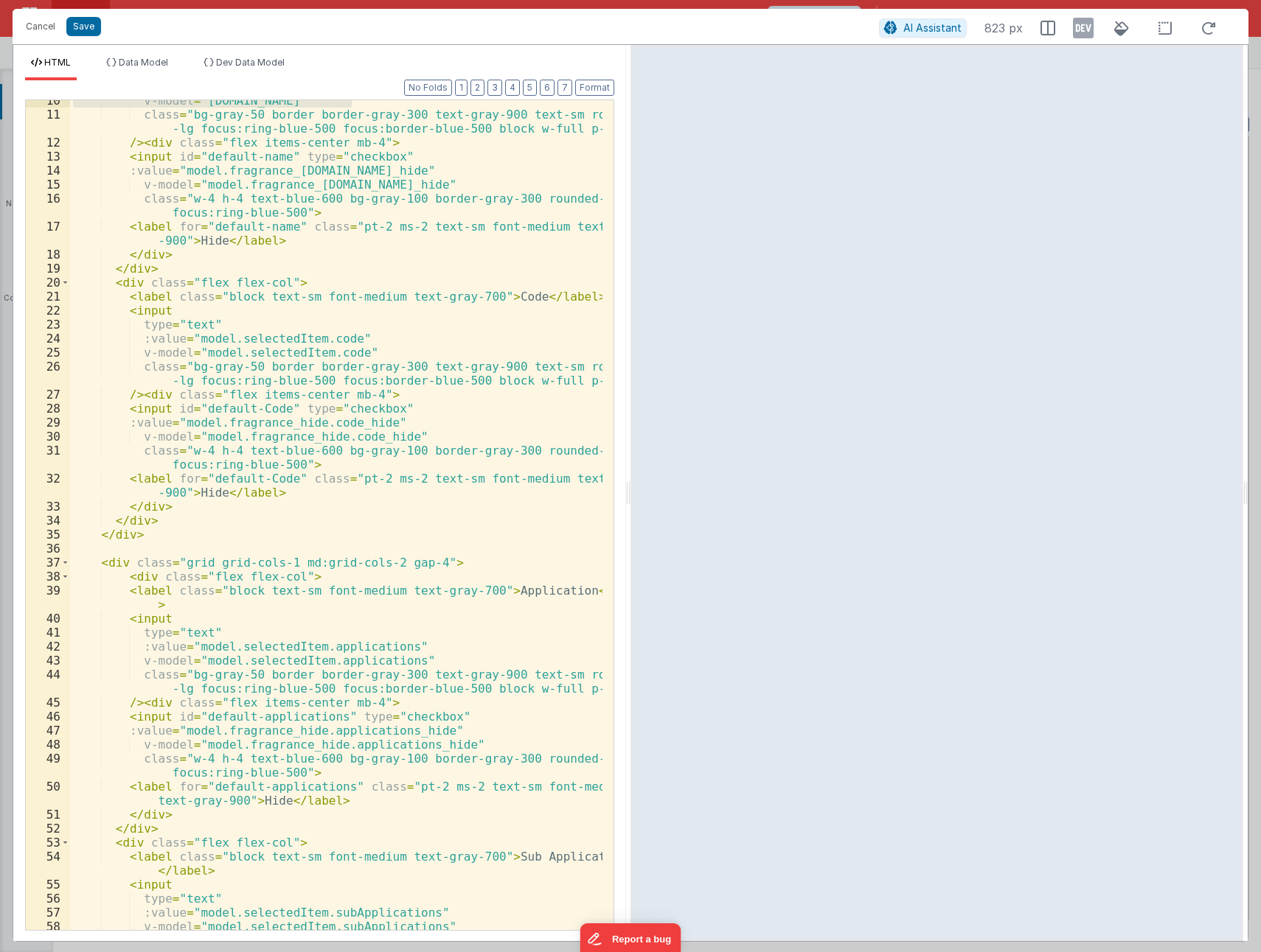
scroll to position [177, 0]
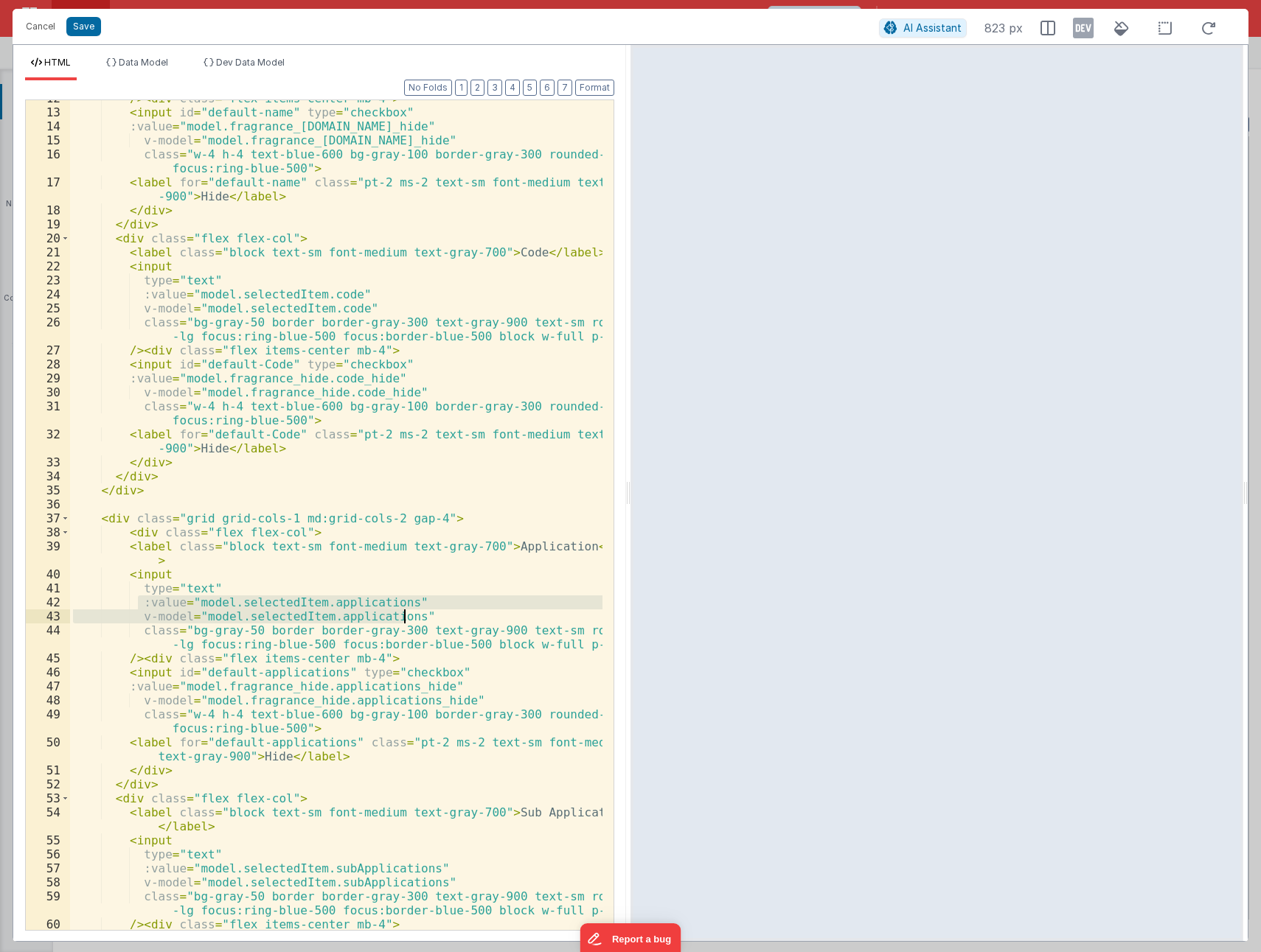
drag, startPoint x: 137, startPoint y: 601, endPoint x: 419, endPoint y: 613, distance: 282.3
click at [419, 613] on div "/> < div class = "flex items-center mb-4" > < input id = "default-name" type = …" at bounding box center [336, 520] width 532 height 858
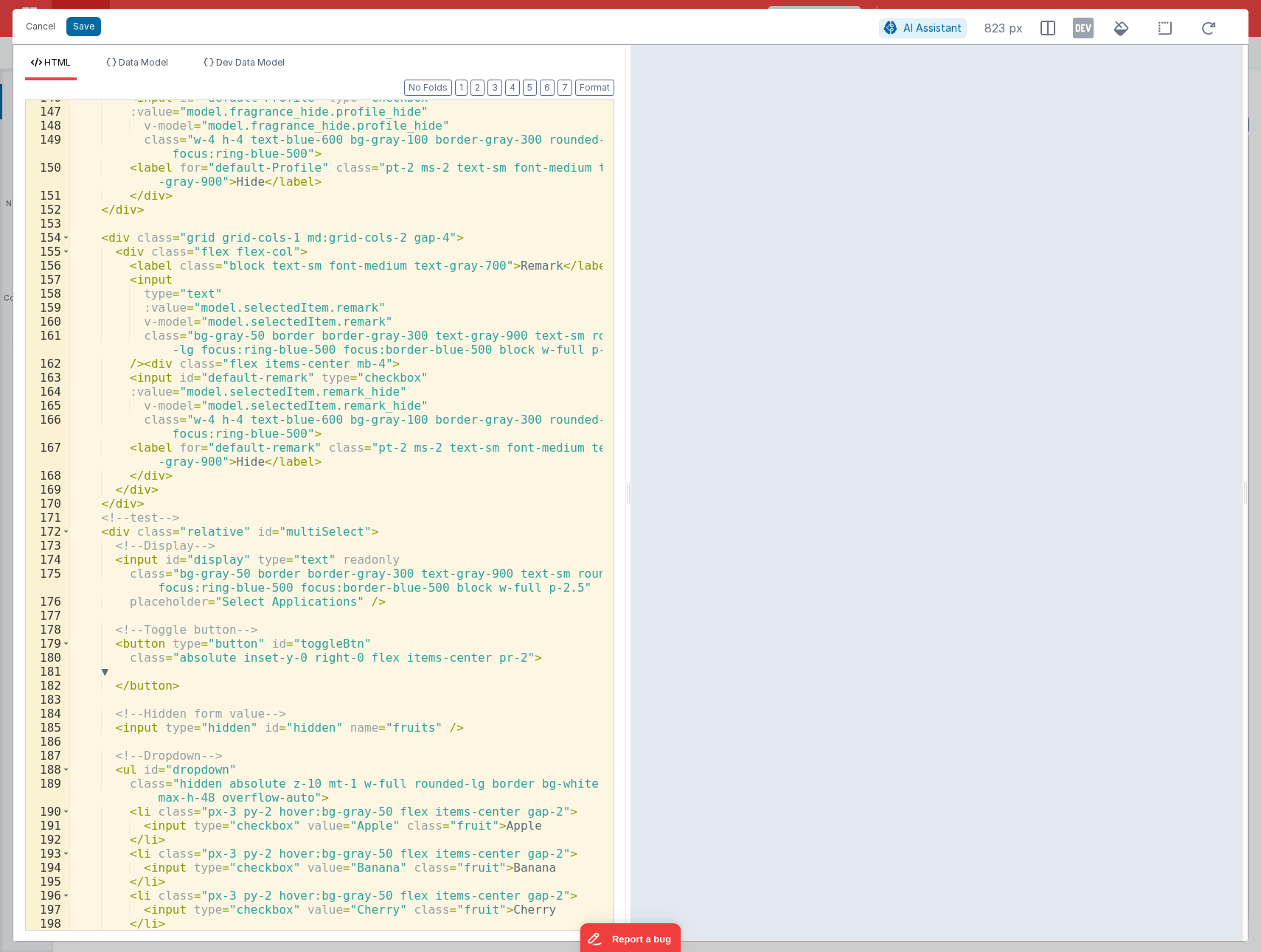
scroll to position [2573, 0]
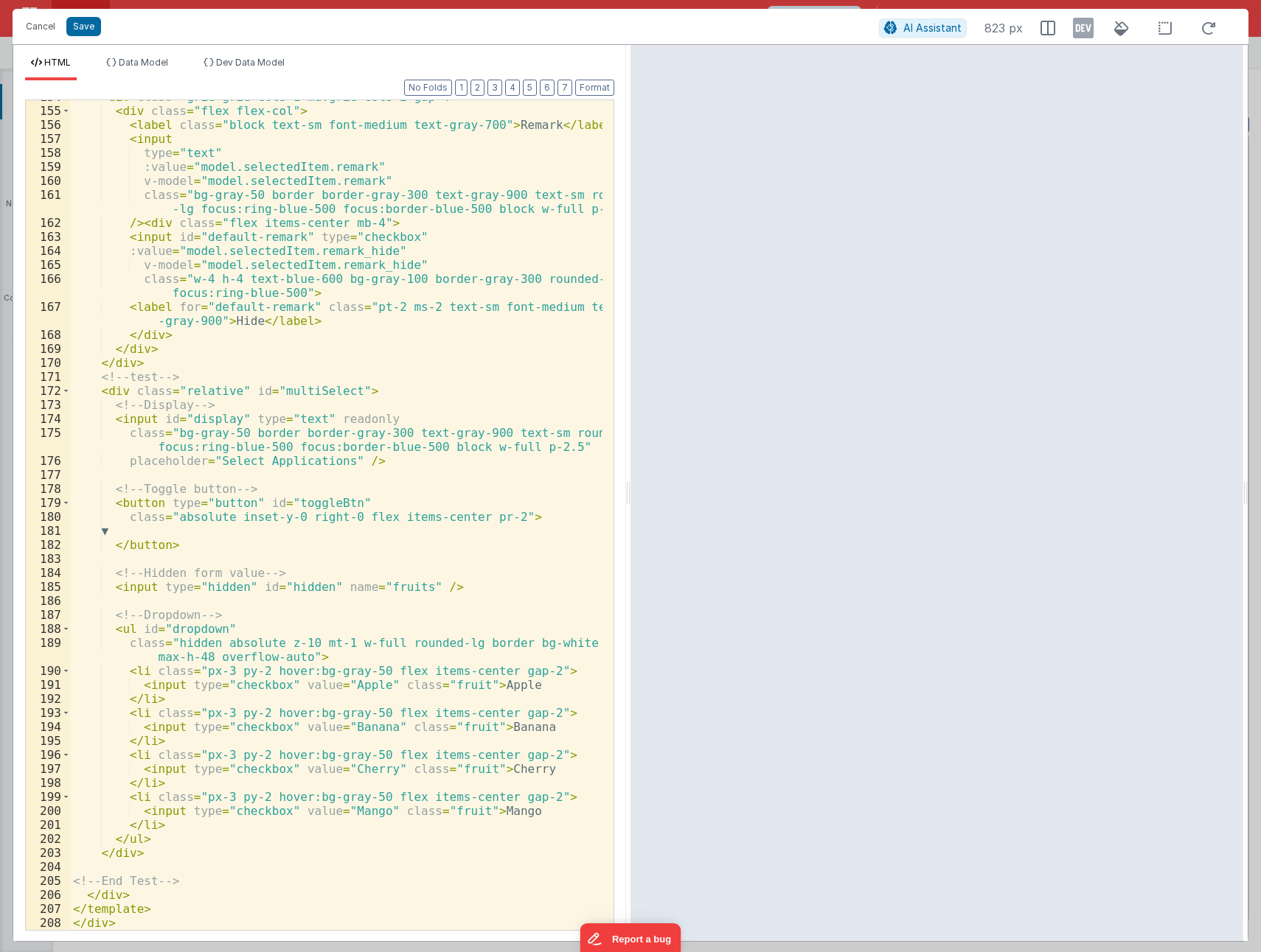
click at [554, 444] on div "< div class = "grid grid-cols-1 md:grid-cols-2 gap-4" > < div class = "flex fle…" at bounding box center [336, 519] width 532 height 858
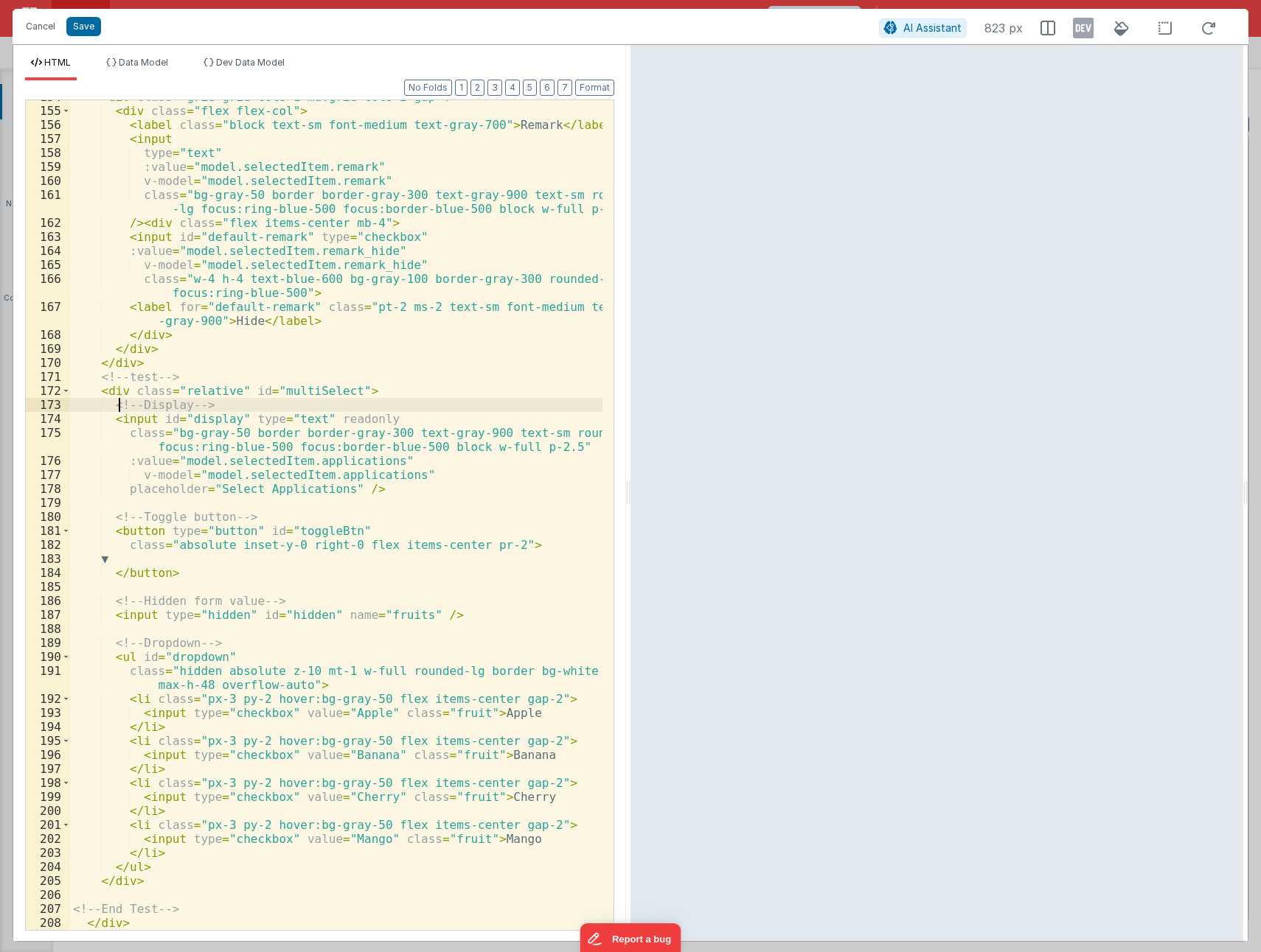
click at [119, 404] on div "< div class = "grid grid-cols-1 md:grid-cols-2 gap-4" > < div class = "flex fle…" at bounding box center [336, 519] width 532 height 858
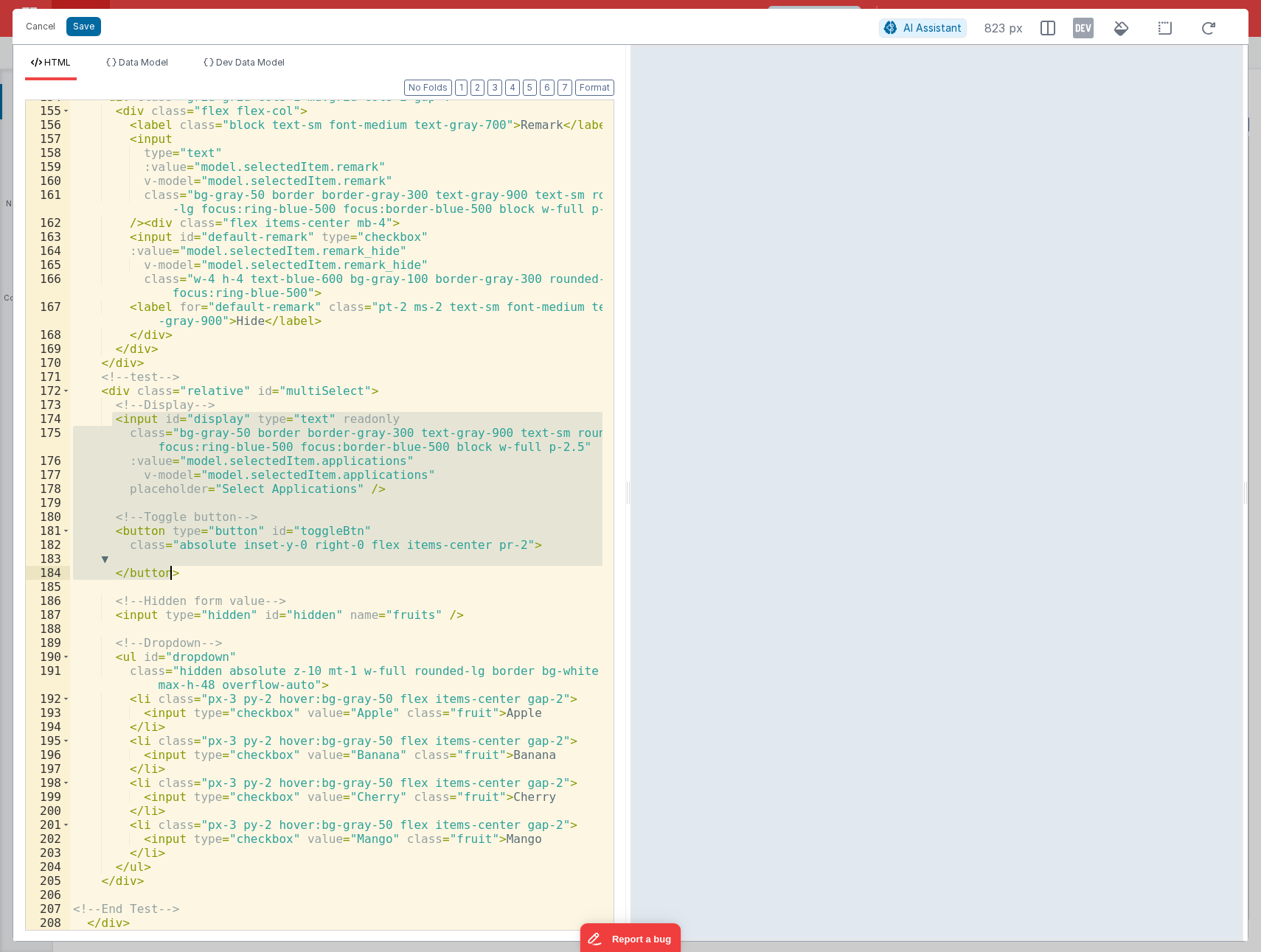
drag, startPoint x: 109, startPoint y: 417, endPoint x: 175, endPoint y: 573, distance: 169.4
click at [175, 573] on div "< div class = "grid grid-cols-1 md:grid-cols-2 gap-4" > < div class = "flex fle…" at bounding box center [336, 519] width 532 height 858
click at [104, 391] on div "< div class = "grid grid-cols-1 md:grid-cols-2 gap-4" > < div class = "flex fle…" at bounding box center [336, 519] width 532 height 858
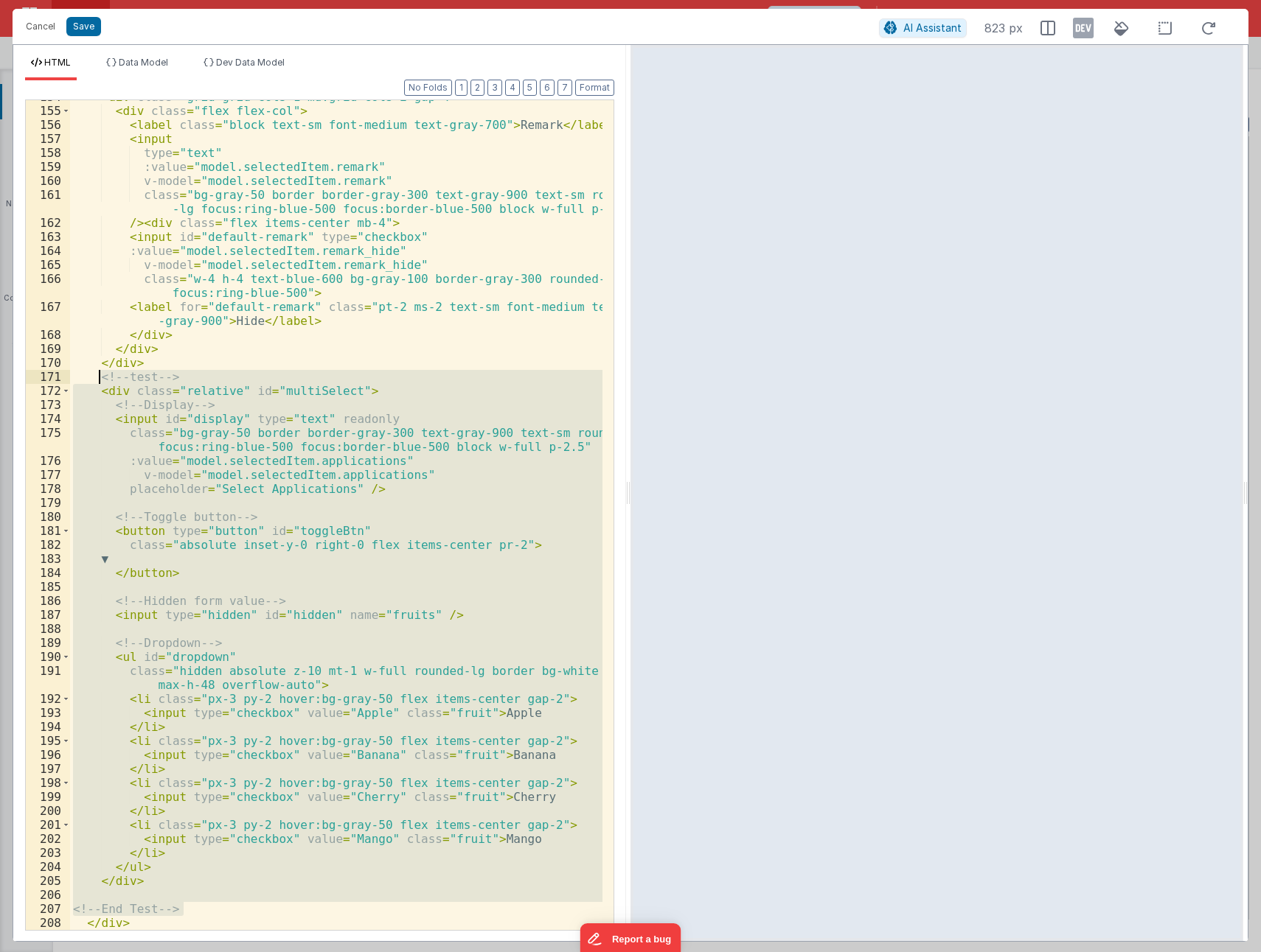
drag, startPoint x: 185, startPoint y: 909, endPoint x: 100, endPoint y: 376, distance: 539.7
click at [100, 376] on div "< div class = "grid grid-cols-1 md:grid-cols-2 gap-4" > < div class = "flex fle…" at bounding box center [336, 519] width 532 height 858
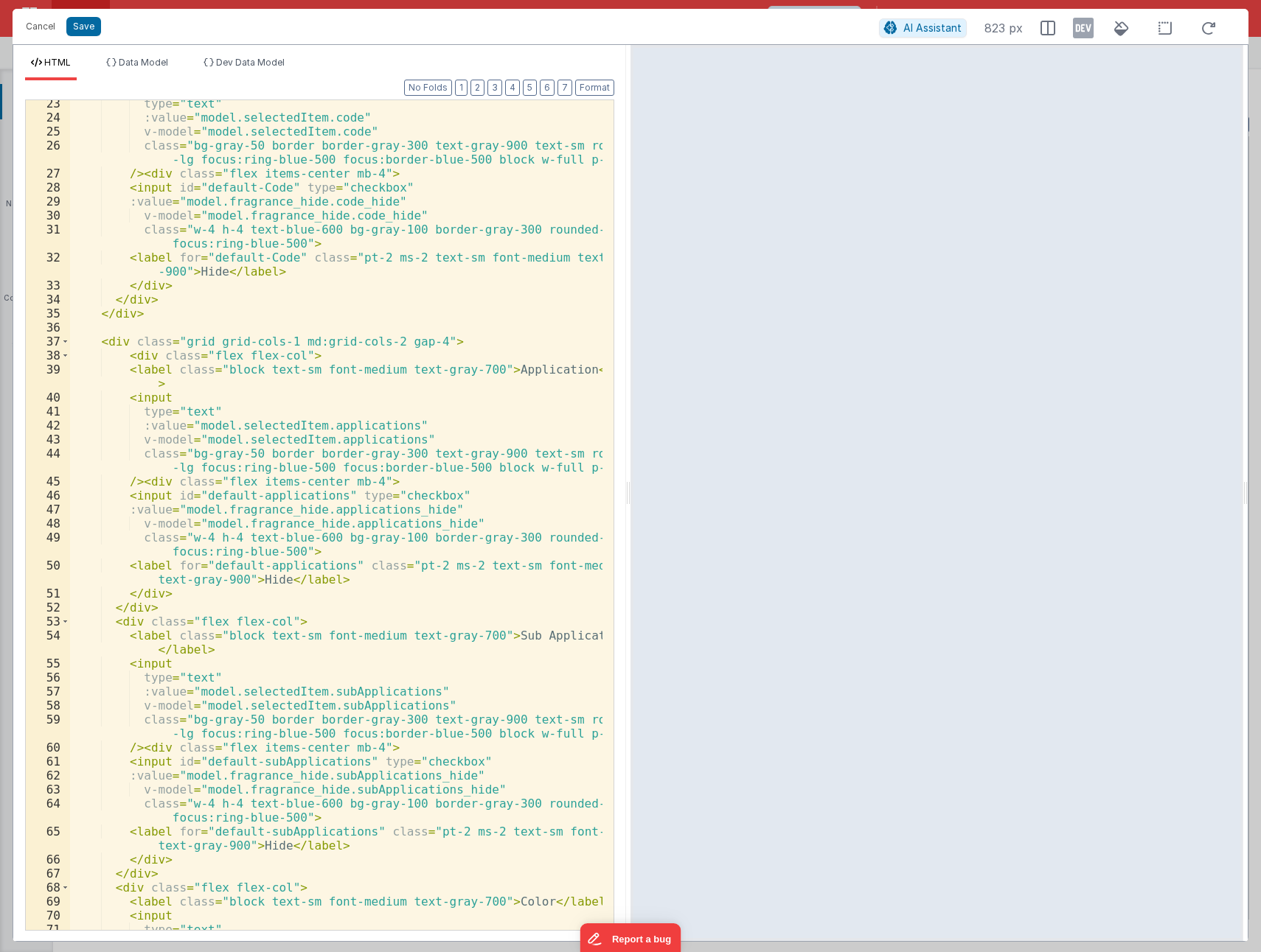
scroll to position [398, 0]
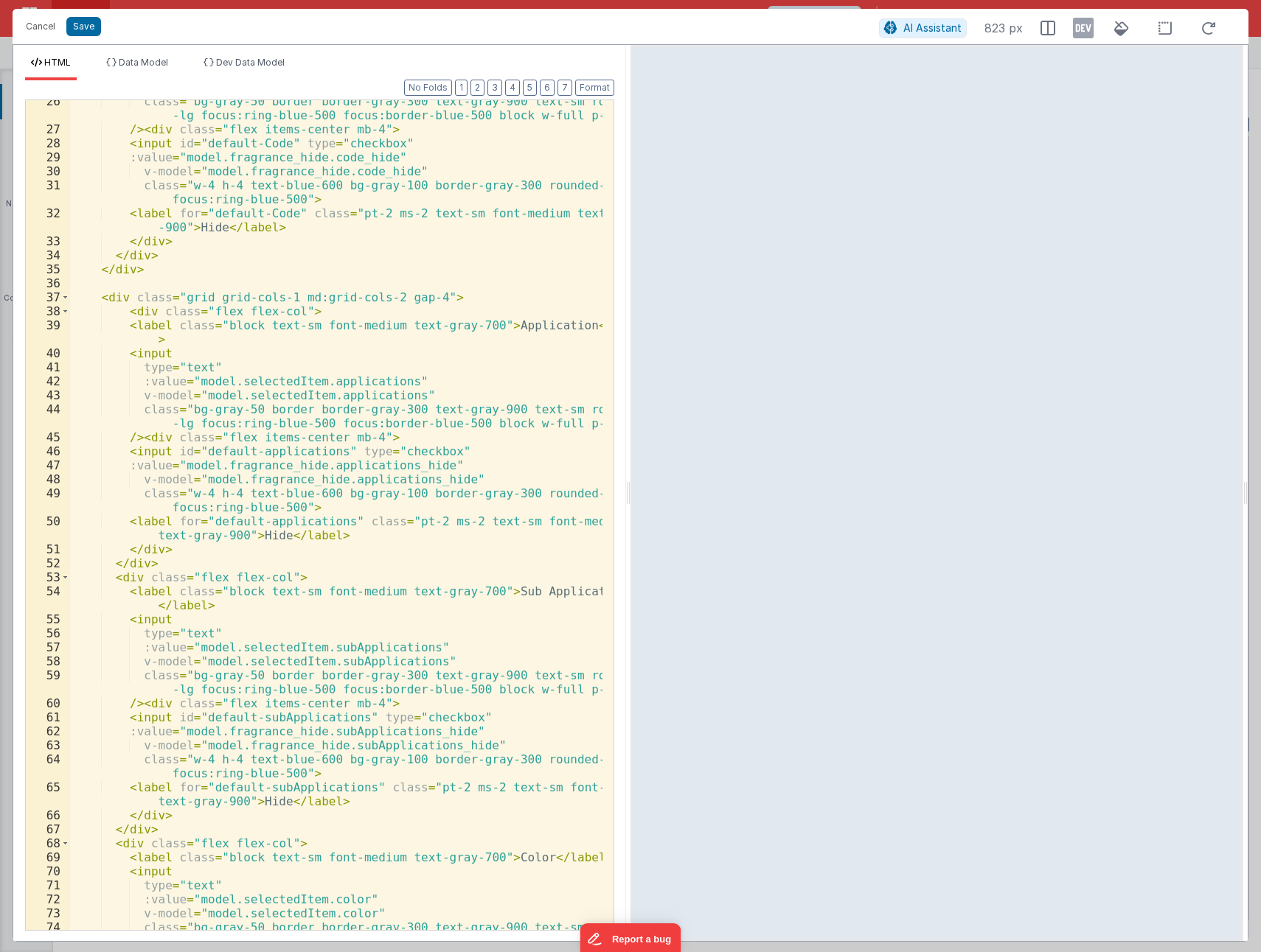
click at [104, 298] on div "class = "bg-gray-50 border border-gray-300 text-gray-900 text-sm rounded -lg fo…" at bounding box center [336, 537] width 532 height 886
click at [134, 311] on div "class = "bg-gray-50 border border-gray-300 text-gray-900 text-sm rounded -lg fo…" at bounding box center [336, 537] width 532 height 886
click at [153, 436] on div "class = "bg-gray-50 border border-gray-300 text-gray-900 text-sm rounded -lg fo…" at bounding box center [336, 537] width 532 height 886
click at [139, 437] on div "class = "bg-gray-50 border border-gray-300 text-gray-900 text-sm rounded -lg fo…" at bounding box center [336, 537] width 532 height 886
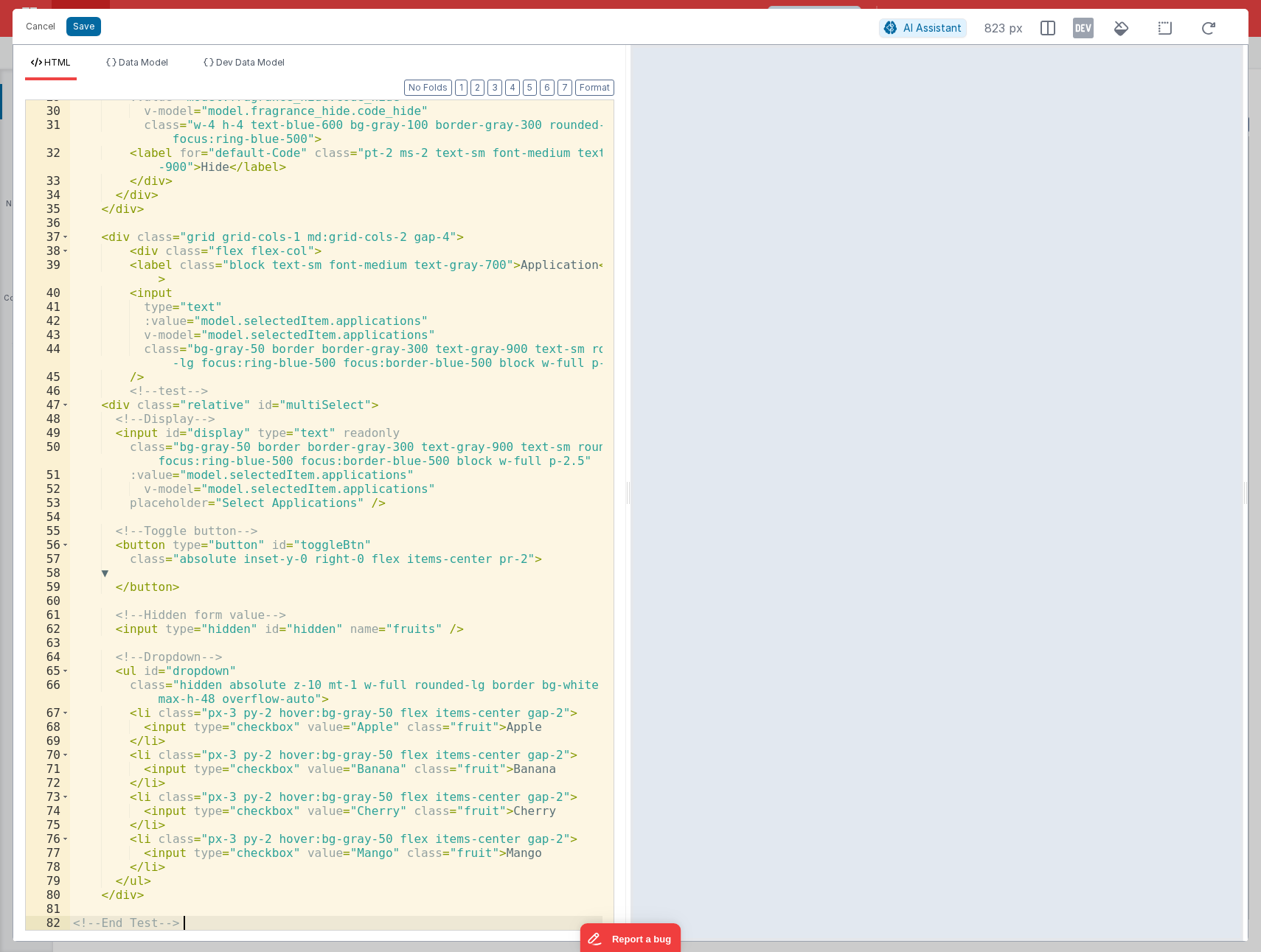
scroll to position [458, 0]
click at [79, 27] on button "Save" at bounding box center [84, 27] width 35 height 19
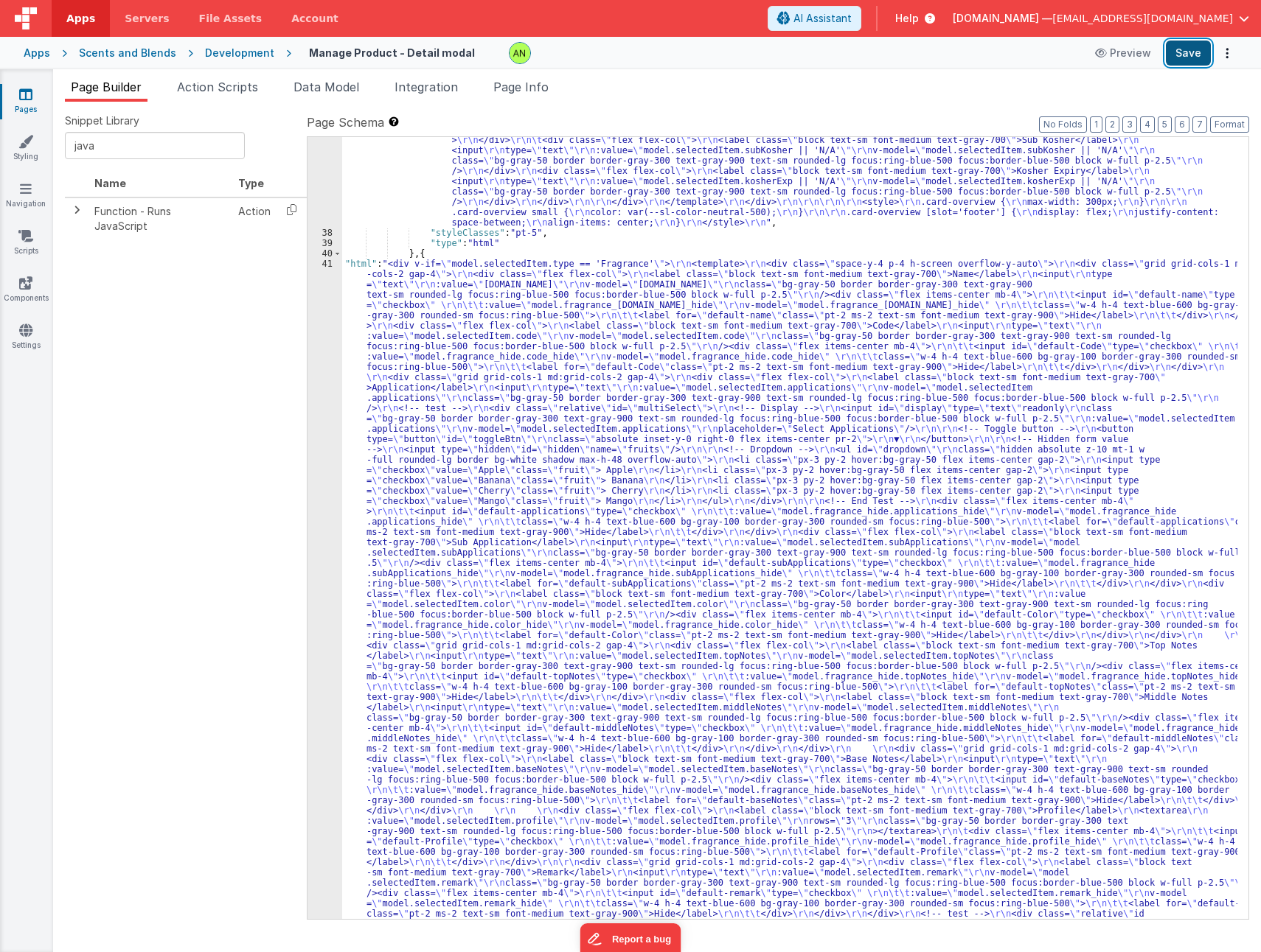
click at [1199, 49] on button "Save" at bounding box center [1187, 53] width 45 height 25
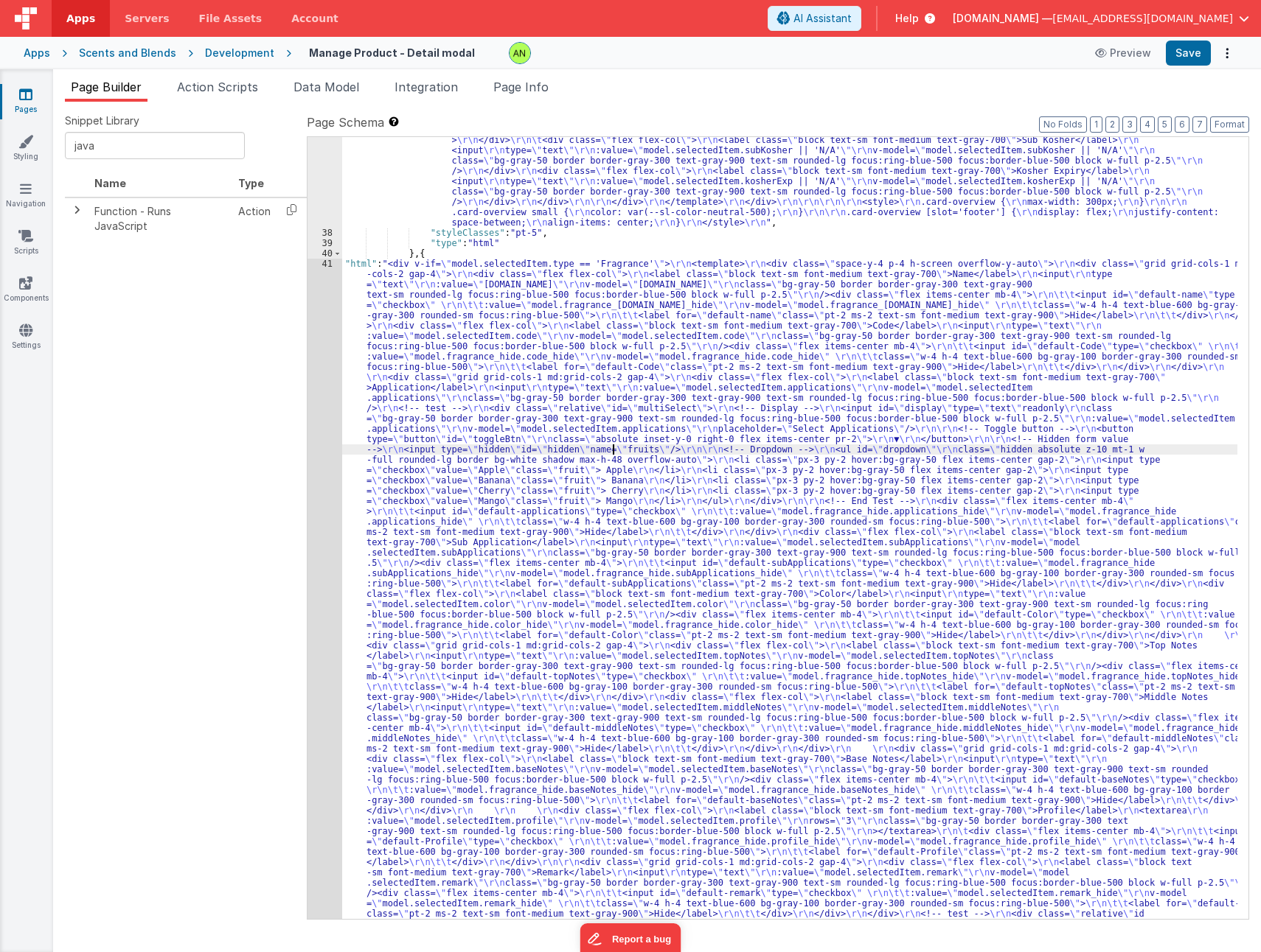
click at [613, 447] on div ""html" : "<div v-if= \" model.selectedItem.type == 'Flavor' \" > \r\n <template…" at bounding box center [790, 552] width 895 height 2442
click at [317, 460] on div "37 38 39 40 41 42 43 44 45 46 47 48" at bounding box center [325, 552] width 35 height 2442
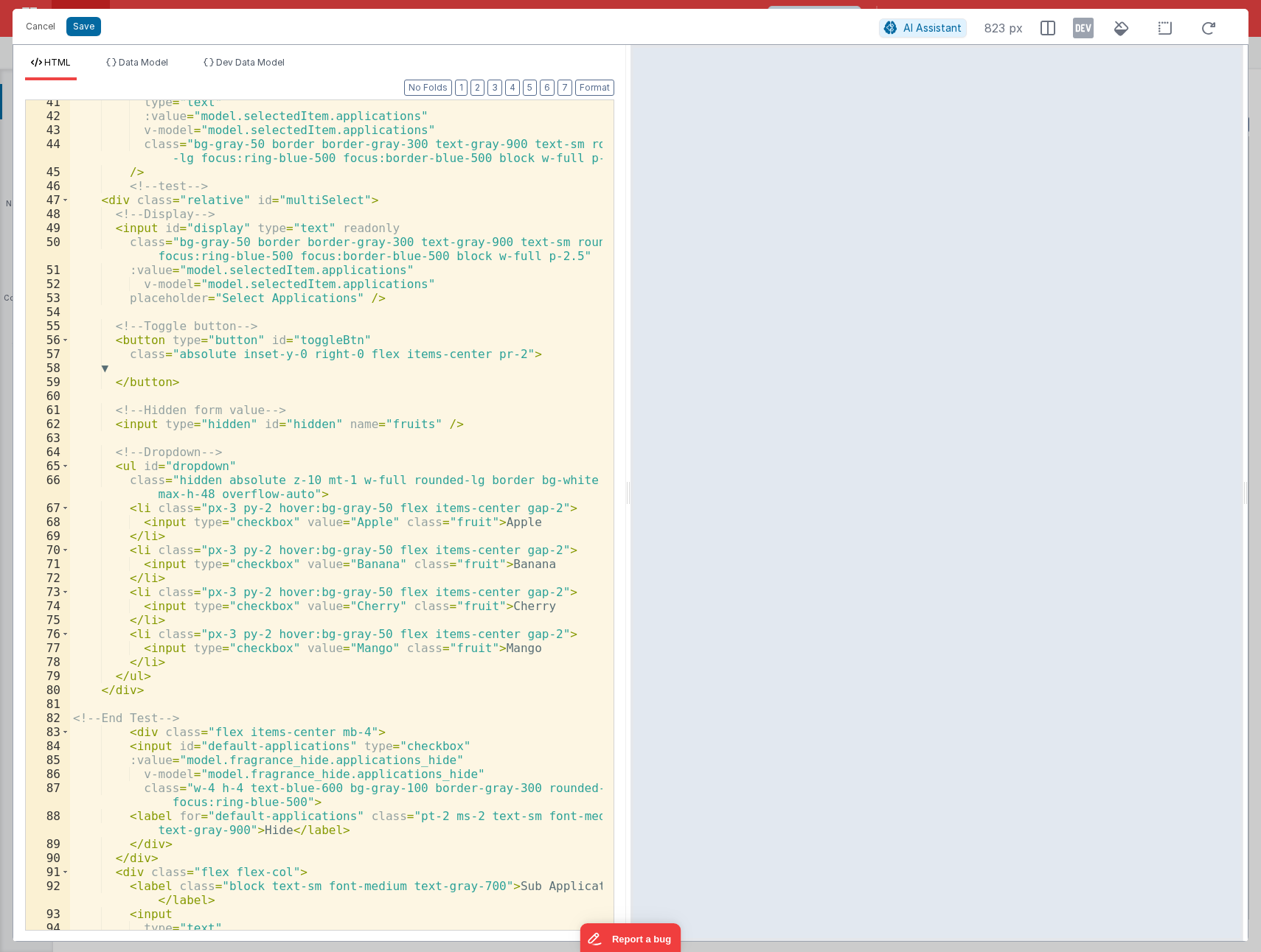
scroll to position [752, 0]
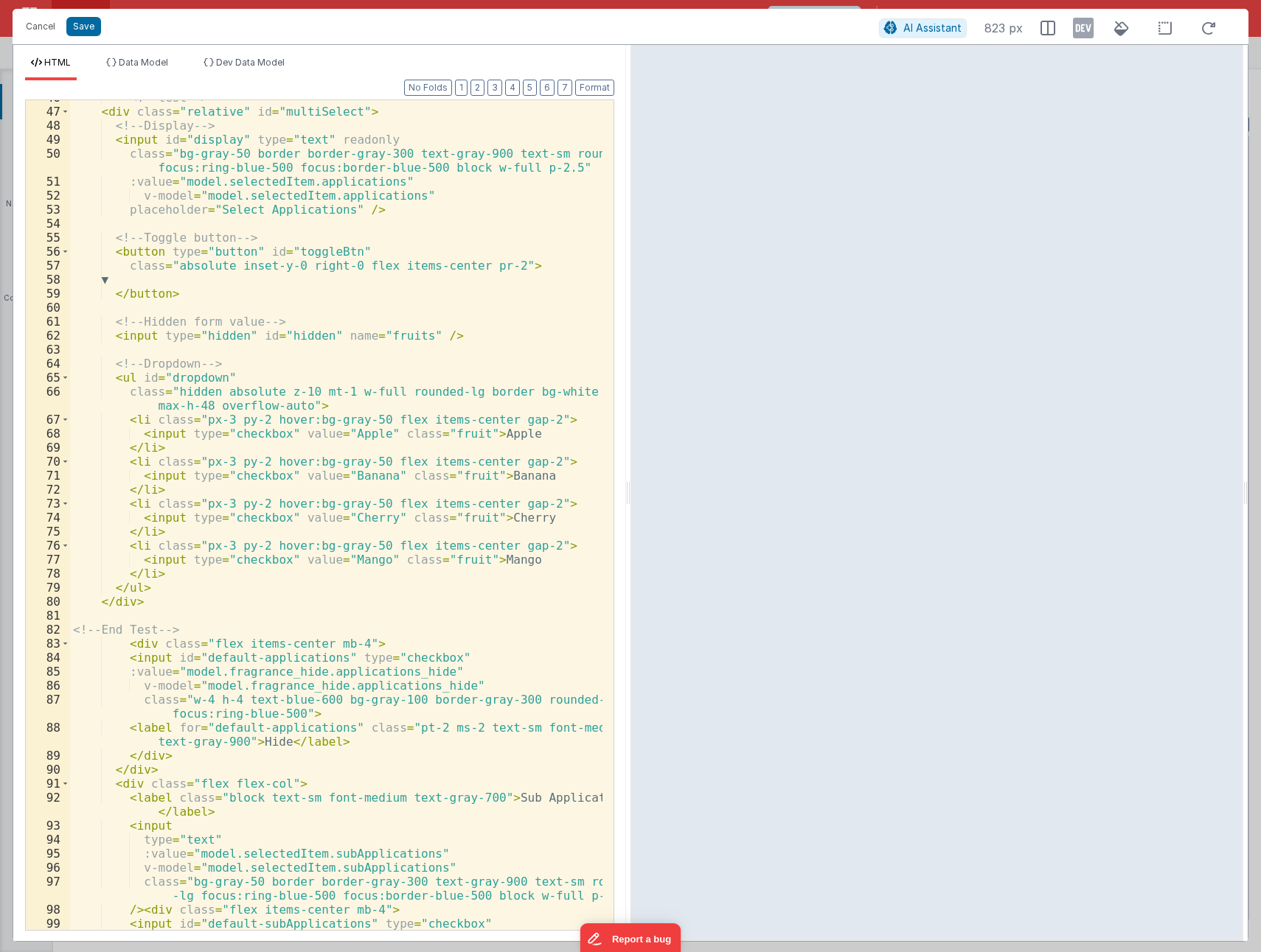
click at [132, 422] on div "<!-- test --> < div class = "relative" id = "multiSelect" > <!-- Display --> < …" at bounding box center [336, 519] width 532 height 858
drag, startPoint x: 299, startPoint y: 404, endPoint x: 322, endPoint y: 403, distance: 23.0
click at [300, 404] on div "<!-- test --> < div class = "relative" id = "multiSelect" > <!-- Display --> < …" at bounding box center [336, 519] width 532 height 858
click at [85, 28] on button "Save" at bounding box center [84, 27] width 35 height 19
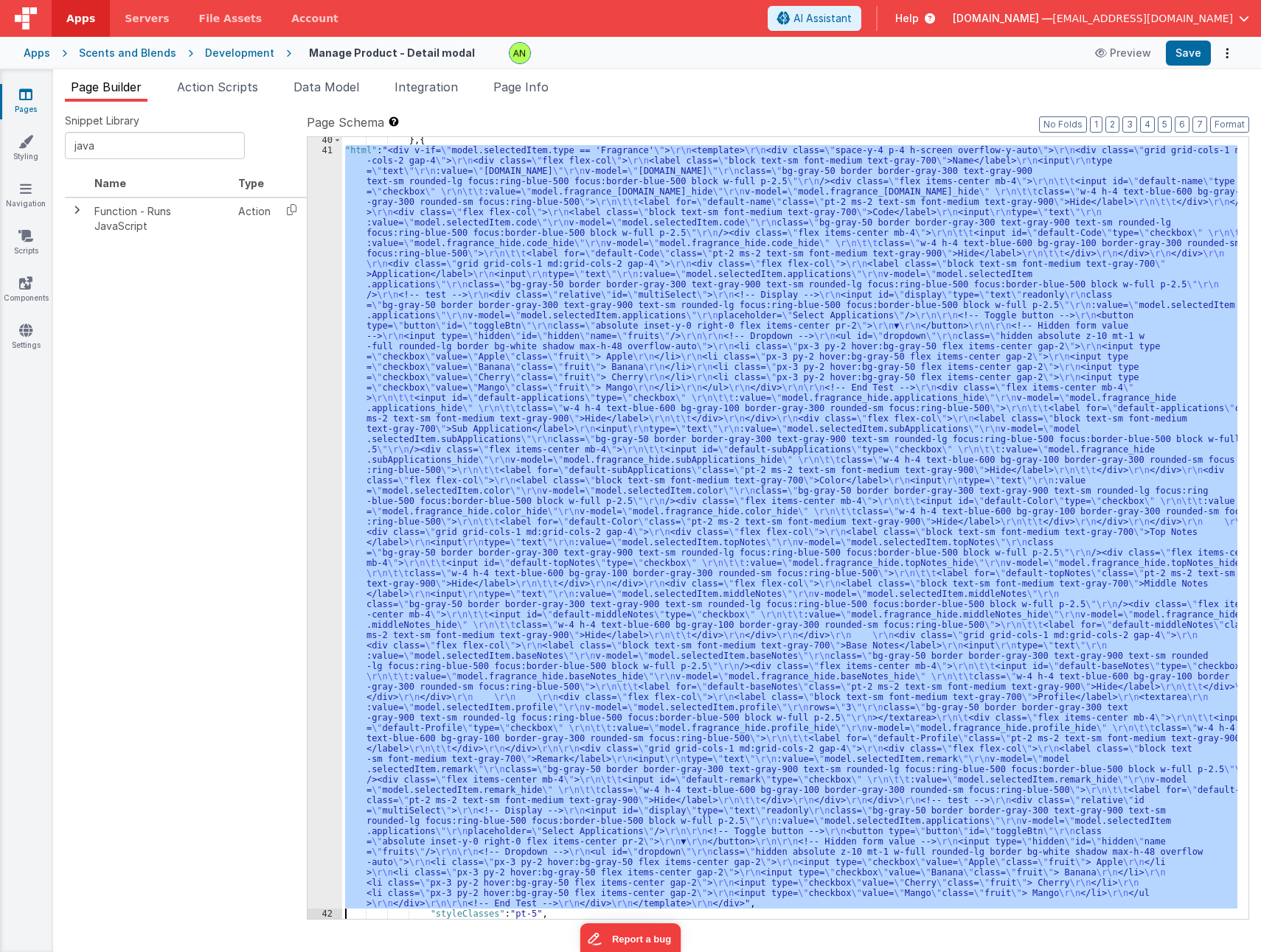
click at [518, 431] on div "} , { "html" : "<div v-if= \" model.selectedItem.type == 'Fragrance' \" > \r\n …" at bounding box center [790, 528] width 895 height 782
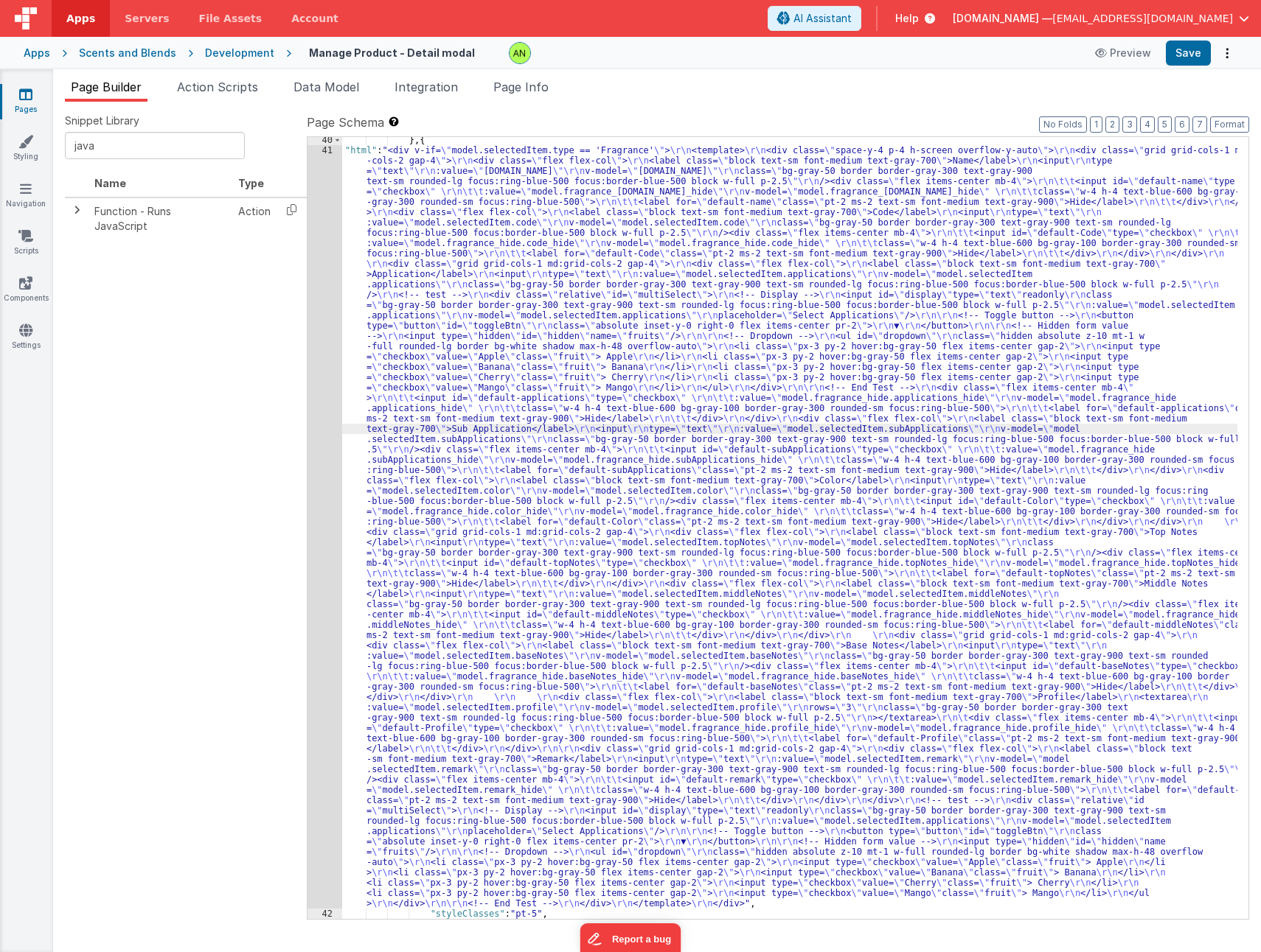
click at [332, 395] on div "41" at bounding box center [325, 527] width 35 height 764
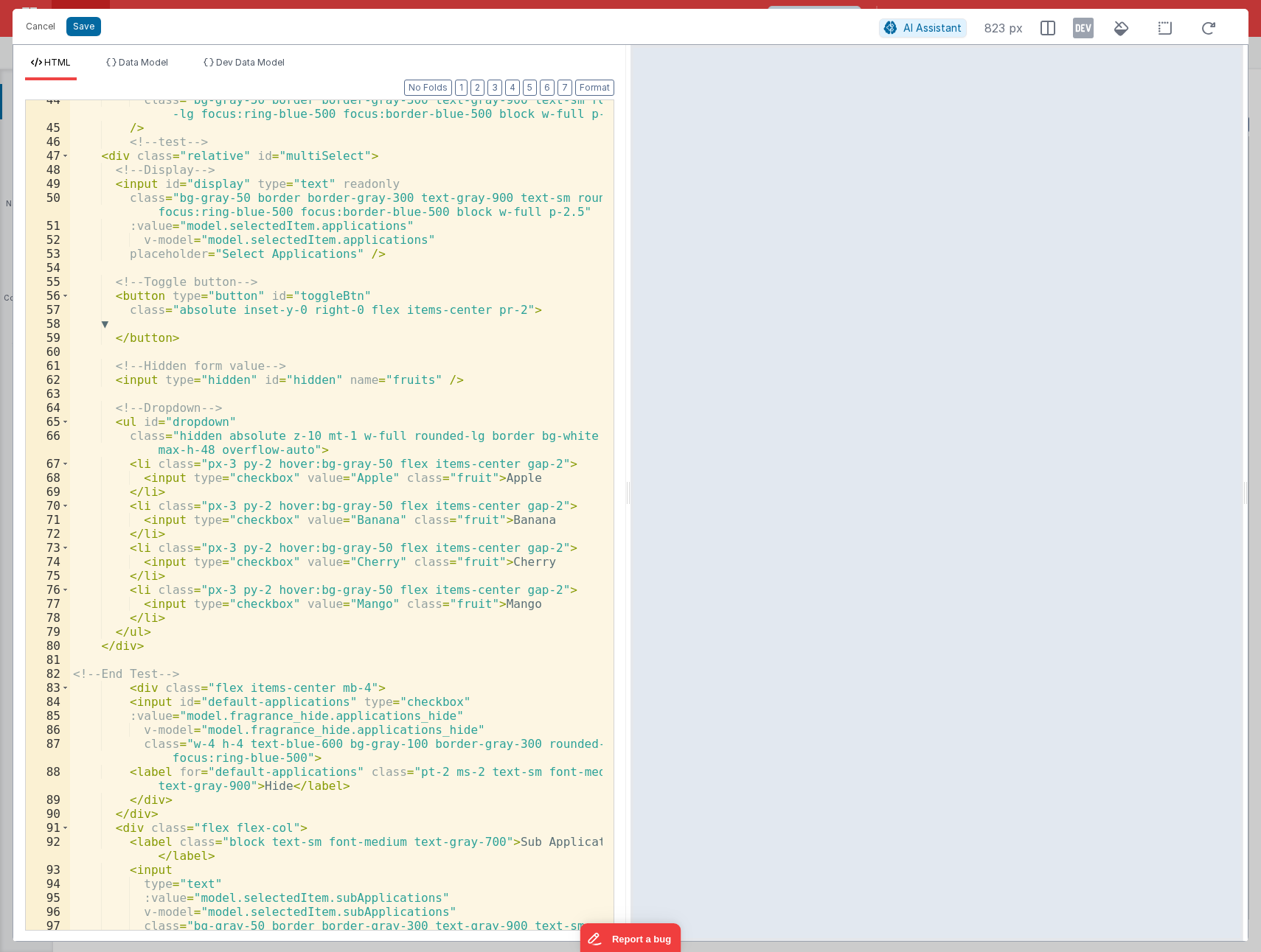
scroll to position [707, 0]
click at [146, 465] on div "class = "bg-gray-50 border border-gray-300 text-gray-900 text-sm rounded -lg fo…" at bounding box center [336, 535] width 532 height 886
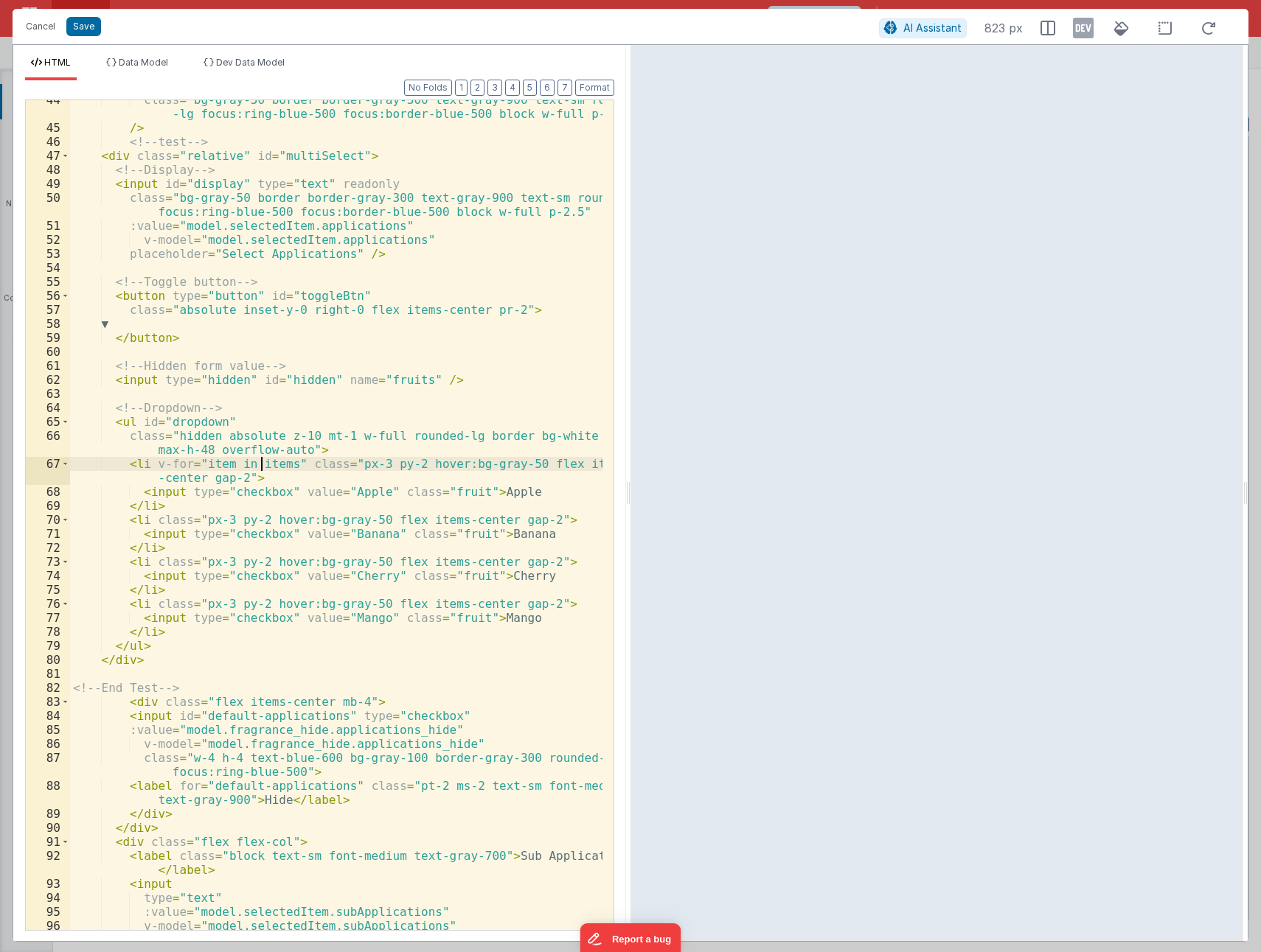
click at [259, 463] on div "class = "bg-gray-50 border border-gray-300 text-gray-900 text-sm rounded -lg fo…" at bounding box center [336, 535] width 532 height 886
click at [229, 478] on div "class = "bg-gray-50 border border-gray-300 text-gray-900 text-sm rounded -lg fo…" at bounding box center [336, 535] width 532 height 886
drag, startPoint x: 248, startPoint y: 461, endPoint x: 282, endPoint y: 465, distance: 34.2
click at [282, 465] on div "class = "bg-gray-50 border border-gray-300 text-gray-900 text-sm rounded -lg fo…" at bounding box center [336, 535] width 532 height 886
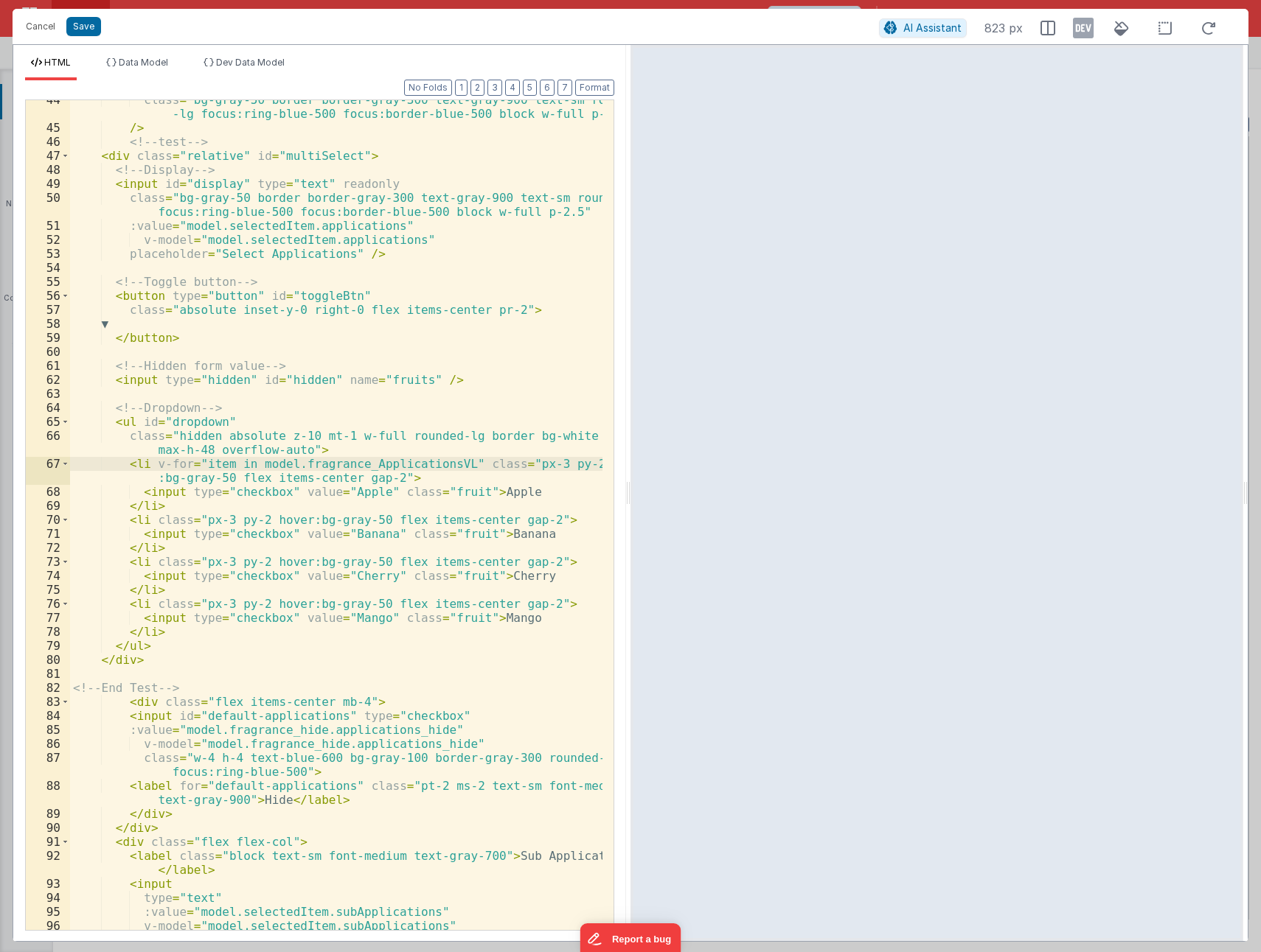
click at [287, 494] on div "class = "bg-gray-50 border border-gray-300 text-gray-900 text-sm rounded -lg fo…" at bounding box center [336, 535] width 532 height 886
click at [360, 493] on div "class = "bg-gray-50 border border-gray-300 text-gray-900 text-sm rounded -lg fo…" at bounding box center [336, 535] width 532 height 886
click at [232, 509] on div "class = "bg-gray-50 border border-gray-300 text-gray-900 text-sm rounded -lg fo…" at bounding box center [336, 535] width 532 height 886
click at [369, 494] on div "class = "bg-gray-50 border border-gray-300 text-gray-900 text-sm rounded -lg fo…" at bounding box center [336, 535] width 532 height 886
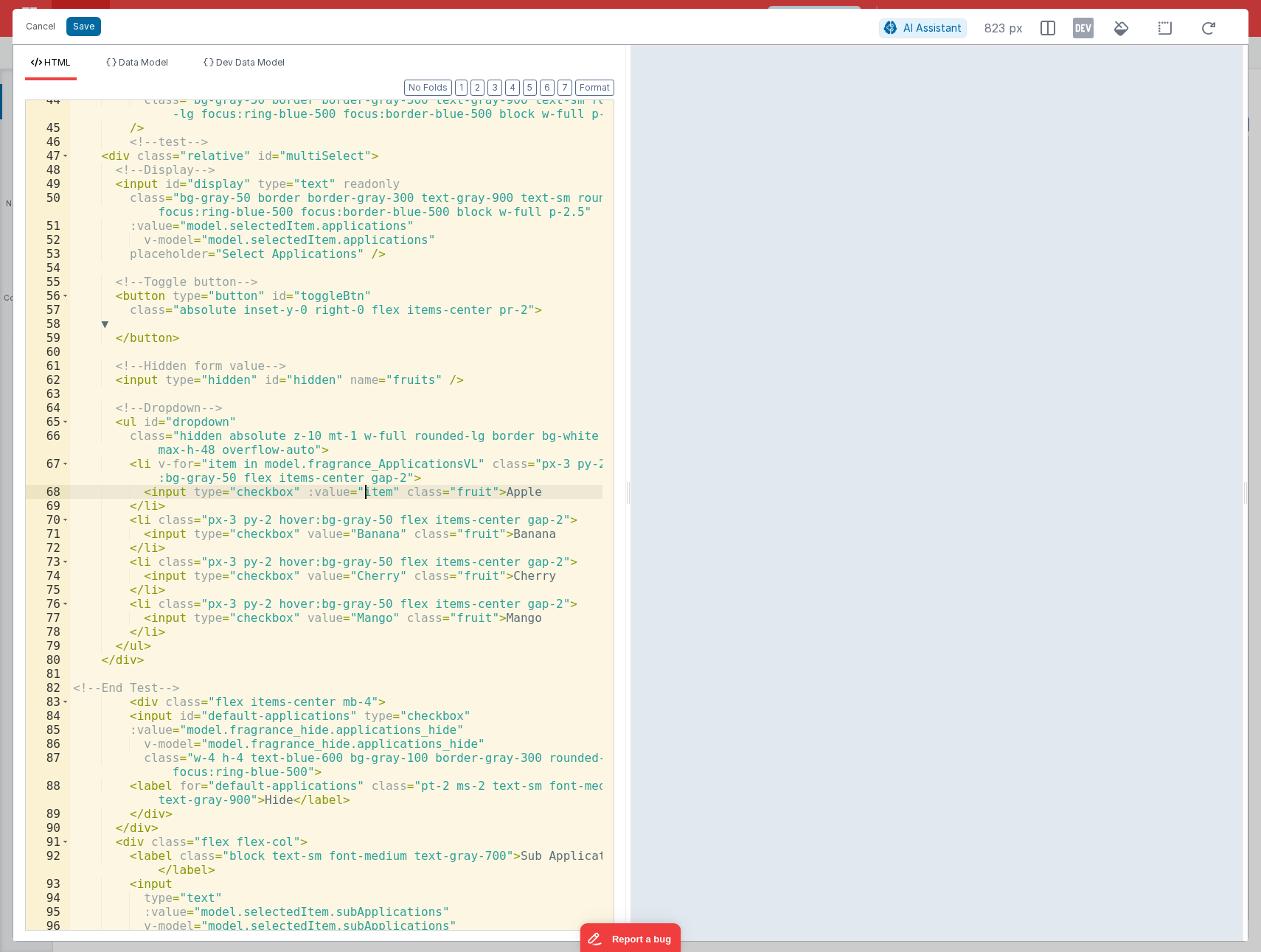
click at [489, 494] on div "class = "bg-gray-50 border border-gray-300 text-gray-900 text-sm rounded -lg fo…" at bounding box center [336, 535] width 532 height 886
click at [130, 520] on div "class = "bg-gray-50 border border-gray-300 text-gray-900 text-sm rounded -lg fo…" at bounding box center [336, 535] width 532 height 886
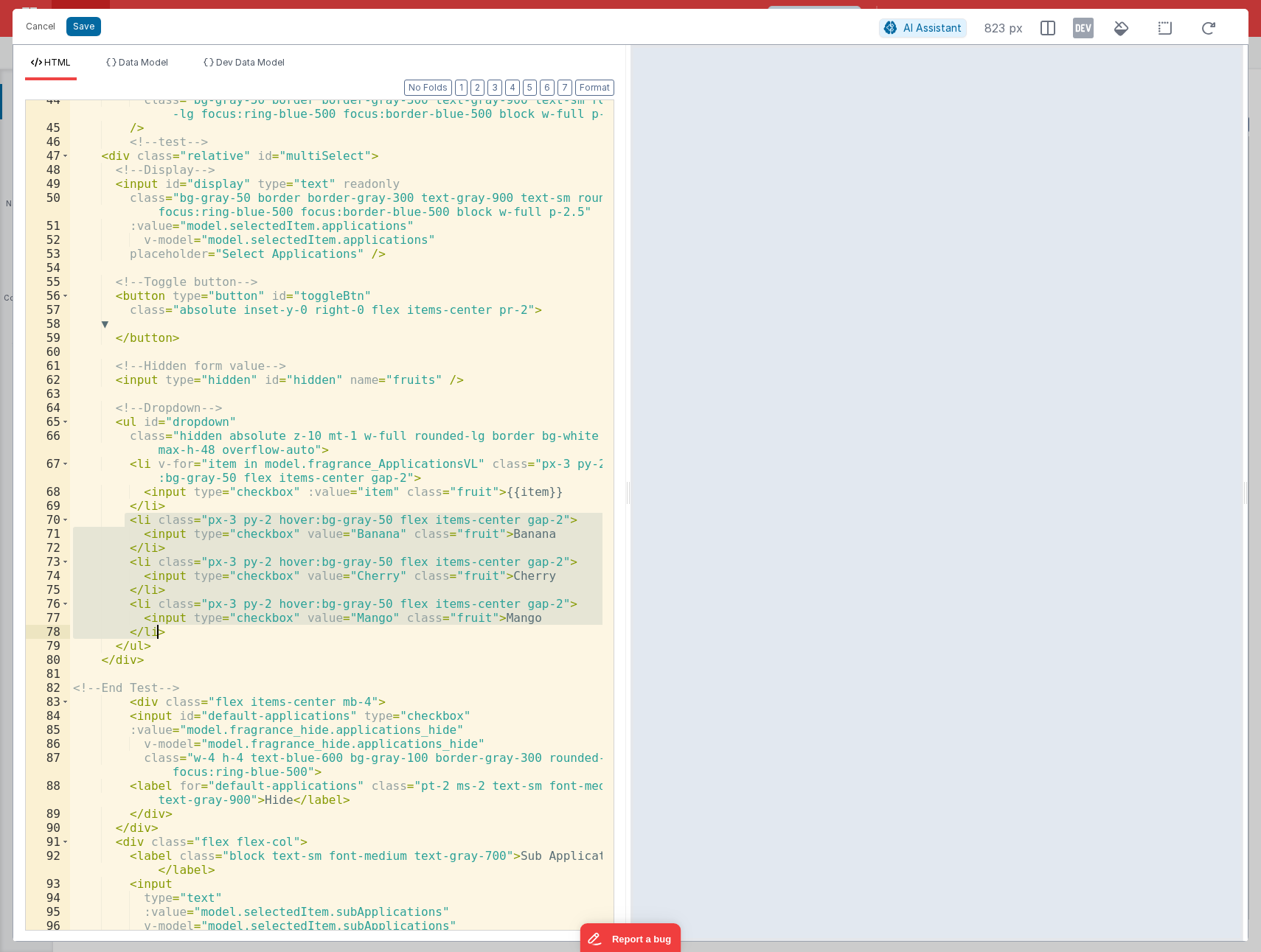
drag, startPoint x: 133, startPoint y: 524, endPoint x: 164, endPoint y: 632, distance: 112.4
click at [164, 632] on div "class = "bg-gray-50 border border-gray-300 text-gray-900 text-sm rounded -lg fo…" at bounding box center [336, 535] width 532 height 886
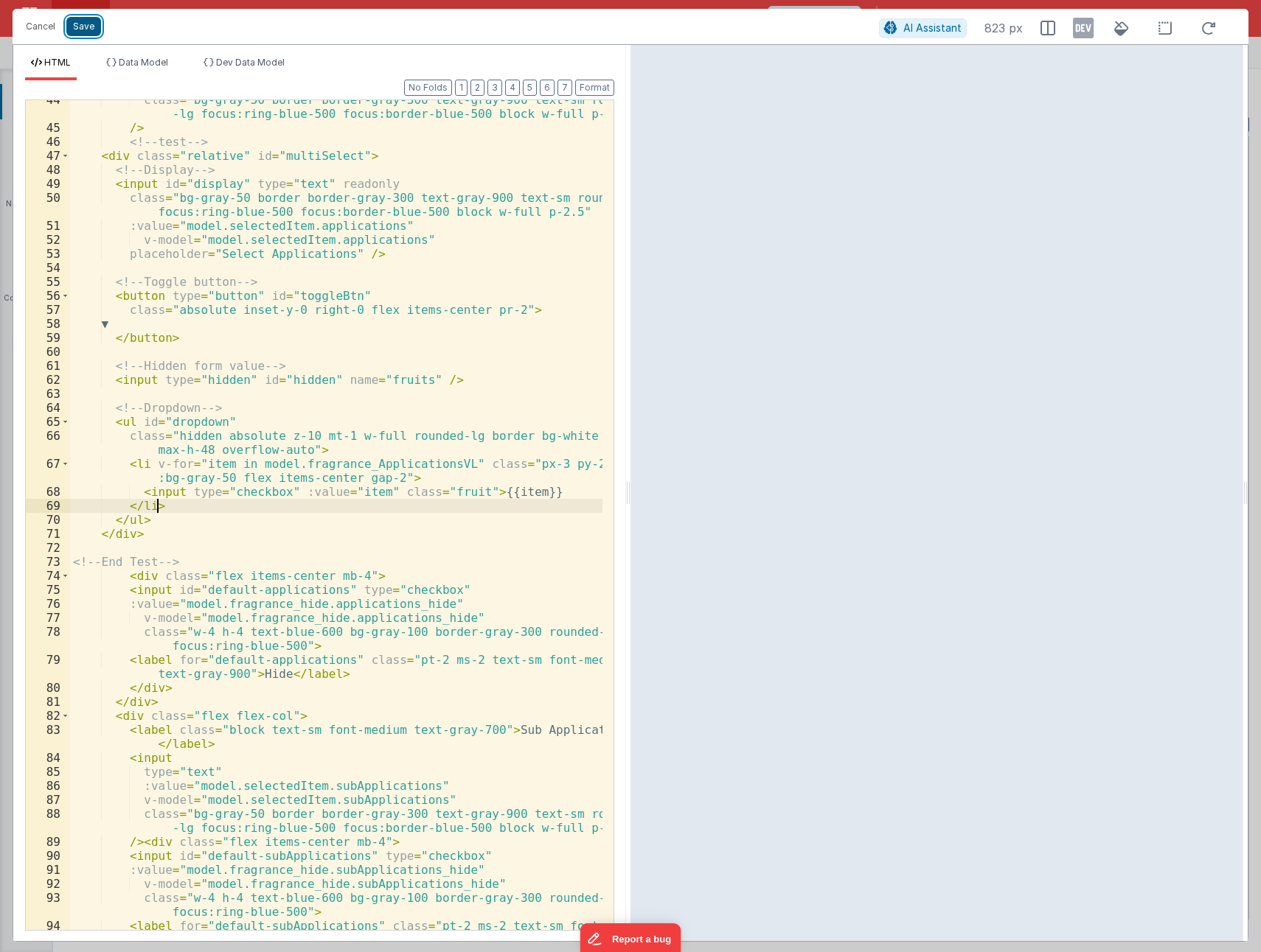
click at [79, 30] on button "Save" at bounding box center [84, 27] width 35 height 19
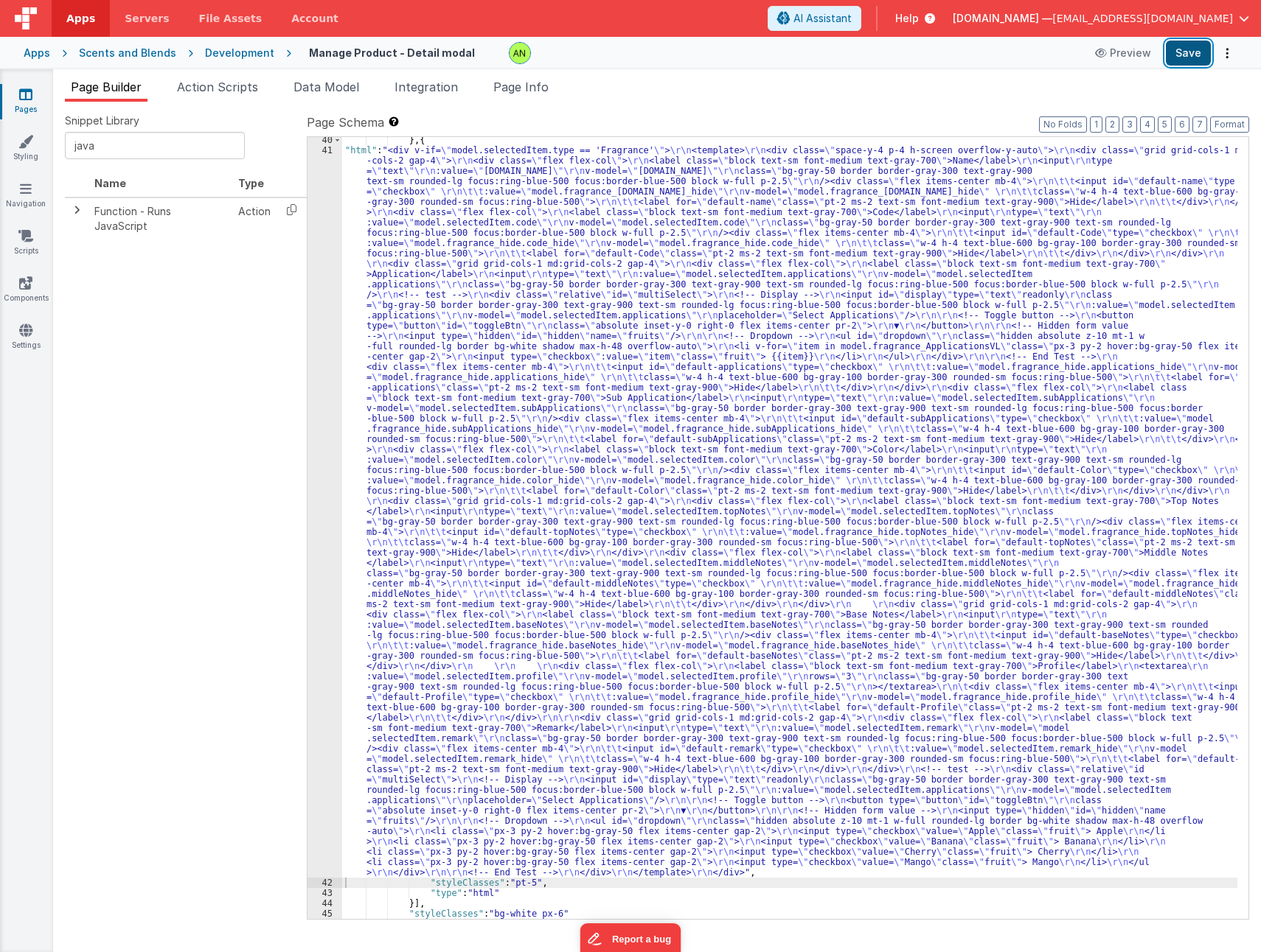
click at [1186, 56] on button "Save" at bounding box center [1187, 53] width 45 height 25
click at [490, 559] on div "} , { "html" : "<div v-if= \" model.selectedItem.type == 'Fragrance' \" > \r\n …" at bounding box center [790, 536] width 895 height 802
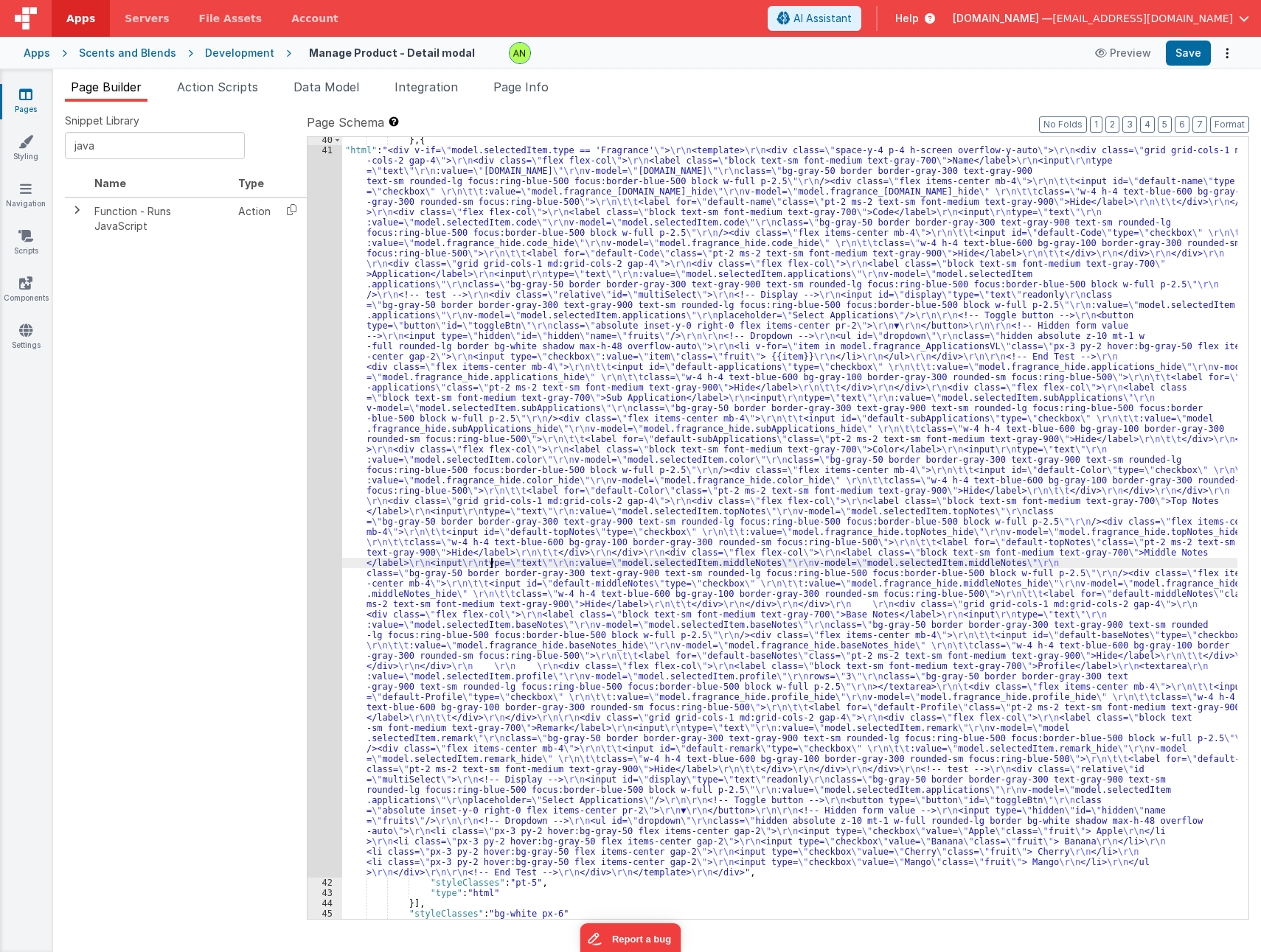
click at [308, 554] on div "41" at bounding box center [325, 511] width 35 height 732
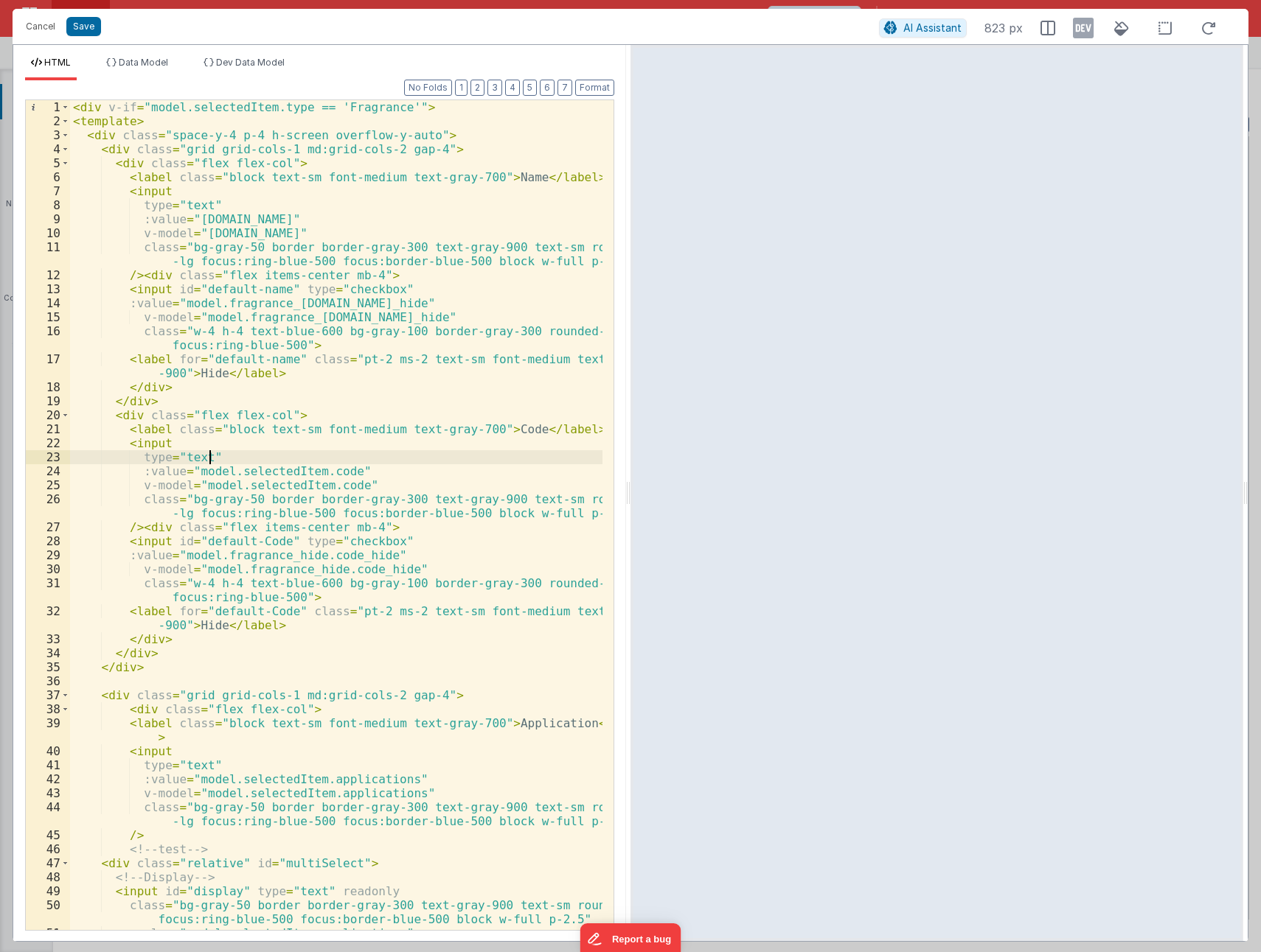
click at [232, 461] on div "< div v-if = "model.selectedItem.type == 'Fragrance'" > < template > < div clas…" at bounding box center [336, 529] width 532 height 858
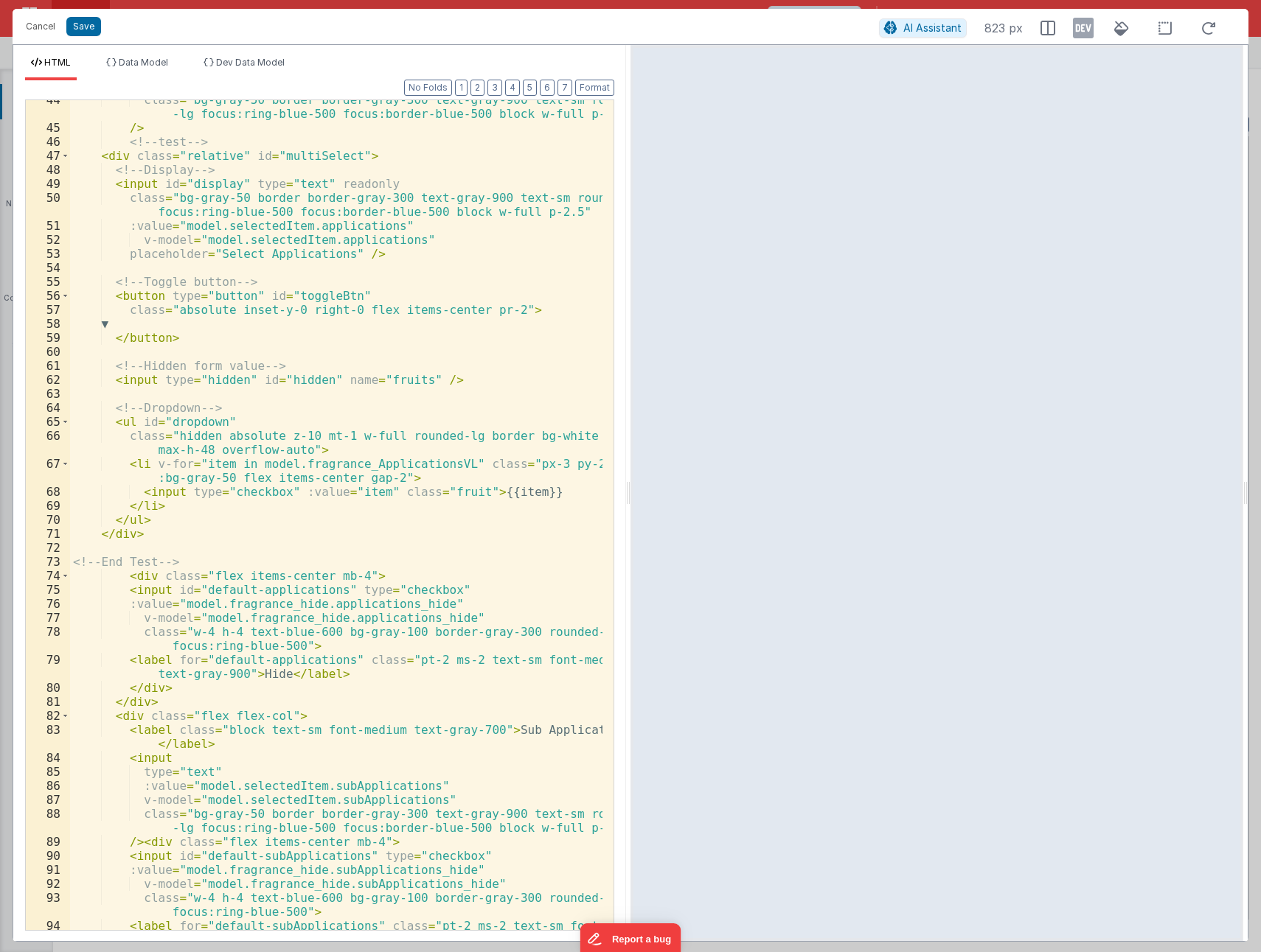
scroll to position [663, 0]
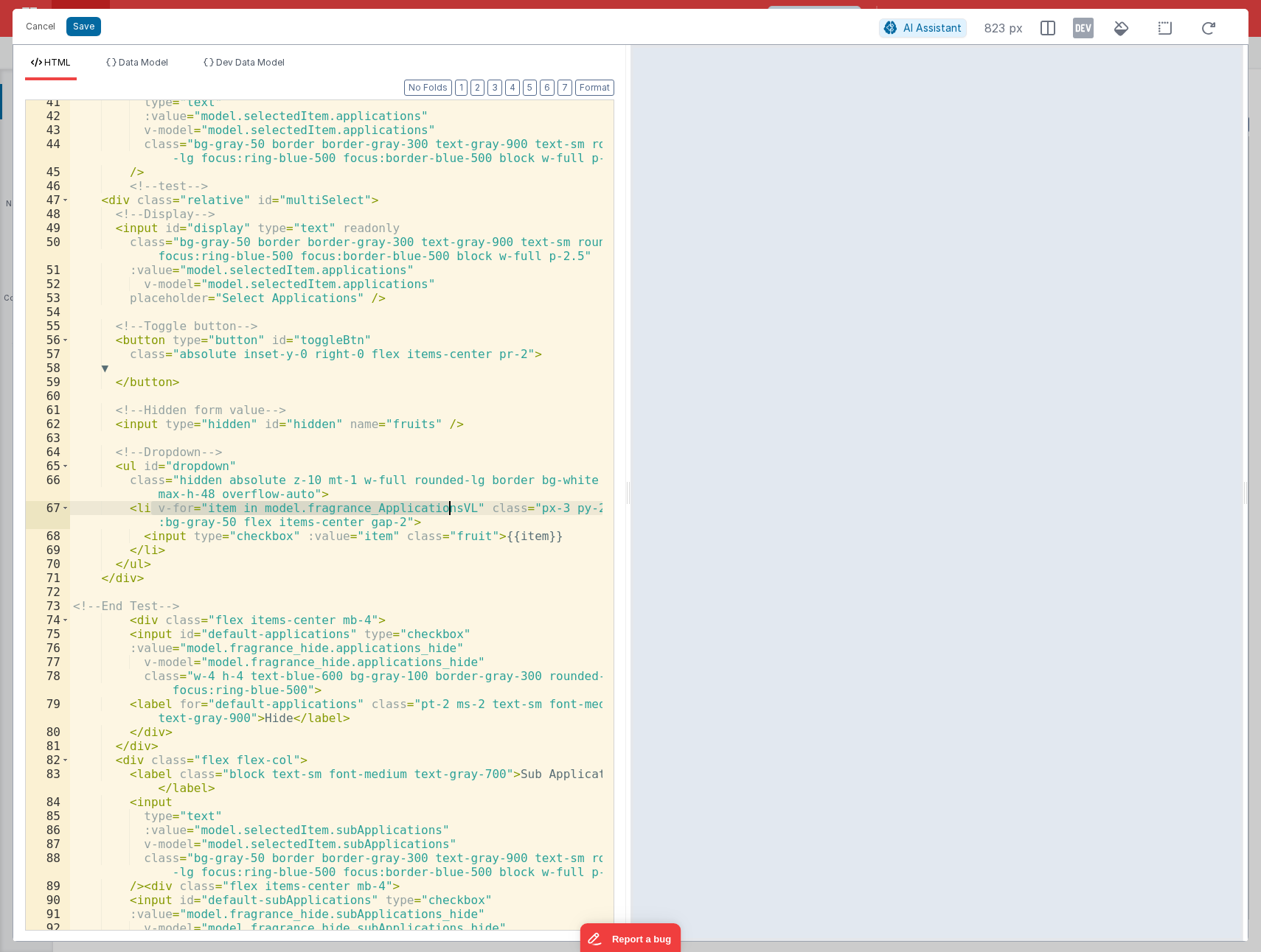
drag, startPoint x: 150, startPoint y: 508, endPoint x: 448, endPoint y: 507, distance: 298.0
click at [448, 507] on div "type = "text" :value = "model.selectedItem.applications" v-model = "model.selec…" at bounding box center [336, 531] width 532 height 872
click at [152, 509] on div "type = "text" :value = "model.selectedItem.applications" v-model = "model.selec…" at bounding box center [336, 531] width 532 height 872
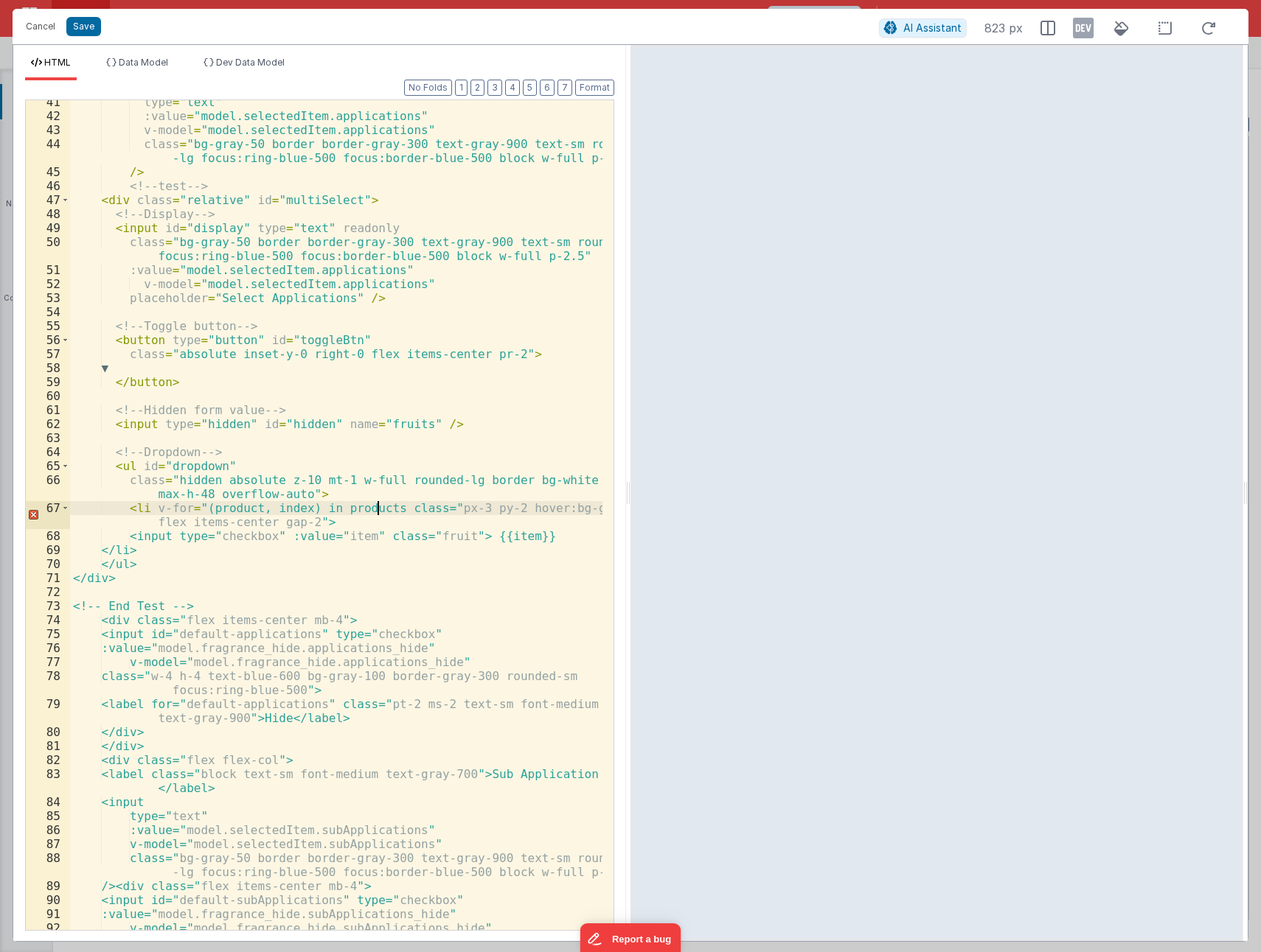
drag, startPoint x: 377, startPoint y: 508, endPoint x: 424, endPoint y: 496, distance: 48.5
click at [378, 508] on div "type = "text" :value = "model.selectedItem.applications" v-model = "model.selec…" at bounding box center [336, 531] width 532 height 872
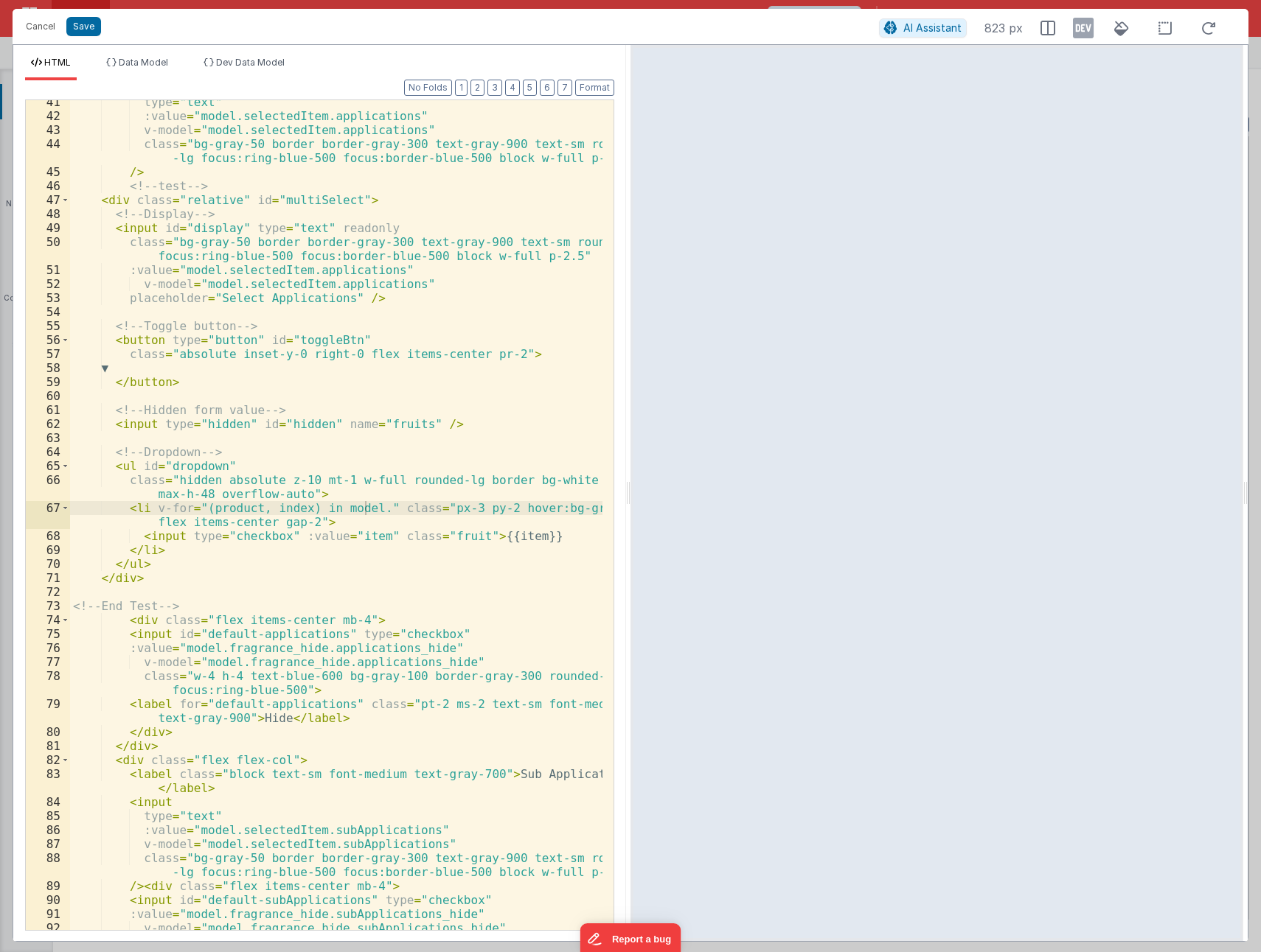
click at [165, 677] on div "type = "text" :value = "model.selectedItem.applications" v-model = "model.selec…" at bounding box center [336, 531] width 532 height 872
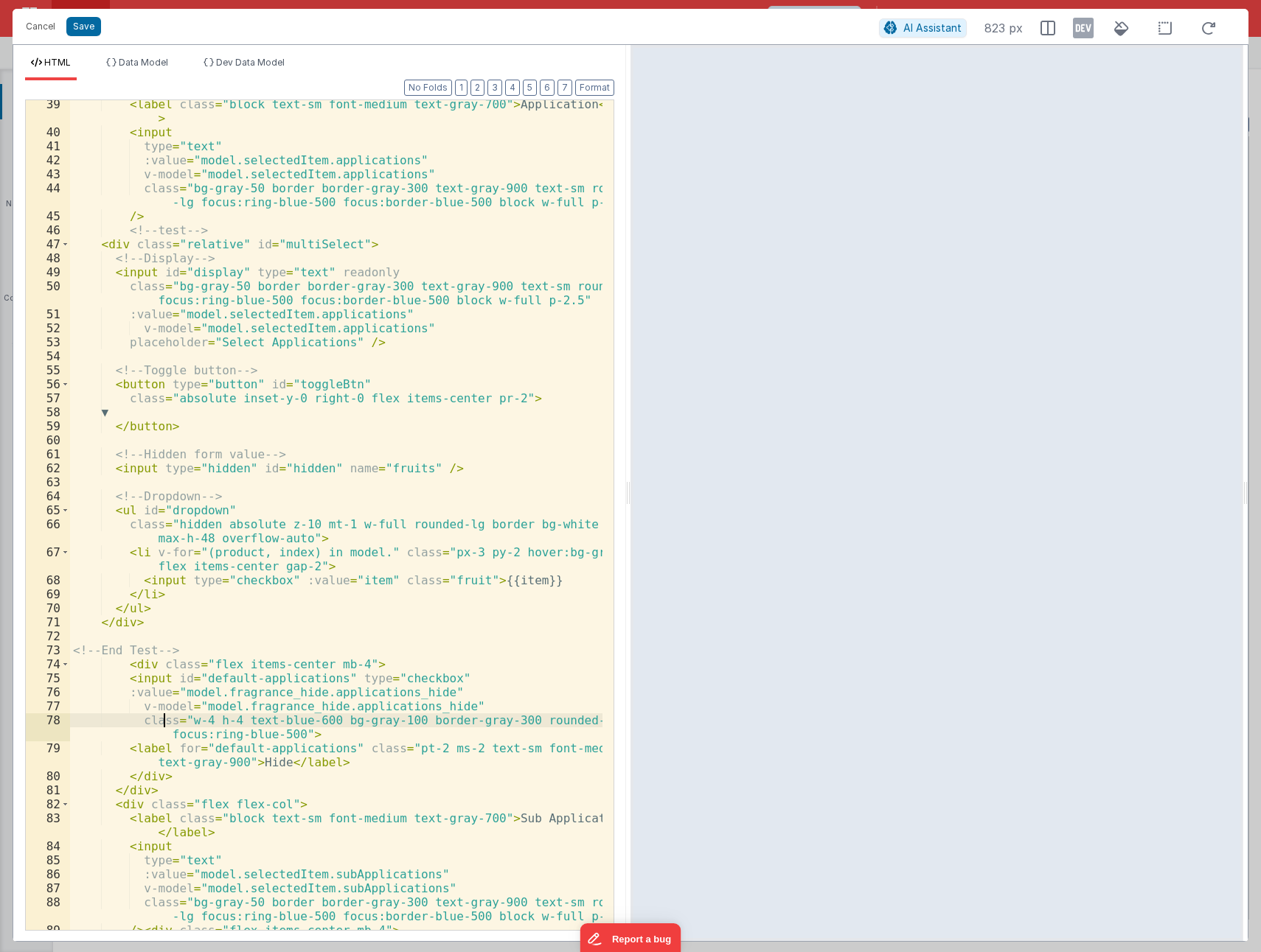
scroll to position [574, 0]
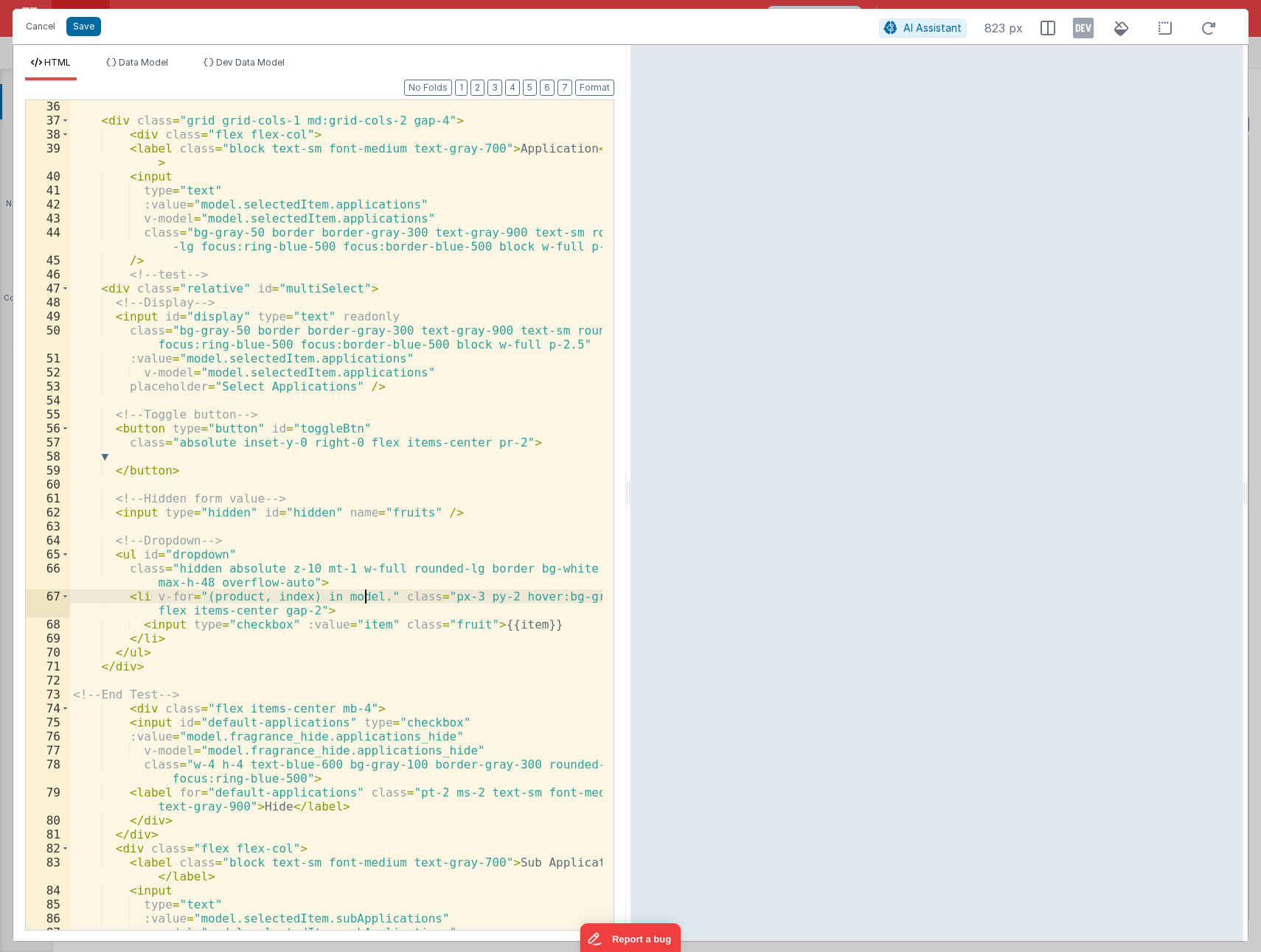
click at [364, 596] on div "< div class = "grid grid-cols-1 md:grid-cols-2 gap-4" > < div class = "flex fle…" at bounding box center [336, 535] width 532 height 872
click at [219, 596] on div "< div class = "grid grid-cols-1 md:grid-cols-2 gap-4" > < div class = "flex fle…" at bounding box center [336, 535] width 532 height 872
click at [355, 624] on div "< div class = "grid grid-cols-1 md:grid-cols-2 gap-4" > < div class = "flex fle…" at bounding box center [336, 535] width 532 height 872
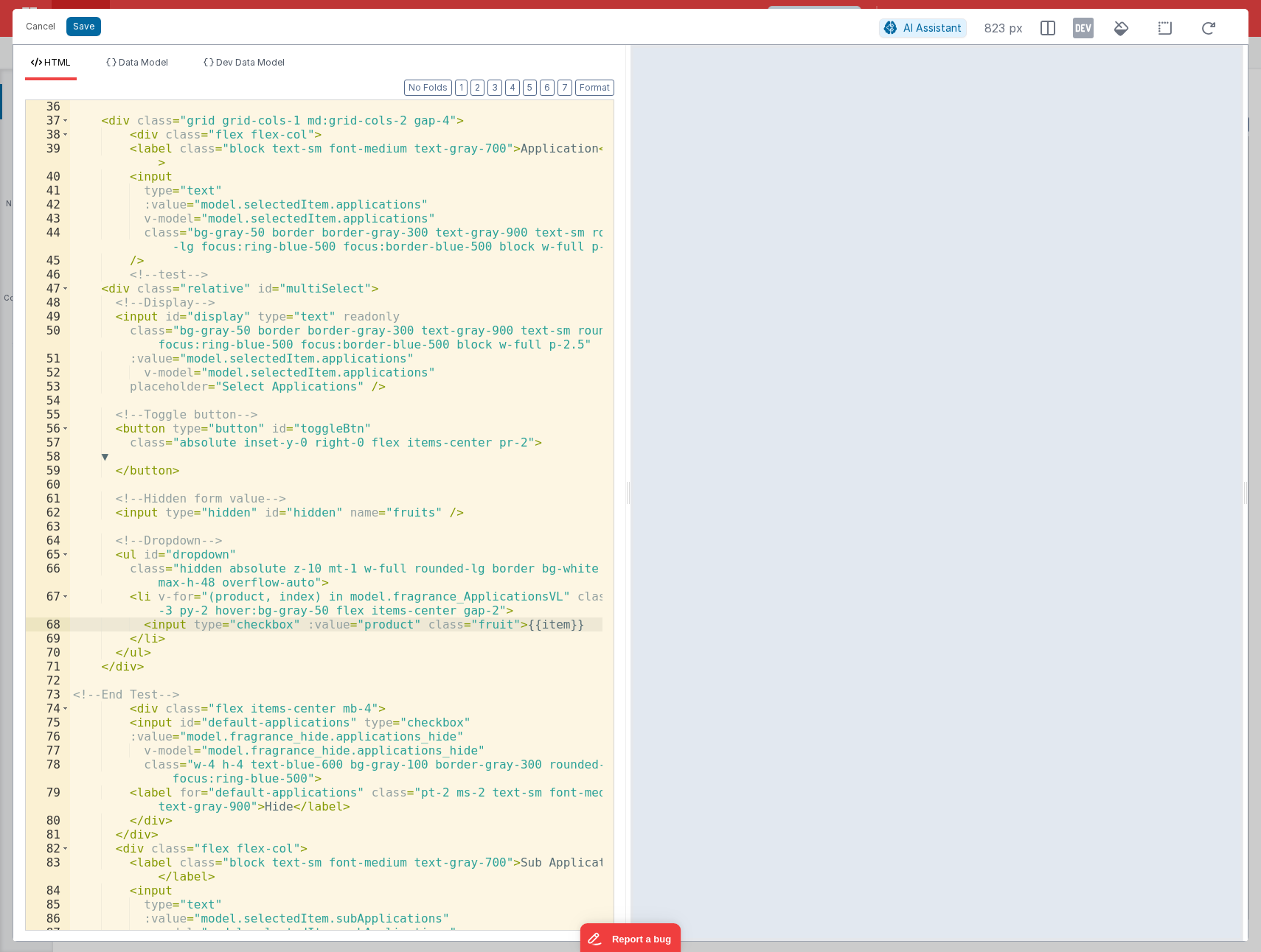
click at [520, 626] on div "< div class = "grid grid-cols-1 md:grid-cols-2 gap-4" > < div class = "flex fle…" at bounding box center [336, 535] width 532 height 872
click at [75, 31] on button "Save" at bounding box center [84, 27] width 35 height 19
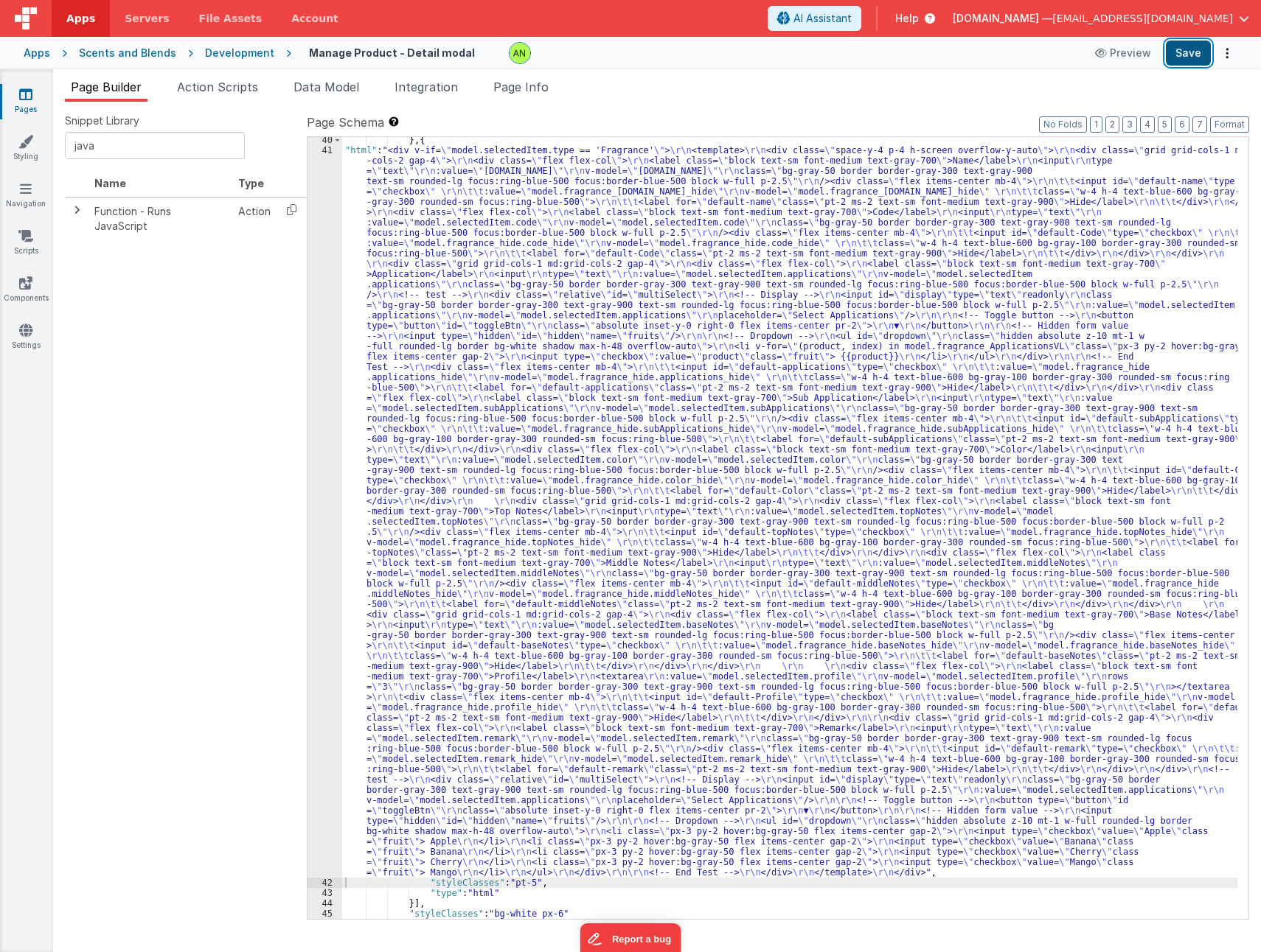
click at [1183, 53] on button "Save" at bounding box center [1187, 53] width 45 height 25
click at [470, 349] on div "} , { "html" : "<div v-if= \" model.selectedItem.type == 'Fragrance' \" > \r\n …" at bounding box center [790, 536] width 895 height 802
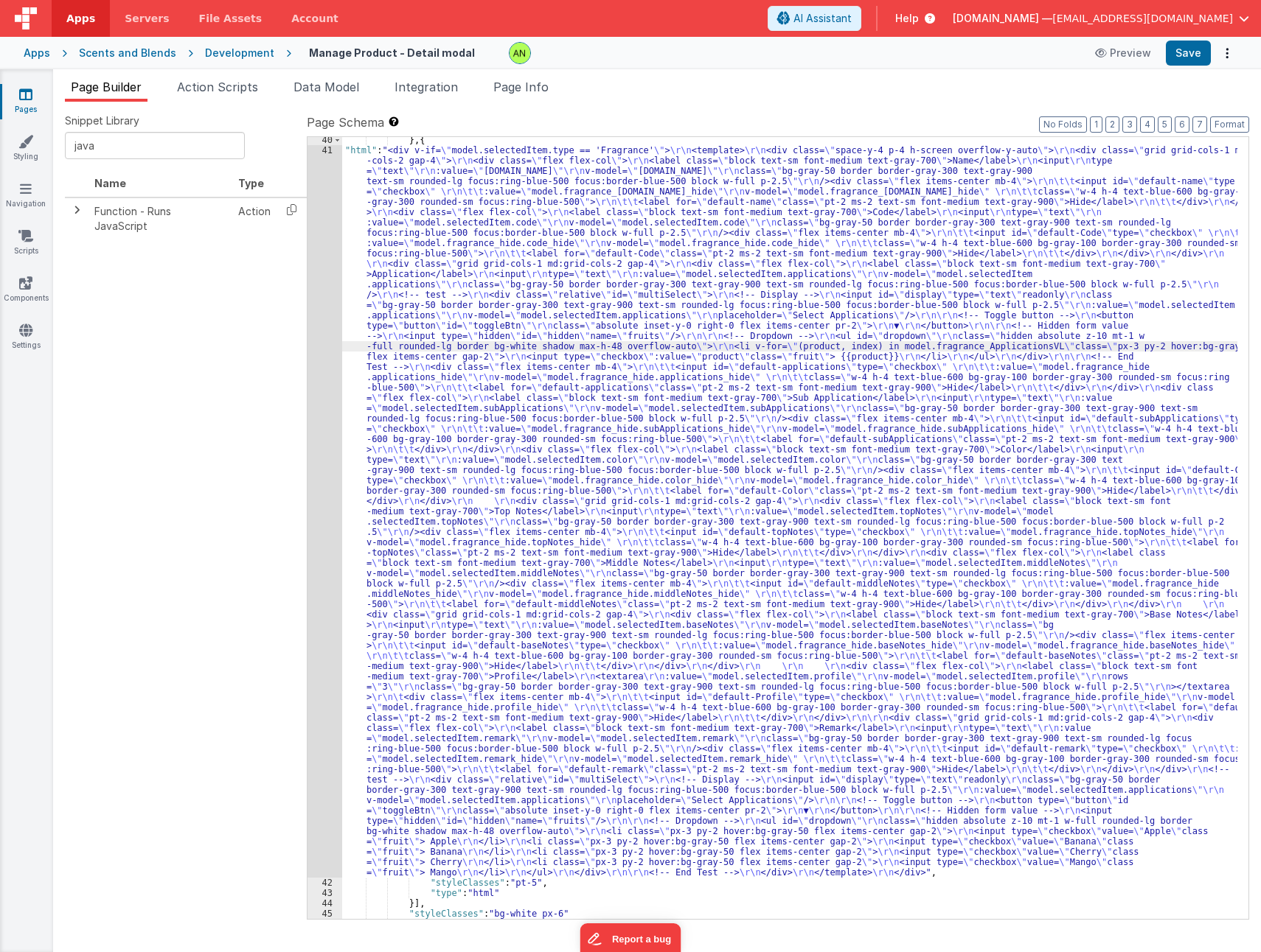
click at [323, 392] on div "41" at bounding box center [325, 511] width 35 height 732
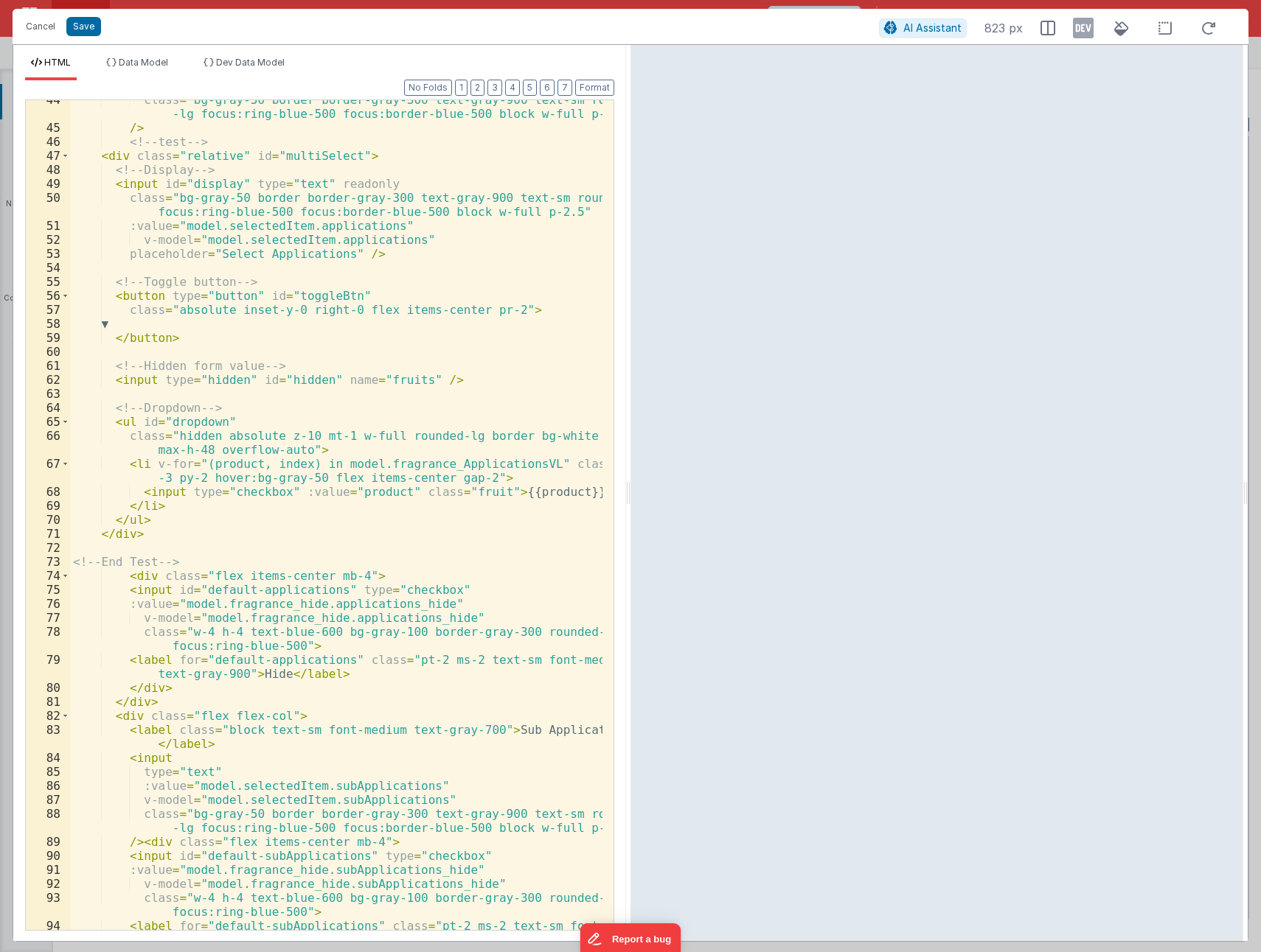
scroll to position [707, 0]
click at [554, 494] on div "class = "bg-gray-50 border border-gray-300 text-gray-900 text-sm rounded -lg fo…" at bounding box center [336, 535] width 532 height 886
click at [383, 494] on div "class = "bg-gray-50 border border-gray-300 text-gray-900 text-sm rounded -lg fo…" at bounding box center [336, 535] width 532 height 886
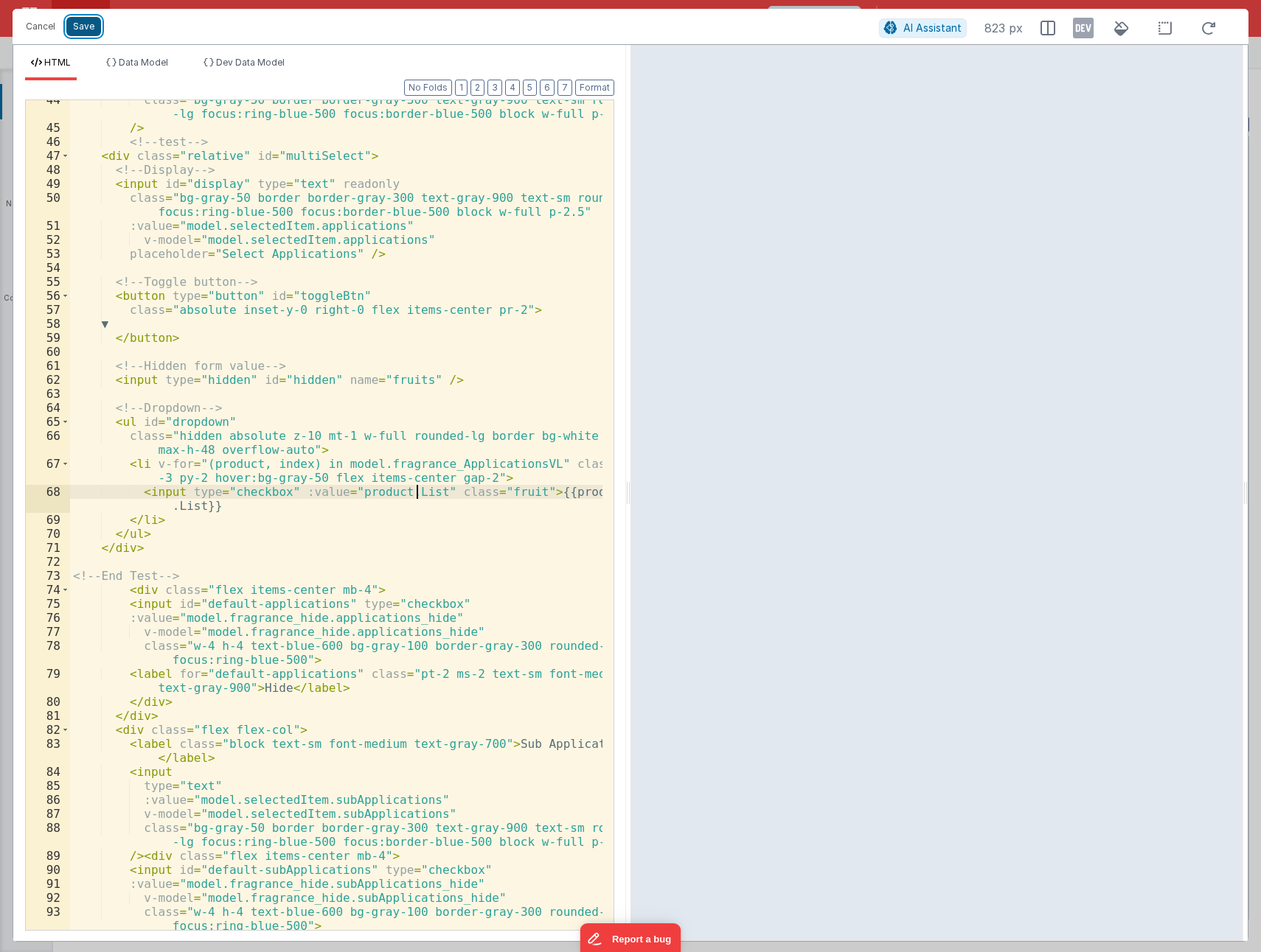
click at [79, 26] on button "Save" at bounding box center [84, 27] width 35 height 19
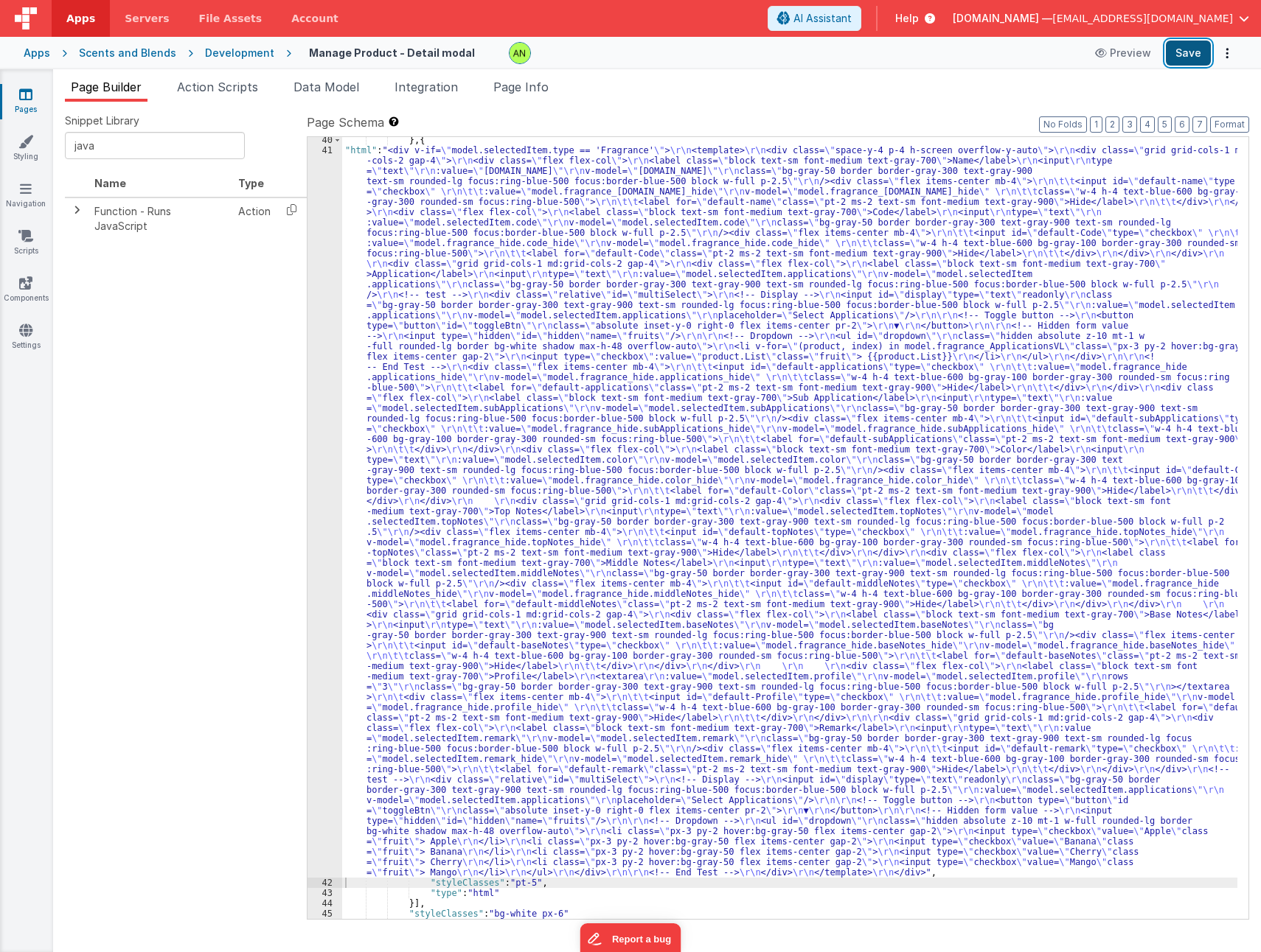
click at [1186, 54] on button "Save" at bounding box center [1187, 53] width 45 height 25
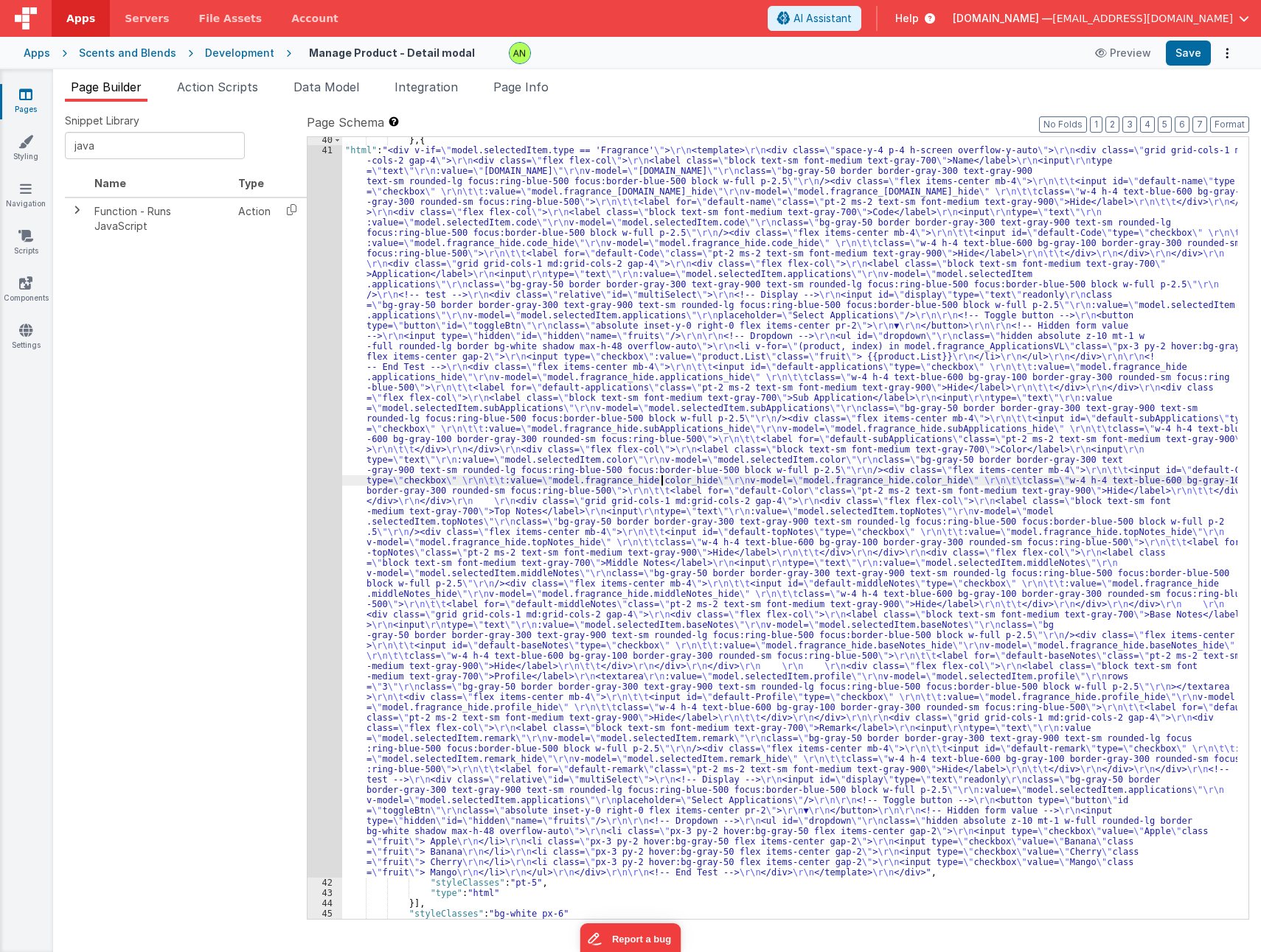
click at [663, 485] on div "} , { "html" : "<div v-if= \" model.selectedItem.type == 'Fragrance' \" > \r\n …" at bounding box center [790, 536] width 895 height 802
click at [329, 440] on div "41" at bounding box center [325, 511] width 35 height 732
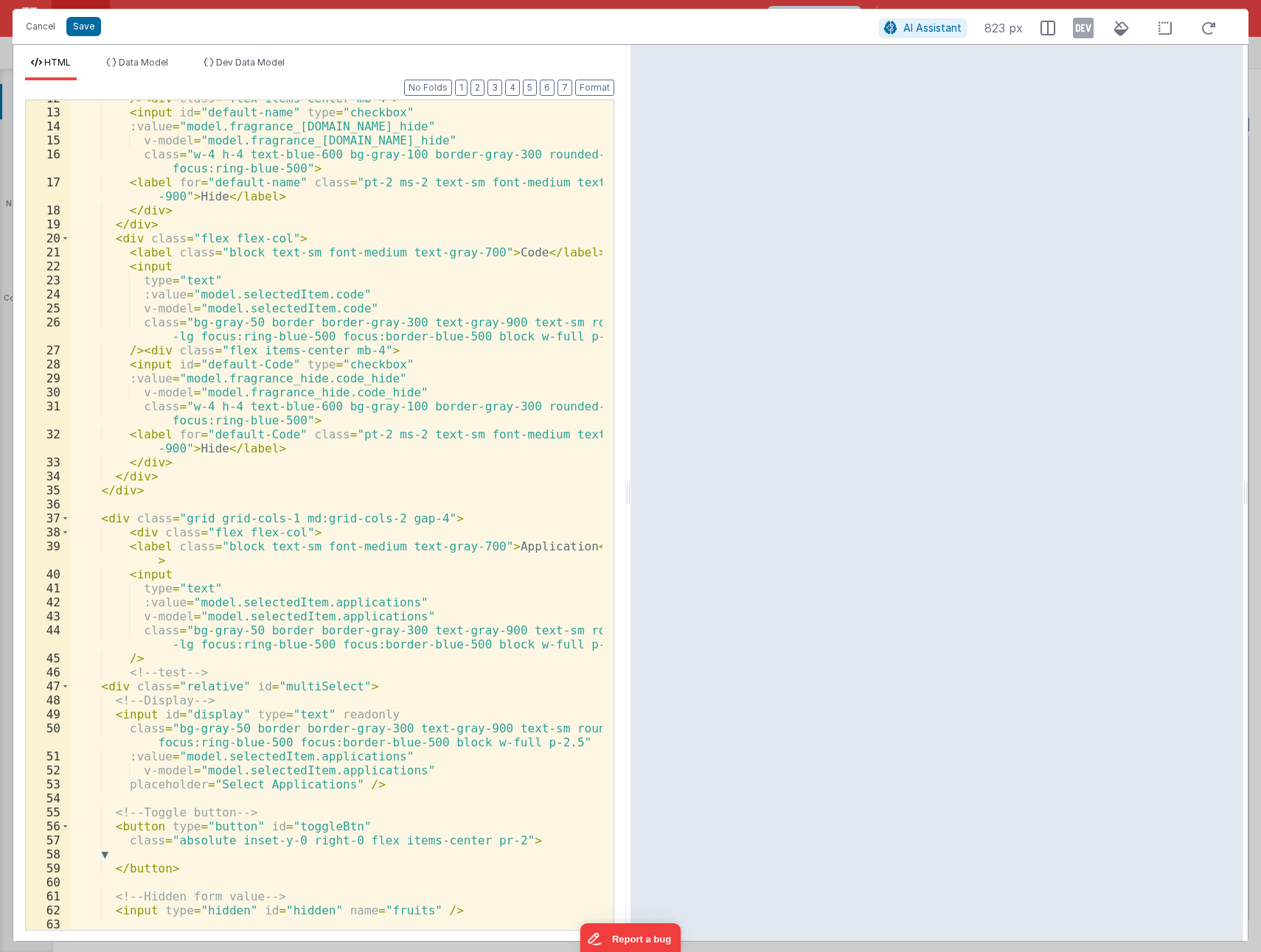
scroll to position [265, 0]
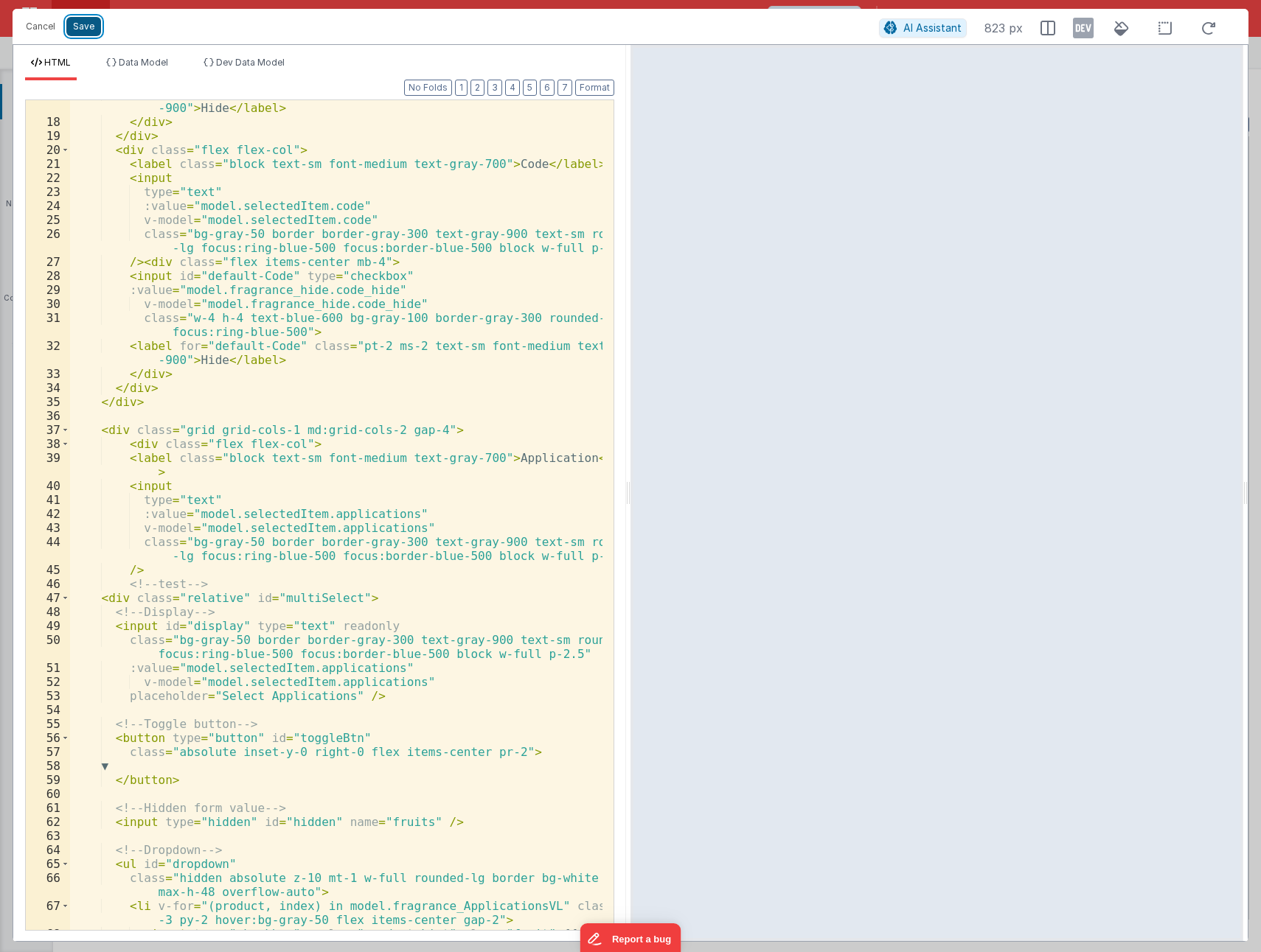
click at [79, 31] on button "Save" at bounding box center [84, 27] width 35 height 19
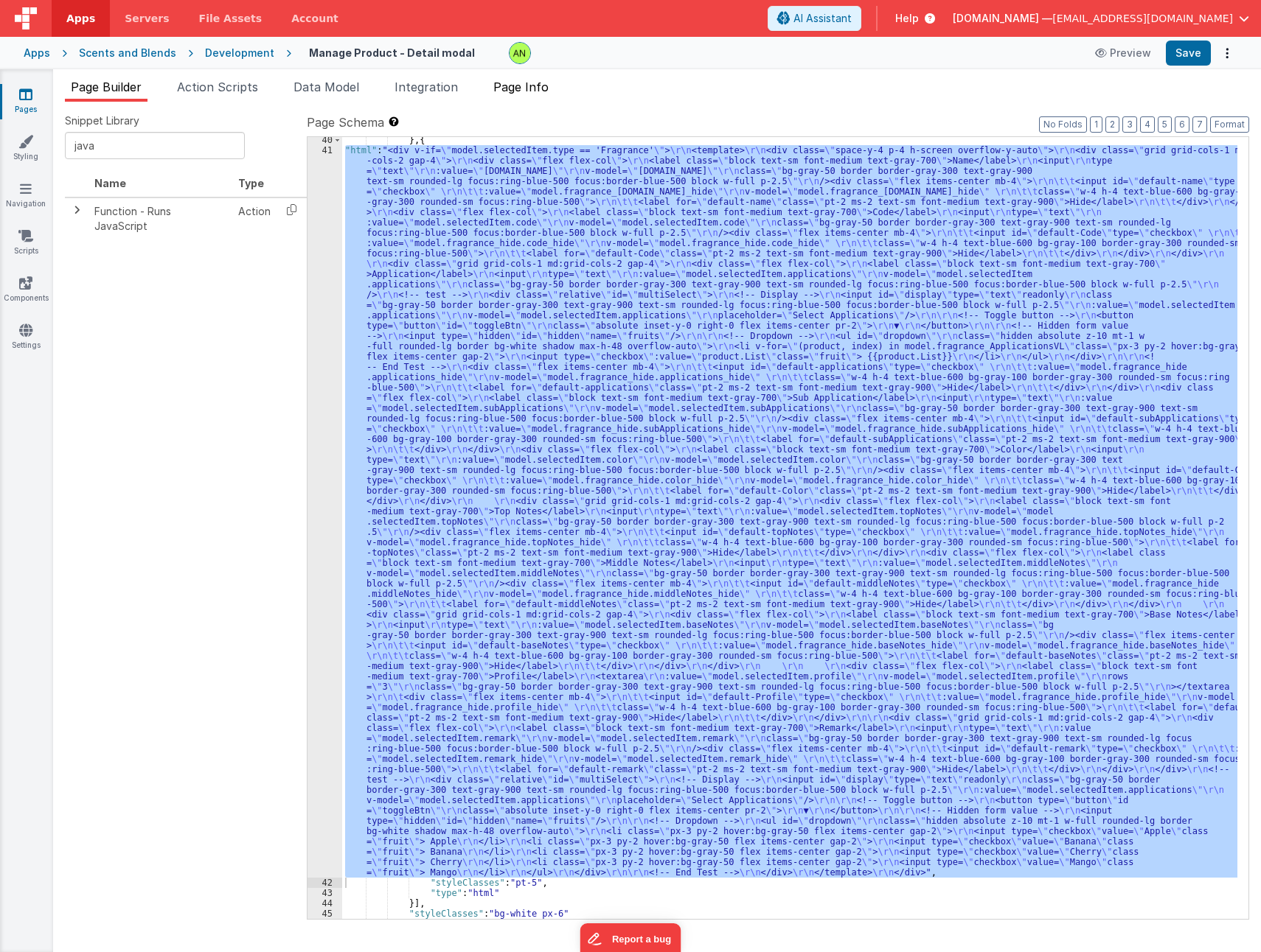
click at [520, 82] on span "Page Info" at bounding box center [521, 86] width 55 height 15
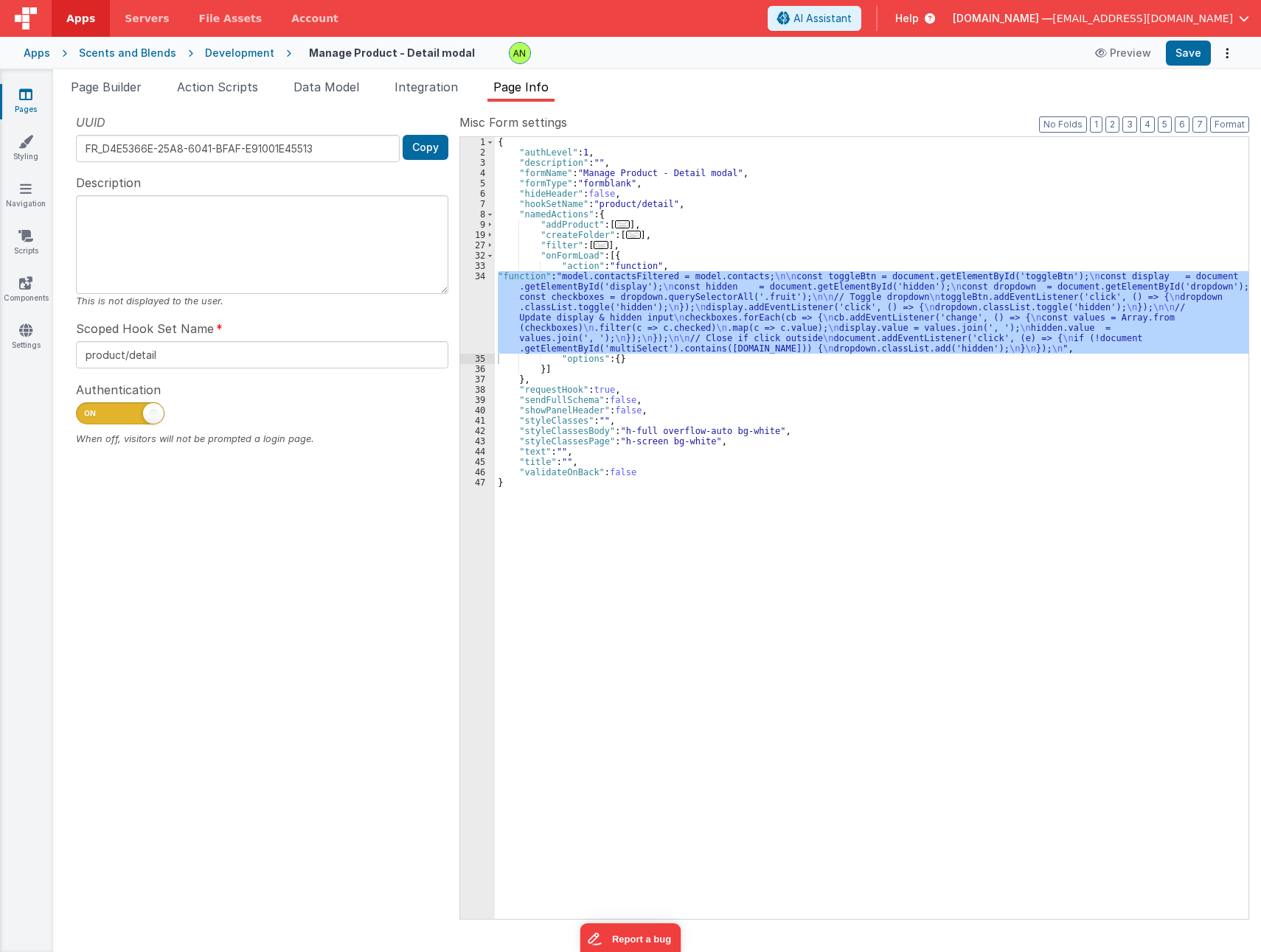
click at [634, 323] on div "{ "authLevel" : 1 , "description" : "" , "formName" : "Manage Product - Detail …" at bounding box center [872, 528] width 754 height 782
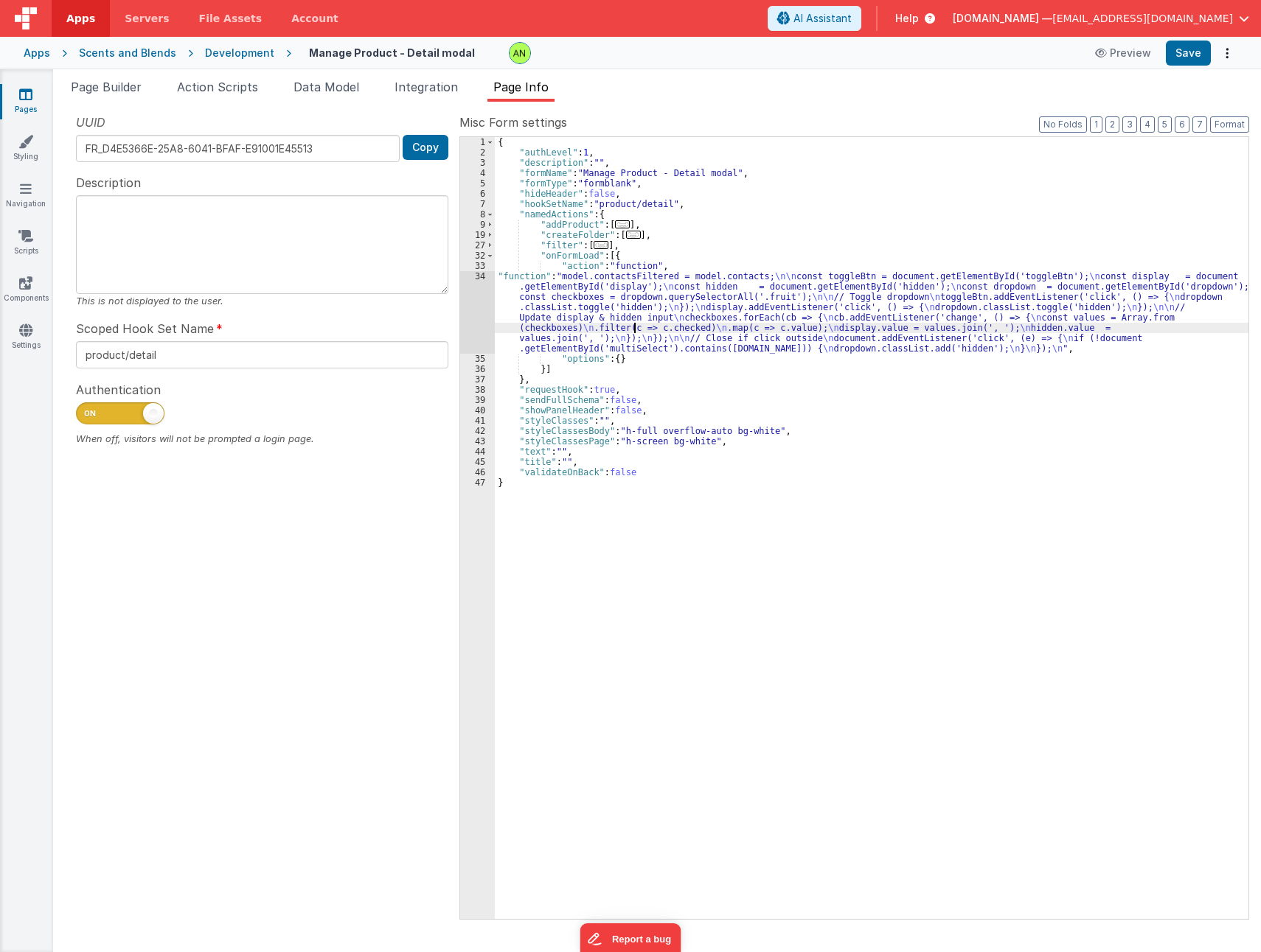
click at [477, 312] on div "34" at bounding box center [477, 312] width 35 height 82
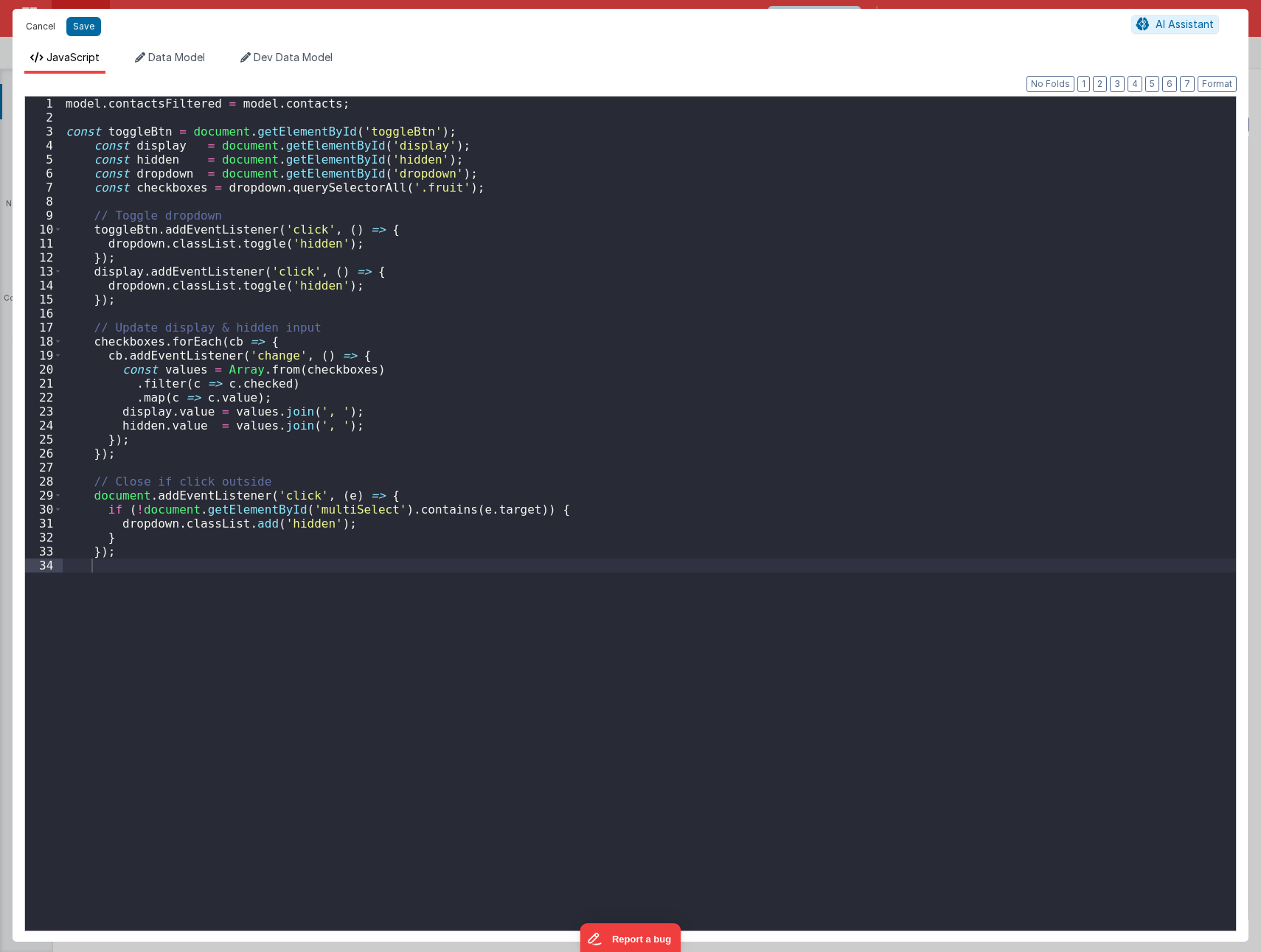
click at [38, 27] on button "Cancel" at bounding box center [40, 27] width 44 height 20
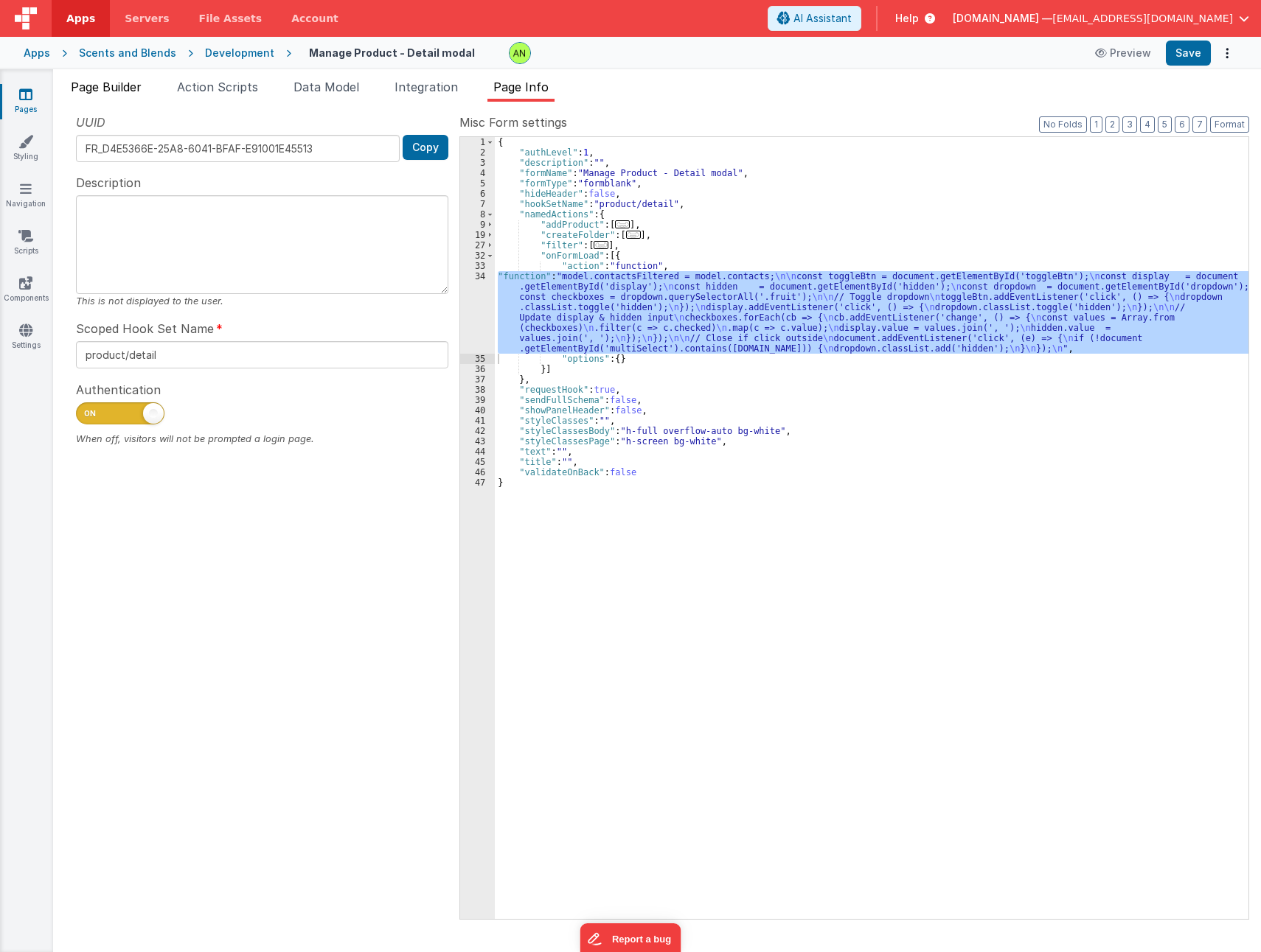
click at [117, 94] on li "Page Builder" at bounding box center [106, 90] width 82 height 24
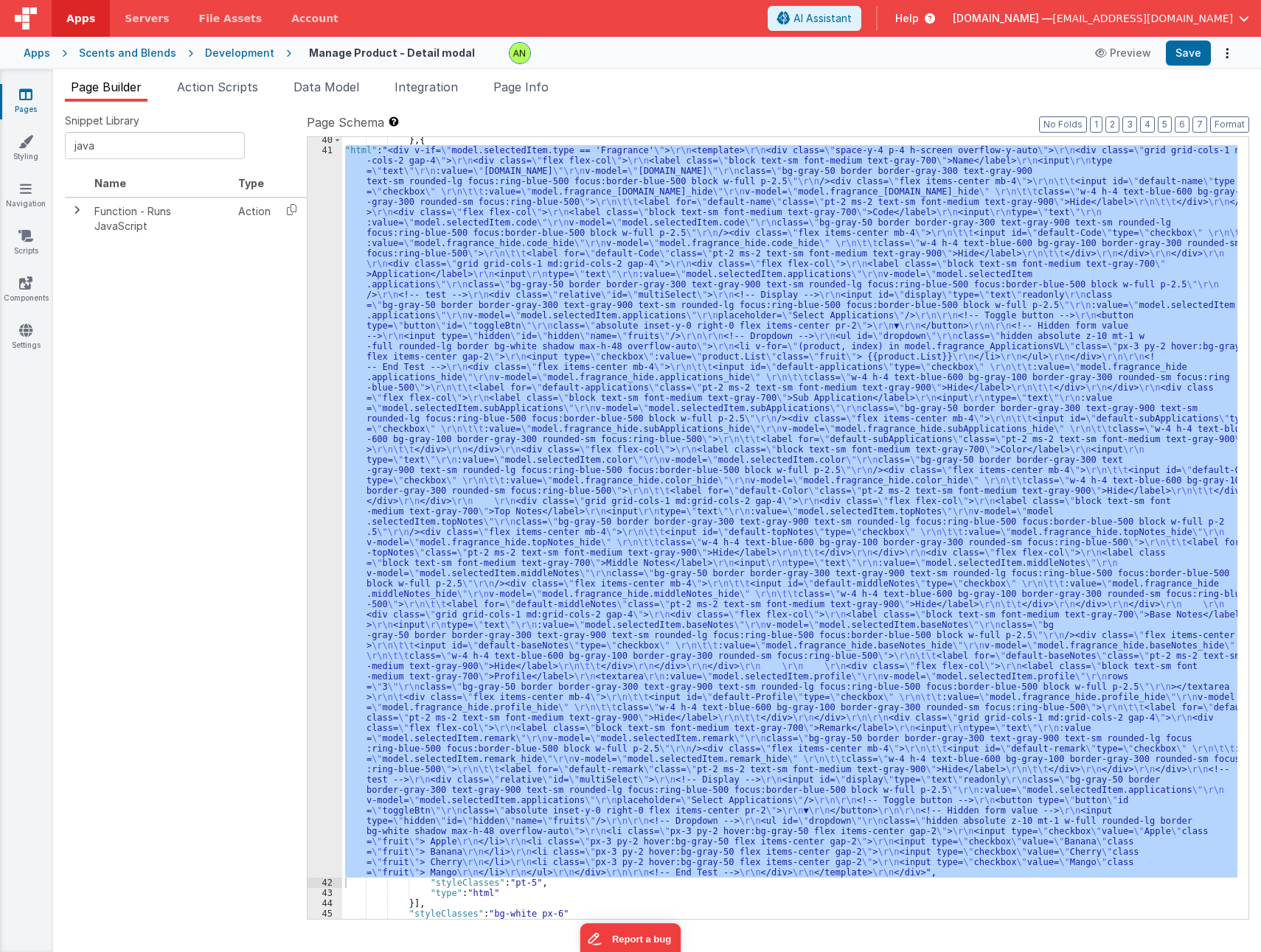
click at [316, 648] on div "41" at bounding box center [325, 511] width 35 height 732
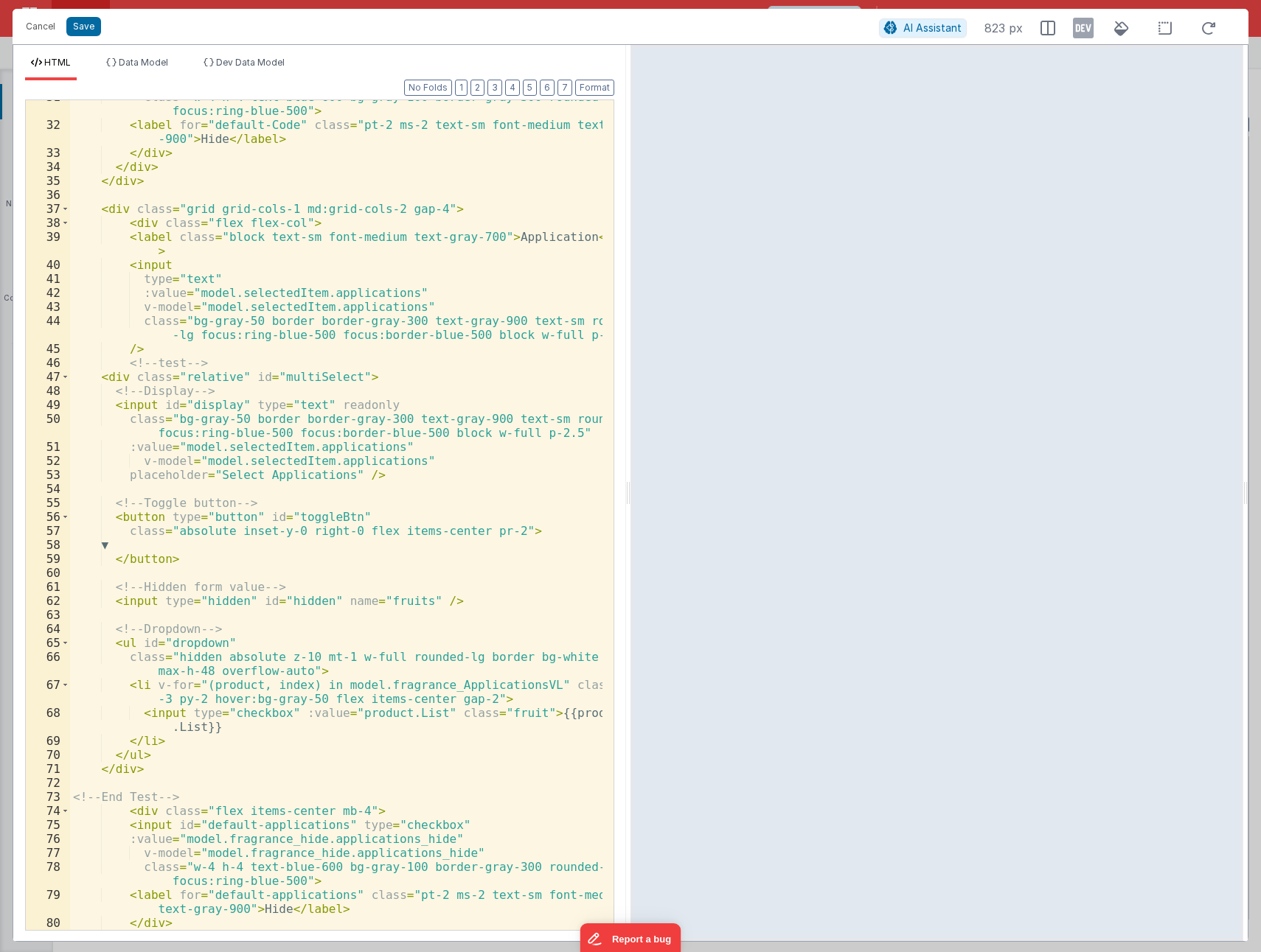
scroll to position [531, 0]
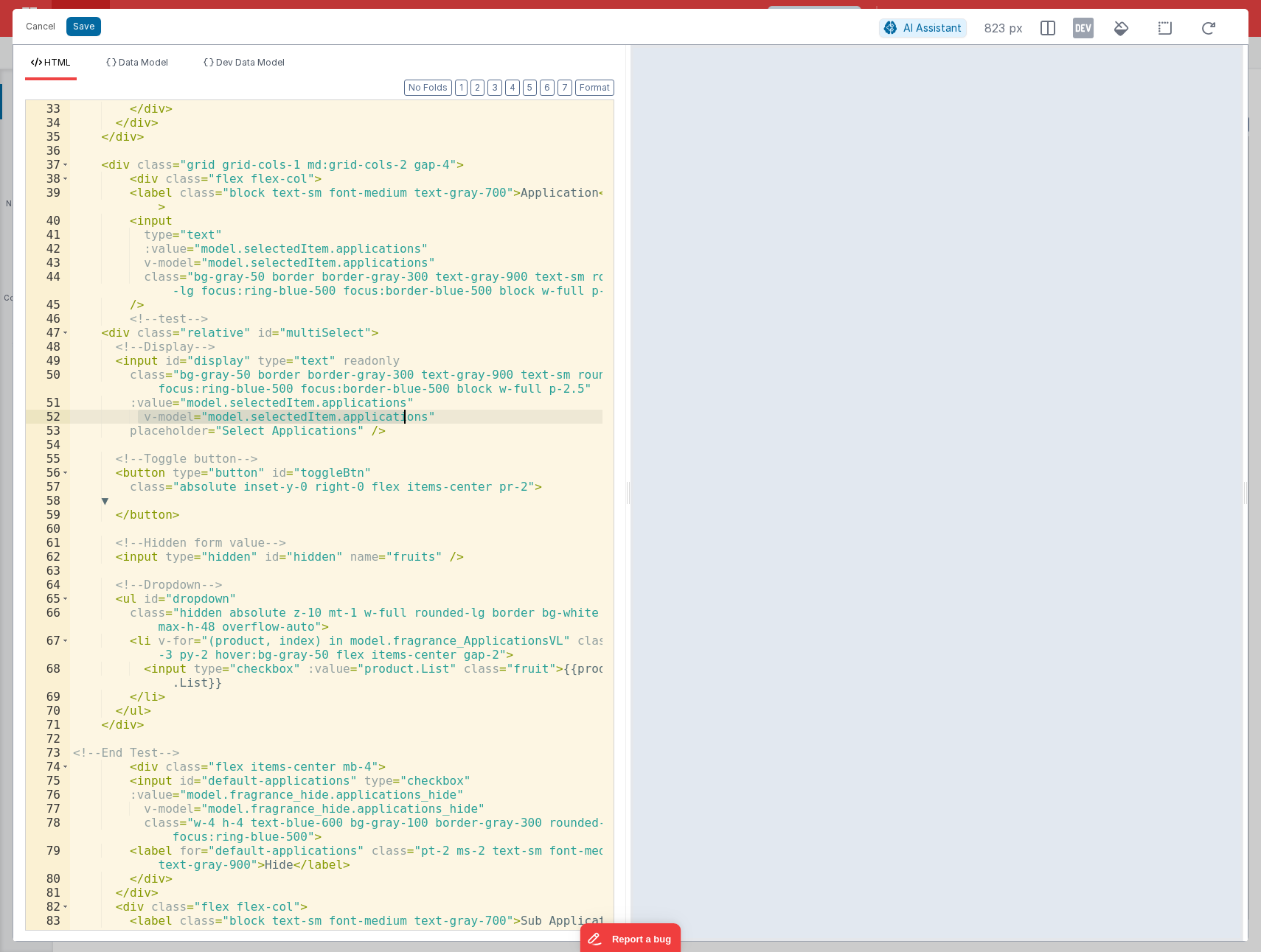
drag, startPoint x: 137, startPoint y: 416, endPoint x: 422, endPoint y: 414, distance: 285.0
click at [422, 414] on div "< label for = "default-Code" class = "pt-2 ms-2 text-sm font-medium text-gray -…" at bounding box center [336, 516] width 532 height 886
click at [426, 665] on div "< label for = "default-Code" class = "pt-2 ms-2 text-sm font-medium text-gray -…" at bounding box center [336, 516] width 532 height 886
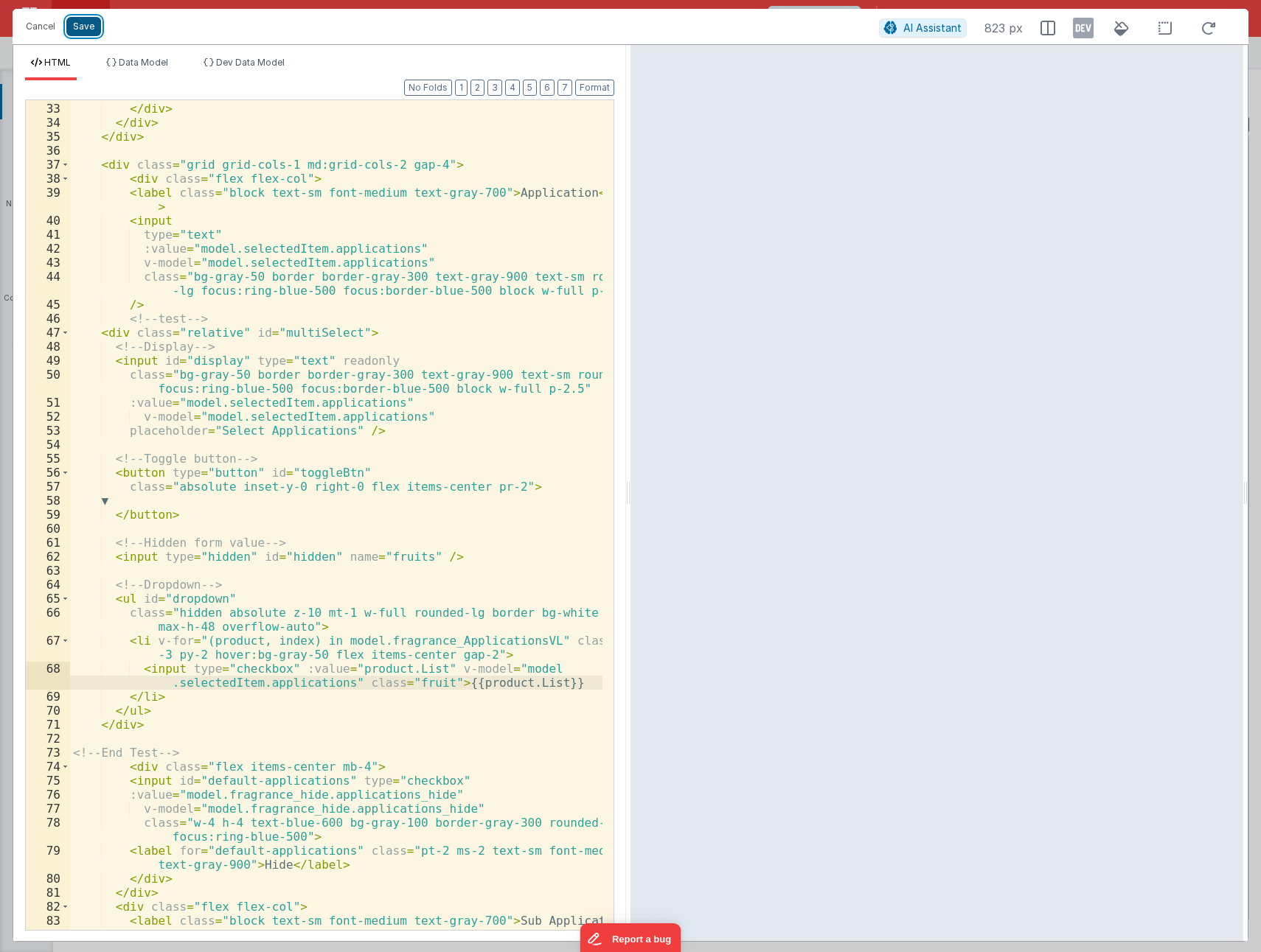
click at [86, 30] on button "Save" at bounding box center [84, 27] width 35 height 19
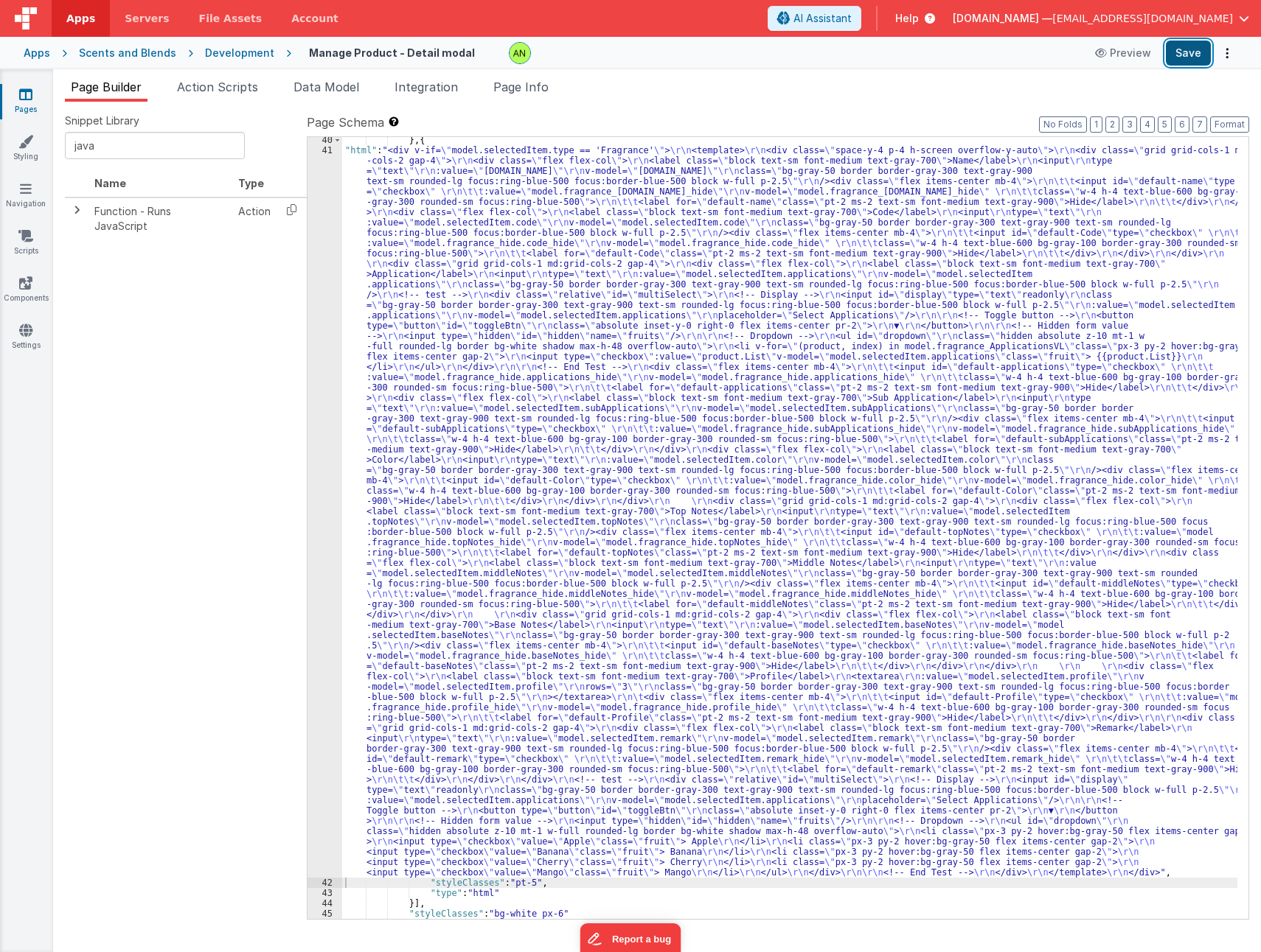
click at [1190, 49] on button "Save" at bounding box center [1187, 53] width 45 height 25
click at [604, 532] on div "} , { "html" : "<div v-if= \" model.selectedItem.type == 'Fragrance' \" > \r\n …" at bounding box center [790, 536] width 895 height 802
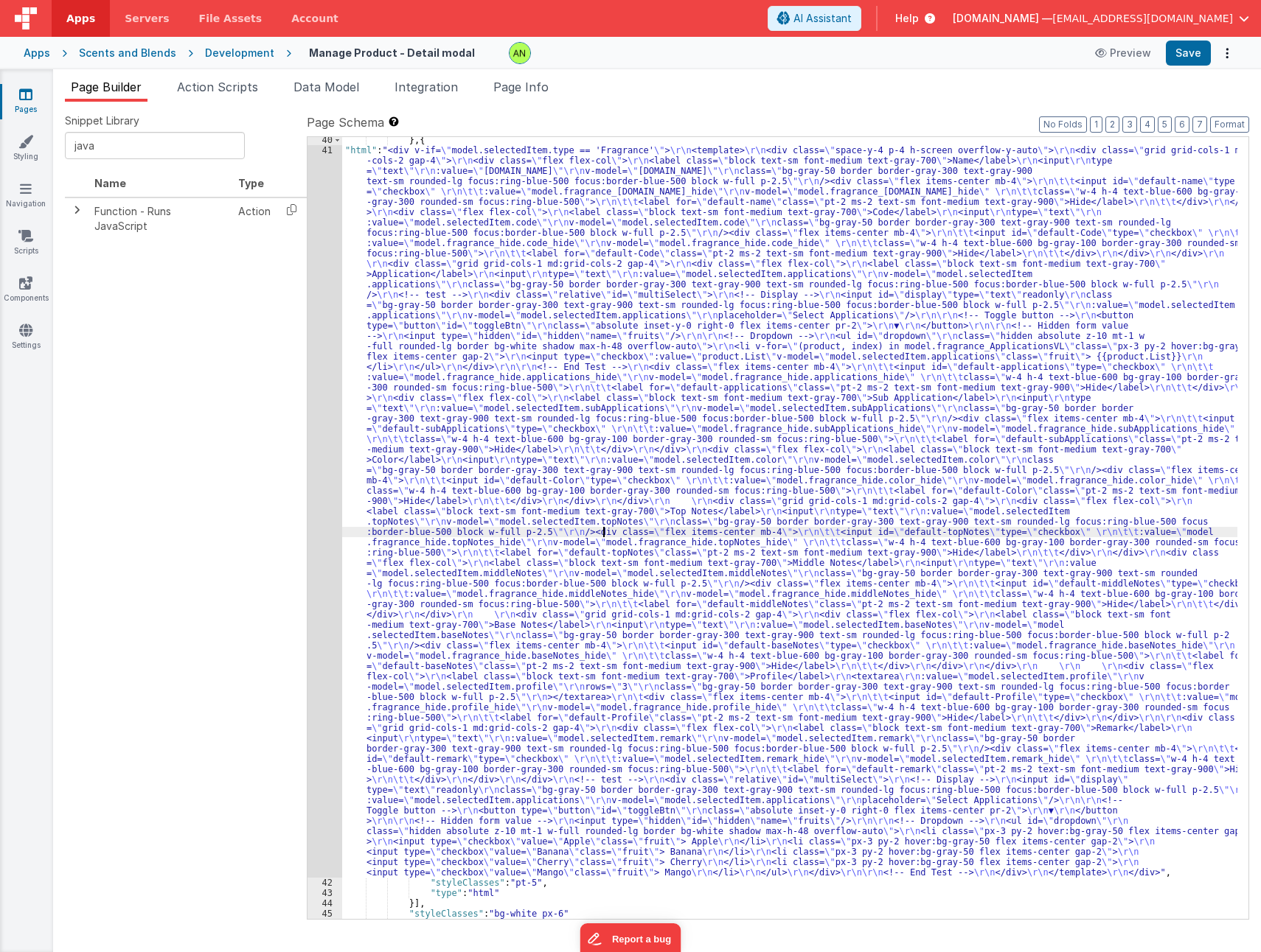
click at [326, 487] on div "41" at bounding box center [325, 511] width 35 height 732
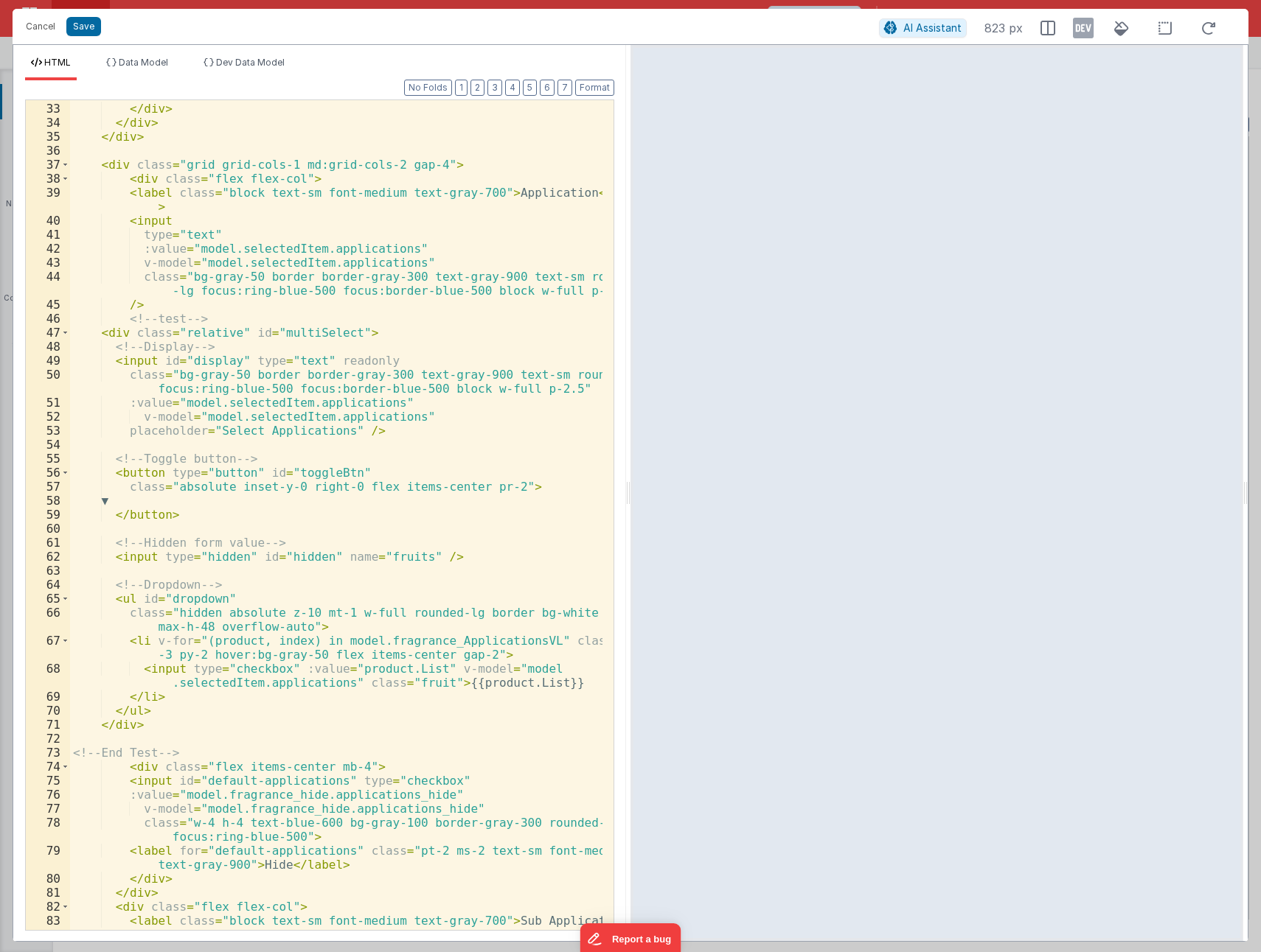
scroll to position [574, 0]
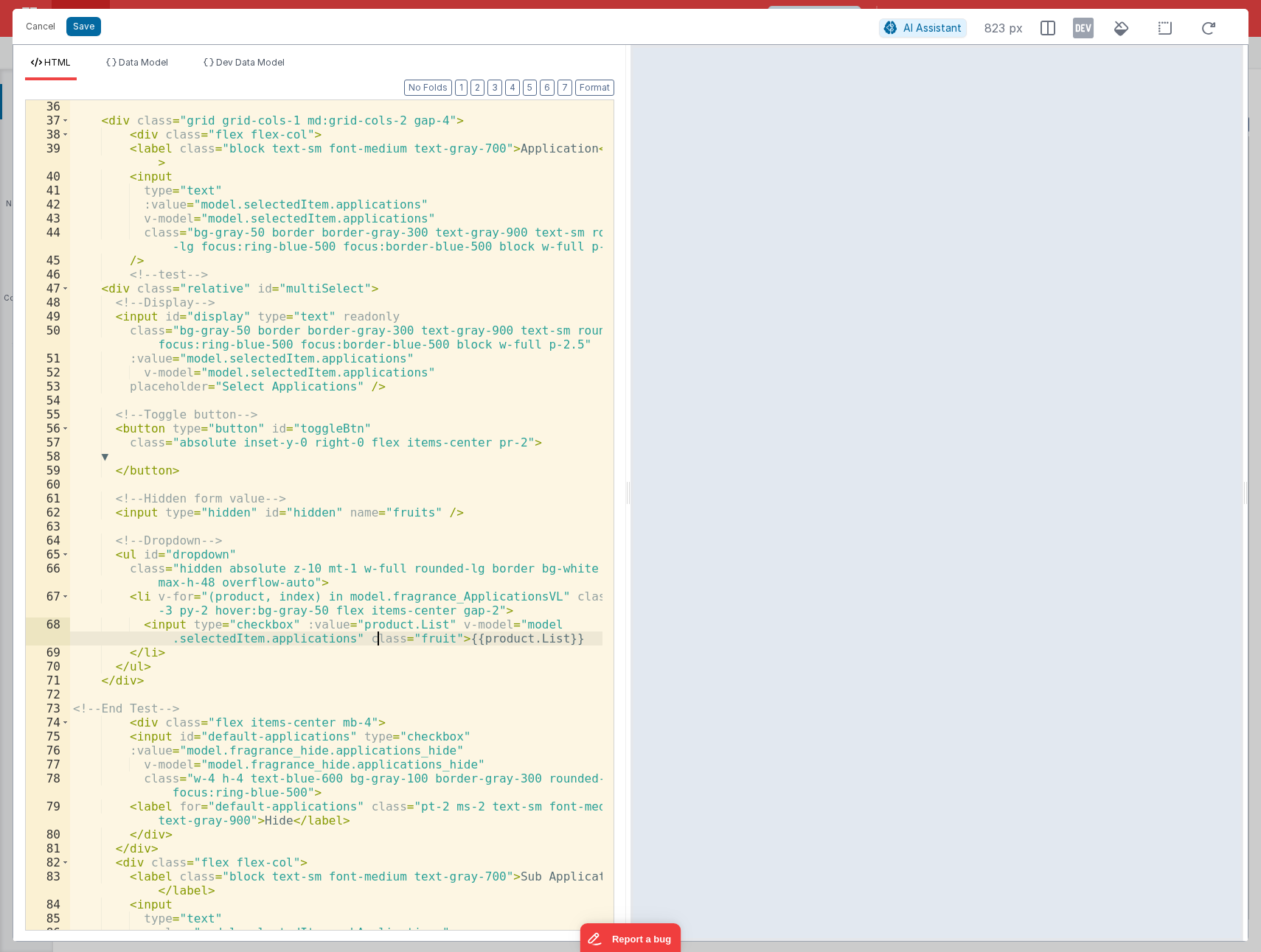
click at [376, 633] on div "< div class = "grid grid-cols-1 md:grid-cols-2 gap-4" > < div class = "flex fle…" at bounding box center [336, 528] width 532 height 858
drag, startPoint x: 429, startPoint y: 619, endPoint x: 337, endPoint y: 639, distance: 94.1
click at [337, 639] on div "< div class = "grid grid-cols-1 md:grid-cols-2 gap-4" > < div class = "flex fle…" at bounding box center [336, 528] width 532 height 858
click at [69, 28] on button "Save" at bounding box center [84, 27] width 35 height 19
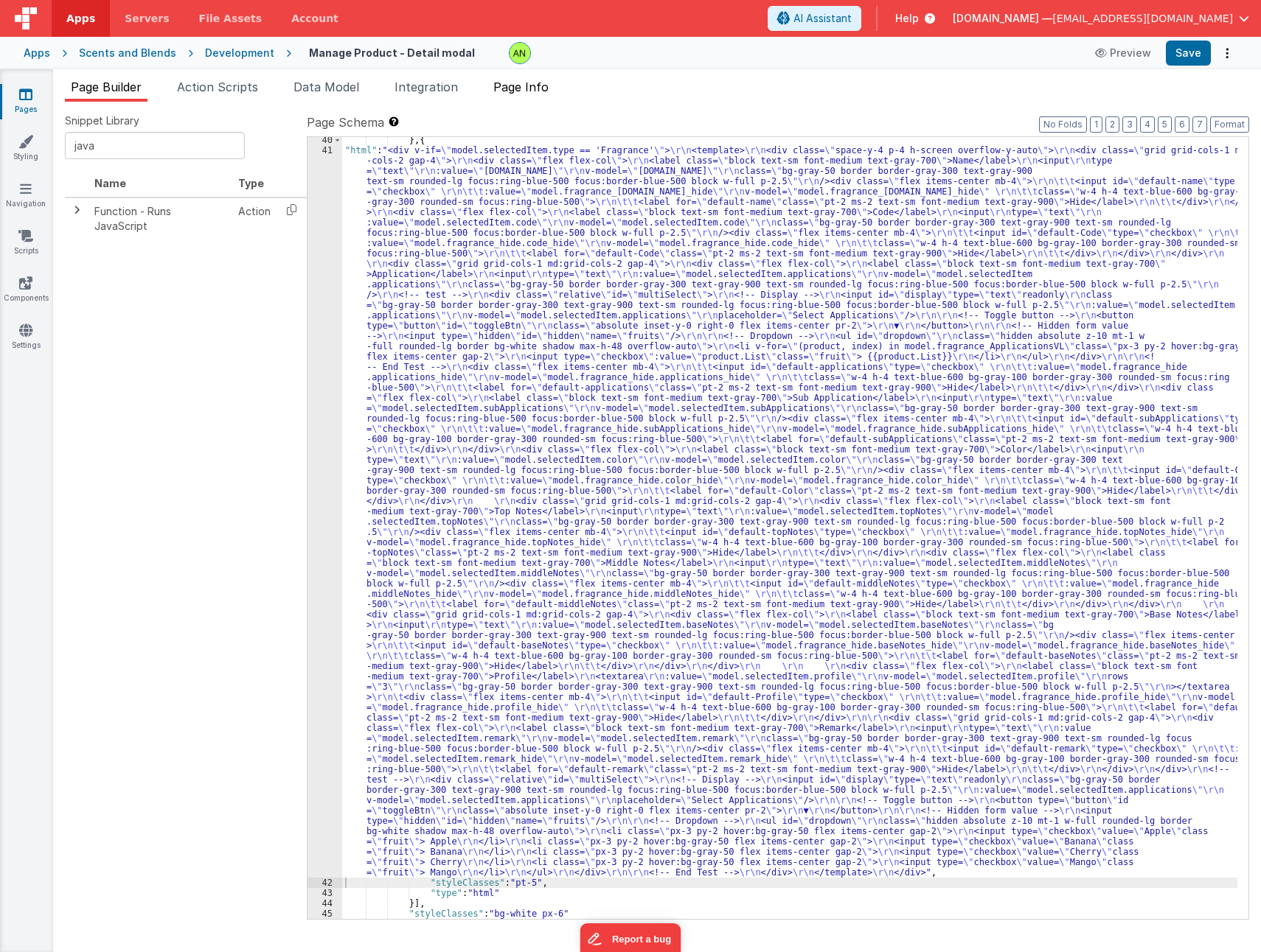
click at [514, 97] on li "Page Info" at bounding box center [521, 90] width 67 height 24
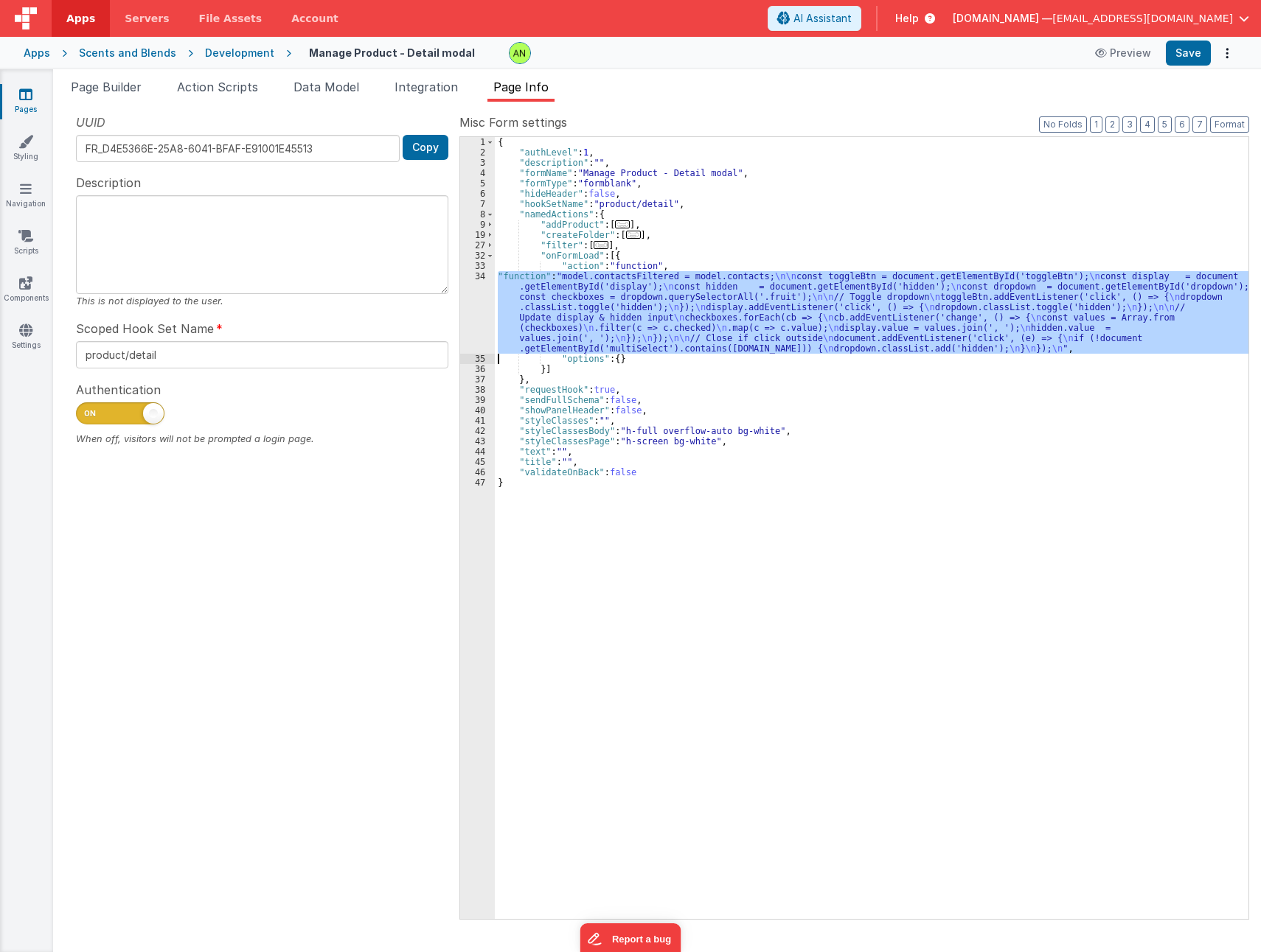
click at [472, 307] on div "34" at bounding box center [477, 312] width 35 height 82
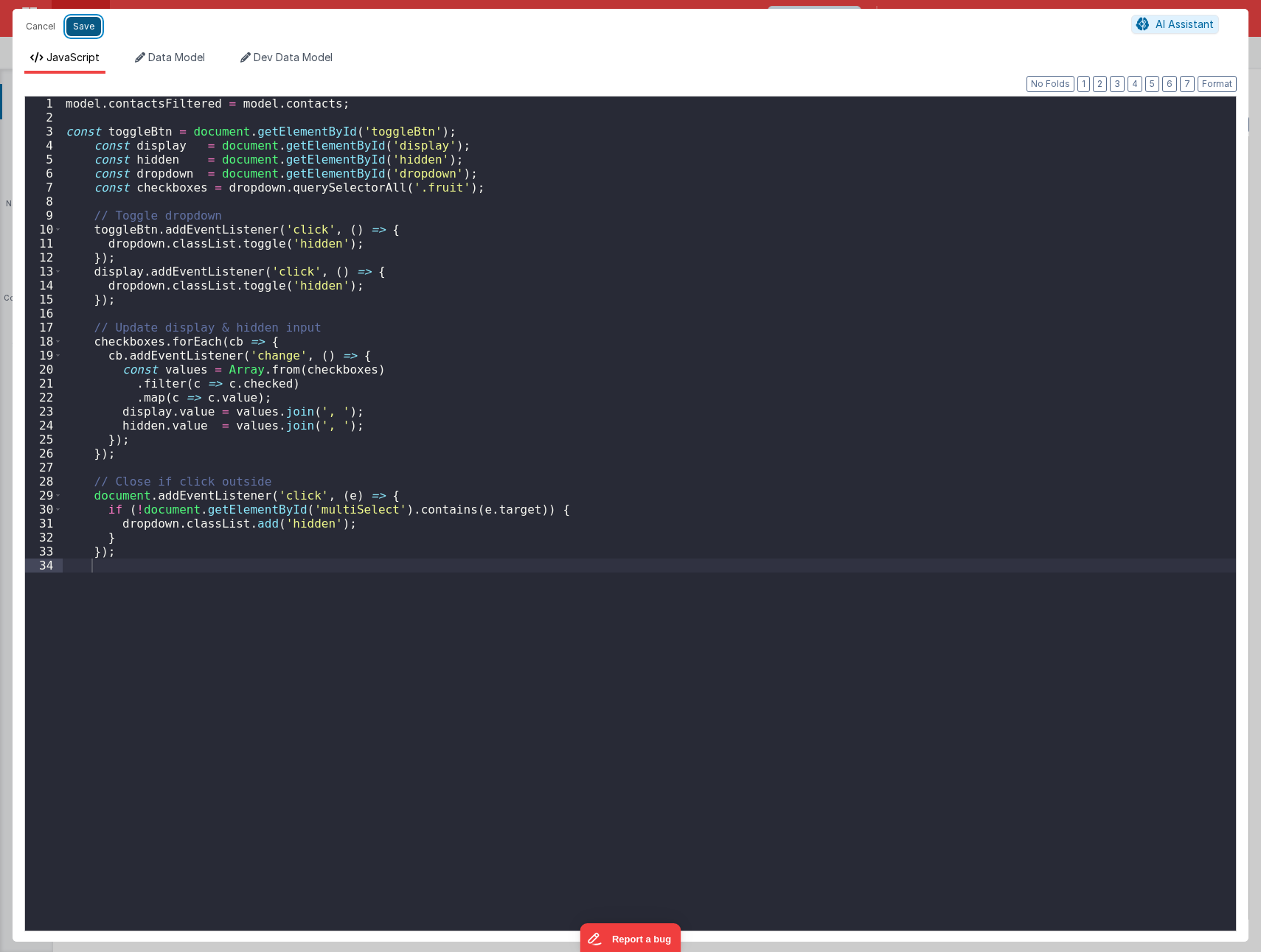
click at [85, 24] on button "Save" at bounding box center [84, 27] width 35 height 19
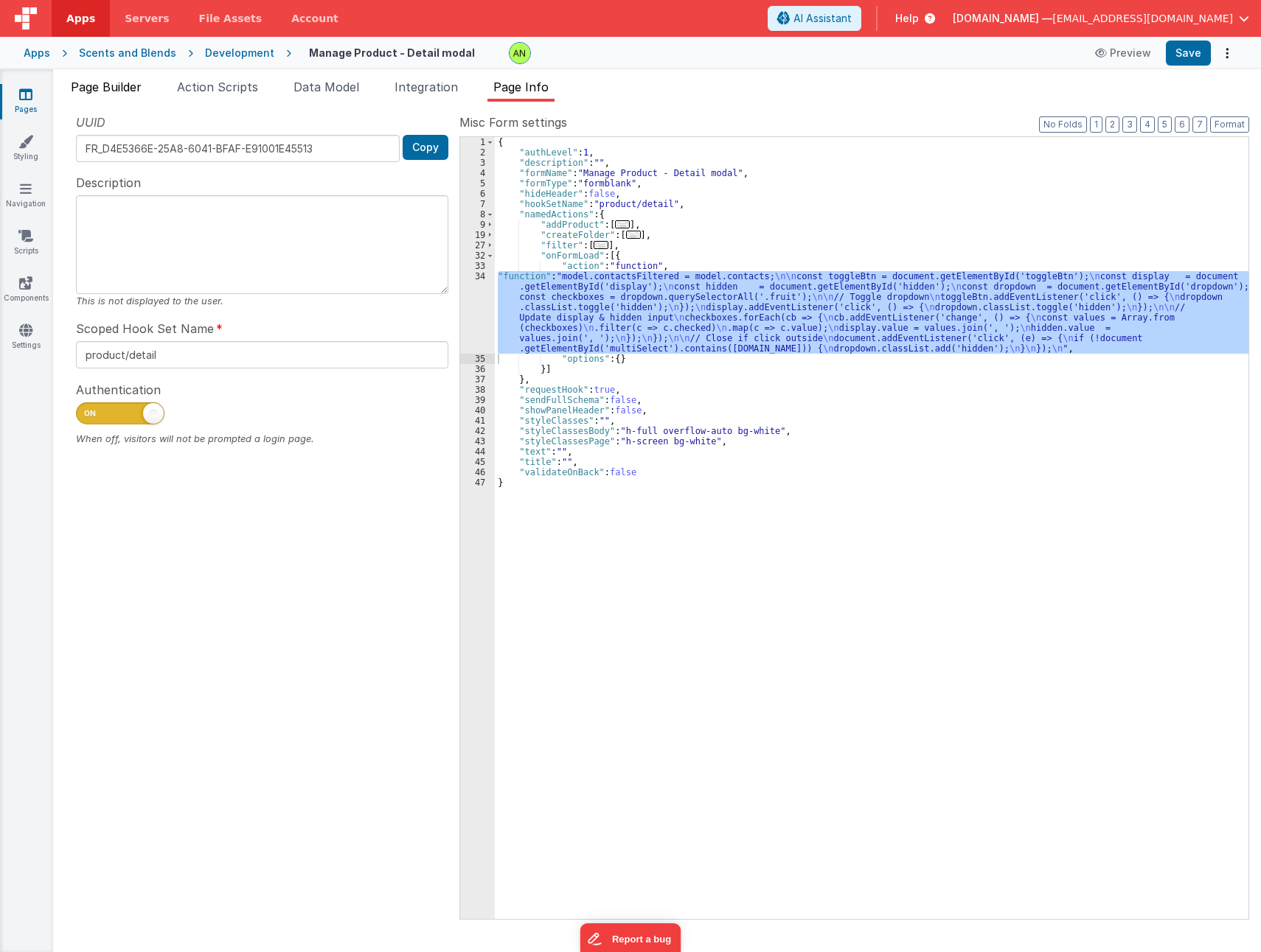
click at [97, 81] on span "Page Builder" at bounding box center [106, 86] width 71 height 15
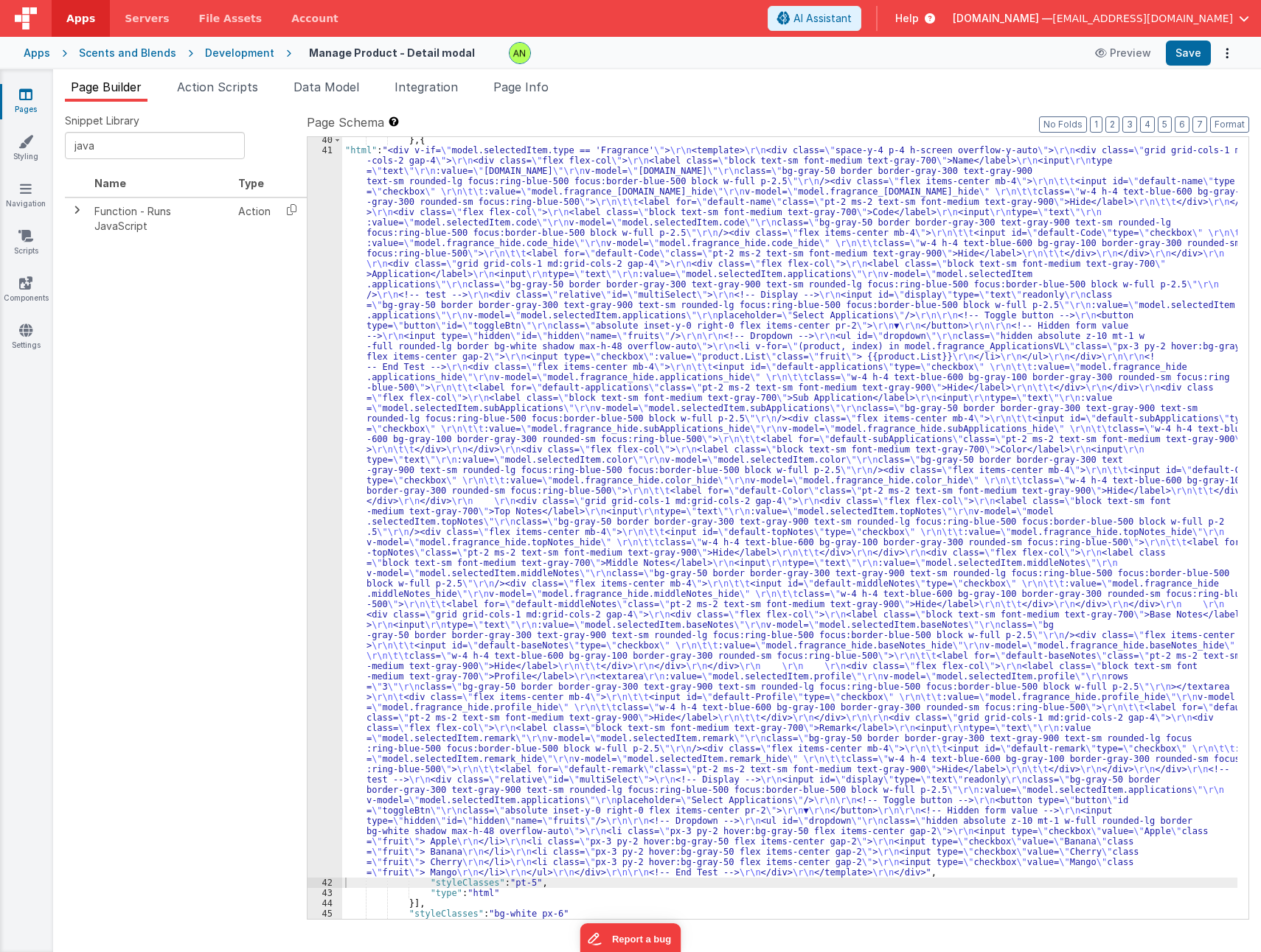
click at [609, 585] on div "} , { "html" : "<div v-if= \" model.selectedItem.type == 'Fragrance' \" > \r\n …" at bounding box center [790, 536] width 895 height 802
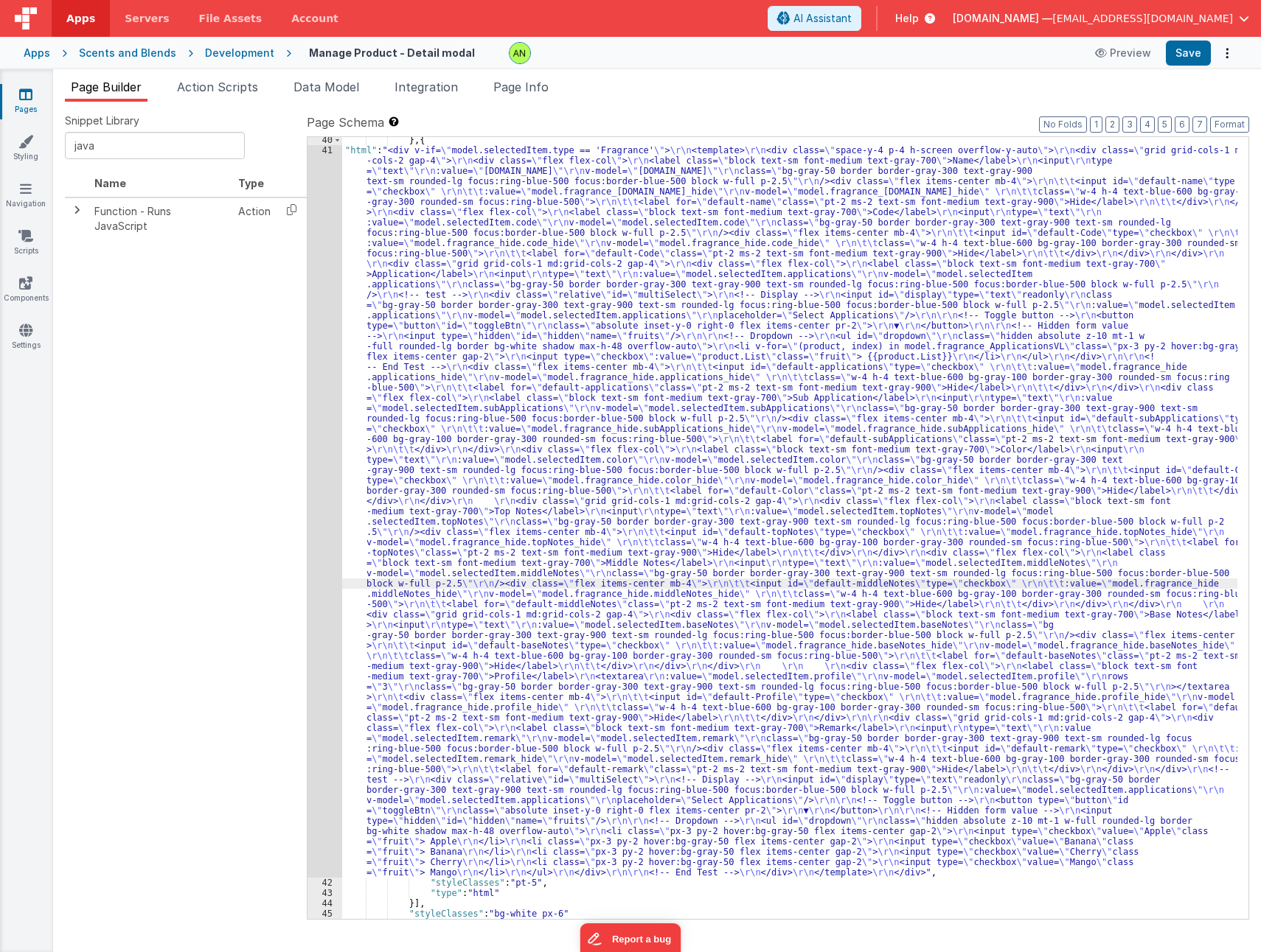
click at [319, 465] on div "41" at bounding box center [325, 511] width 35 height 732
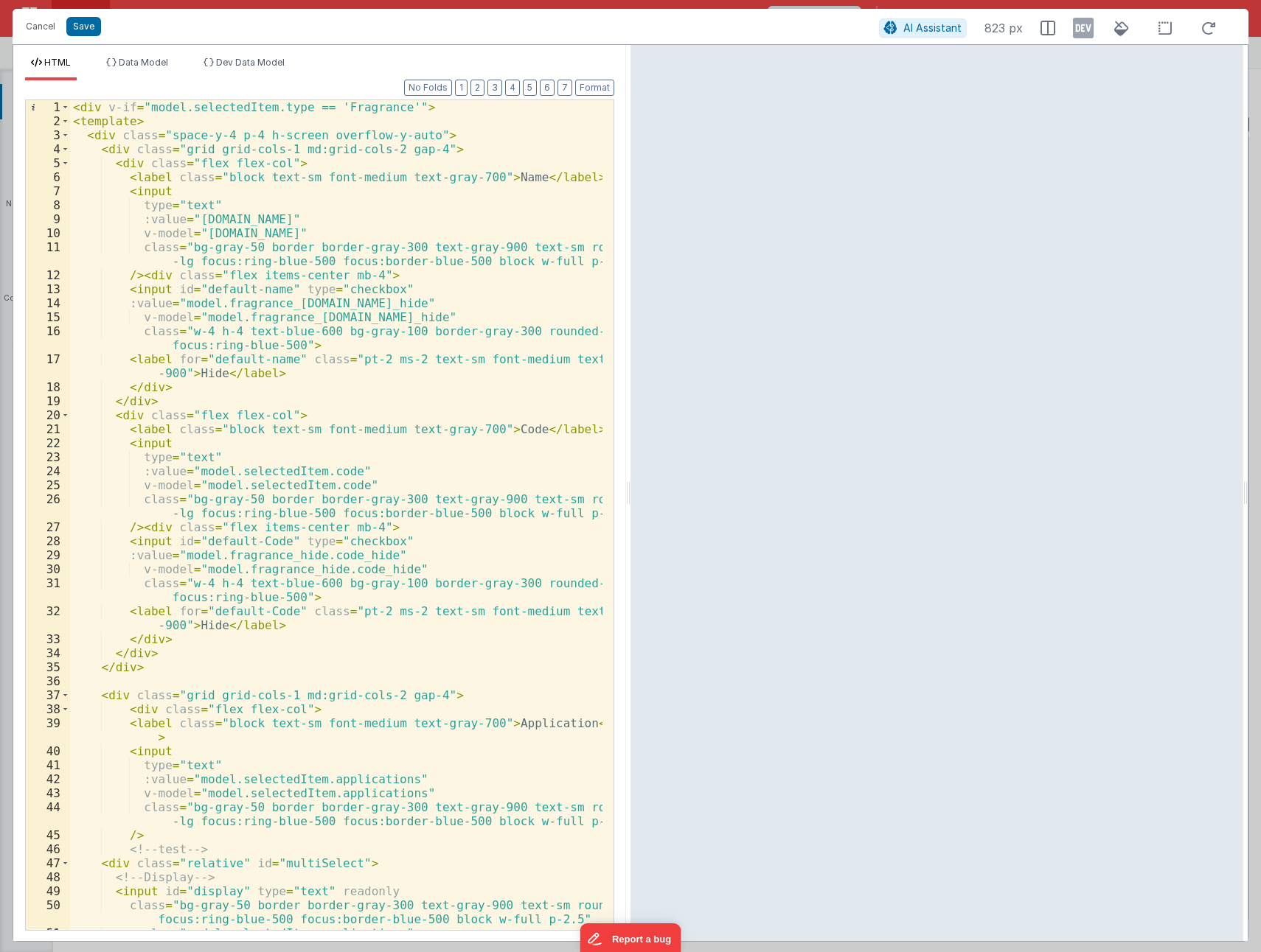
click at [334, 518] on div "< div v-if = "model.selectedItem.type == 'Fragrance'" > < template > < div clas…" at bounding box center [336, 529] width 532 height 858
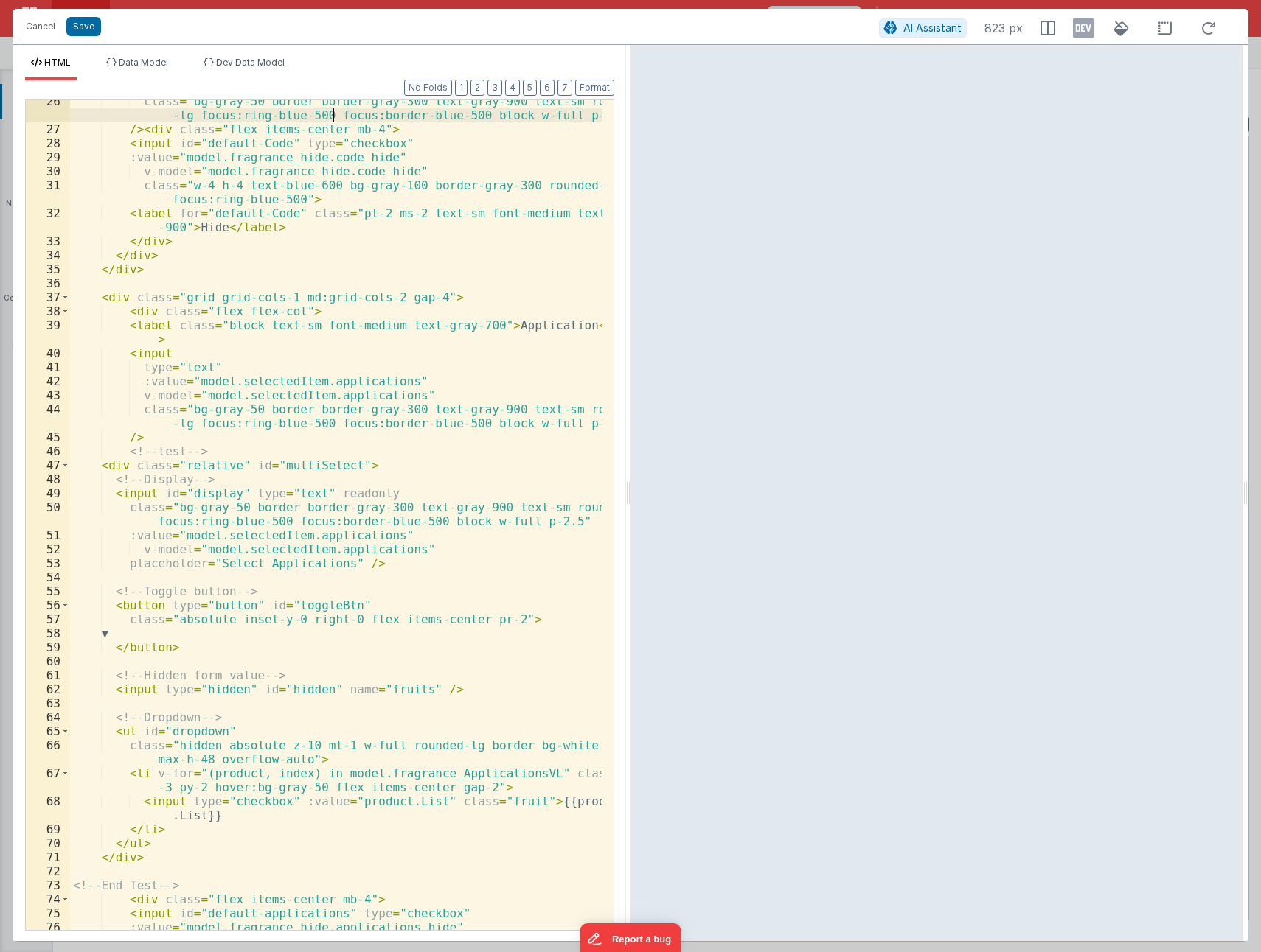
scroll to position [442, 0]
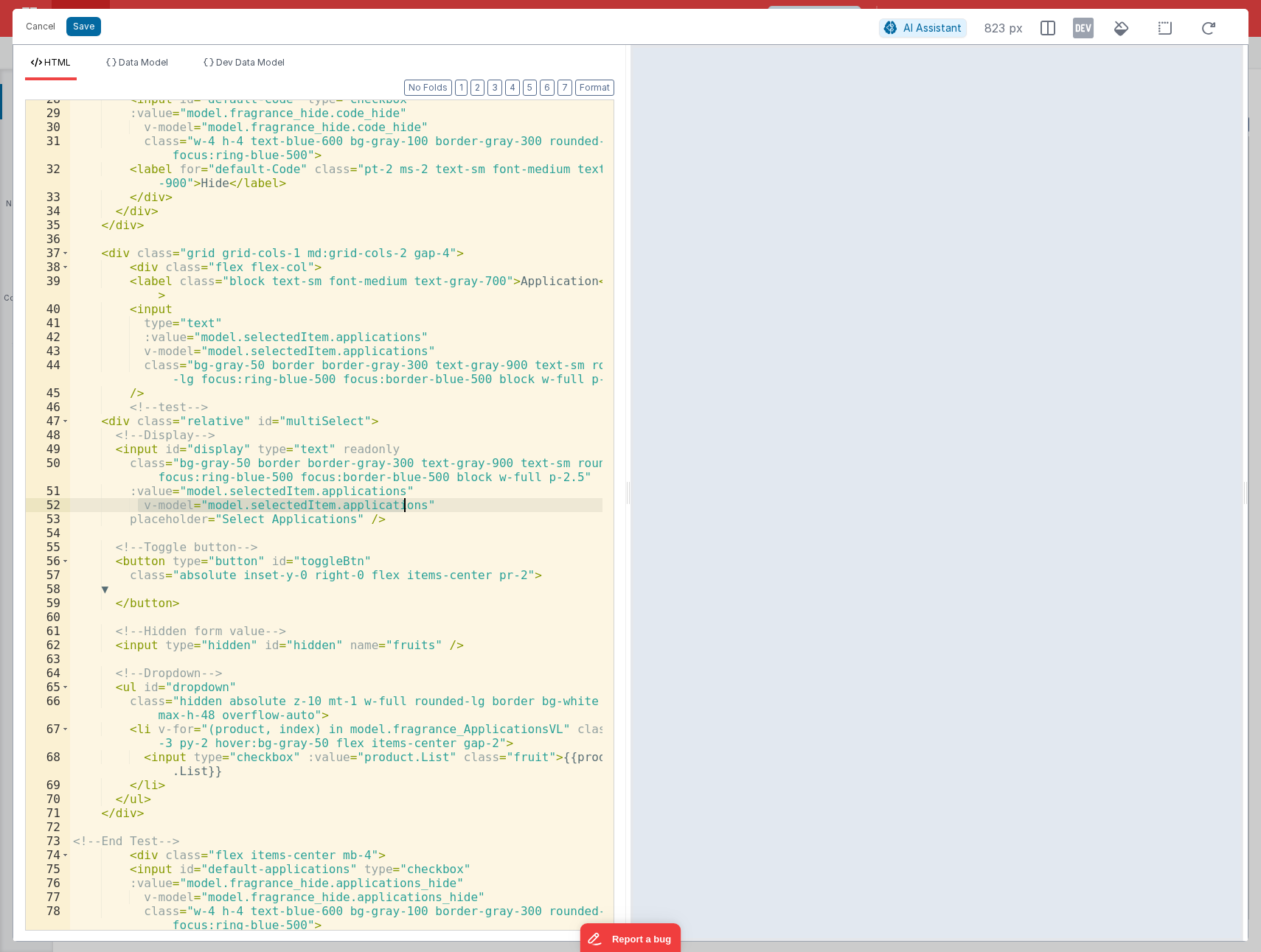
drag, startPoint x: 137, startPoint y: 504, endPoint x: 404, endPoint y: 504, distance: 267.0
click at [404, 504] on div "< input id = "default-Code" type = "checkbox" :value = "model.fragrance_hide.co…" at bounding box center [336, 527] width 532 height 872
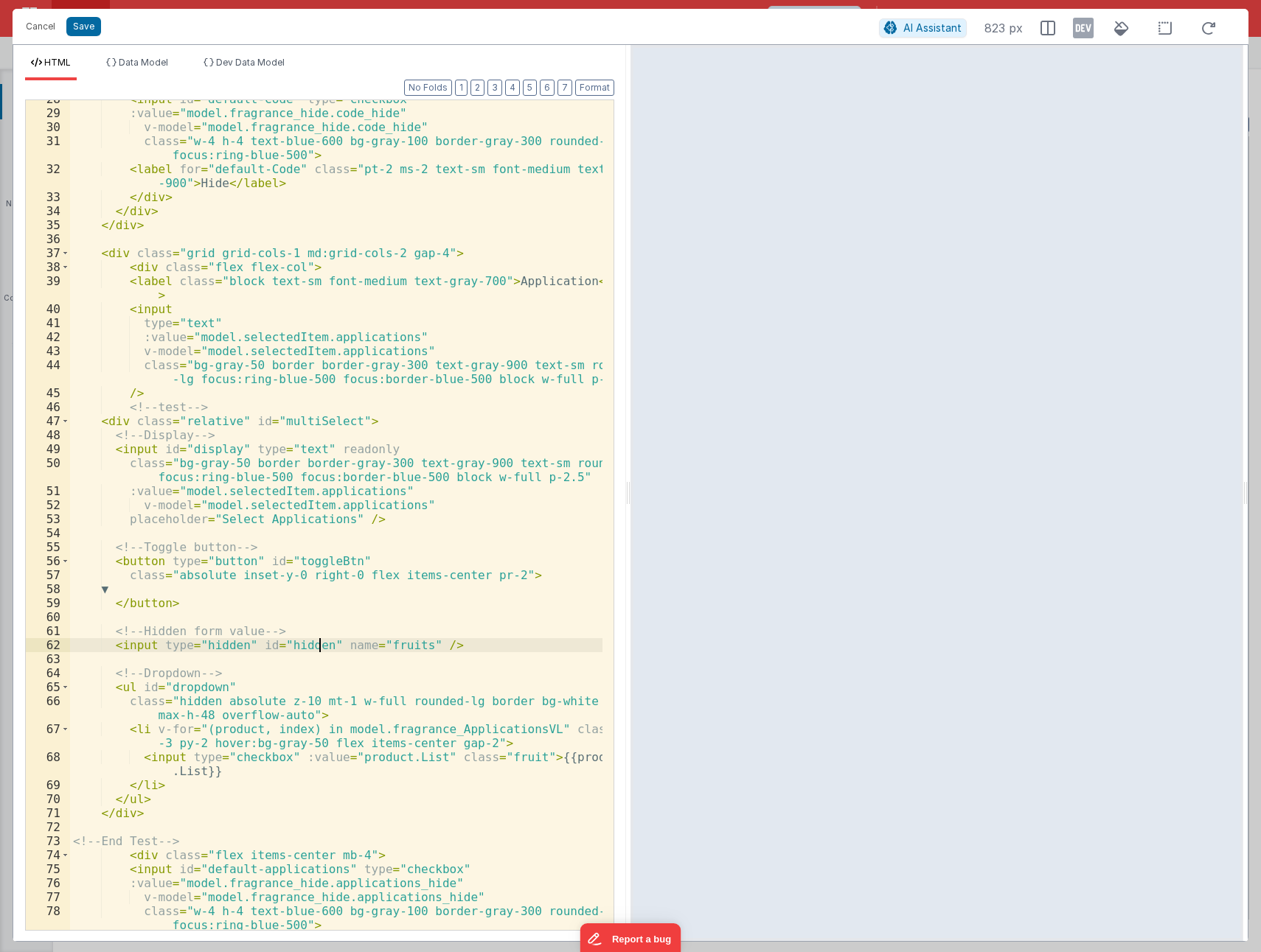
click at [320, 644] on div "< input id = "default-Code" type = "checkbox" :value = "model.fragrance_hide.co…" at bounding box center [336, 527] width 532 height 872
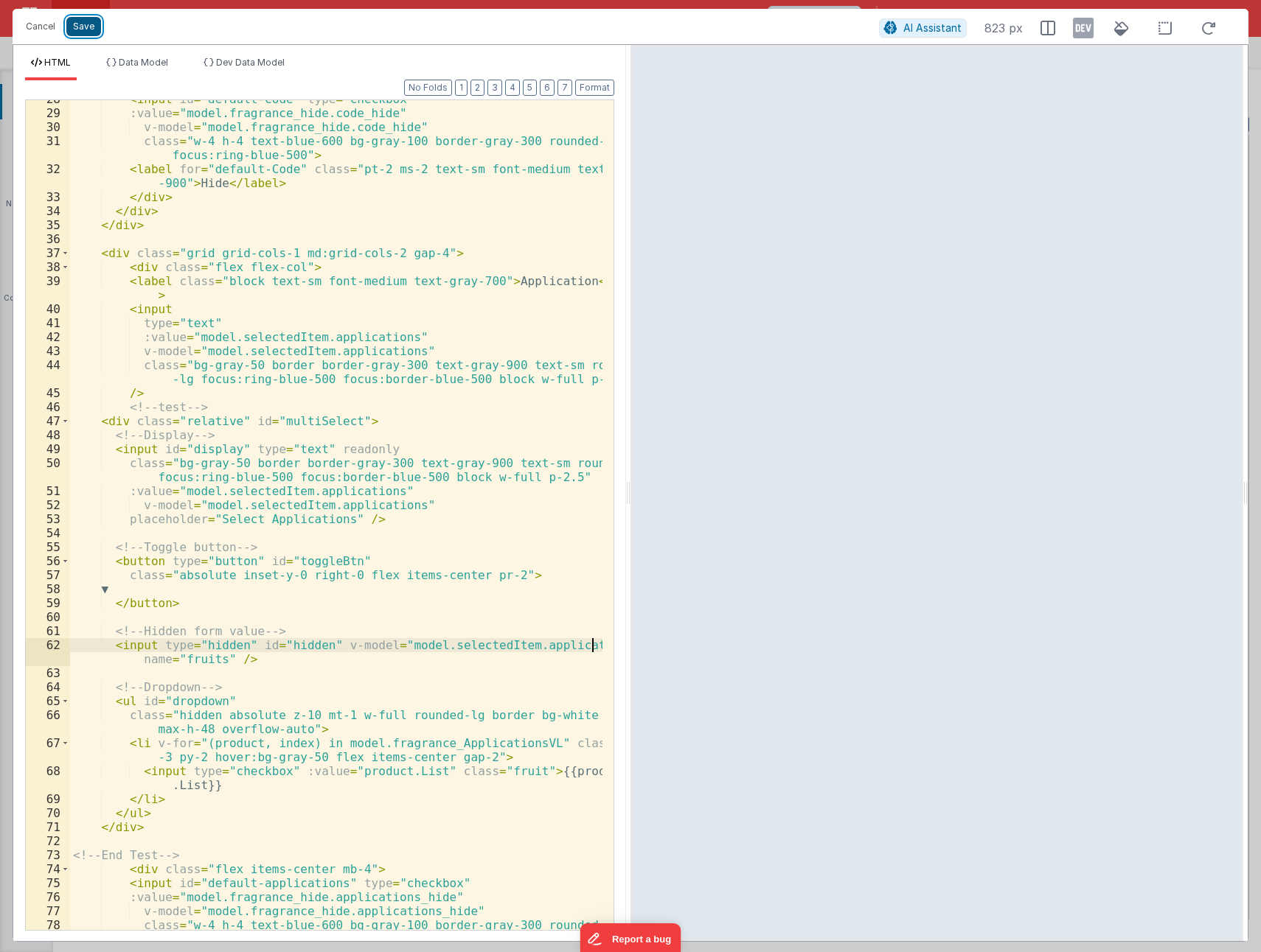
click at [81, 27] on button "Save" at bounding box center [84, 27] width 35 height 19
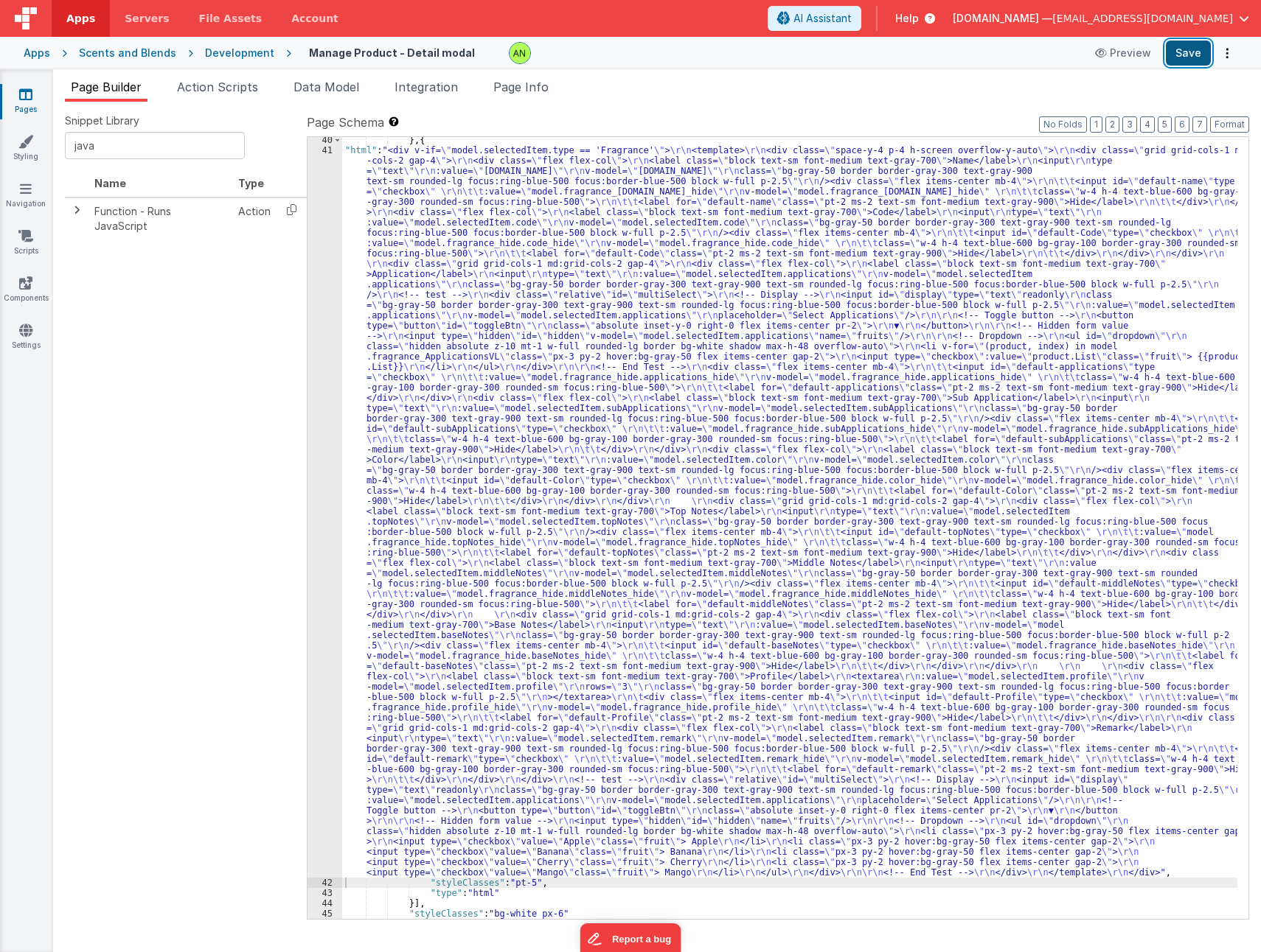
click at [1177, 57] on button "Save" at bounding box center [1187, 53] width 45 height 25
click at [569, 416] on div "} , { "html" : "<div v-if= \" model.selectedItem.type == 'Fragrance' \" > \r\n …" at bounding box center [790, 536] width 895 height 802
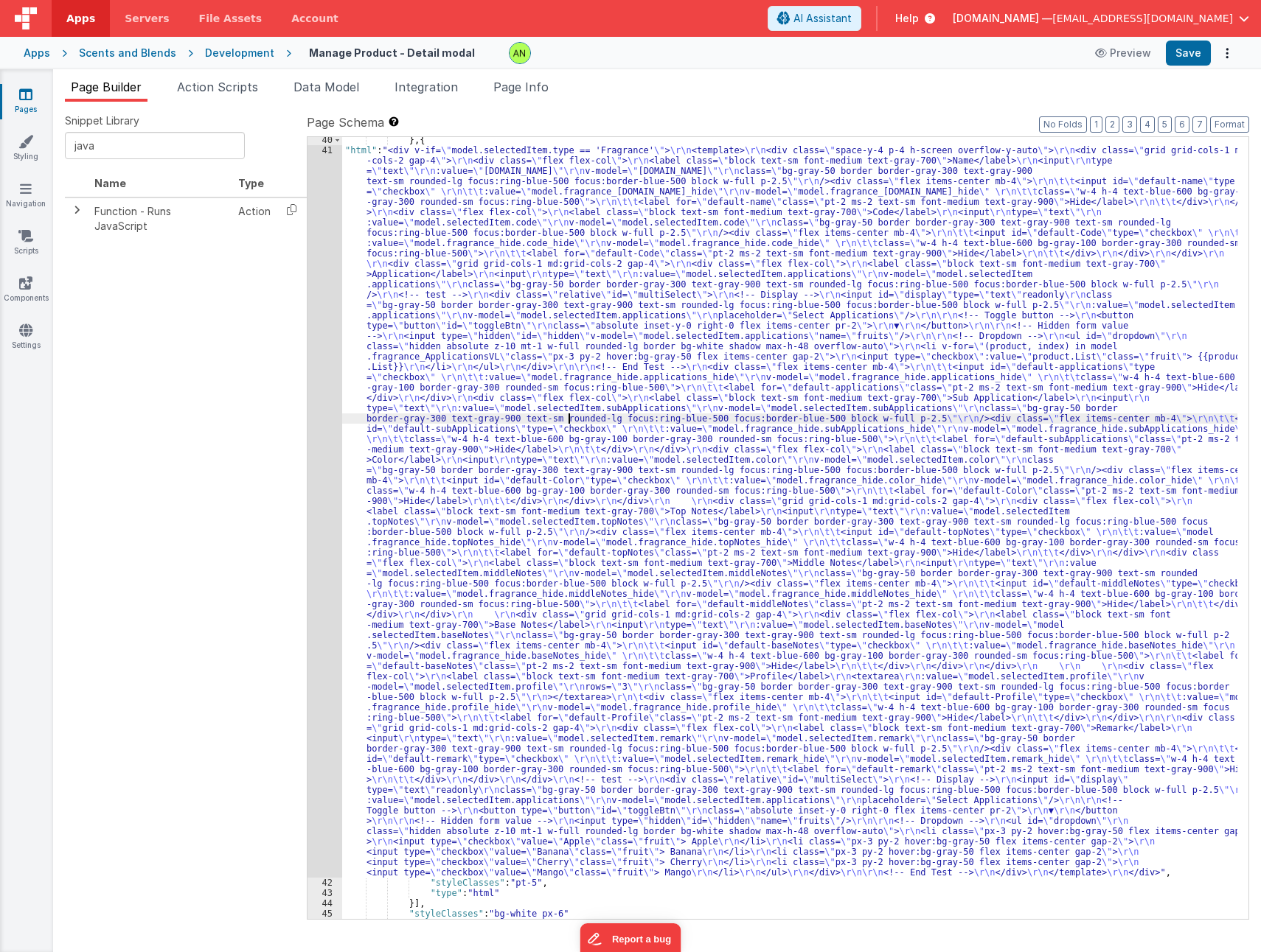
click at [323, 439] on div "41" at bounding box center [325, 511] width 35 height 732
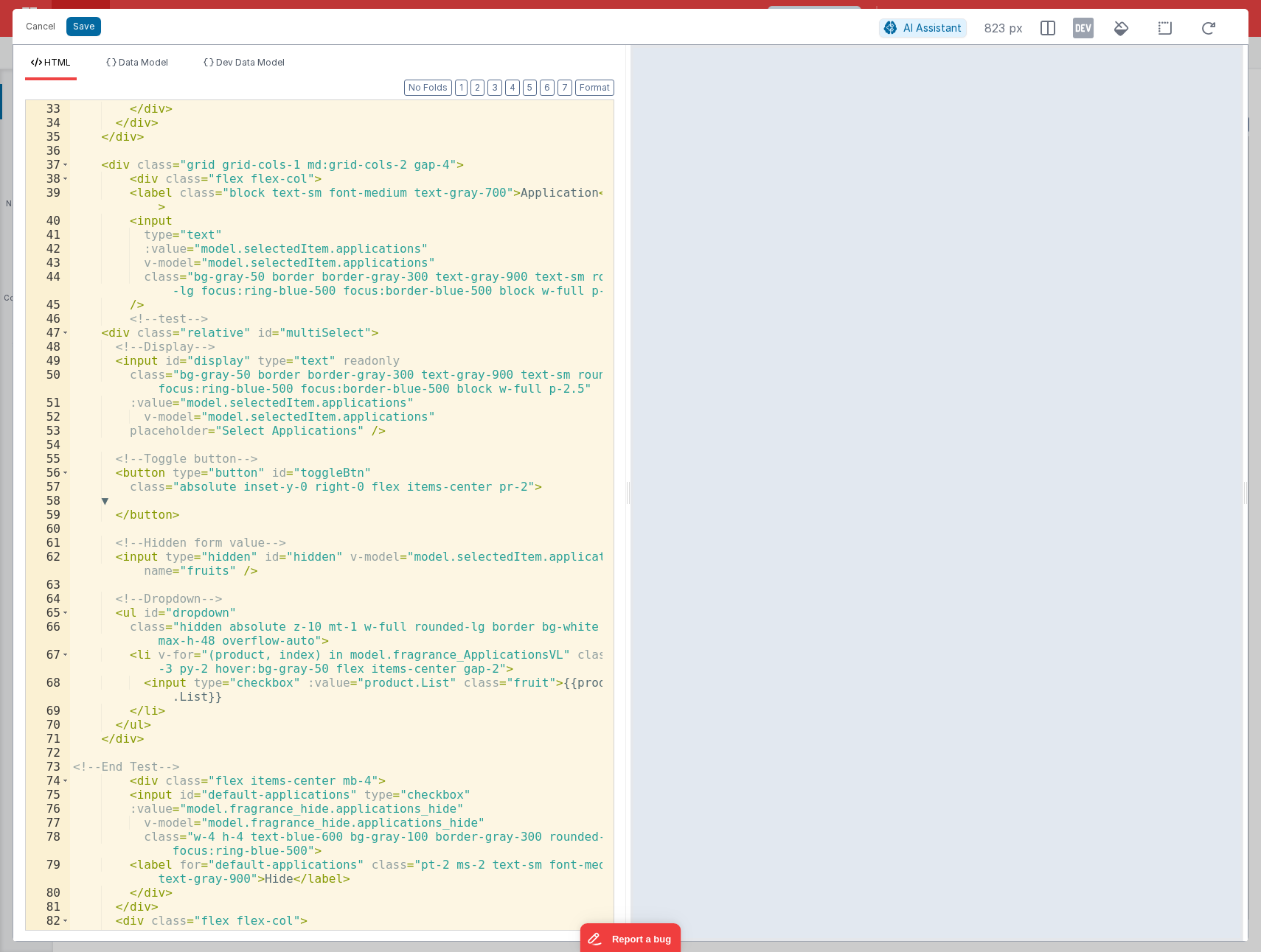
scroll to position [531, 0]
drag, startPoint x: 145, startPoint y: 409, endPoint x: 391, endPoint y: 399, distance: 246.2
click at [391, 399] on div "< label for = "default-Code" class = "pt-2 ms-2 text-sm font-medium text-gray -…" at bounding box center [336, 516] width 532 height 886
click at [319, 554] on div "< label for = "default-Code" class = "pt-2 ms-2 text-sm font-medium text-gray -…" at bounding box center [336, 516] width 532 height 886
click at [329, 556] on div "< label for = "default-Code" class = "pt-2 ms-2 text-sm font-medium text-gray -…" at bounding box center [336, 516] width 532 height 886
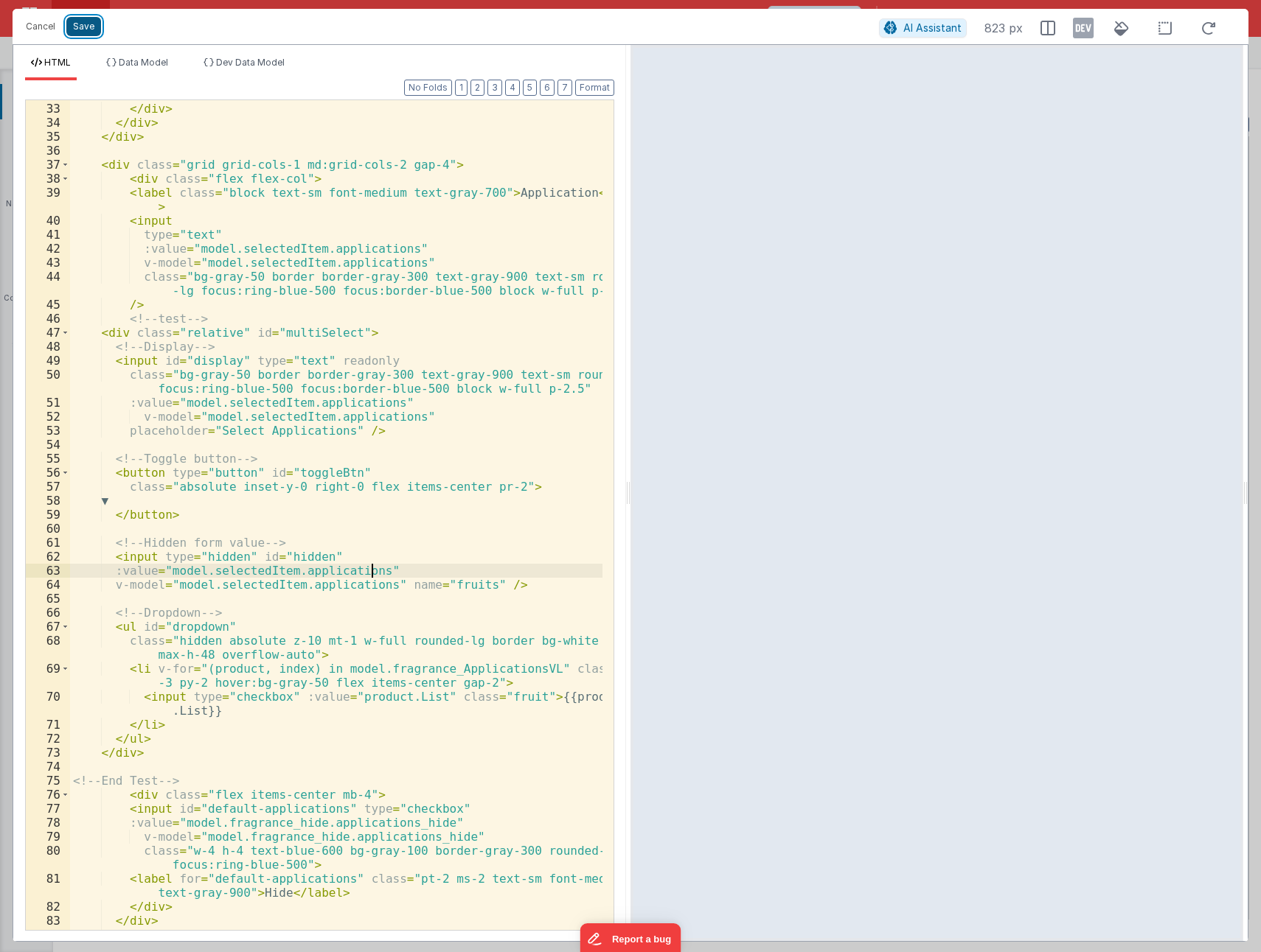
click at [81, 31] on button "Save" at bounding box center [84, 27] width 35 height 19
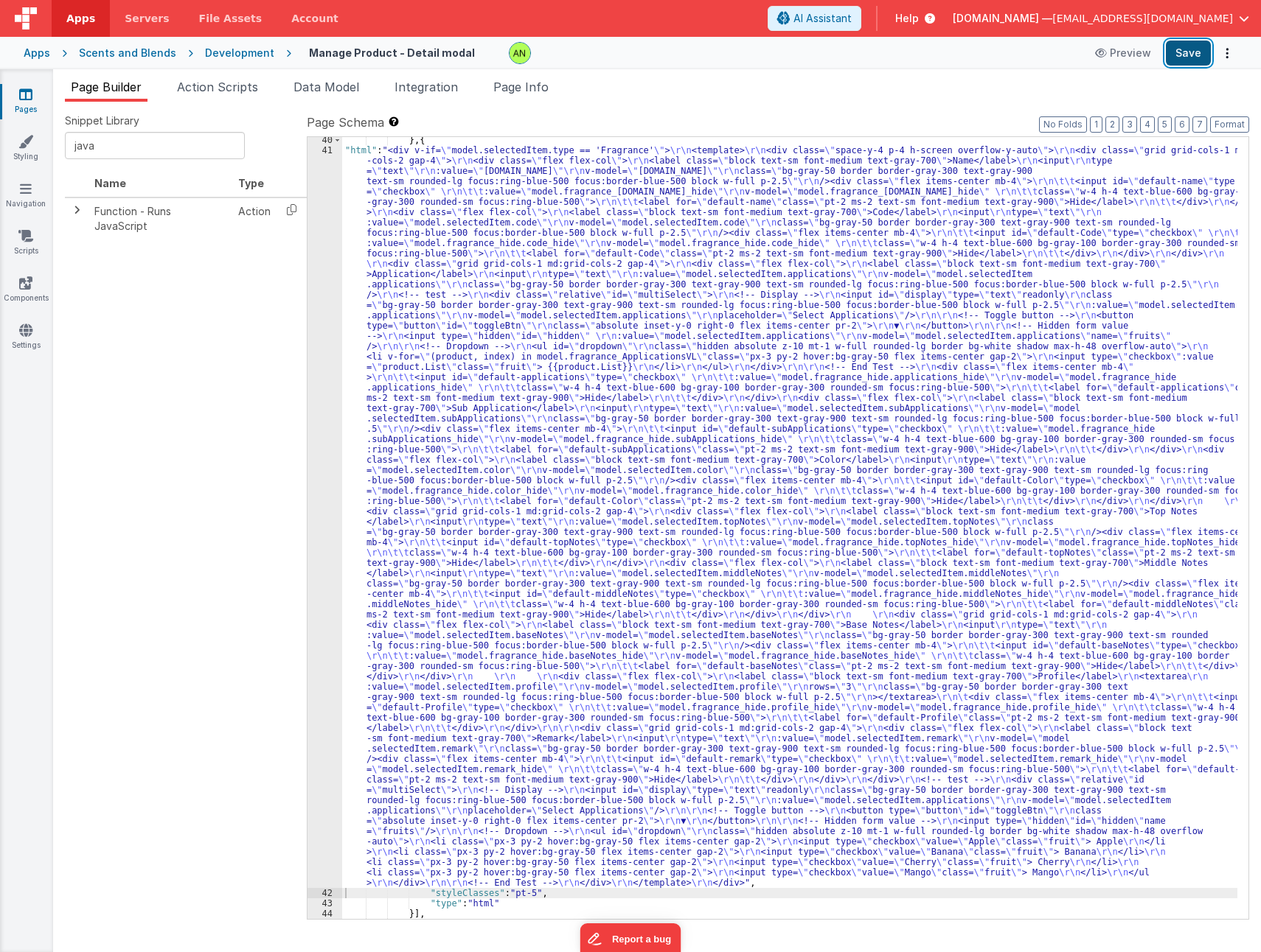
click at [1179, 54] on button "Save" at bounding box center [1187, 53] width 45 height 25
drag, startPoint x: 582, startPoint y: 505, endPoint x: 560, endPoint y: 498, distance: 23.1
click at [579, 504] on div "} , { "html" : "<div v-if= \" model.selectedItem.type == 'Fragrance' \" > \r\n …" at bounding box center [790, 536] width 895 height 802
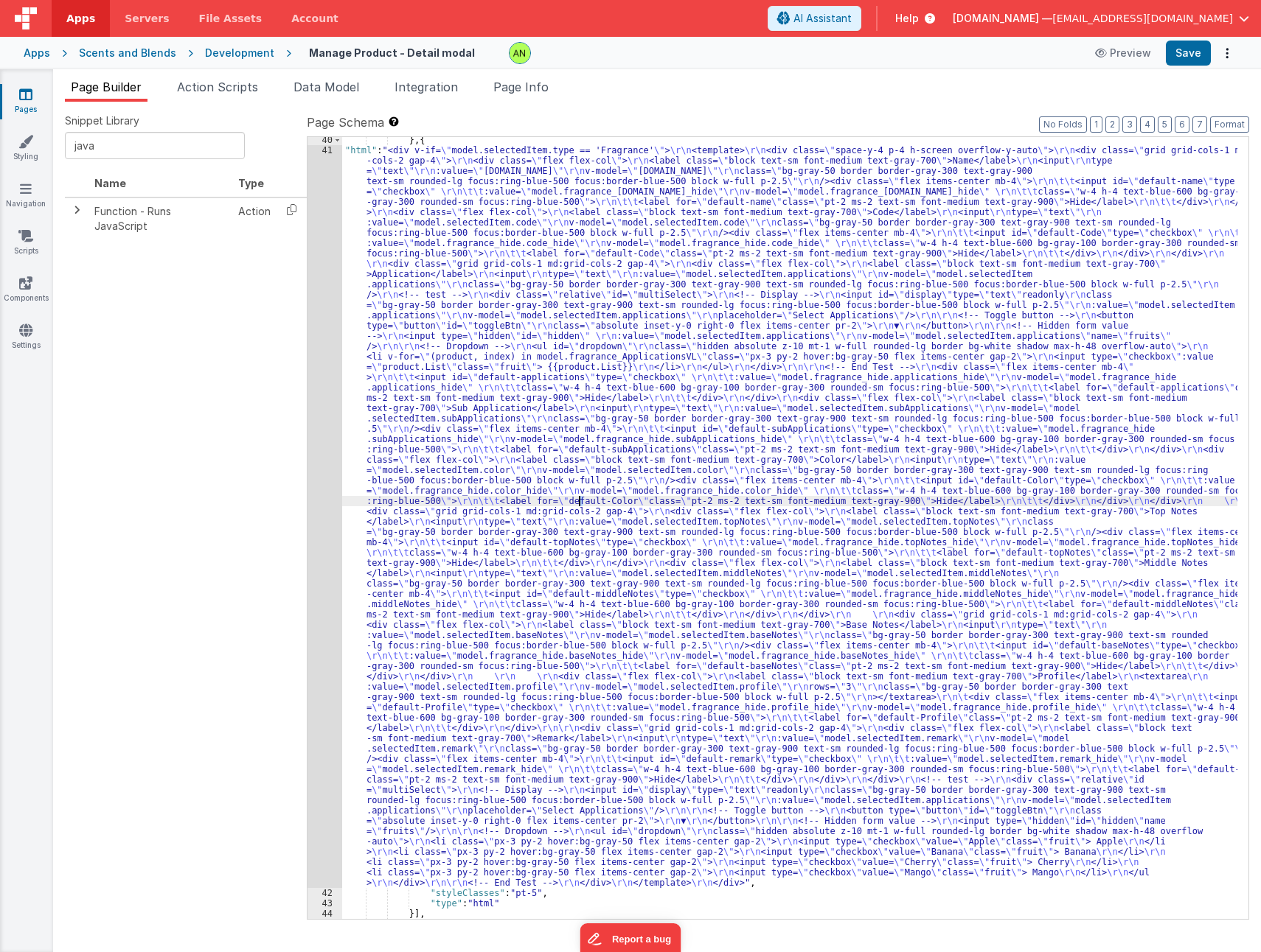
click at [313, 465] on div "41" at bounding box center [325, 516] width 35 height 742
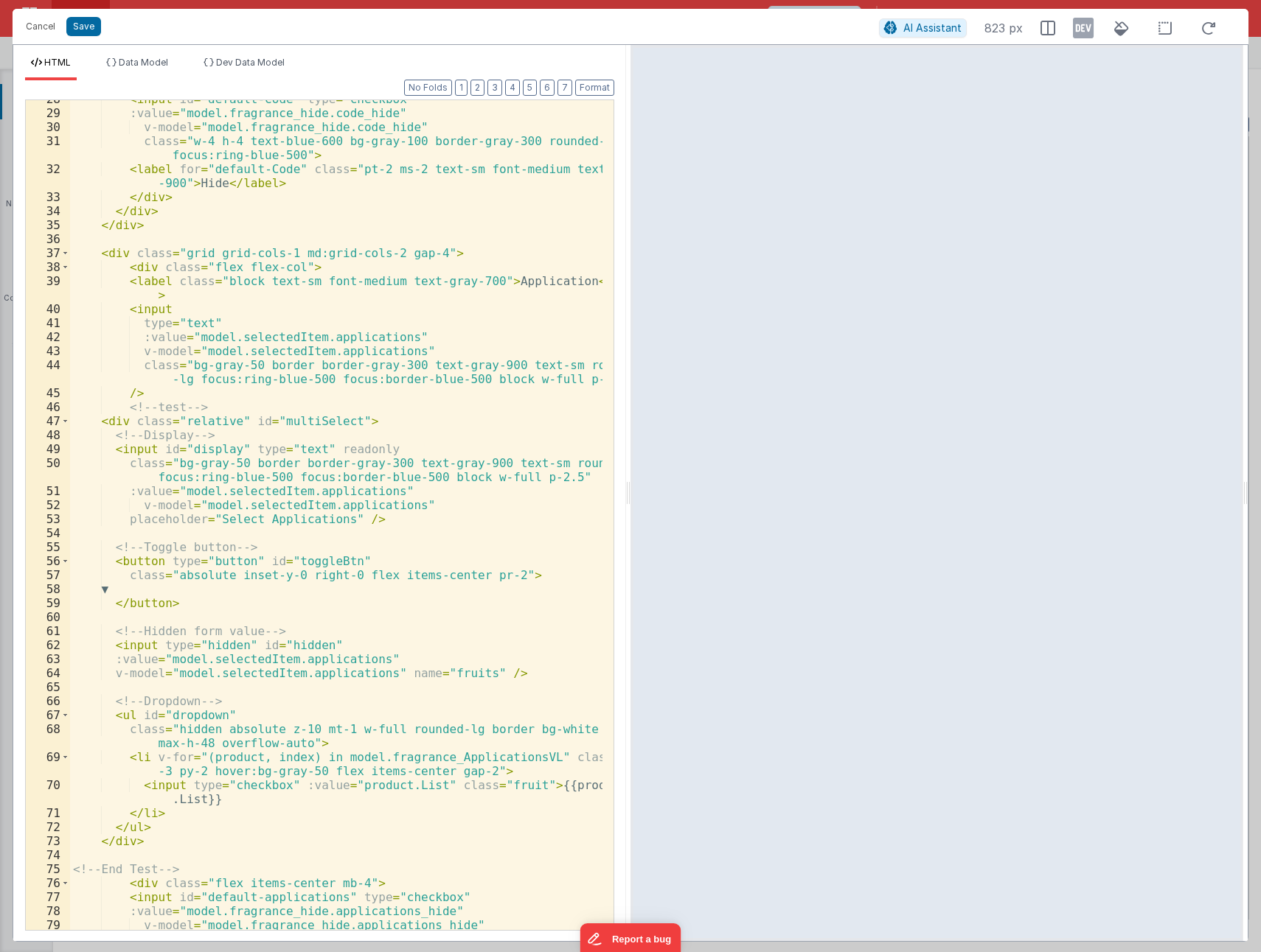
scroll to position [487, 0]
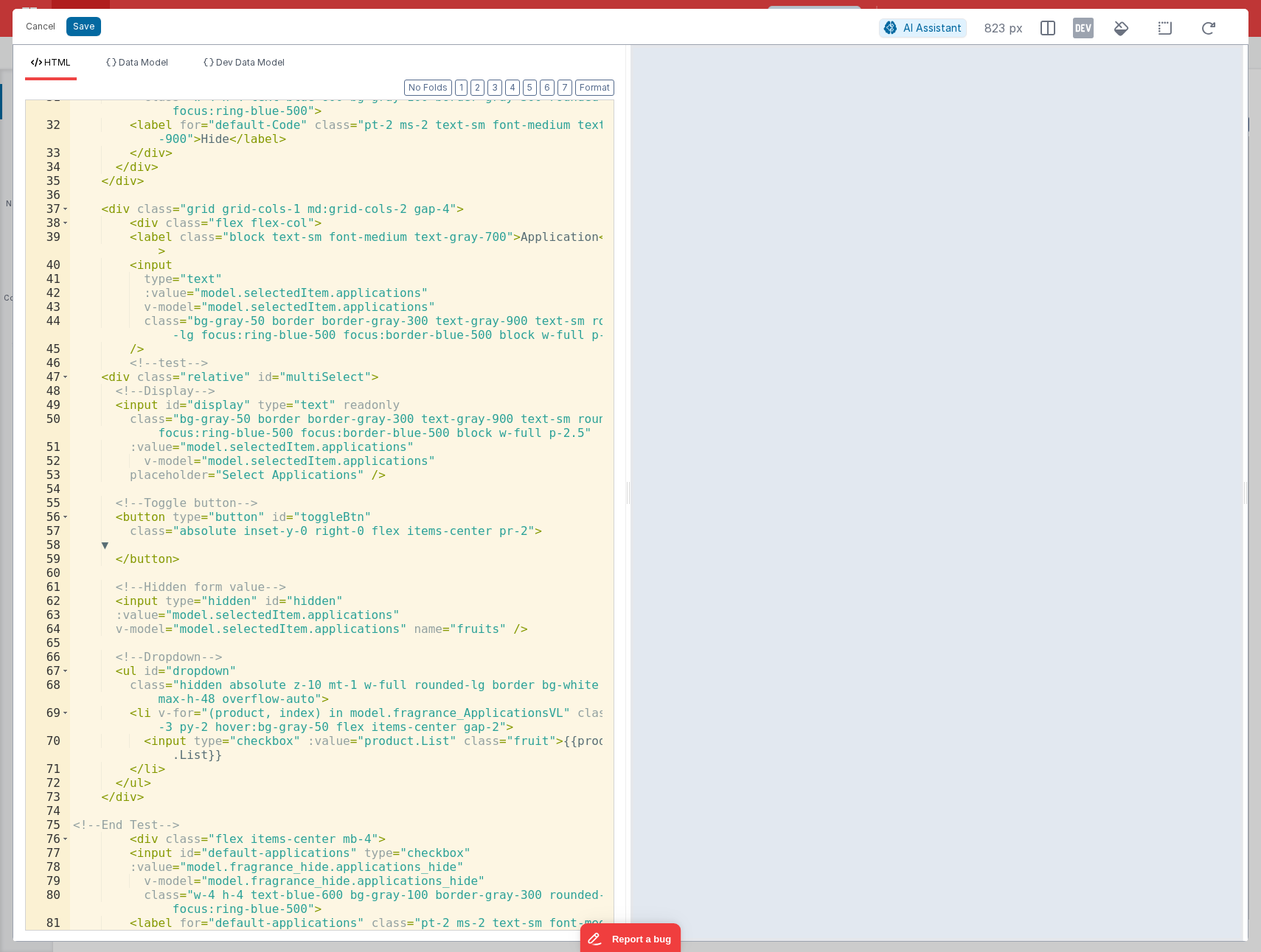
click at [354, 395] on div "class = "w-4 h-4 text-blue-600 bg-gray-100 border-gray-300 rounded-sm focus:rin…" at bounding box center [336, 533] width 532 height 886
click at [356, 465] on div "class = "w-4 h-4 text-blue-600 bg-gray-100 border-gray-300 rounded-sm focus:rin…" at bounding box center [336, 533] width 532 height 886
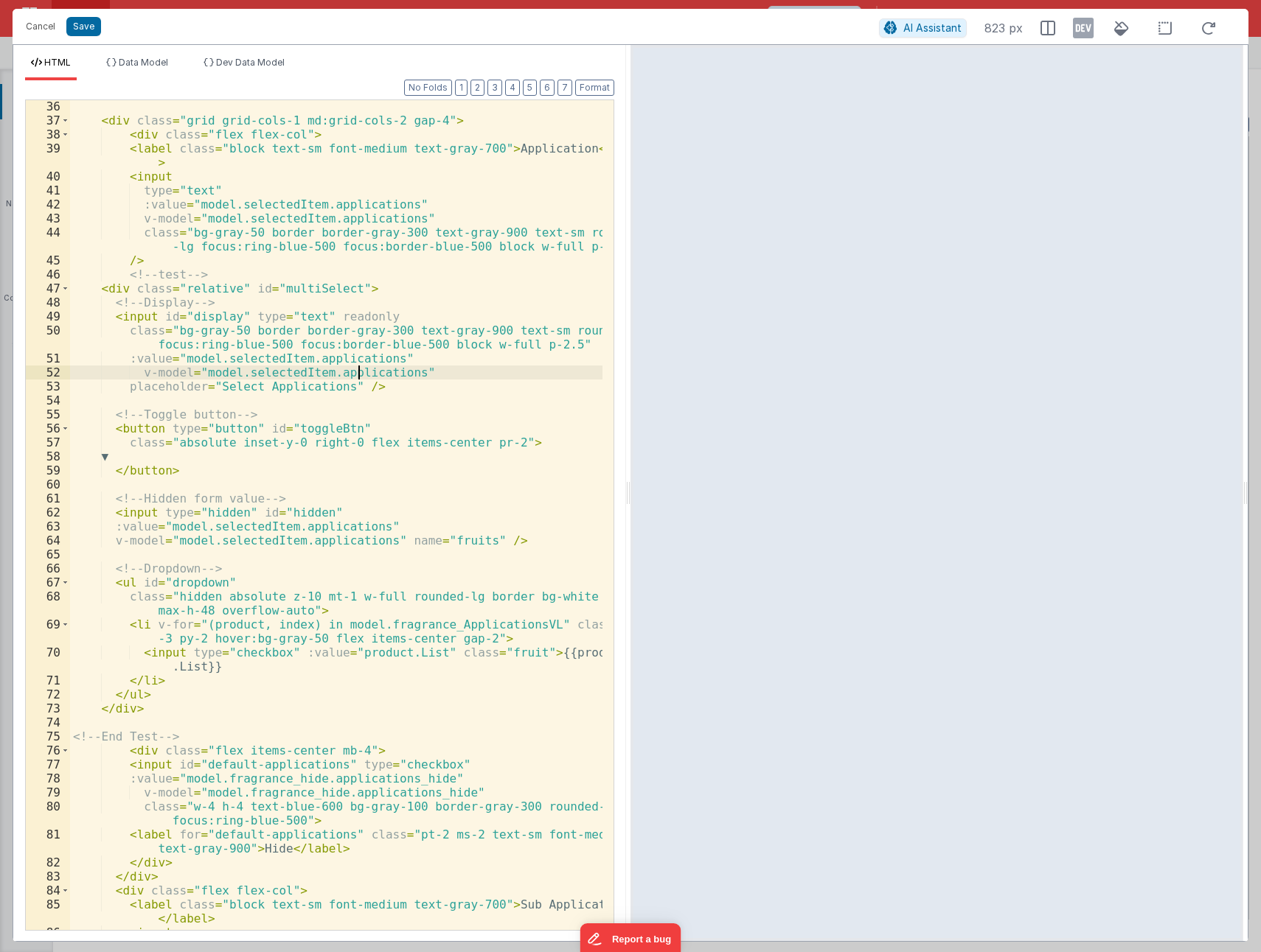
scroll to position [574, 0]
click at [319, 429] on div "< div class = "grid grid-cols-1 md:grid-cols-2 gap-4" > < div class = "flex fle…" at bounding box center [336, 528] width 532 height 858
click at [302, 445] on div "< div class = "grid grid-cols-1 md:grid-cols-2 gap-4" > < div class = "flex fle…" at bounding box center [336, 528] width 532 height 858
click at [491, 539] on div "< div class = "grid grid-cols-1 md:grid-cols-2 gap-4" > < div class = "flex fle…" at bounding box center [336, 528] width 532 height 858
click at [86, 35] on button "Save" at bounding box center [84, 27] width 35 height 19
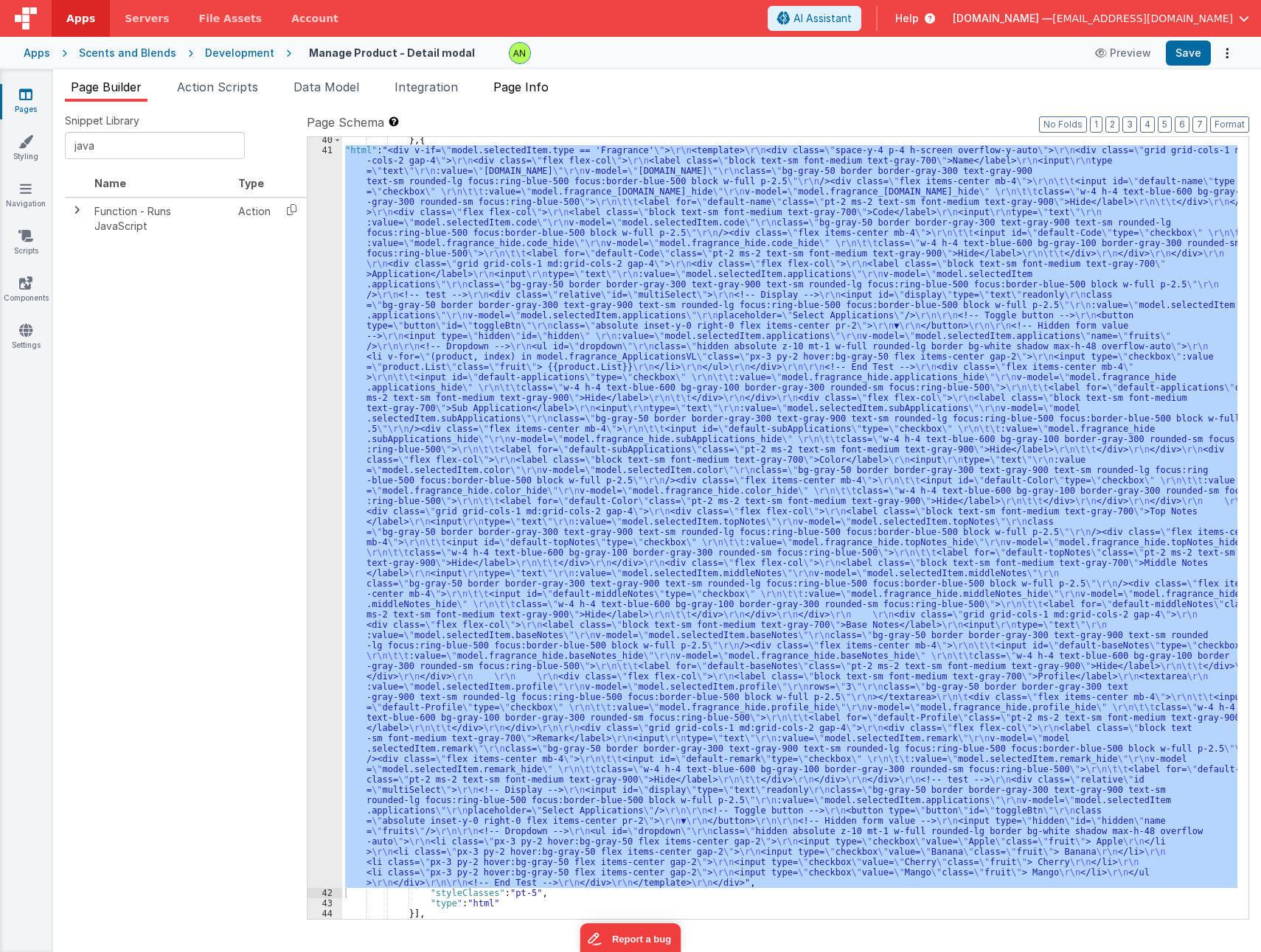
click at [537, 91] on span "Page Info" at bounding box center [521, 86] width 55 height 15
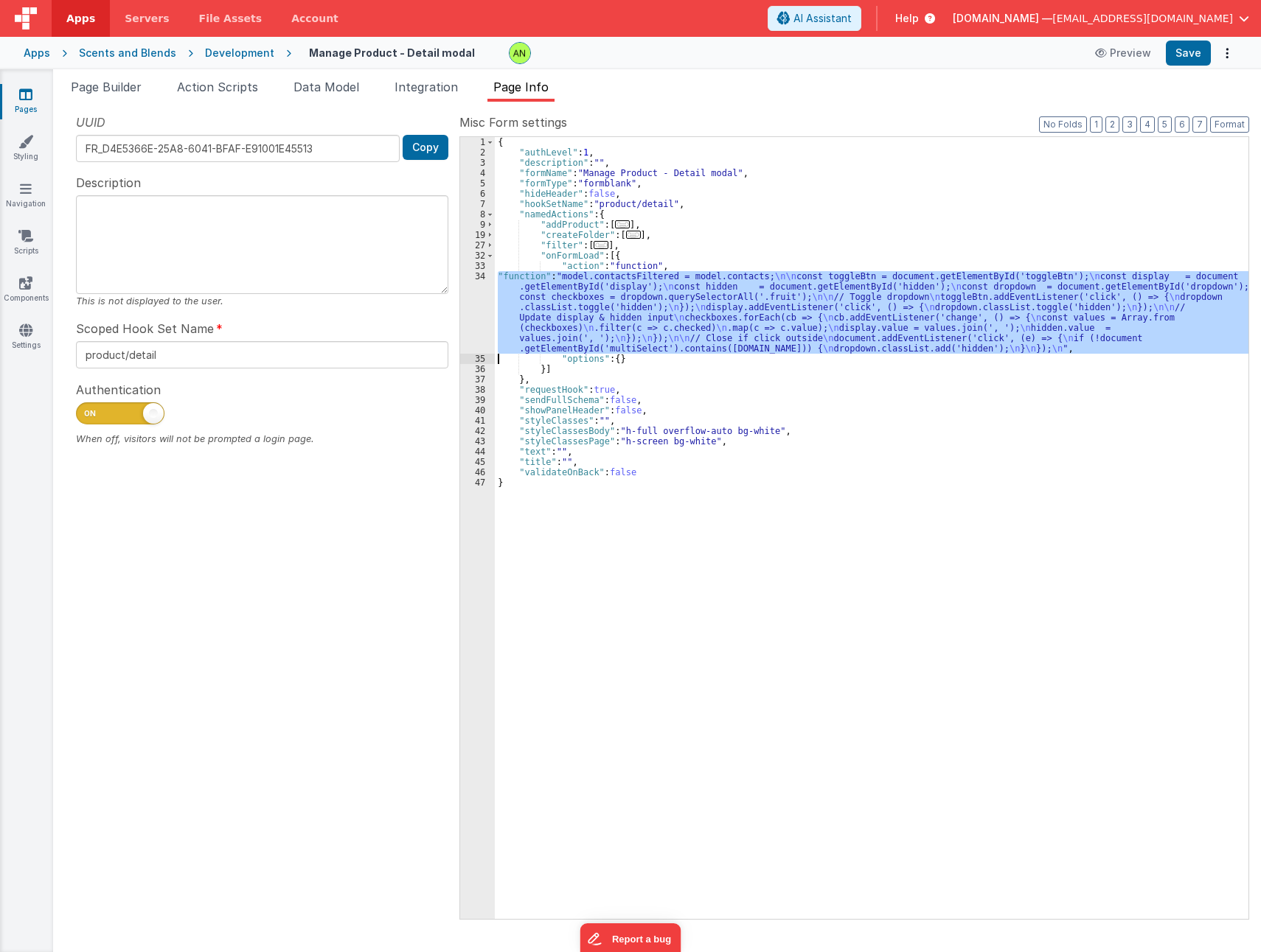
click at [648, 307] on div "{ "authLevel" : 1 , "description" : "" , "formName" : "Manage Product - Detail …" at bounding box center [872, 528] width 754 height 782
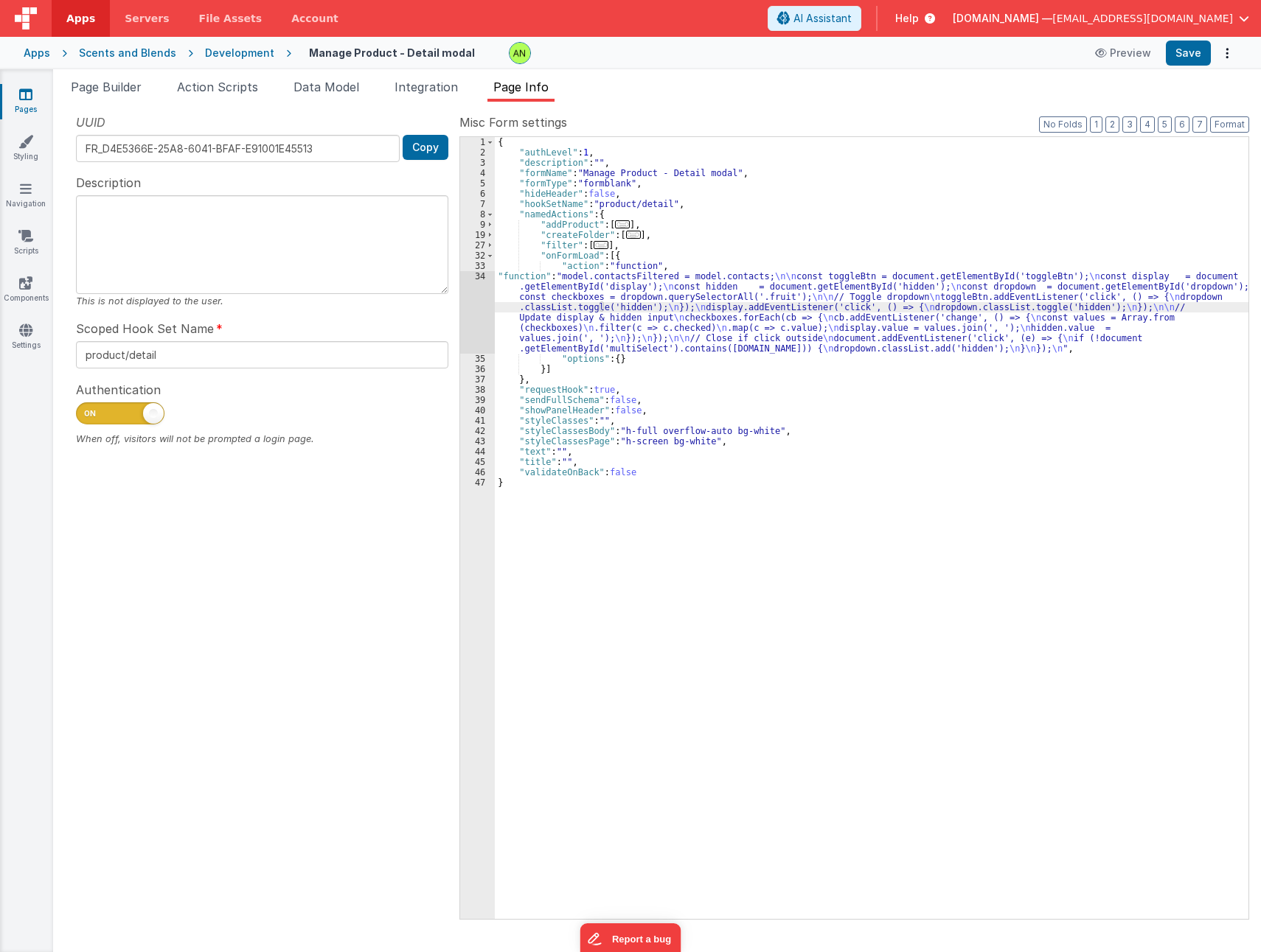
click at [475, 319] on div "34" at bounding box center [477, 312] width 35 height 82
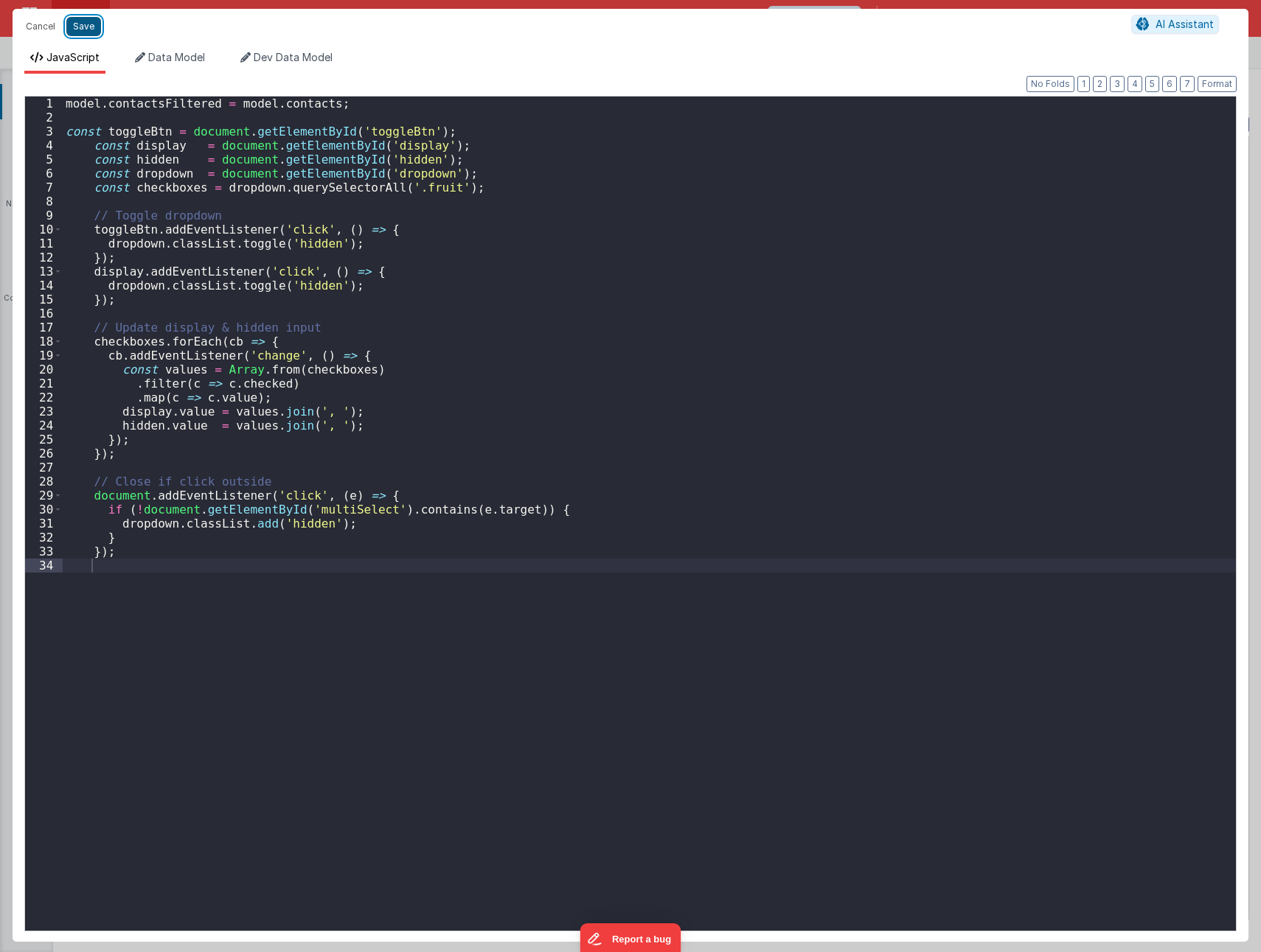
click at [75, 22] on button "Save" at bounding box center [84, 27] width 35 height 19
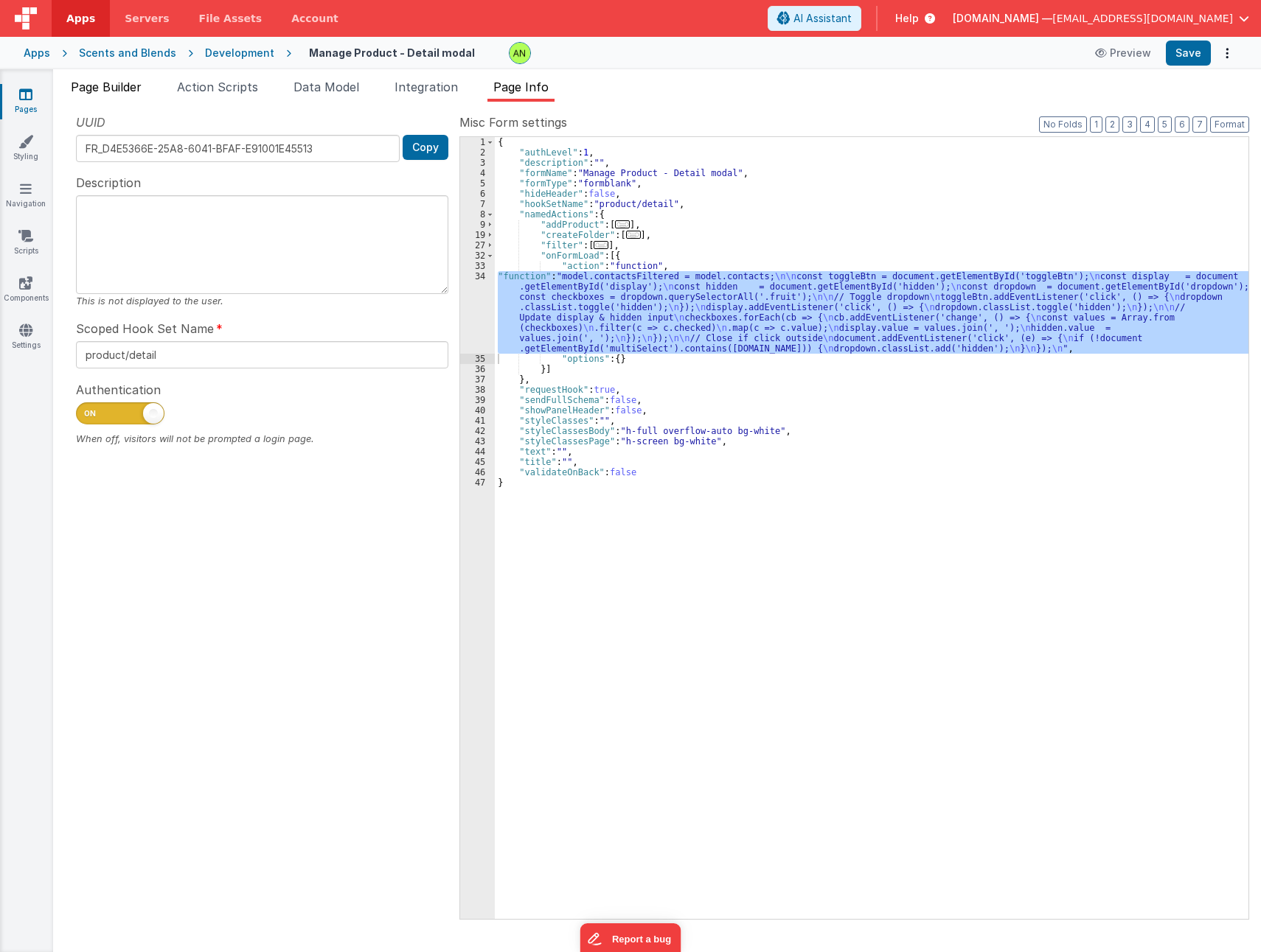
click at [104, 93] on span "Page Builder" at bounding box center [106, 86] width 71 height 15
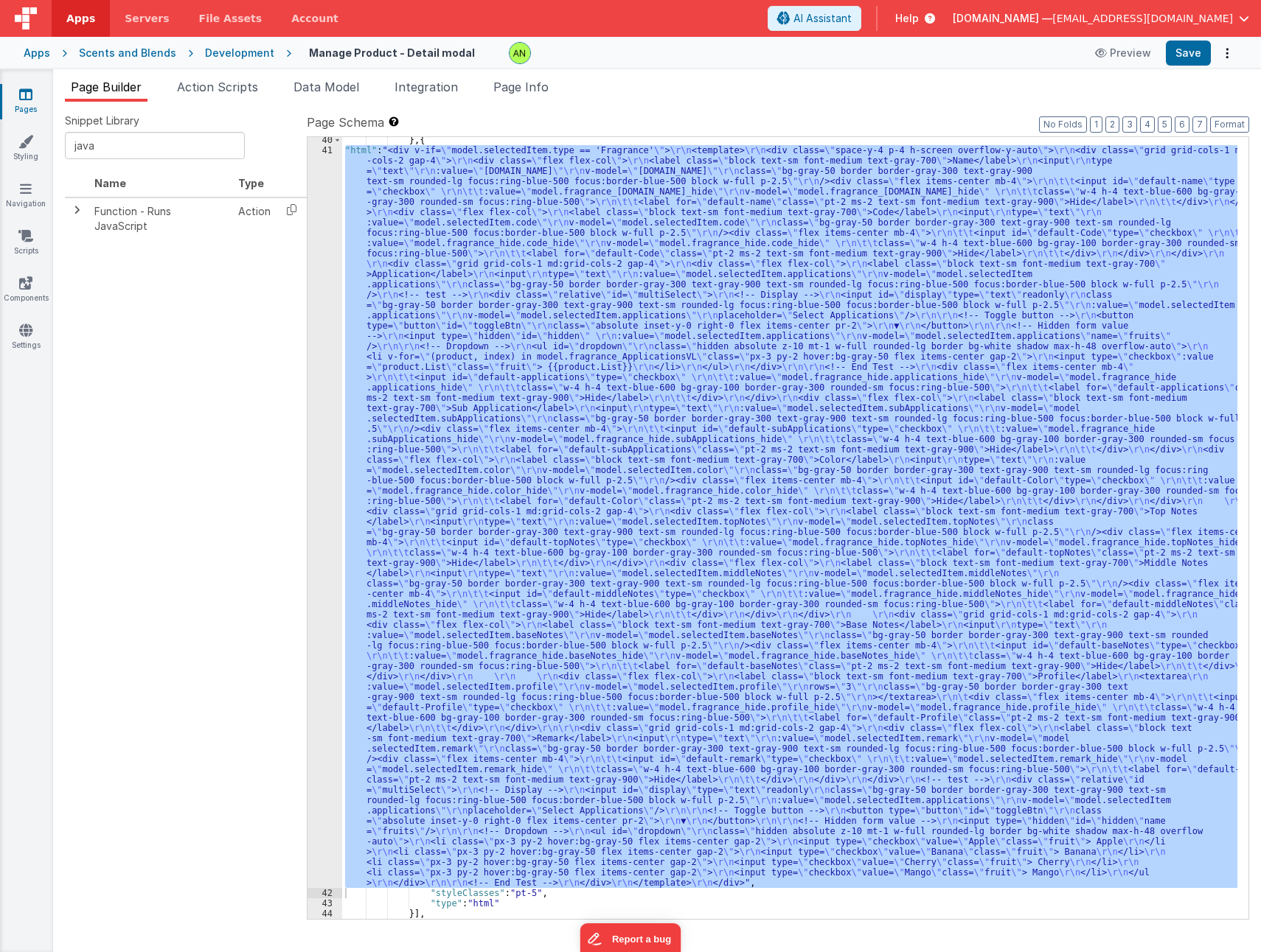
click at [446, 352] on div "} , { "html" : "<div v-if= \" model.selectedItem.type == 'Fragrance' \" > \r\n …" at bounding box center [790, 528] width 895 height 782
click at [312, 368] on div "41" at bounding box center [325, 516] width 35 height 742
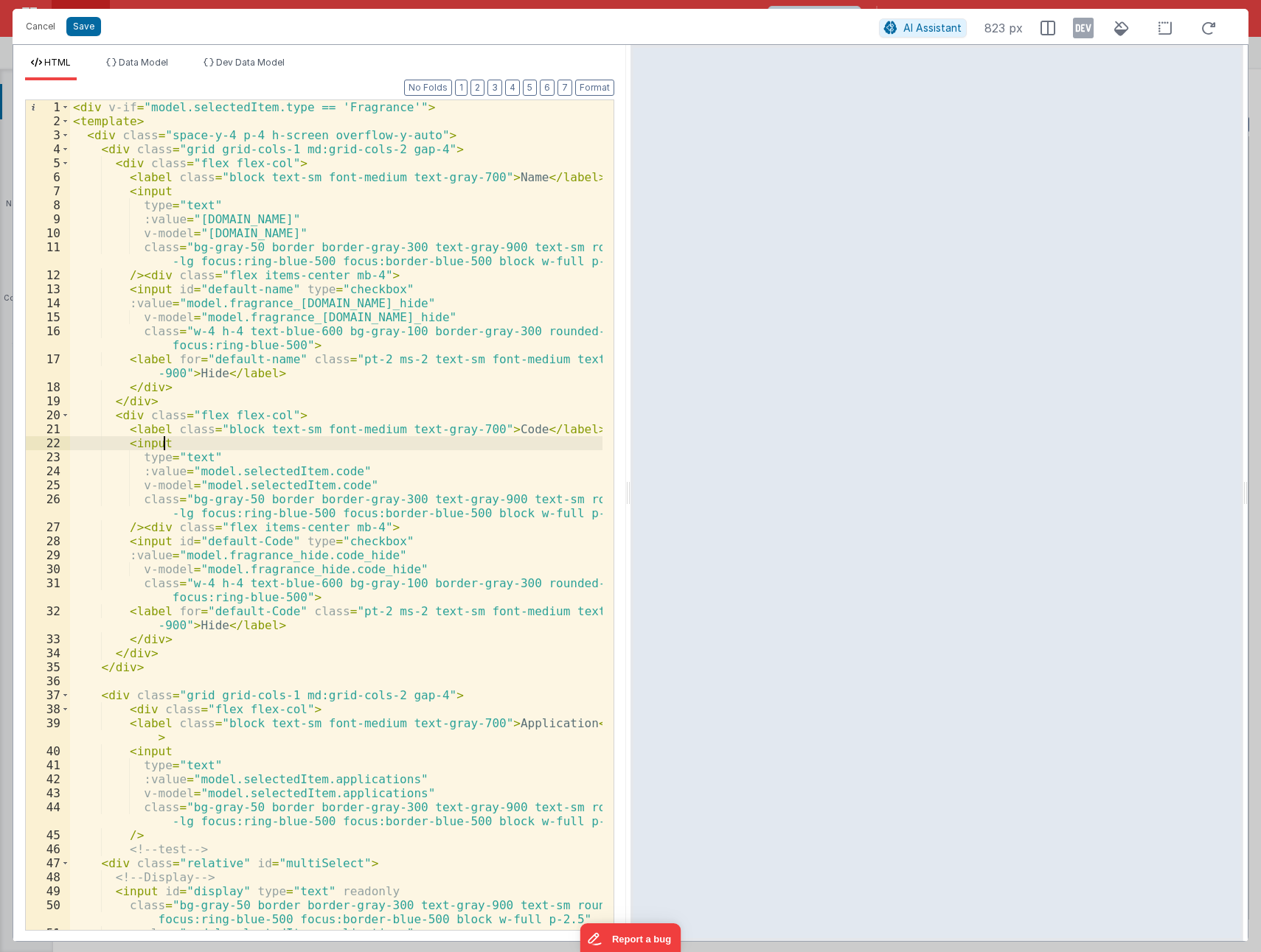
click at [194, 436] on div "< div v-if = "model.selectedItem.type == 'Fragrance'" > < template > < div clas…" at bounding box center [336, 529] width 532 height 858
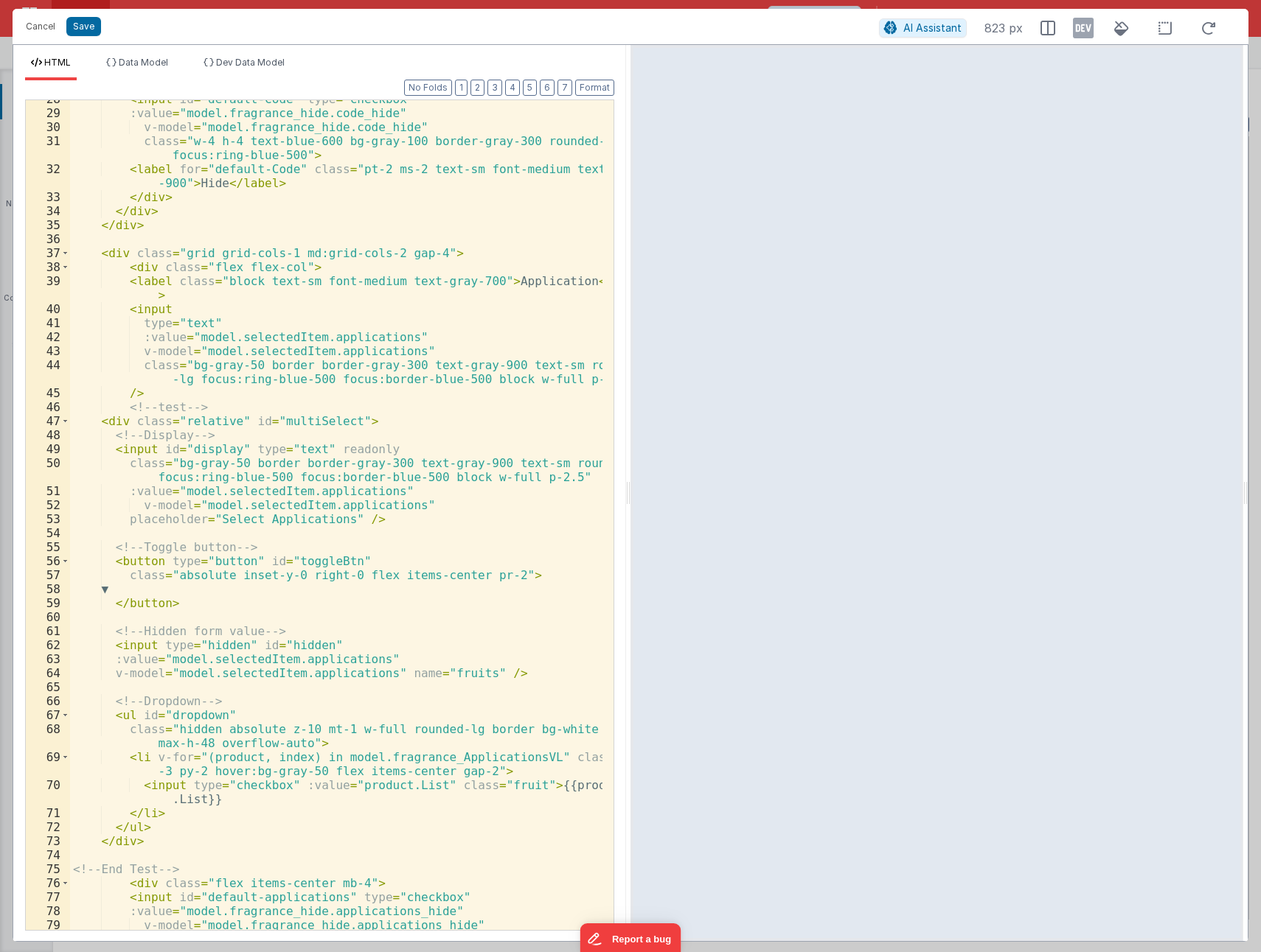
scroll to position [487, 0]
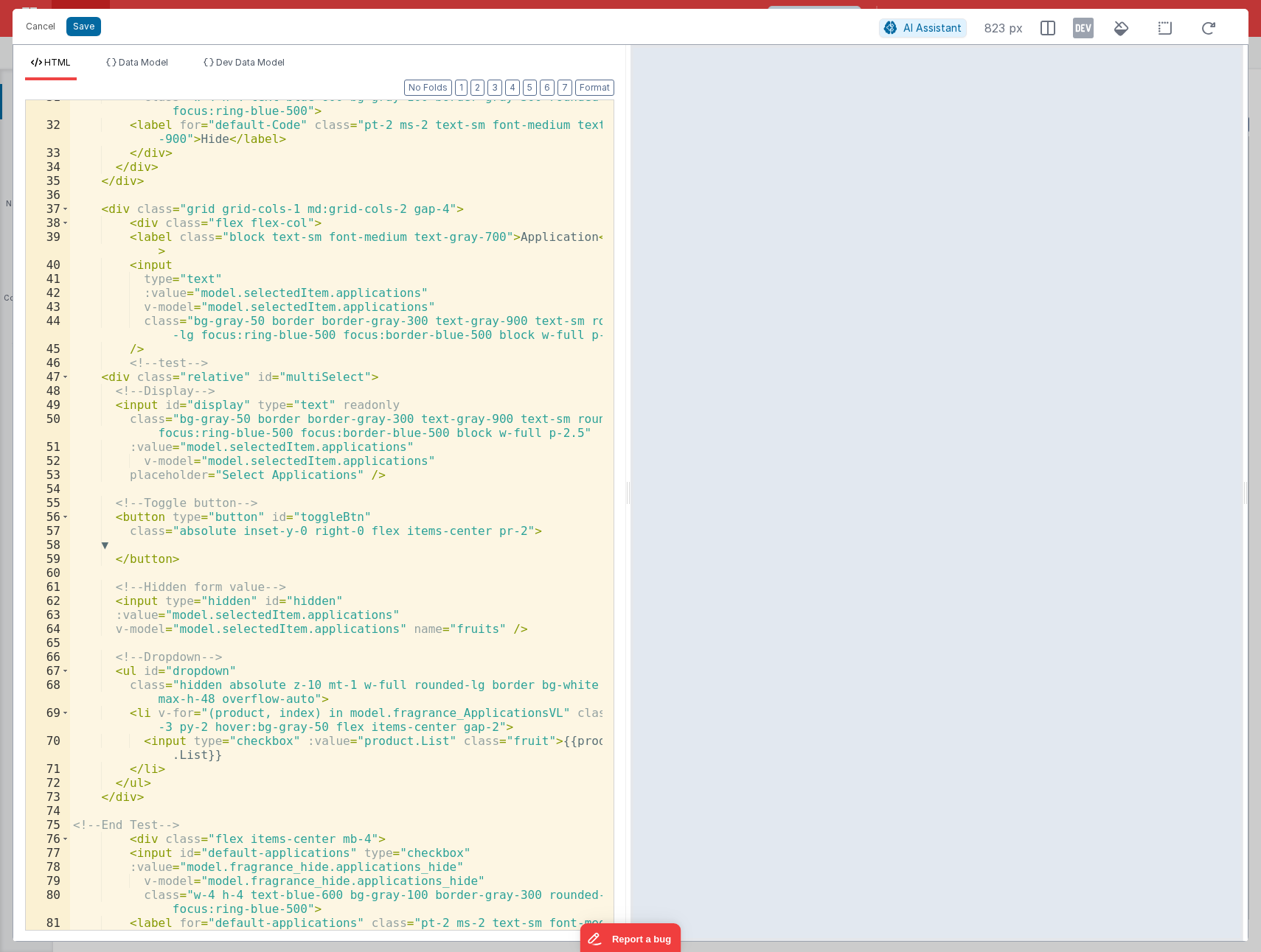
click at [214, 404] on div "class = "w-4 h-4 text-blue-600 bg-gray-100 border-gray-300 rounded-sm focus:rin…" at bounding box center [336, 533] width 532 height 886
click at [79, 26] on button "Save" at bounding box center [84, 27] width 35 height 19
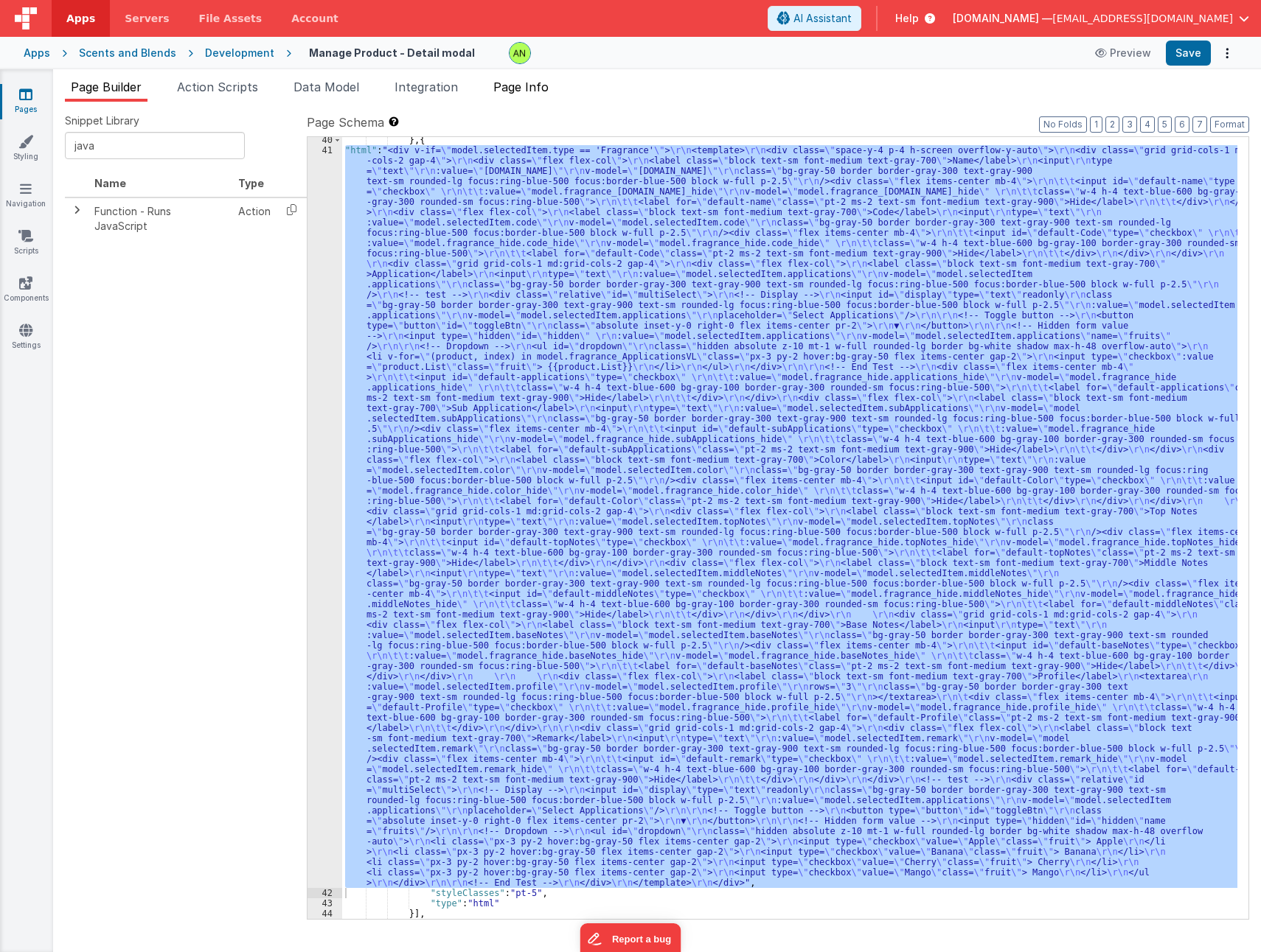
click at [526, 86] on span "Page Info" at bounding box center [521, 86] width 55 height 15
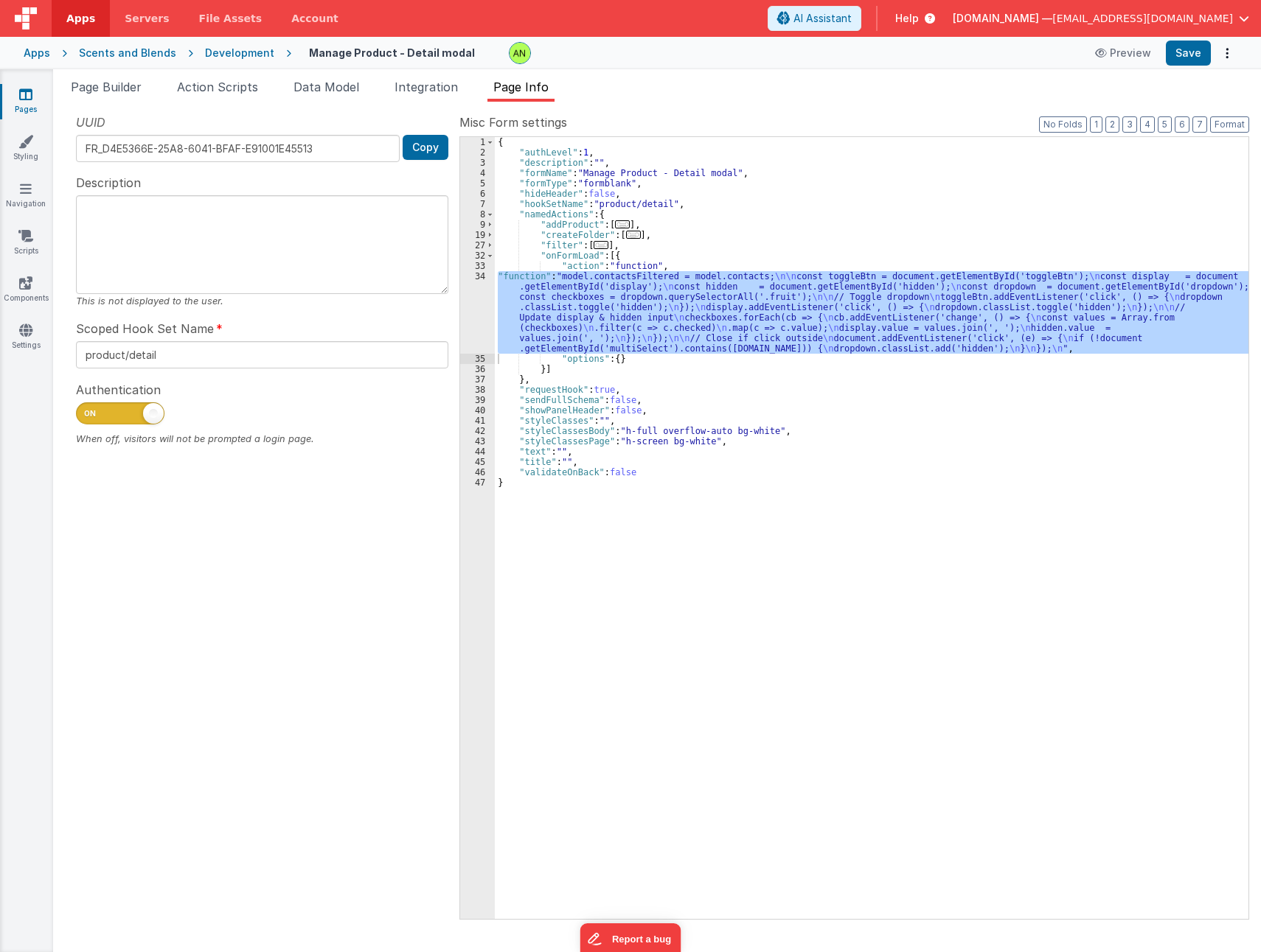
click at [610, 319] on div "{ "authLevel" : 1 , "description" : "" , "formName" : "Manage Product - Detail …" at bounding box center [872, 528] width 754 height 782
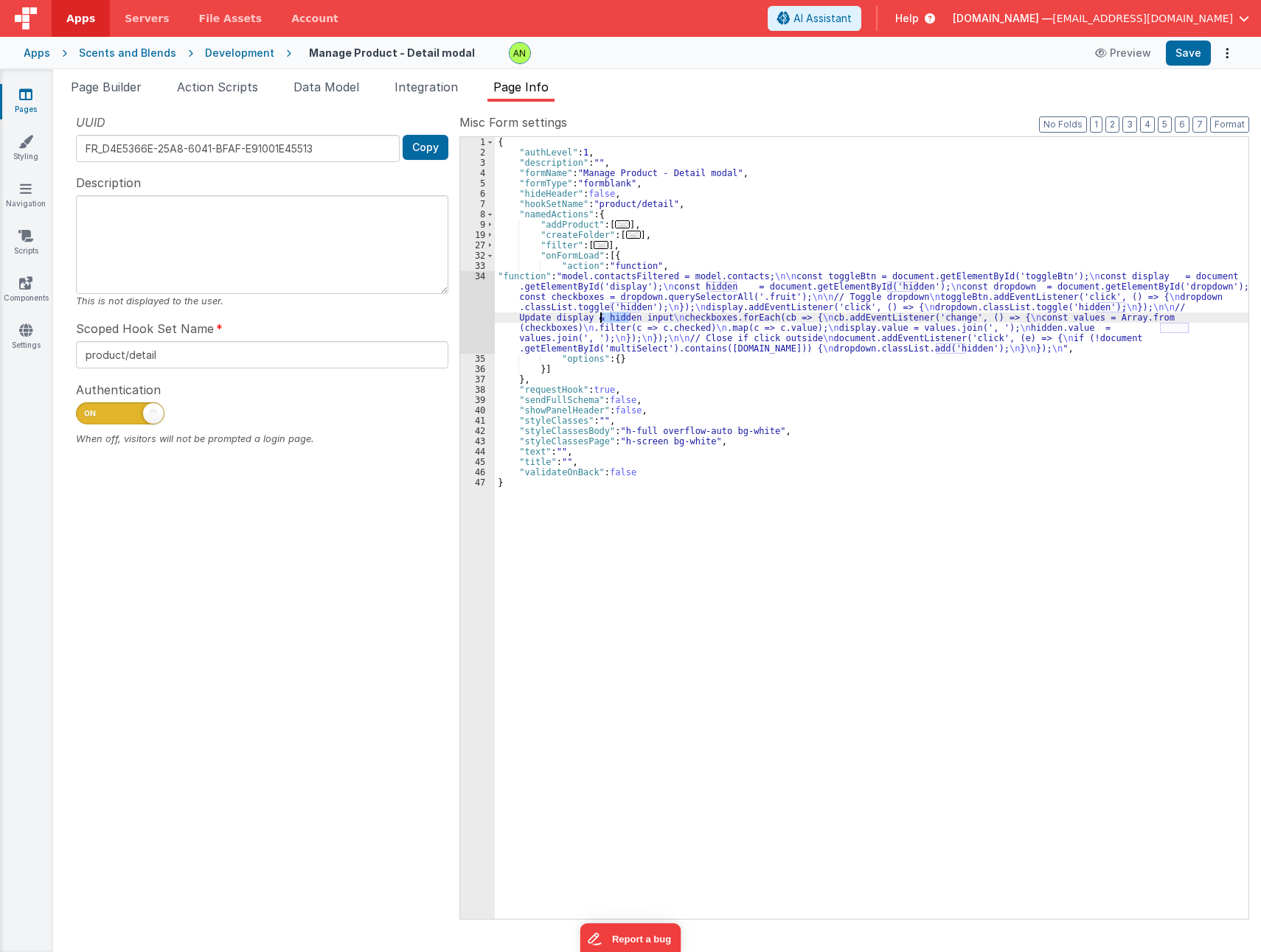
click at [610, 319] on div "{ "authLevel" : 1 , "description" : "" , "formName" : "Manage Product - Detail …" at bounding box center [872, 538] width 754 height 802
click at [488, 310] on div "34" at bounding box center [477, 312] width 35 height 82
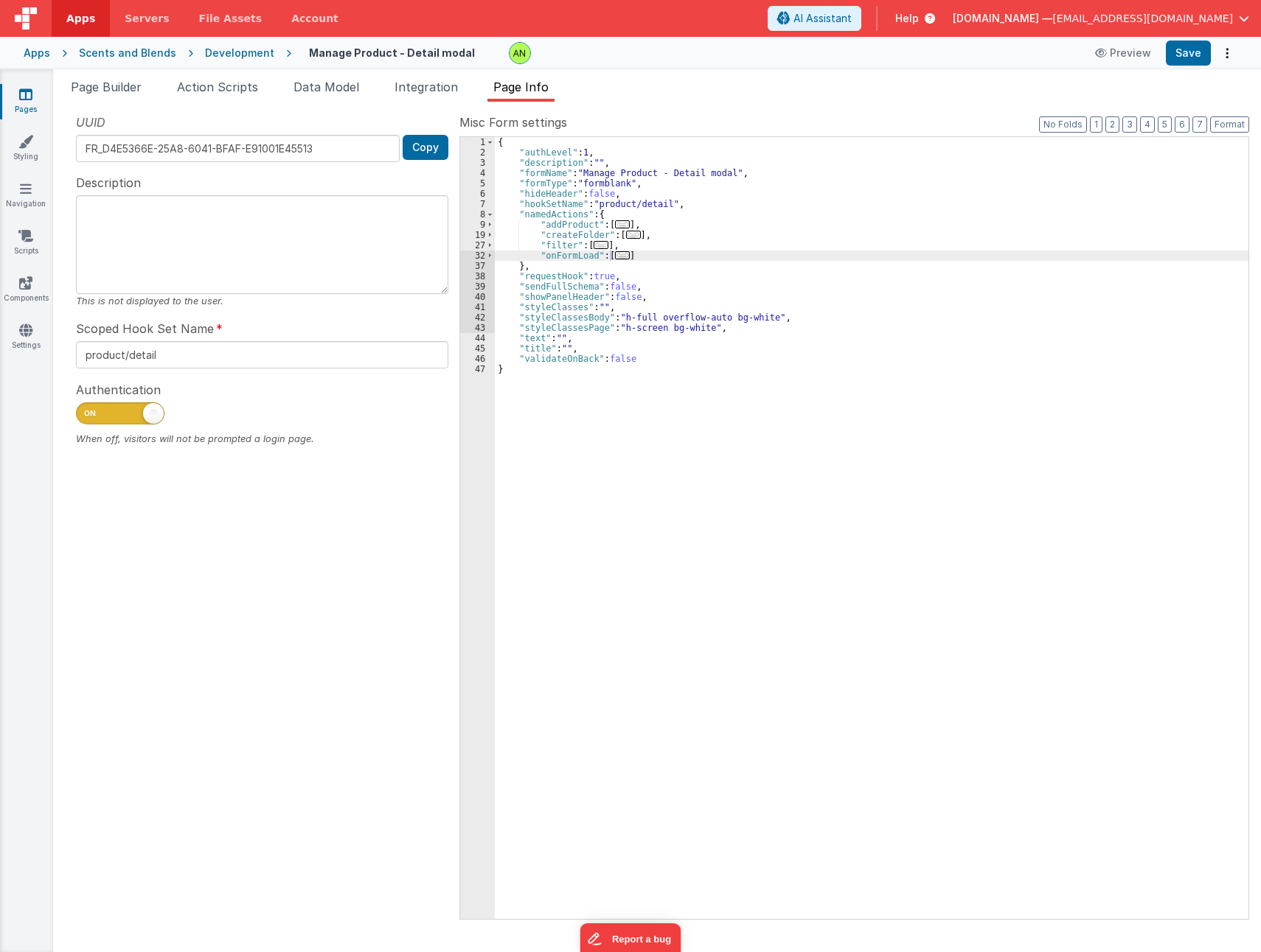
click at [615, 258] on span "..." at bounding box center [622, 255] width 15 height 8
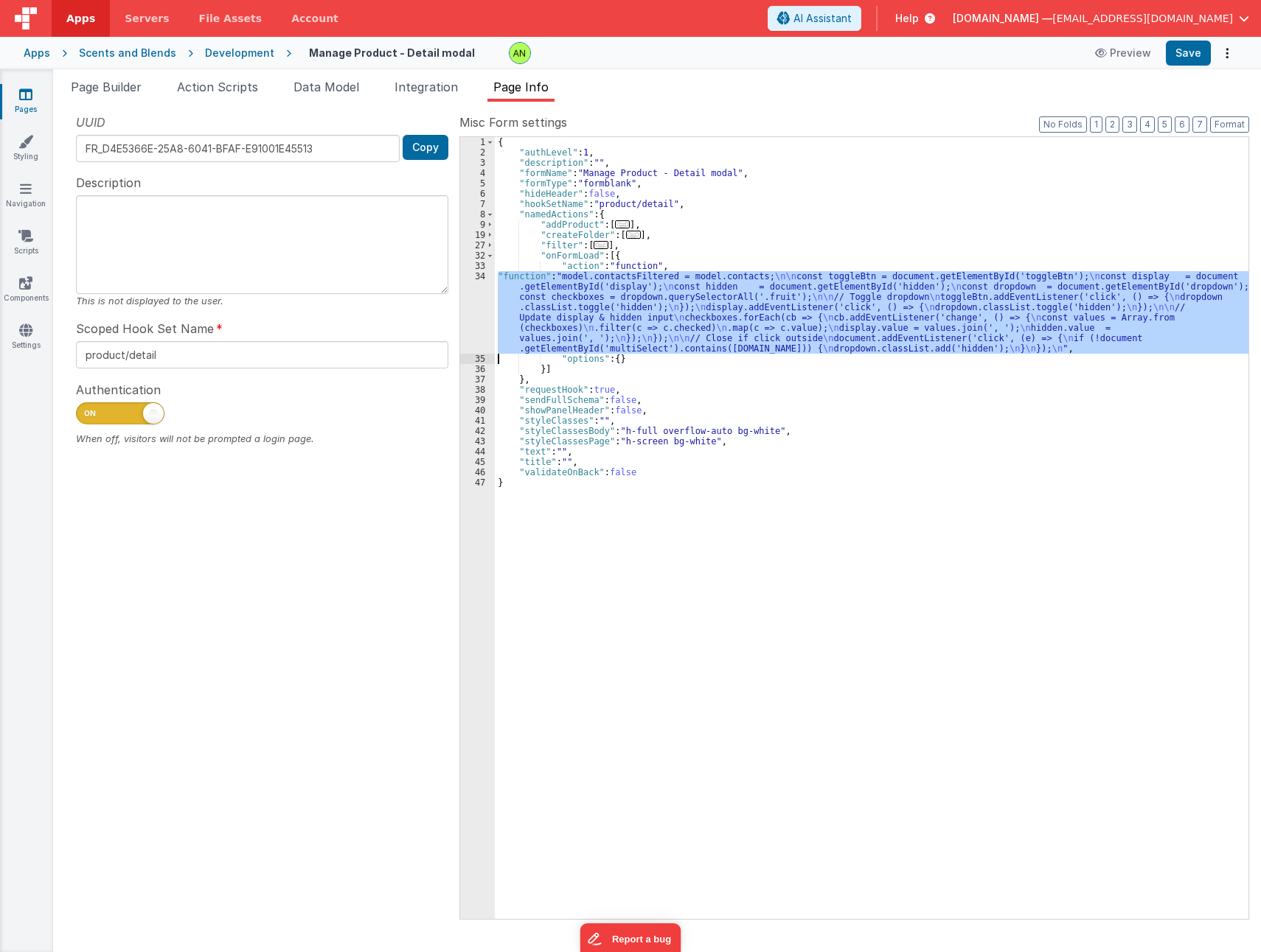
click at [470, 312] on div "34" at bounding box center [477, 312] width 35 height 82
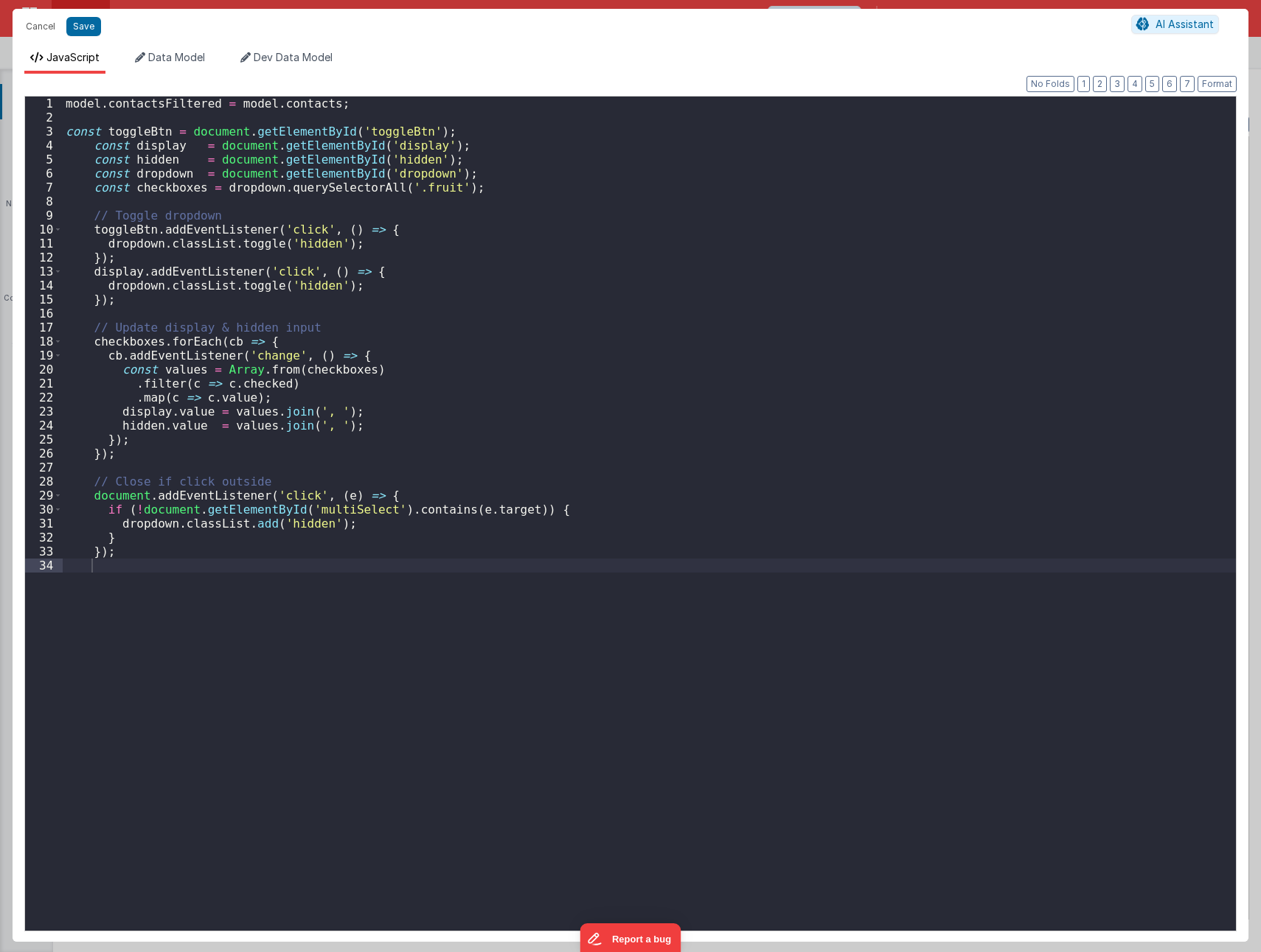
click at [470, 312] on div "model . contactsFiltered = model . contacts ; const toggleBtn = document . getE…" at bounding box center [649, 527] width 1173 height 863
click at [170, 410] on div "model . contactsFiltered = model . contacts ; const toggleBtn = document . getE…" at bounding box center [649, 527] width 1173 height 863
click at [87, 23] on button "Save" at bounding box center [84, 27] width 35 height 19
